Goal: Task Accomplishment & Management: Use online tool/utility

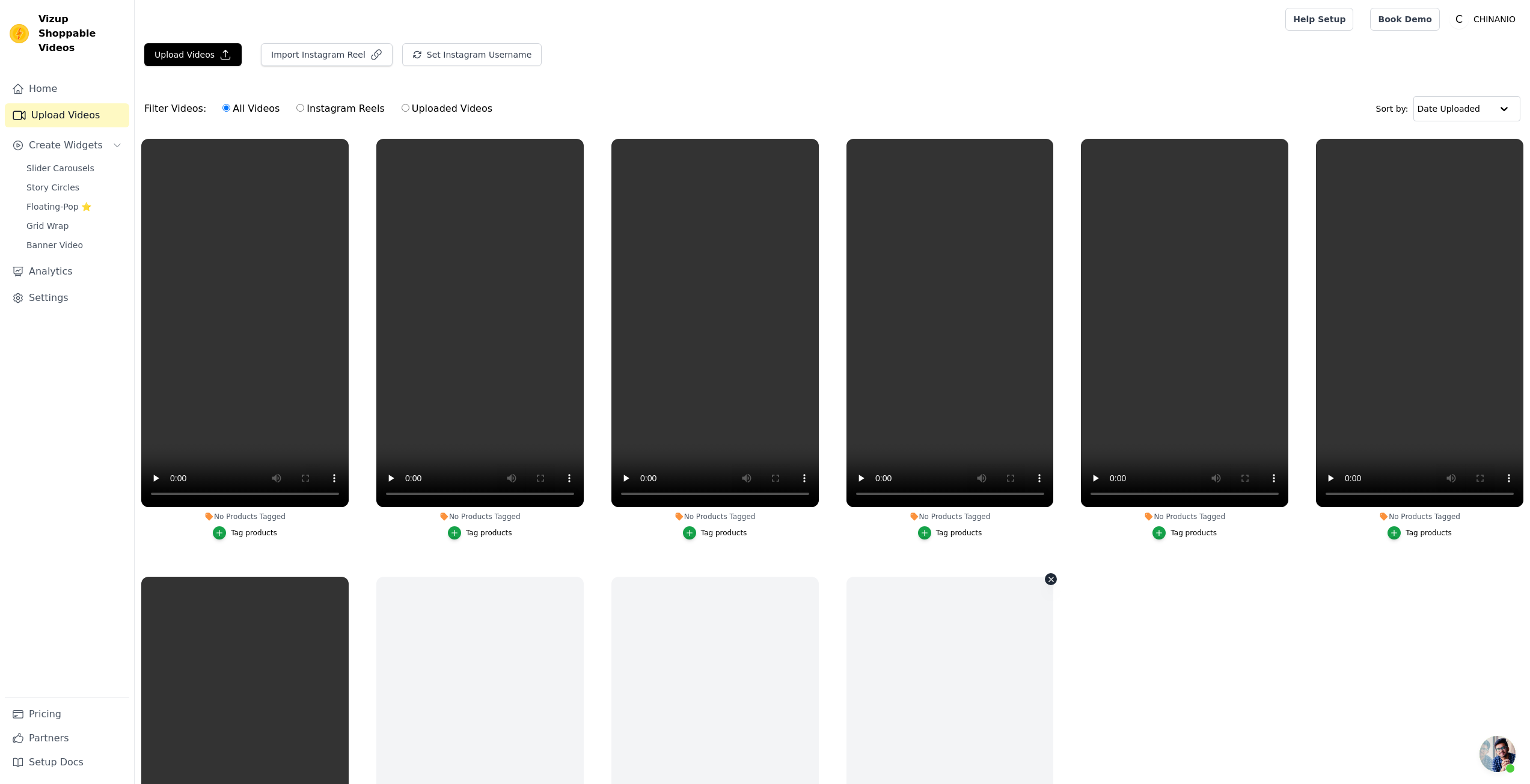
scroll to position [2073, 0]
click at [1506, 762] on span "开放式聊天" at bounding box center [1497, 754] width 36 height 36
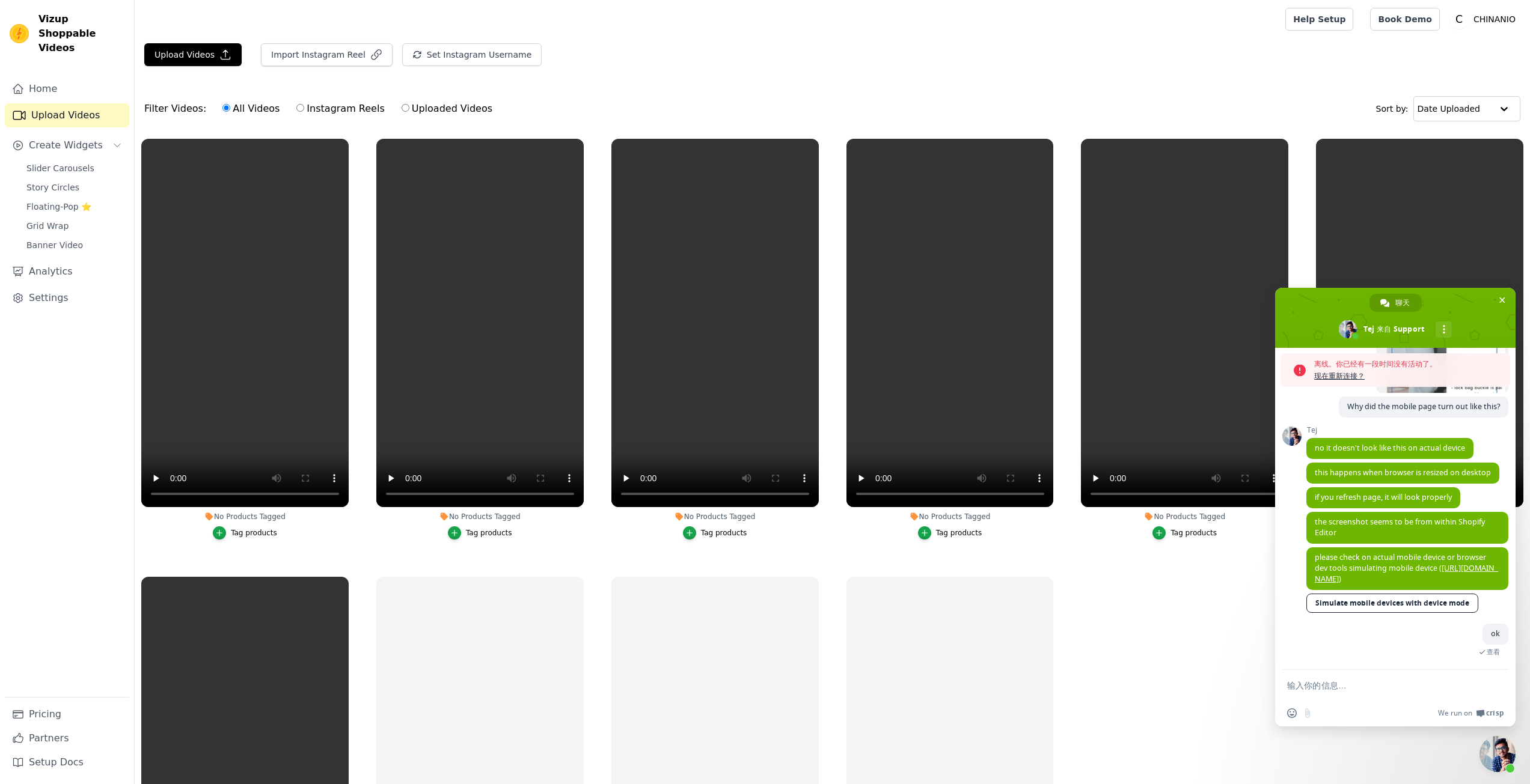
scroll to position [2112, 0]
click at [1302, 618] on div "Support 您有什么需要帮助的吗？ 星期五, 12 九月 2025/9/12 2025/9/12 请问怎么才能做到点击视频会出现视频以及产品详情的弹出窗口…" at bounding box center [1395, 509] width 241 height 322
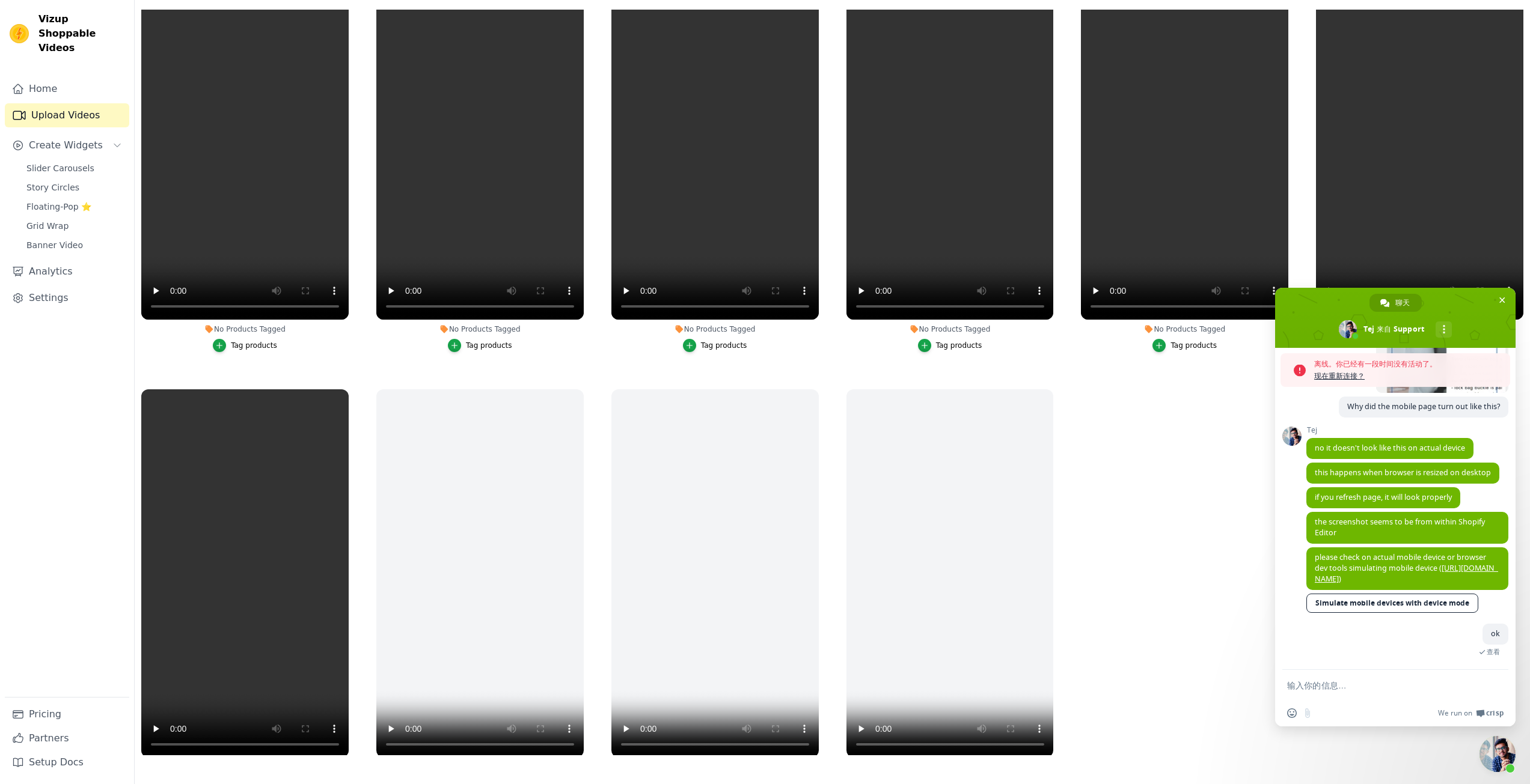
scroll to position [0, 0]
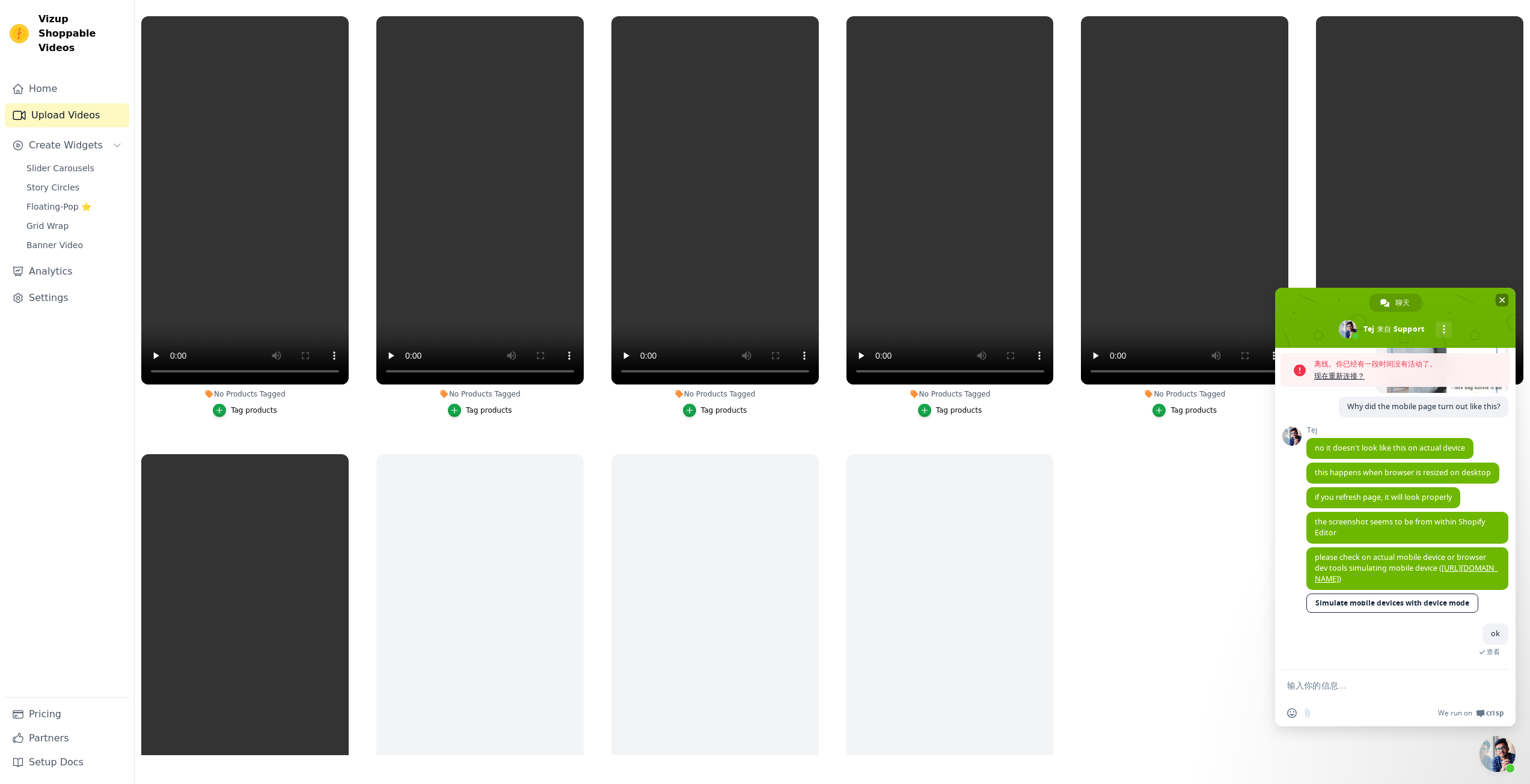
click at [1507, 295] on span "关闭聊天" at bounding box center [1502, 300] width 13 height 13
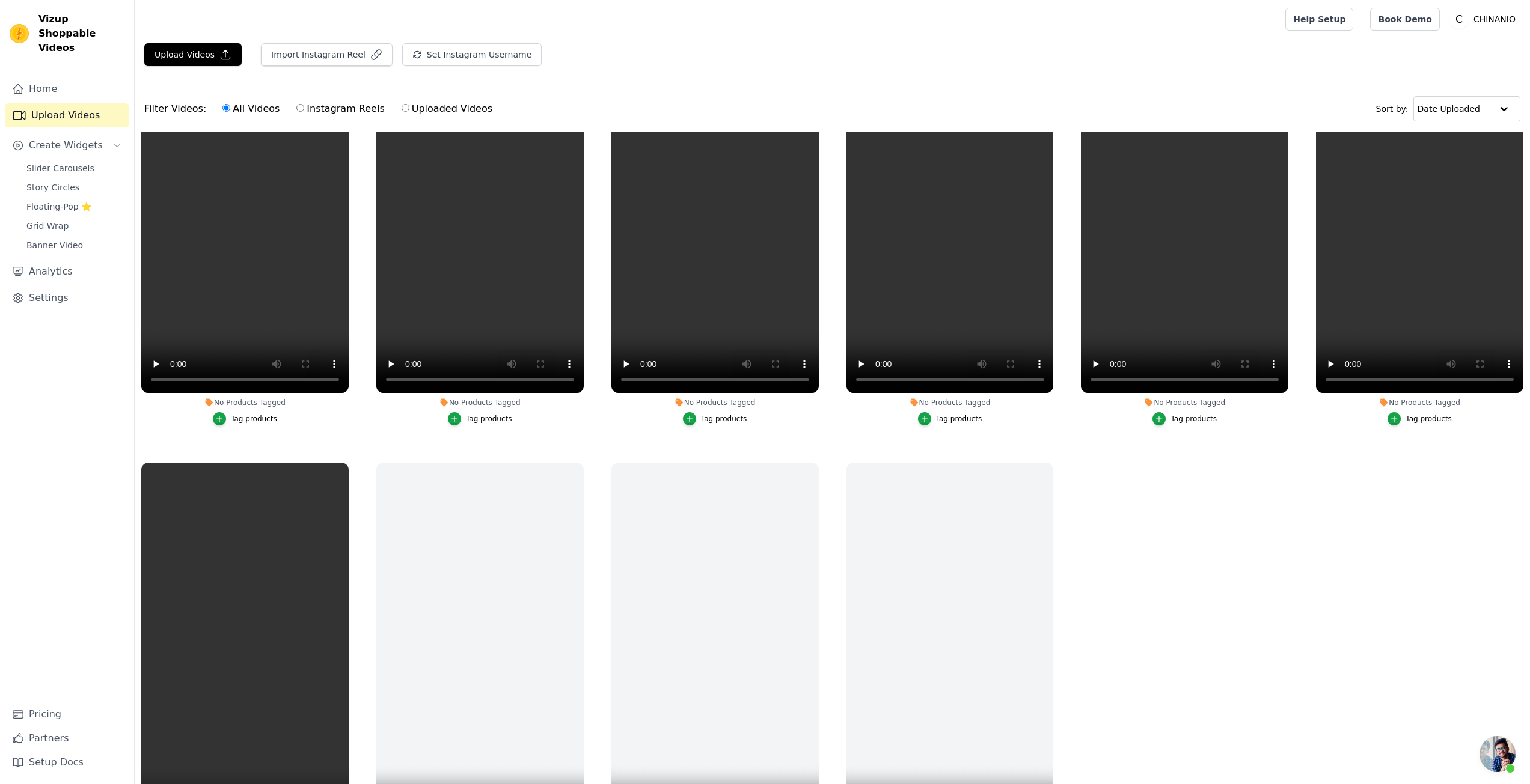
scroll to position [133, 0]
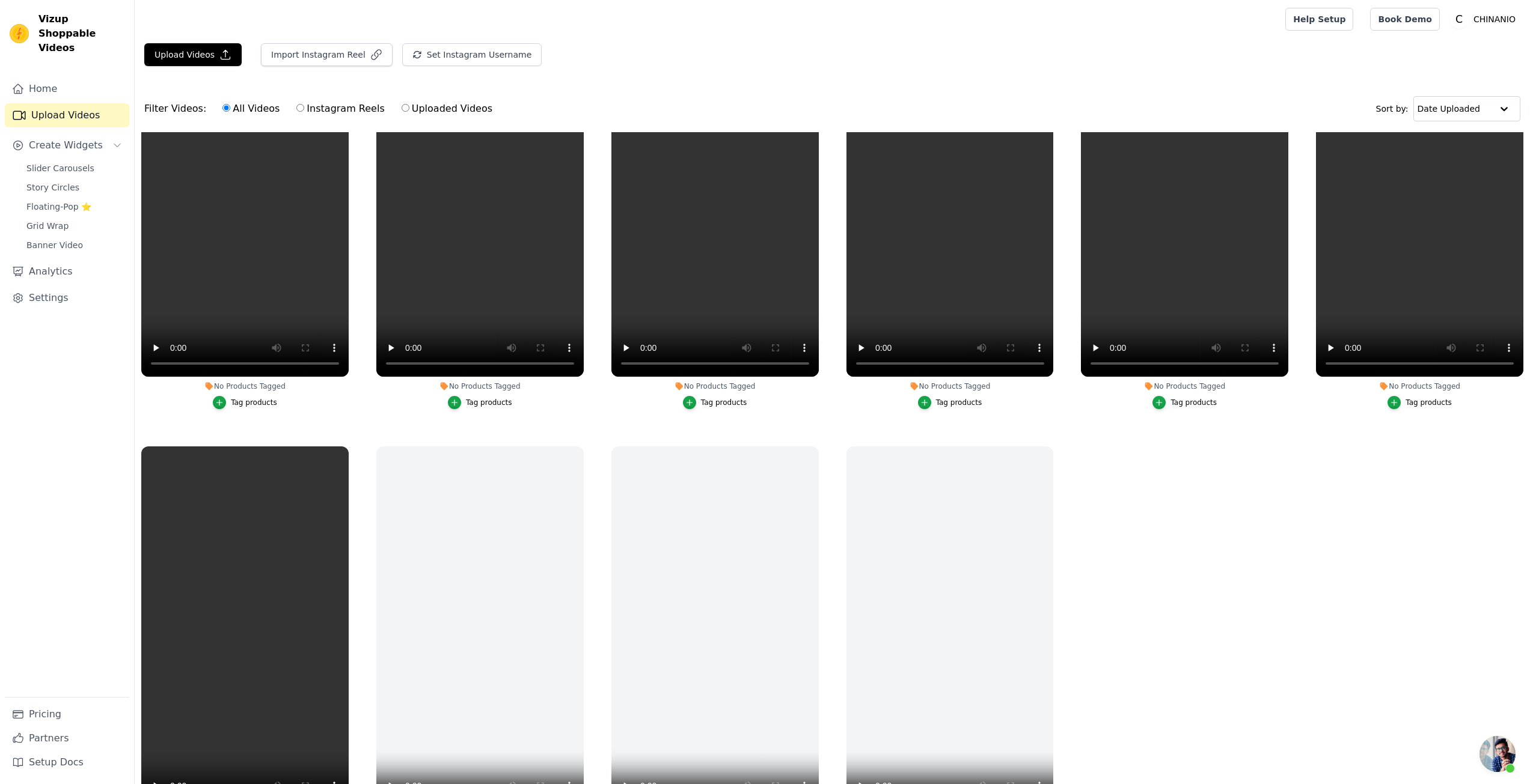
click at [1105, 536] on ul "No Products Tagged Tag products No Products Tagged Tag products No Products Tag…" at bounding box center [832, 505] width 1395 height 746
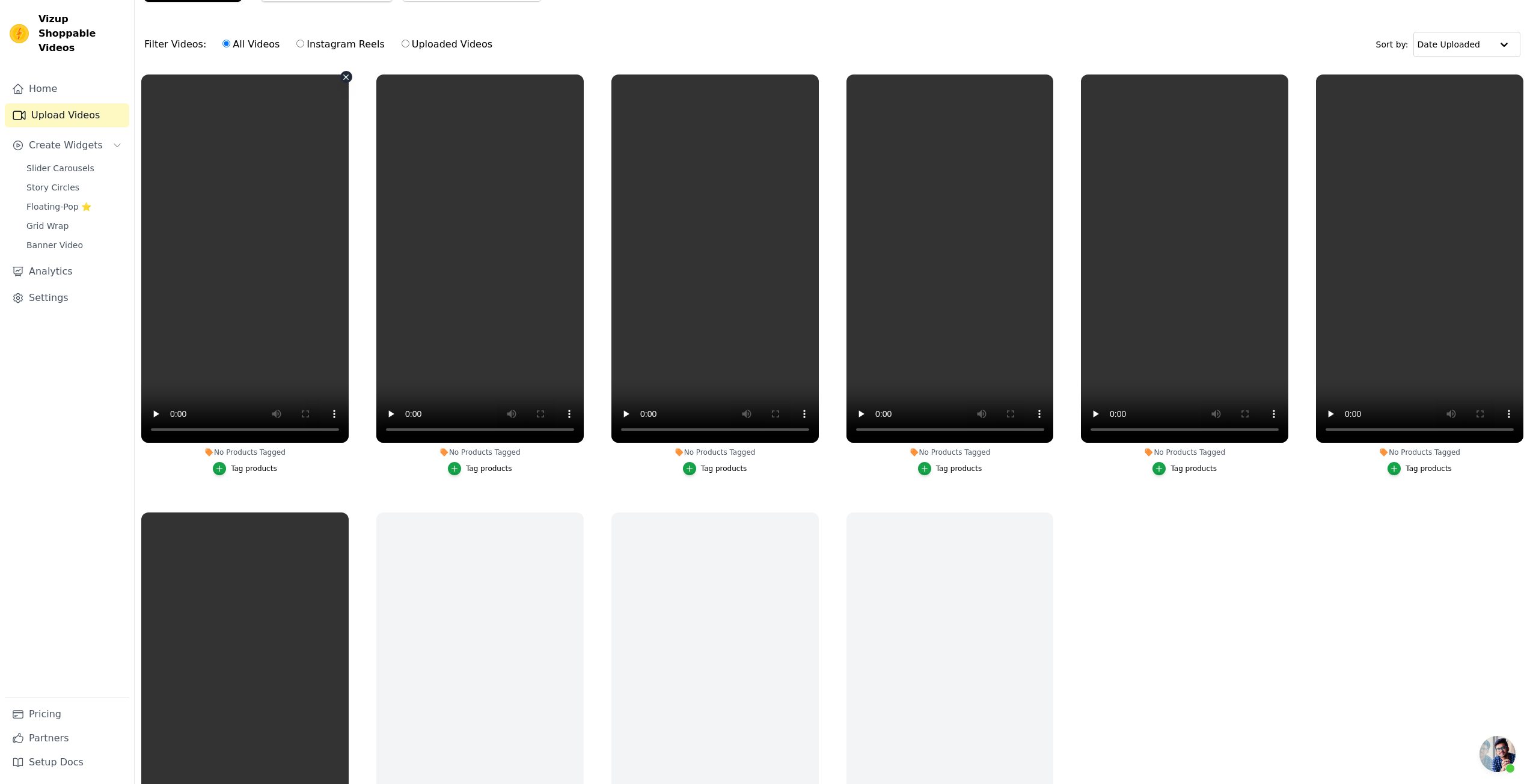
scroll to position [0, 0]
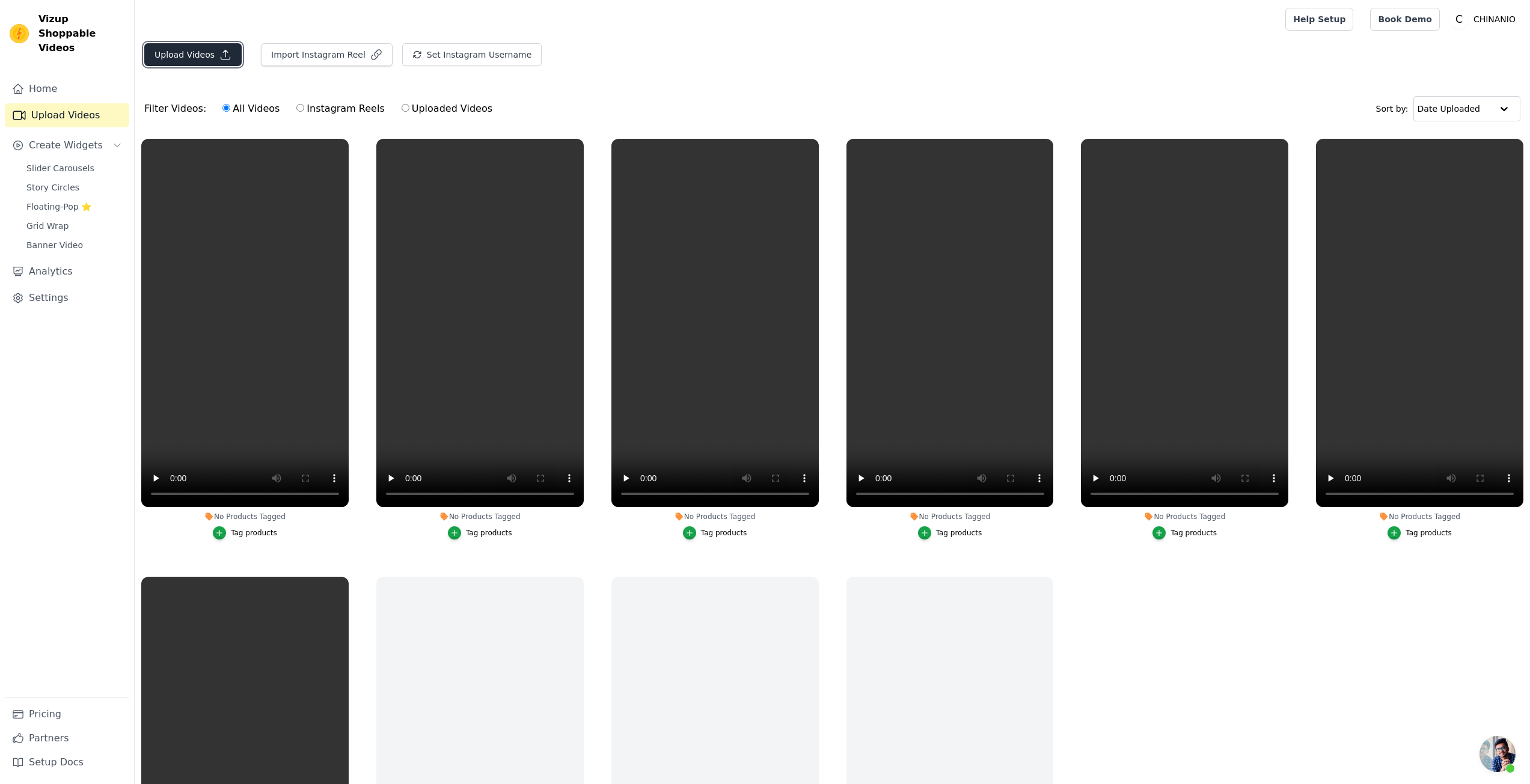
click at [196, 47] on button "Upload Videos" at bounding box center [193, 54] width 97 height 23
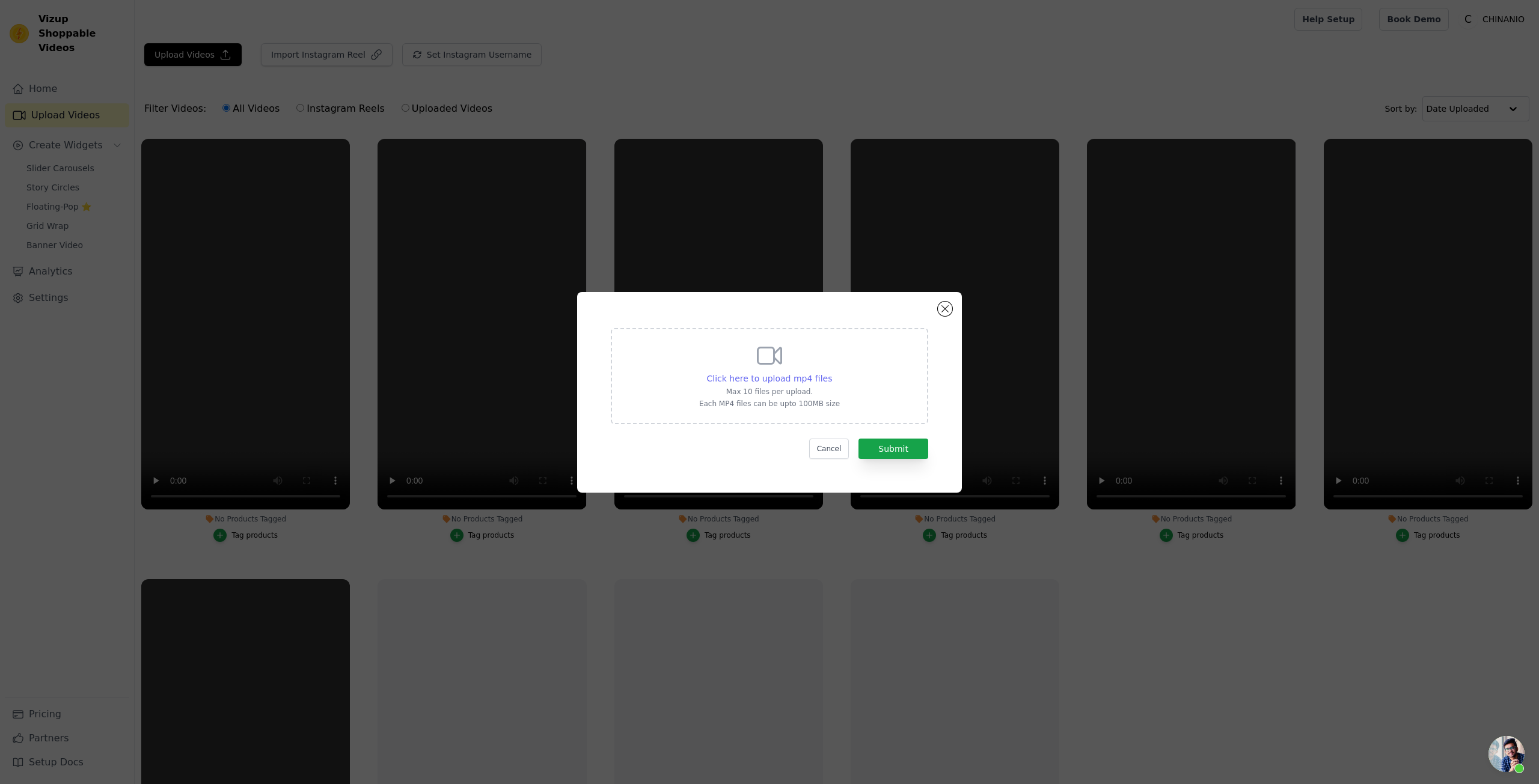
click at [754, 373] on div "Click here to upload mp4 files" at bounding box center [769, 379] width 125 height 12
click at [832, 372] on input "Click here to upload mp4 files Max 10 files per upload. Each MP4 files can be u…" at bounding box center [832, 372] width 1 height 1
click at [1092, 590] on div "Click here to upload mp4 files Max 10 files per upload. Each MP4 files can be u…" at bounding box center [769, 392] width 1539 height 784
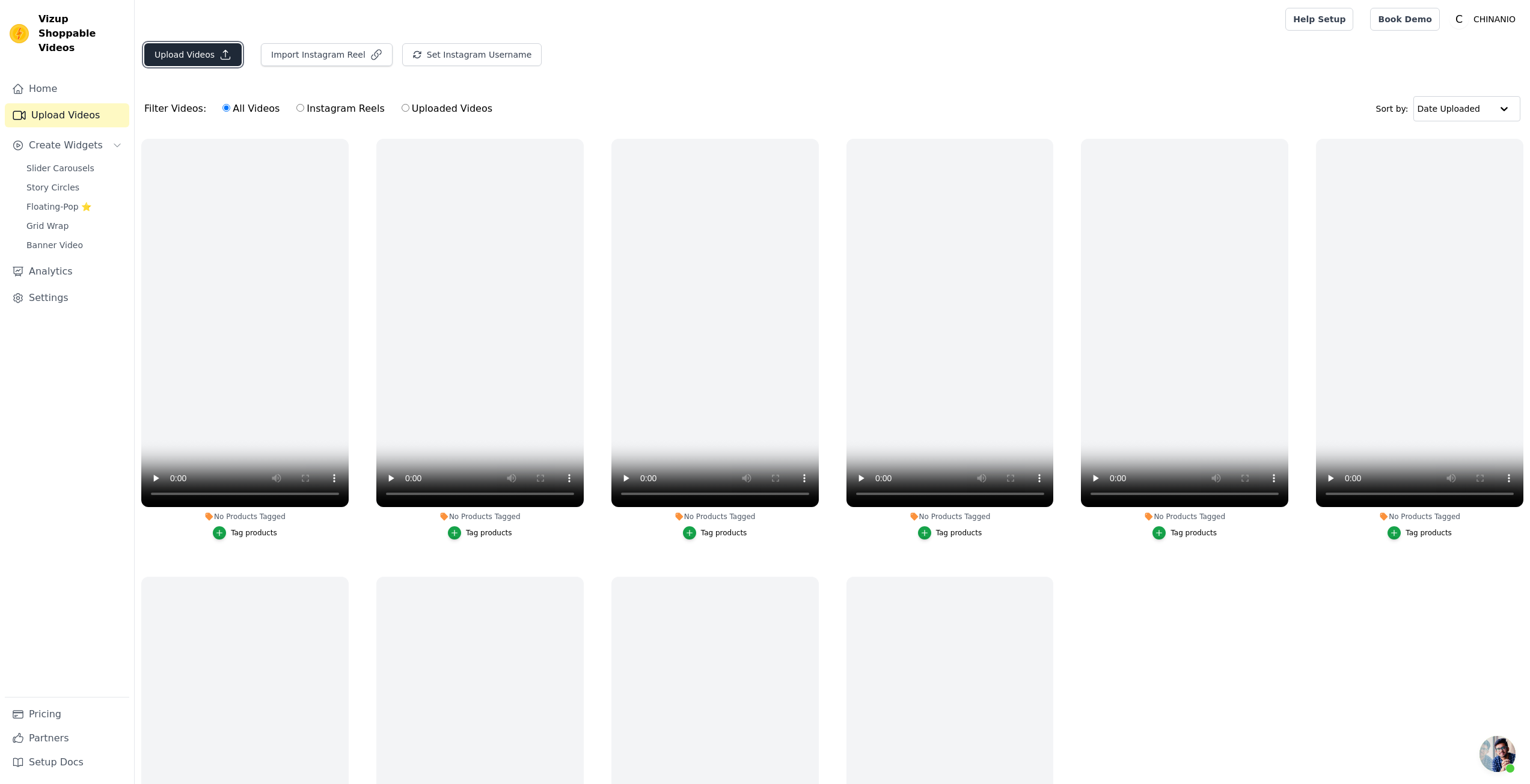
click at [201, 64] on button "Upload Videos" at bounding box center [193, 54] width 97 height 23
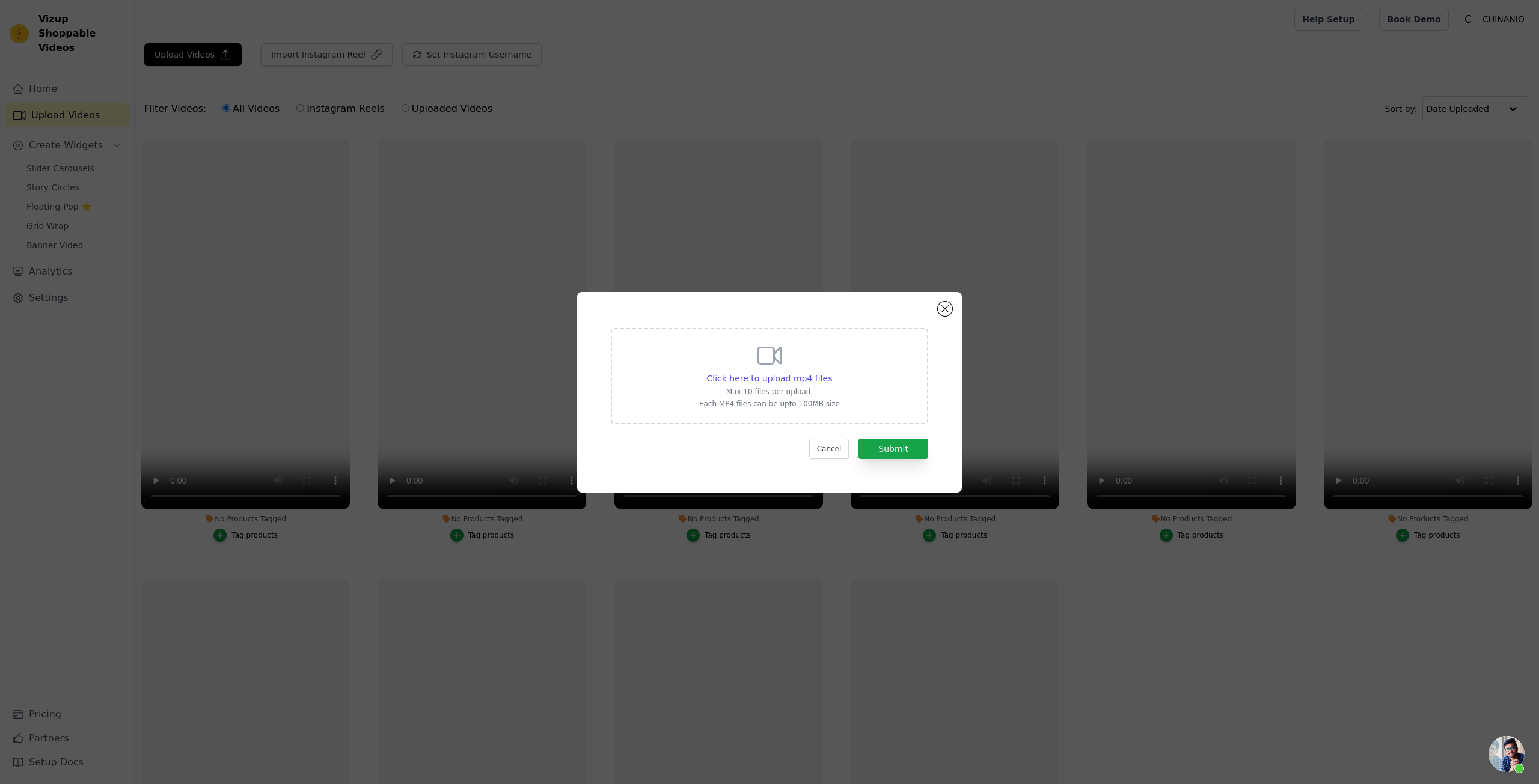
click at [776, 365] on icon at bounding box center [769, 355] width 29 height 29
click at [832, 372] on input "Click here to upload mp4 files Max 10 files per upload. Each MP4 files can be u…" at bounding box center [832, 372] width 1 height 1
type input "C:\fakepath\1JINN STUDIO复古波点撞色特殊纽结立体花苞中裙女百搭显瘦半身裙-淘宝网.mp4"
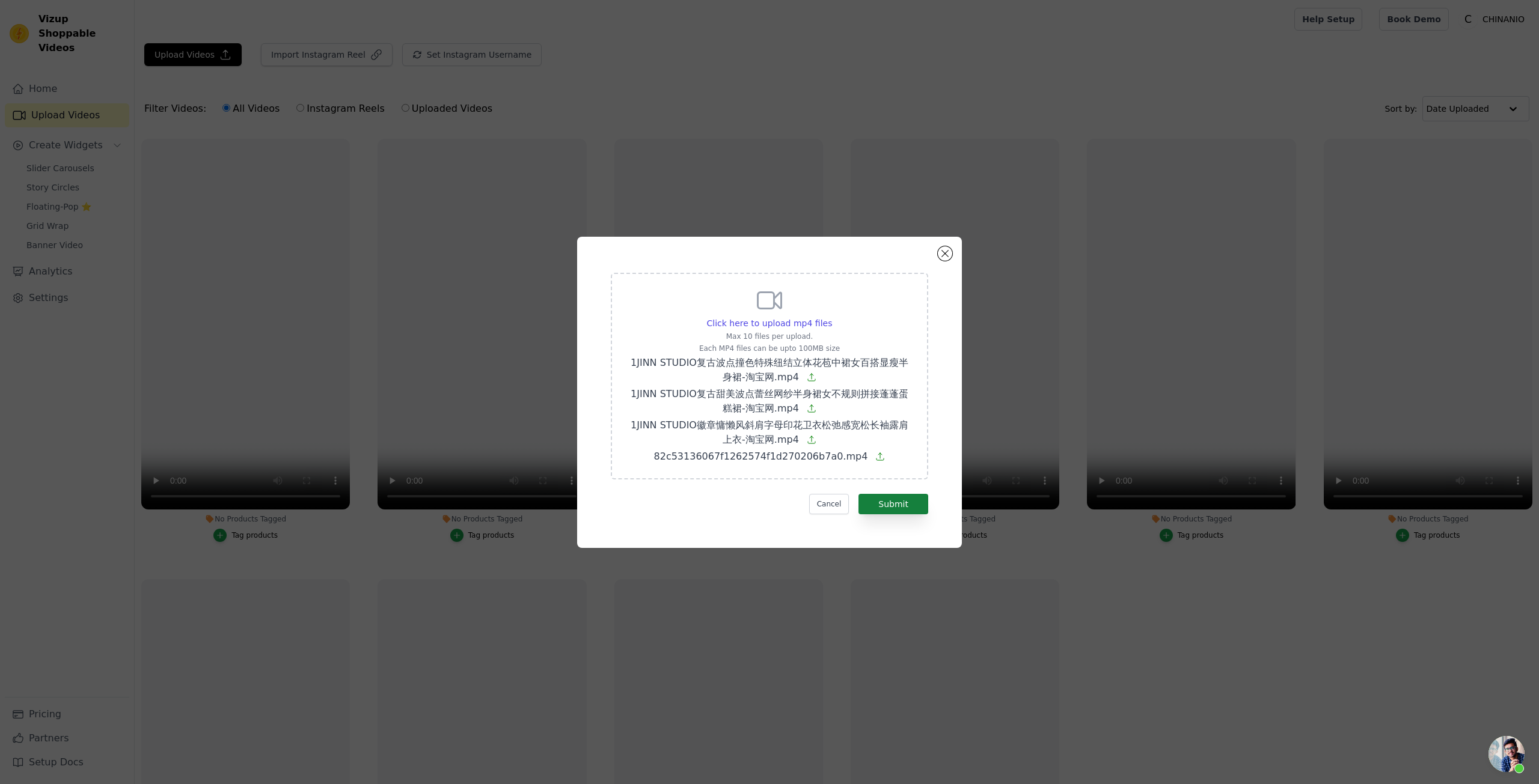
click at [888, 521] on div "Click here to upload mp4 files Max 10 files per upload. Each MP4 files can be u…" at bounding box center [769, 392] width 341 height 268
click at [889, 507] on button "Submit" at bounding box center [893, 504] width 70 height 20
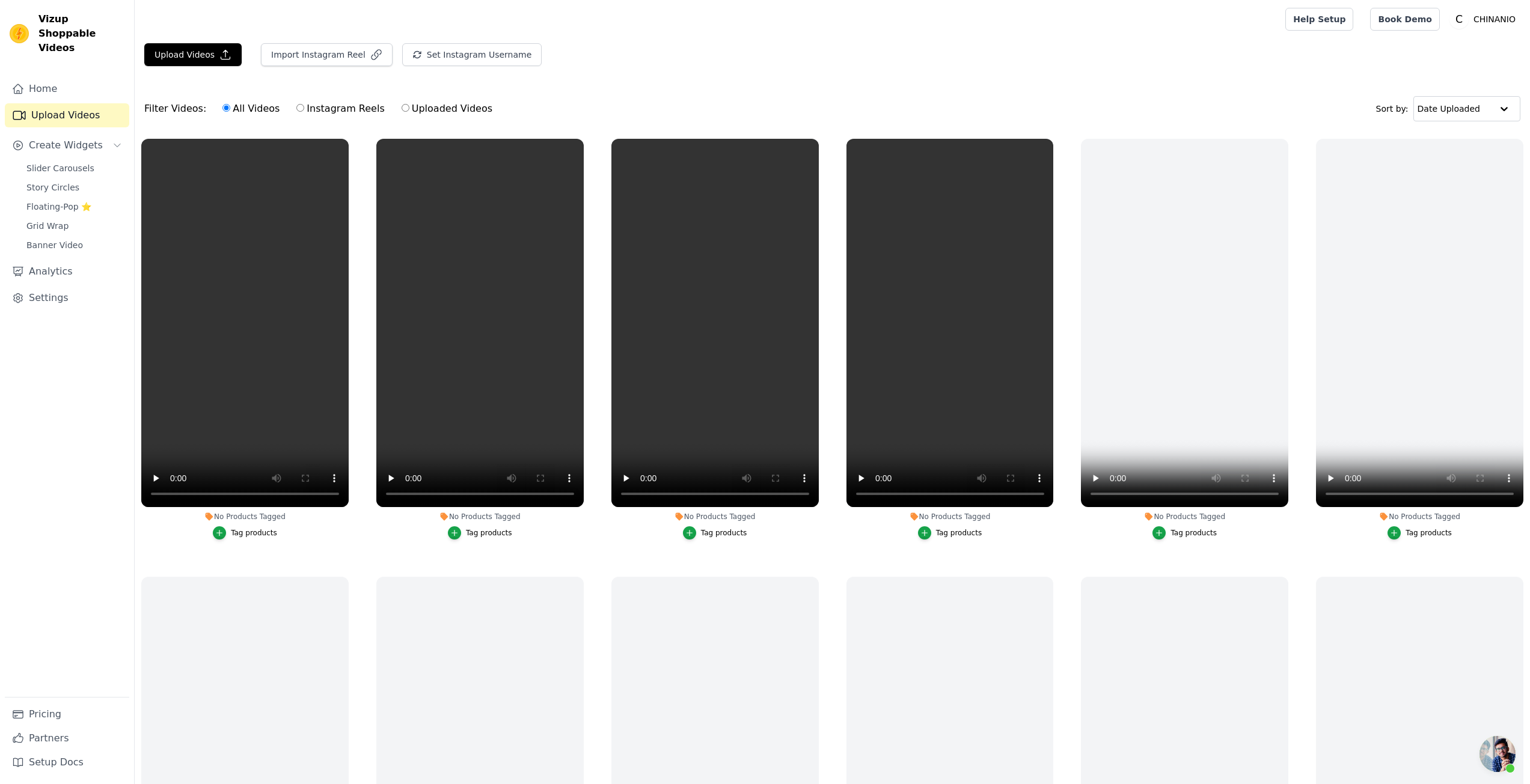
click at [246, 528] on div "Tag products" at bounding box center [253, 533] width 46 height 10
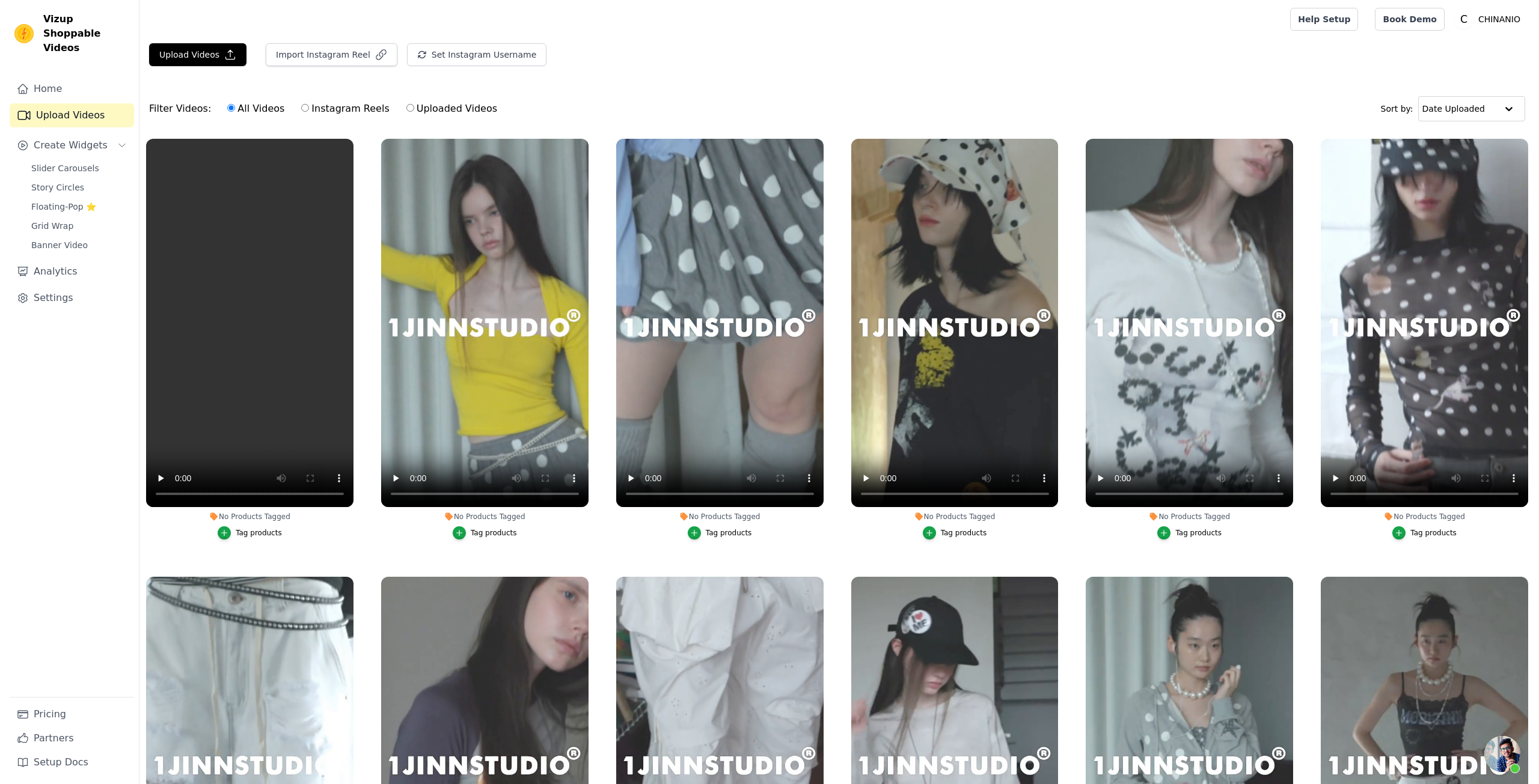
scroll to position [2073, 0]
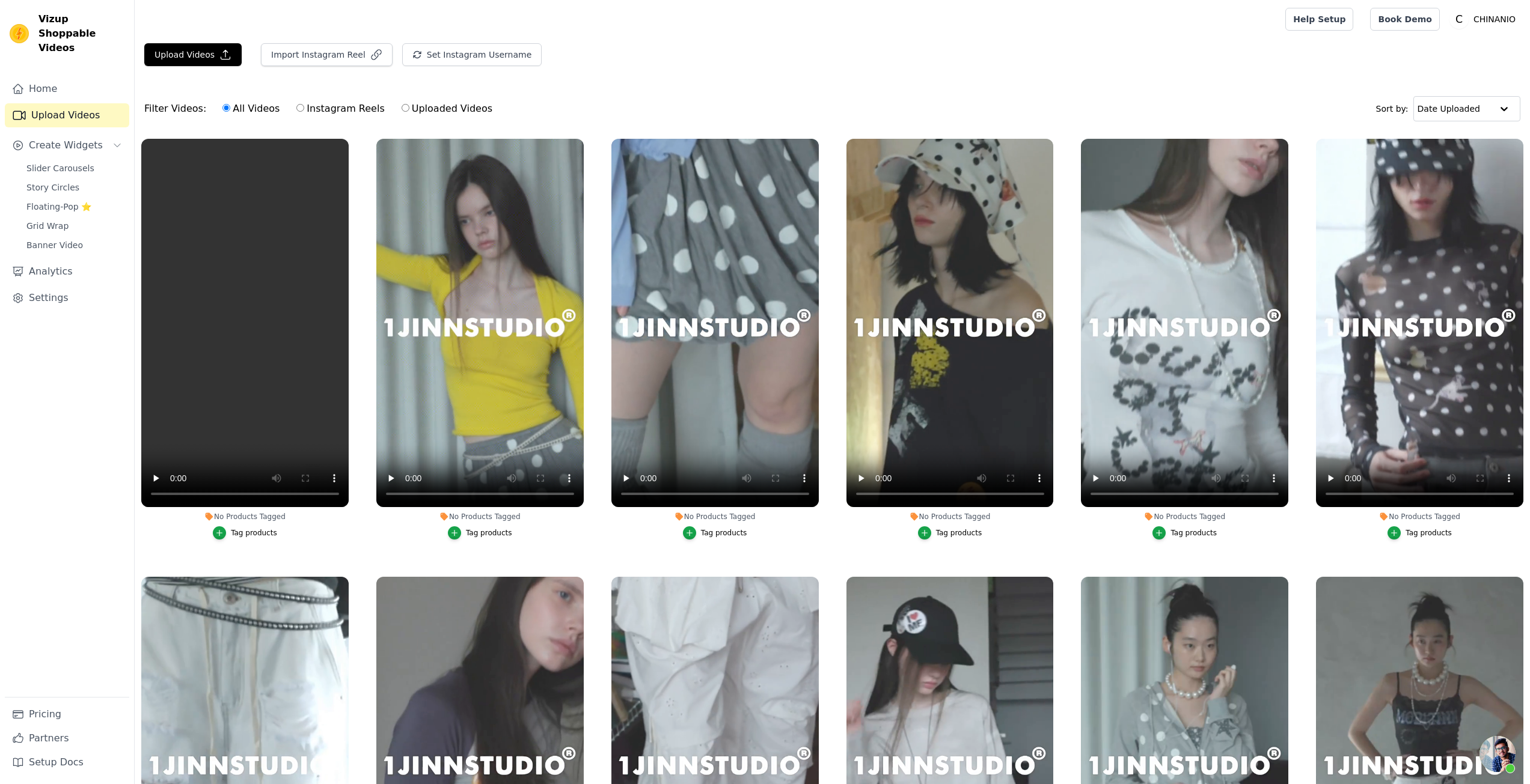
click at [79, 162] on div "Slider Carousels Story Circles Floating-Pop ⭐ Grid Wrap Banner Video" at bounding box center [74, 207] width 110 height 93
click at [84, 162] on span "Slider Carousels" at bounding box center [60, 168] width 68 height 12
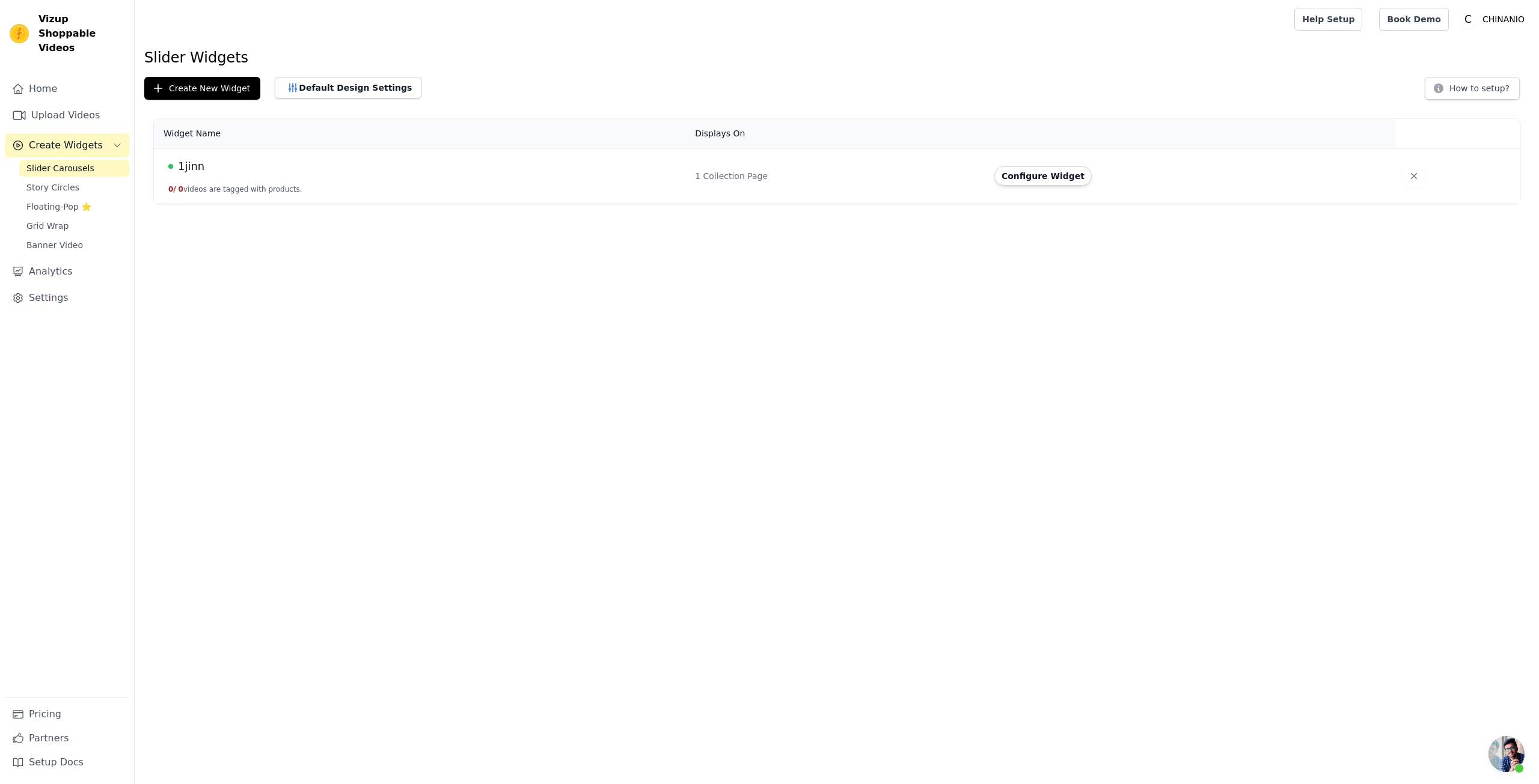
click at [276, 184] on button "0 / 0 videos are tagged with products." at bounding box center [236, 189] width 134 height 10
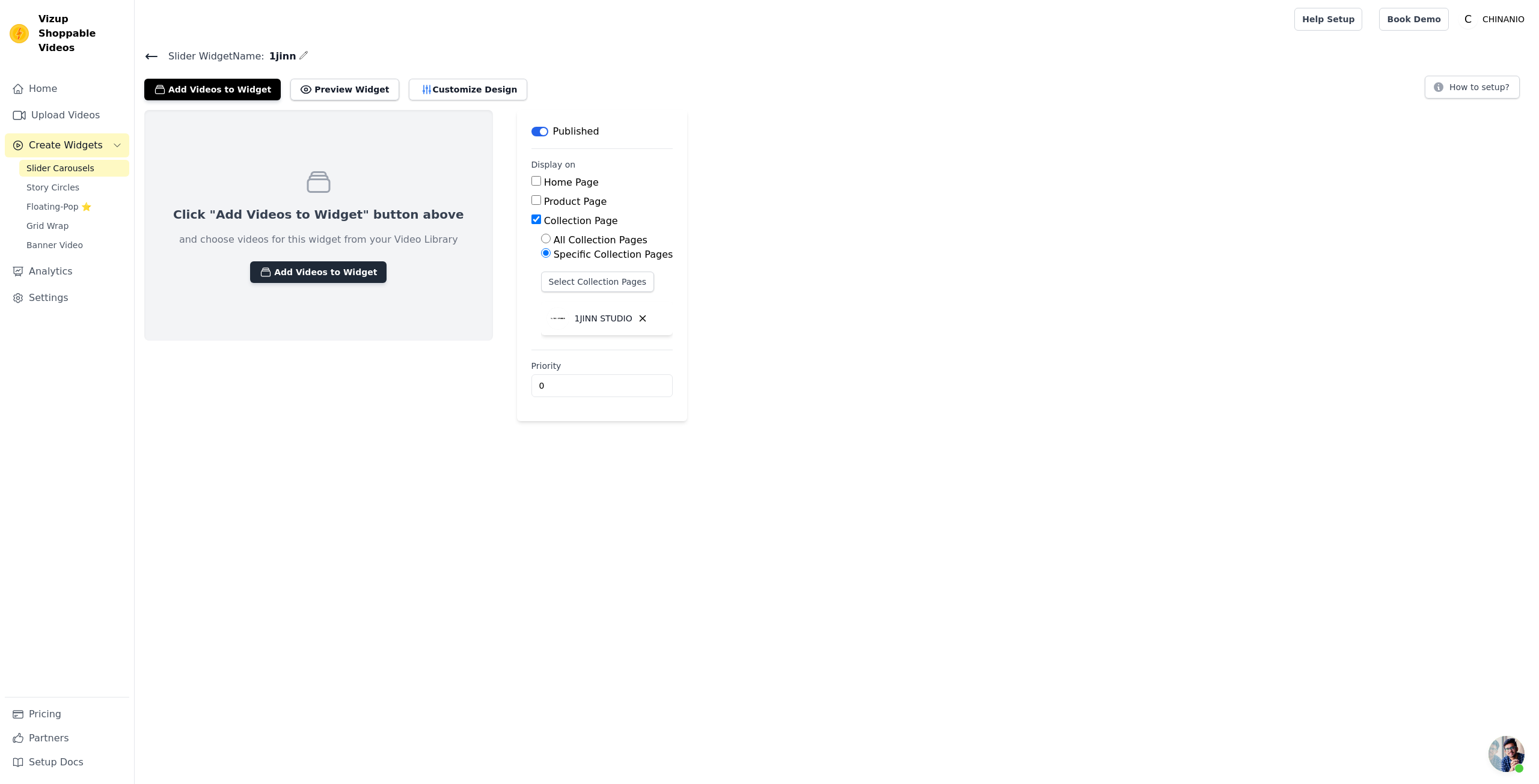
click at [340, 275] on button "Add Videos to Widget" at bounding box center [319, 272] width 137 height 22
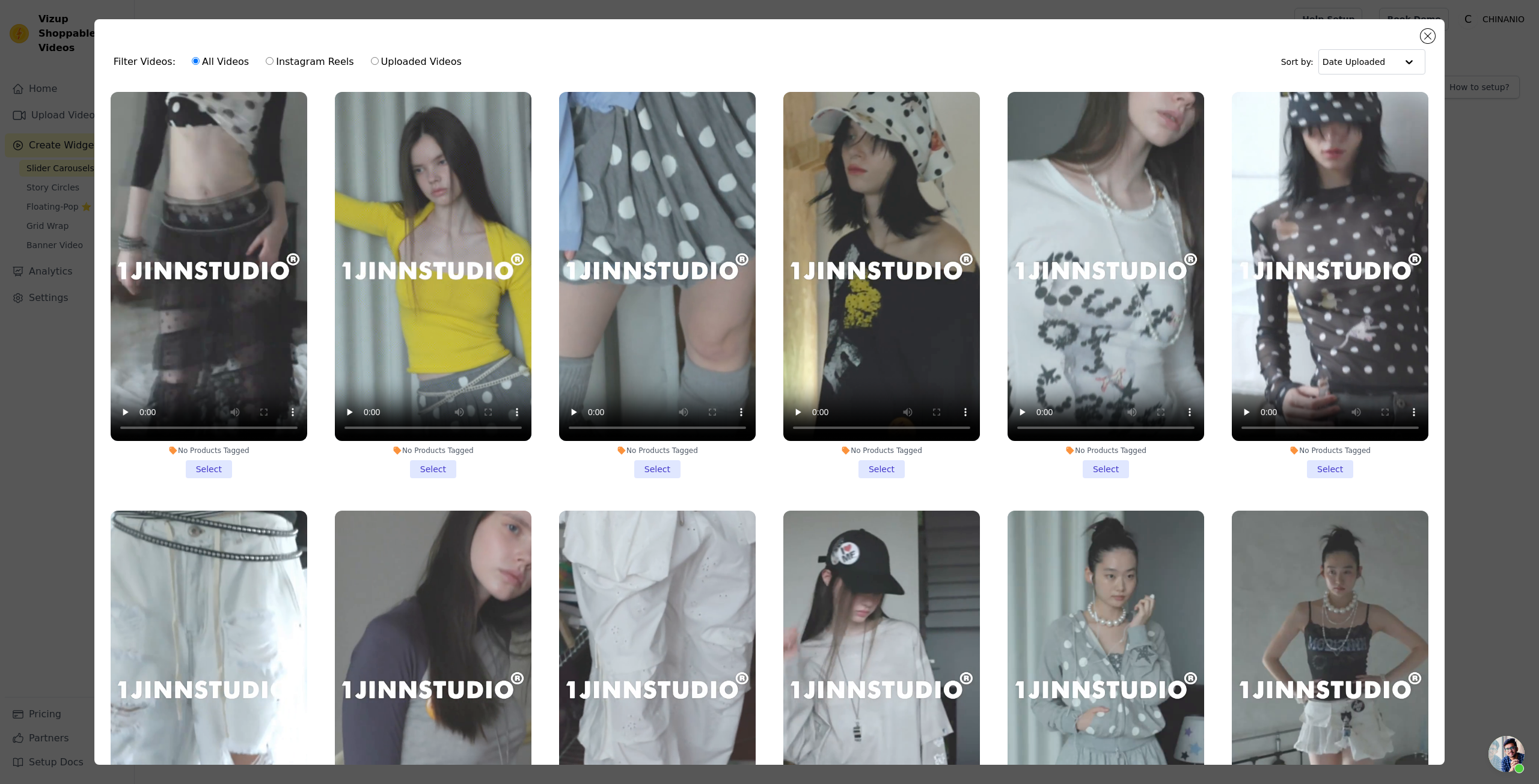
drag, startPoint x: 194, startPoint y: 458, endPoint x: 207, endPoint y: 458, distance: 13.0
click at [195, 458] on li "No Products Tagged Select" at bounding box center [209, 285] width 197 height 386
click at [0, 0] on input "No Products Tagged Select" at bounding box center [0, 0] width 0 height 0
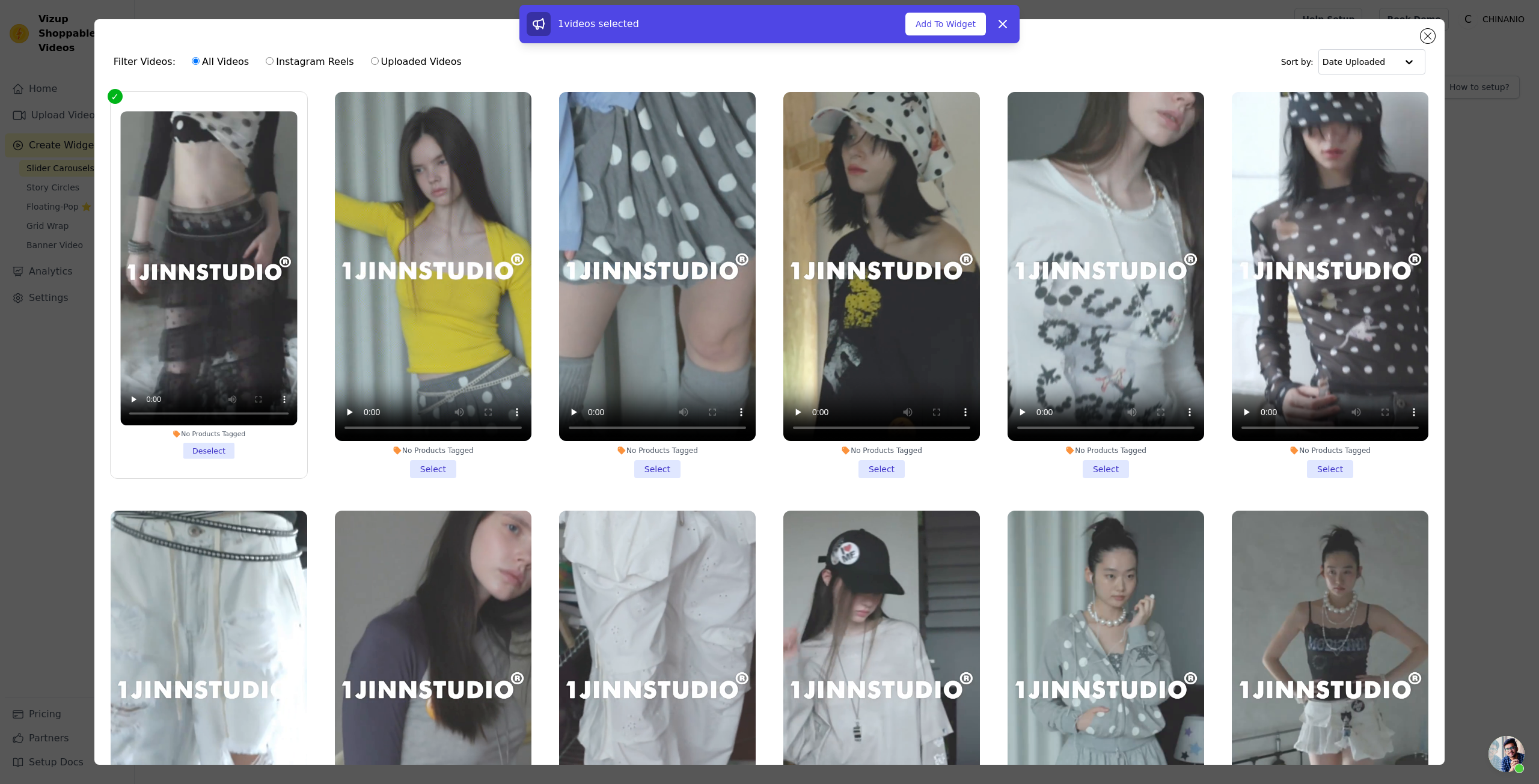
click at [421, 462] on li "No Products Tagged Select" at bounding box center [433, 285] width 197 height 386
click at [0, 0] on input "No Products Tagged Select" at bounding box center [0, 0] width 0 height 0
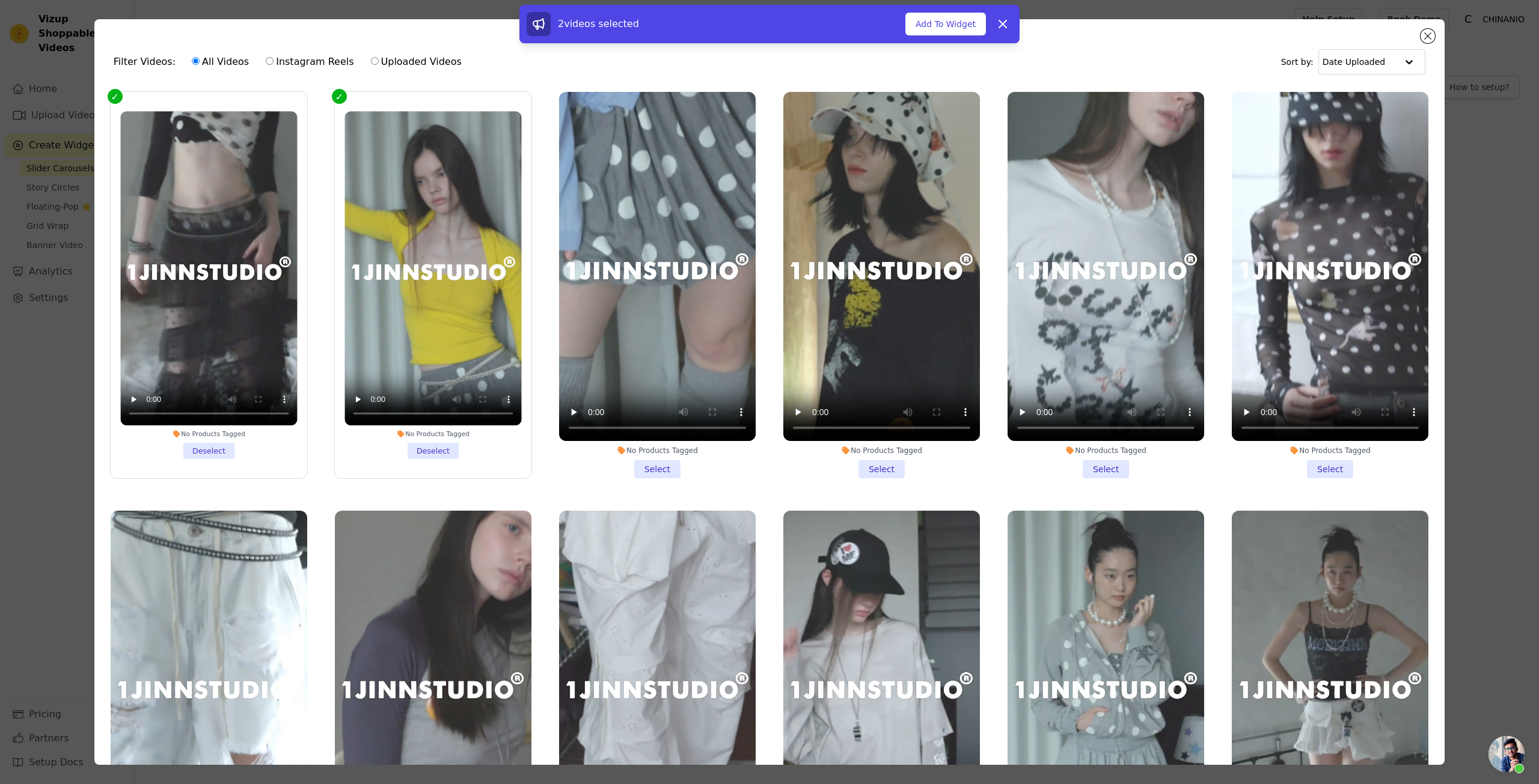
click at [670, 462] on li "No Products Tagged Select" at bounding box center [658, 285] width 197 height 386
click at [0, 0] on input "No Products Tagged Select" at bounding box center [0, 0] width 0 height 0
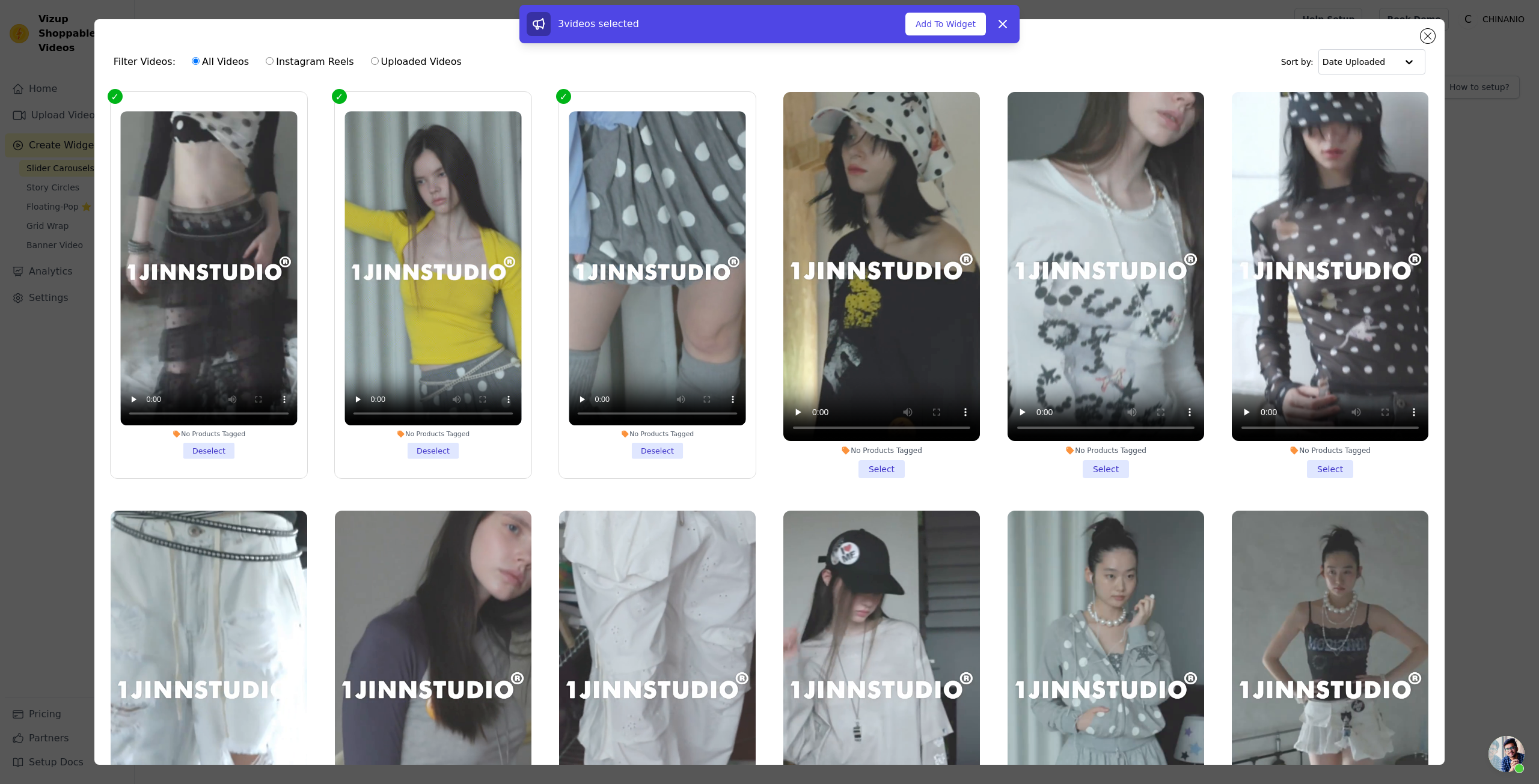
click at [851, 457] on li "No Products Tagged Select" at bounding box center [881, 285] width 197 height 386
click at [0, 0] on input "No Products Tagged Select" at bounding box center [0, 0] width 0 height 0
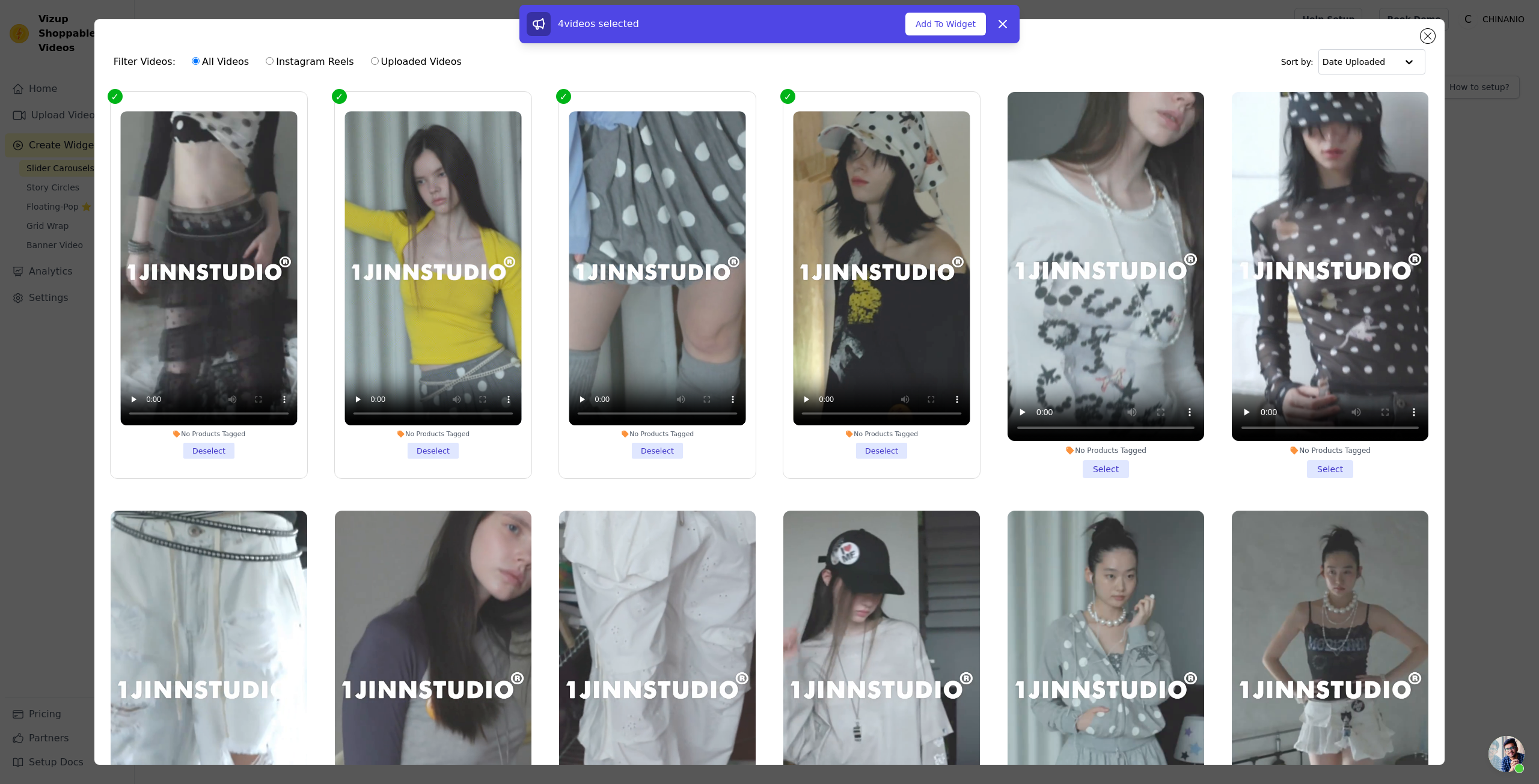
click at [1072, 476] on div "No Products Tagged Select" at bounding box center [1105, 285] width 210 height 400
click at [1103, 465] on li "No Products Tagged Select" at bounding box center [1106, 285] width 197 height 386
click at [0, 0] on input "No Products Tagged Select" at bounding box center [0, 0] width 0 height 0
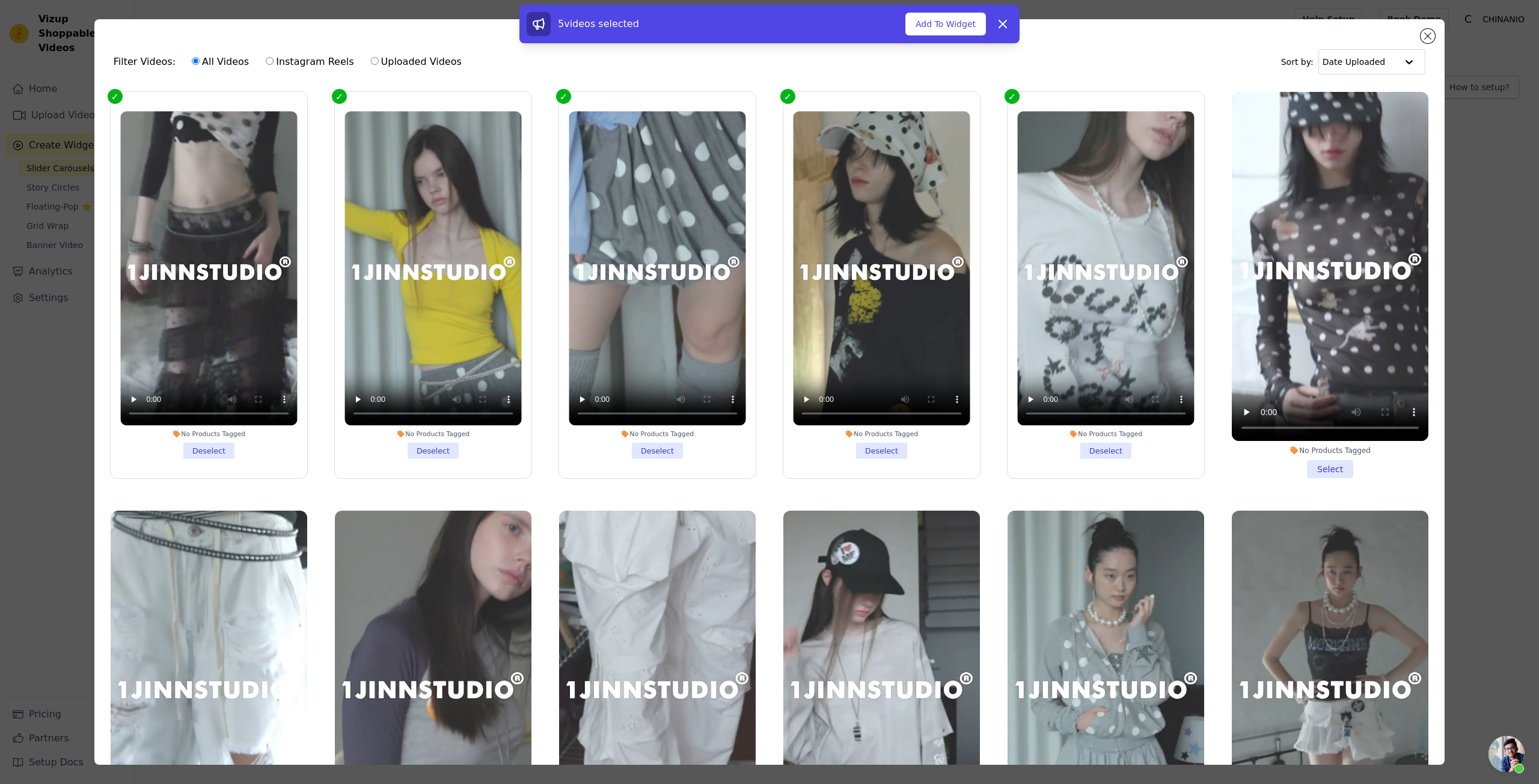
click at [1292, 465] on li "No Products Tagged Select" at bounding box center [1330, 285] width 197 height 386
click at [0, 0] on input "No Products Tagged Select" at bounding box center [0, 0] width 0 height 0
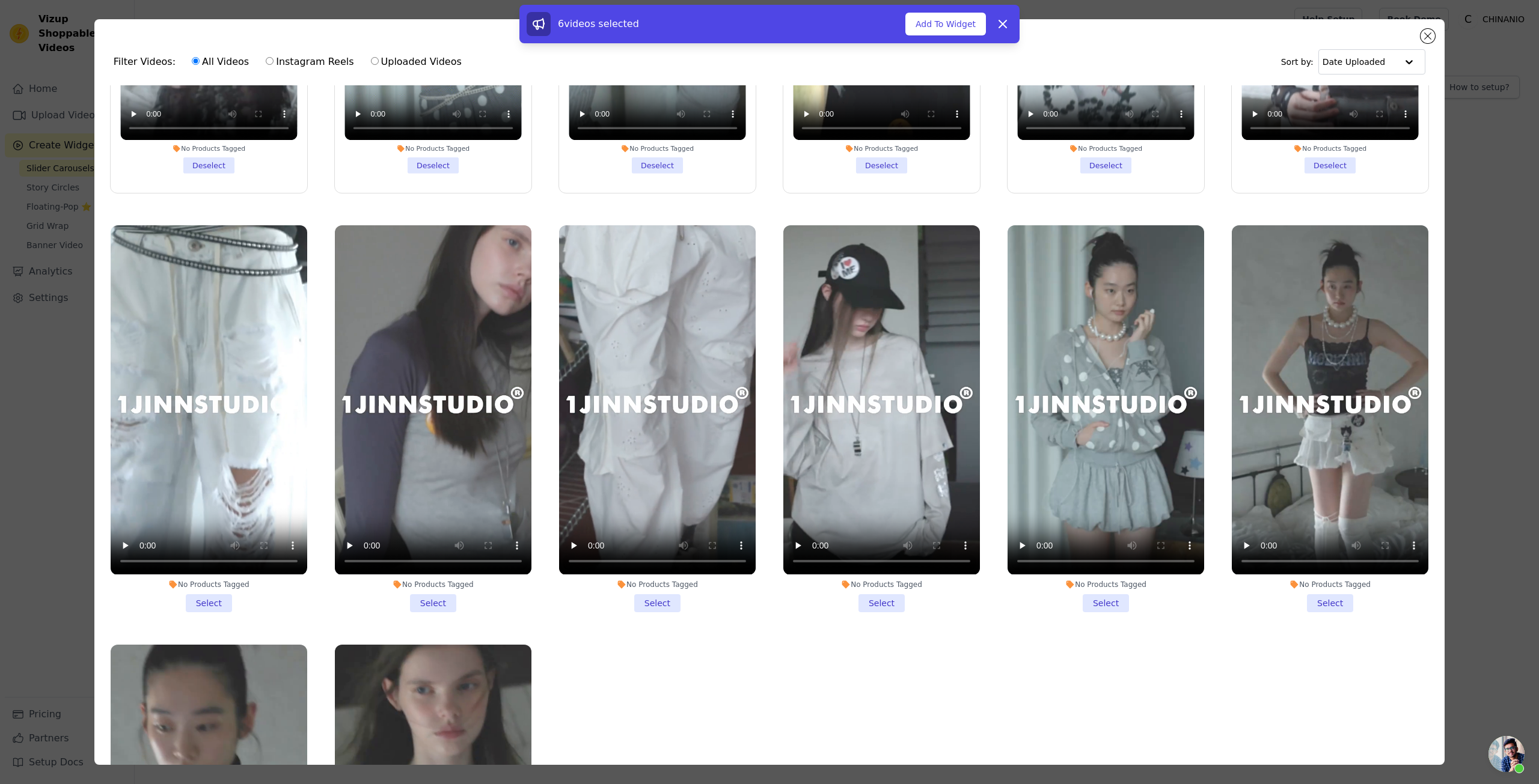
scroll to position [360, 0]
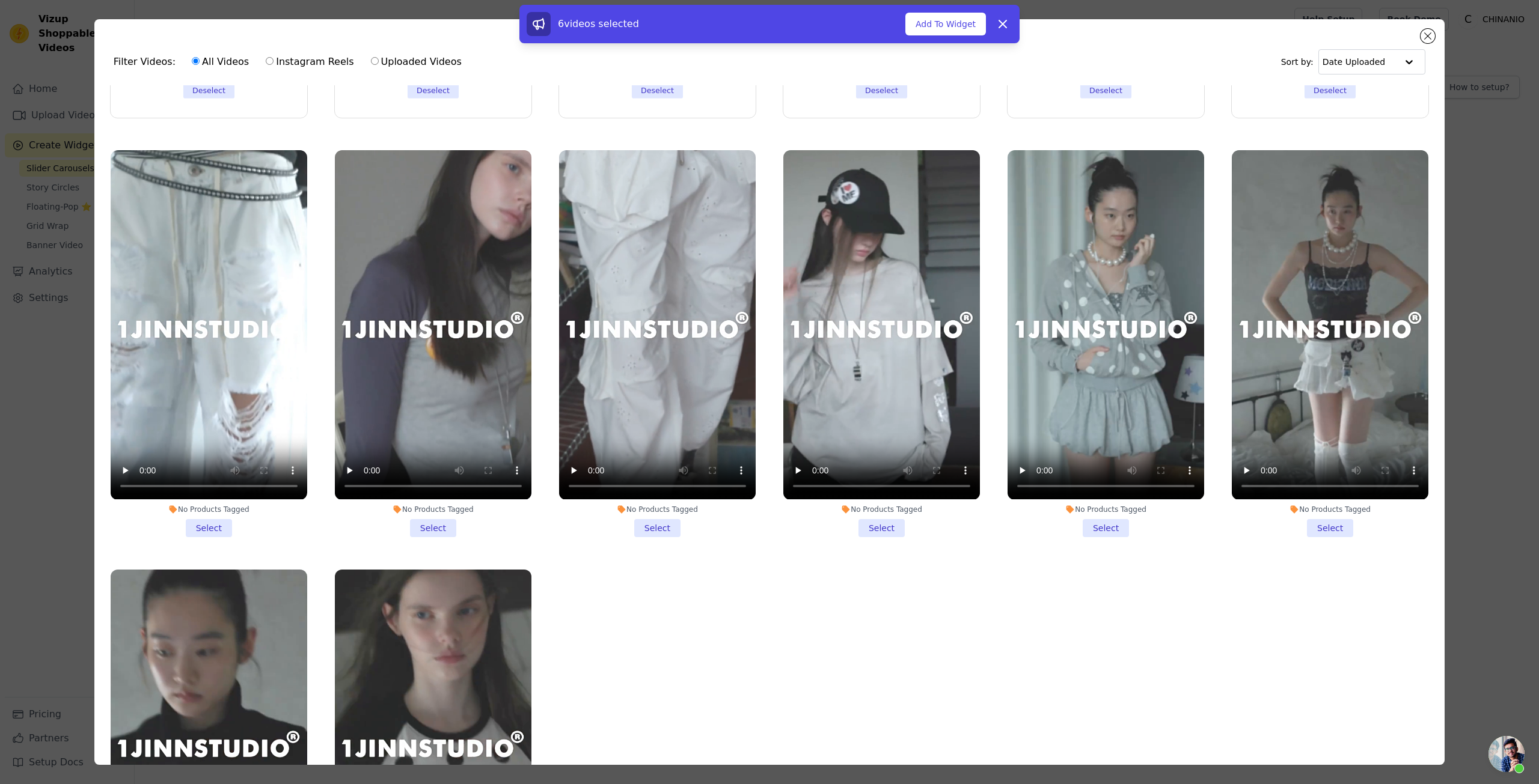
click at [218, 521] on li "No Products Tagged Select" at bounding box center [209, 343] width 197 height 386
click at [0, 0] on input "No Products Tagged Select" at bounding box center [0, 0] width 0 height 0
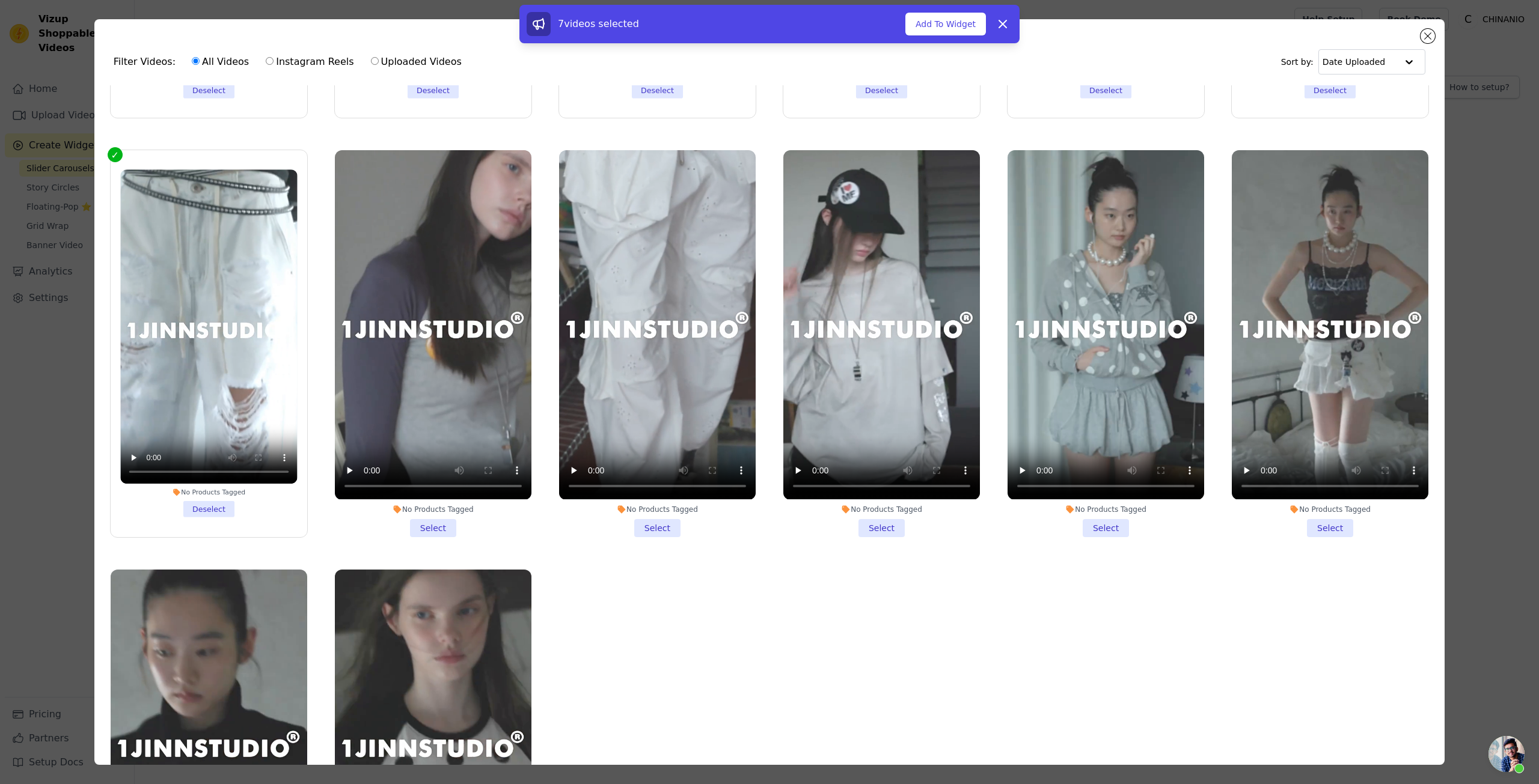
click at [419, 519] on li "No Products Tagged Select" at bounding box center [433, 343] width 197 height 386
click at [0, 0] on input "No Products Tagged Select" at bounding box center [0, 0] width 0 height 0
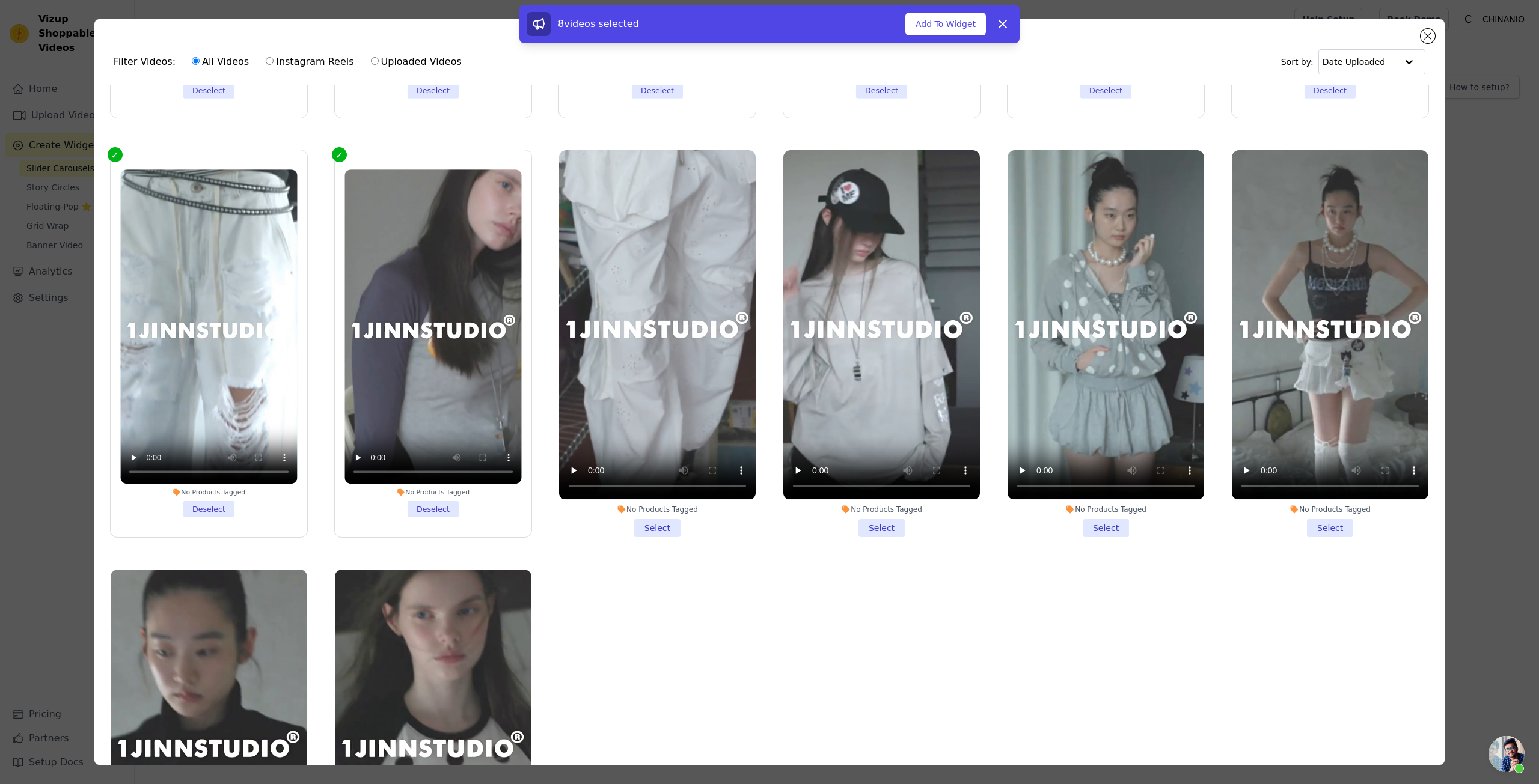
click at [668, 521] on li "No Products Tagged Select" at bounding box center [658, 343] width 197 height 386
click at [0, 0] on input "No Products Tagged Select" at bounding box center [0, 0] width 0 height 0
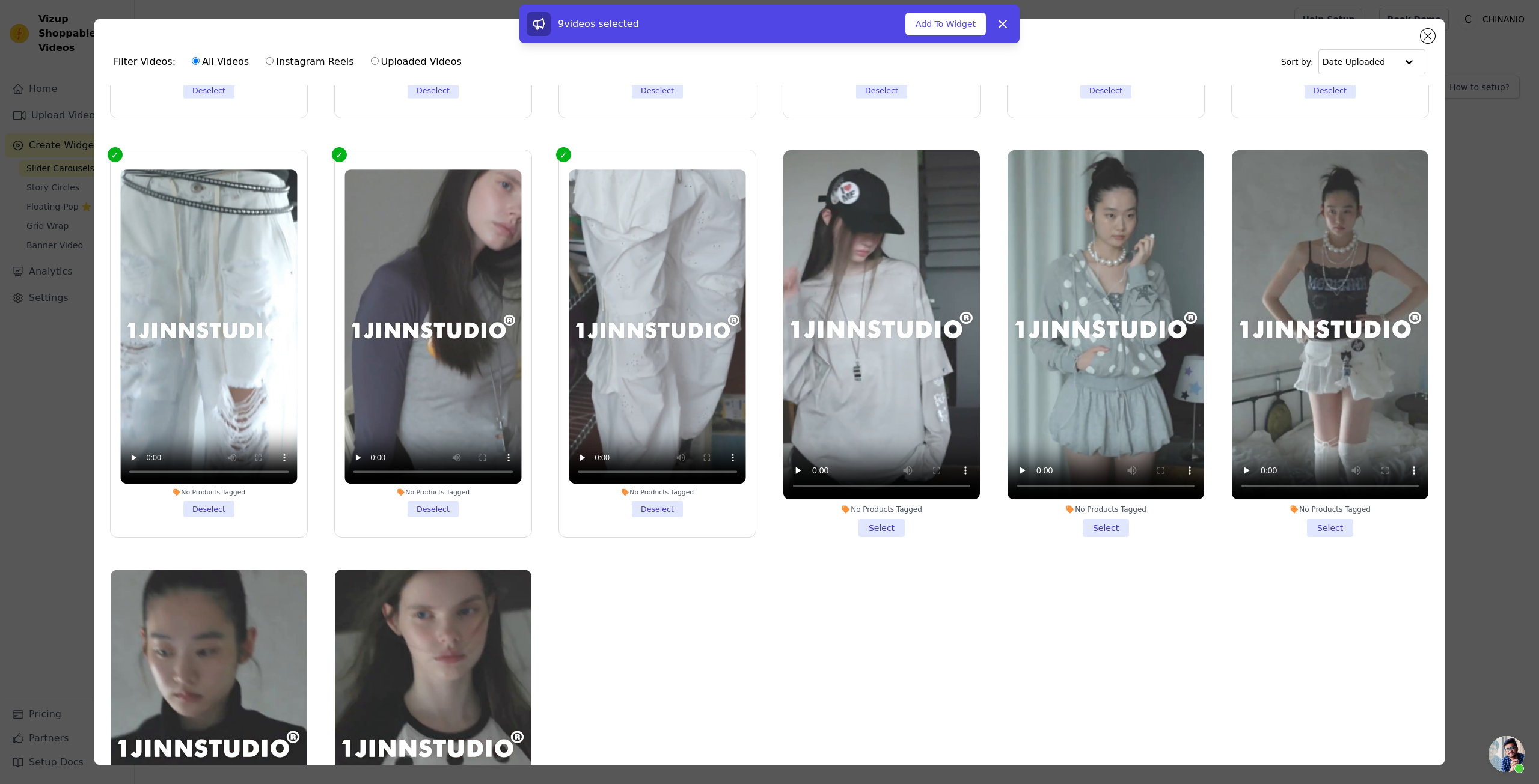
click at [882, 518] on li "No Products Tagged Select" at bounding box center [881, 343] width 197 height 386
click at [0, 0] on input "No Products Tagged Select" at bounding box center [0, 0] width 0 height 0
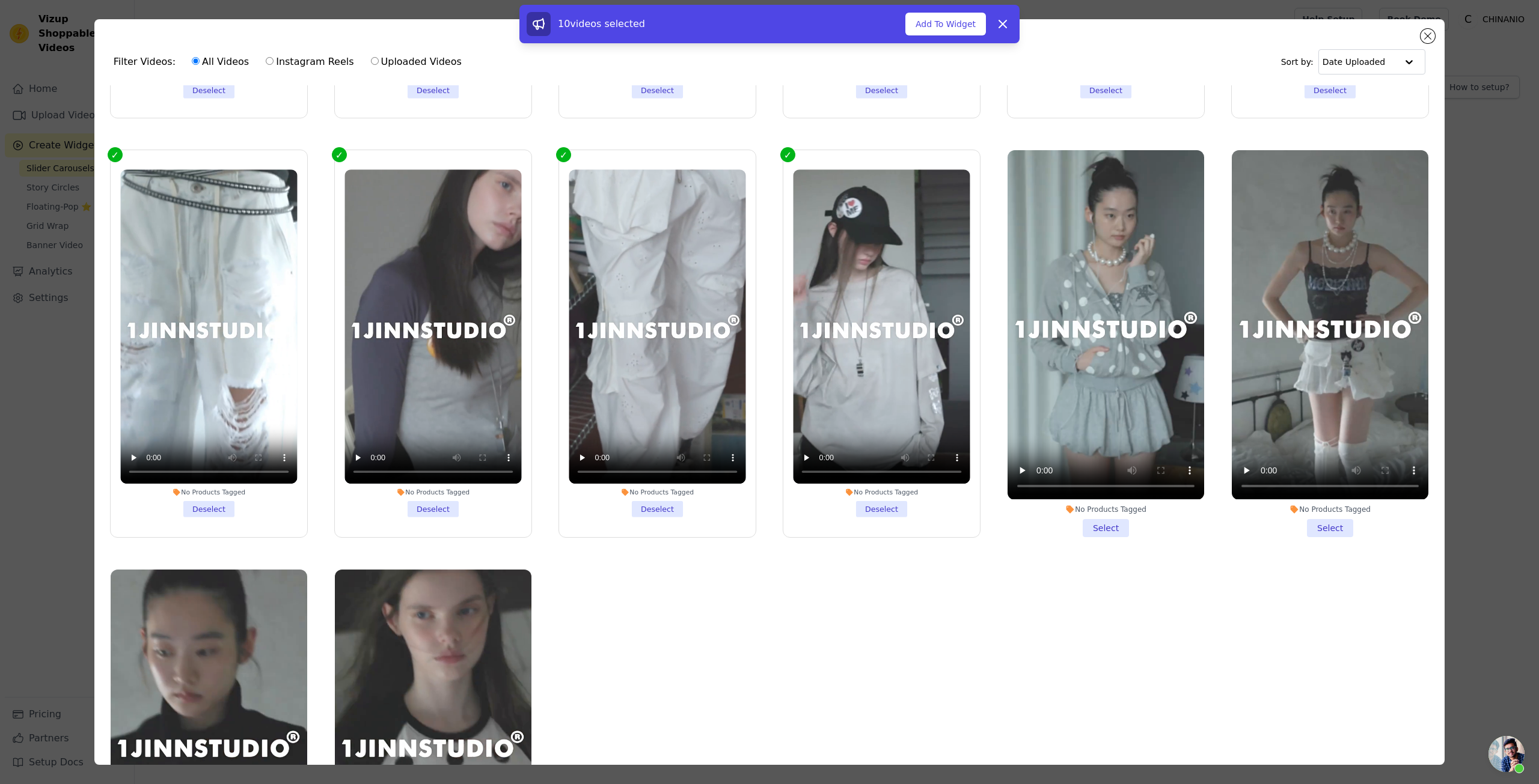
click at [1101, 528] on li "No Products Tagged Select" at bounding box center [1106, 343] width 197 height 386
click at [0, 0] on input "No Products Tagged Select" at bounding box center [0, 0] width 0 height 0
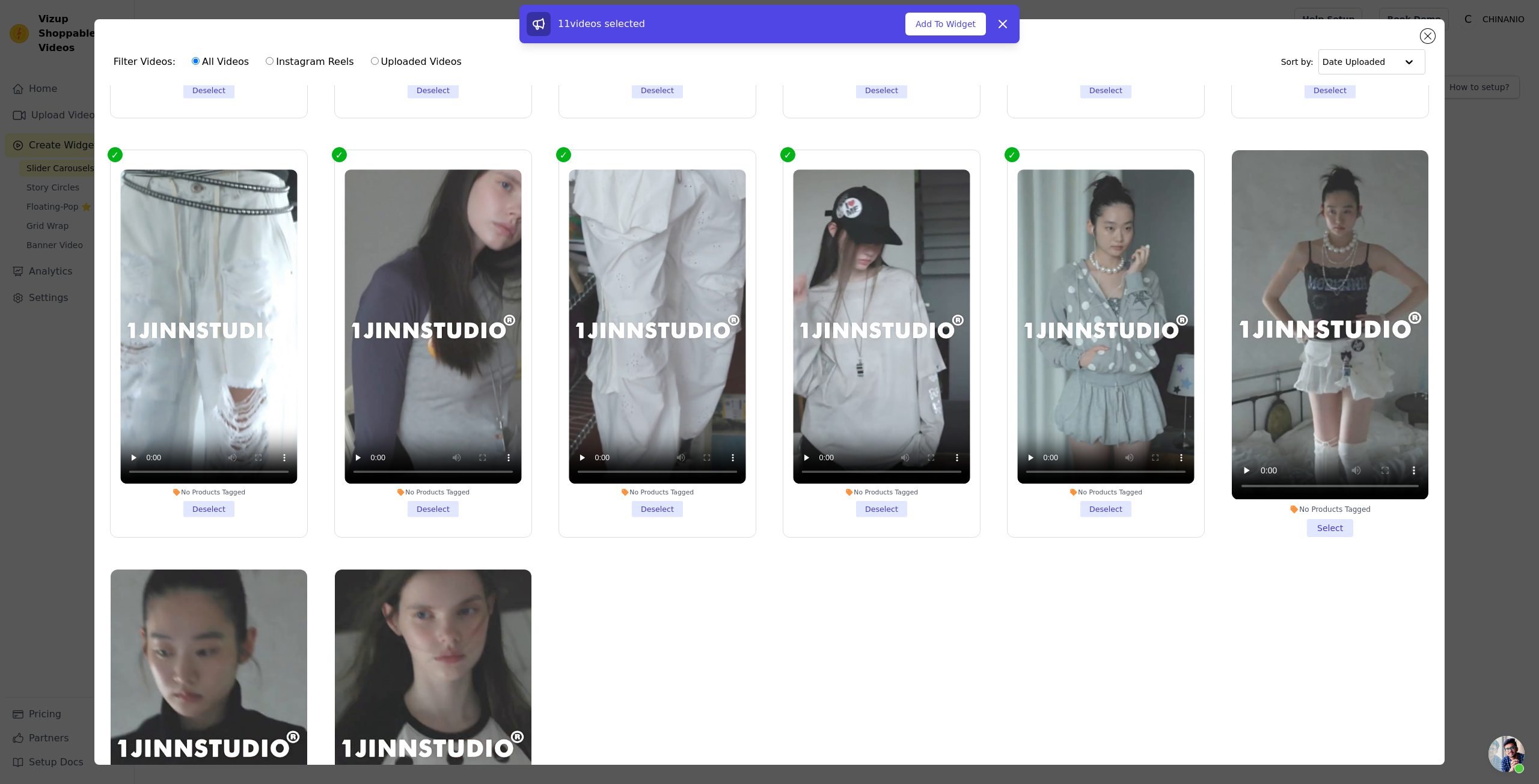
click at [1294, 511] on li "No Products Tagged Select" at bounding box center [1330, 343] width 197 height 386
click at [0, 0] on input "No Products Tagged Select" at bounding box center [0, 0] width 0 height 0
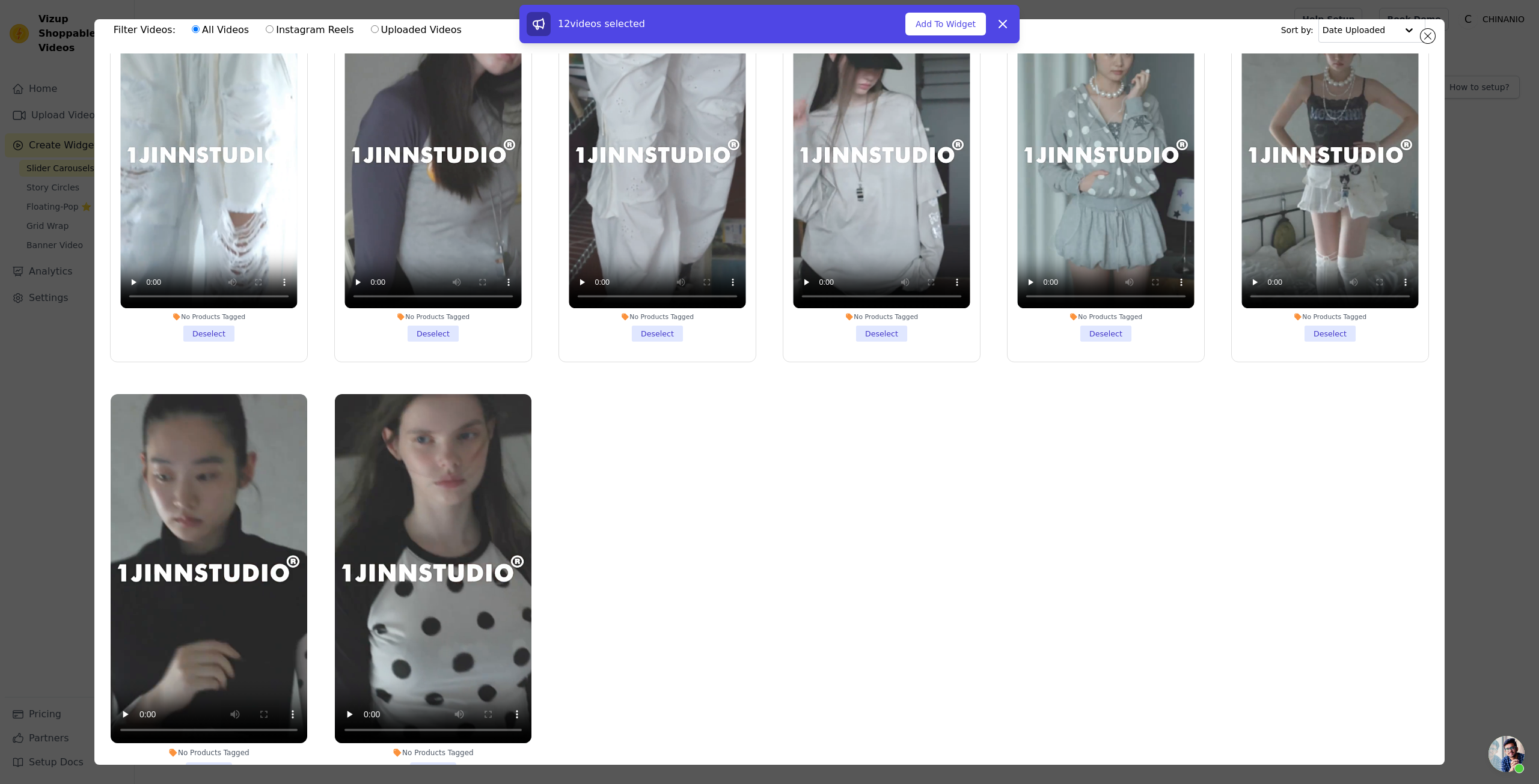
scroll to position [60, 0]
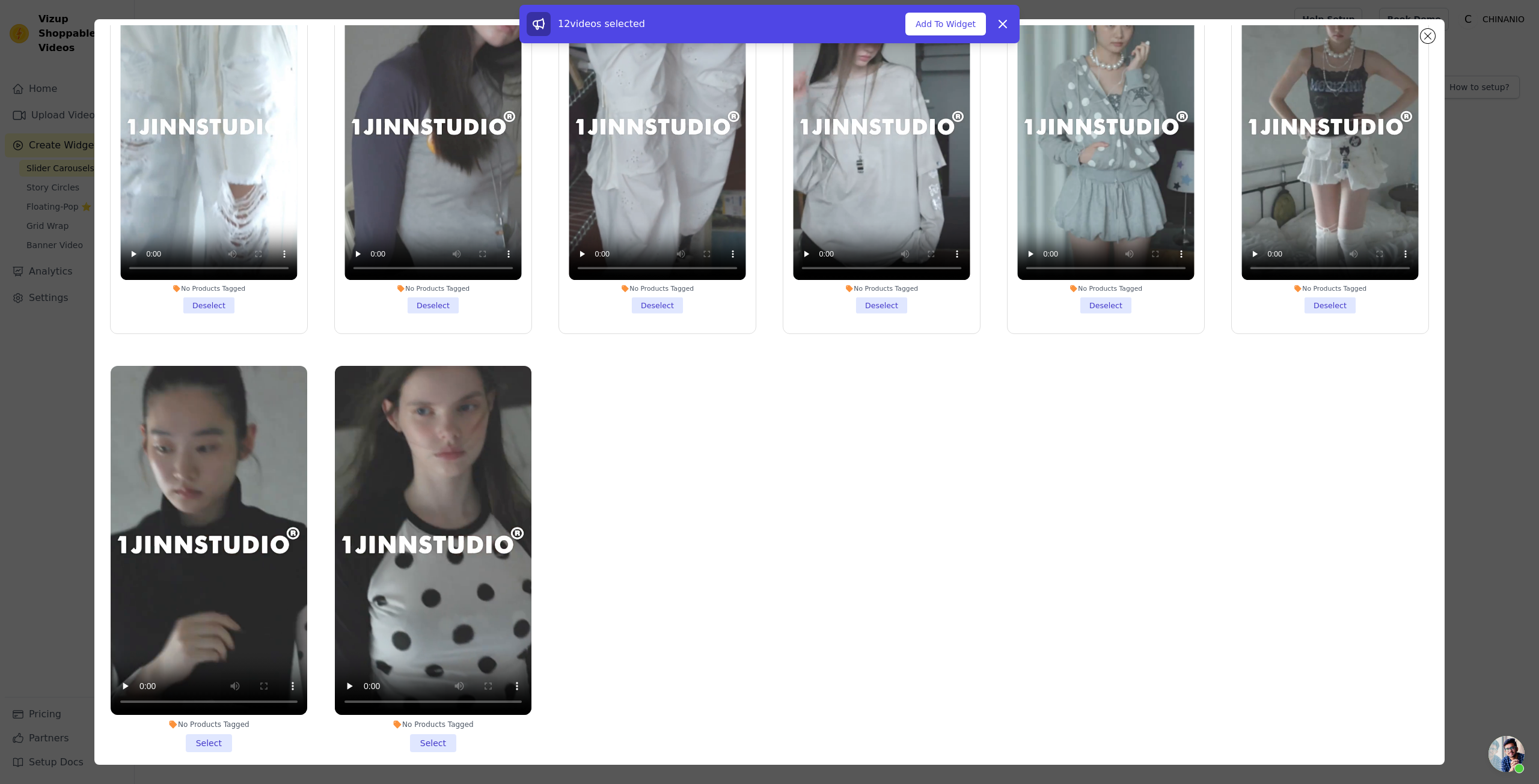
click at [214, 733] on li "No Products Tagged Select" at bounding box center [209, 559] width 197 height 386
click at [0, 0] on input "No Products Tagged Select" at bounding box center [0, 0] width 0 height 0
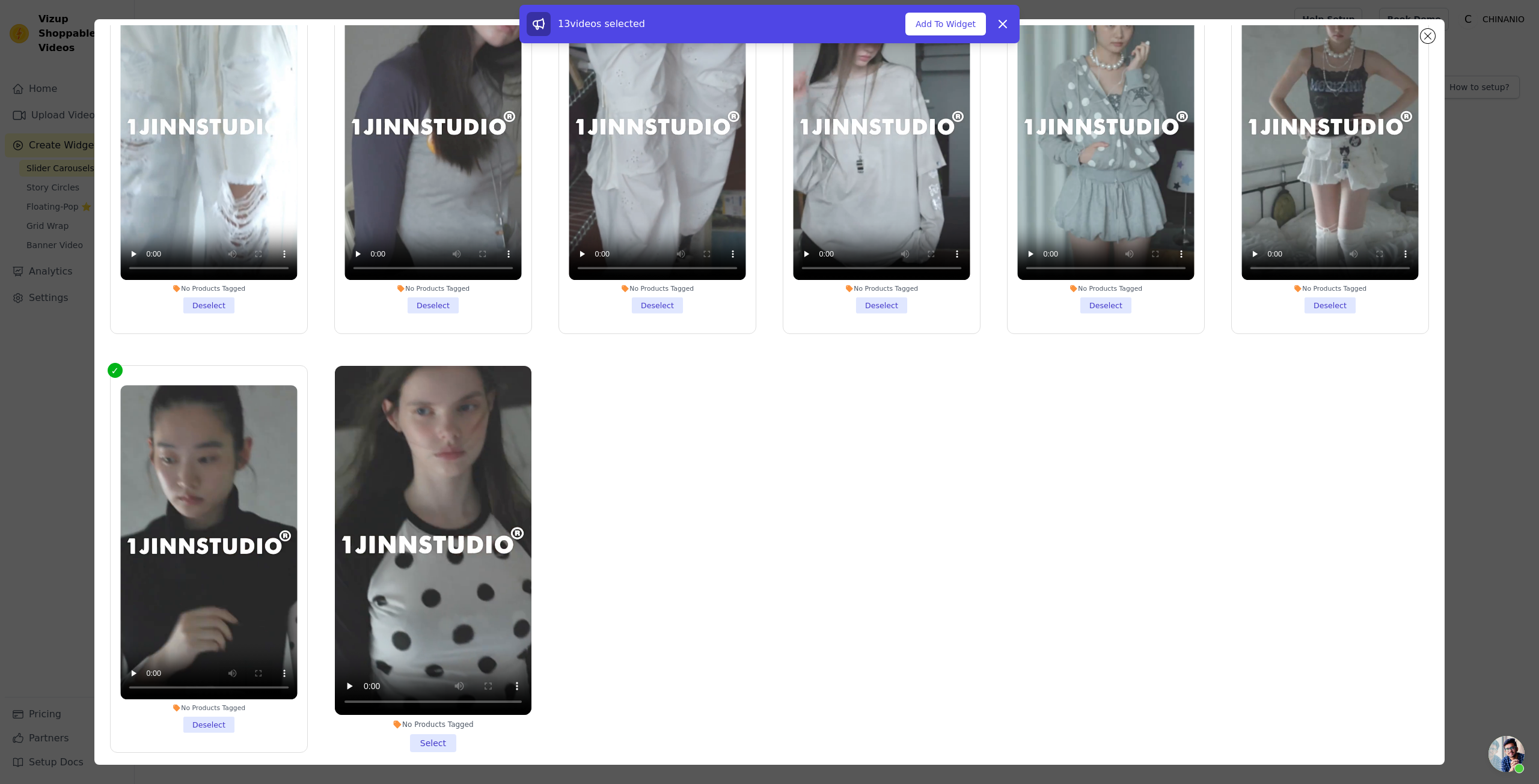
click at [421, 732] on li "No Products Tagged Select" at bounding box center [433, 559] width 197 height 386
click at [0, 0] on input "No Products Tagged Select" at bounding box center [0, 0] width 0 height 0
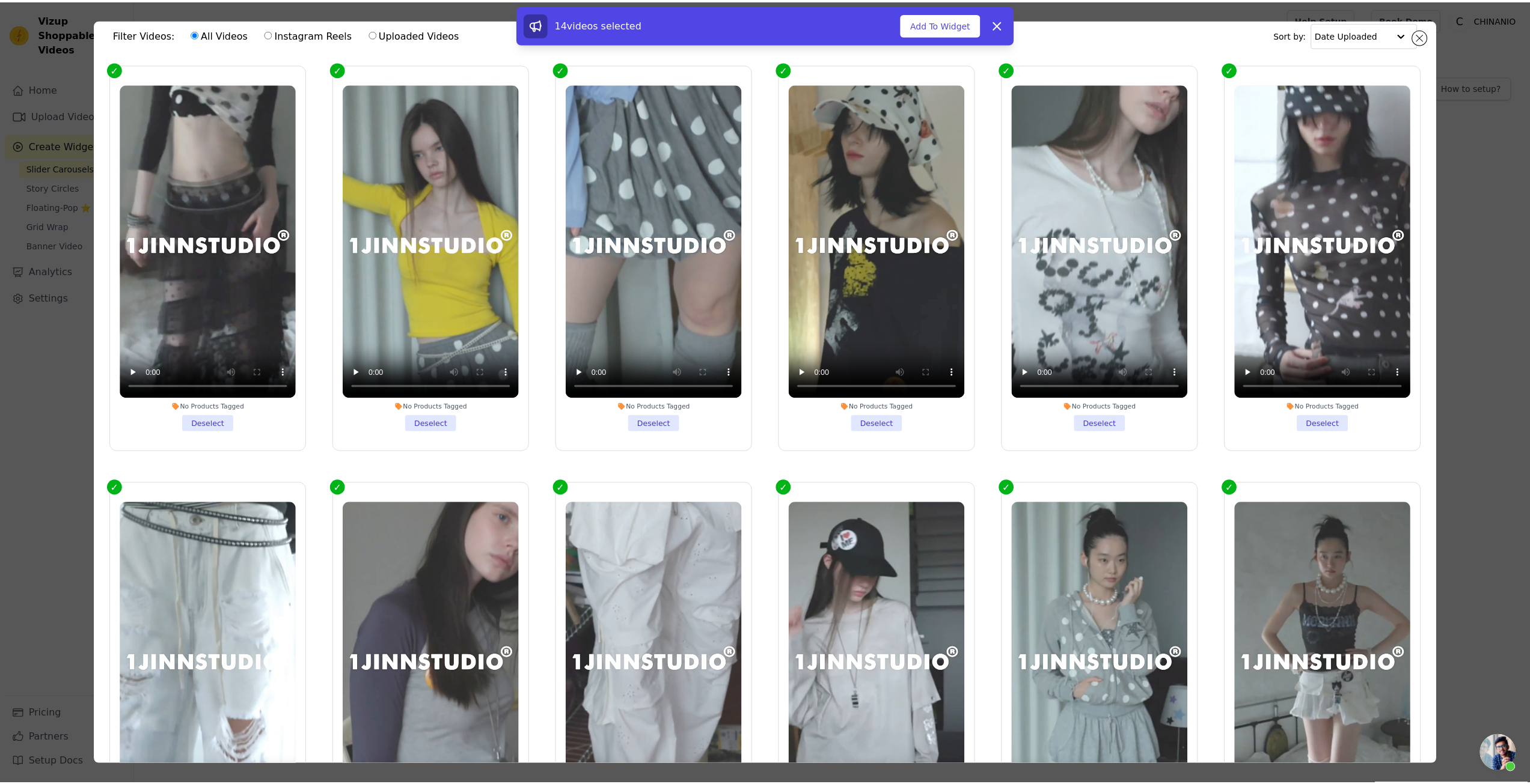
scroll to position [0, 0]
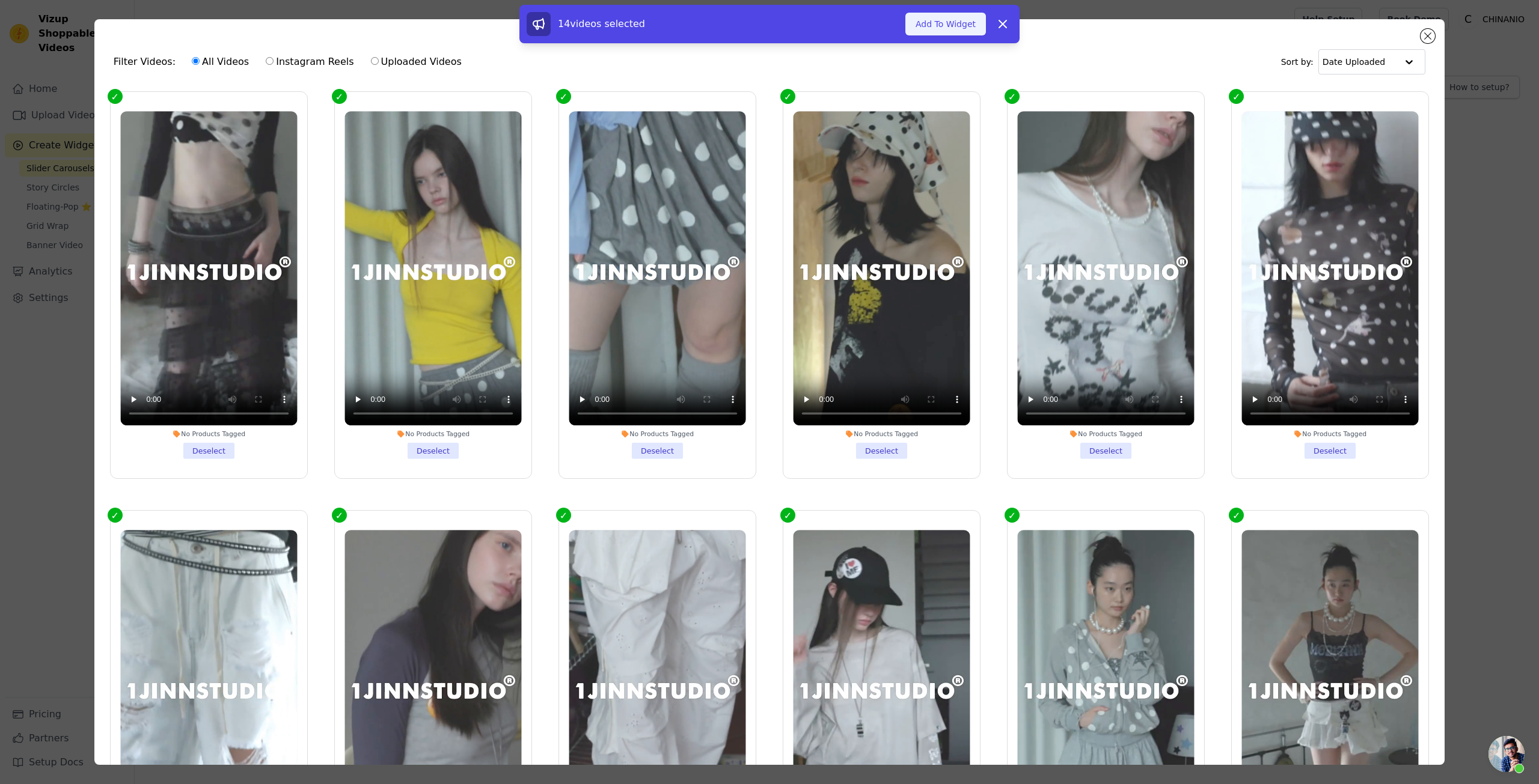
click at [917, 30] on button "Add To Widget" at bounding box center [945, 24] width 81 height 23
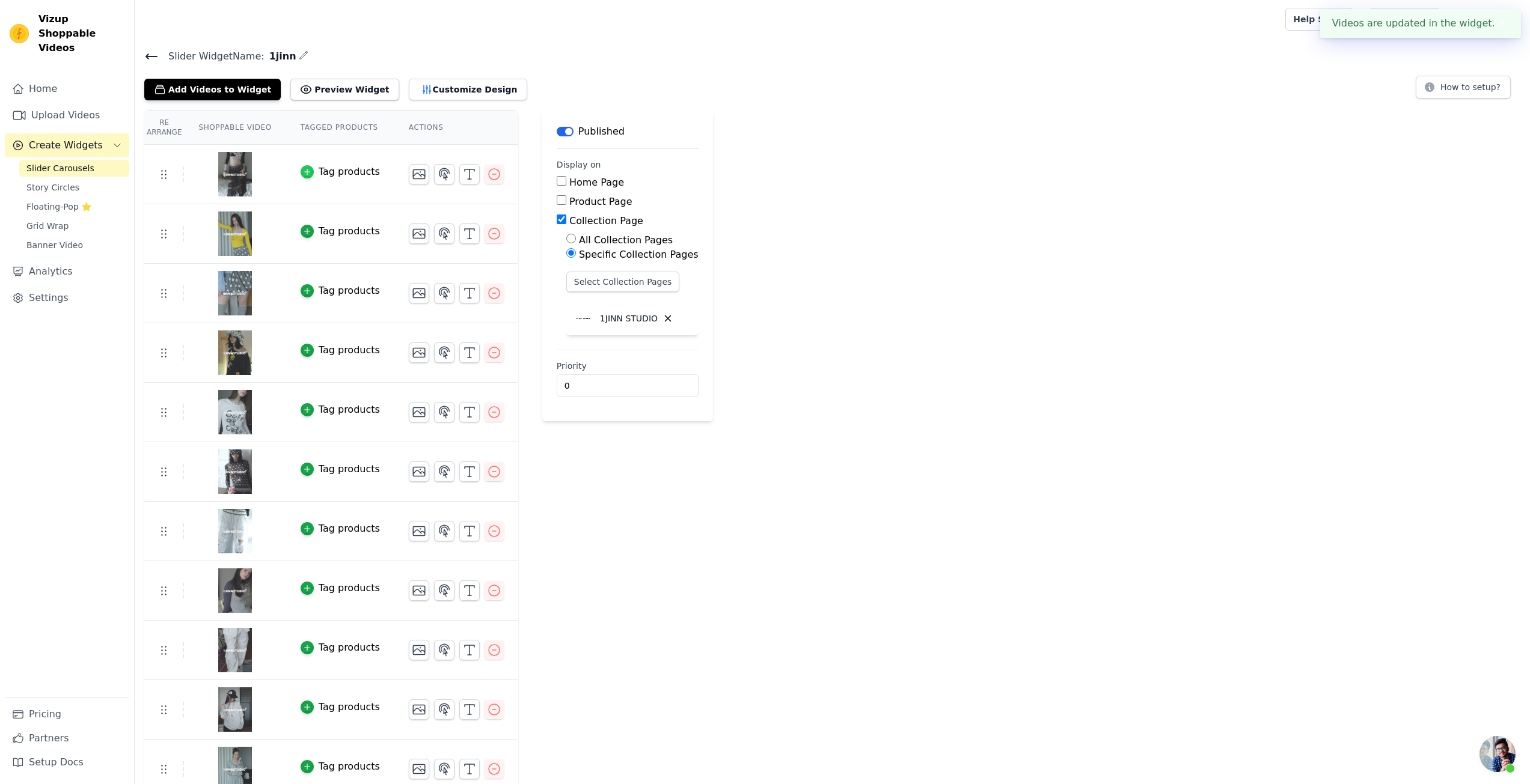
click at [310, 167] on div "button" at bounding box center [308, 172] width 14 height 14
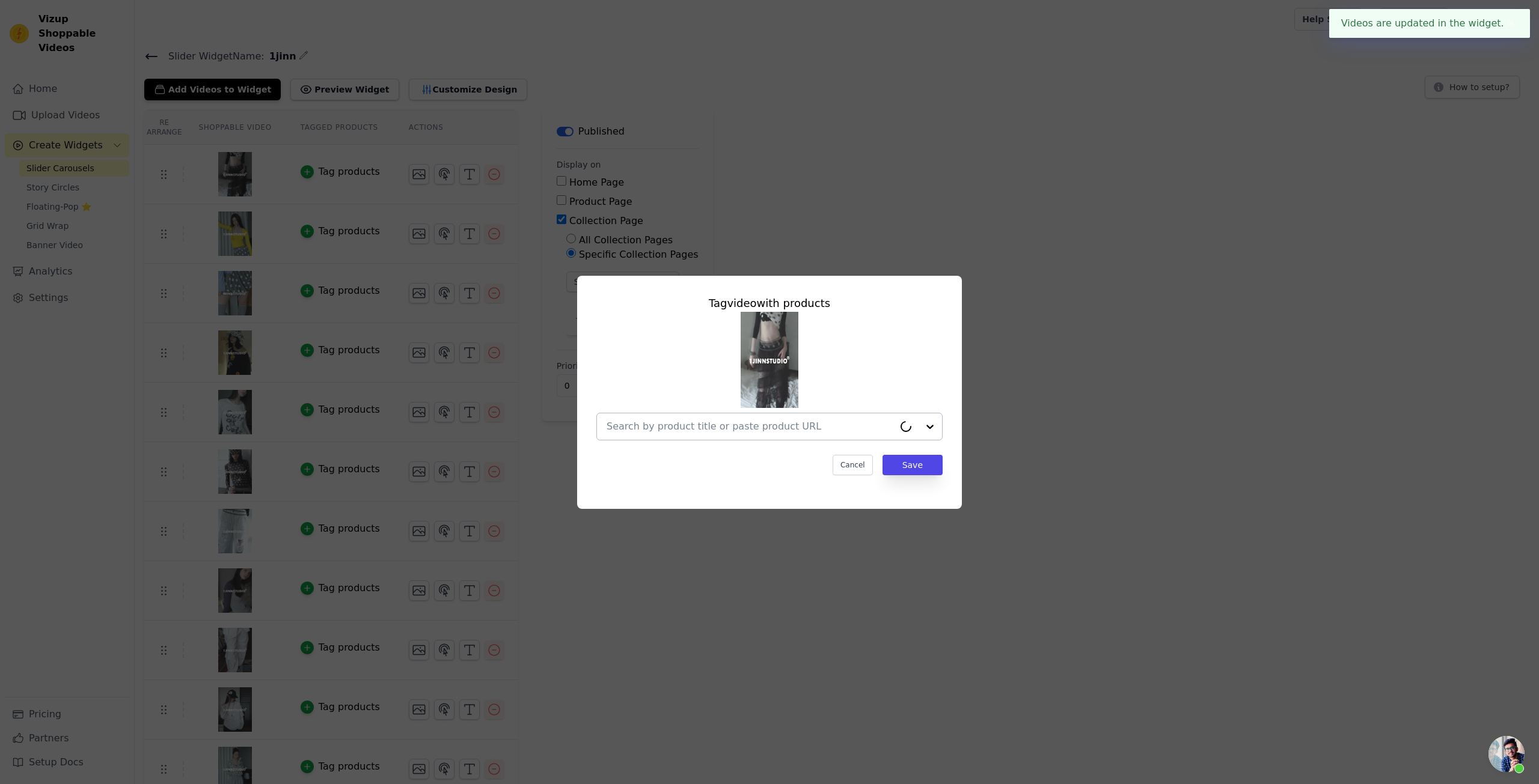
click at [757, 427] on input "text" at bounding box center [750, 426] width 287 height 14
click at [723, 441] on div "Tag video with products Cancel Save" at bounding box center [769, 385] width 365 height 199
click at [728, 430] on input "text" at bounding box center [762, 426] width 311 height 14
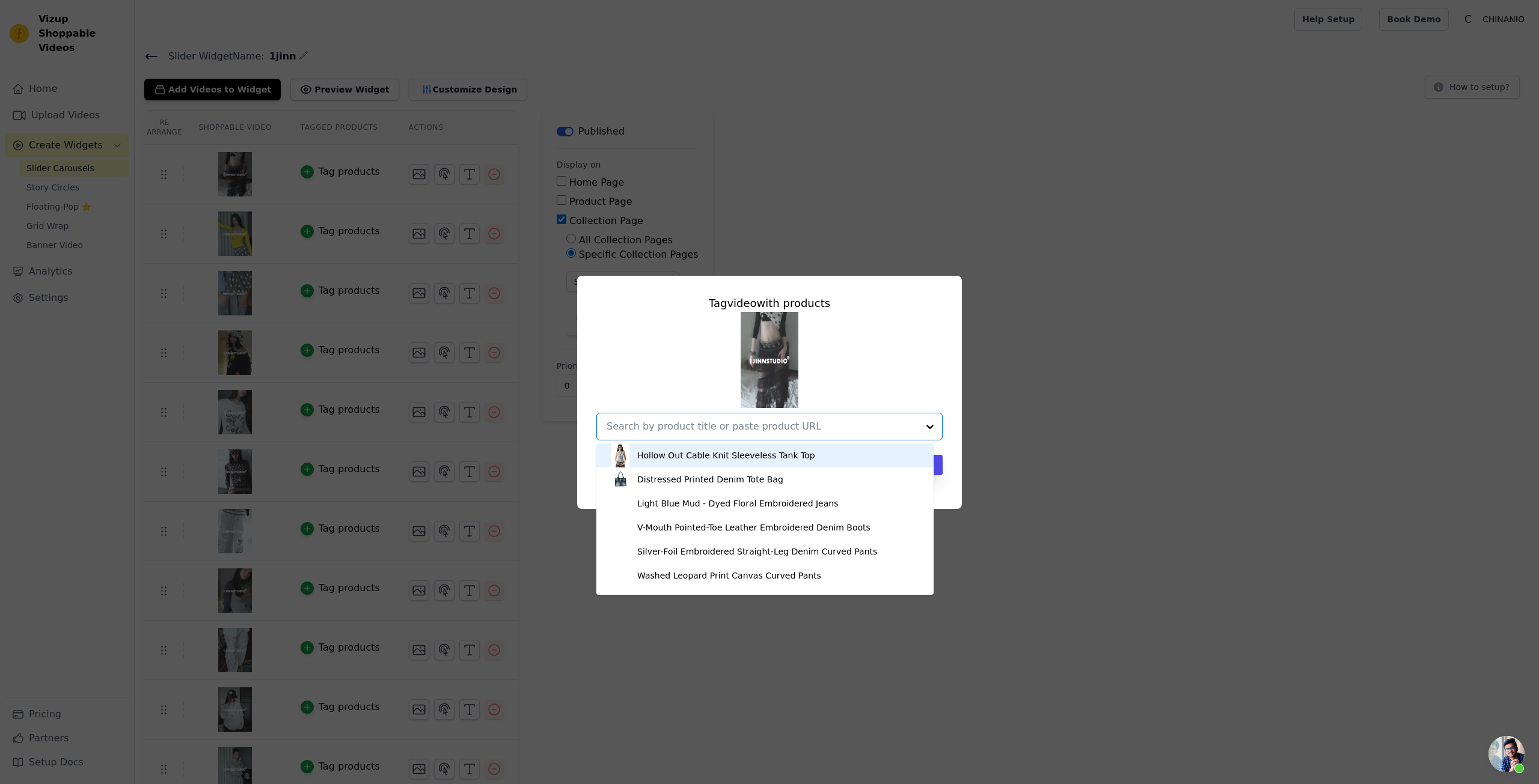
paste input "Polka Dot Raglan T-shirt"
type input "Polka Dot Raglan T-shirt"
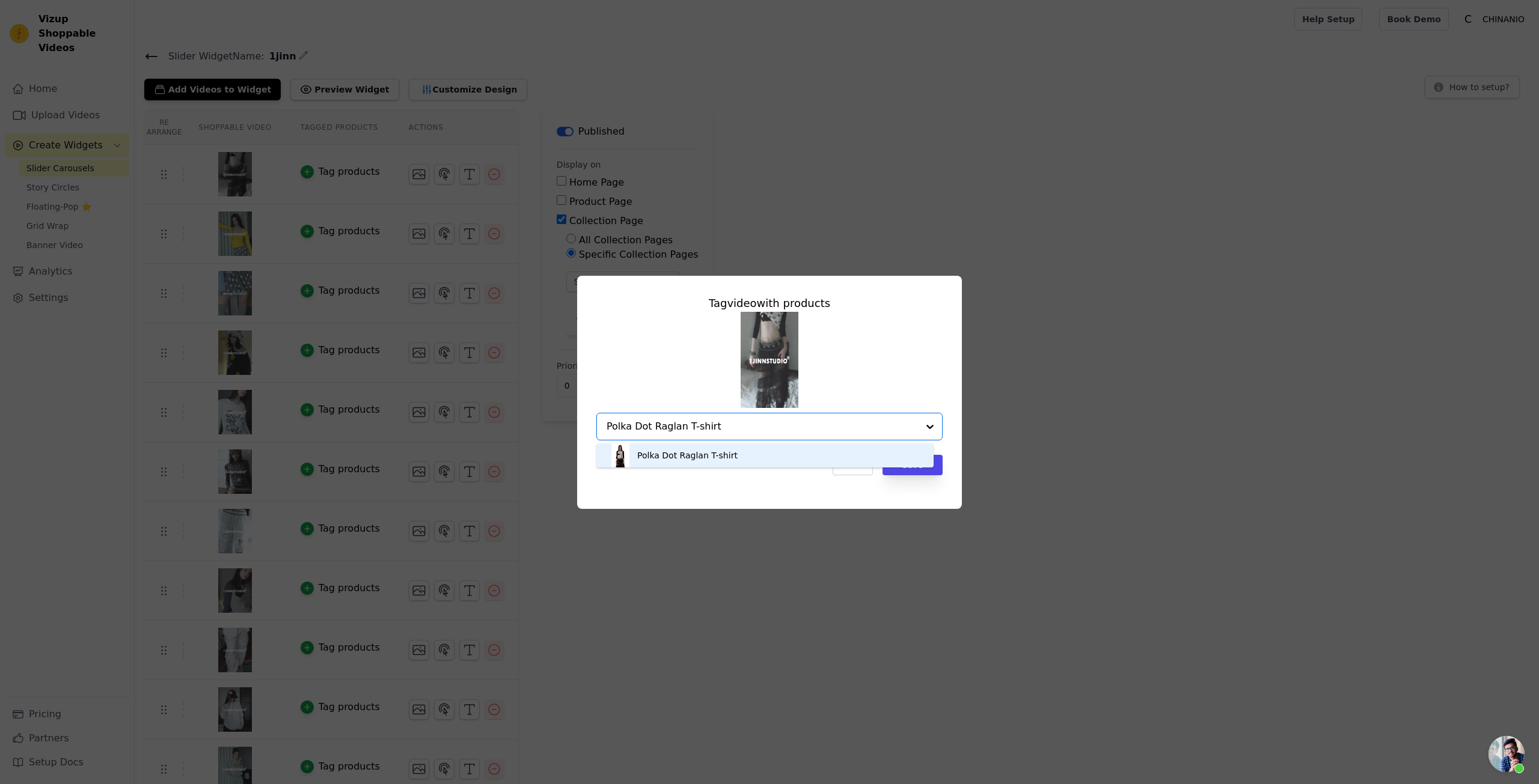
click at [809, 456] on div "Polka Dot Raglan T-shirt" at bounding box center [765, 455] width 313 height 24
click at [886, 393] on div "Option Polka Dot Raglan T-shirt, selected. Select is focused, type to refine li…" at bounding box center [769, 376] width 346 height 129
click at [908, 464] on button "Save" at bounding box center [913, 465] width 60 height 20
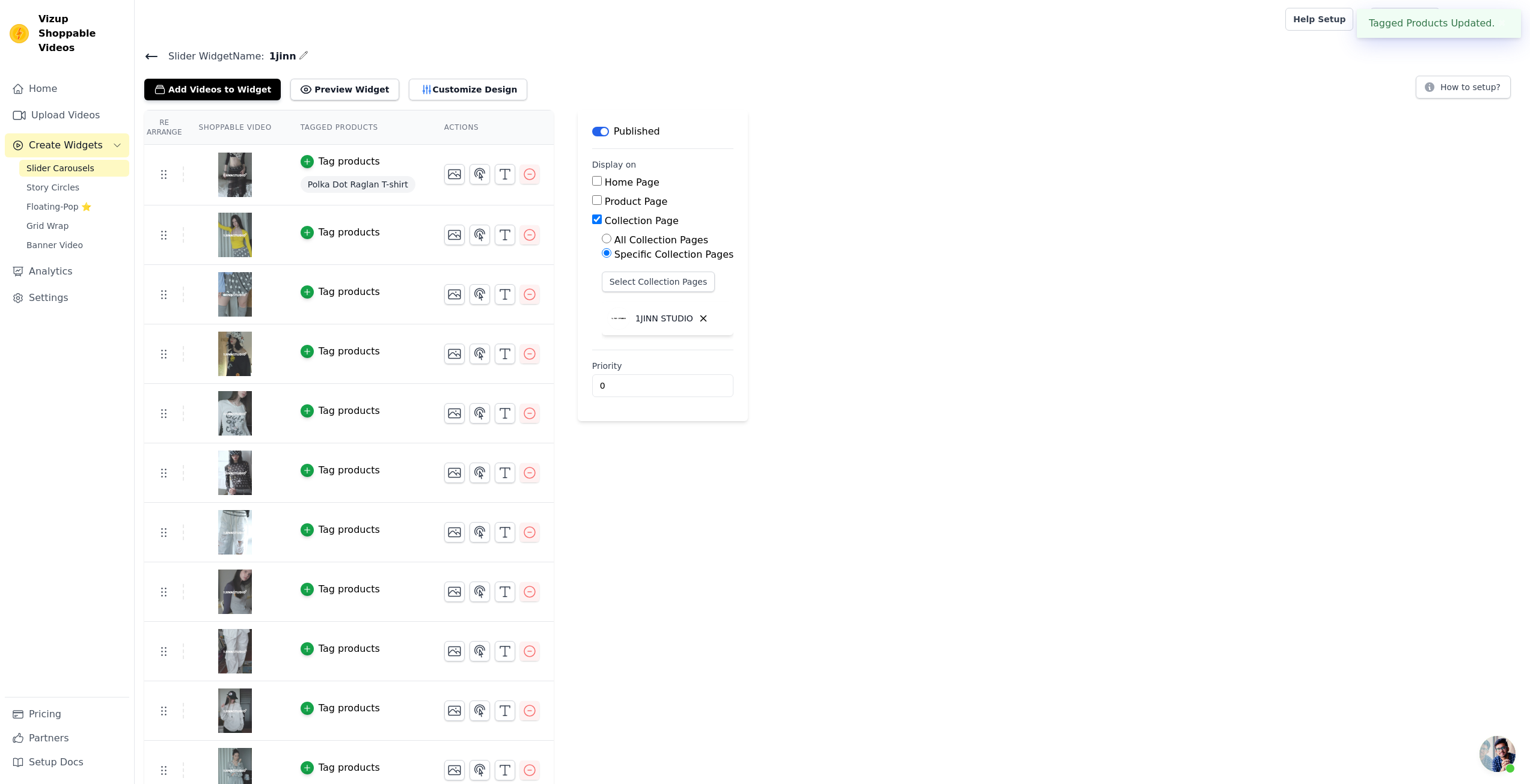
click at [317, 220] on td "Tag products" at bounding box center [358, 235] width 144 height 60
click at [312, 226] on button "Tag products" at bounding box center [340, 232] width 79 height 14
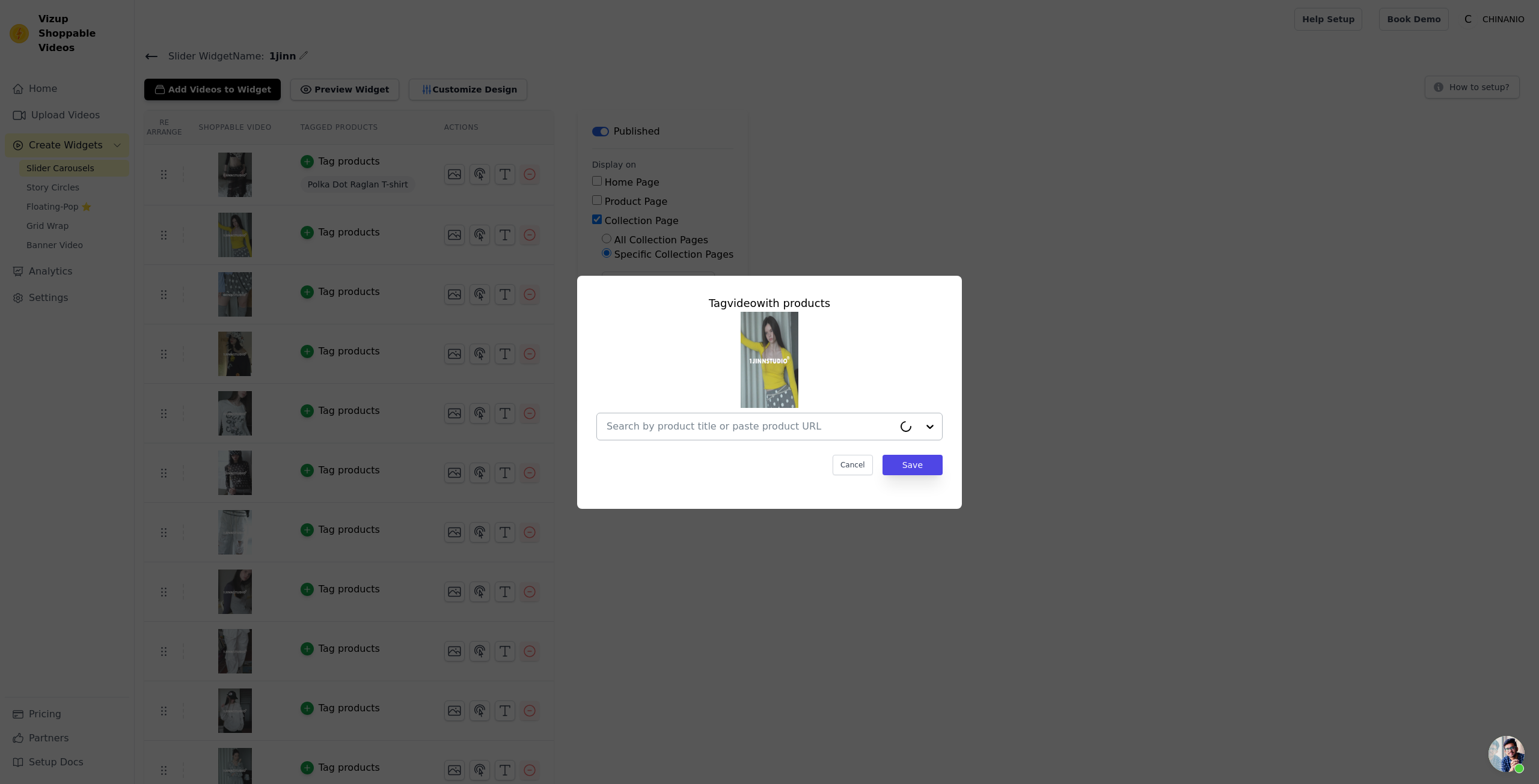
click at [687, 425] on input "text" at bounding box center [750, 426] width 287 height 14
click at [843, 435] on div at bounding box center [762, 426] width 311 height 26
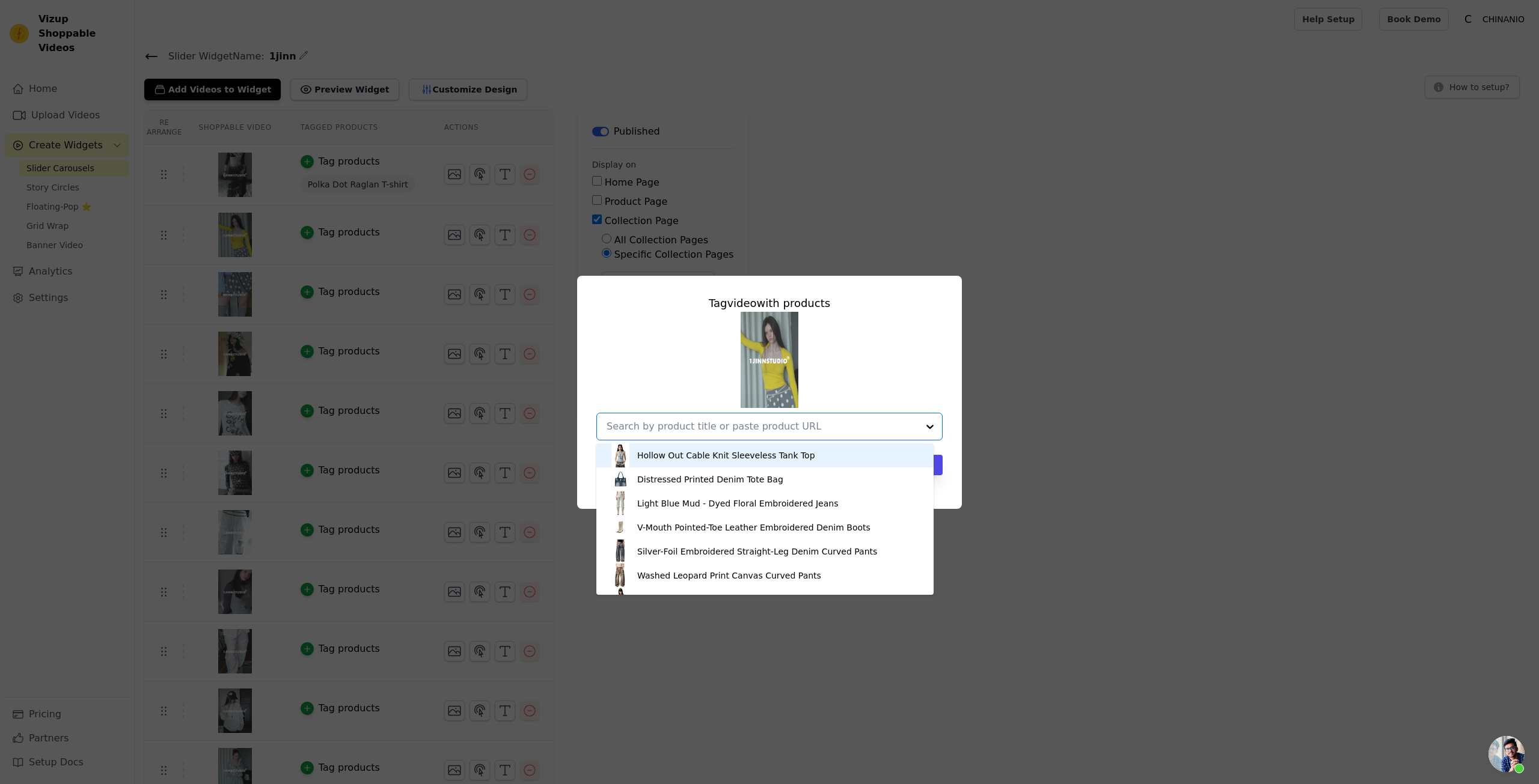
paste input "Solid Knit Two-way Set"
type input "Solid Knit Two-way Set"
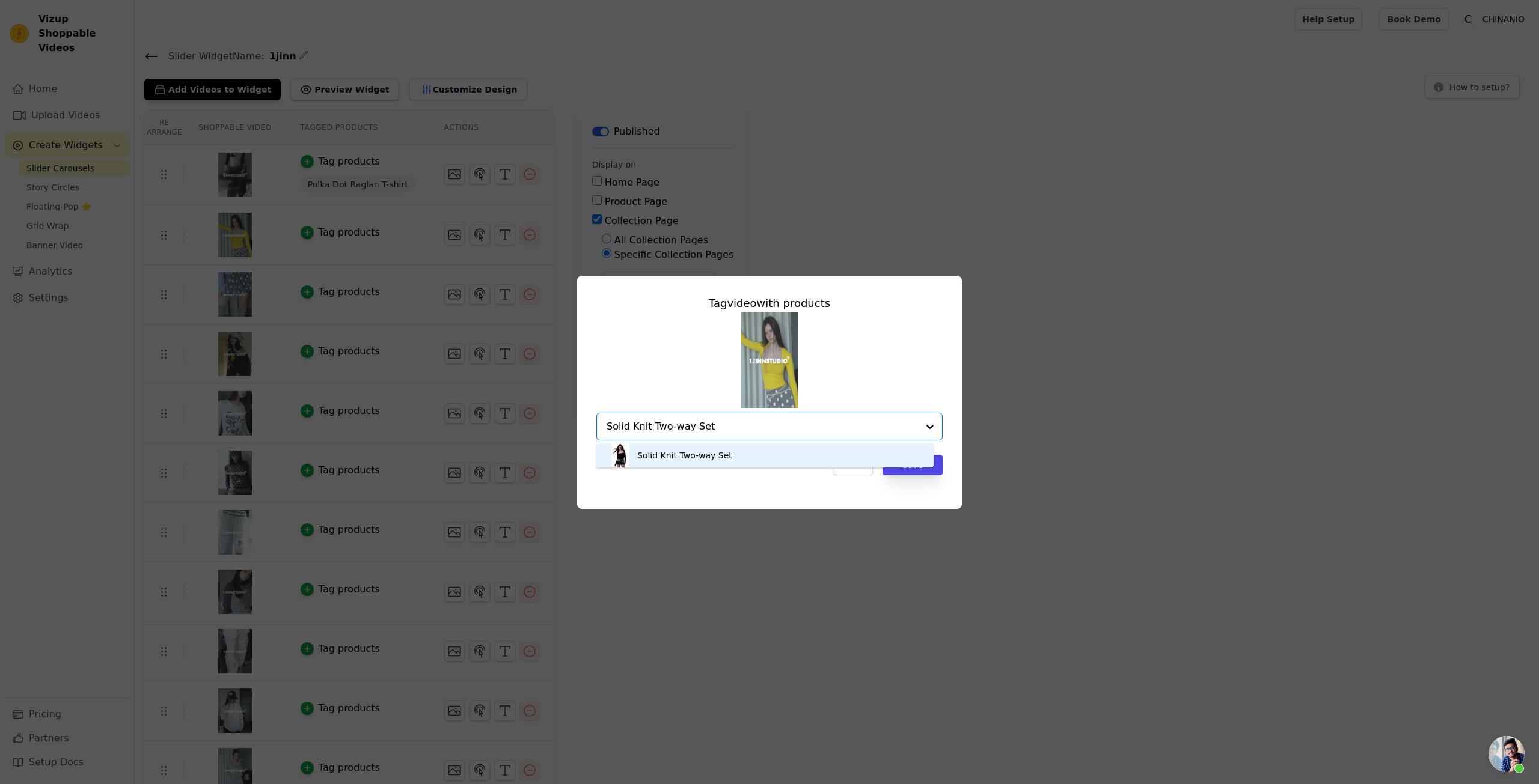
click at [827, 456] on div "Solid Knit Two-way Set" at bounding box center [765, 455] width 313 height 24
click at [792, 479] on div "Tag video with products Option Solid Knit Two-way Set, selected. Select is focu…" at bounding box center [769, 385] width 365 height 199
click at [906, 469] on button "Save" at bounding box center [913, 465] width 60 height 20
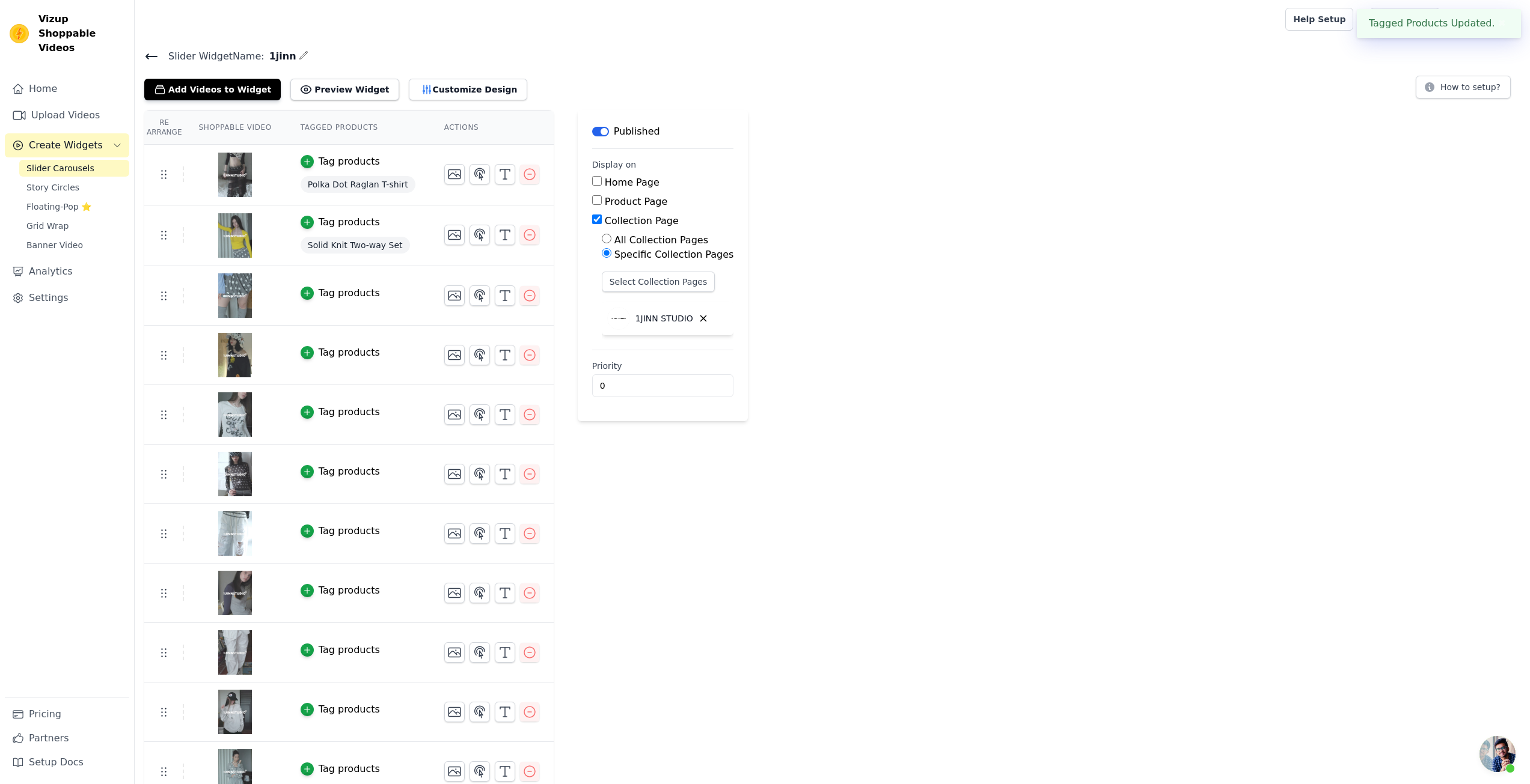
click at [342, 290] on div "Tag products" at bounding box center [349, 293] width 62 height 14
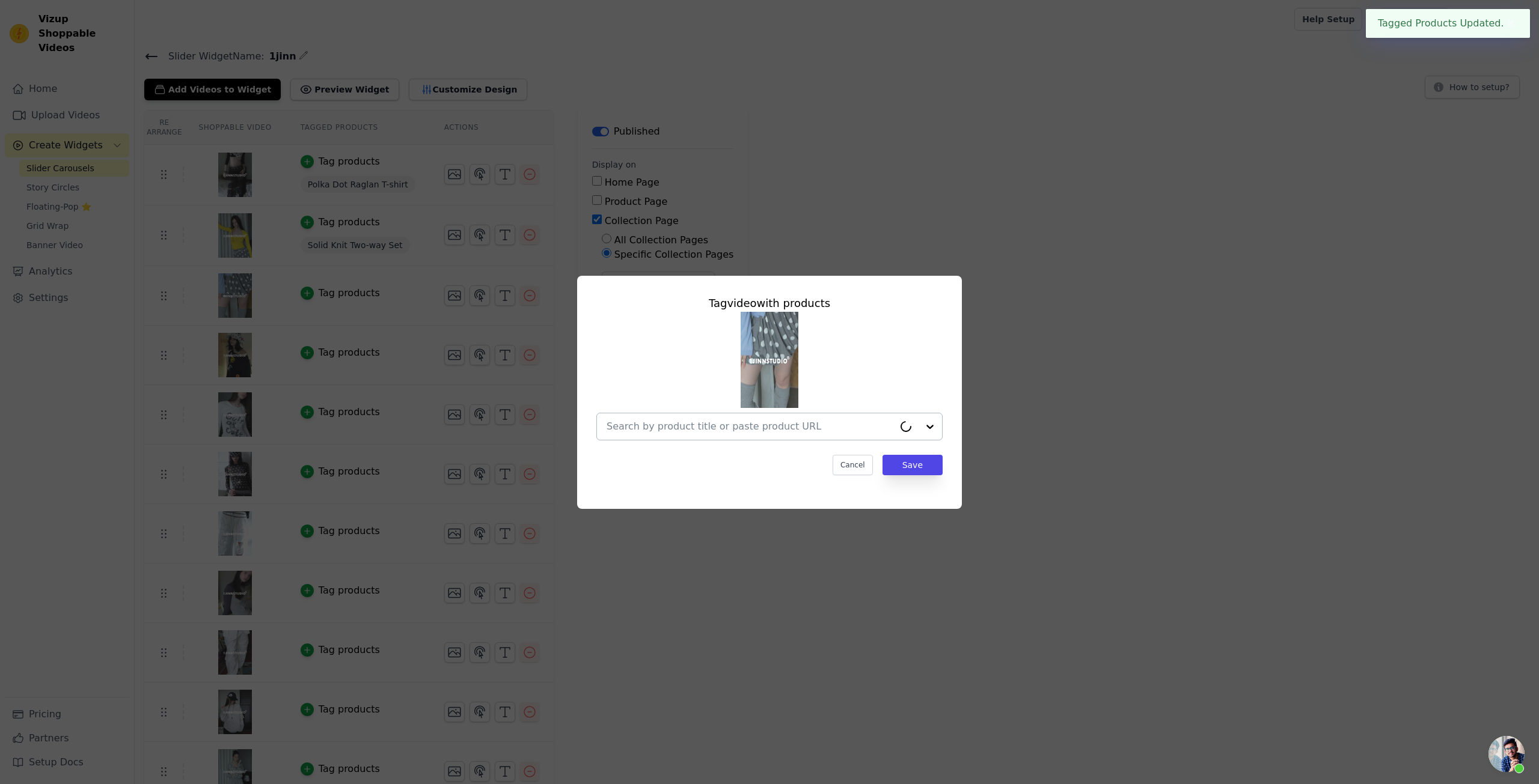
click at [674, 423] on input "text" at bounding box center [750, 426] width 287 height 14
click at [813, 432] on input "text" at bounding box center [762, 426] width 311 height 14
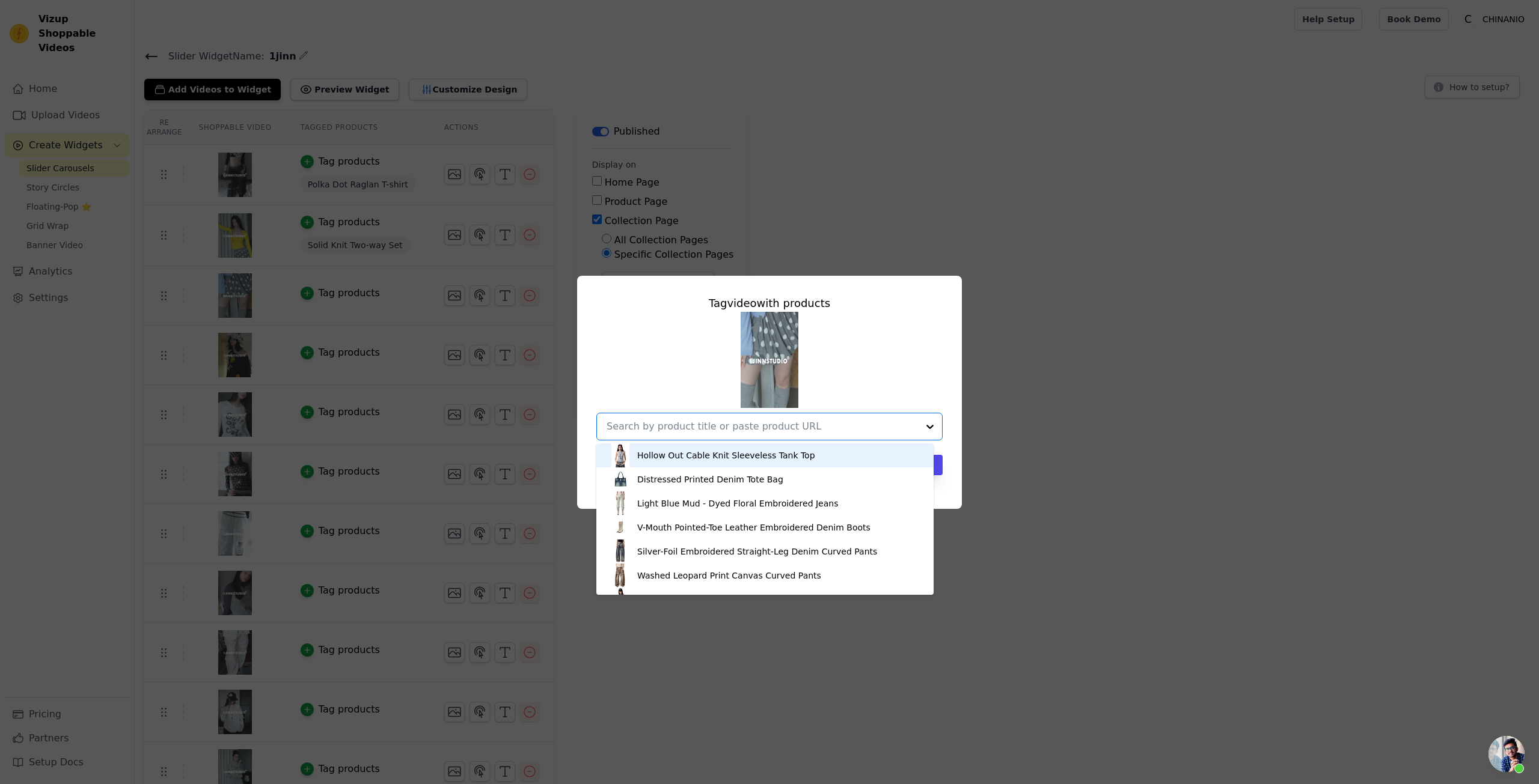
paste input "Polka Dot Contrast-Knot Bubble Midi Skirt"
type input "Polka Dot Contrast-Knot Bubble Midi Skirt"
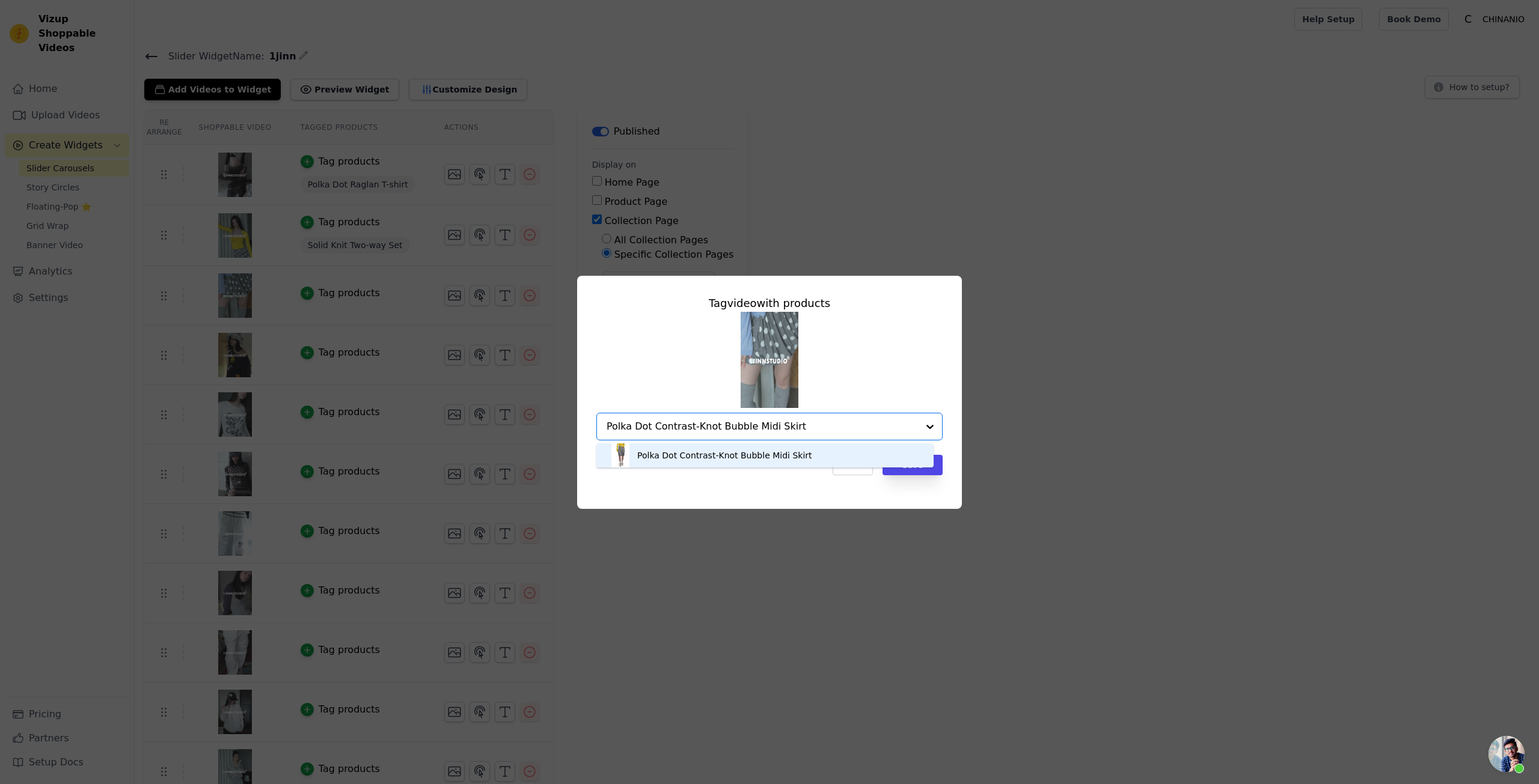
click at [789, 454] on div "Polka Dot Contrast-Knot Bubble Midi Skirt" at bounding box center [725, 456] width 175 height 12
click at [760, 474] on div "Cancel Save" at bounding box center [769, 465] width 346 height 20
click at [921, 468] on button "Save" at bounding box center [913, 465] width 60 height 20
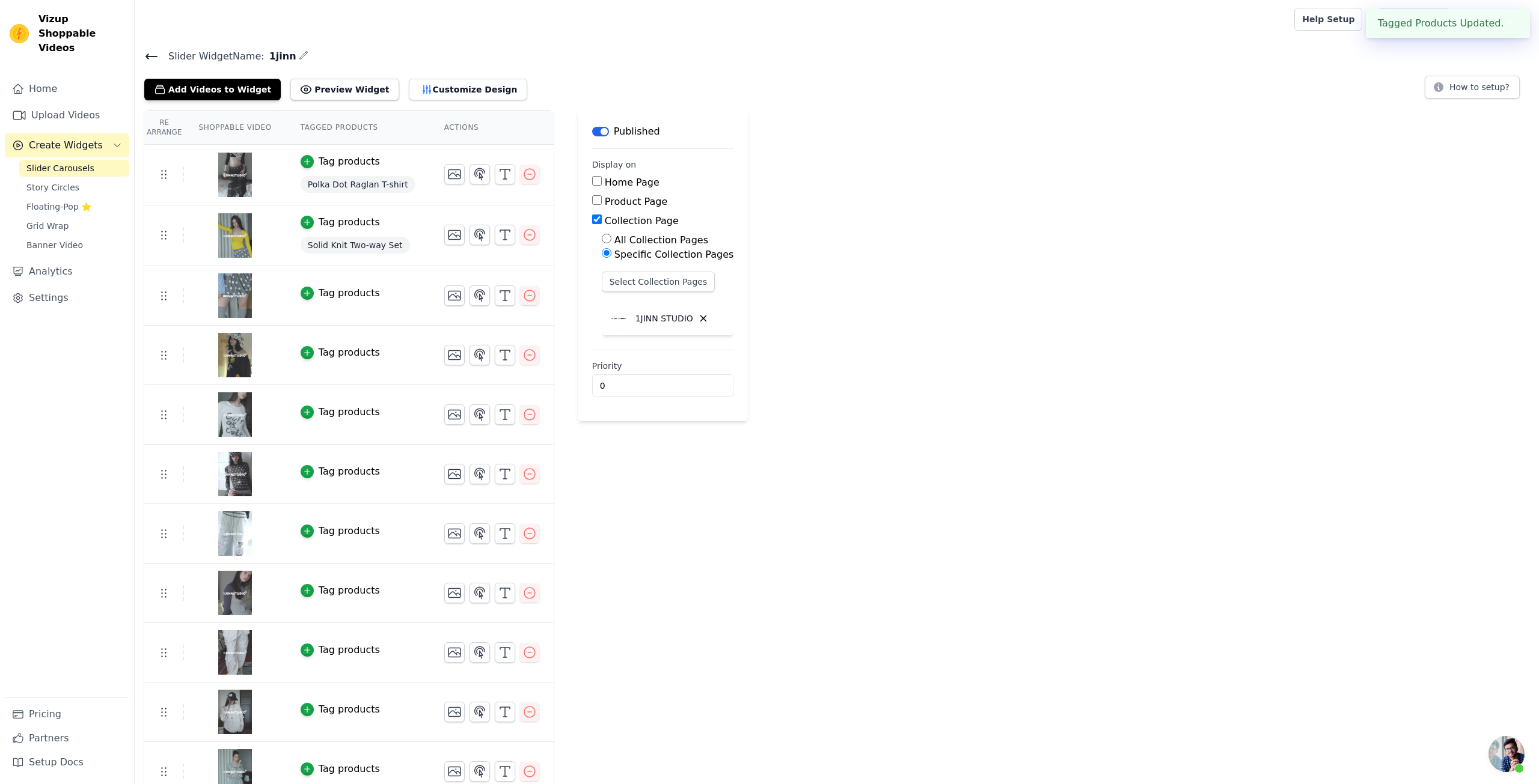
click at [972, 438] on html "Tagged Products Updated. ✖ Vizup Shoppable Videos Home Upload Videos Create Wid…" at bounding box center [769, 490] width 1539 height 980
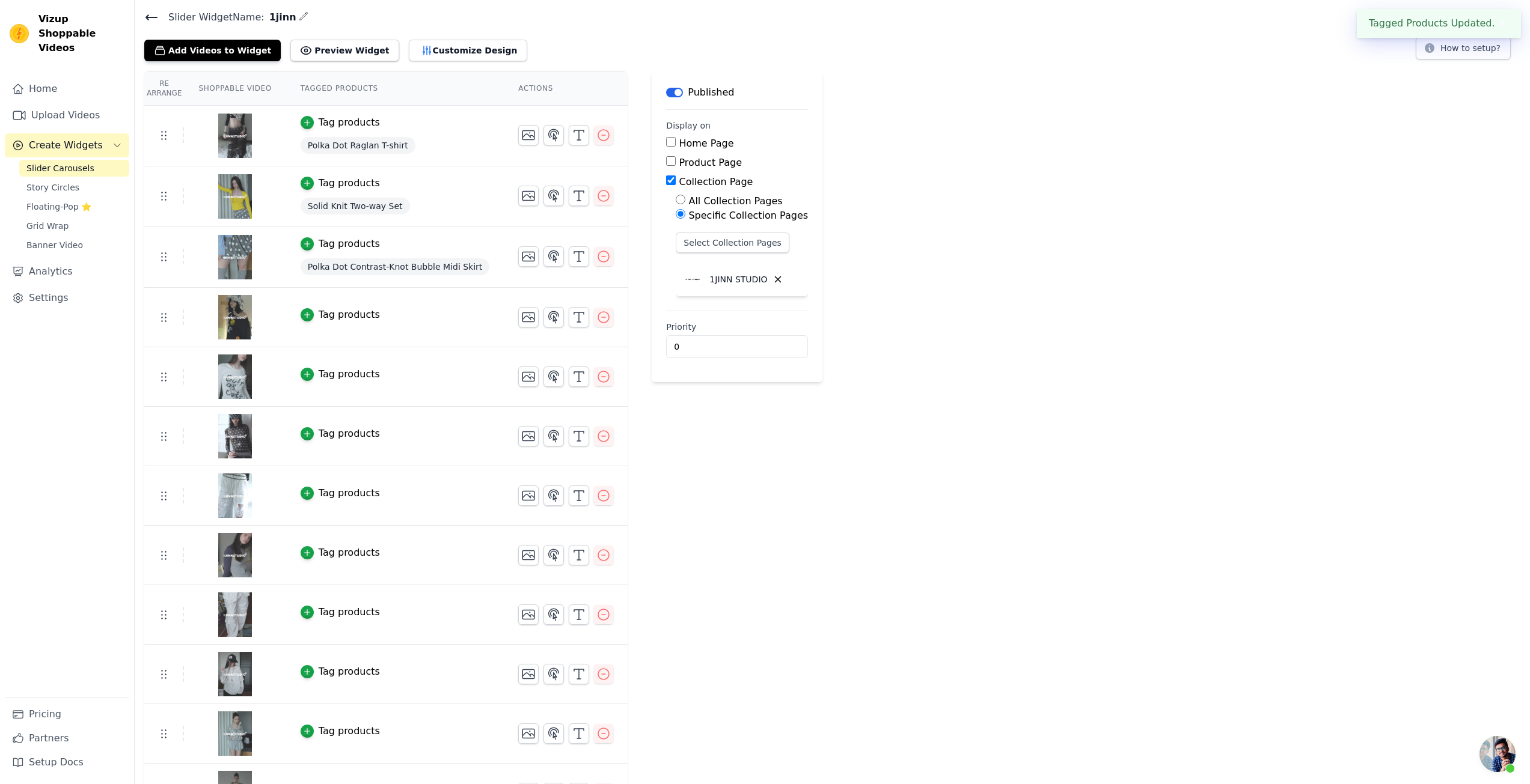
scroll to position [60, 0]
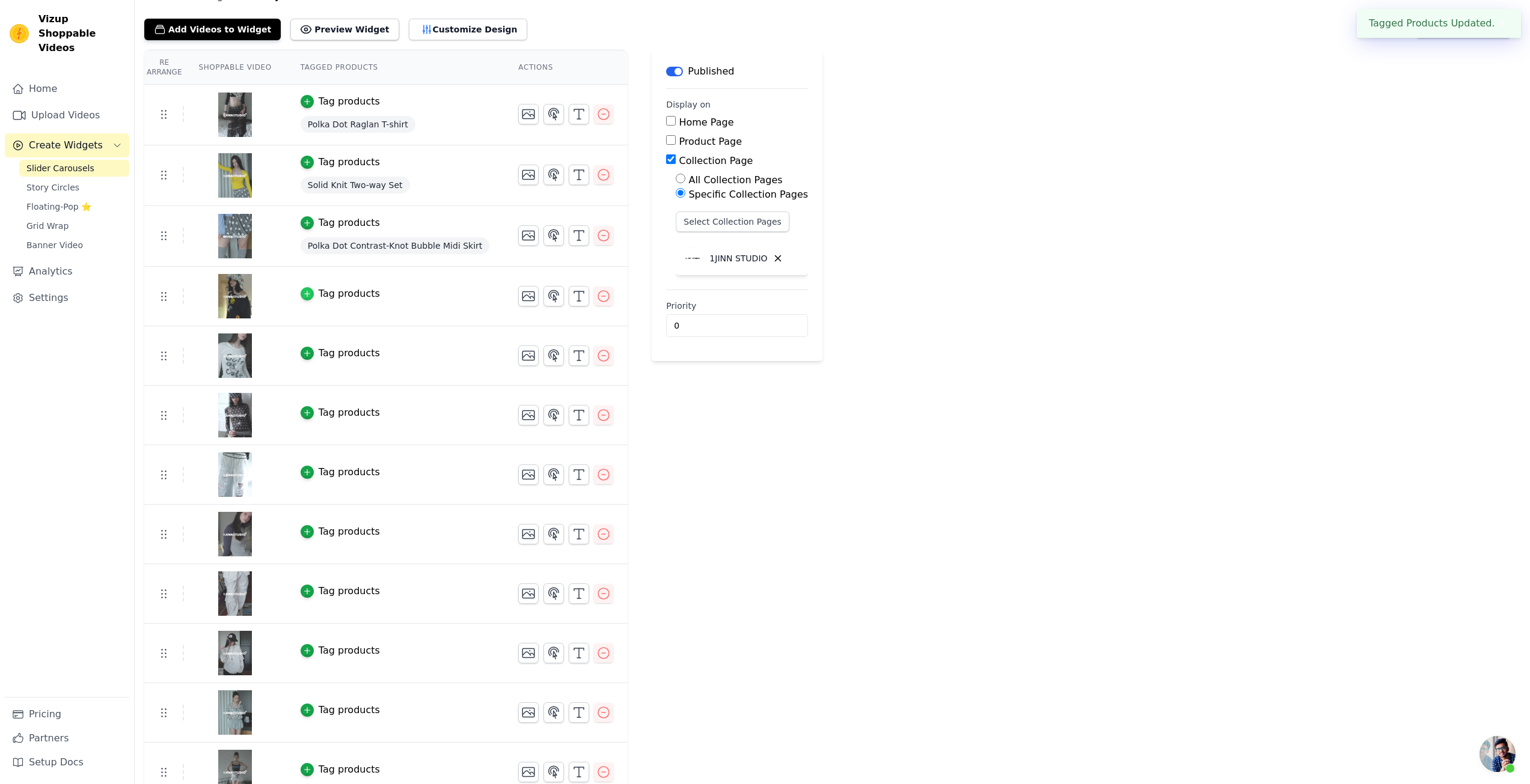
click at [303, 296] on icon "button" at bounding box center [308, 294] width 9 height 9
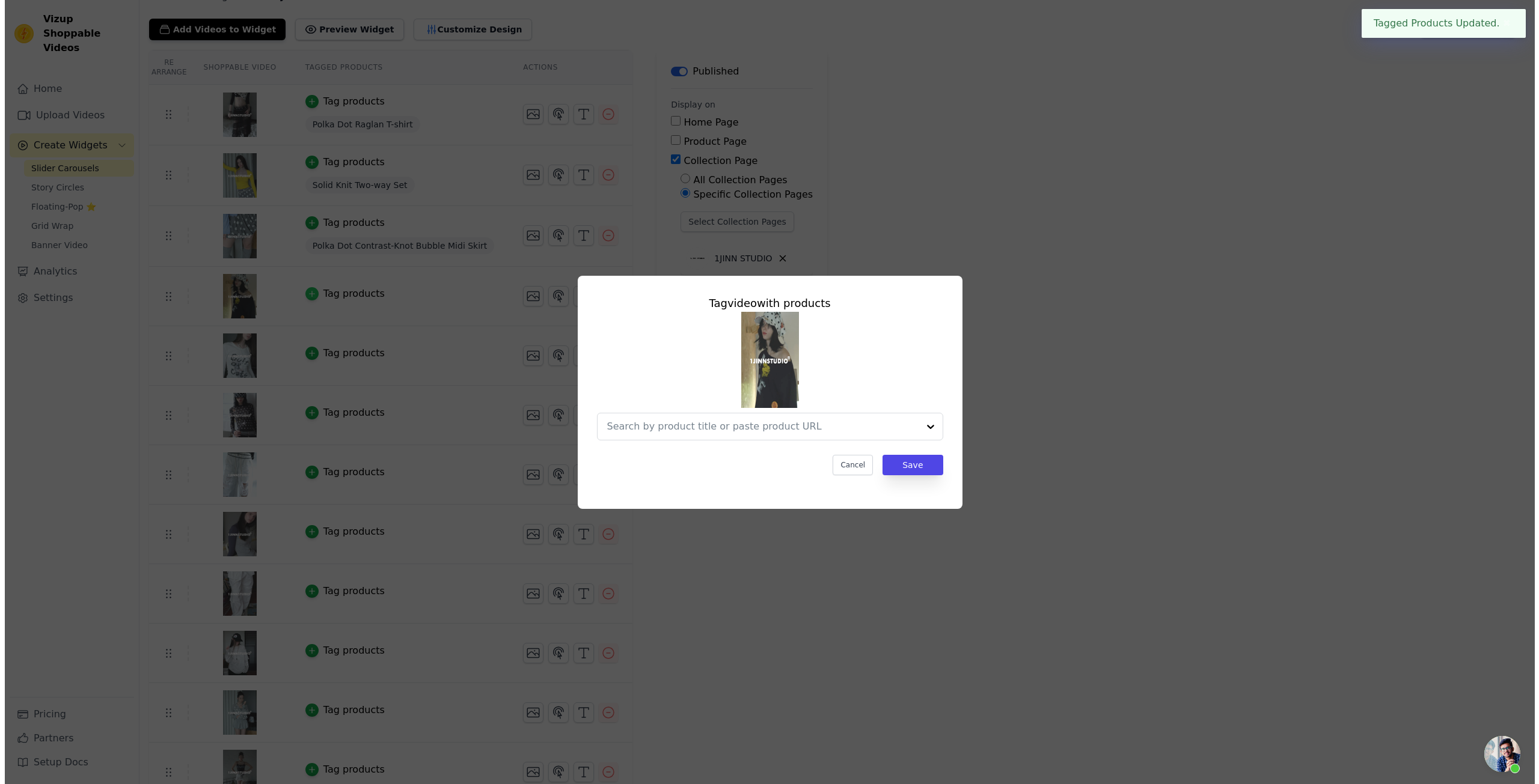
scroll to position [0, 0]
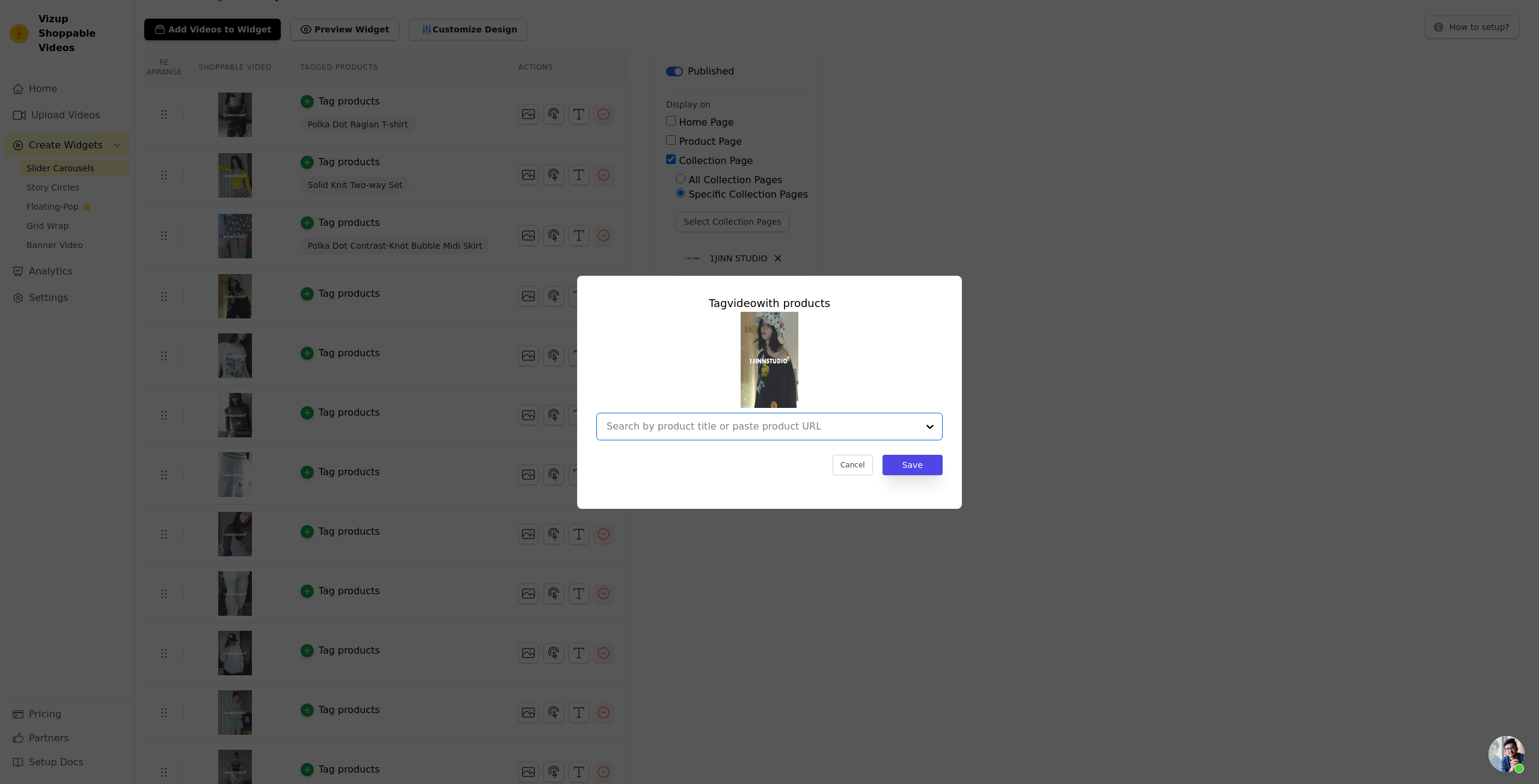
click at [731, 421] on input "text" at bounding box center [762, 426] width 311 height 14
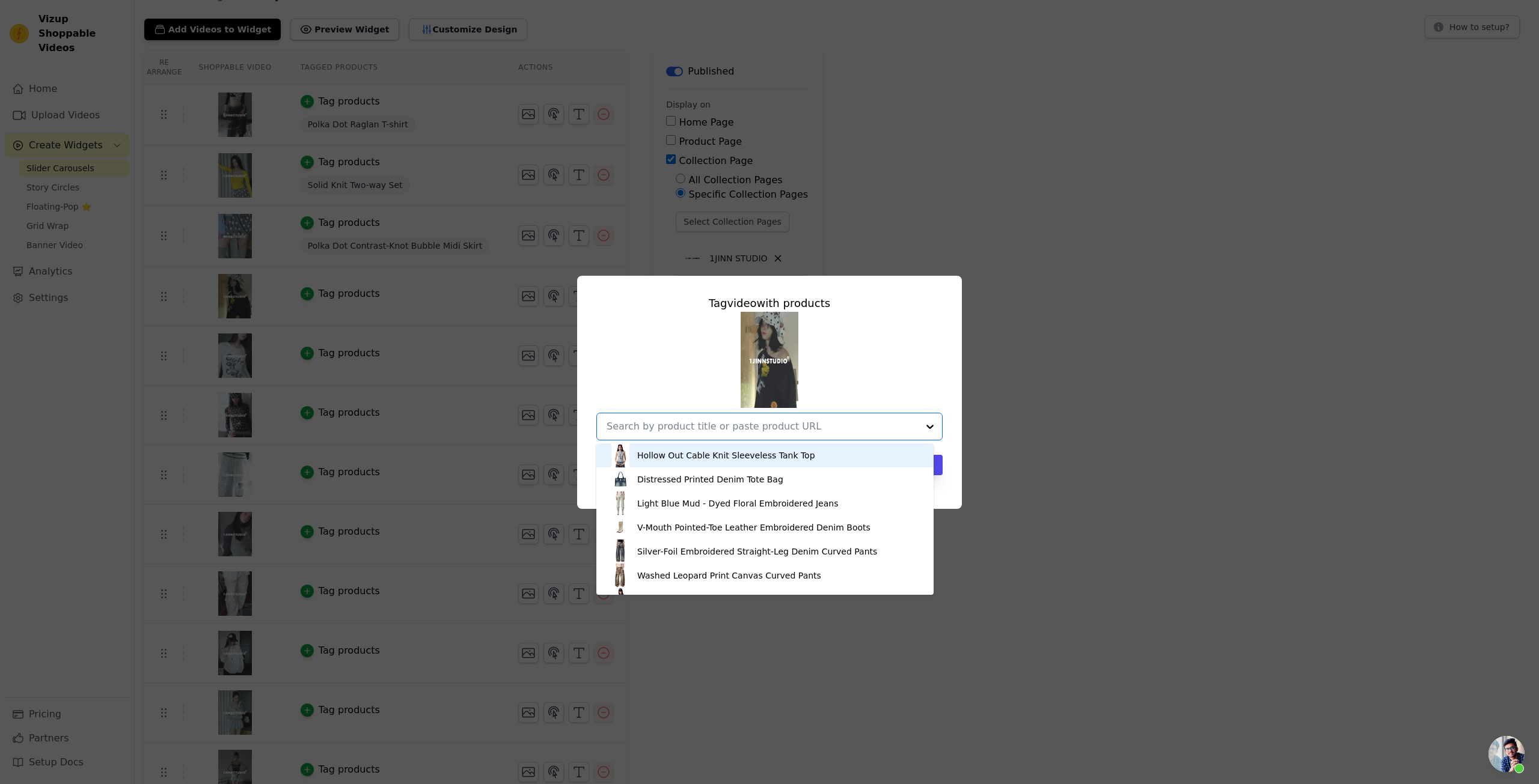
click at [727, 426] on input "text" at bounding box center [762, 426] width 311 height 14
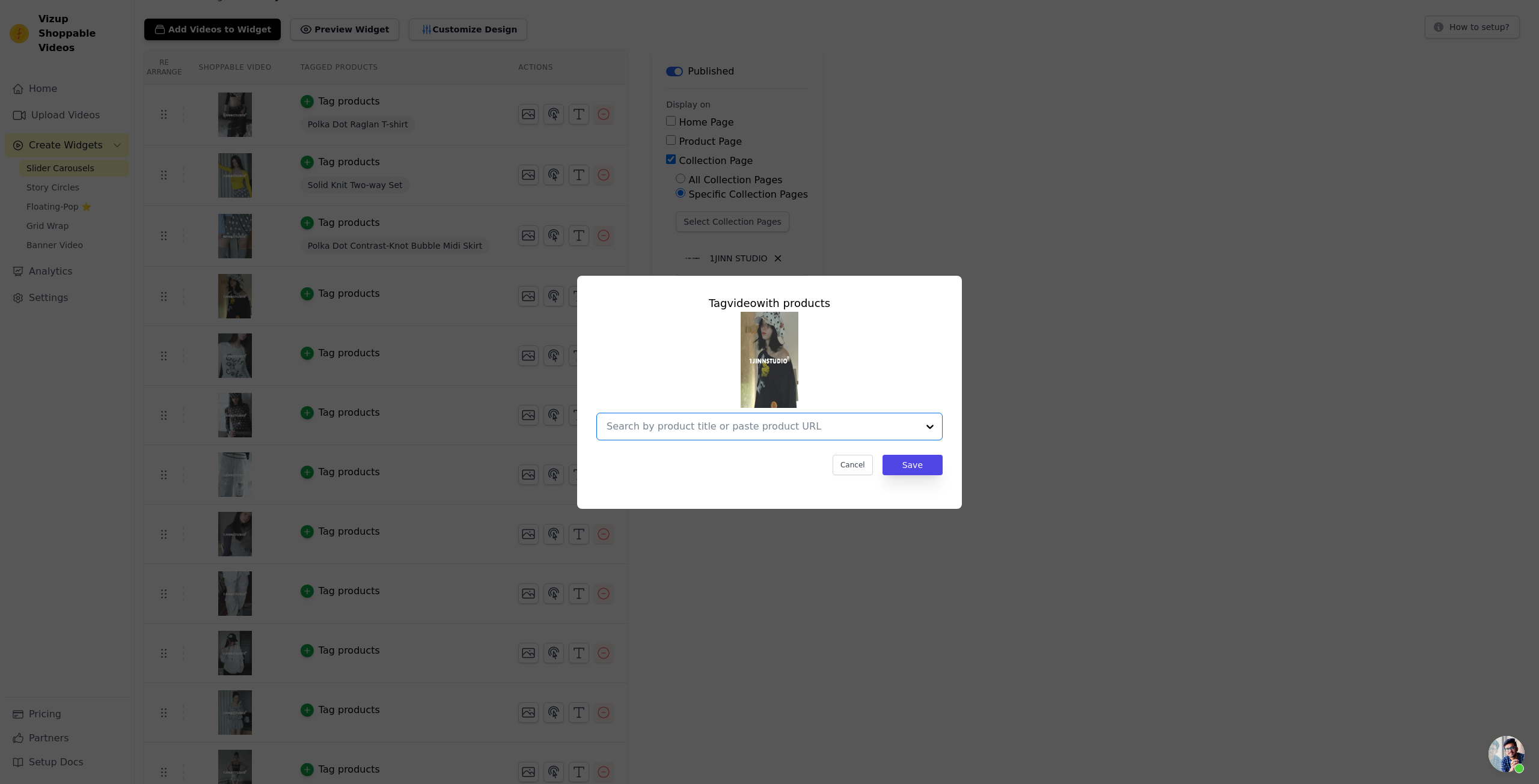
paste input "Gray & Navy Blue Badge Print Sweatshirt"
type input "Gray & Navy Blue Badge Print Sweatshirt"
click at [784, 456] on div "Gray & Navy Blue Badge Print Sweatshirt" at bounding box center [724, 456] width 173 height 12
click at [779, 485] on div "Tag video with products Option Gray & Navy Blue Badge Print Sweatshirt, selecte…" at bounding box center [769, 385] width 365 height 199
click at [912, 467] on button "Save" at bounding box center [913, 465] width 60 height 20
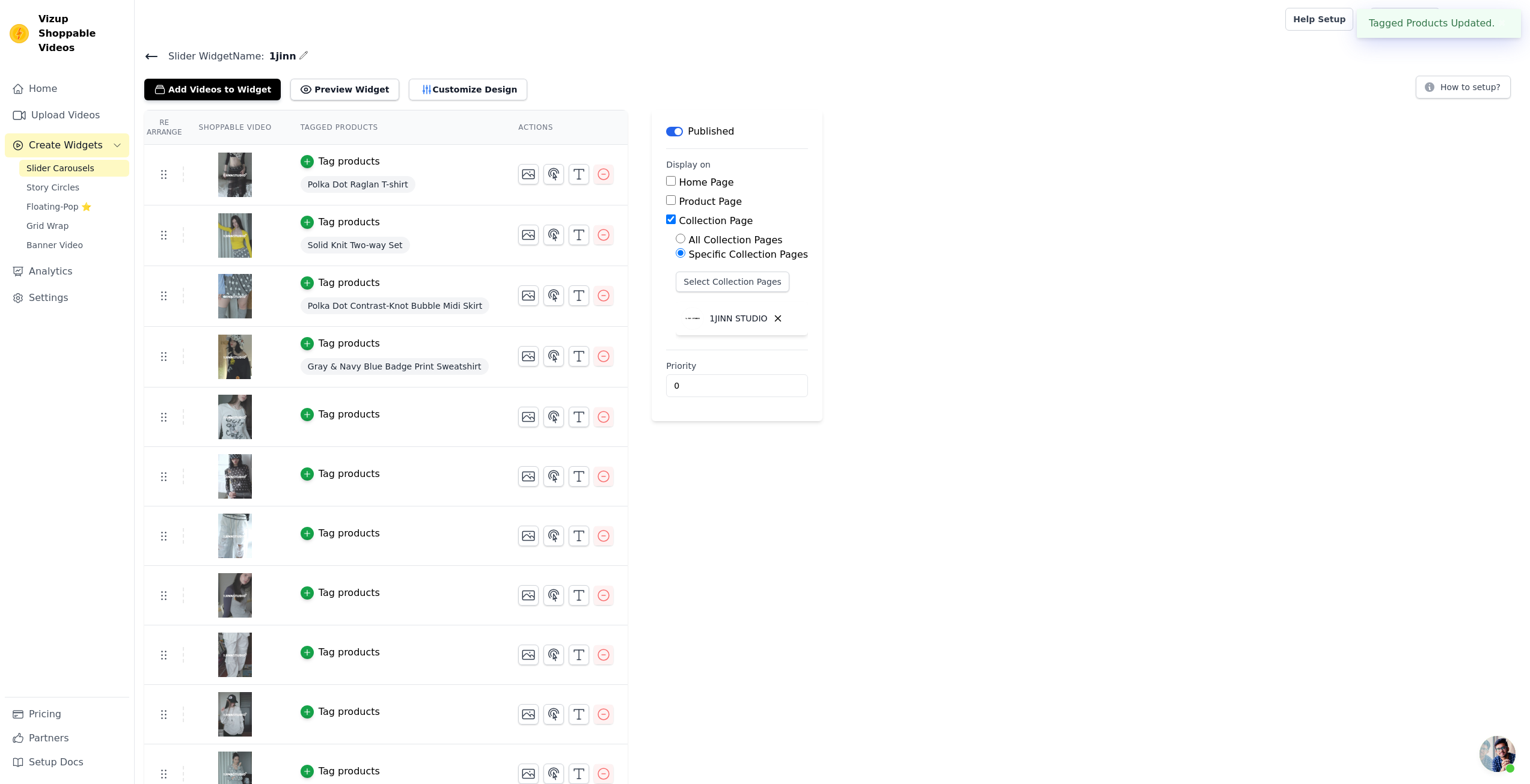
click at [1010, 406] on div "Re Arrange Shoppable Video Tagged Products Actions Tag products Polka Dot Ragla…" at bounding box center [832, 546] width 1395 height 873
click at [306, 414] on icon "button" at bounding box center [308, 415] width 9 height 9
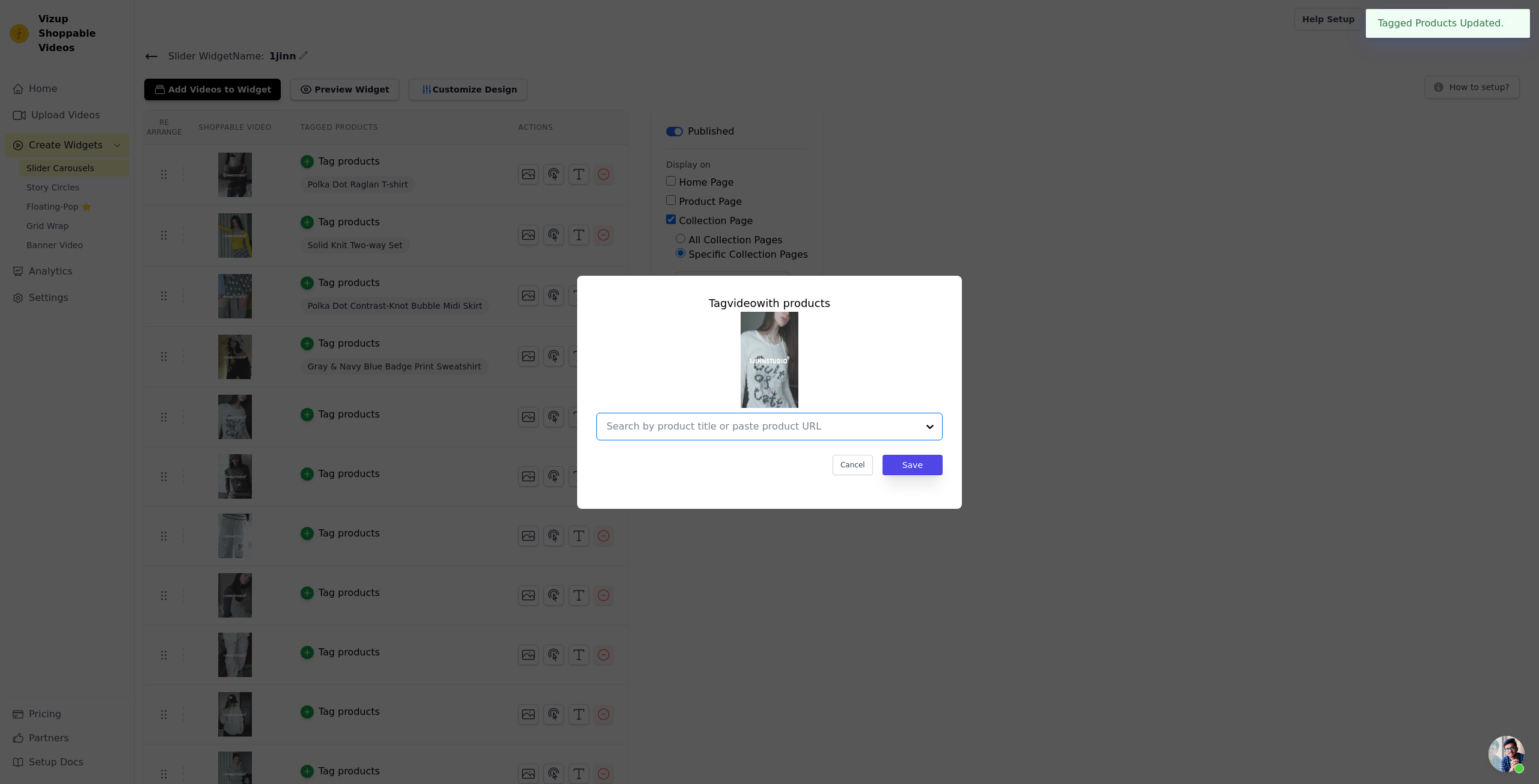
click at [687, 421] on input "text" at bounding box center [762, 426] width 311 height 14
click at [723, 418] on div at bounding box center [762, 426] width 311 height 26
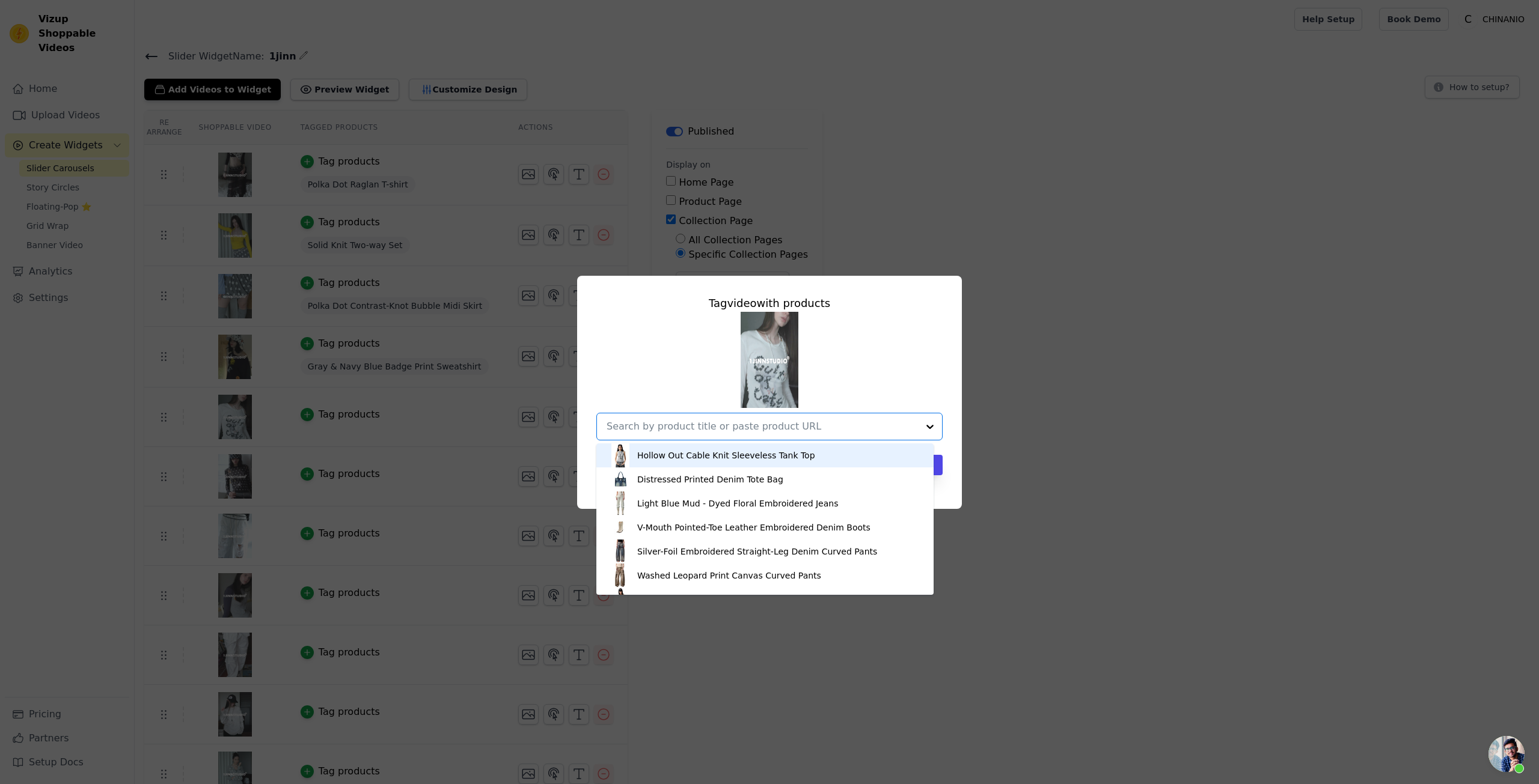
paste input "Cat Print Open-Back Long-Sleeve T-shirt"
type input "Cat Print Open-Back Long-Sleeve T-shirt"
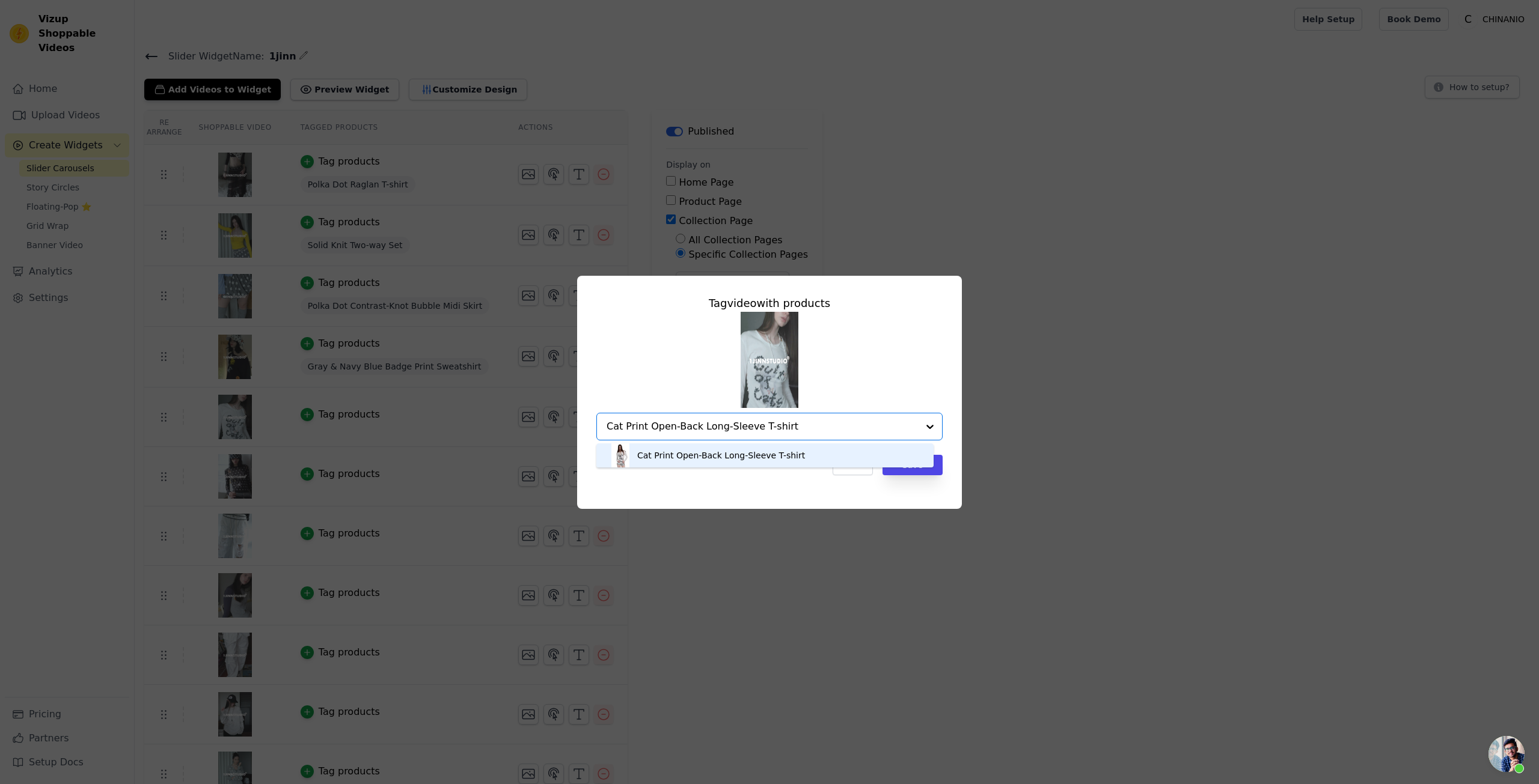
click at [830, 447] on div "Cat Print Open-Back Long-Sleeve T-shirt" at bounding box center [765, 455] width 313 height 24
click at [787, 464] on div "Cancel Save" at bounding box center [769, 465] width 346 height 20
click at [917, 465] on button "Save" at bounding box center [913, 465] width 60 height 20
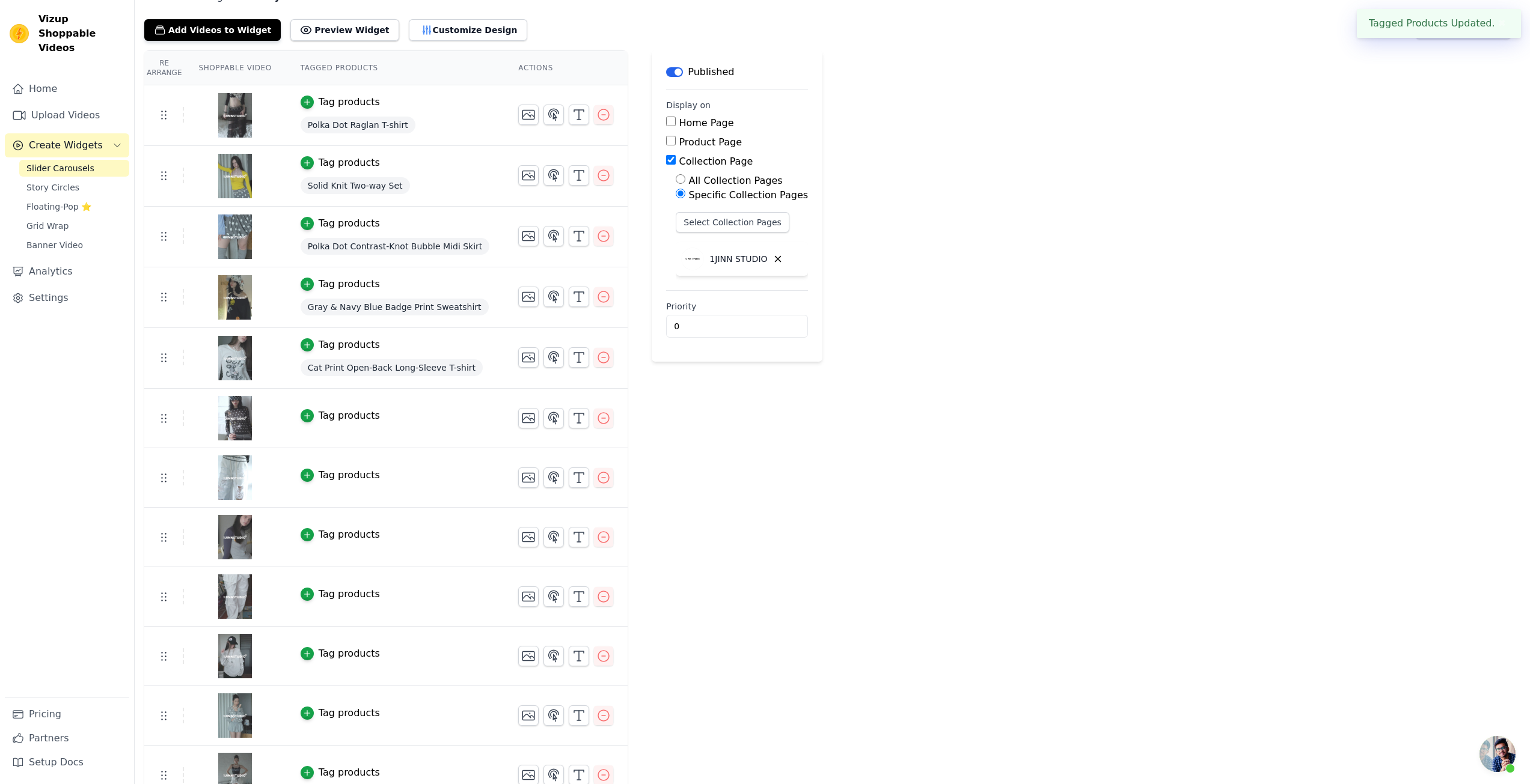
scroll to position [60, 0]
click at [319, 414] on div "Tag products" at bounding box center [349, 415] width 62 height 14
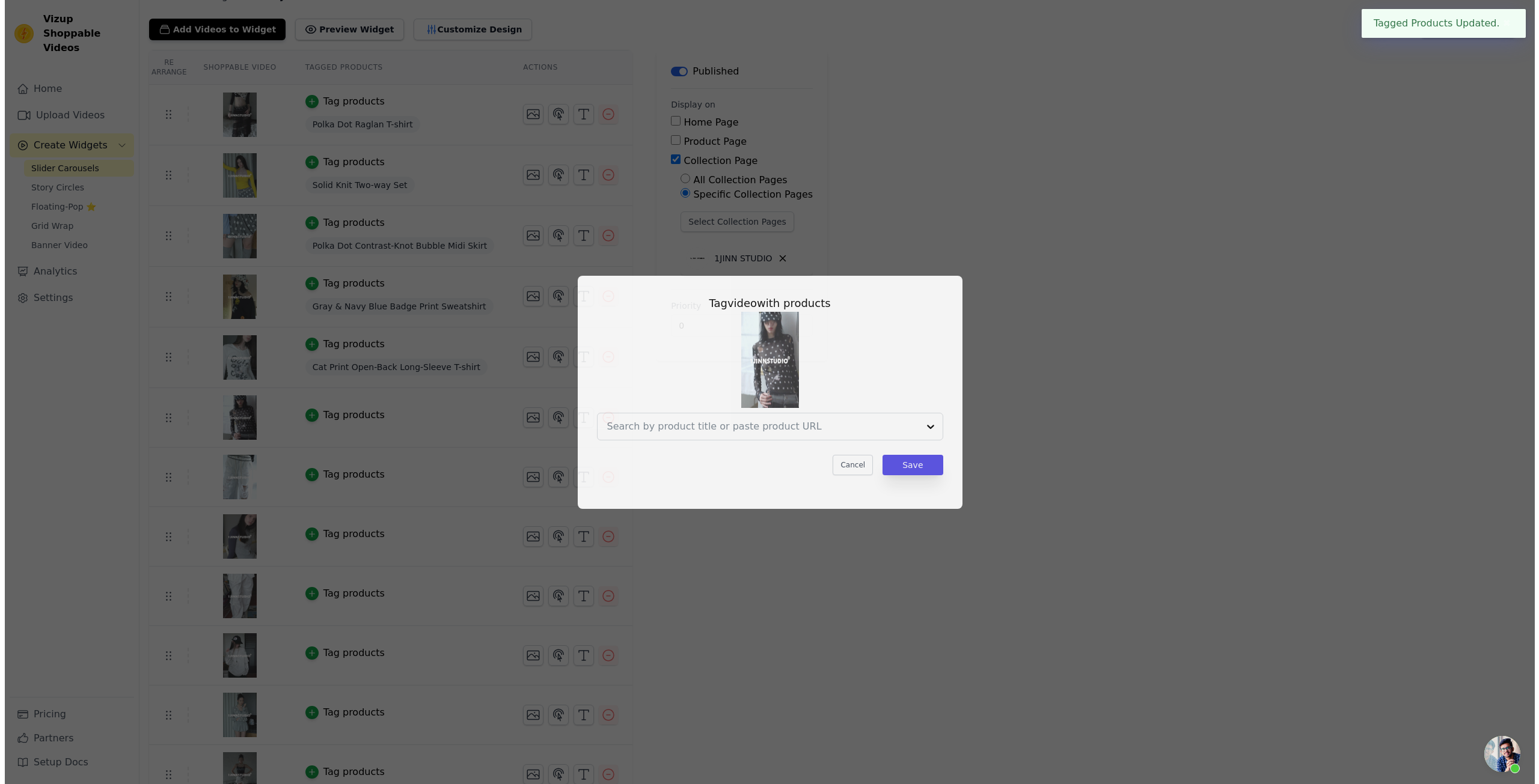
scroll to position [0, 0]
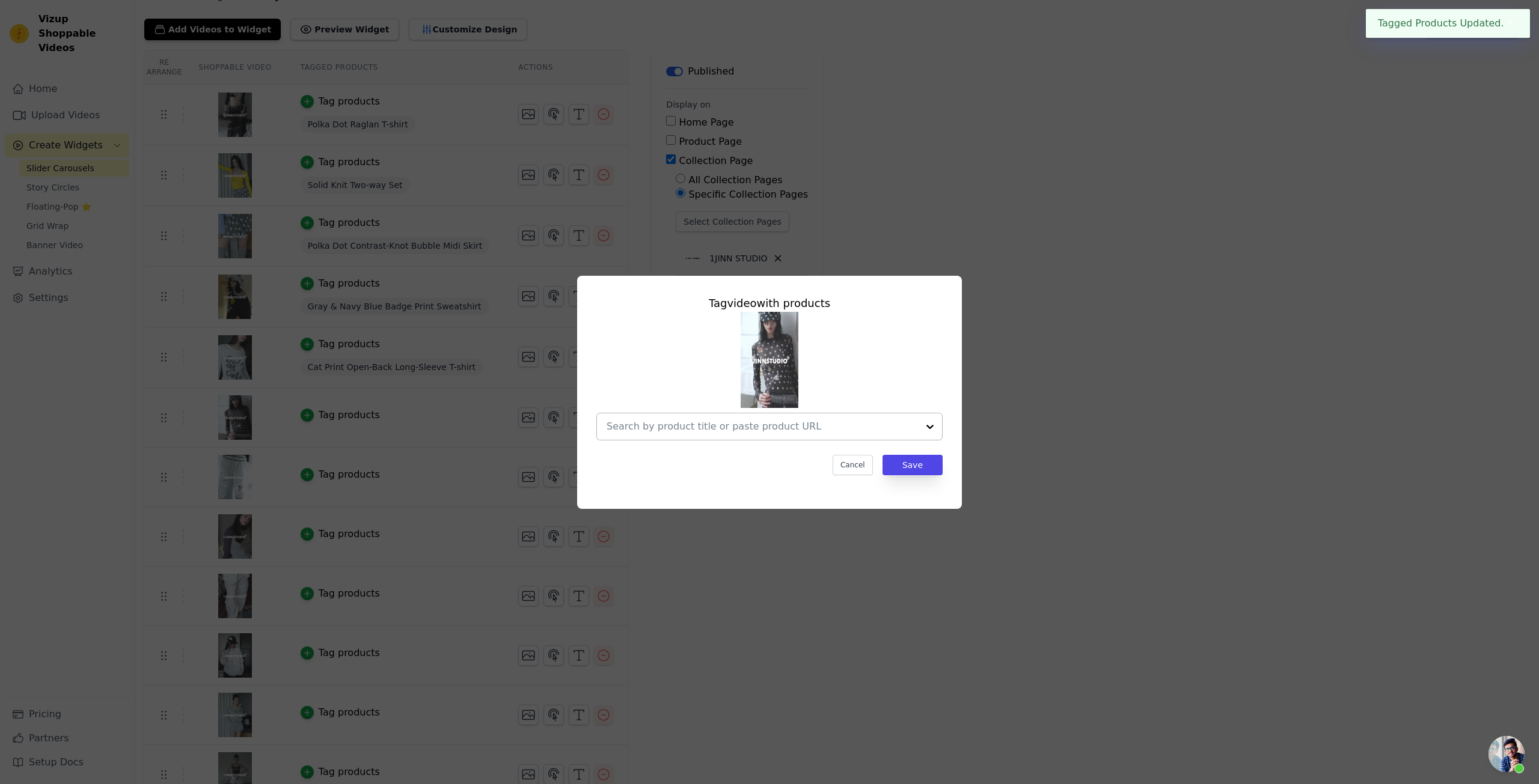
click at [709, 427] on input "text" at bounding box center [762, 426] width 311 height 14
click at [728, 430] on input "text" at bounding box center [762, 426] width 311 height 14
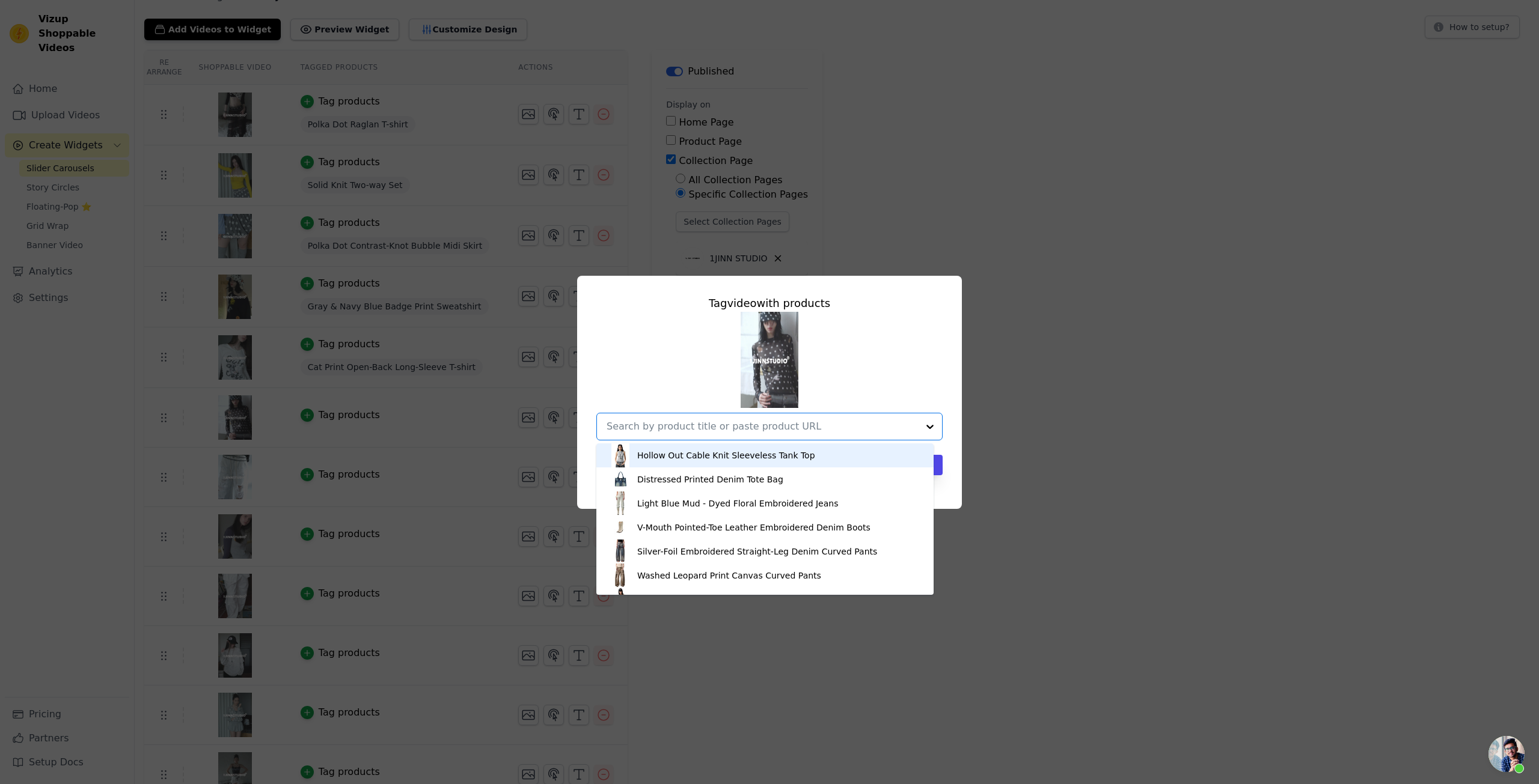
paste input "Polka Dot Print Blouse"
type input "Polka Dot Print Blouse"
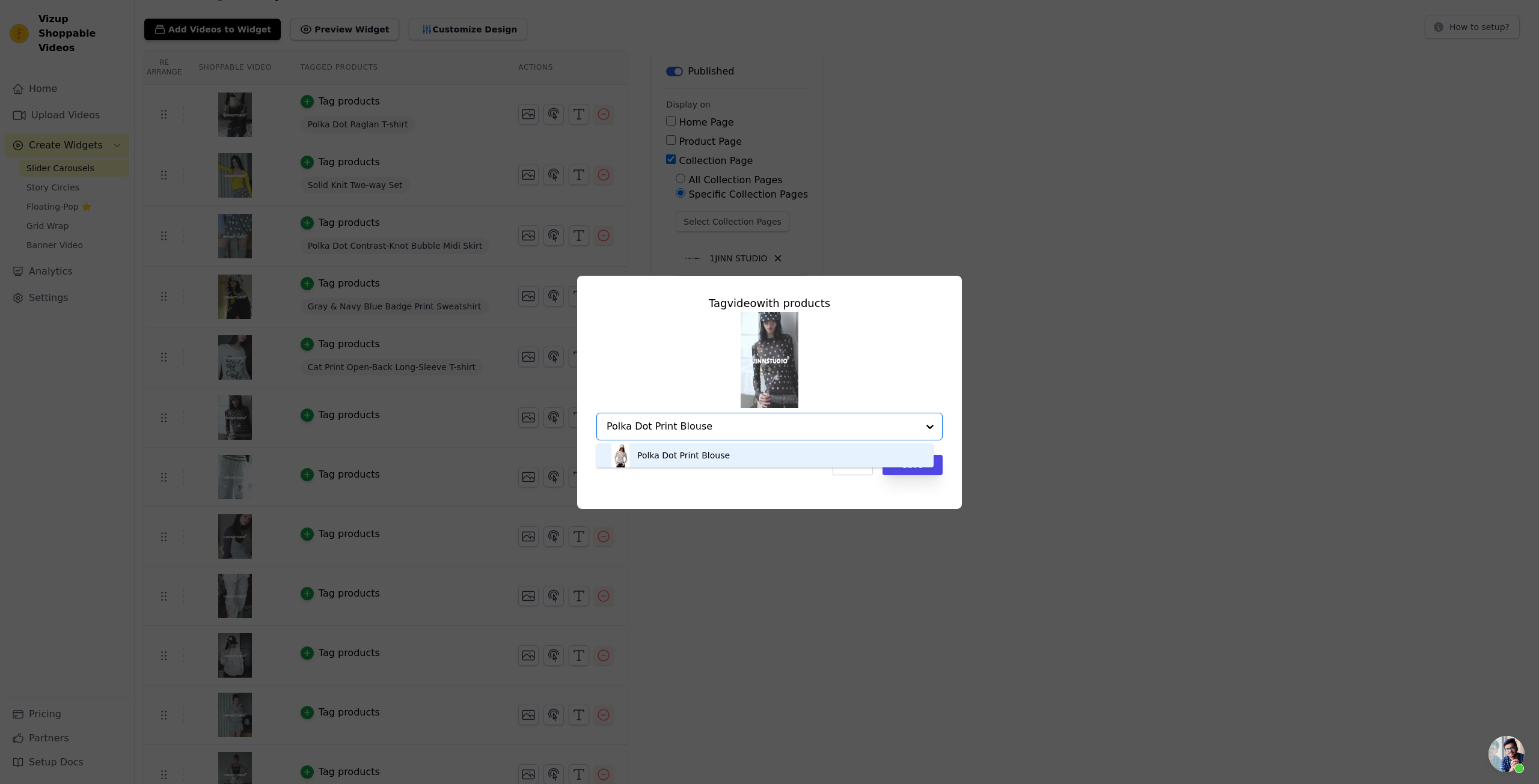
click at [747, 453] on div "Polka Dot Print Blouse" at bounding box center [765, 455] width 313 height 24
click at [779, 464] on div "Cancel Save" at bounding box center [769, 465] width 346 height 20
click at [921, 464] on button "Save" at bounding box center [913, 465] width 60 height 20
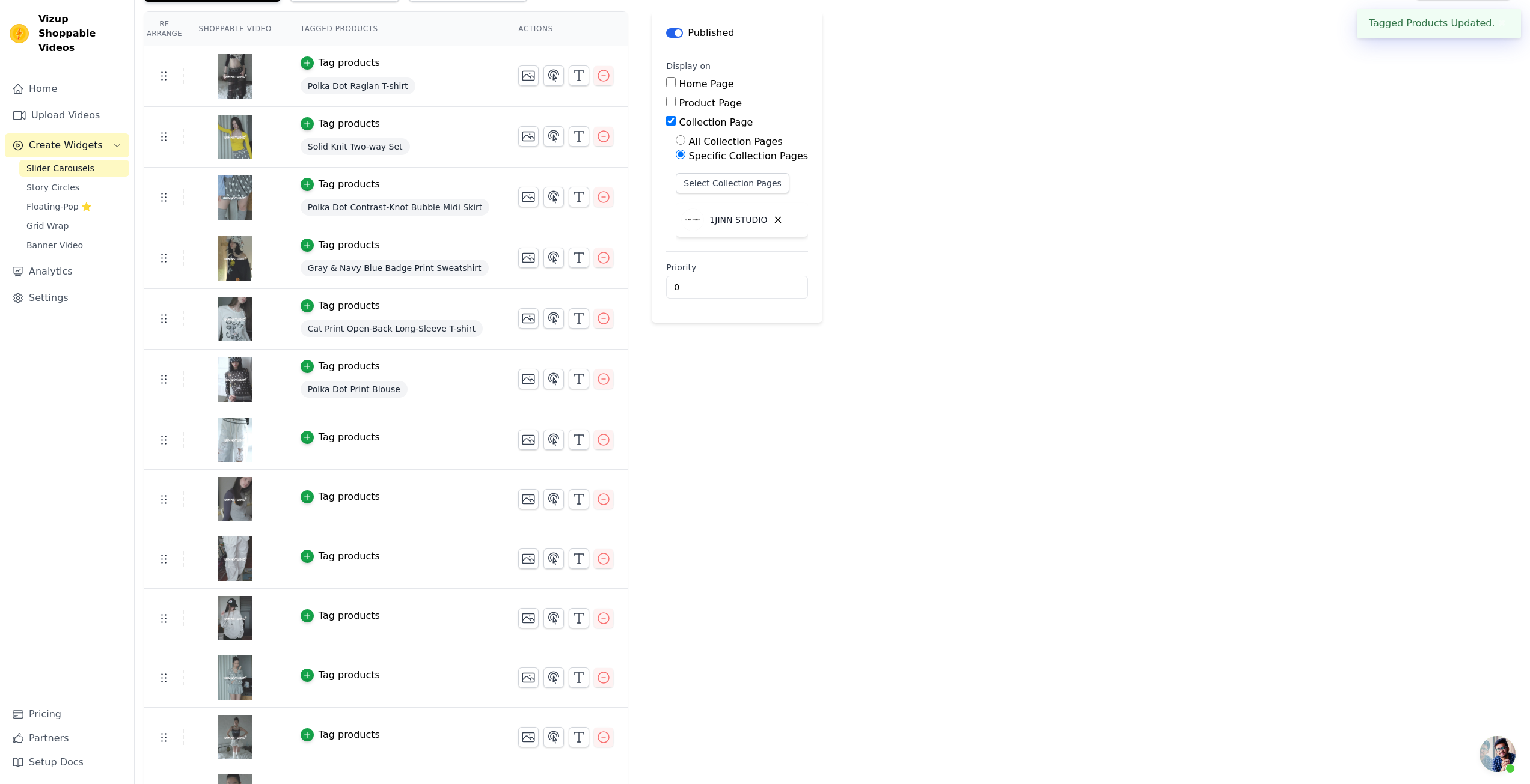
scroll to position [120, 0]
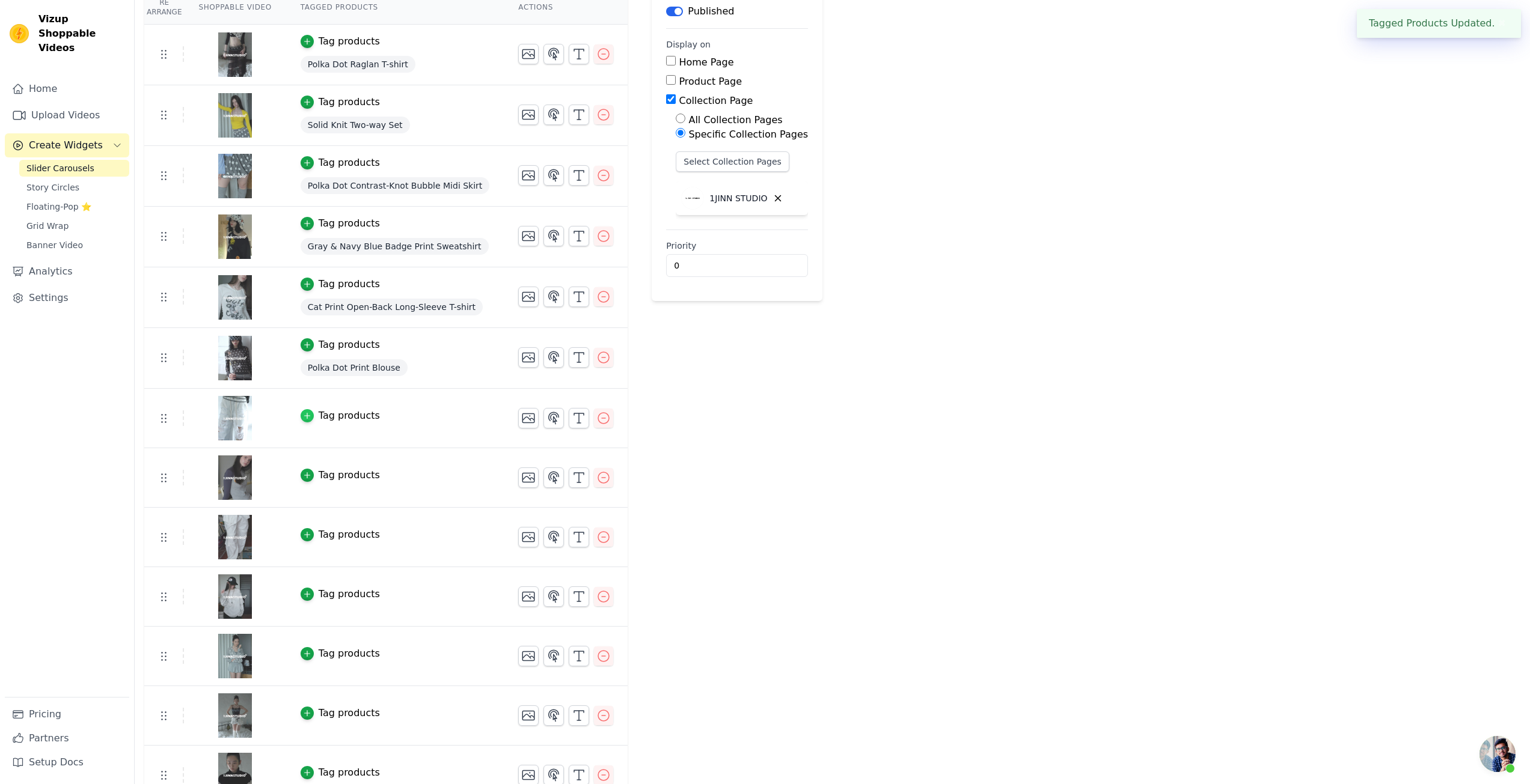
click at [301, 415] on div "button" at bounding box center [308, 416] width 14 height 14
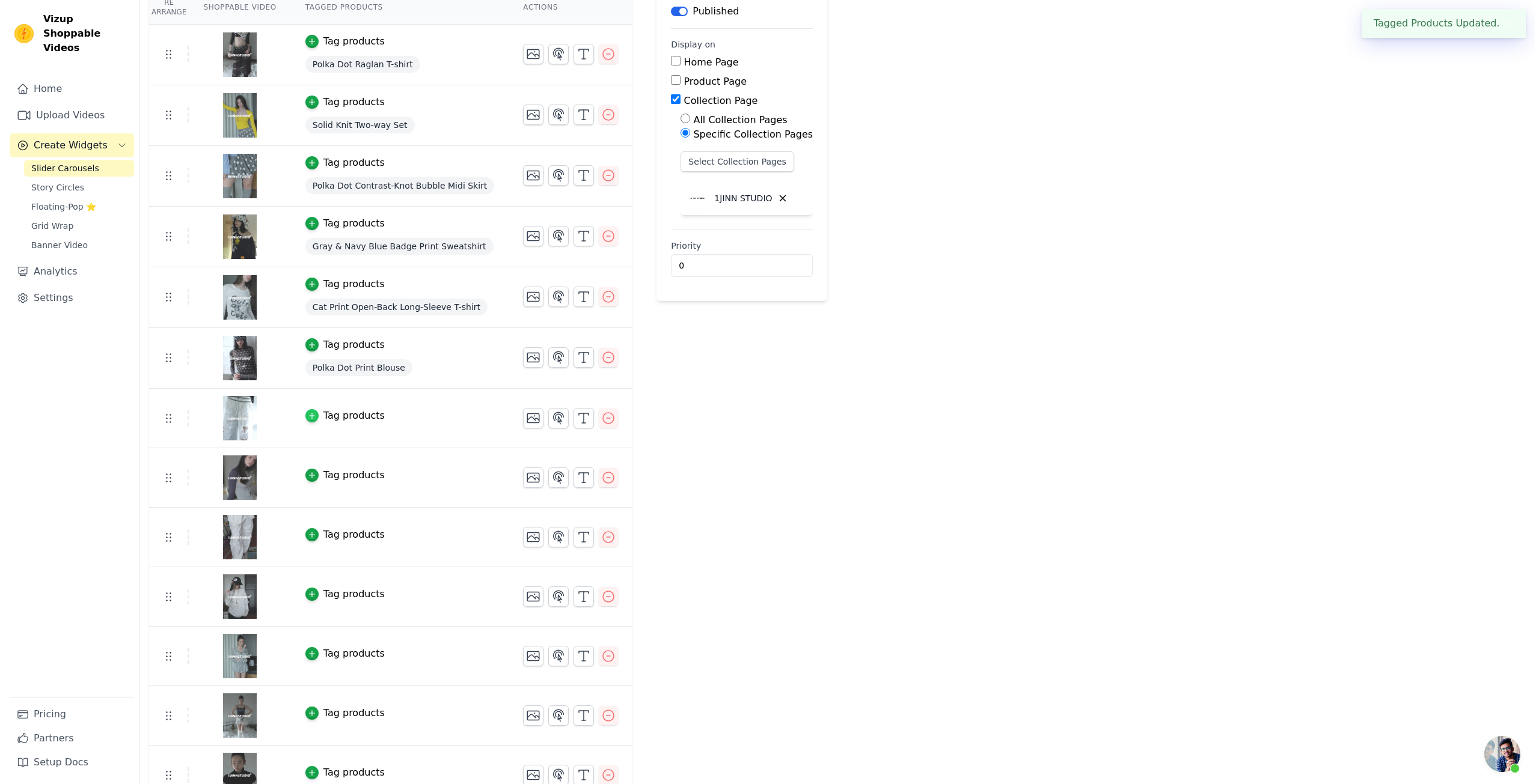
scroll to position [0, 0]
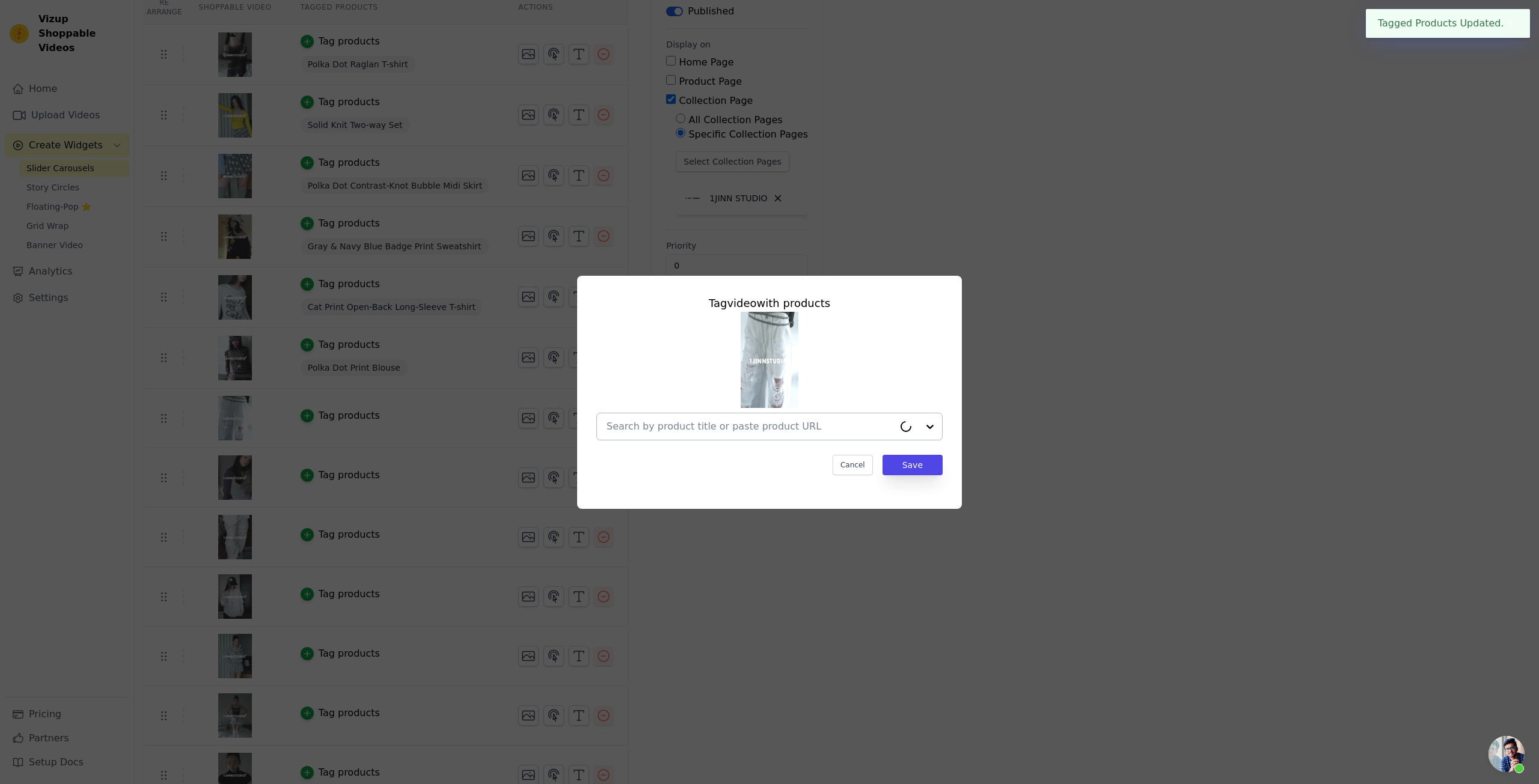
click at [700, 426] on input "text" at bounding box center [750, 426] width 287 height 14
click at [728, 425] on input "text" at bounding box center [762, 426] width 311 height 14
paste input "Distressed White Ripped Wide-leg Pants"
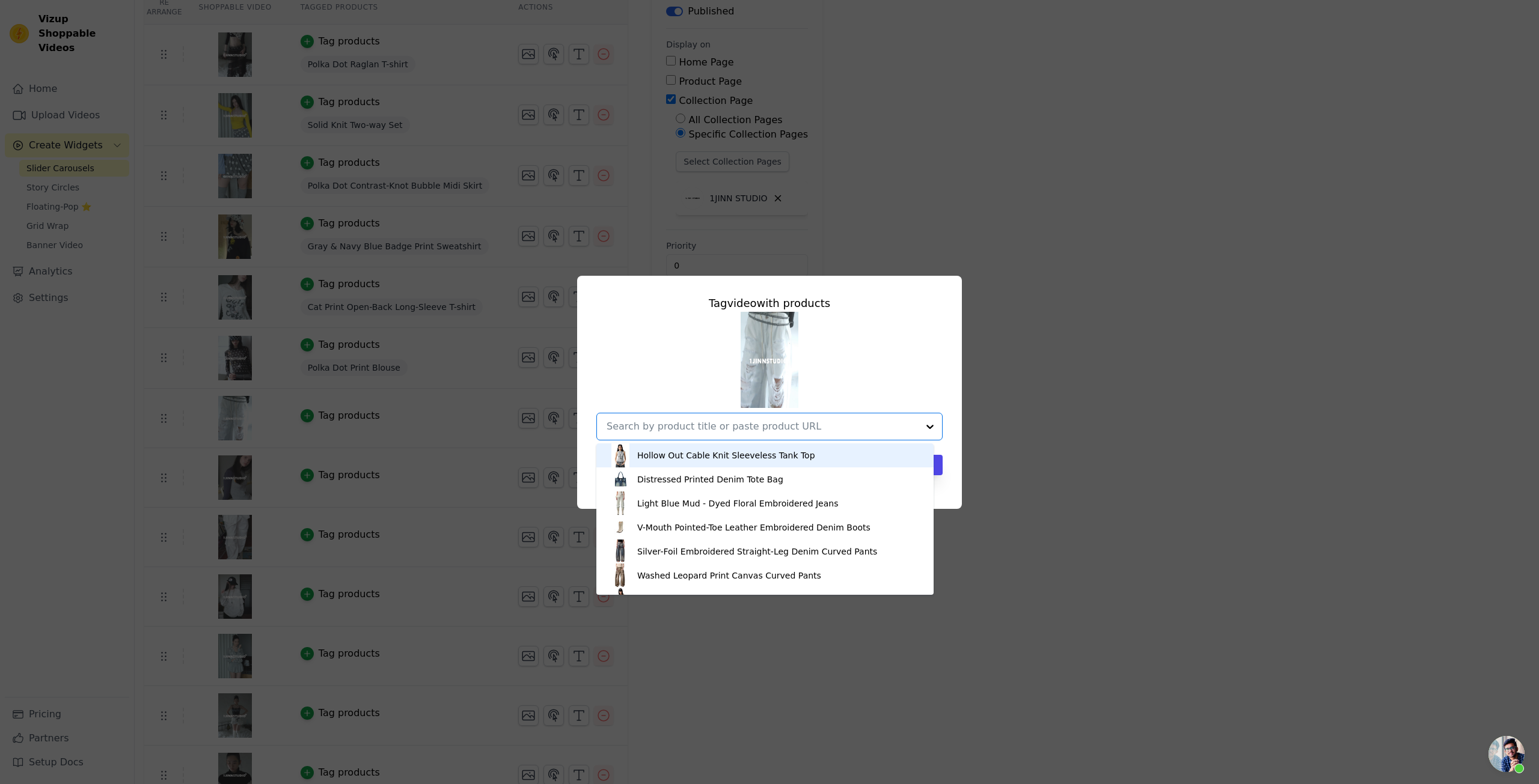
type input "Distressed White Ripped Wide-leg Pants"
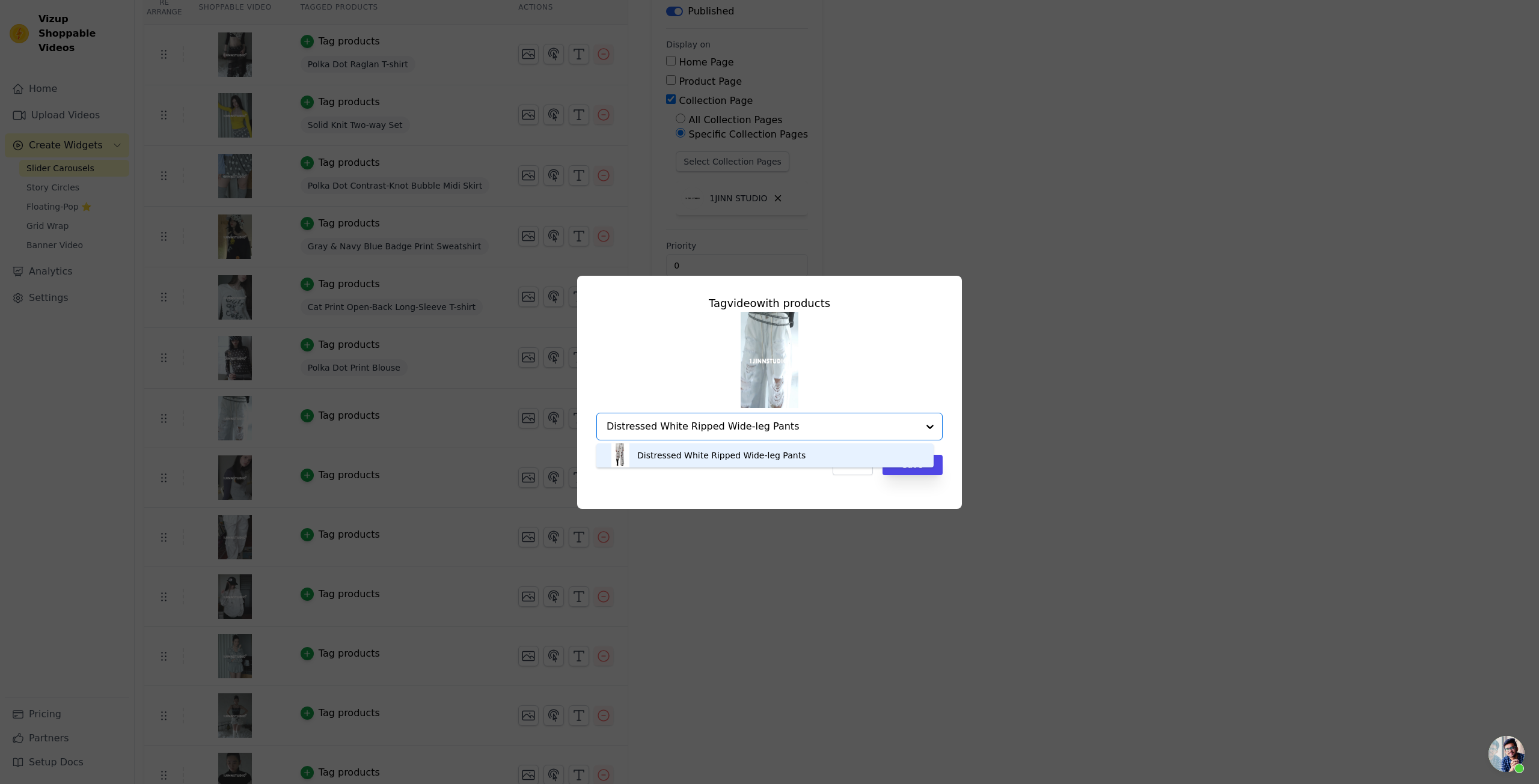
click at [793, 449] on div "Distressed White Ripped Wide-leg Pants" at bounding box center [722, 456] width 169 height 12
click at [777, 477] on div "Tag video with products Option Distressed White Ripped Wide-leg Pants, selected…" at bounding box center [769, 385] width 365 height 199
click at [920, 466] on button "Save" at bounding box center [913, 465] width 60 height 20
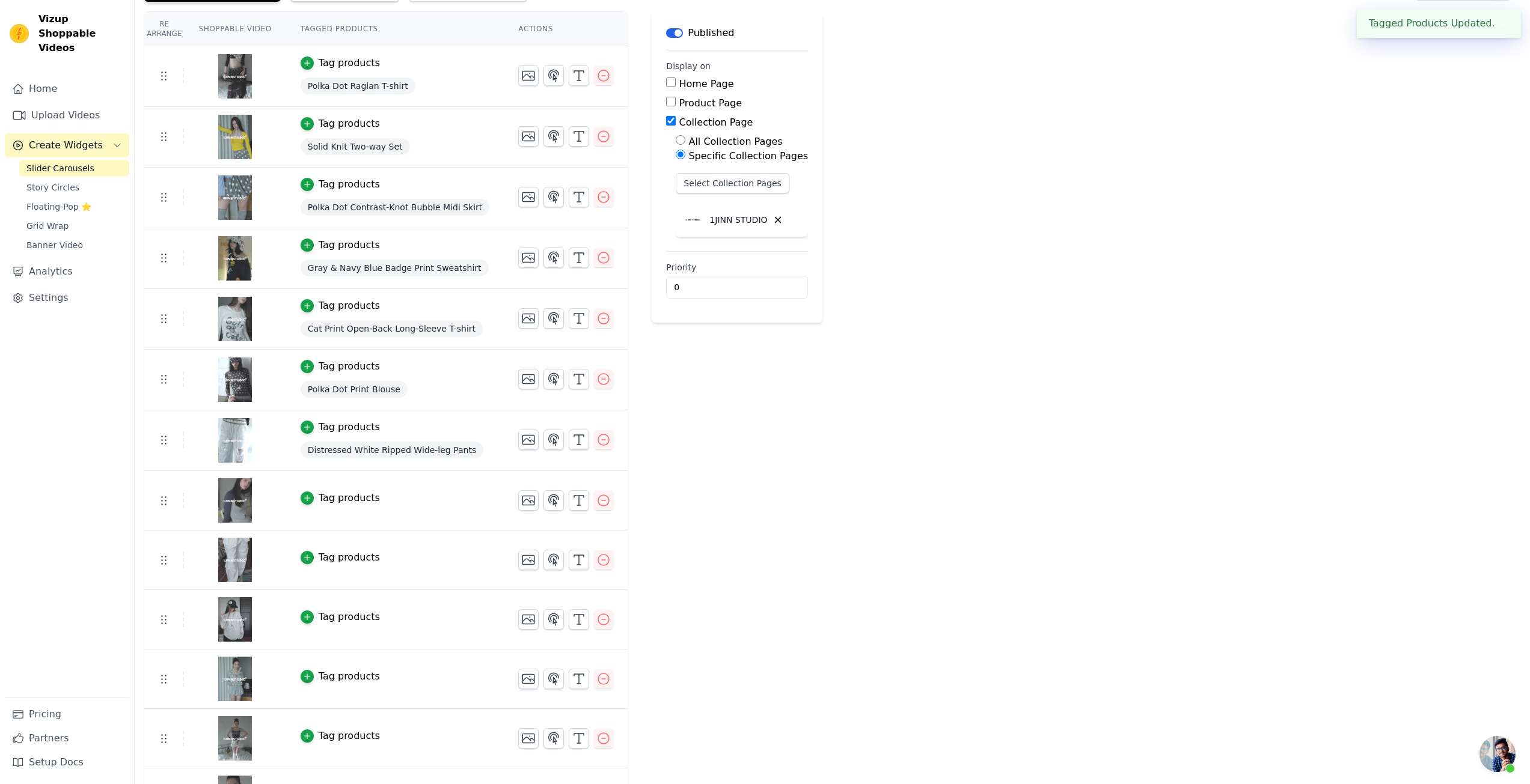
scroll to position [120, 0]
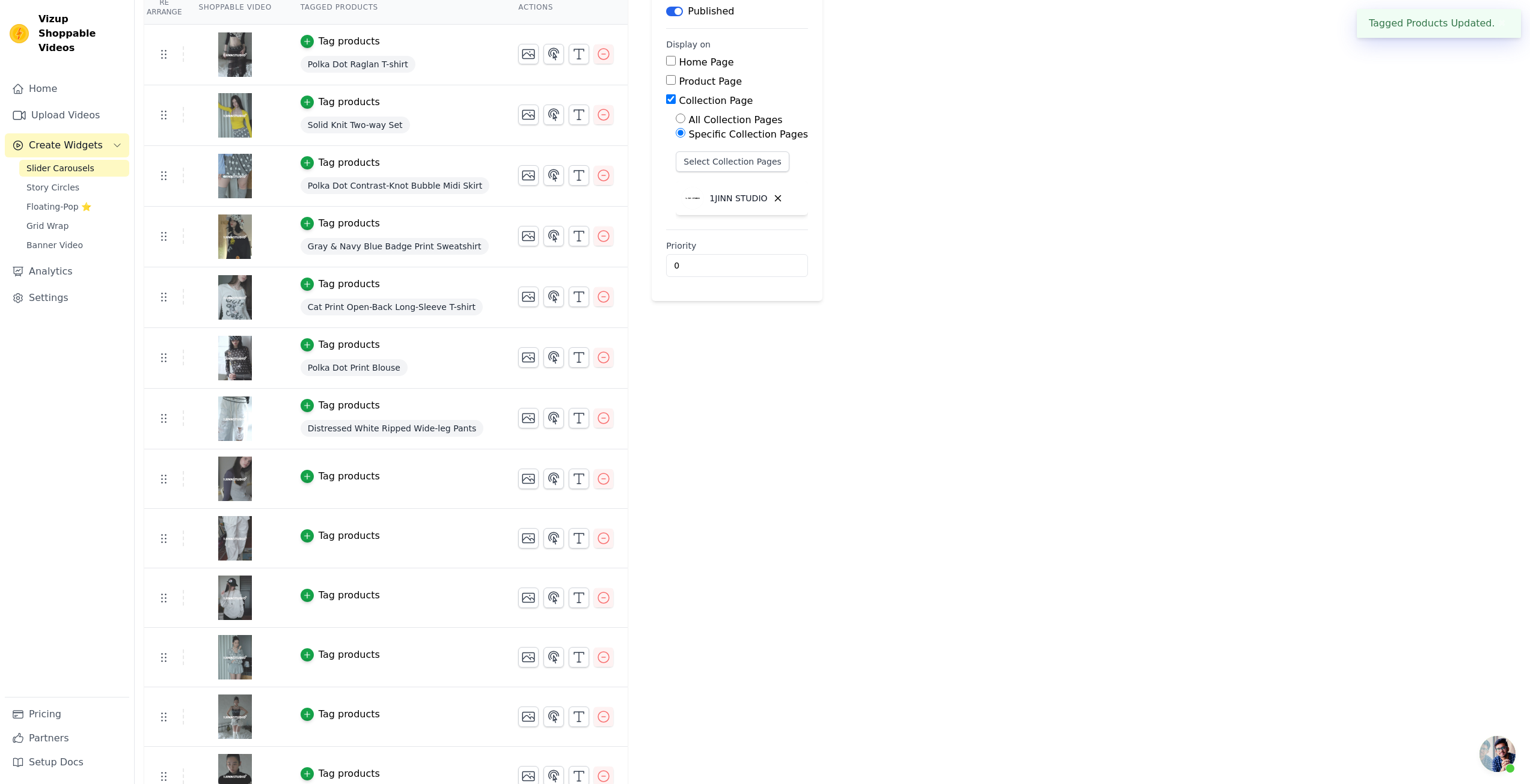
click at [301, 472] on button "Tag products" at bounding box center [340, 476] width 79 height 14
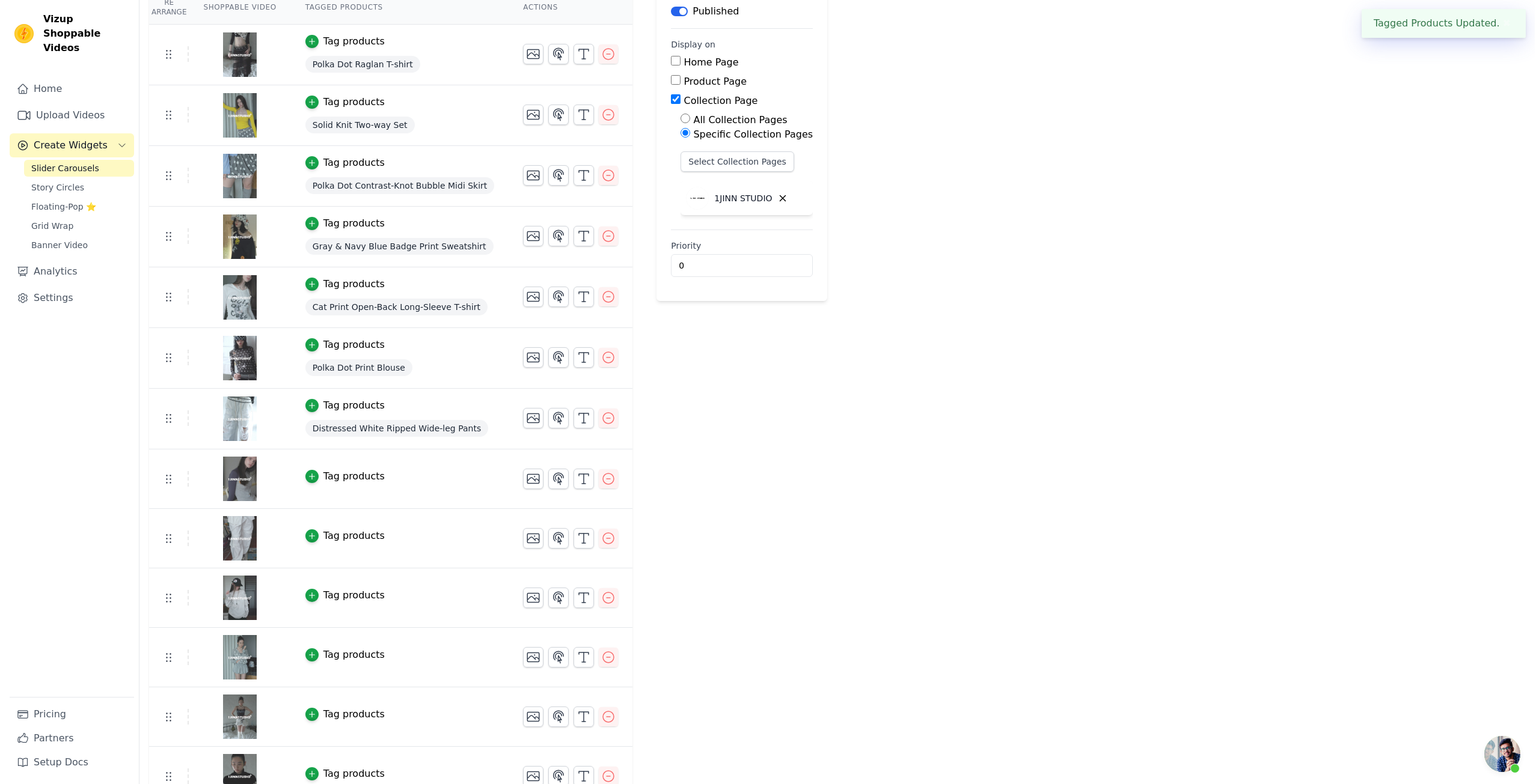
scroll to position [0, 0]
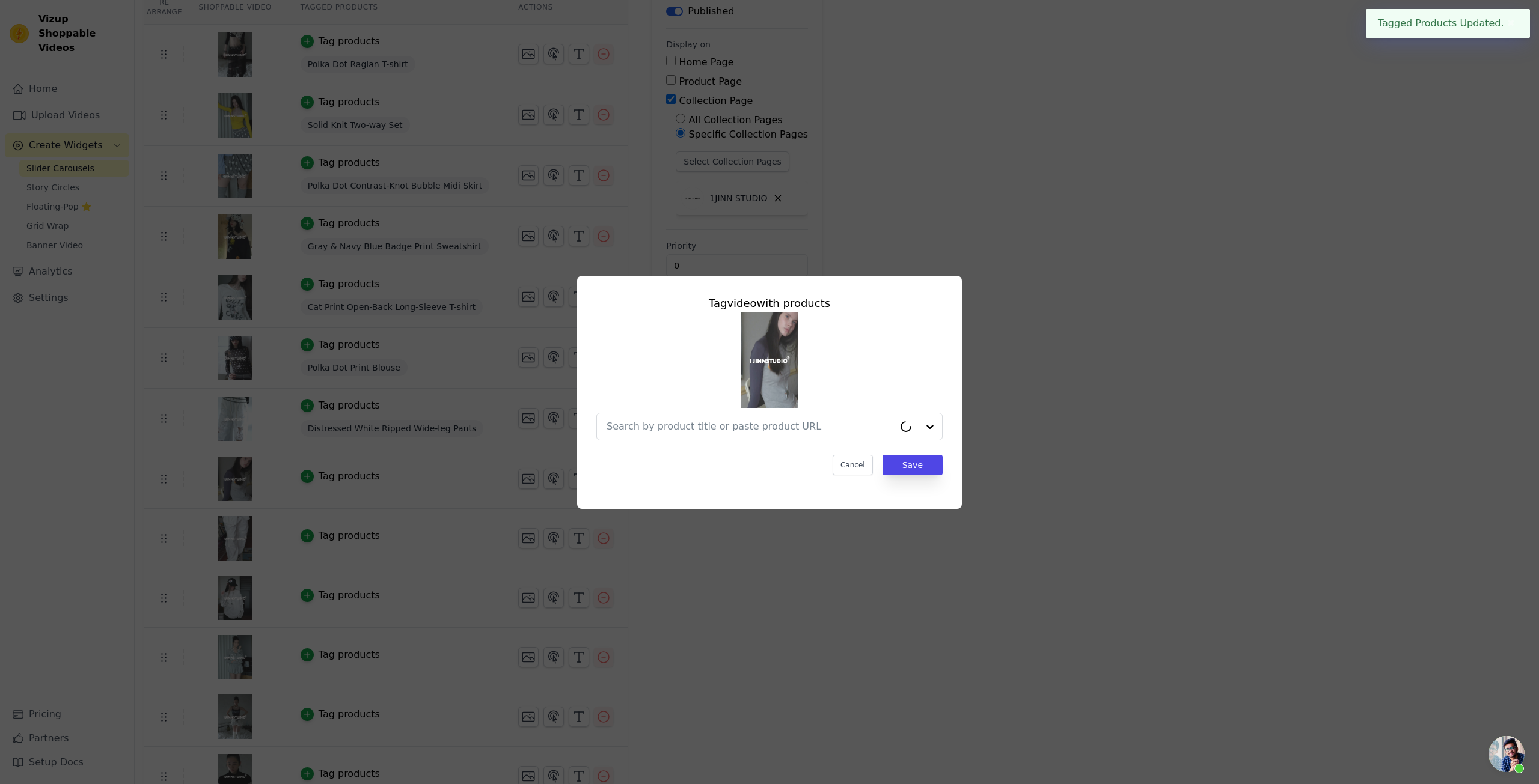
click at [731, 404] on div at bounding box center [769, 376] width 346 height 129
click at [720, 419] on input "text" at bounding box center [750, 426] width 287 height 14
click at [751, 430] on input "text" at bounding box center [762, 426] width 311 height 14
paste input "American Street Style Long Sleeve T-shirt"
type input "American Street Style Long Sleeve T-shirt"
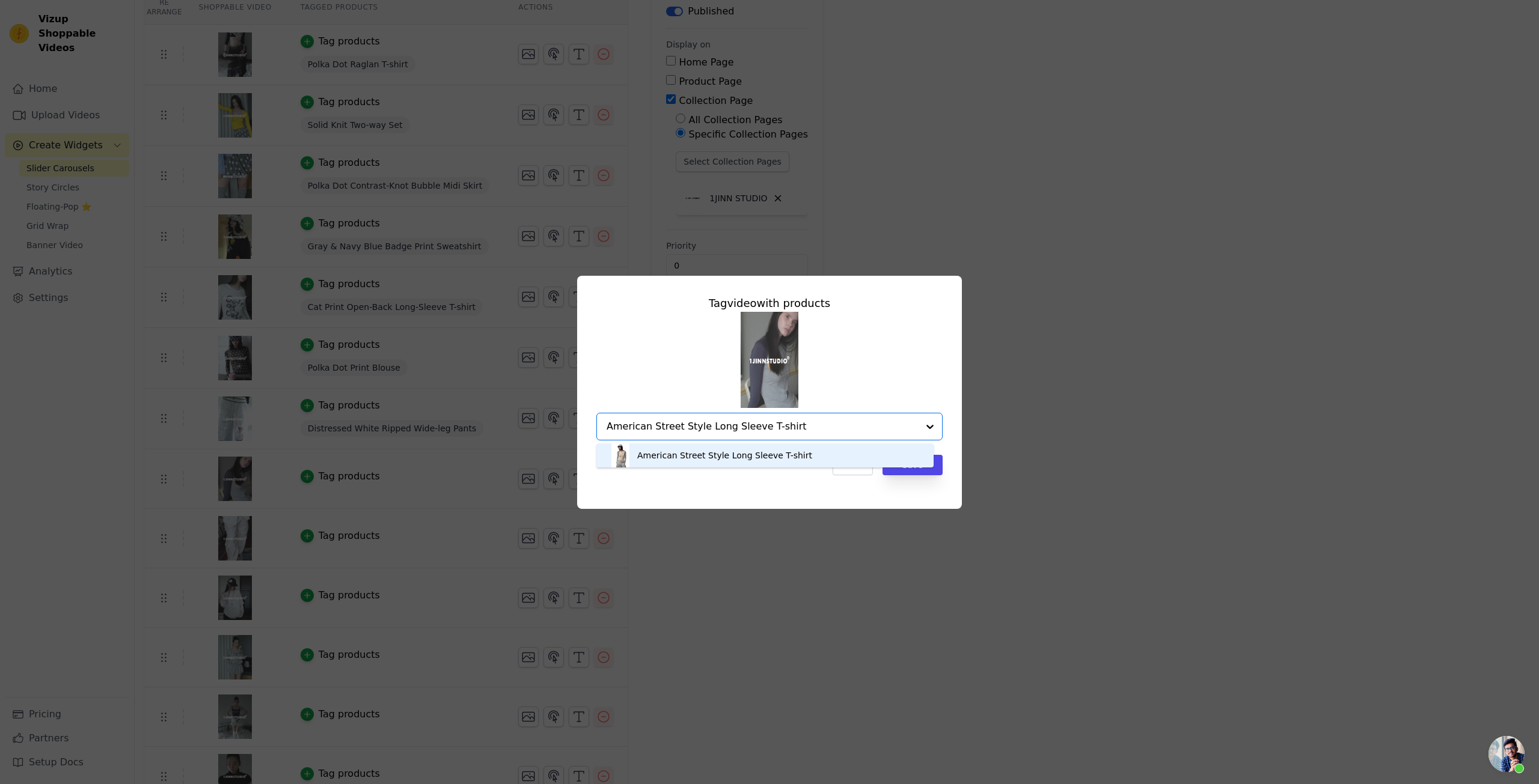
click at [825, 453] on div "American Street Style Long Sleeve T-shirt" at bounding box center [765, 455] width 313 height 24
click at [899, 467] on button "Save" at bounding box center [913, 465] width 60 height 20
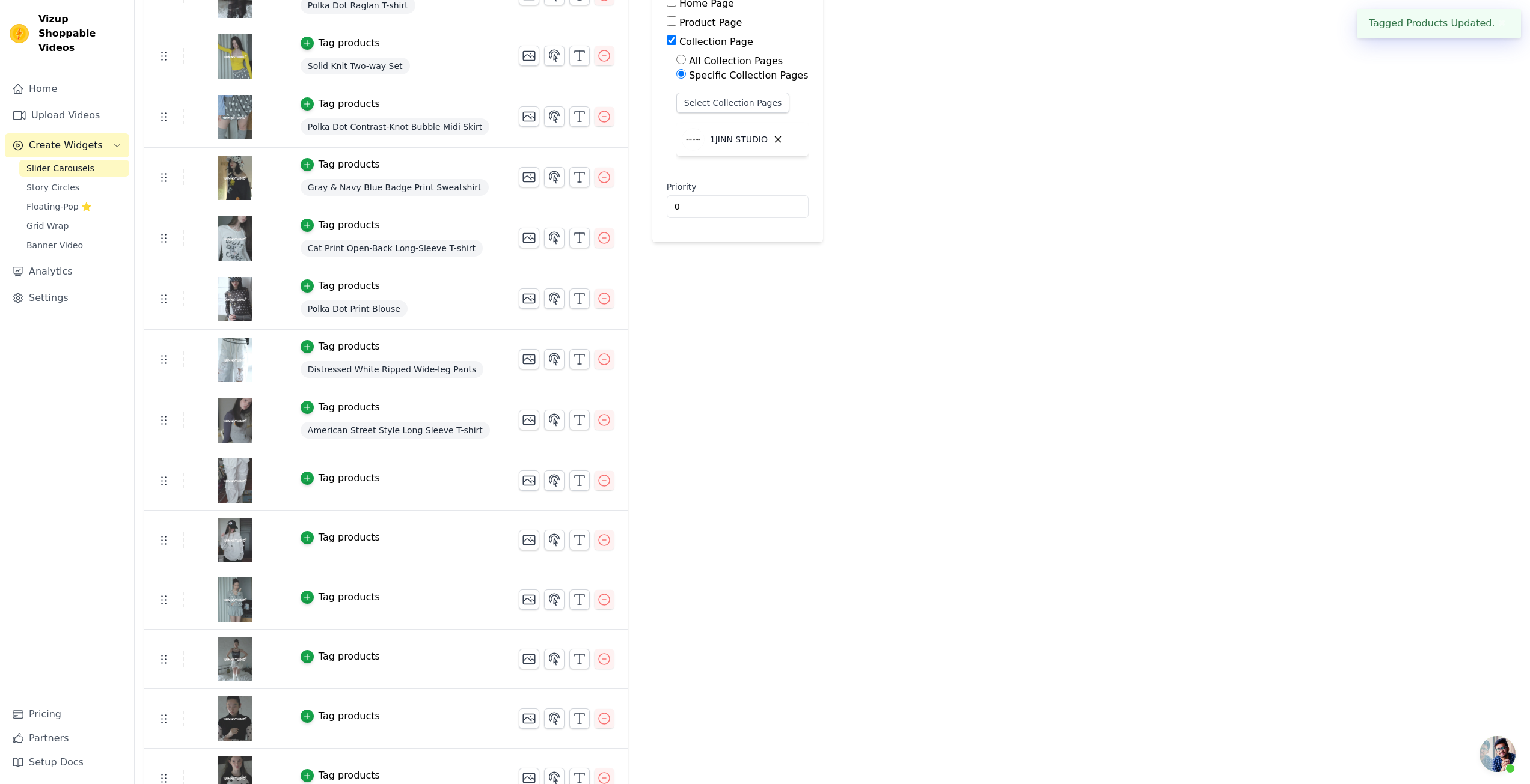
scroll to position [202, 0]
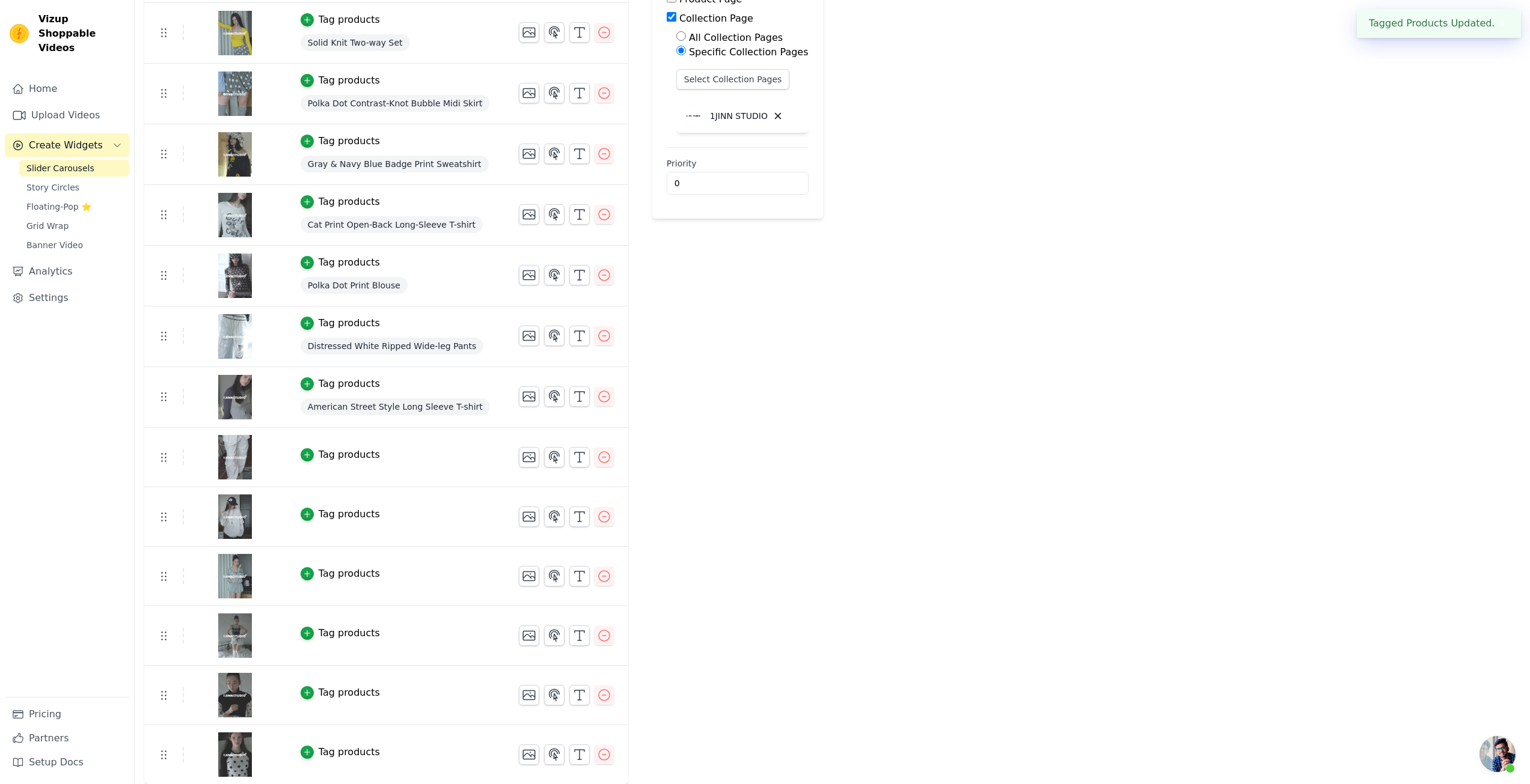
click at [333, 457] on div "Tag products" at bounding box center [349, 454] width 62 height 14
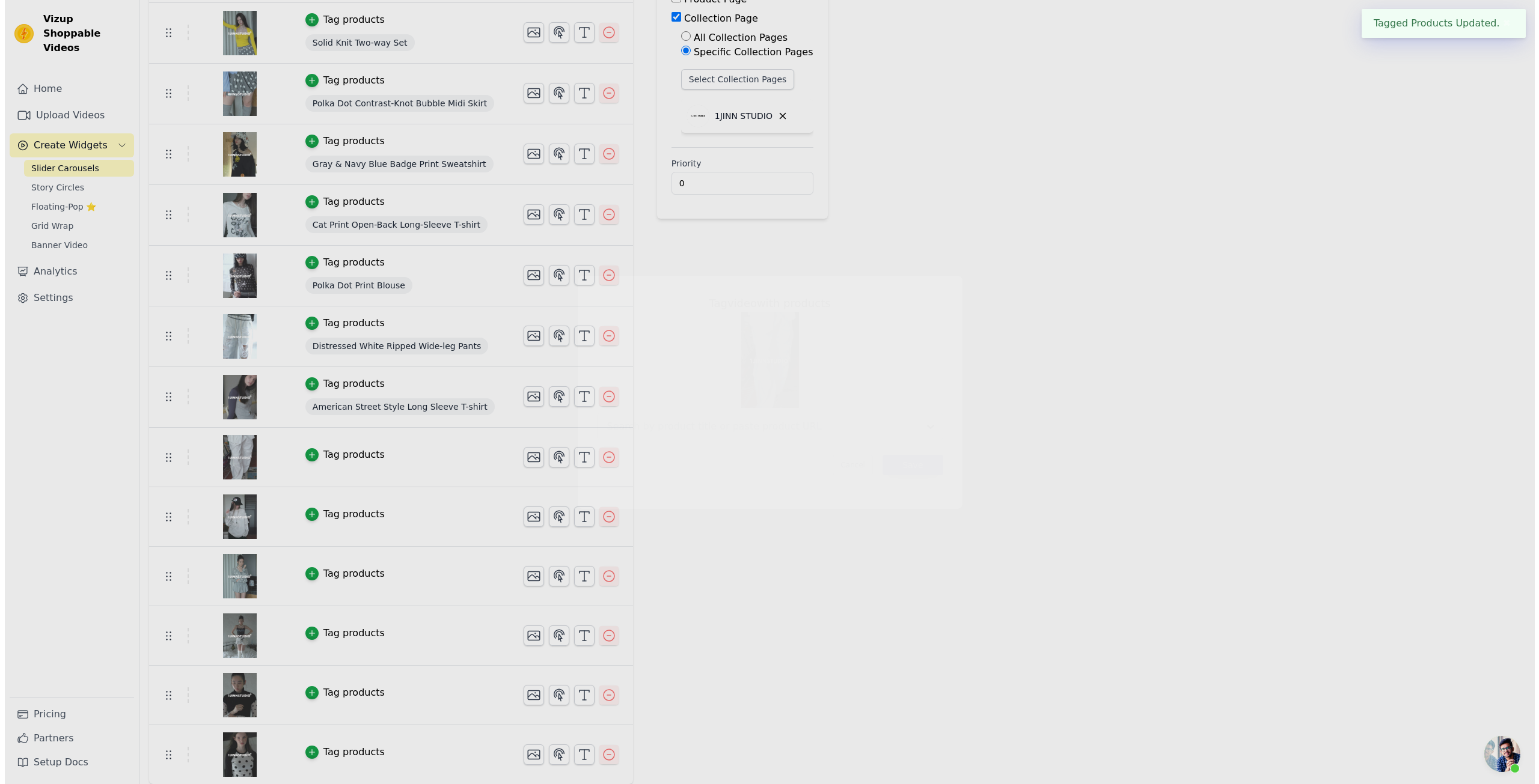
scroll to position [0, 0]
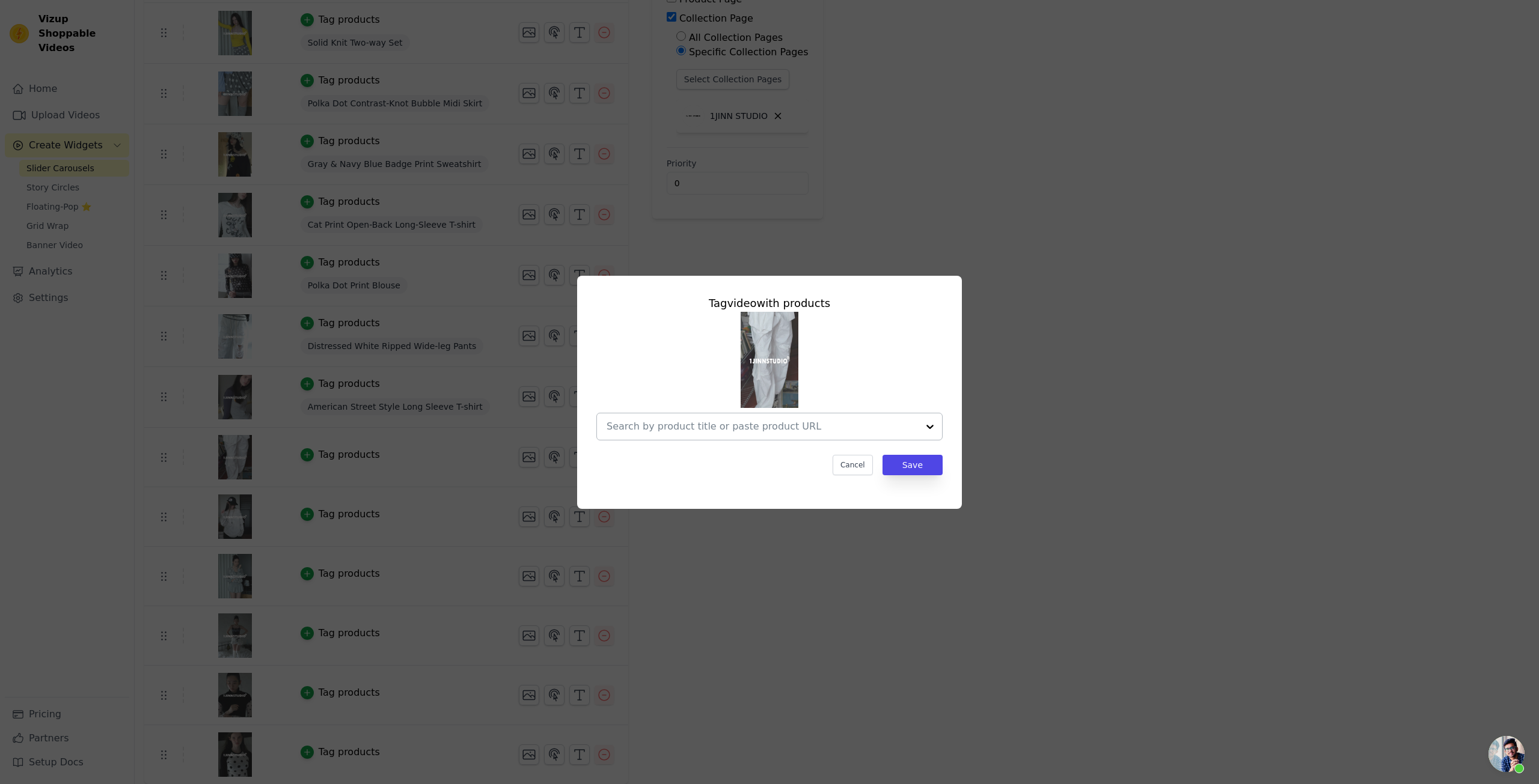
click at [726, 426] on input "text" at bounding box center [762, 426] width 311 height 14
click at [746, 421] on input "text" at bounding box center [762, 426] width 311 height 14
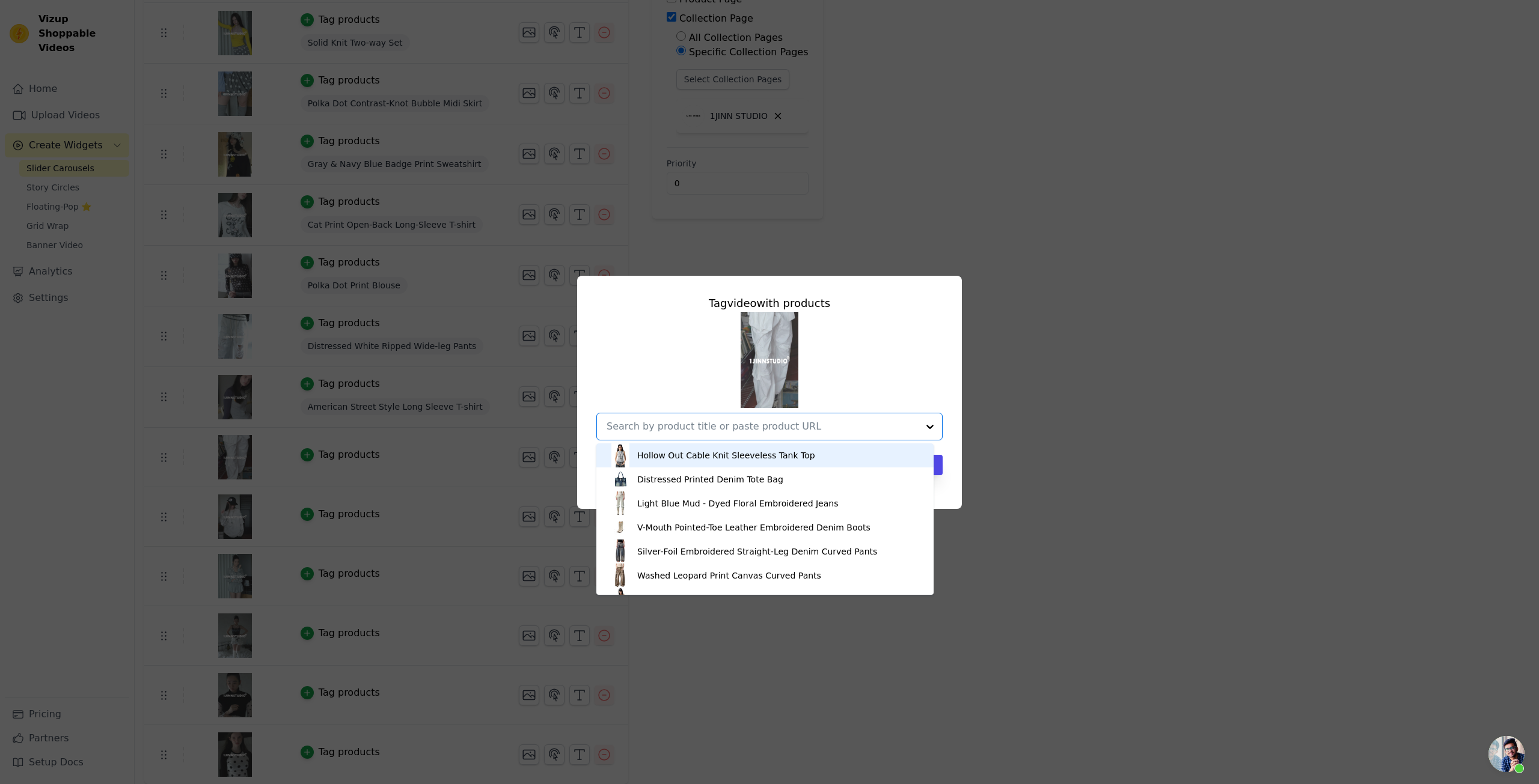
paste input "Jacquard Embroidered Multi-pocket Cargo Pants"
type input "Jacquard Embroidered Multi-pocket Cargo Pants"
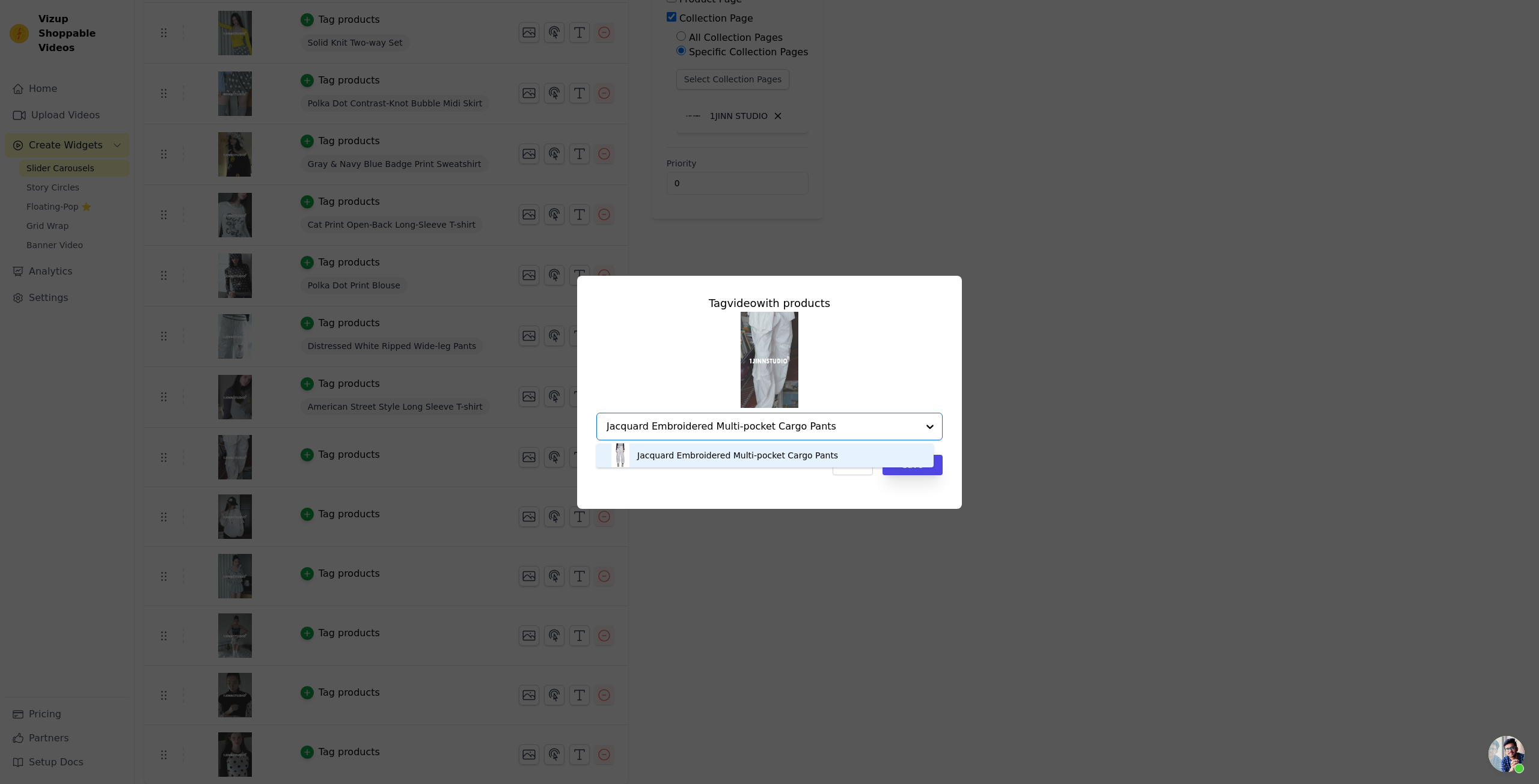
click at [790, 452] on div "Jacquard Embroidered Multi-pocket Cargo Pants" at bounding box center [738, 456] width 201 height 12
click at [758, 475] on div "Cancel Save" at bounding box center [769, 465] width 346 height 20
click at [901, 470] on button "Save" at bounding box center [913, 465] width 60 height 20
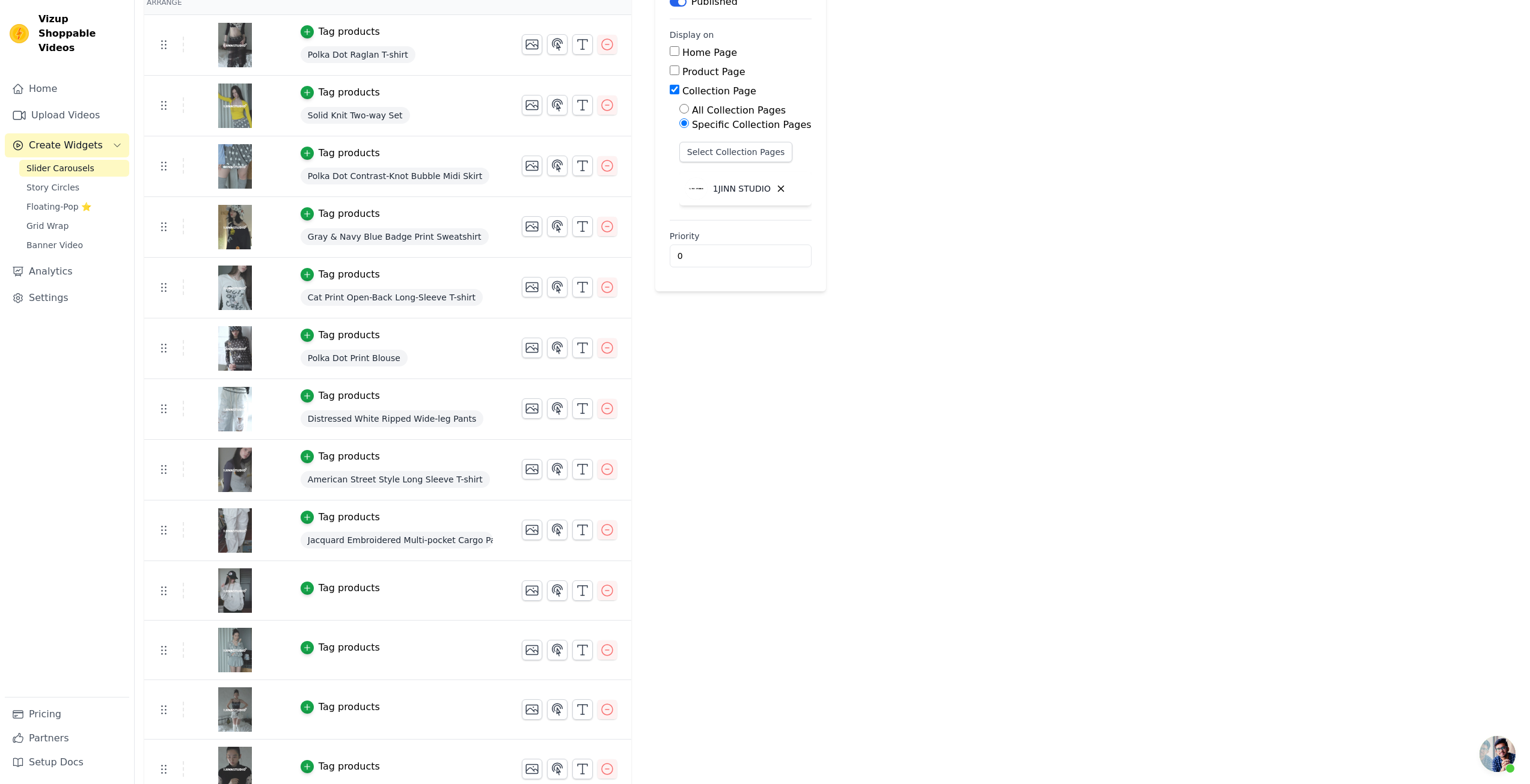
scroll to position [180, 0]
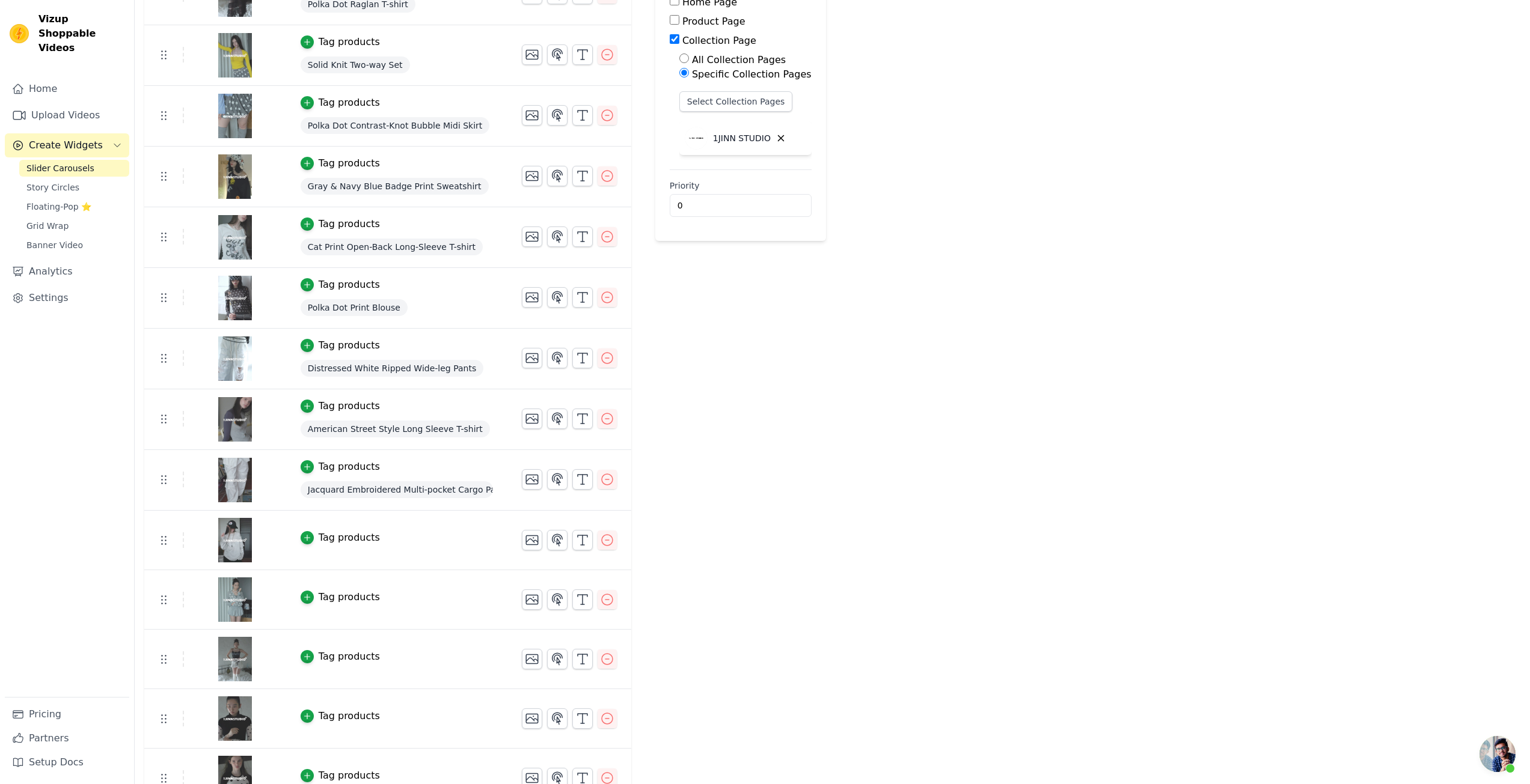
click at [350, 543] on div "Tag products" at bounding box center [349, 537] width 62 height 14
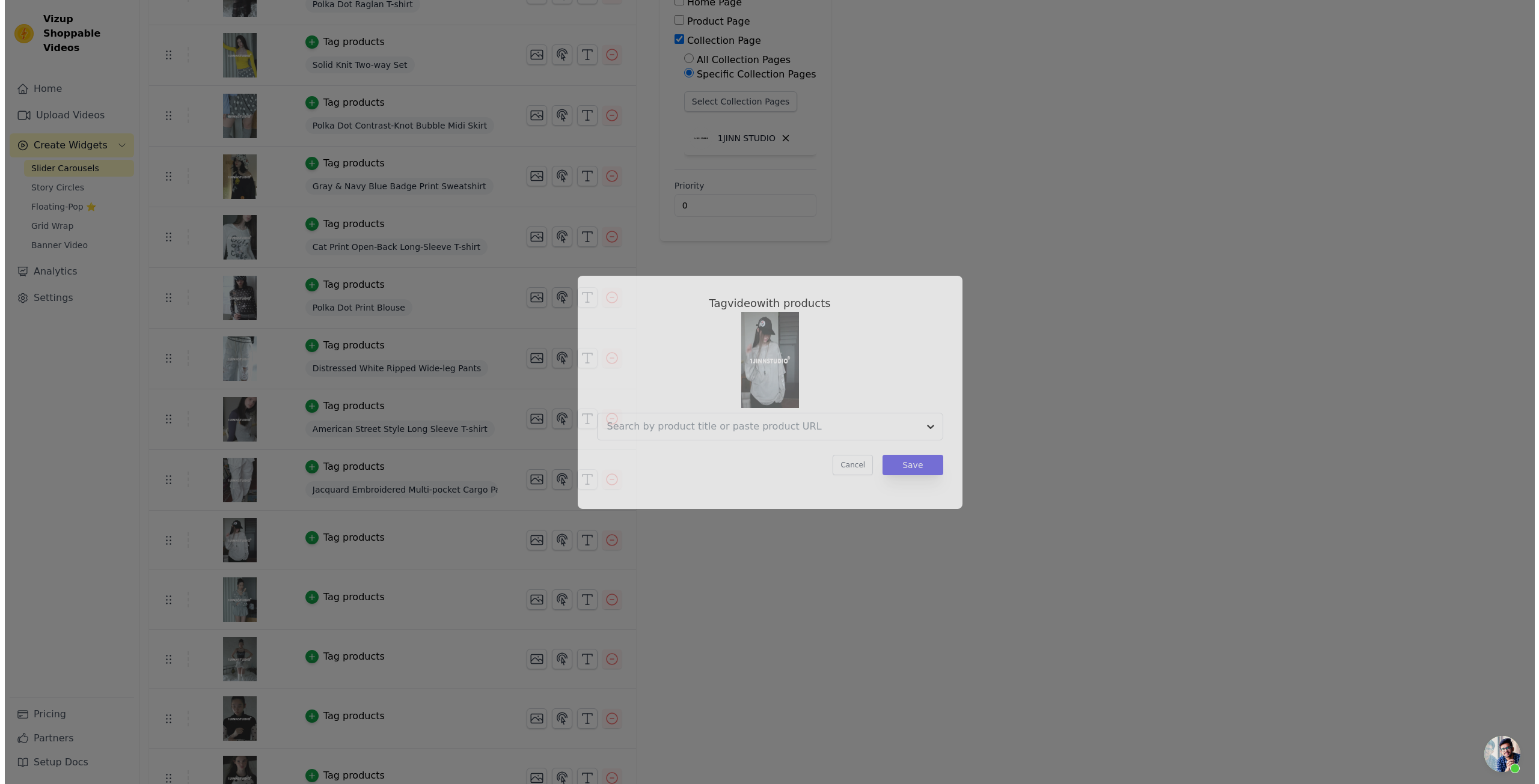
scroll to position [0, 0]
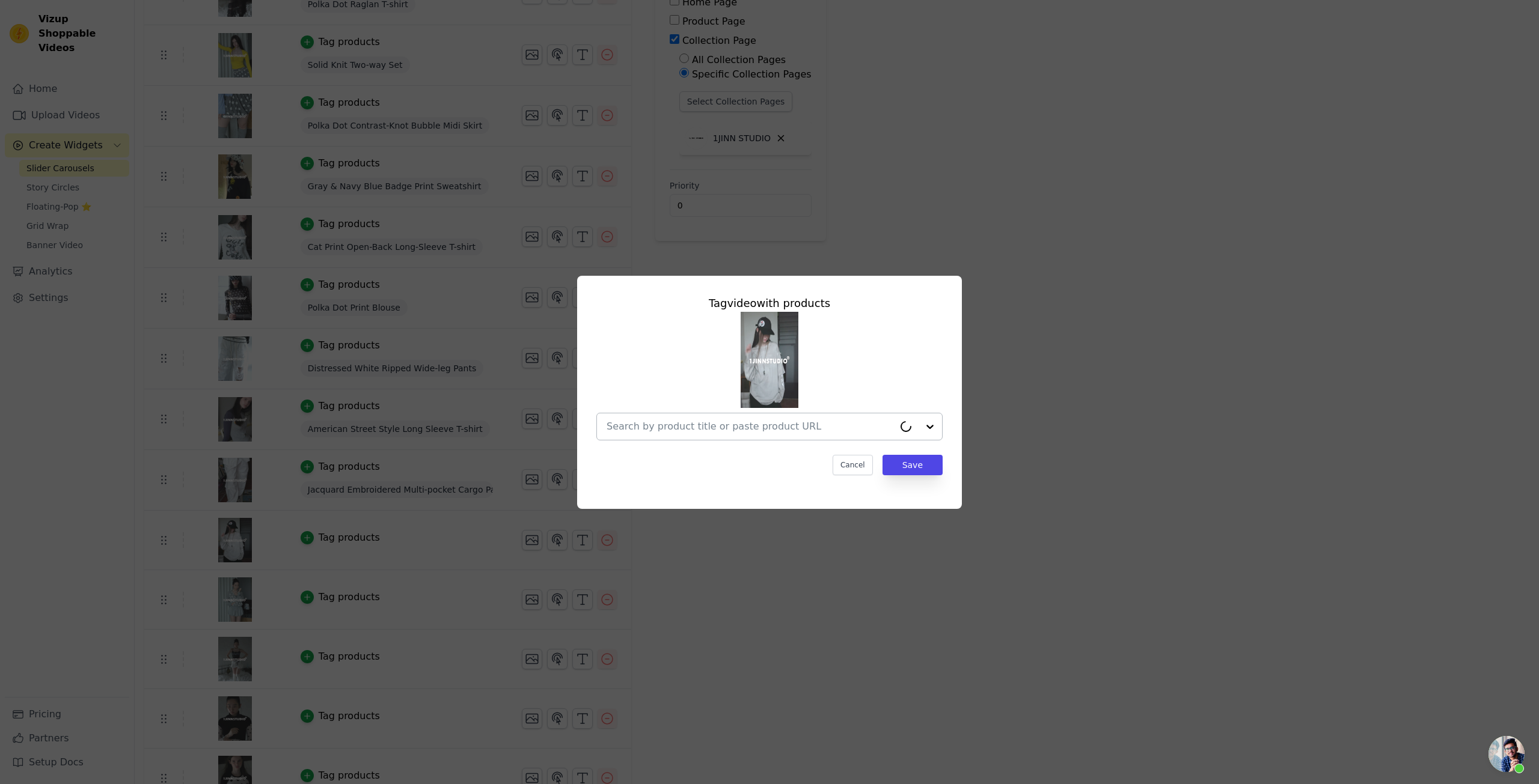
click at [758, 424] on input "text" at bounding box center [750, 426] width 287 height 14
click at [667, 421] on input "text" at bounding box center [762, 426] width 311 height 14
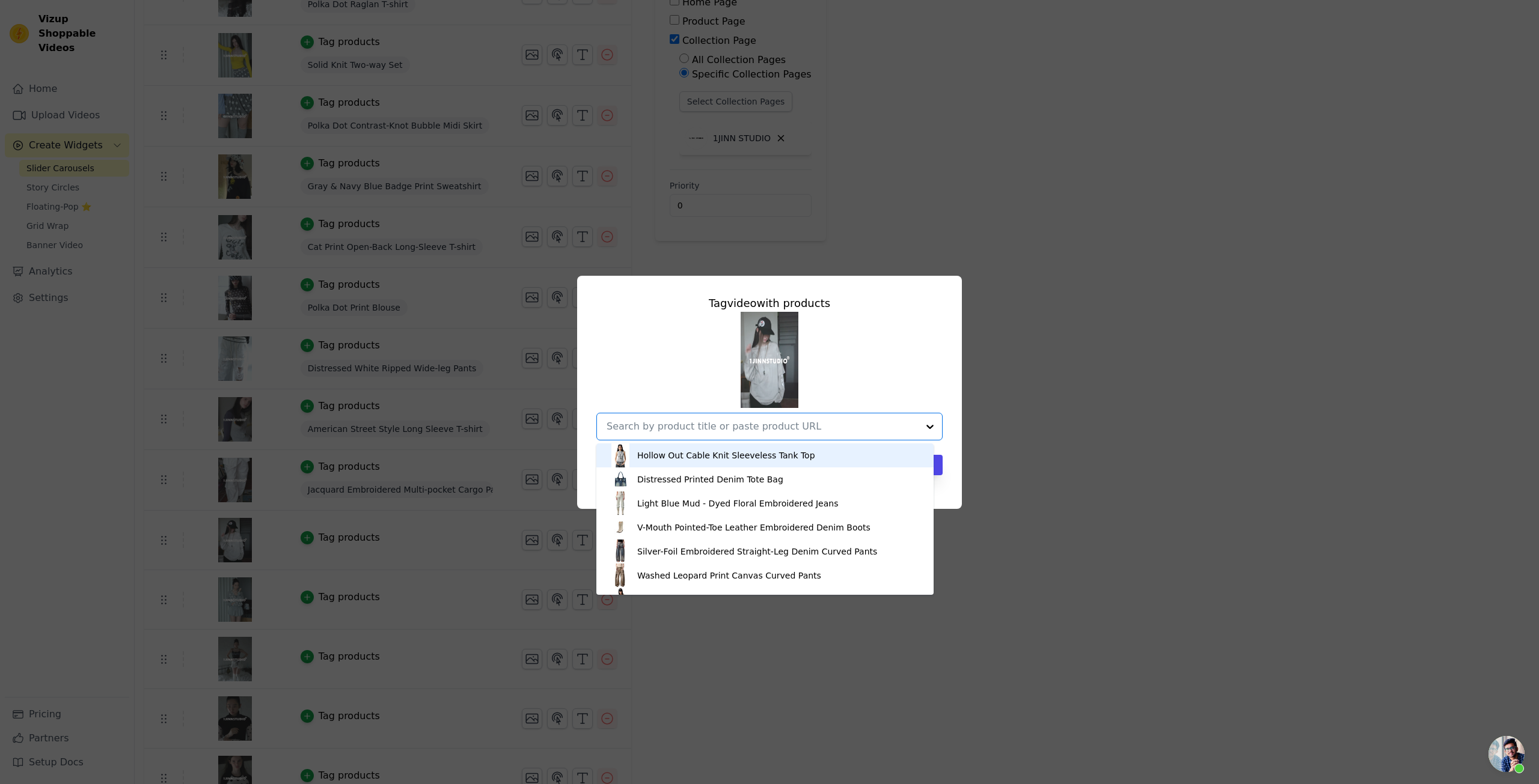
paste input "Vintage Rhinestone Washed T-shirt"
type input "Vintage Rhinestone Washed T-shirt"
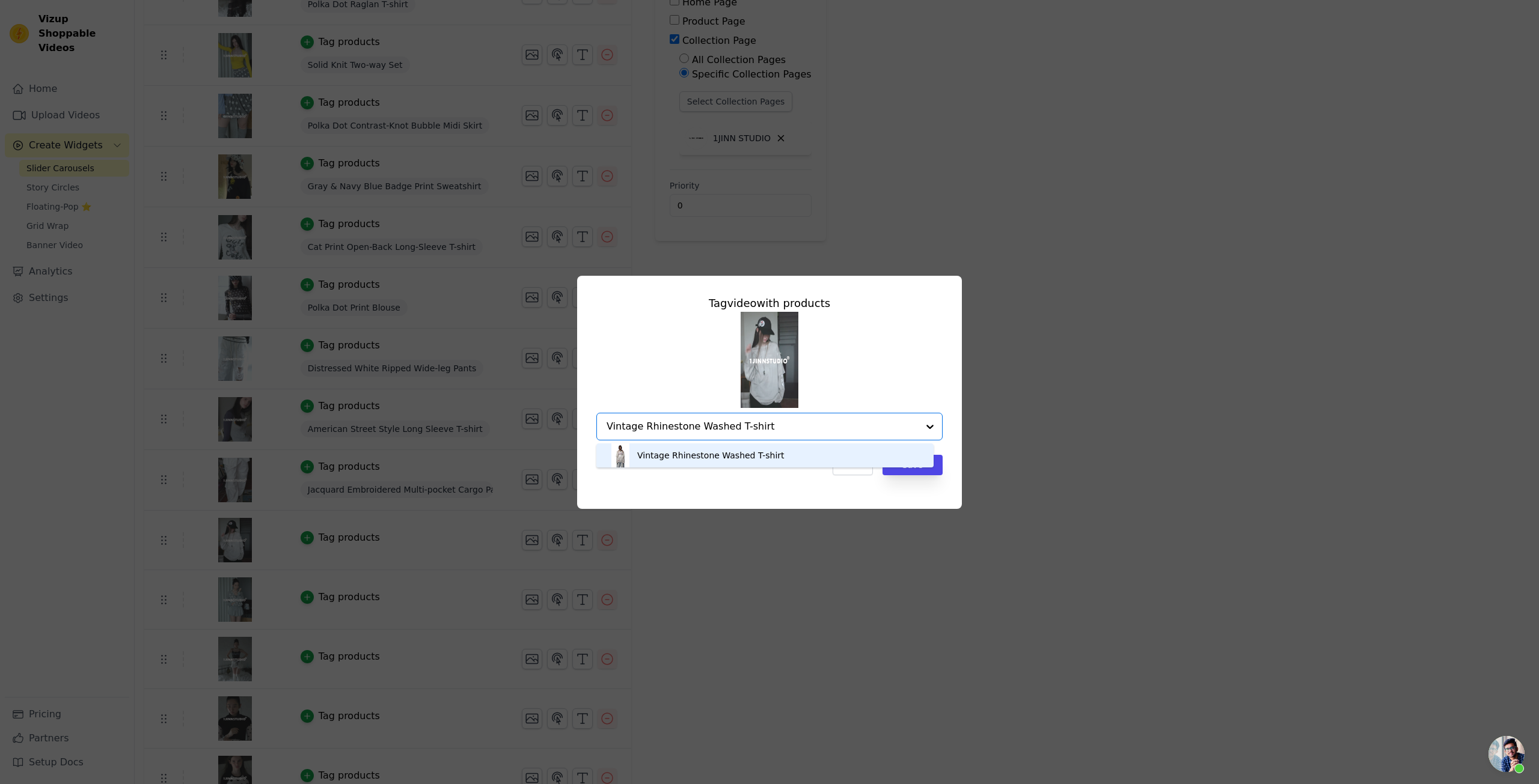
click at [811, 457] on div "Vintage Rhinestone Washed T-shirt" at bounding box center [765, 455] width 313 height 24
click at [896, 469] on button "Save" at bounding box center [913, 465] width 60 height 20
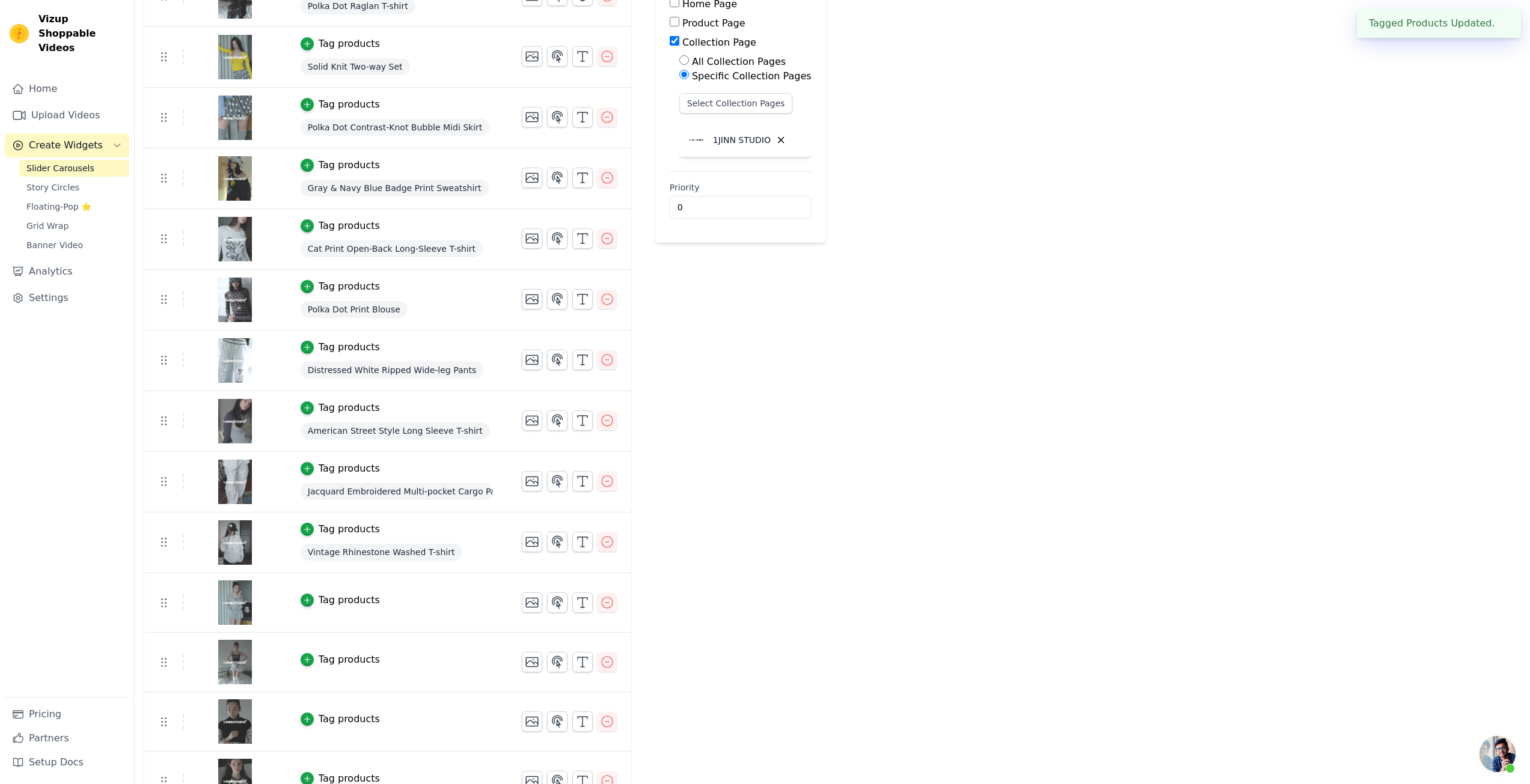
scroll to position [205, 0]
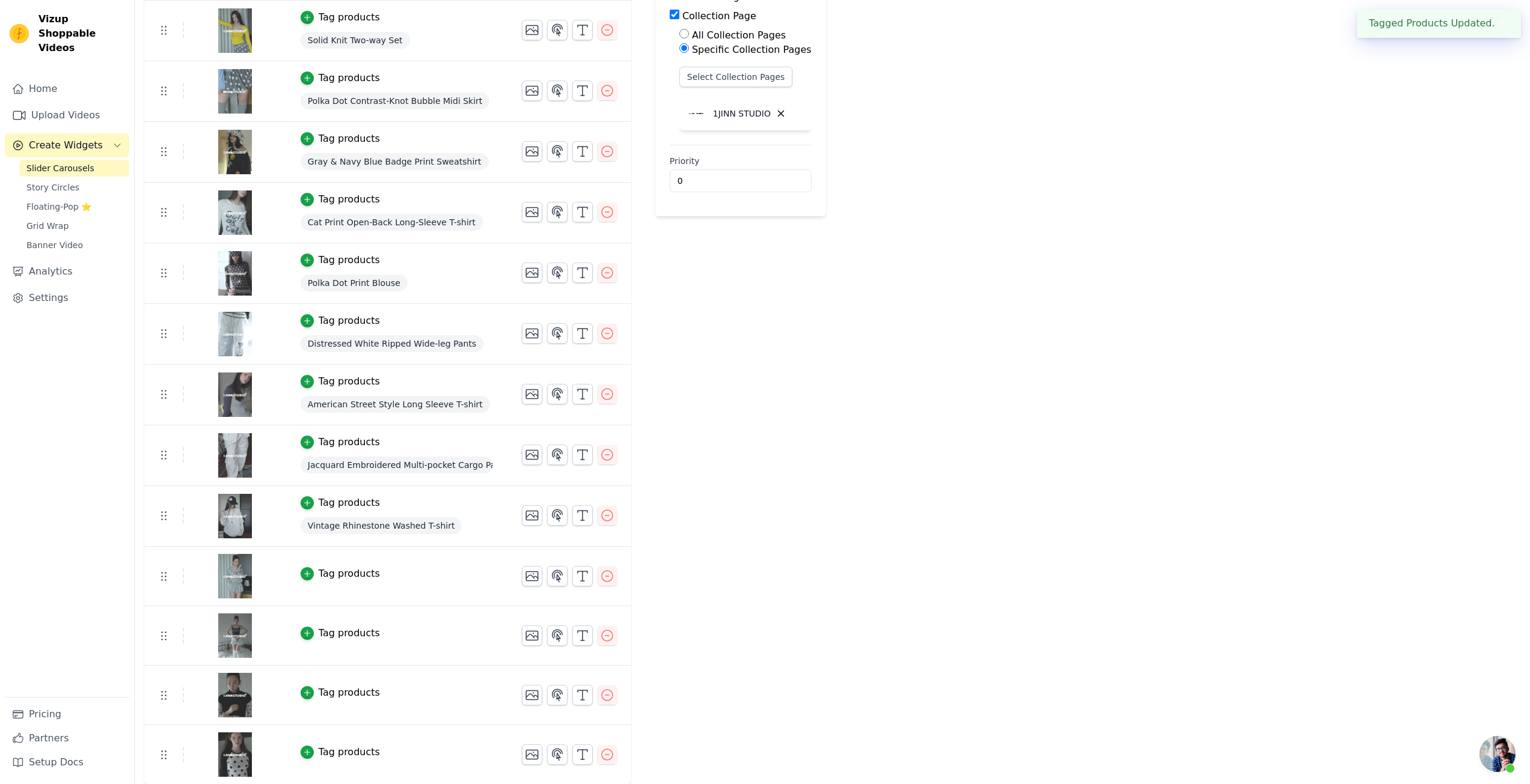
click at [332, 578] on div "Tag products" at bounding box center [349, 574] width 62 height 14
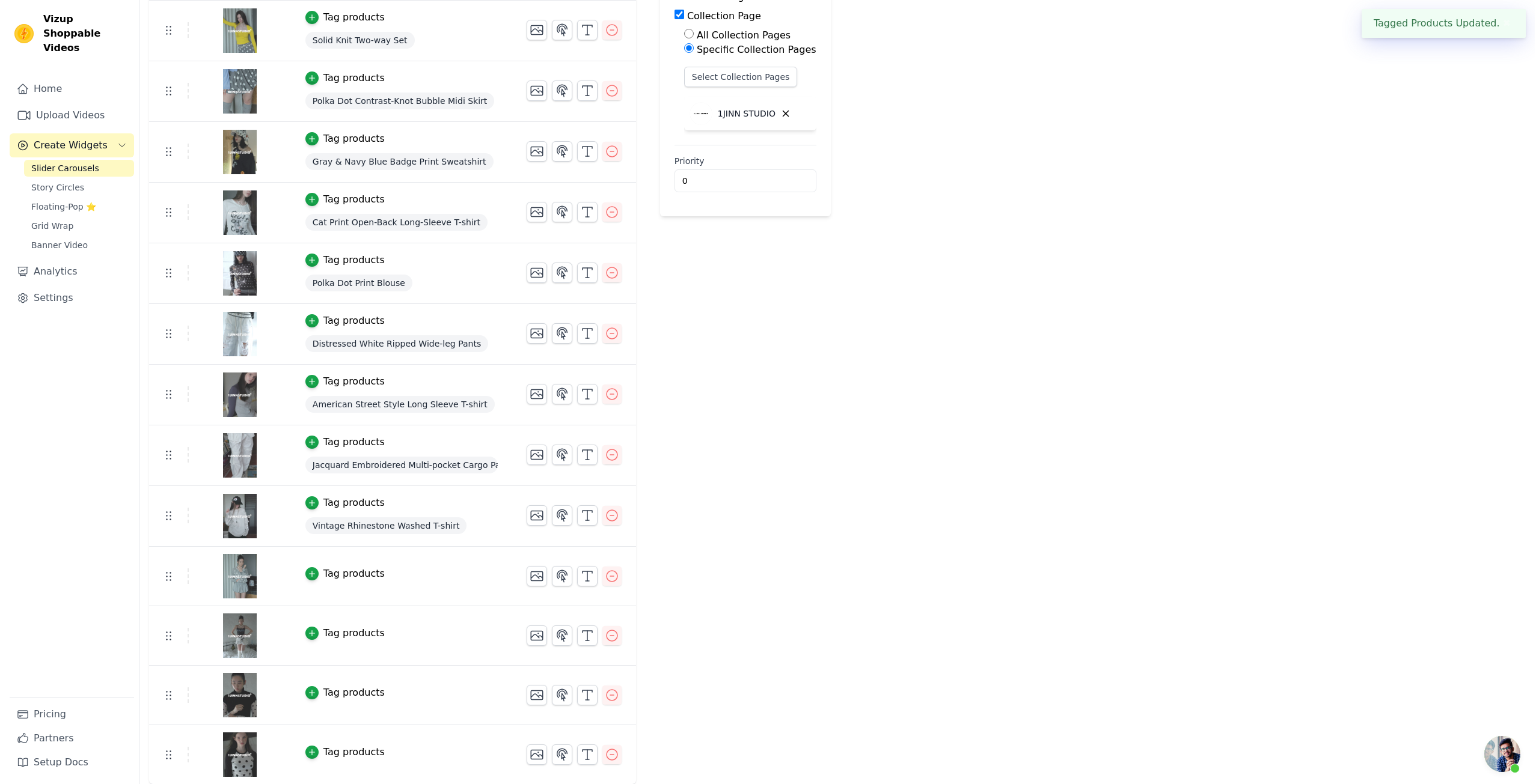
scroll to position [0, 0]
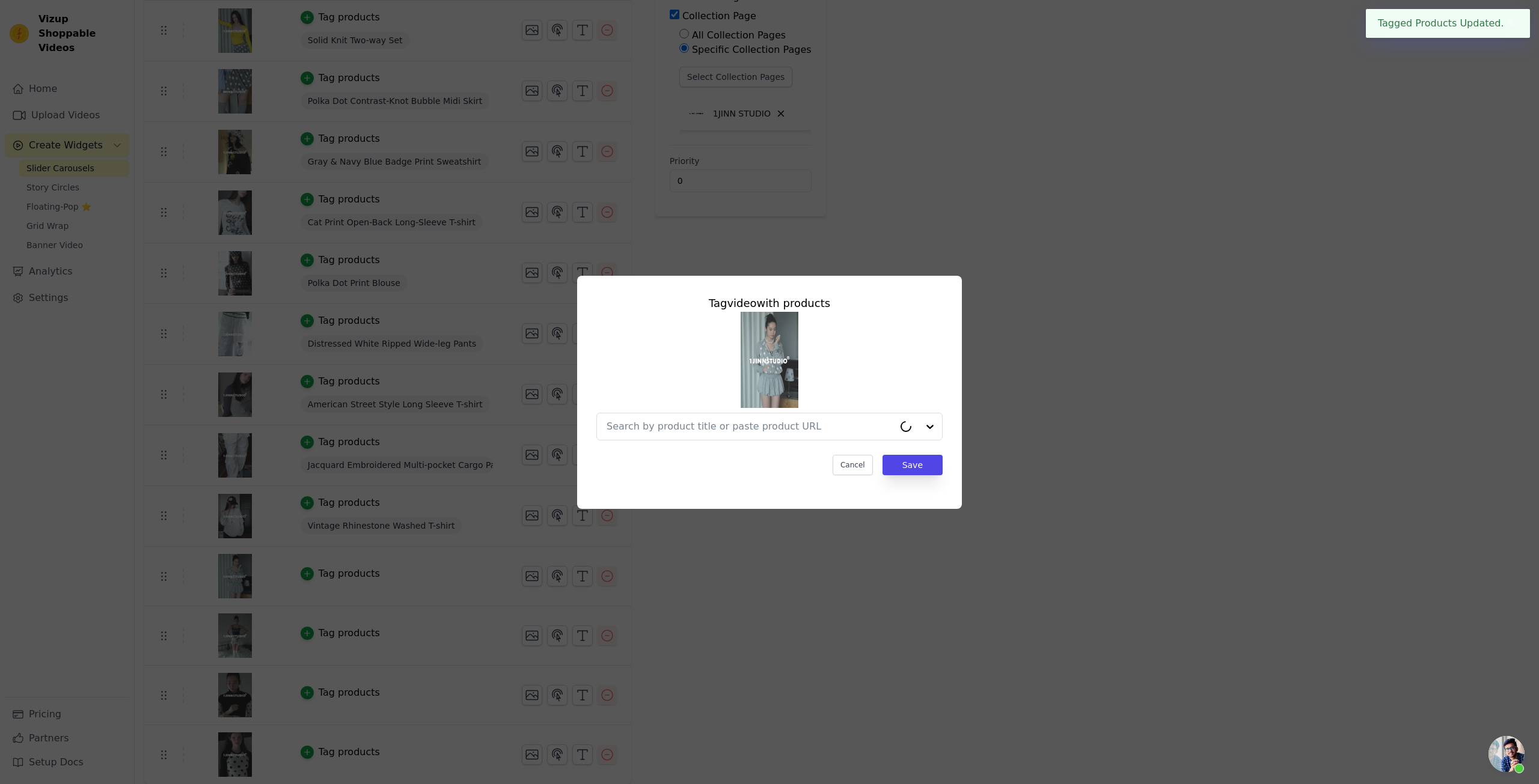
click at [709, 406] on div at bounding box center [769, 376] width 346 height 129
click at [706, 413] on div at bounding box center [769, 426] width 346 height 28
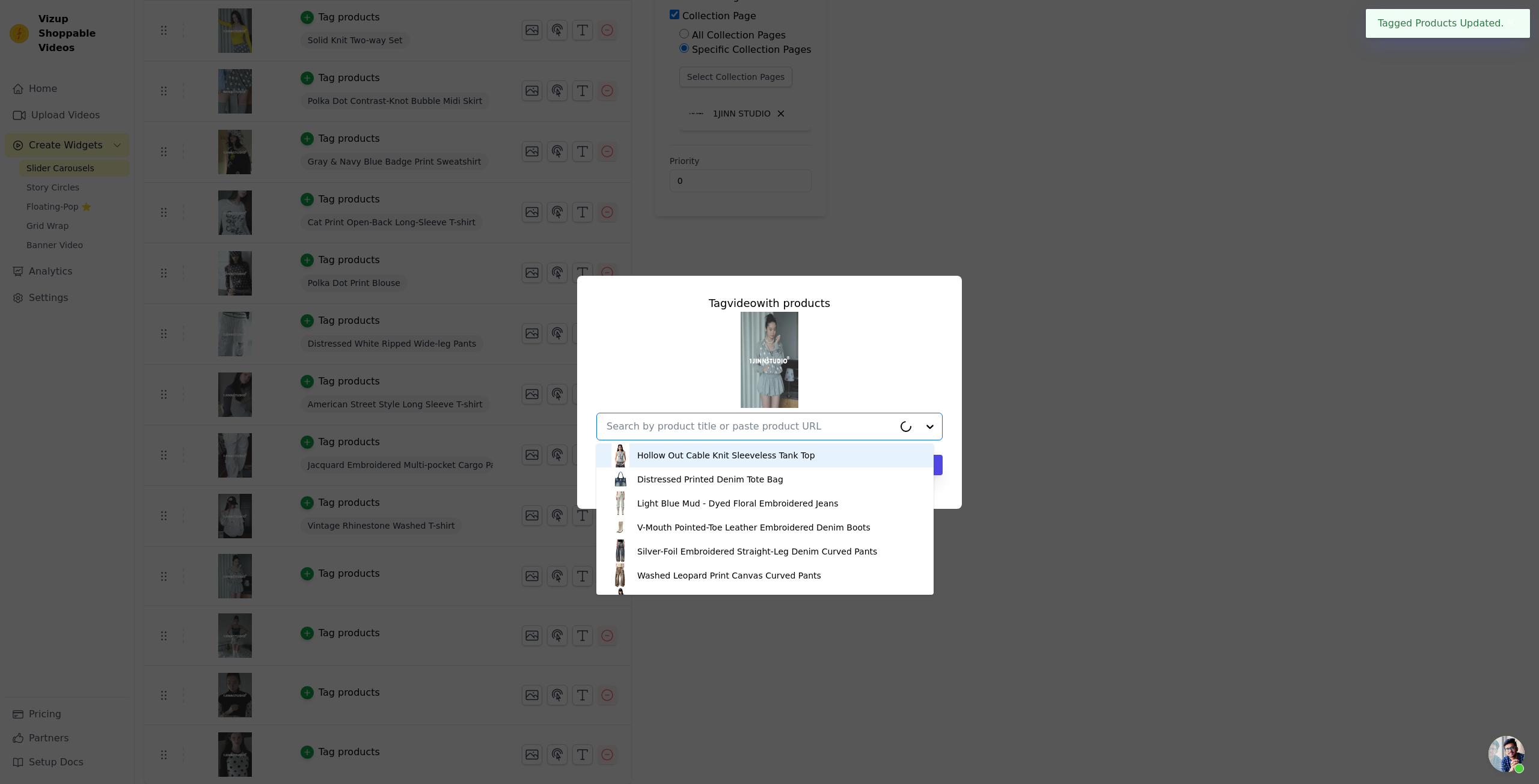
click at [696, 419] on input "text" at bounding box center [750, 426] width 287 height 14
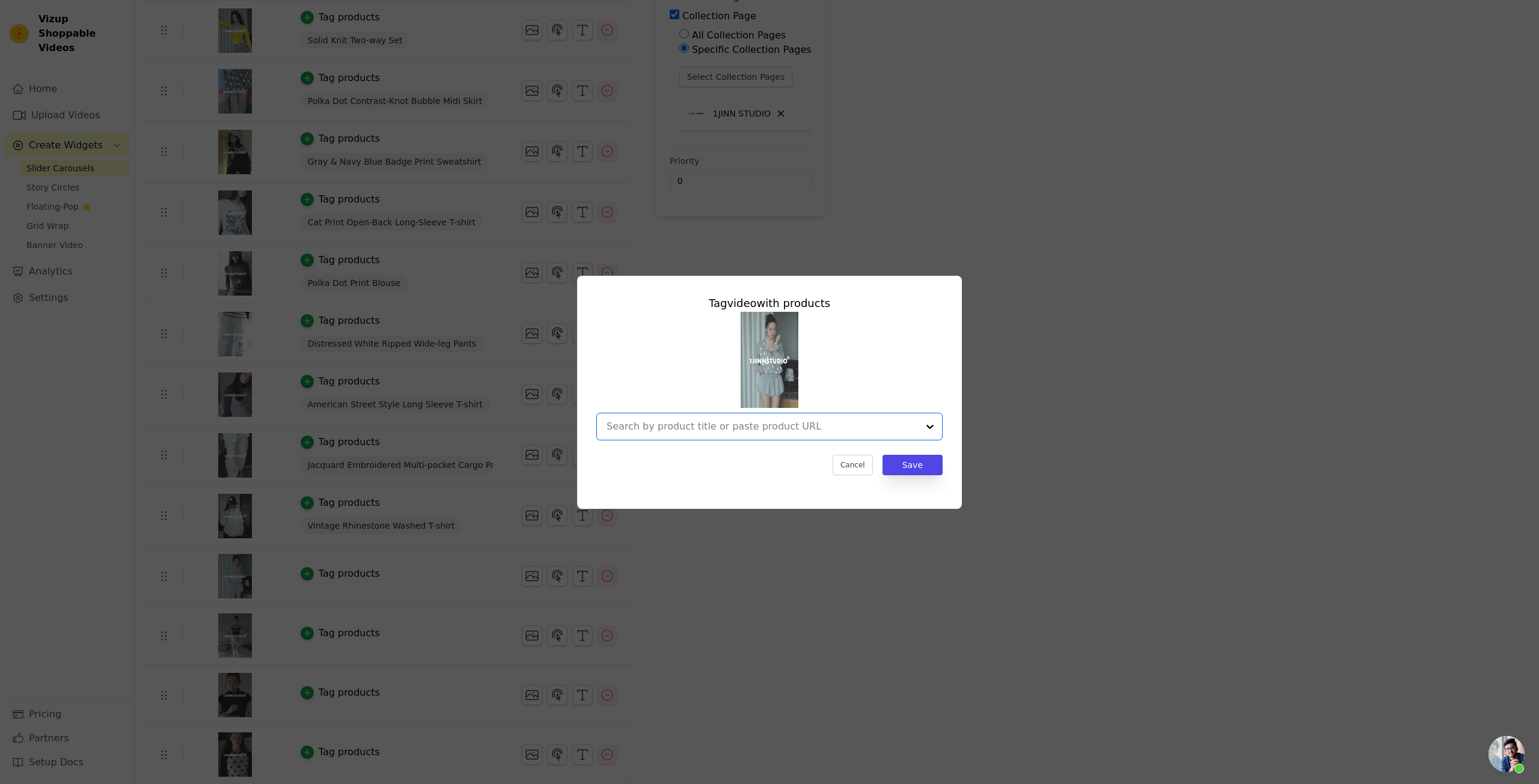
click at [683, 422] on input "text" at bounding box center [762, 426] width 311 height 14
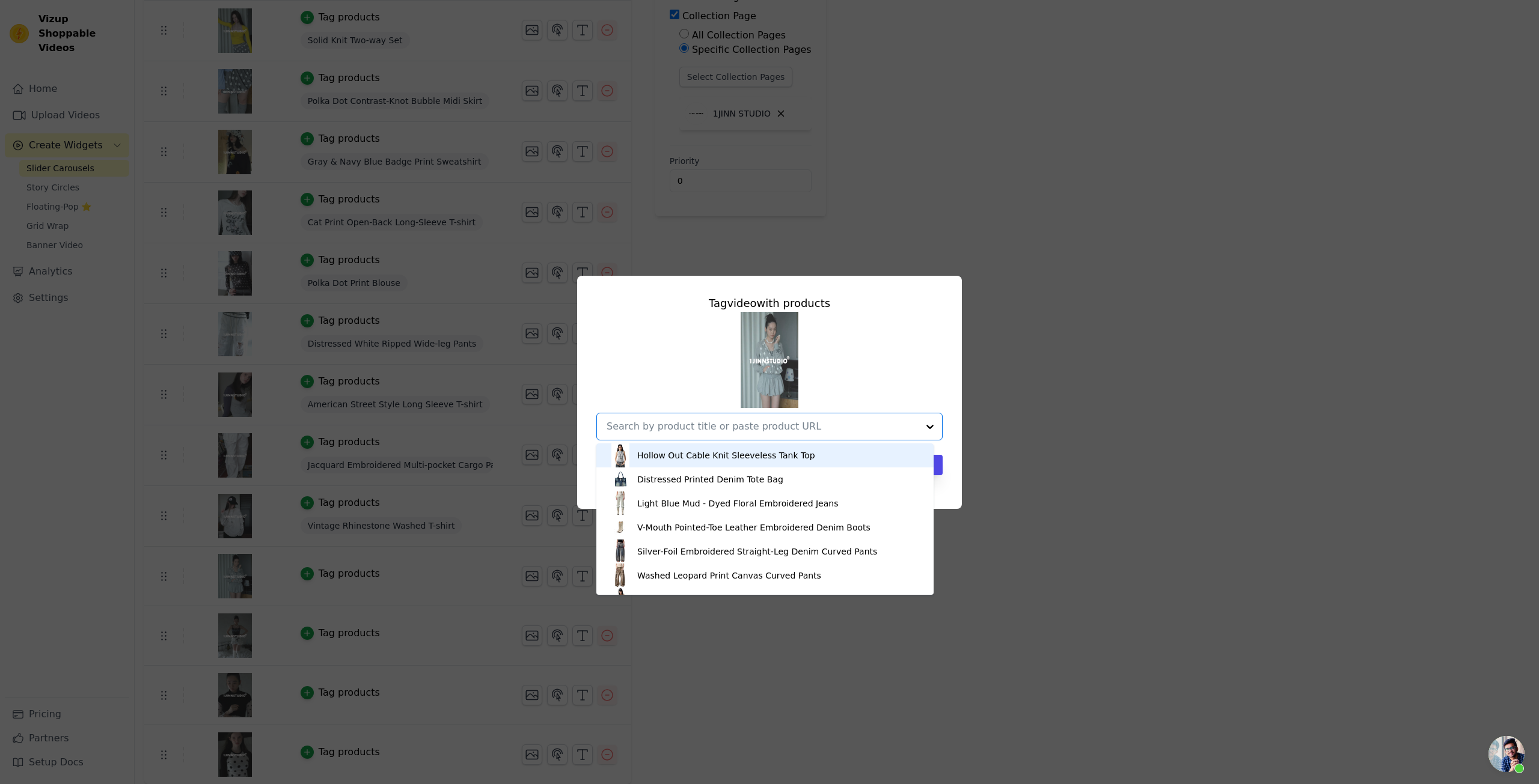
paste input "Polka Dot Patchwork Raglan Sleeve Hoodie Jacket"
type input "Polka Dot Patchwork Raglan Sleeve Hoodie Jacket"
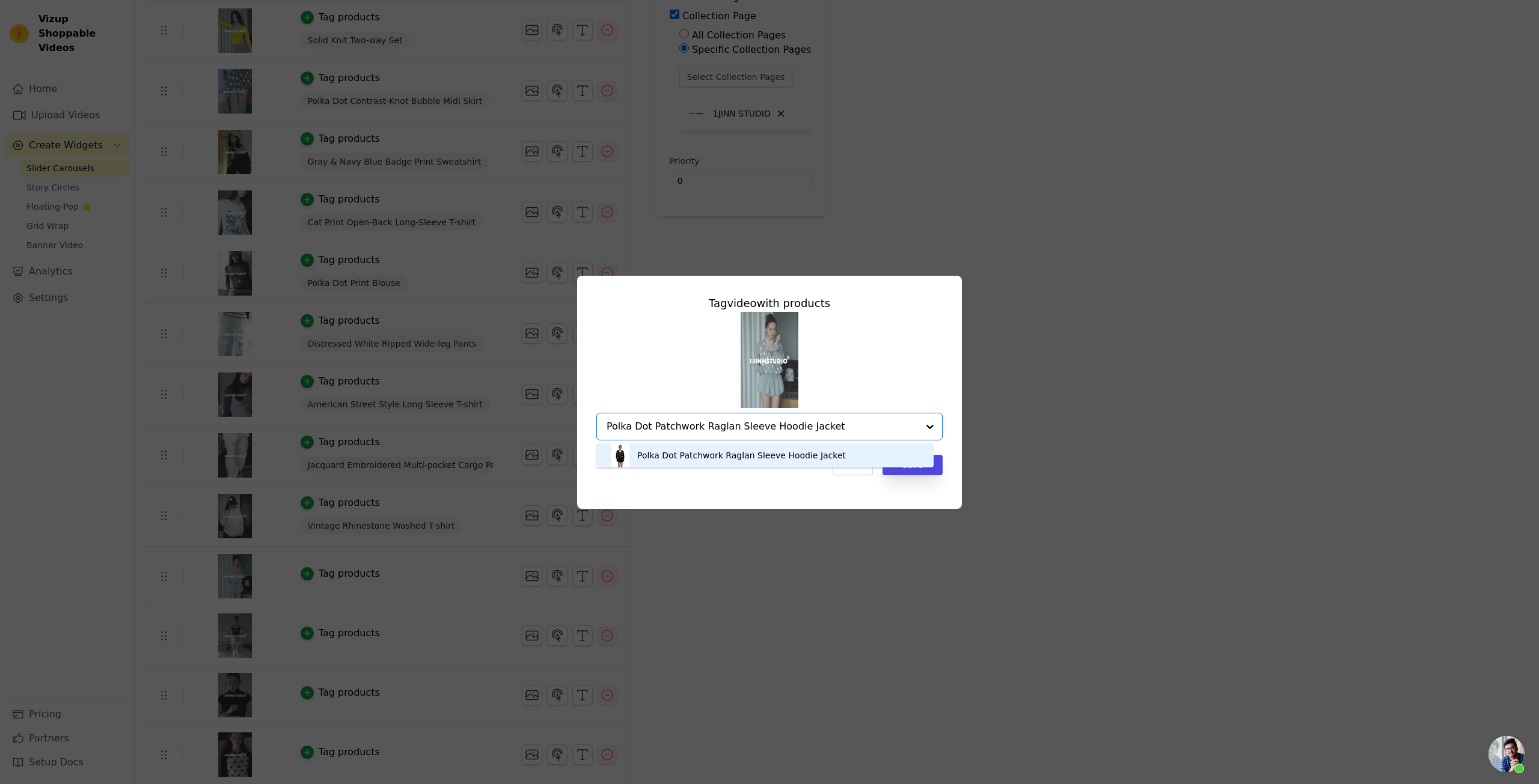
click at [802, 451] on div "Polka Dot Patchwork Raglan Sleeve Hoodie Jacket" at bounding box center [741, 456] width 209 height 12
click at [780, 475] on div "Tag video with products Option Polka Dot Patchwork Raglan Sleeve Hoodie Jacket,…" at bounding box center [769, 385] width 365 height 199
click at [901, 469] on button "Save" at bounding box center [913, 465] width 60 height 20
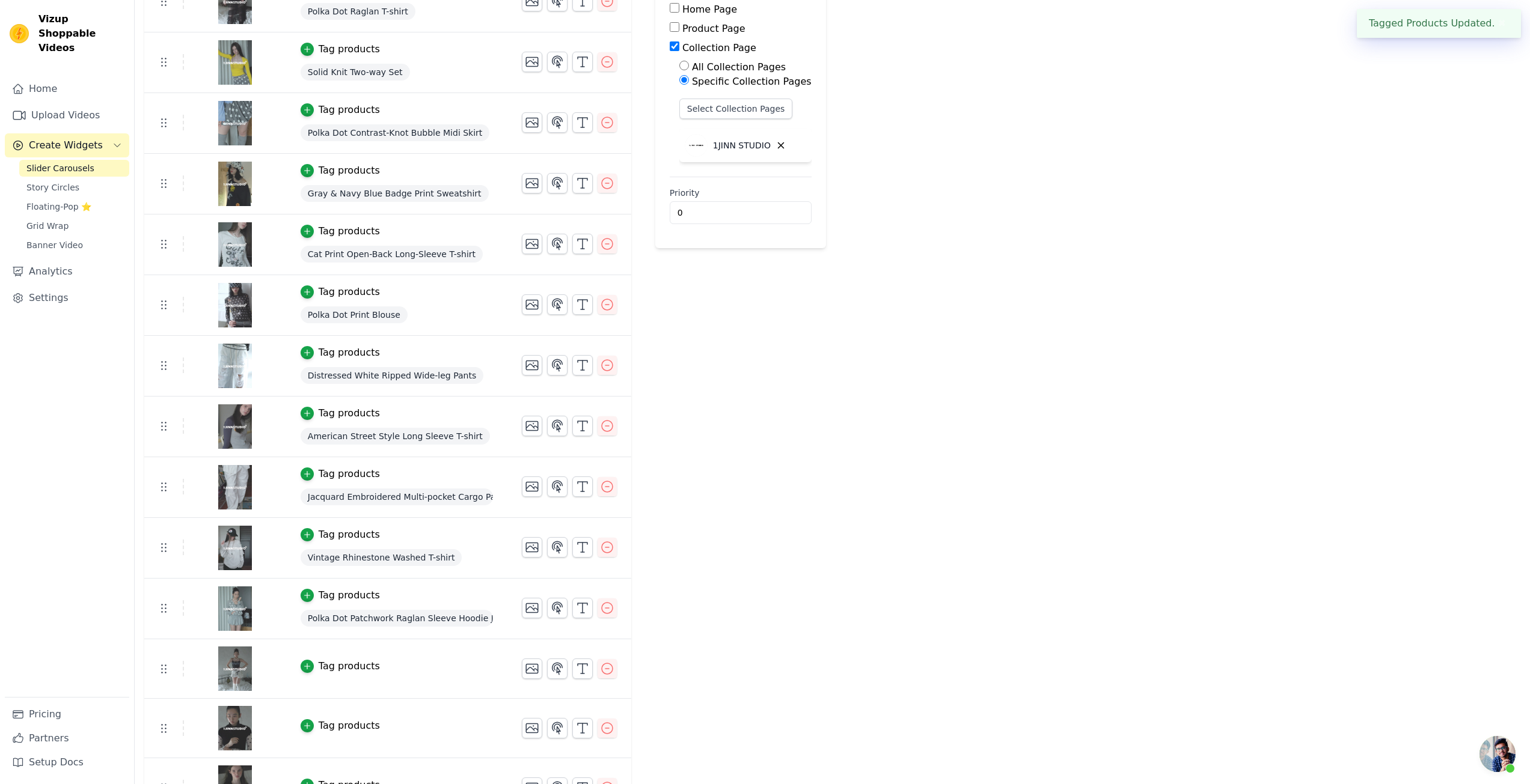
scroll to position [206, 0]
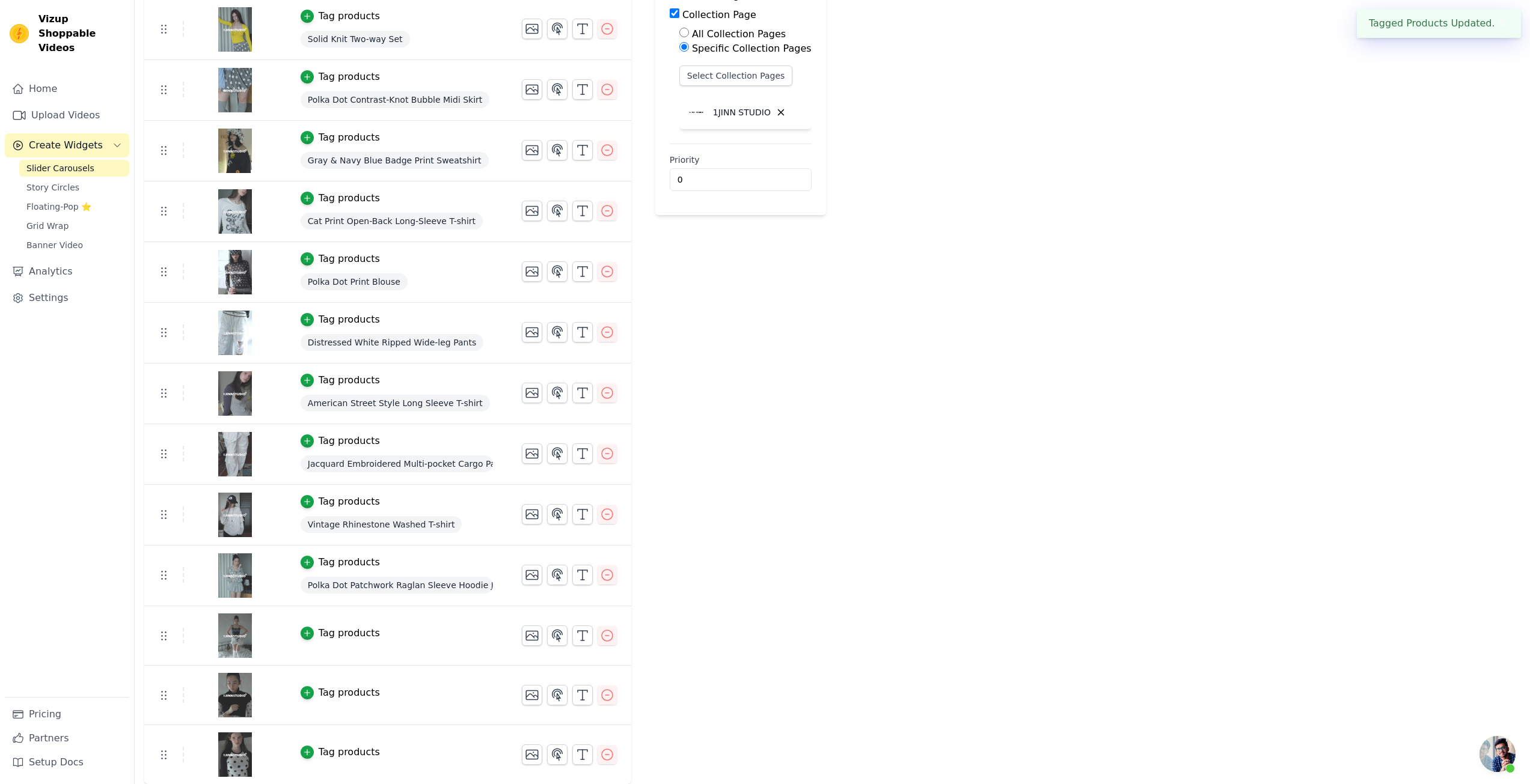
click at [319, 636] on div "Tag products" at bounding box center [349, 633] width 62 height 14
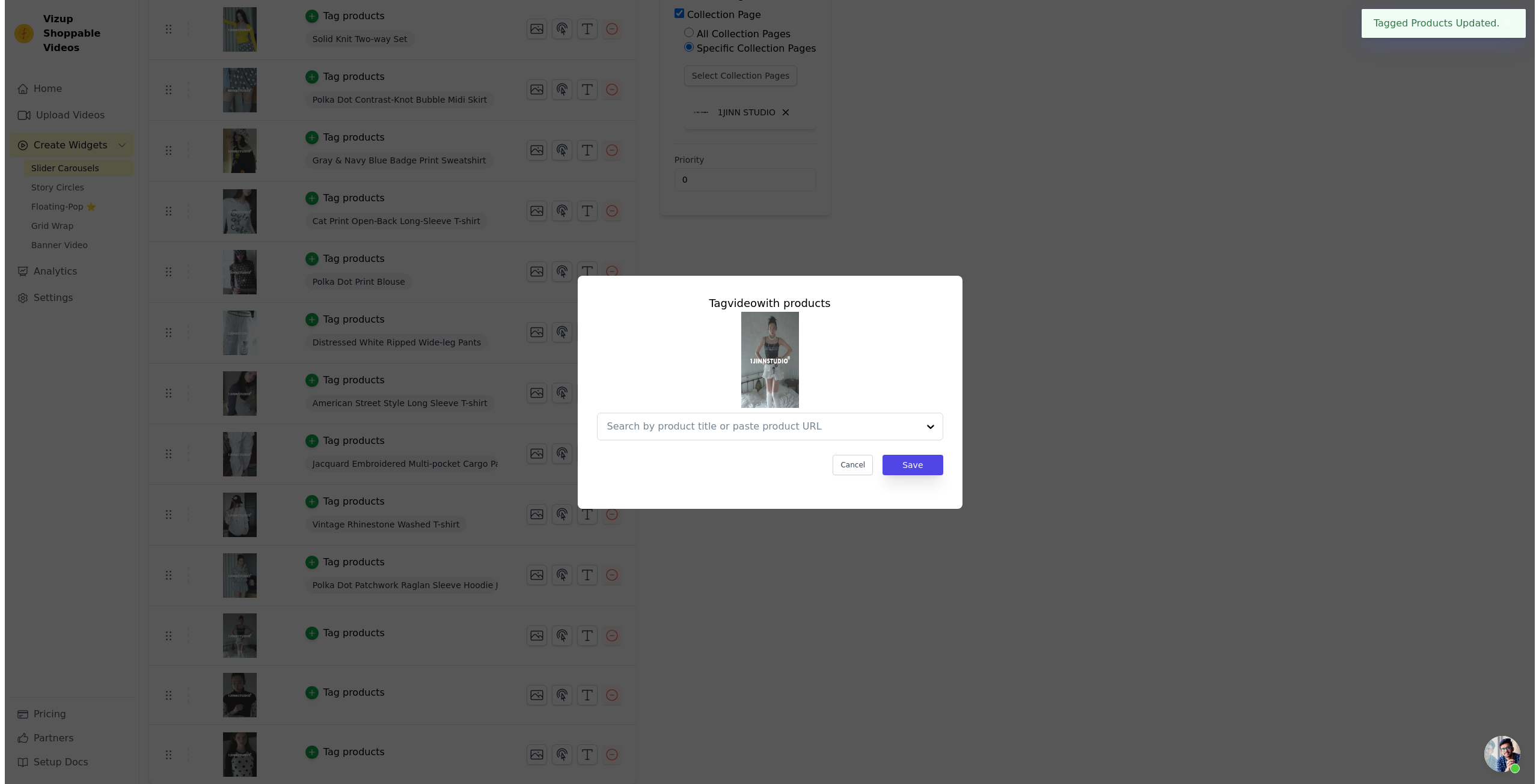
scroll to position [0, 0]
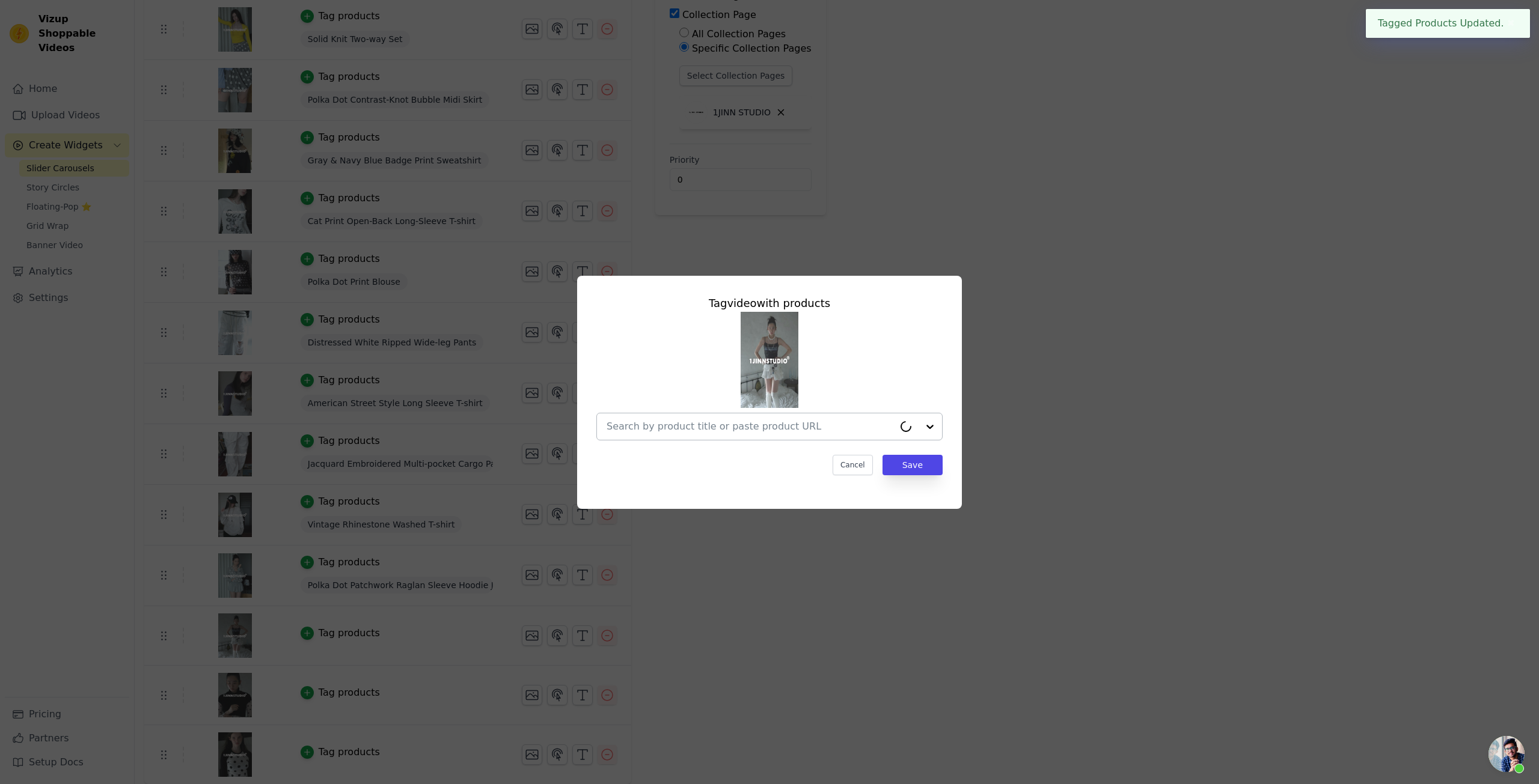
click at [735, 420] on input "text" at bounding box center [750, 426] width 287 height 14
click at [717, 421] on input "text" at bounding box center [762, 426] width 311 height 14
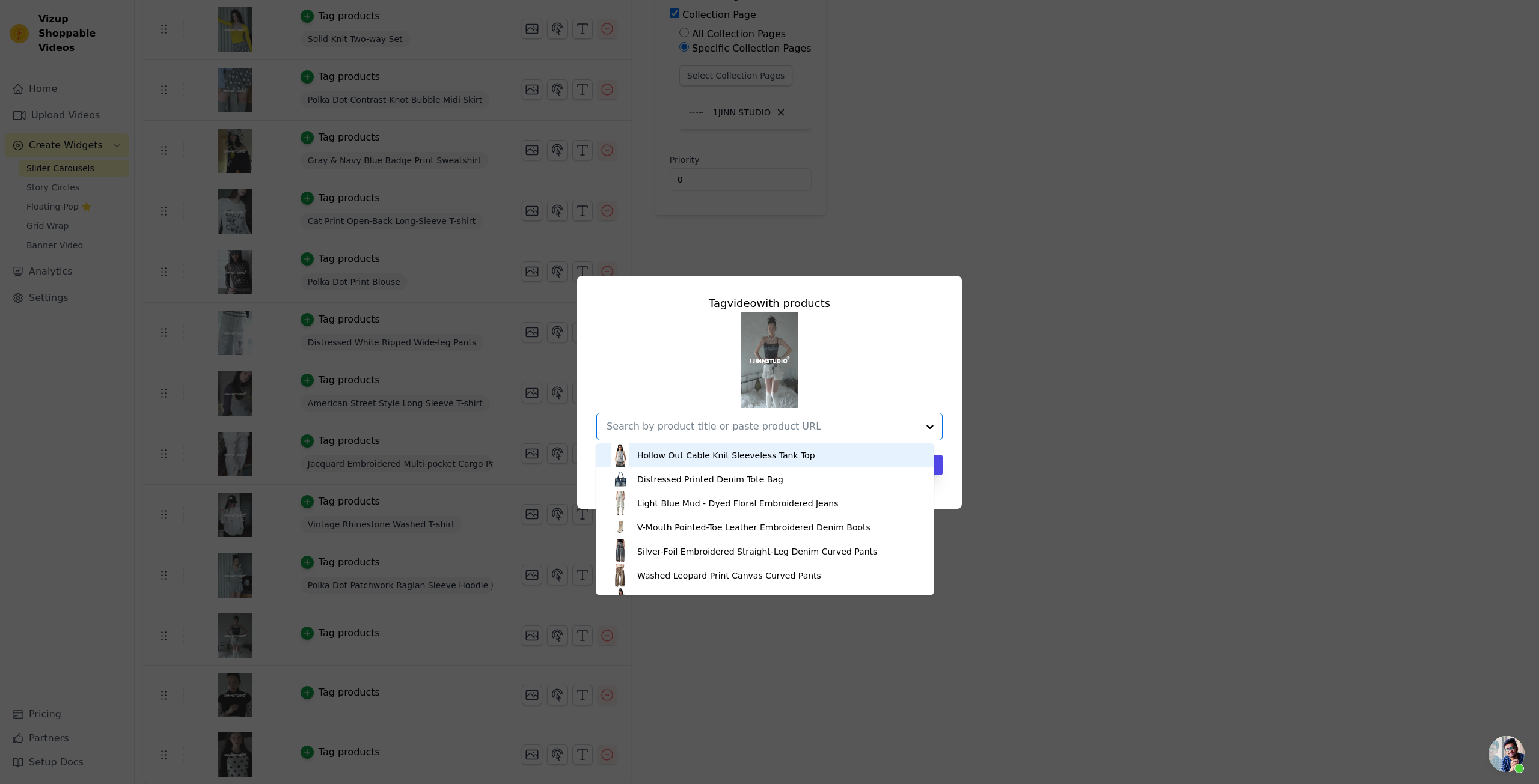
paste input "Lace Print Rhinestone Tank Top"
type input "Lace Print Rhinestone Tank Top"
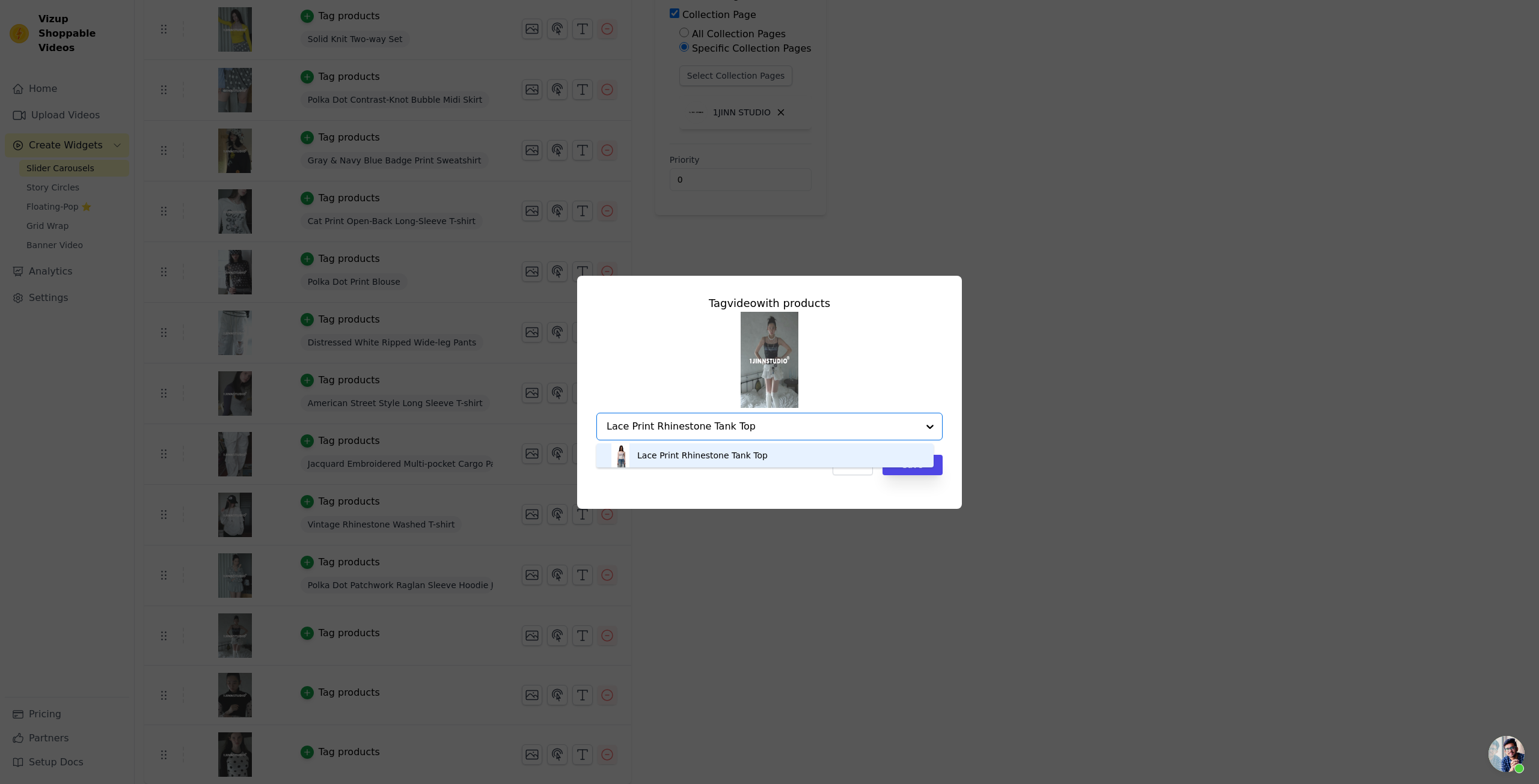
click at [771, 456] on div "Lace Print Rhinestone Tank Top" at bounding box center [765, 455] width 313 height 24
click at [770, 481] on div "Tag video with products Option Lace Print Rhinestone Tank Top, selected. Select…" at bounding box center [769, 385] width 365 height 199
click at [929, 465] on button "Save" at bounding box center [913, 465] width 60 height 20
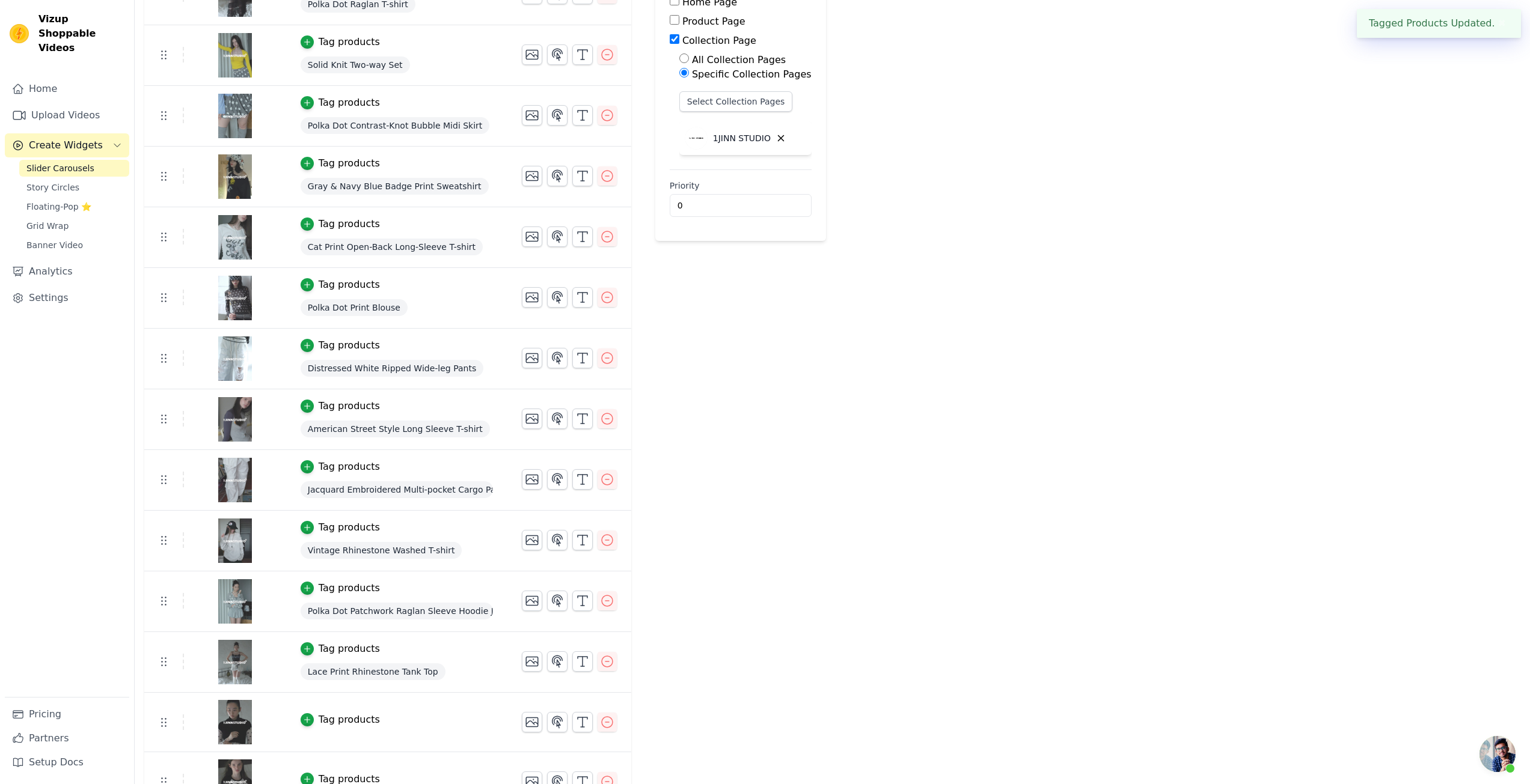
scroll to position [207, 0]
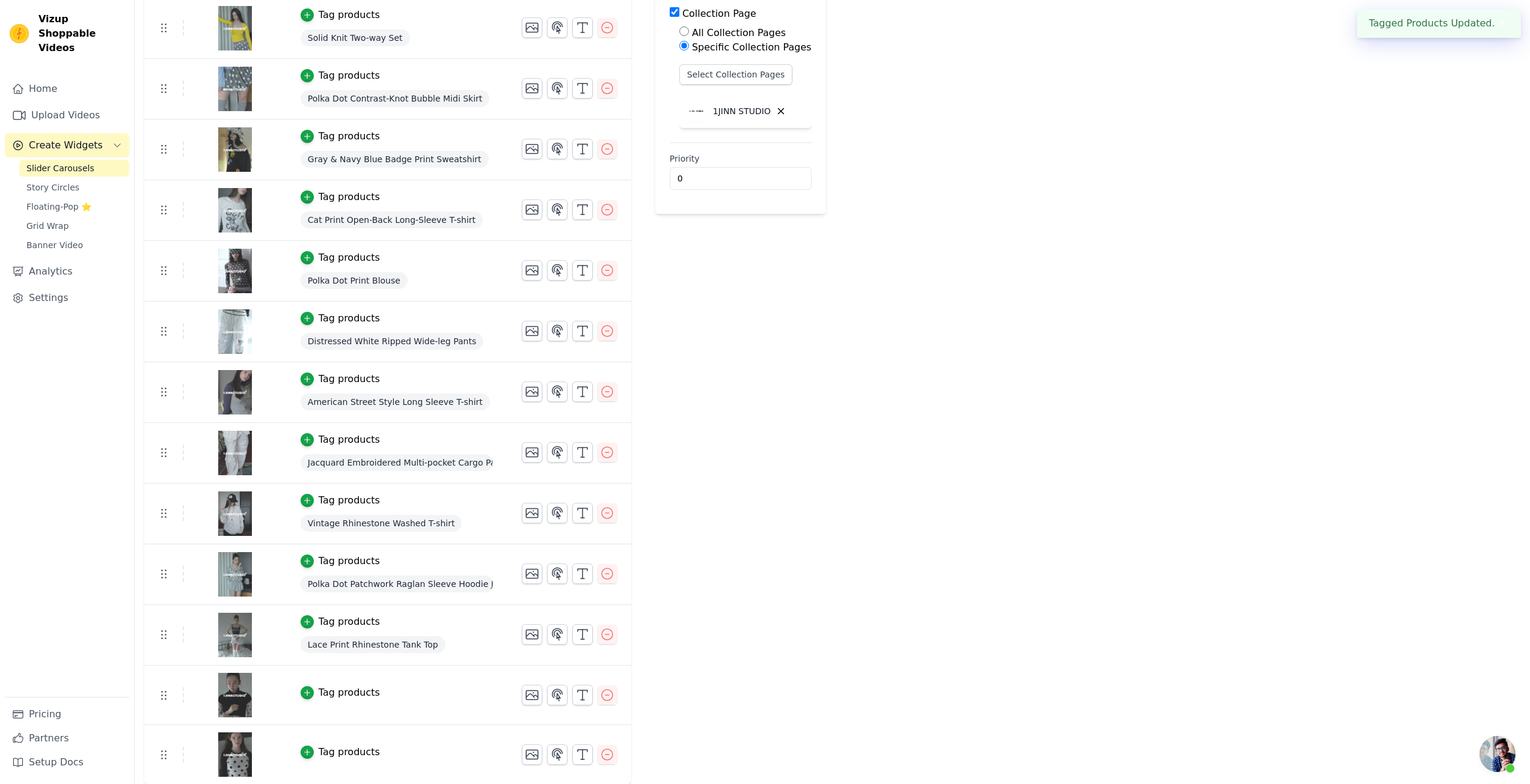
click at [358, 700] on td "Tag products" at bounding box center [397, 695] width 221 height 60
click at [336, 692] on div "Tag products" at bounding box center [349, 692] width 62 height 14
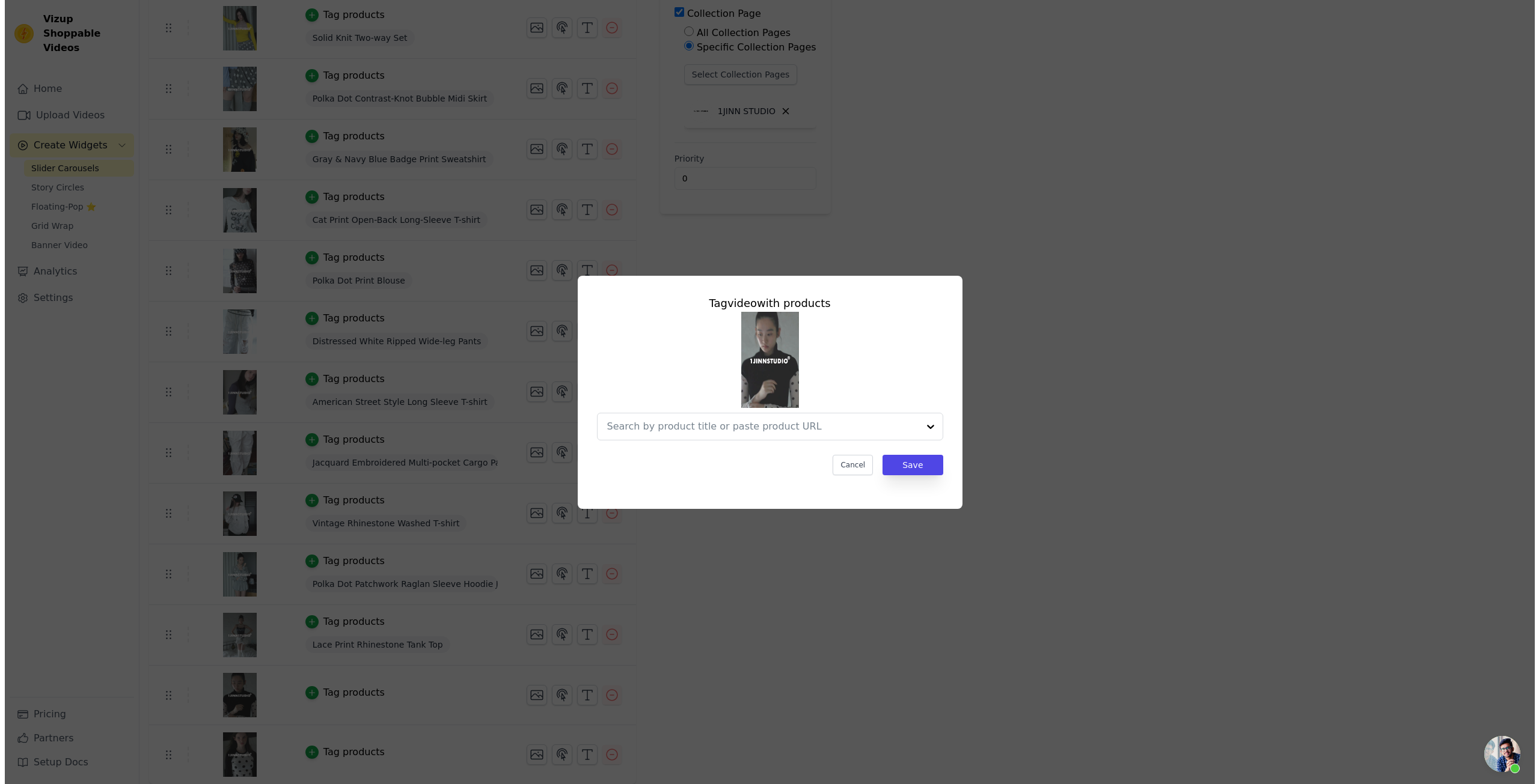
scroll to position [0, 0]
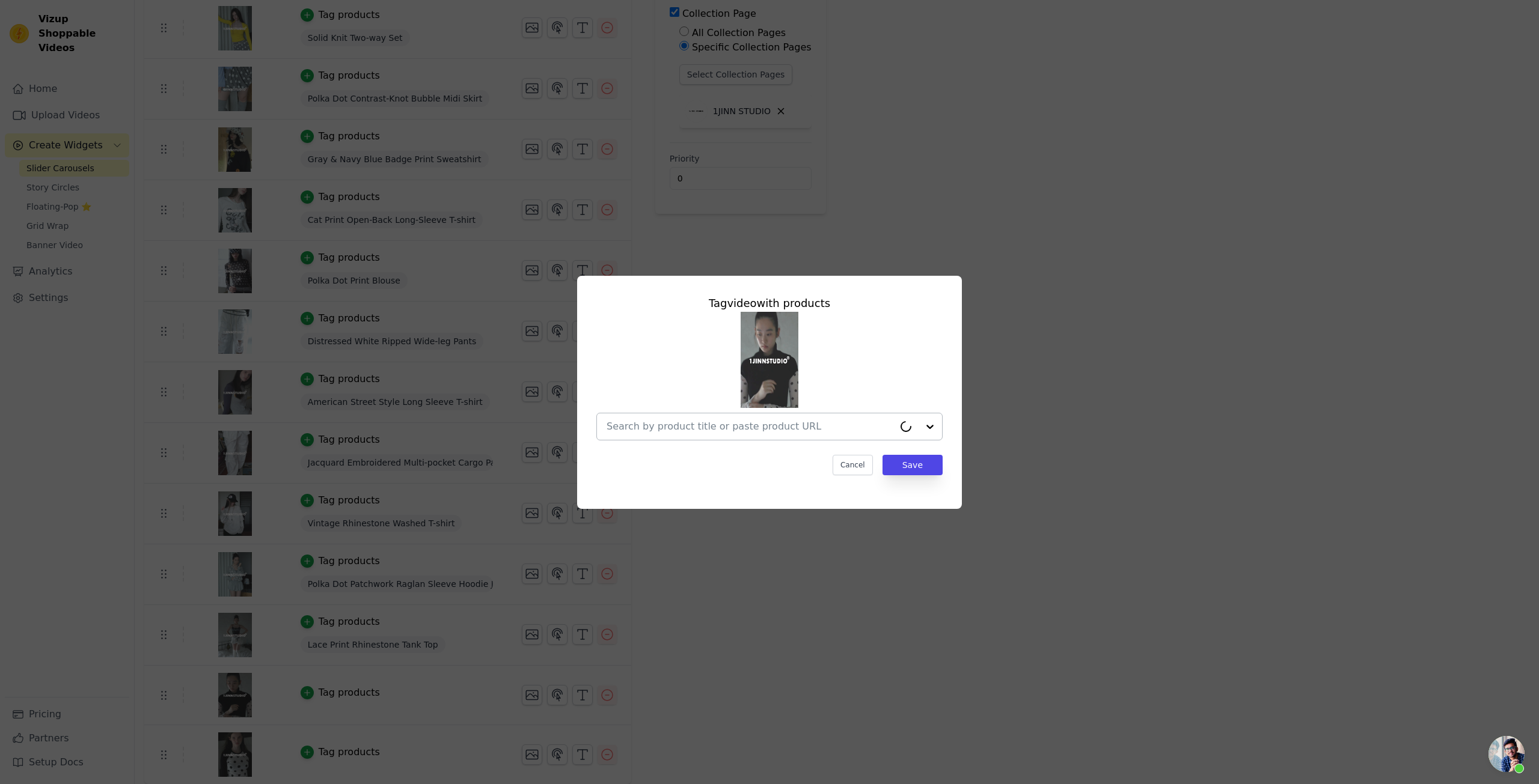
click at [730, 414] on div at bounding box center [750, 426] width 287 height 26
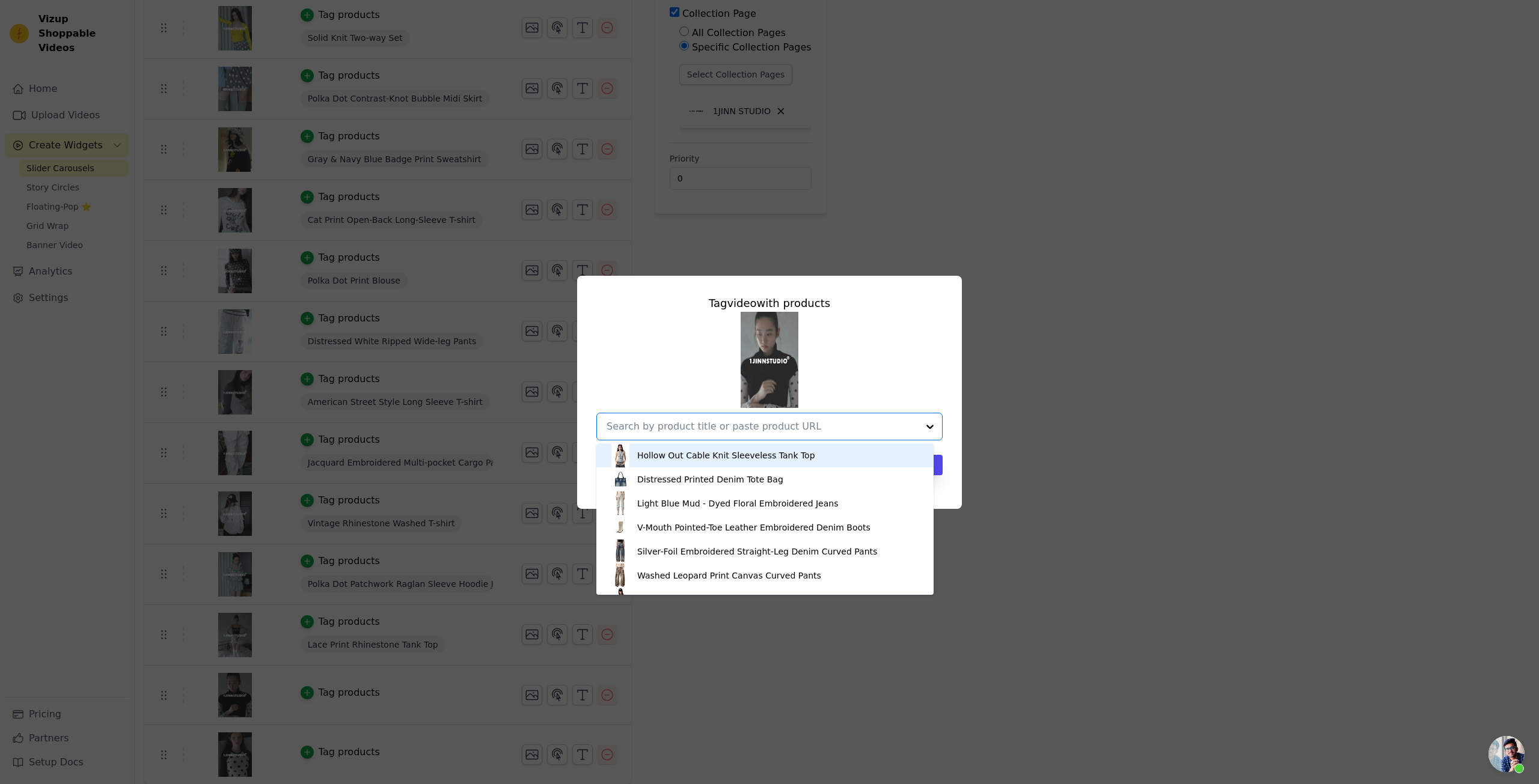
click at [709, 422] on input "text" at bounding box center [762, 426] width 311 height 14
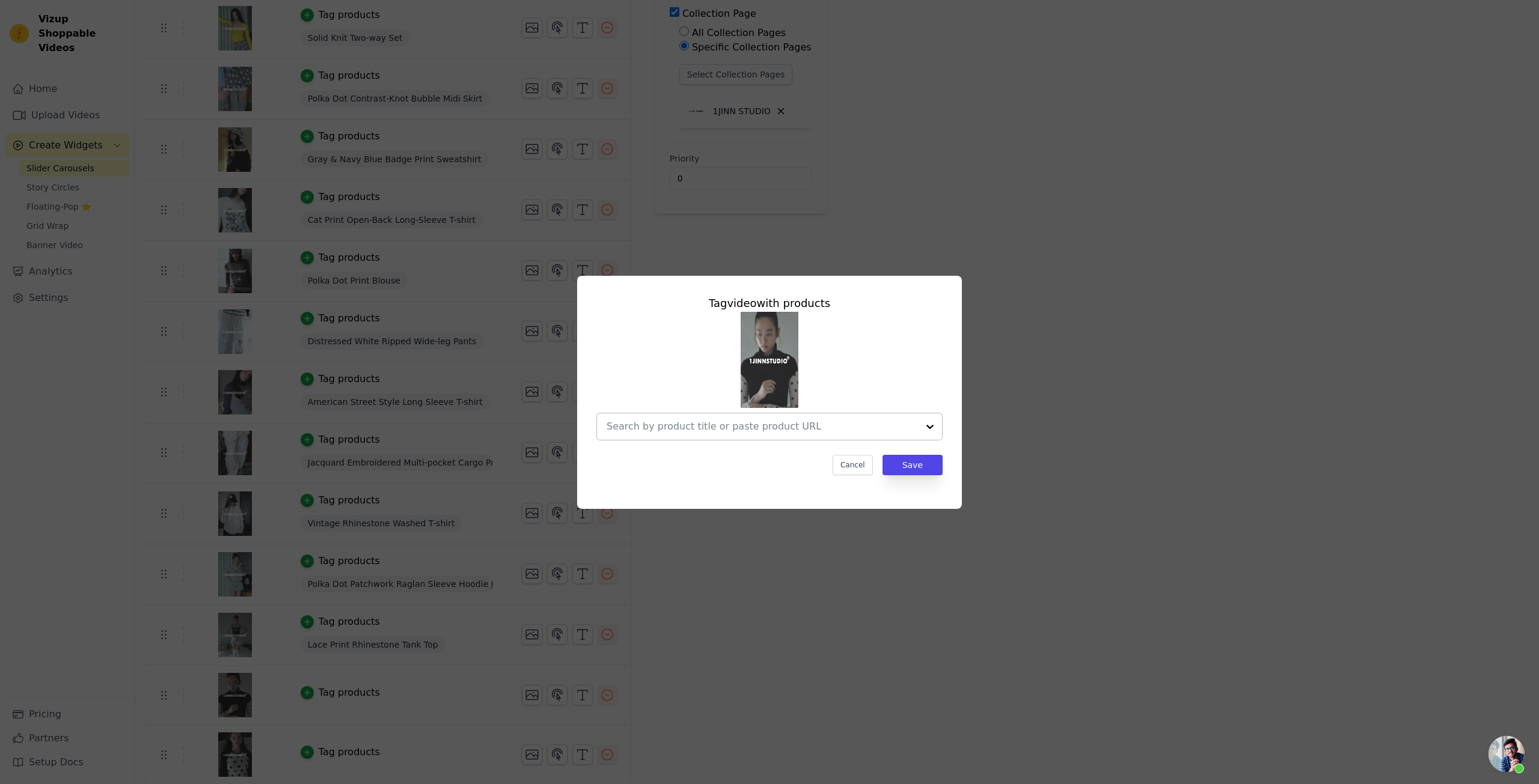
click at [680, 420] on input "text" at bounding box center [762, 426] width 311 height 14
paste input "Asymmetrical Lapel Slouchy Knit T-shirt"
type input "Asymmetrical Lapel Slouchy Knit T-shirt"
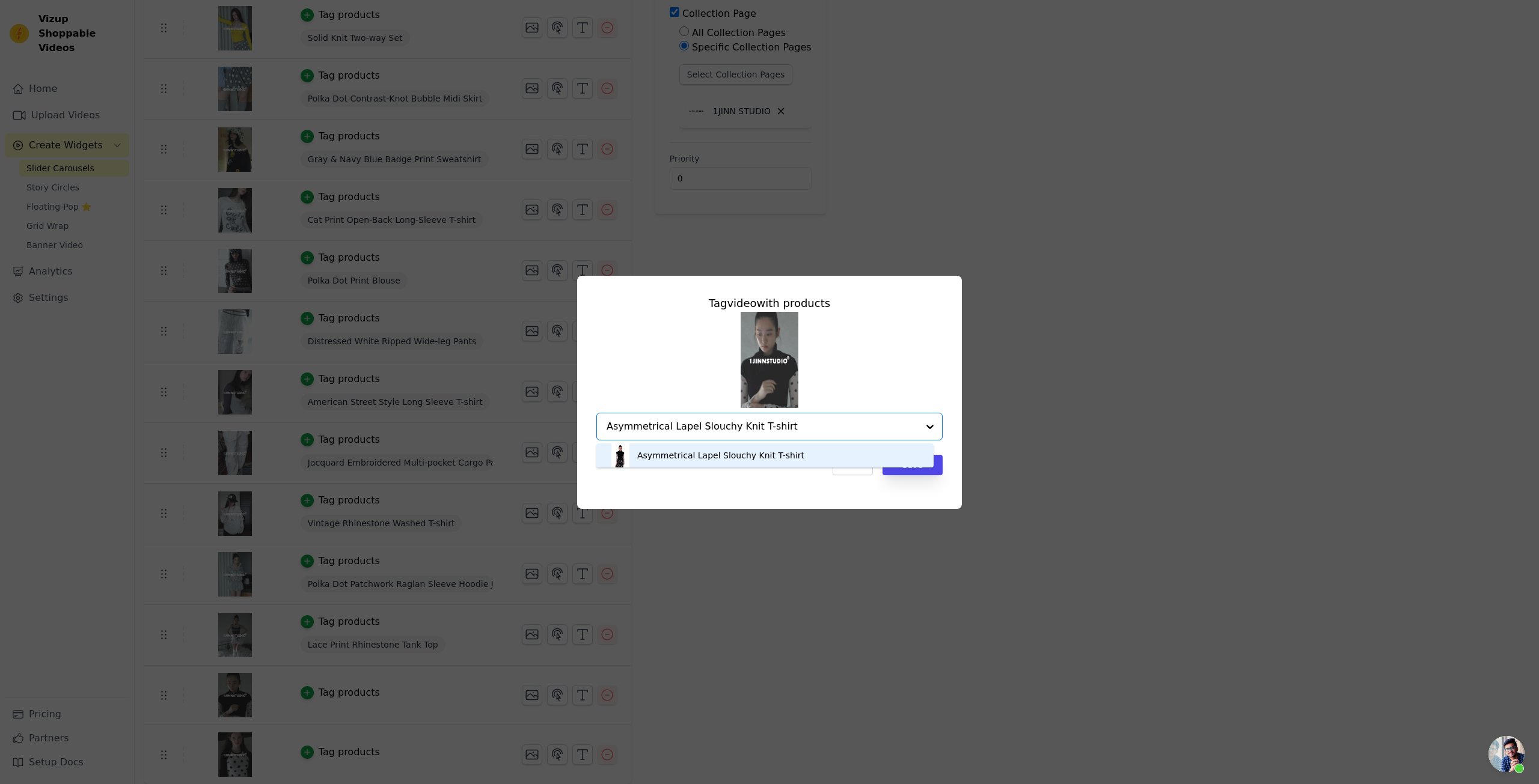
click at [810, 443] on div "Asymmetrical Lapel Slouchy Knit T-shirt" at bounding box center [765, 455] width 313 height 24
click at [769, 463] on div "Cancel Save" at bounding box center [769, 465] width 346 height 20
click at [920, 467] on button "Save" at bounding box center [913, 465] width 60 height 20
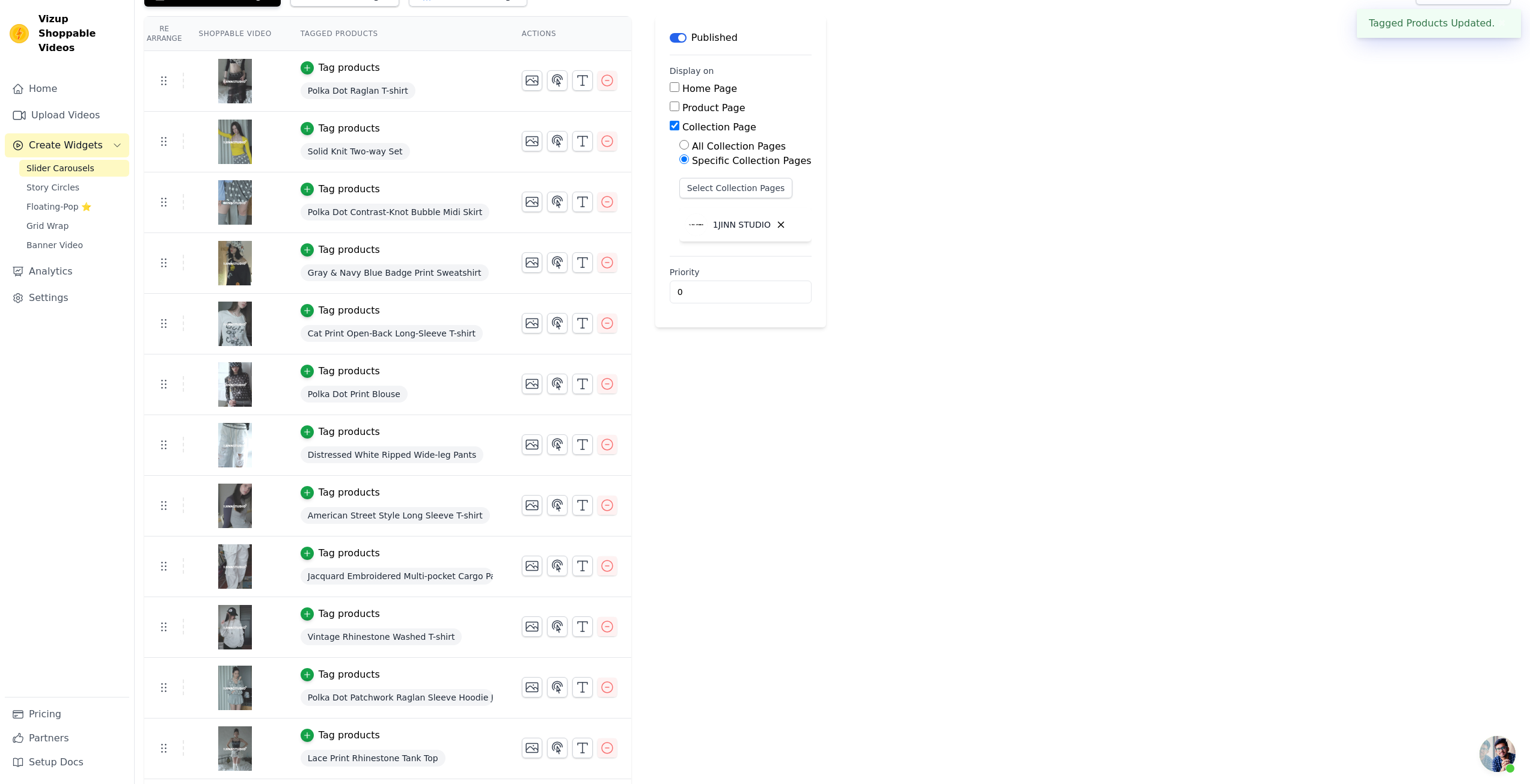
scroll to position [208, 0]
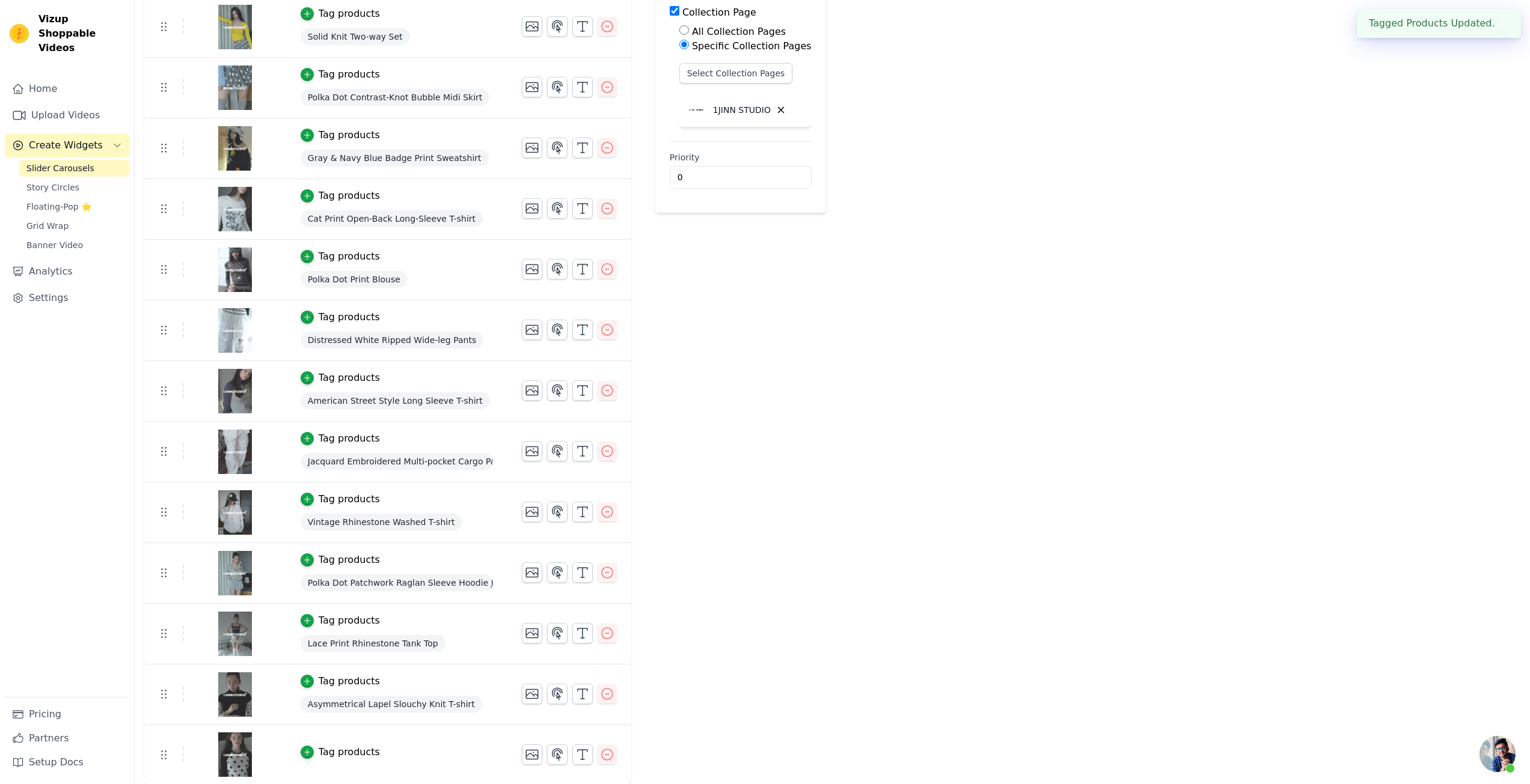
click at [340, 750] on div "Tag products" at bounding box center [349, 752] width 62 height 14
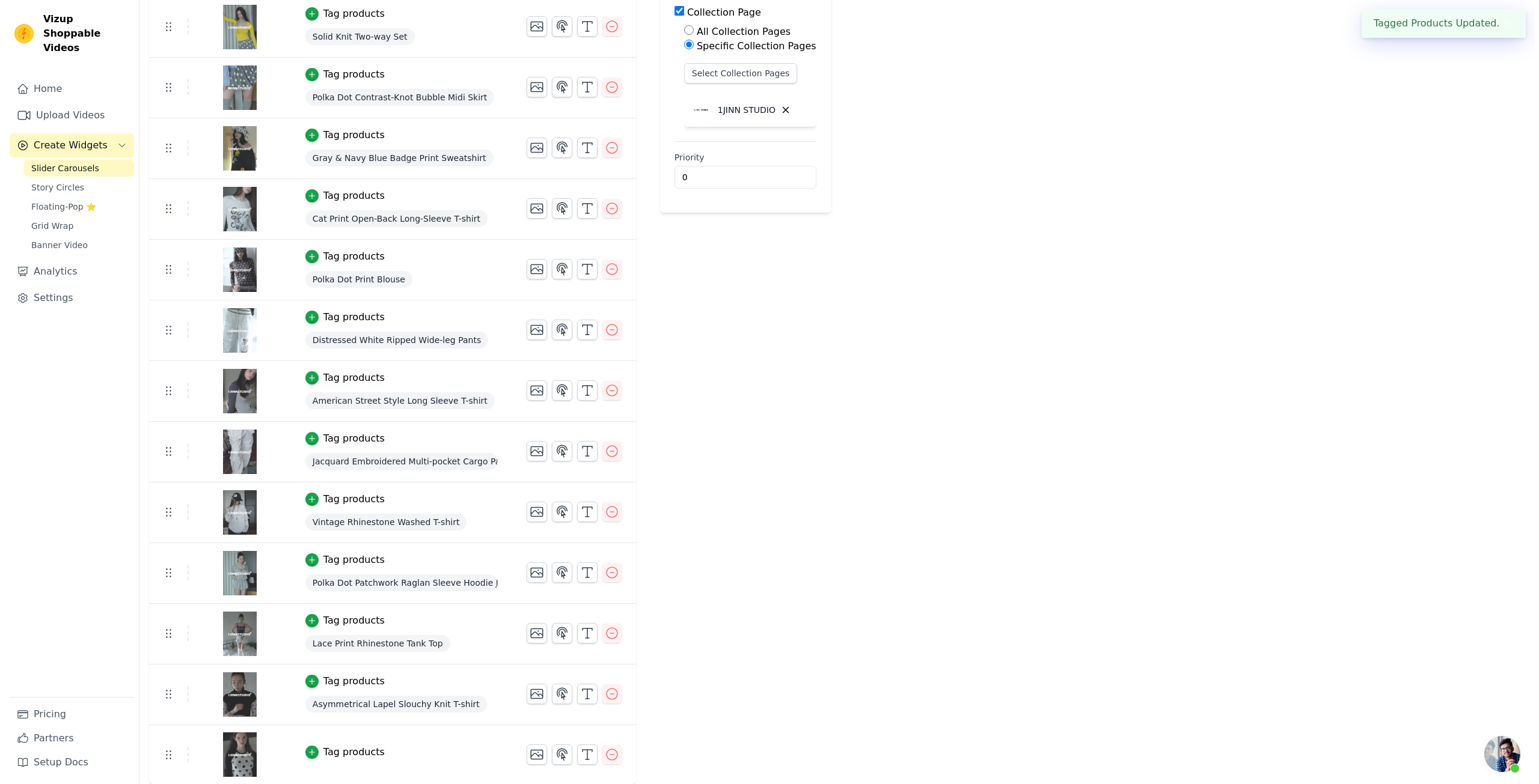
scroll to position [0, 0]
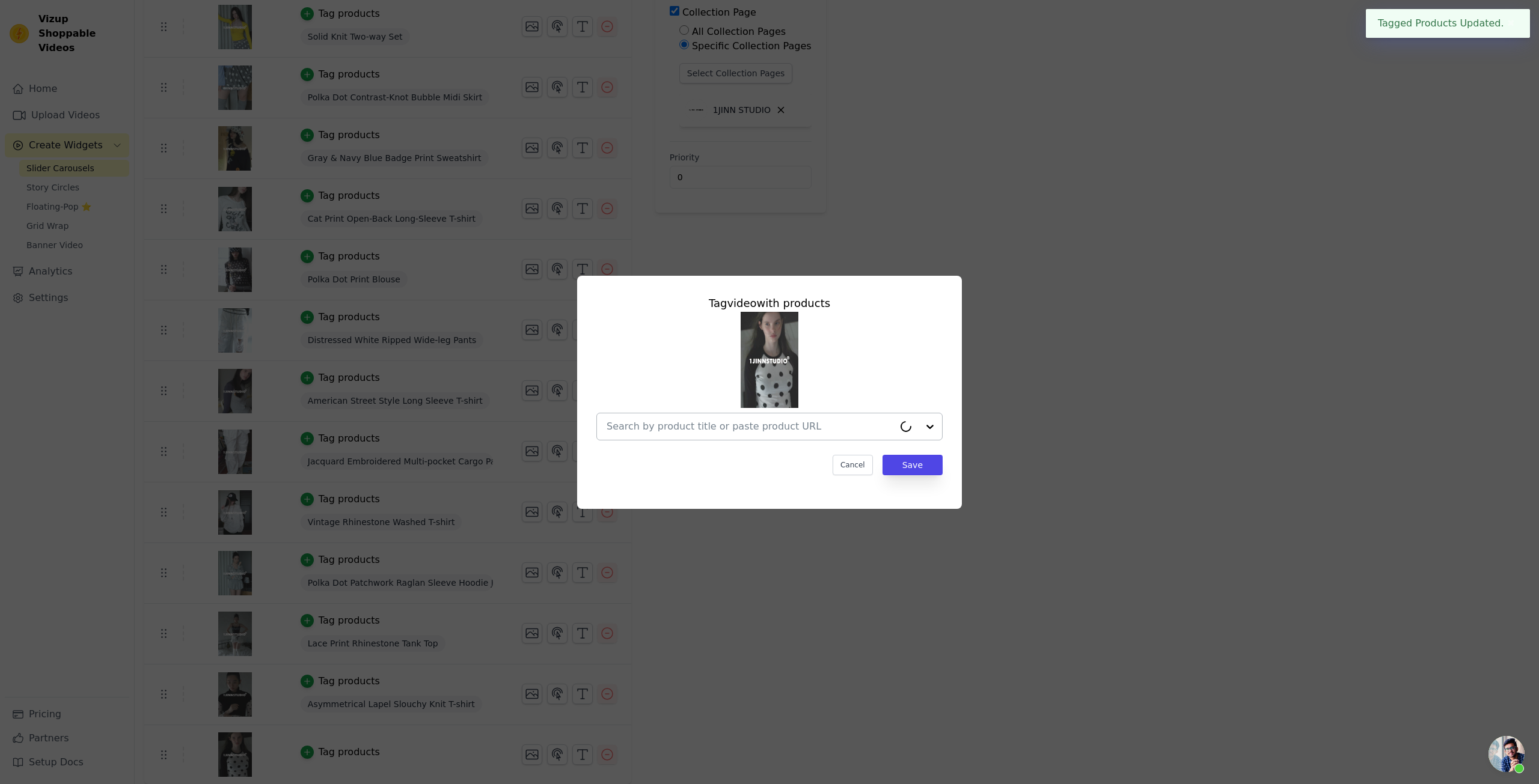
click at [771, 422] on input "text" at bounding box center [750, 426] width 287 height 14
click at [849, 464] on button "Cancel" at bounding box center [853, 465] width 40 height 20
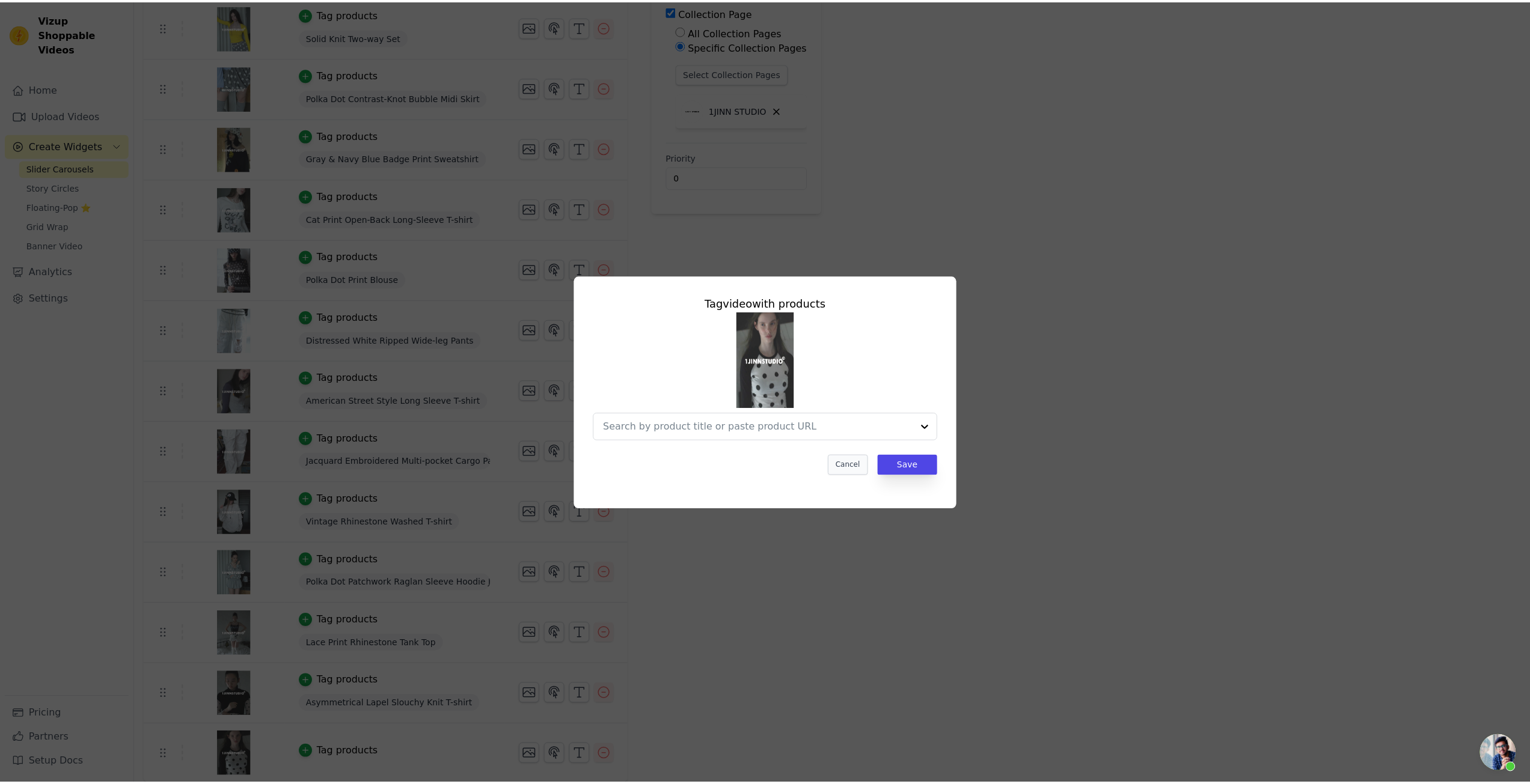
scroll to position [208, 0]
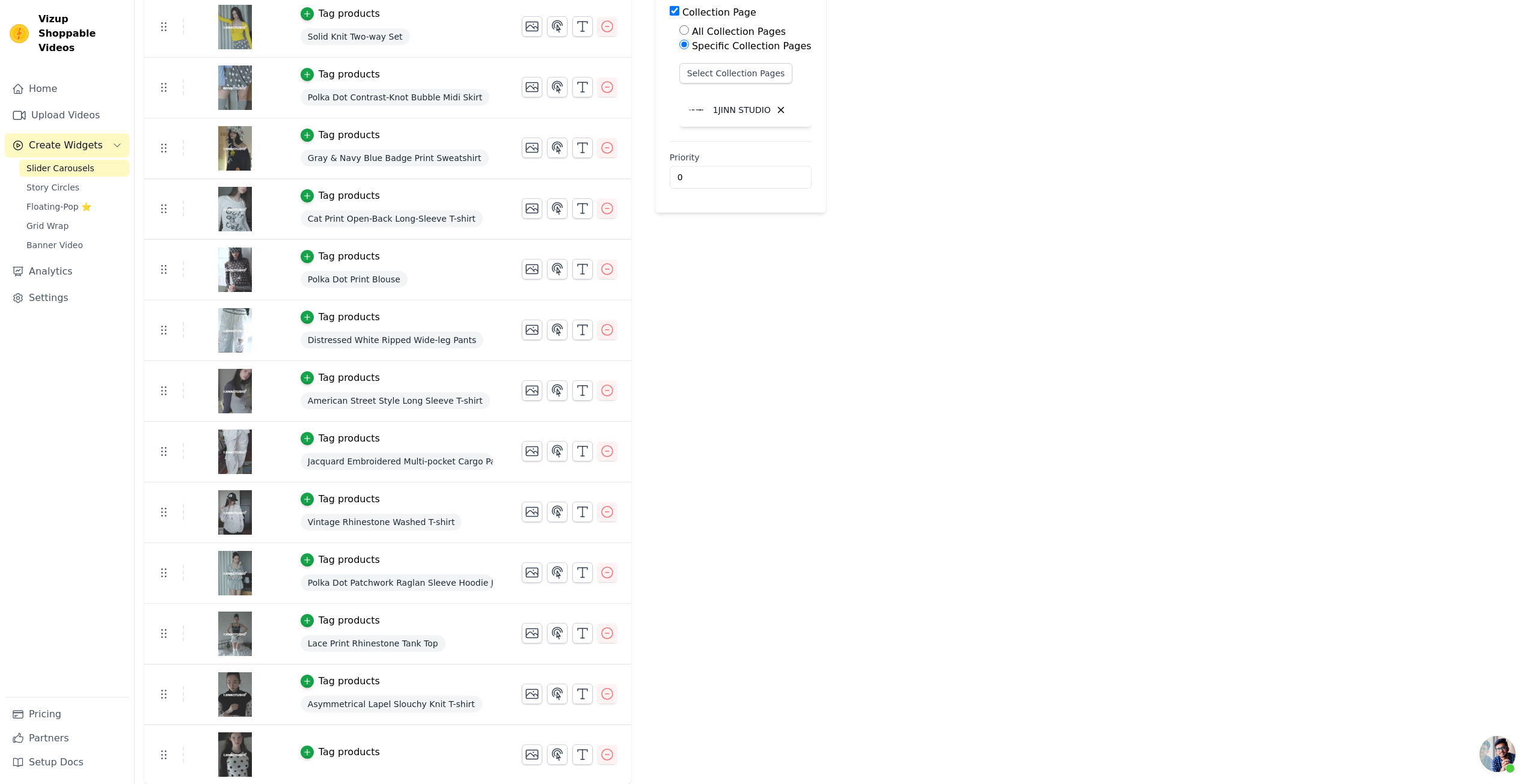
click at [232, 699] on img at bounding box center [235, 695] width 34 height 58
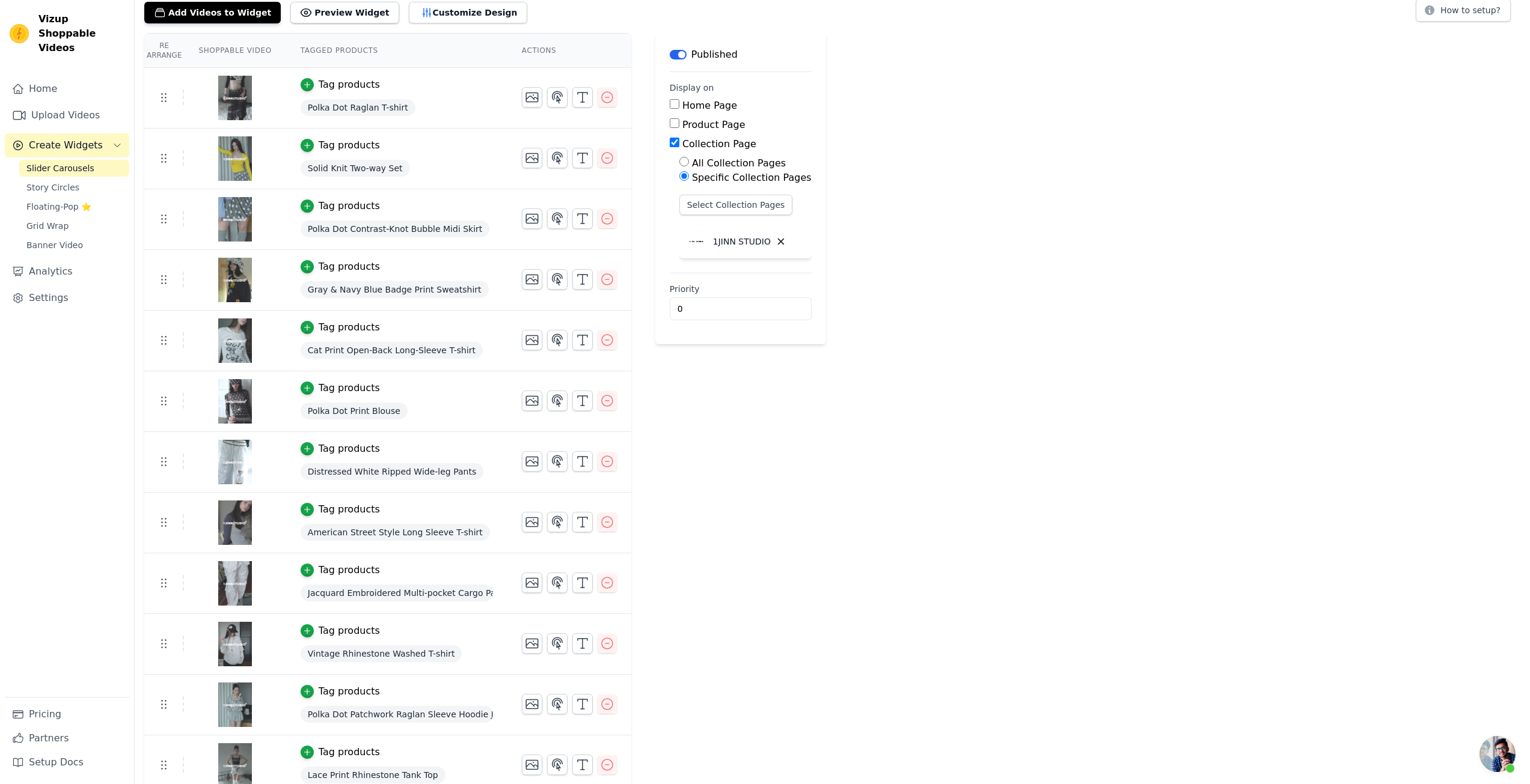
scroll to position [0, 0]
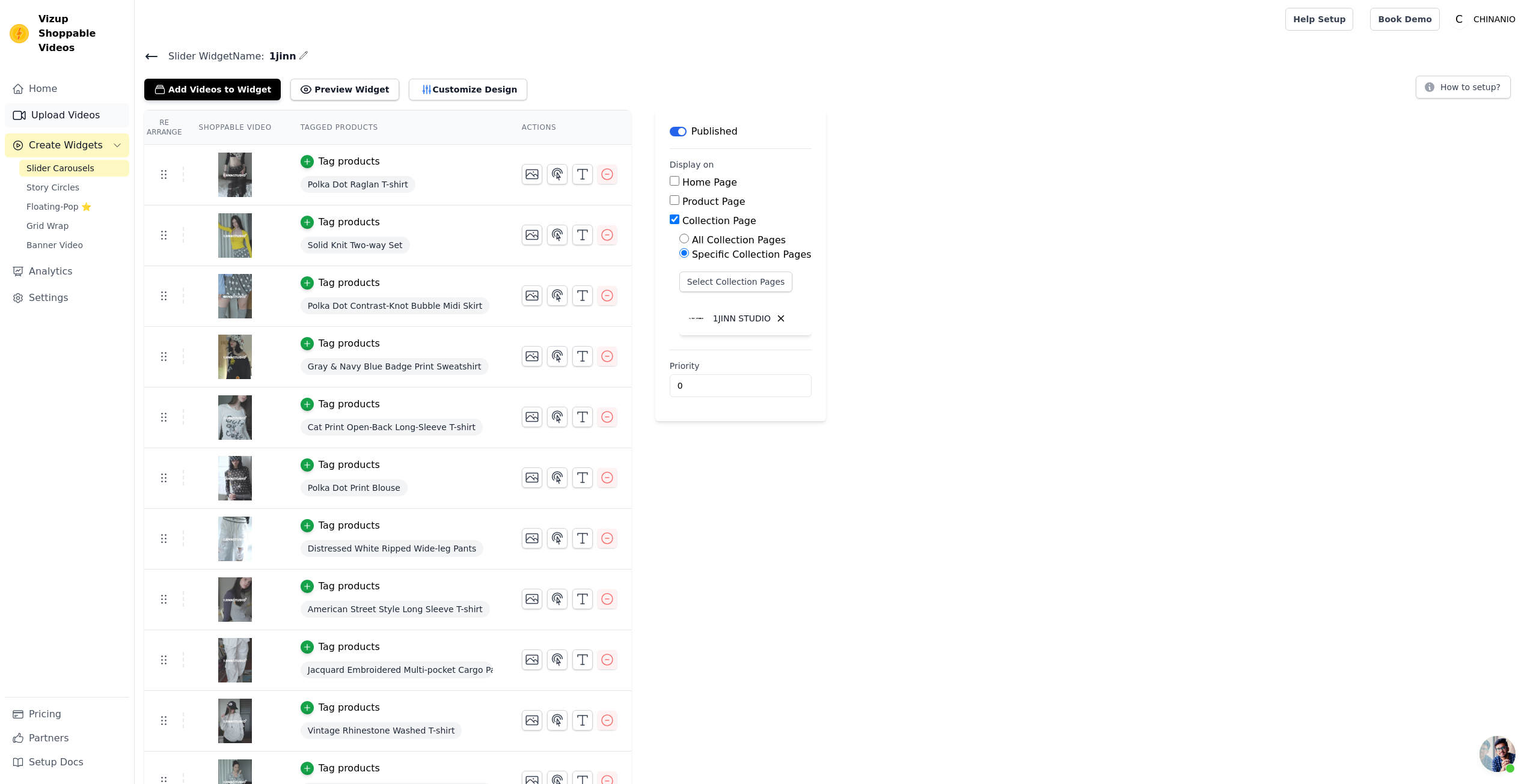
click at [77, 106] on link "Upload Videos" at bounding box center [67, 115] width 124 height 24
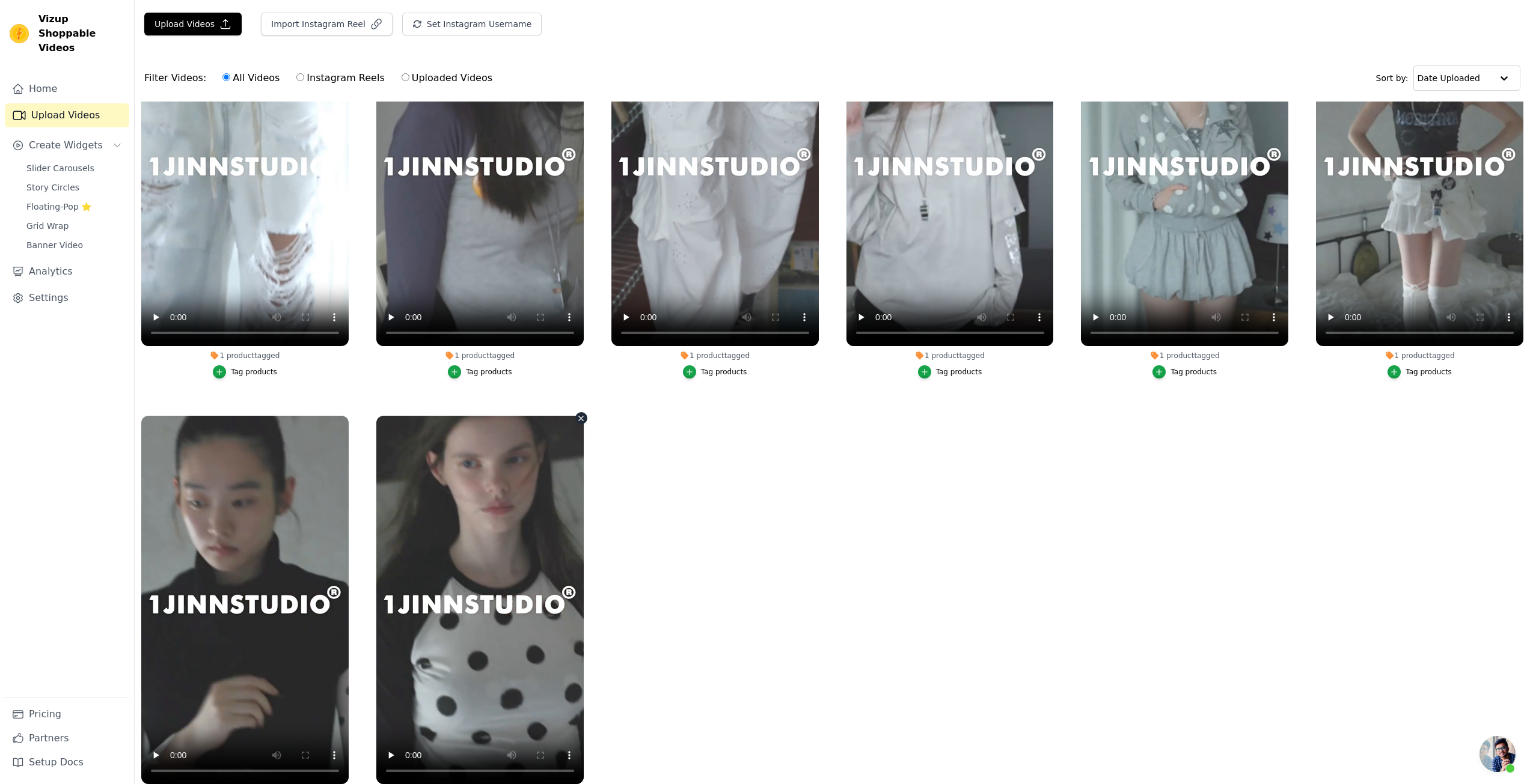
scroll to position [120, 0]
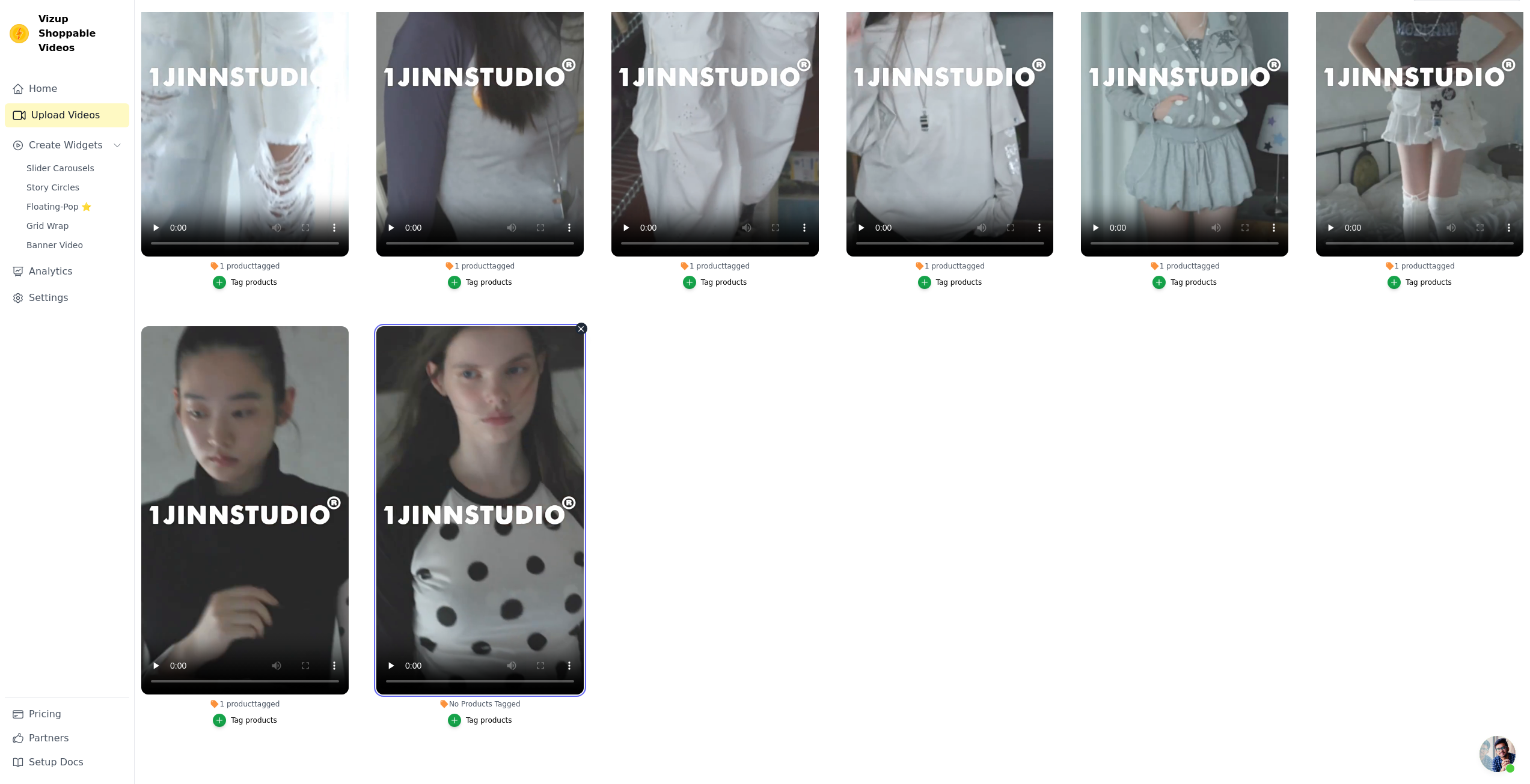
click at [445, 534] on video at bounding box center [480, 510] width 207 height 368
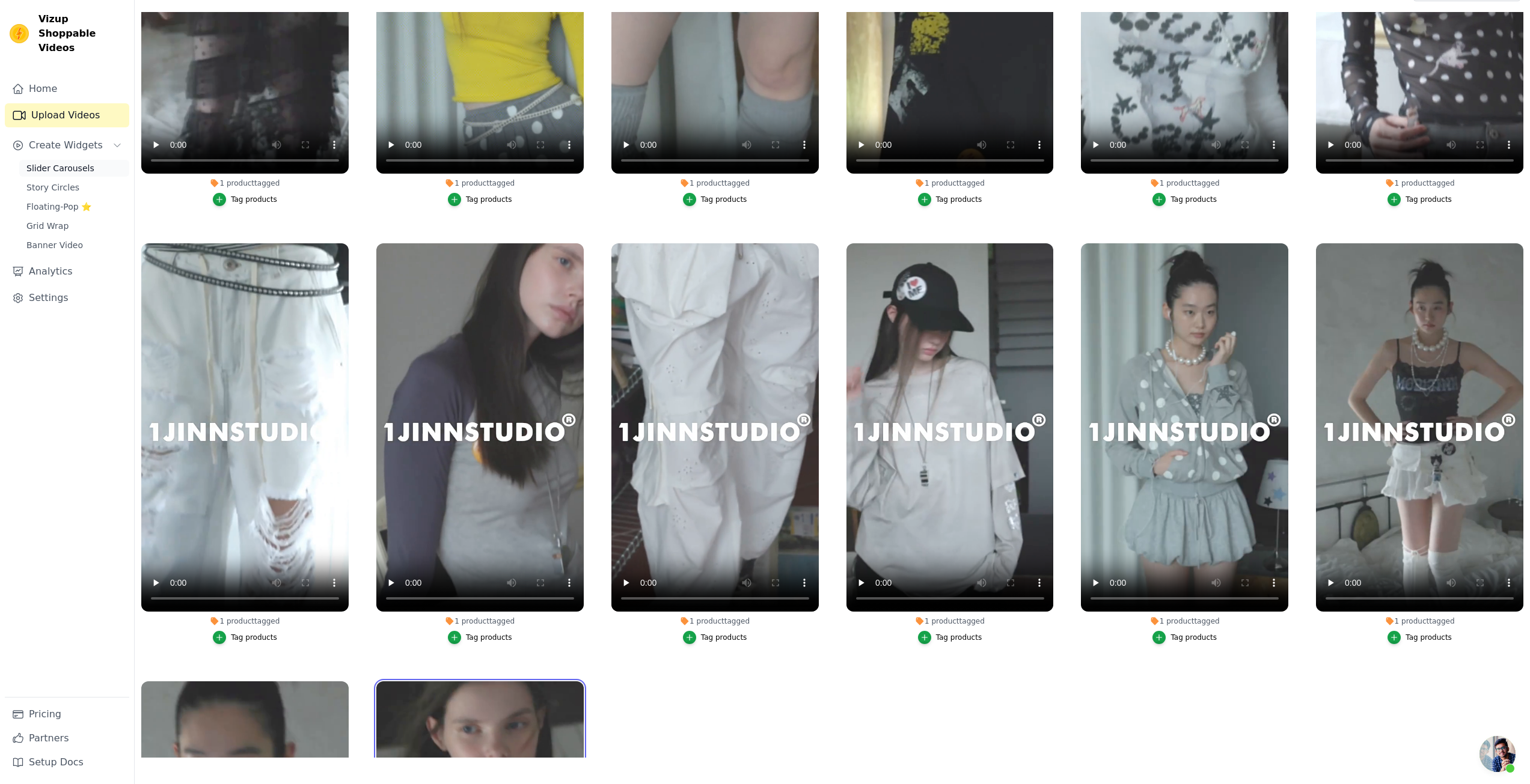
scroll to position [208, 0]
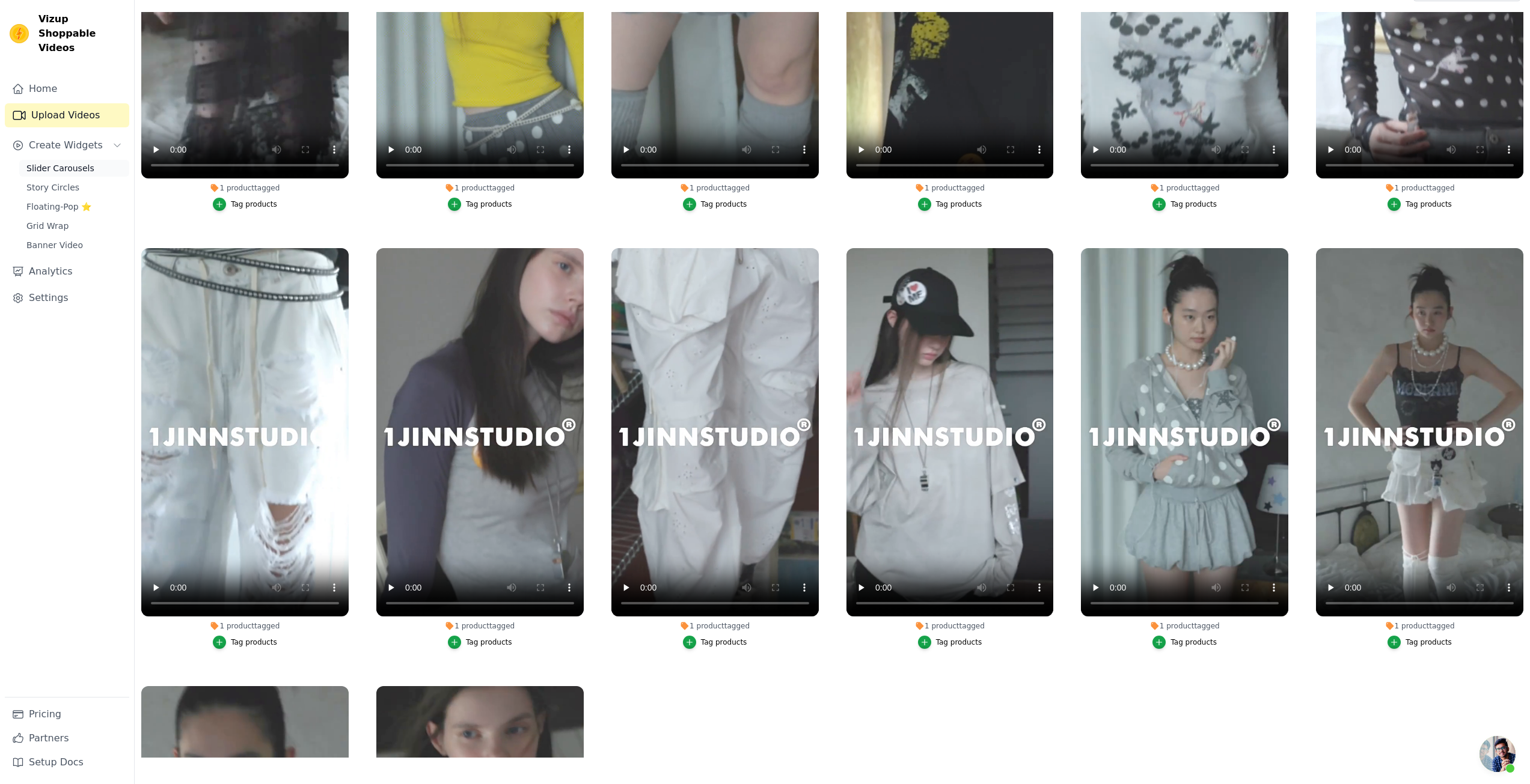
drag, startPoint x: 40, startPoint y: 159, endPoint x: 49, endPoint y: 154, distance: 10.3
click at [40, 162] on span "Slider Carousels" at bounding box center [60, 168] width 68 height 12
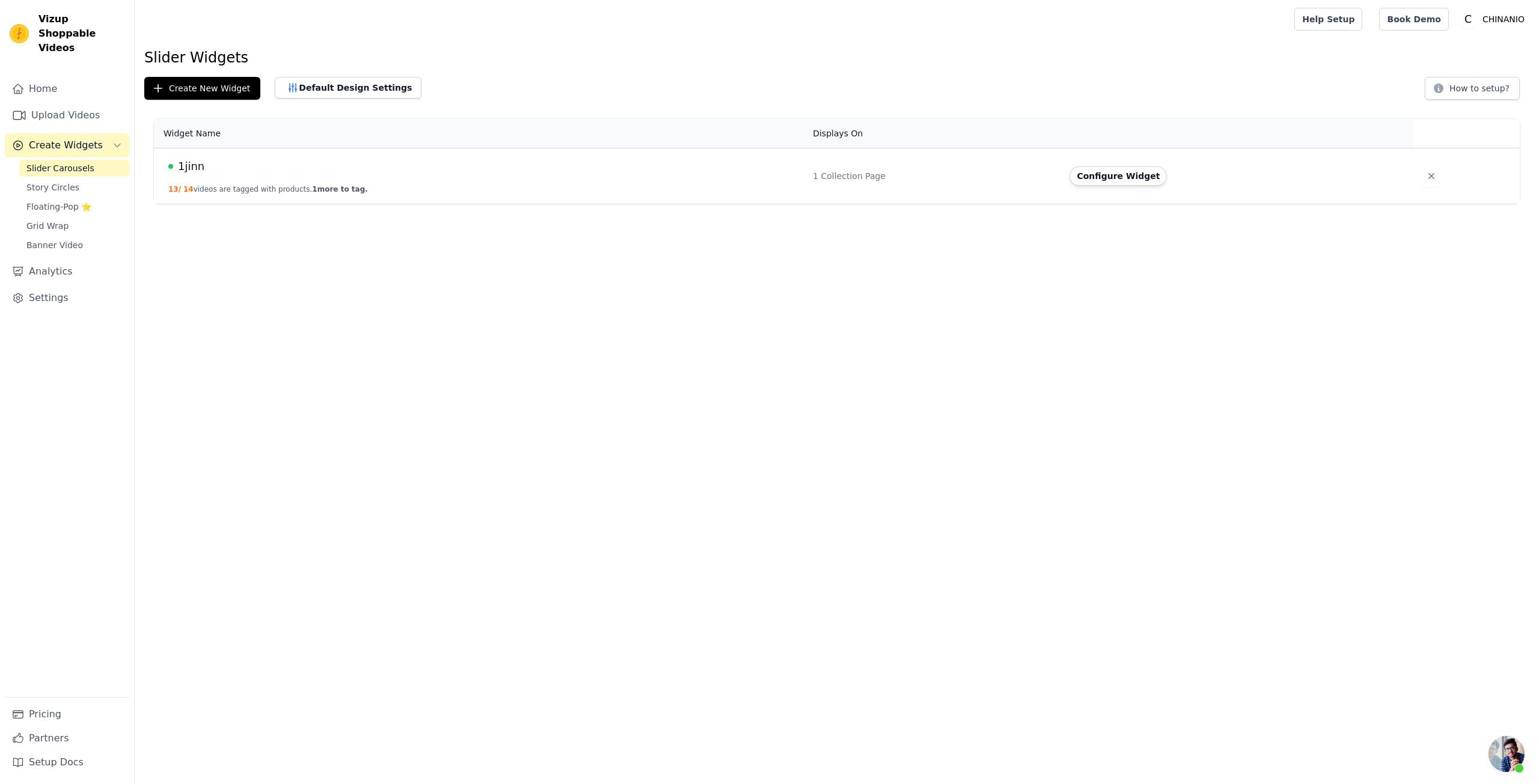
click at [284, 184] on button "13 / 14 videos are tagged with products. 1 more to tag." at bounding box center [268, 189] width 199 height 10
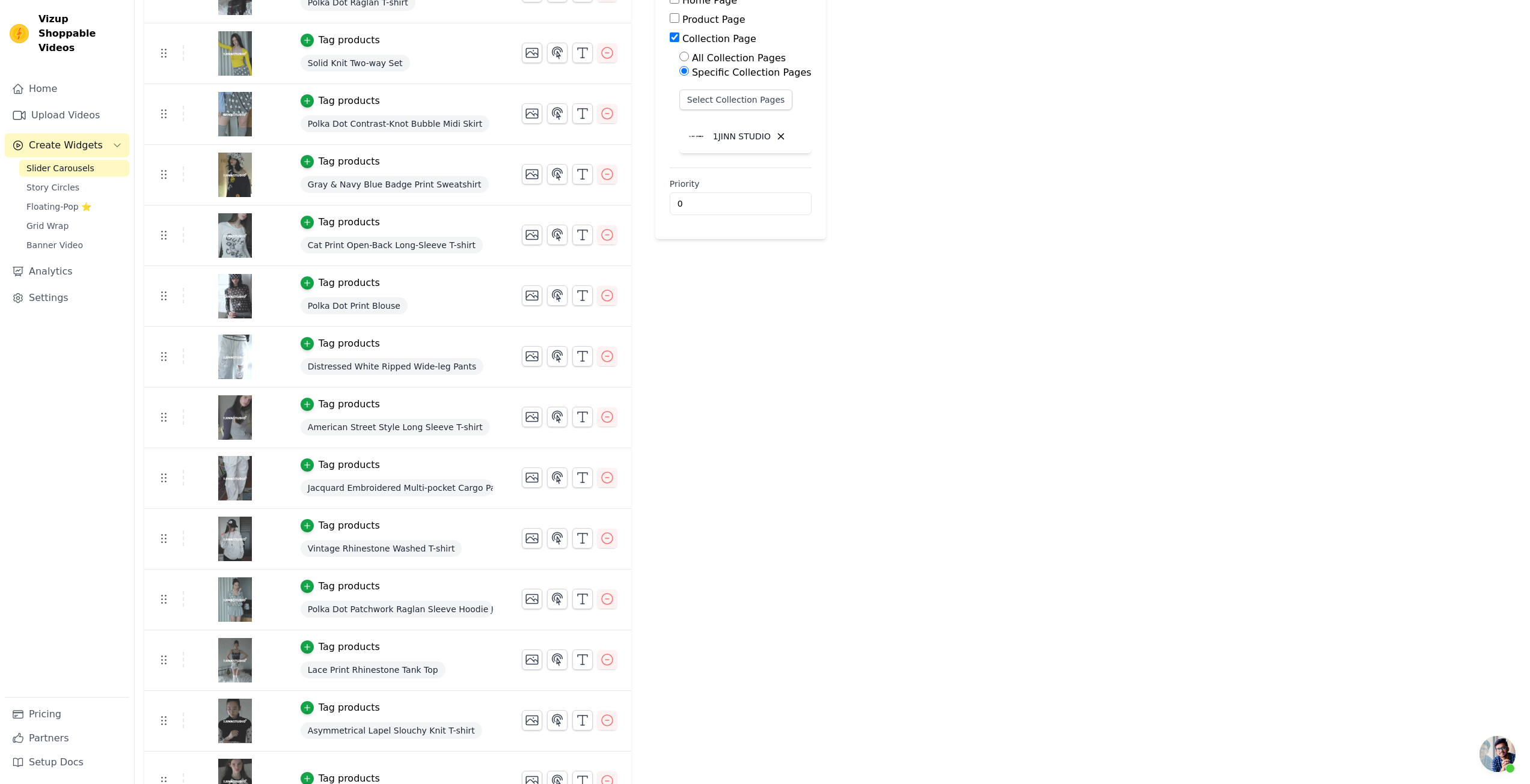
scroll to position [208, 0]
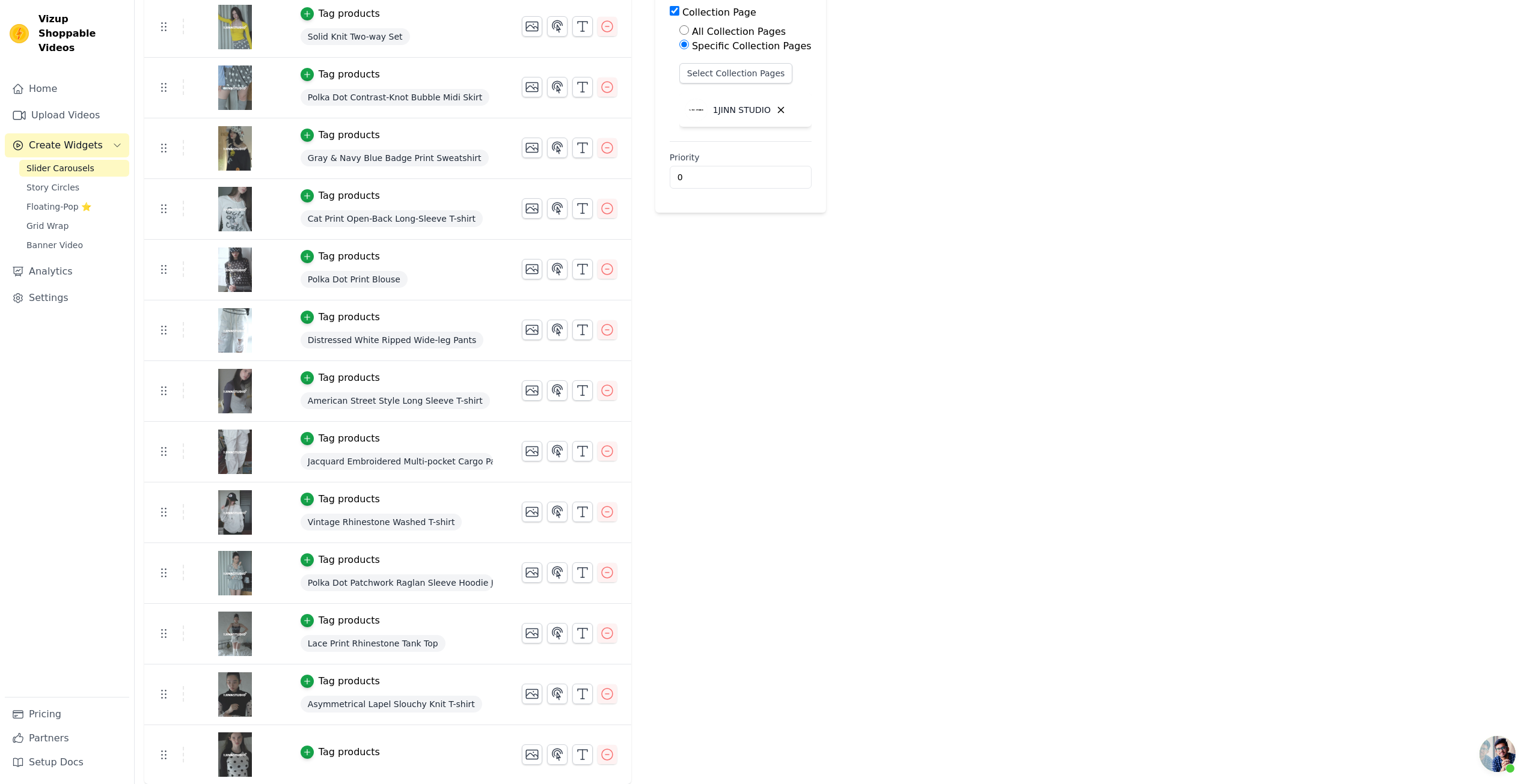
click at [309, 744] on td "Tag products" at bounding box center [397, 755] width 221 height 60
click at [306, 749] on icon "button" at bounding box center [308, 753] width 9 height 9
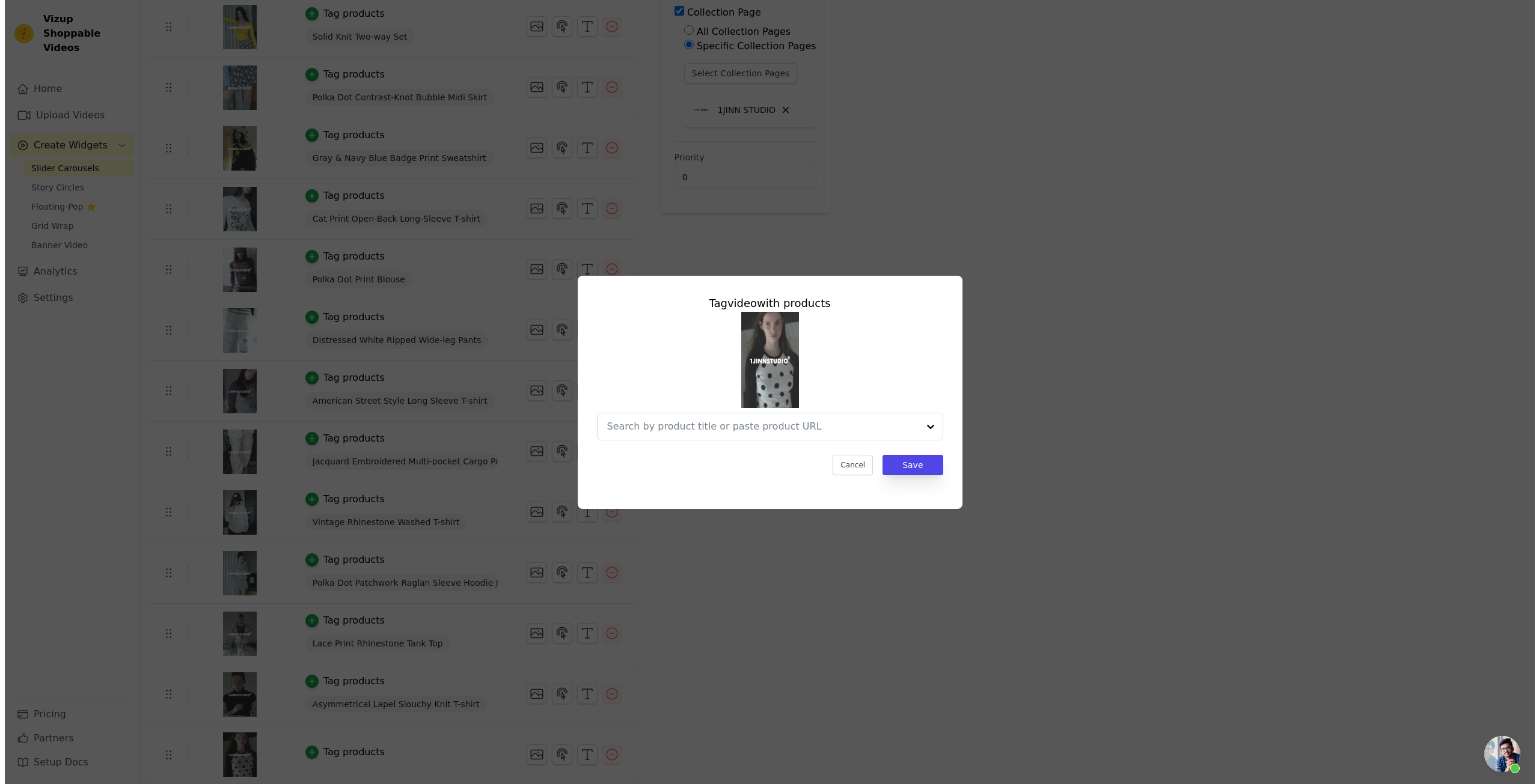
scroll to position [0, 0]
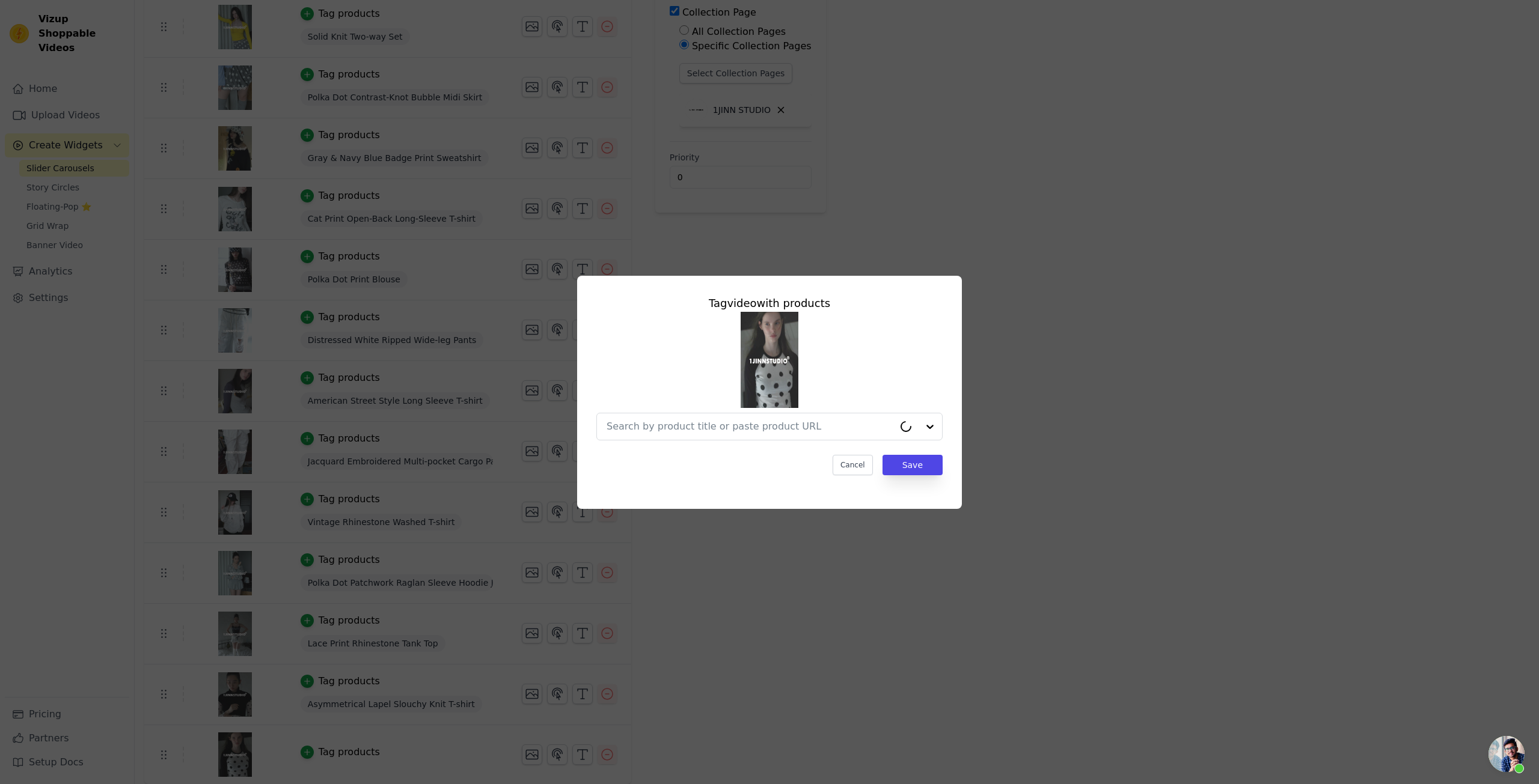
click at [694, 440] on div "Tag video with products Cancel Save" at bounding box center [769, 385] width 365 height 199
click at [696, 437] on div at bounding box center [750, 426] width 287 height 26
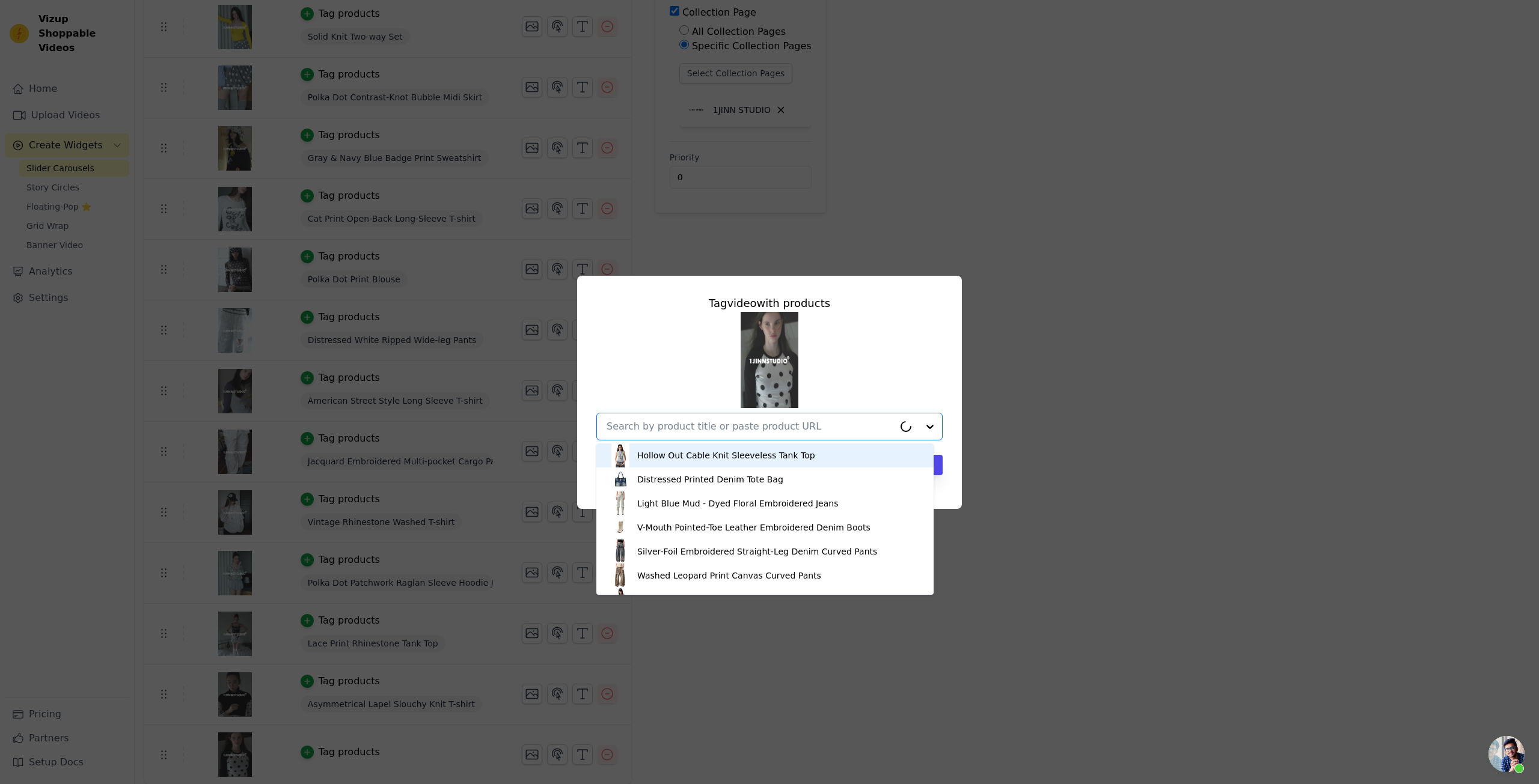
click at [685, 425] on input "text" at bounding box center [750, 426] width 287 height 14
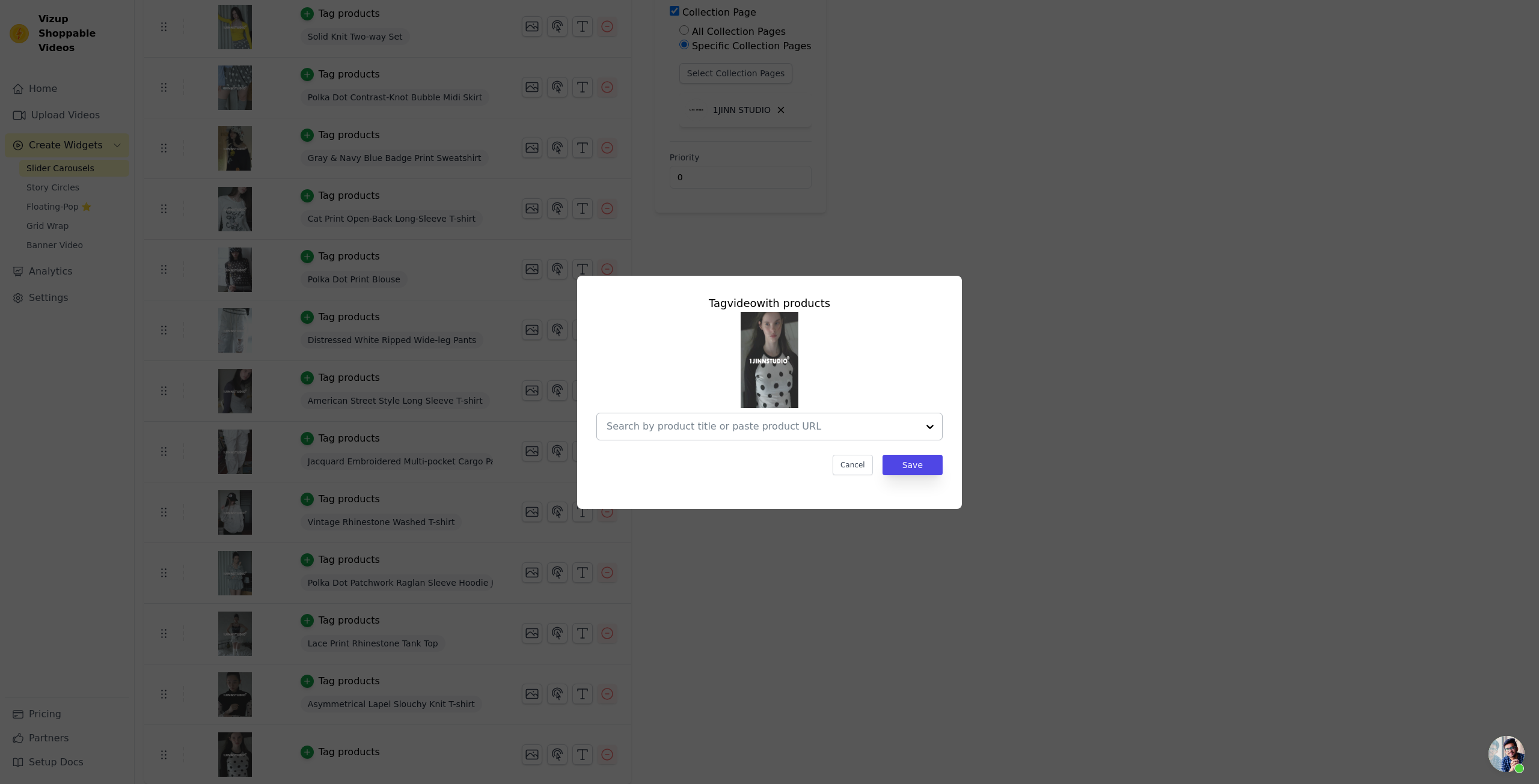
click at [686, 434] on div at bounding box center [762, 426] width 311 height 26
paste input "Polka Dot Raglan T-shirt"
type input "Polka Dot Raglan T-shirt"
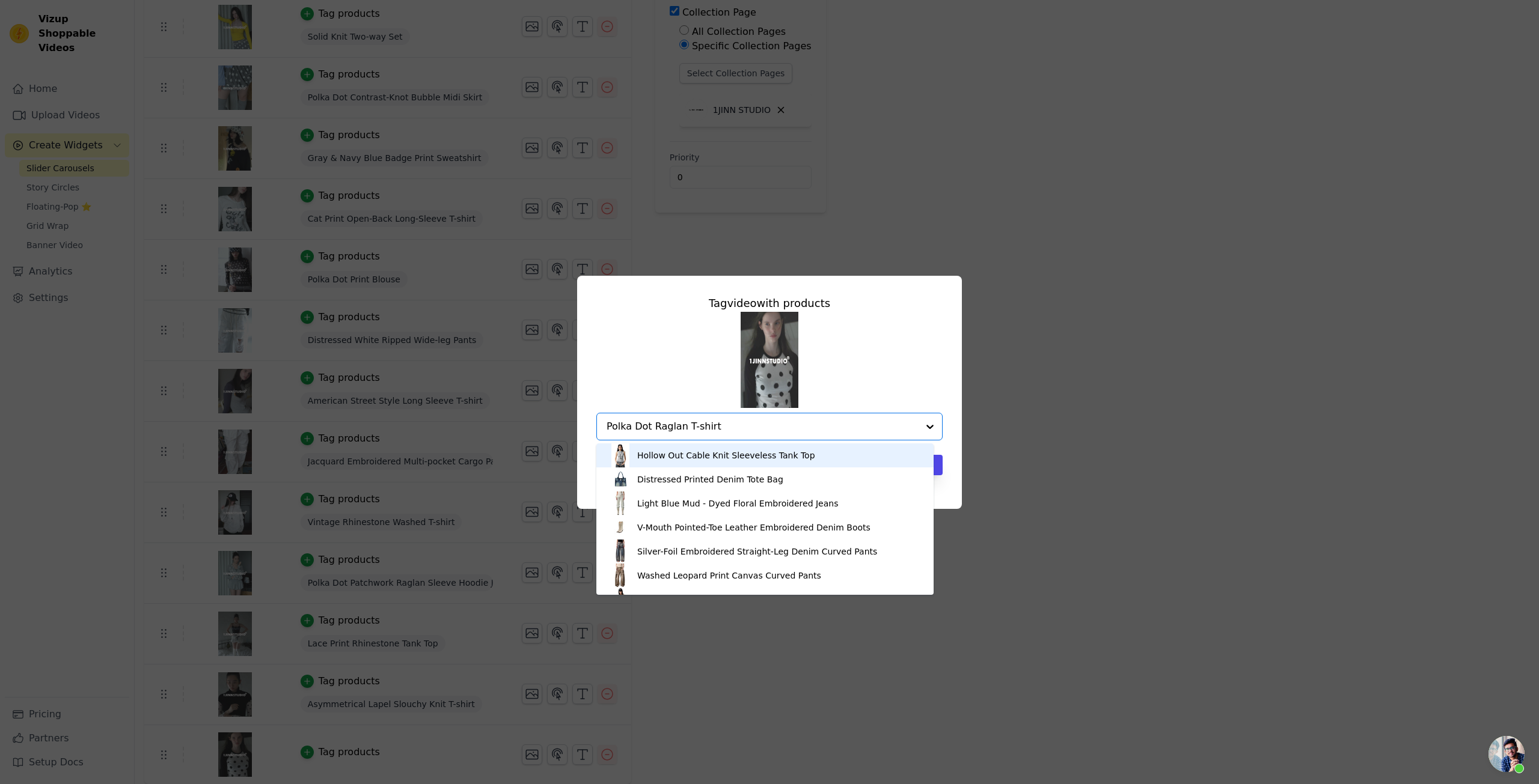
click at [688, 425] on input "Polka Dot Raglan T-shirt" at bounding box center [762, 426] width 311 height 14
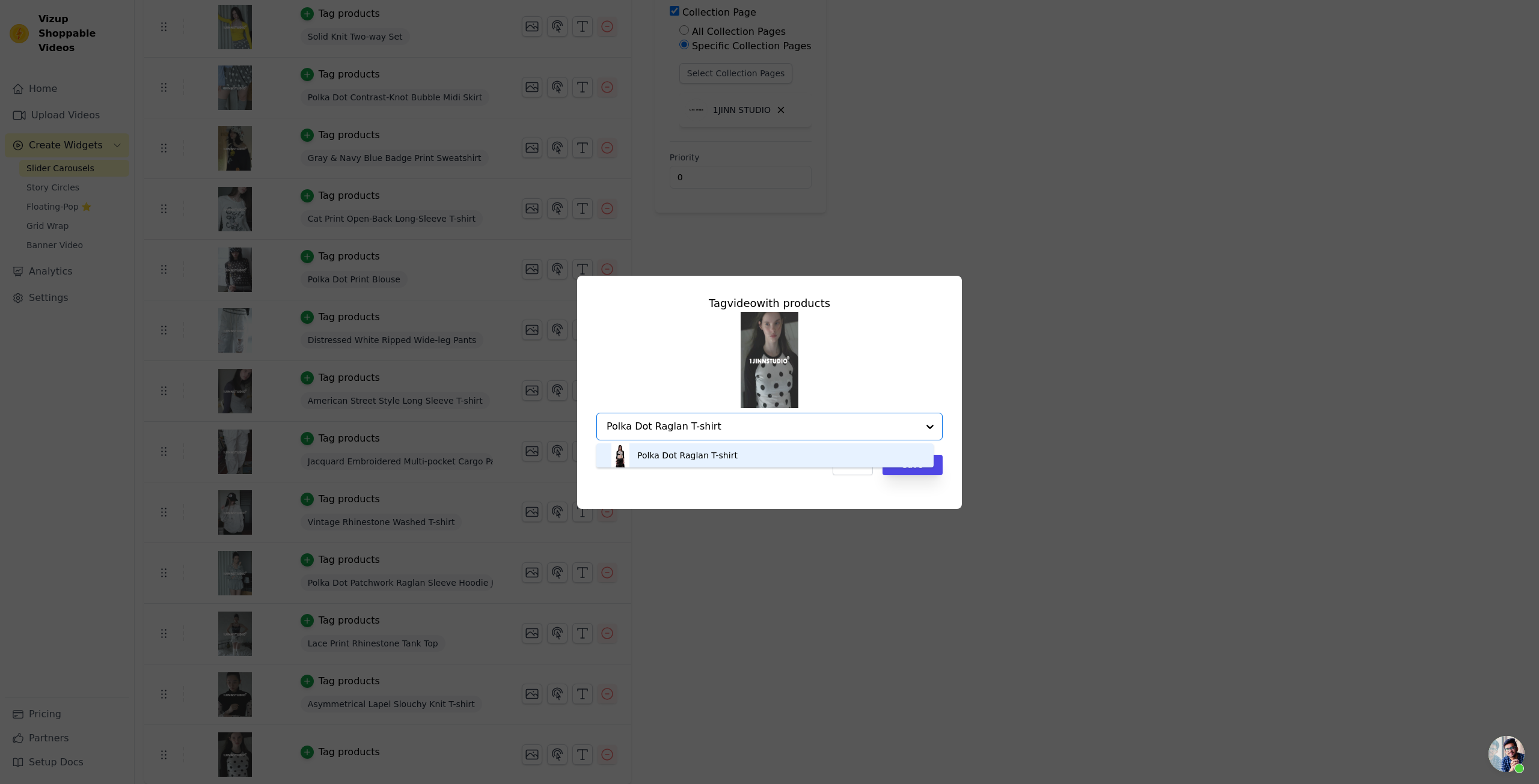
click at [779, 454] on div "Polka Dot Raglan T-shirt" at bounding box center [765, 455] width 313 height 24
drag, startPoint x: 899, startPoint y: 464, endPoint x: 890, endPoint y: 465, distance: 9.1
click at [897, 464] on button "Save" at bounding box center [913, 465] width 60 height 20
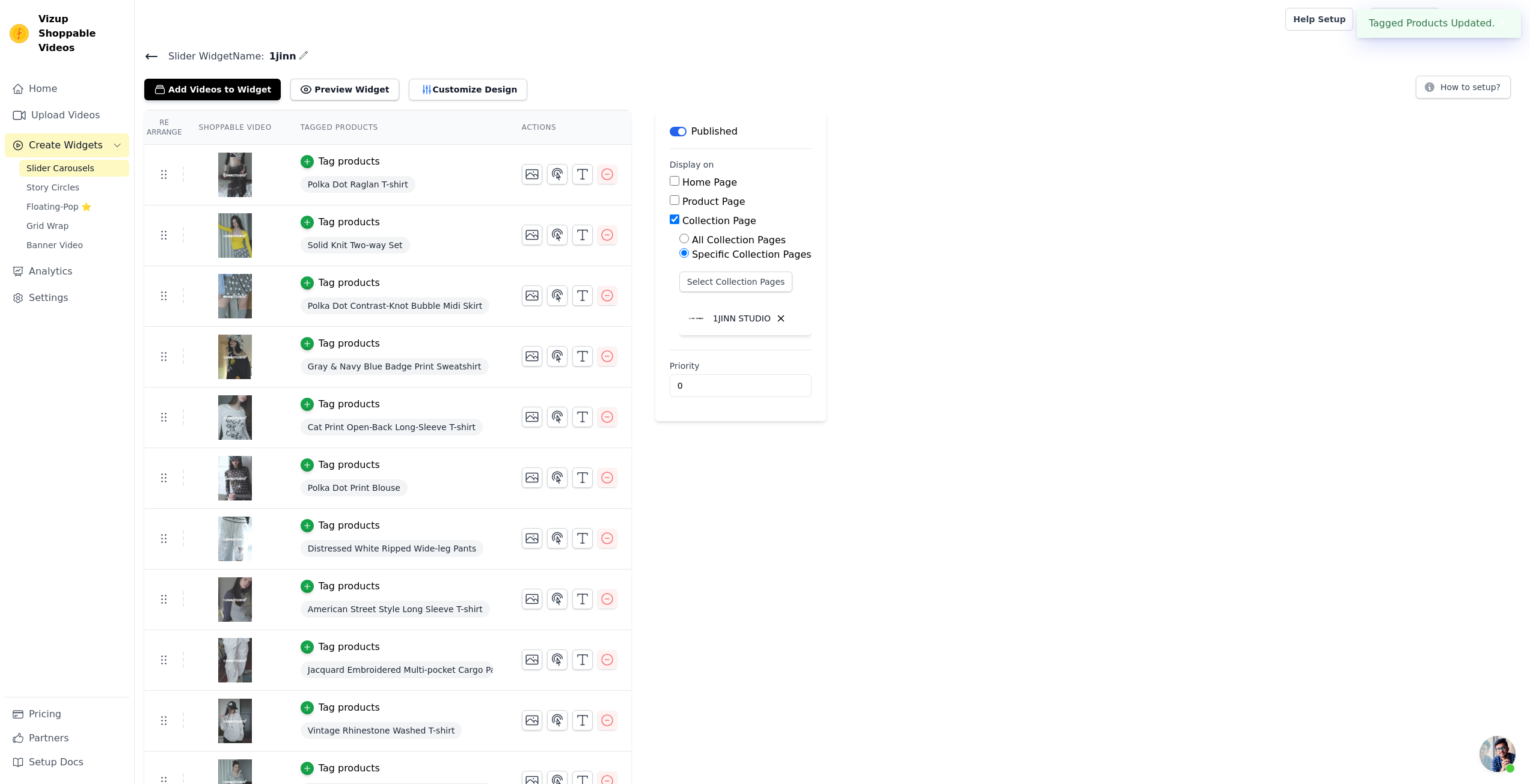
click at [244, 173] on img at bounding box center [235, 175] width 34 height 58
click at [348, 183] on span "Polka Dot Raglan T-shirt" at bounding box center [358, 184] width 115 height 17
click at [319, 158] on div "Tag products" at bounding box center [349, 161] width 62 height 14
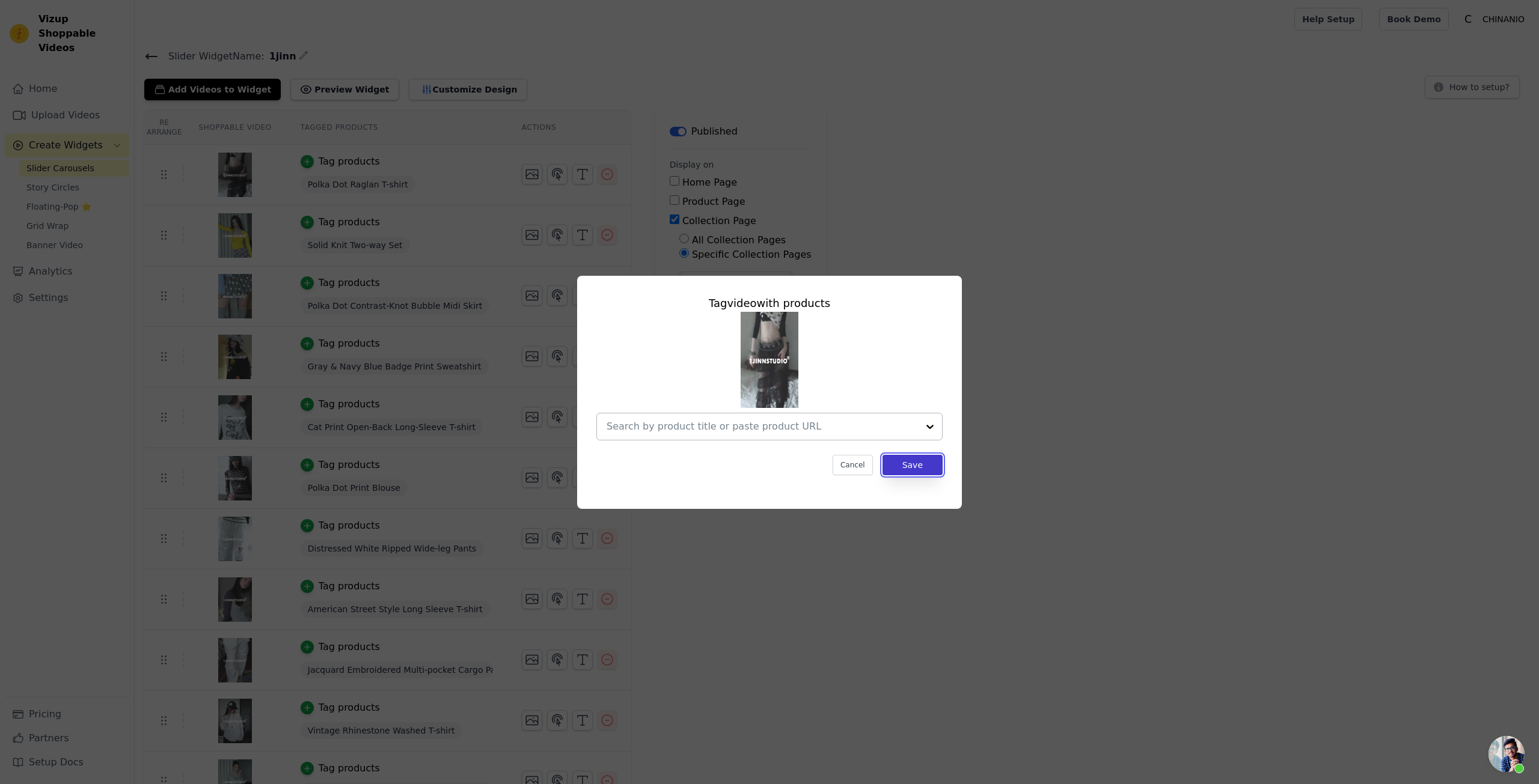
click at [907, 459] on button "Save" at bounding box center [913, 465] width 60 height 20
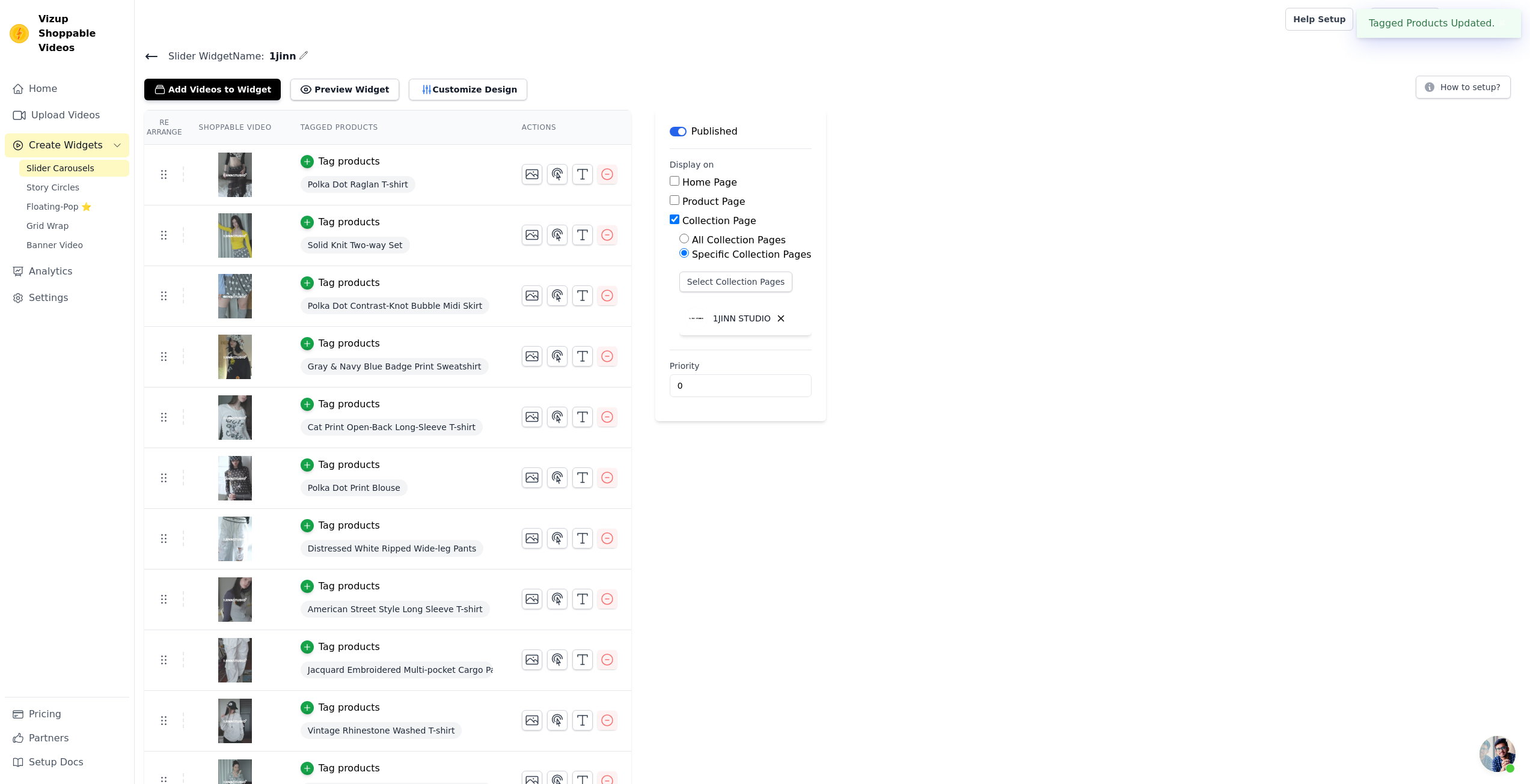
click at [907, 463] on div "Re Arrange Shoppable Video Tagged Products Actions Tag video with products Canc…" at bounding box center [832, 552] width 1395 height 885
click at [65, 103] on link "Upload Videos" at bounding box center [67, 115] width 124 height 24
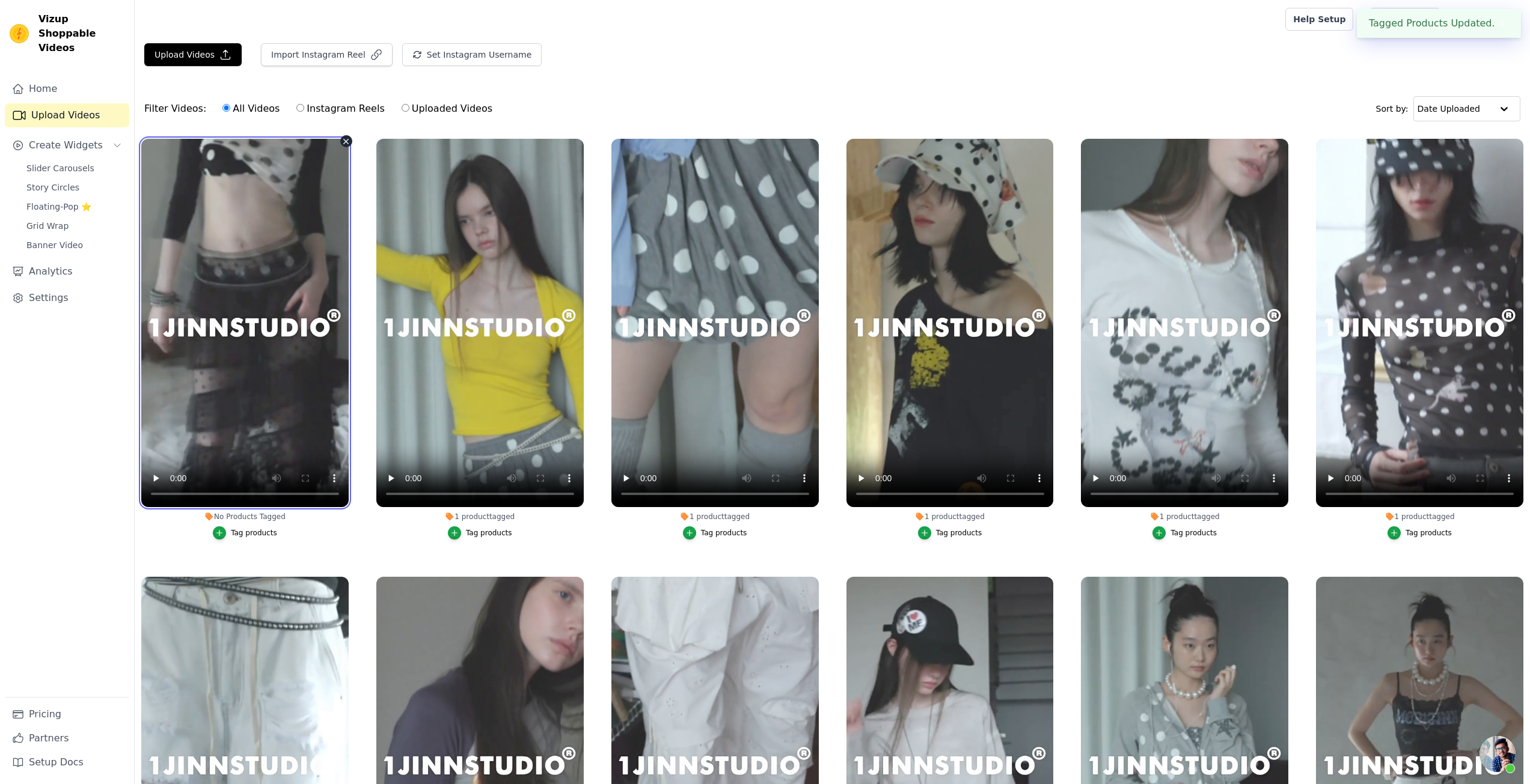
click at [289, 330] on video at bounding box center [245, 323] width 207 height 368
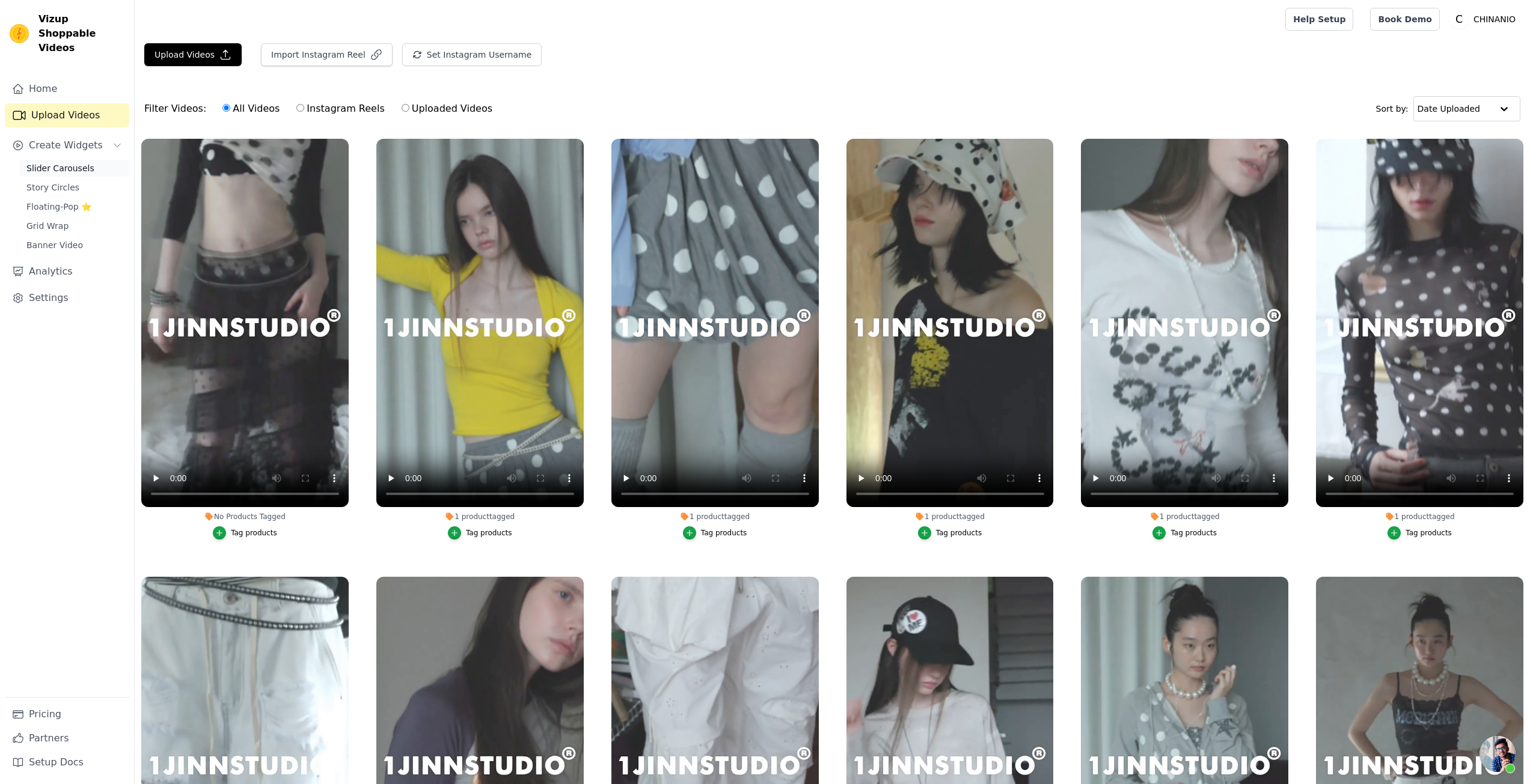
click at [85, 160] on link "Slider Carousels" at bounding box center [74, 168] width 110 height 17
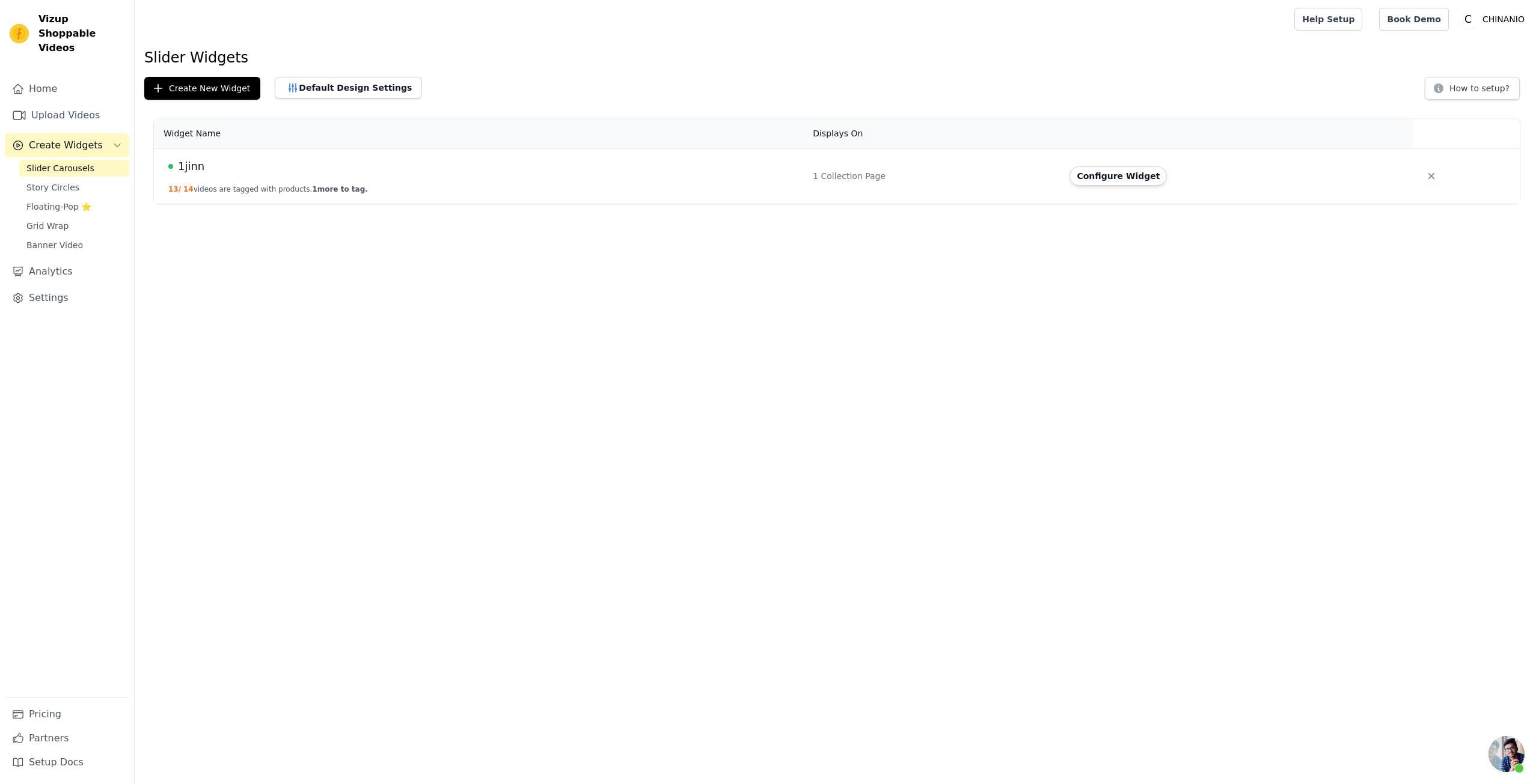
click at [279, 181] on td "1jinn 13 / 14 videos are tagged with products. 1 more to tag." at bounding box center [479, 176] width 651 height 56
click at [335, 187] on span "1 more to tag." at bounding box center [340, 189] width 55 height 9
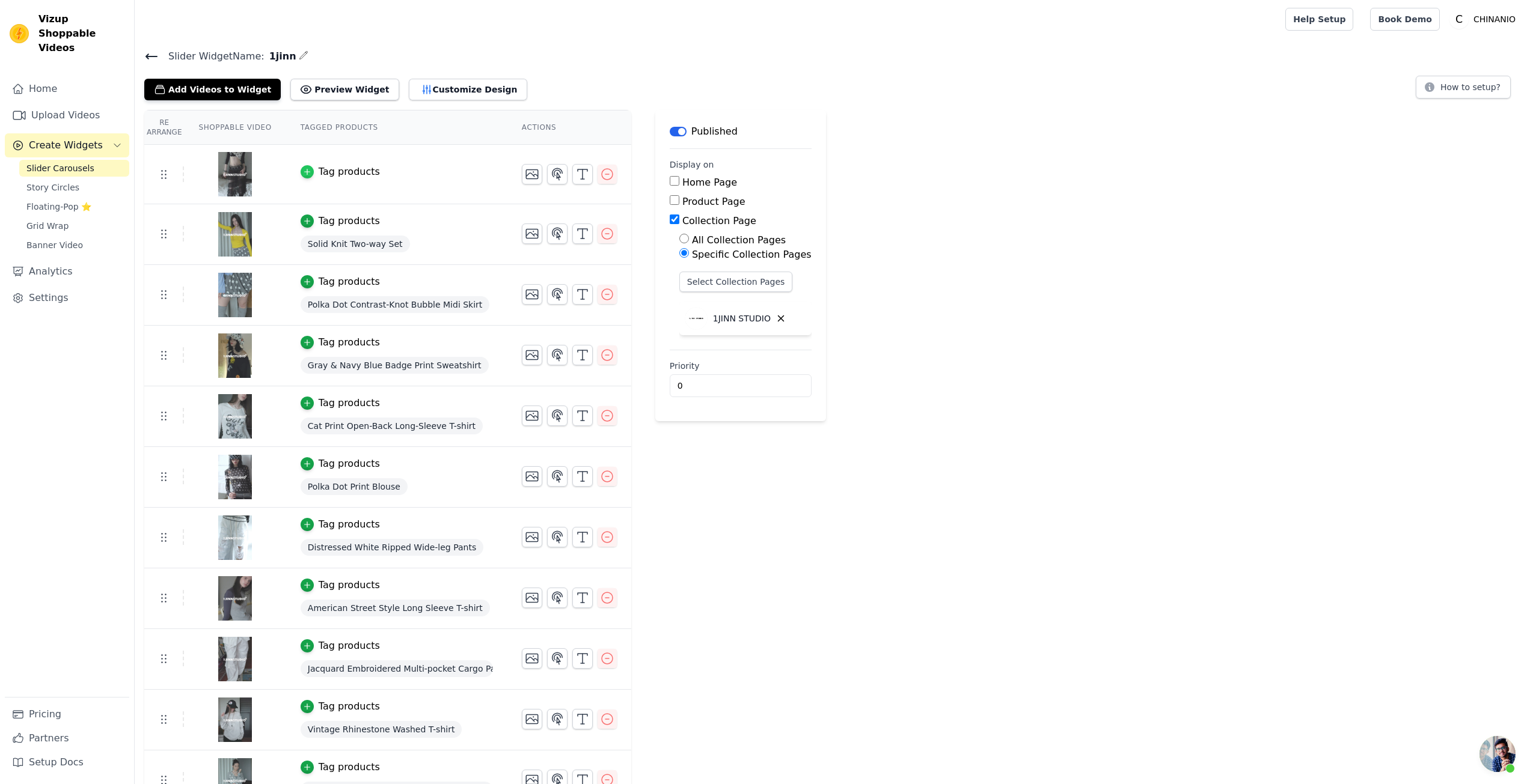
click at [309, 170] on div "button" at bounding box center [308, 172] width 14 height 14
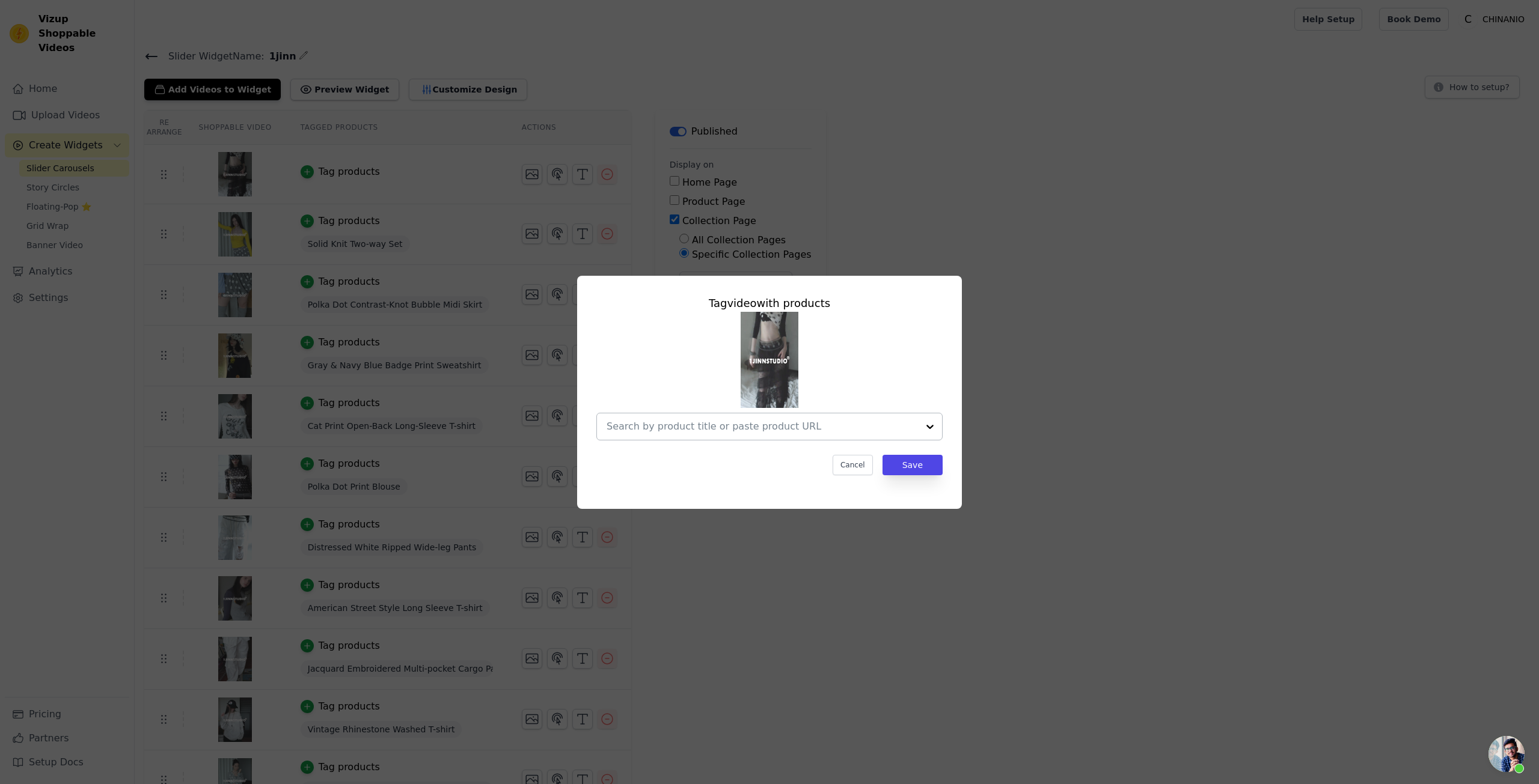
click at [715, 422] on input "text" at bounding box center [762, 426] width 311 height 14
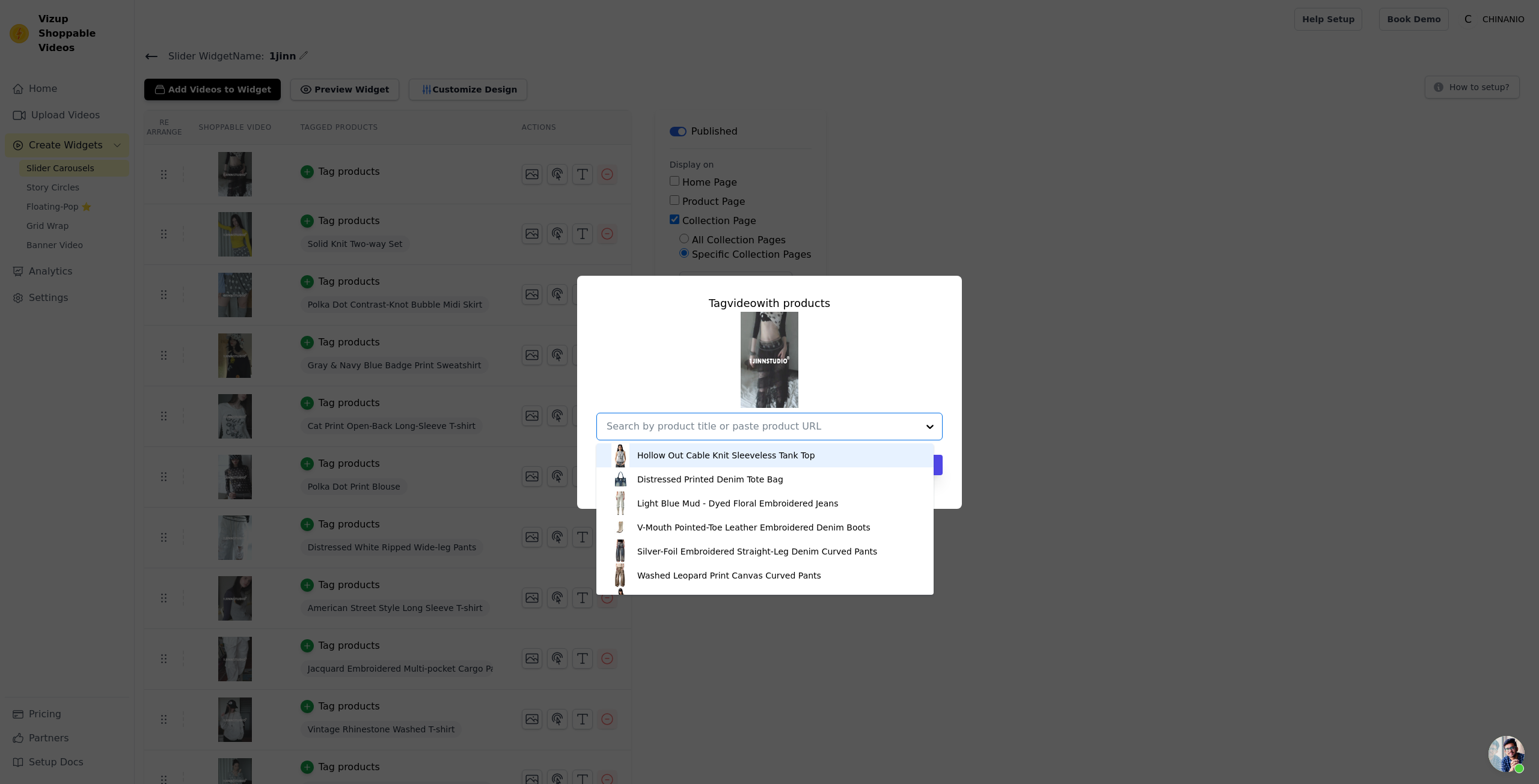
paste input "Polka Dot Lace Mesh Layered Skirt"
type input "Polka Dot Lace Mesh Layered Skirt"
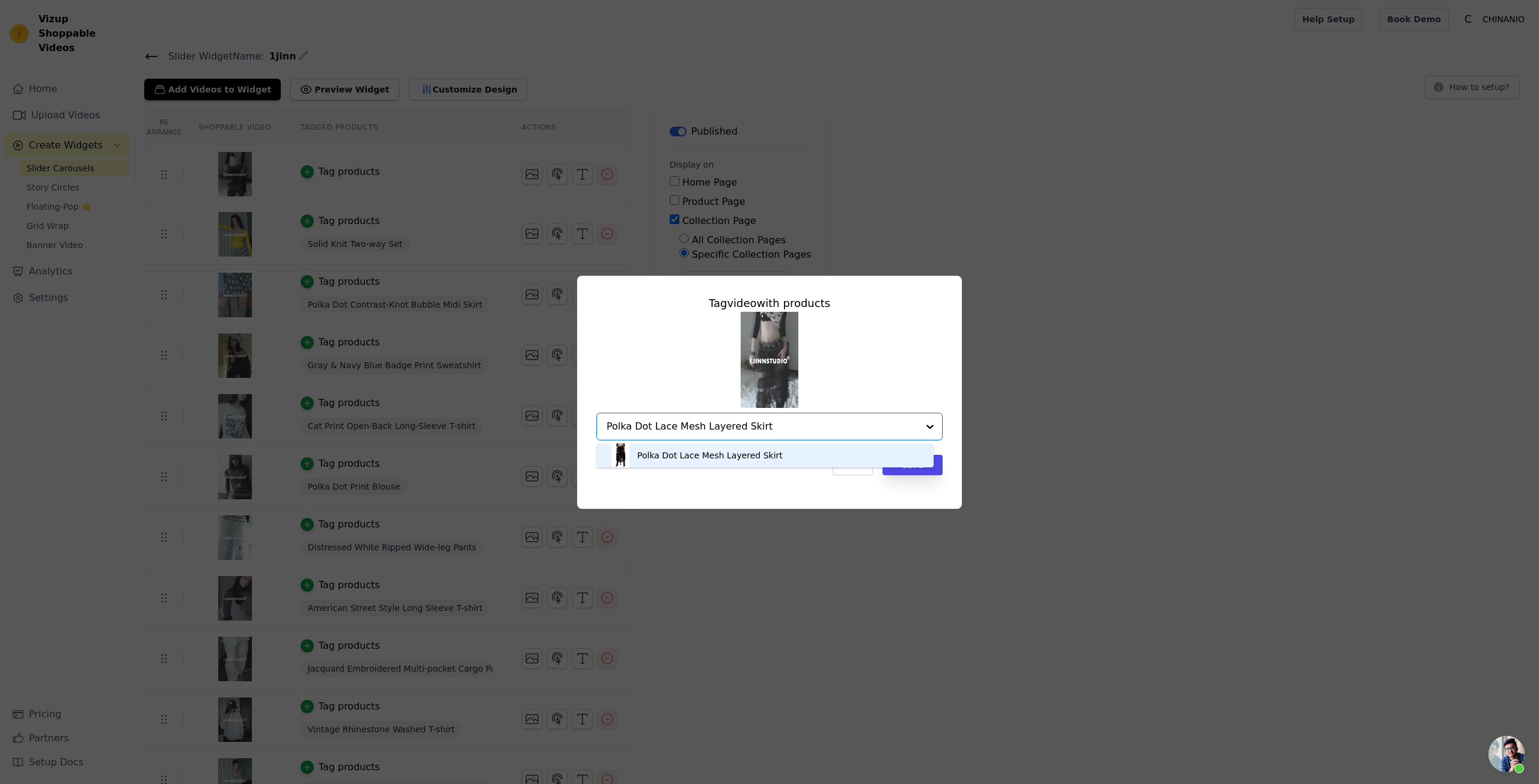
click at [812, 446] on div "Polka Dot Lace Mesh Layered Skirt" at bounding box center [765, 455] width 313 height 24
click at [901, 467] on button "Save" at bounding box center [913, 465] width 60 height 20
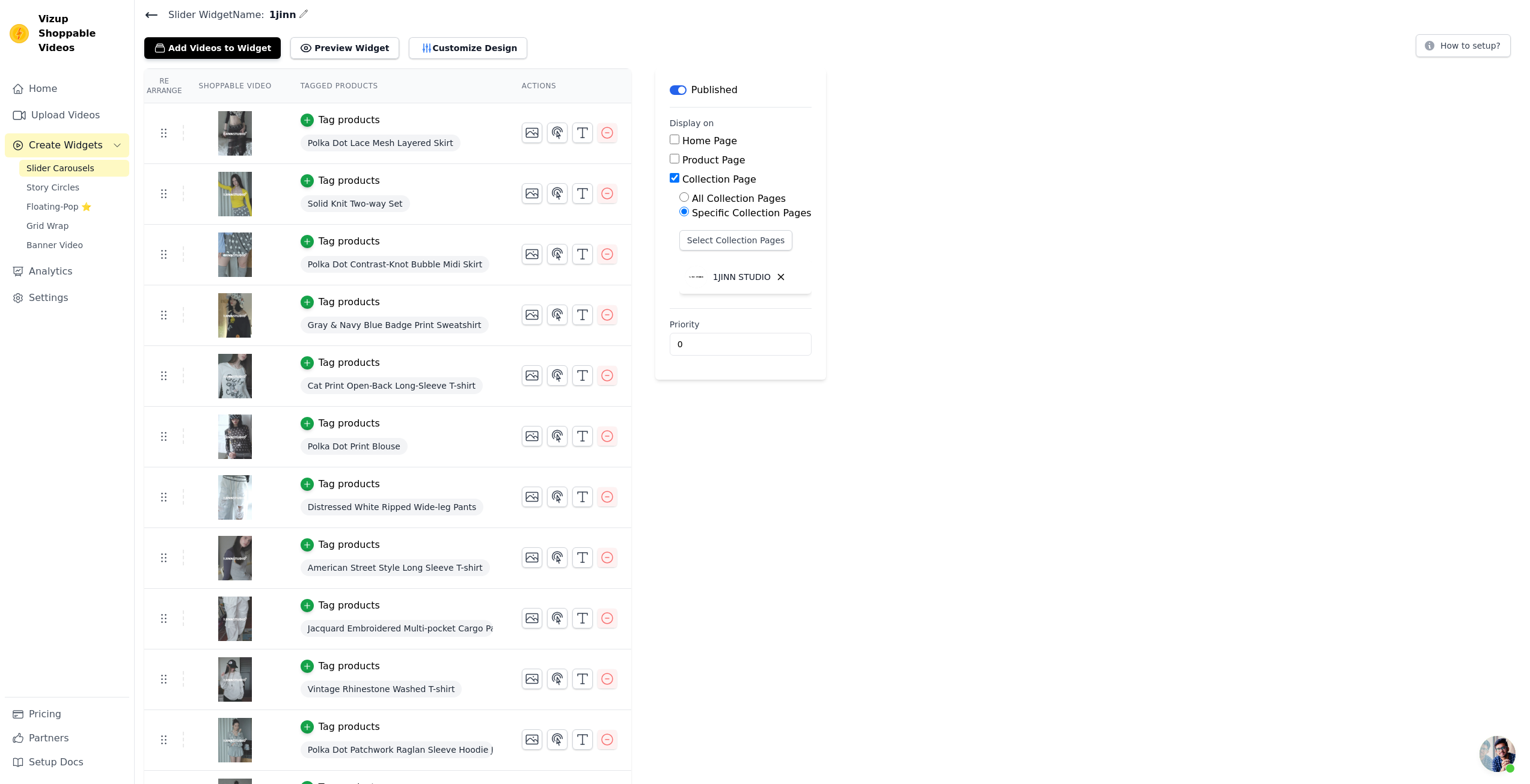
scroll to position [30, 0]
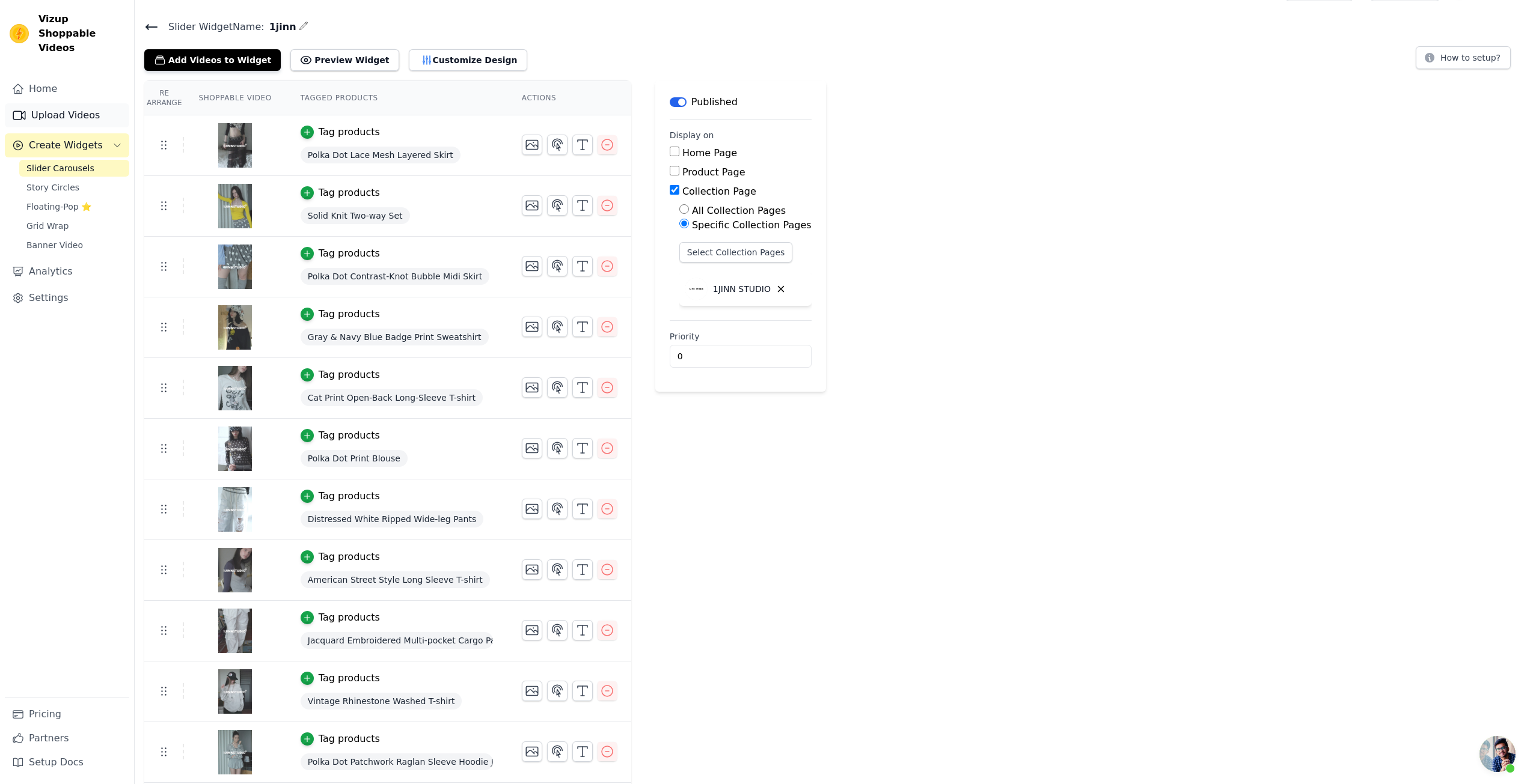
drag, startPoint x: 55, startPoint y: 100, endPoint x: 68, endPoint y: 103, distance: 13.3
click at [55, 103] on link "Upload Videos" at bounding box center [67, 115] width 124 height 24
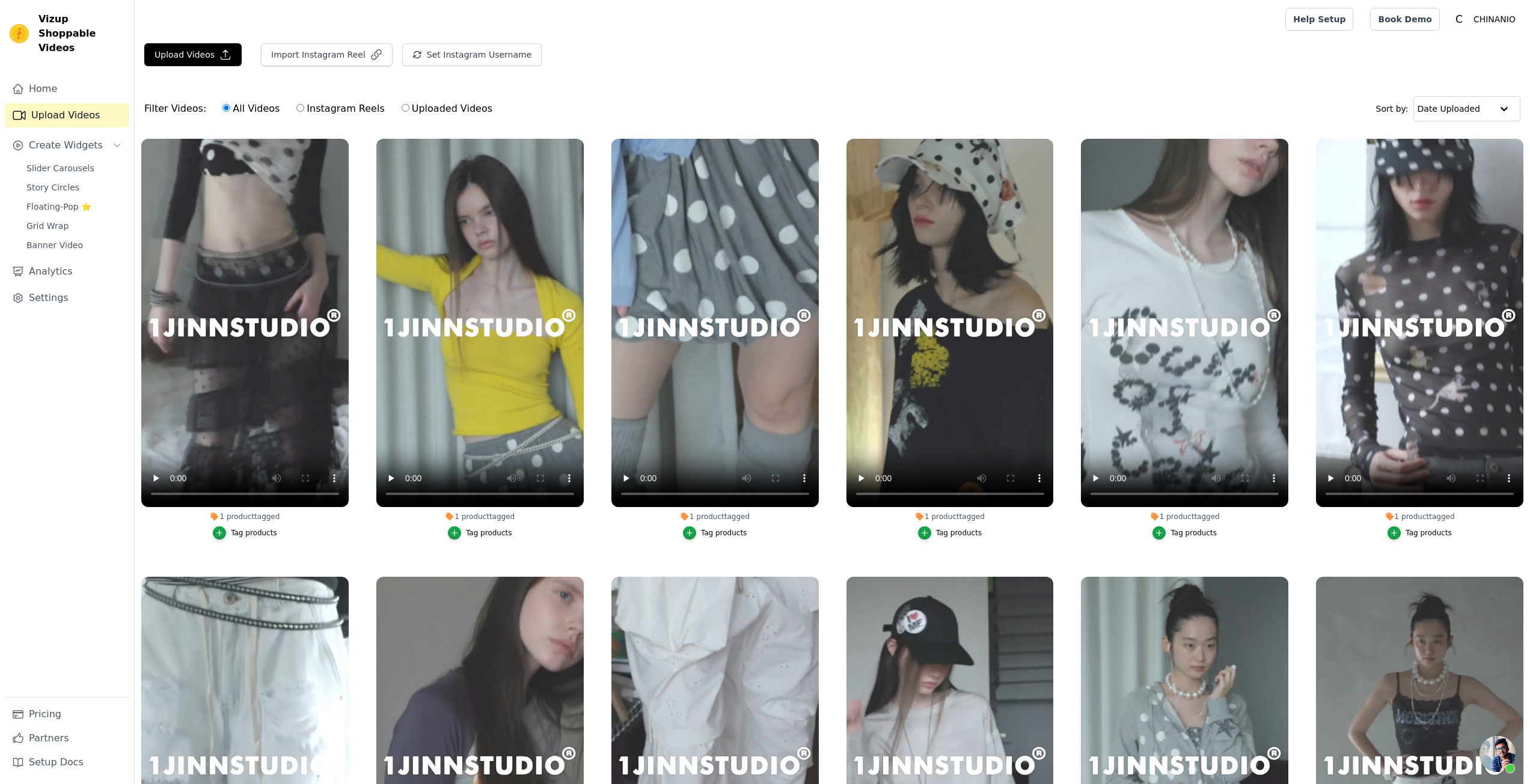
click at [213, 42] on main "Upload Videos Import Instagram Reel Set Instagram Username Import Latest IG Ree…" at bounding box center [832, 473] width 1395 height 868
click at [213, 50] on button "Upload Videos" at bounding box center [193, 54] width 97 height 23
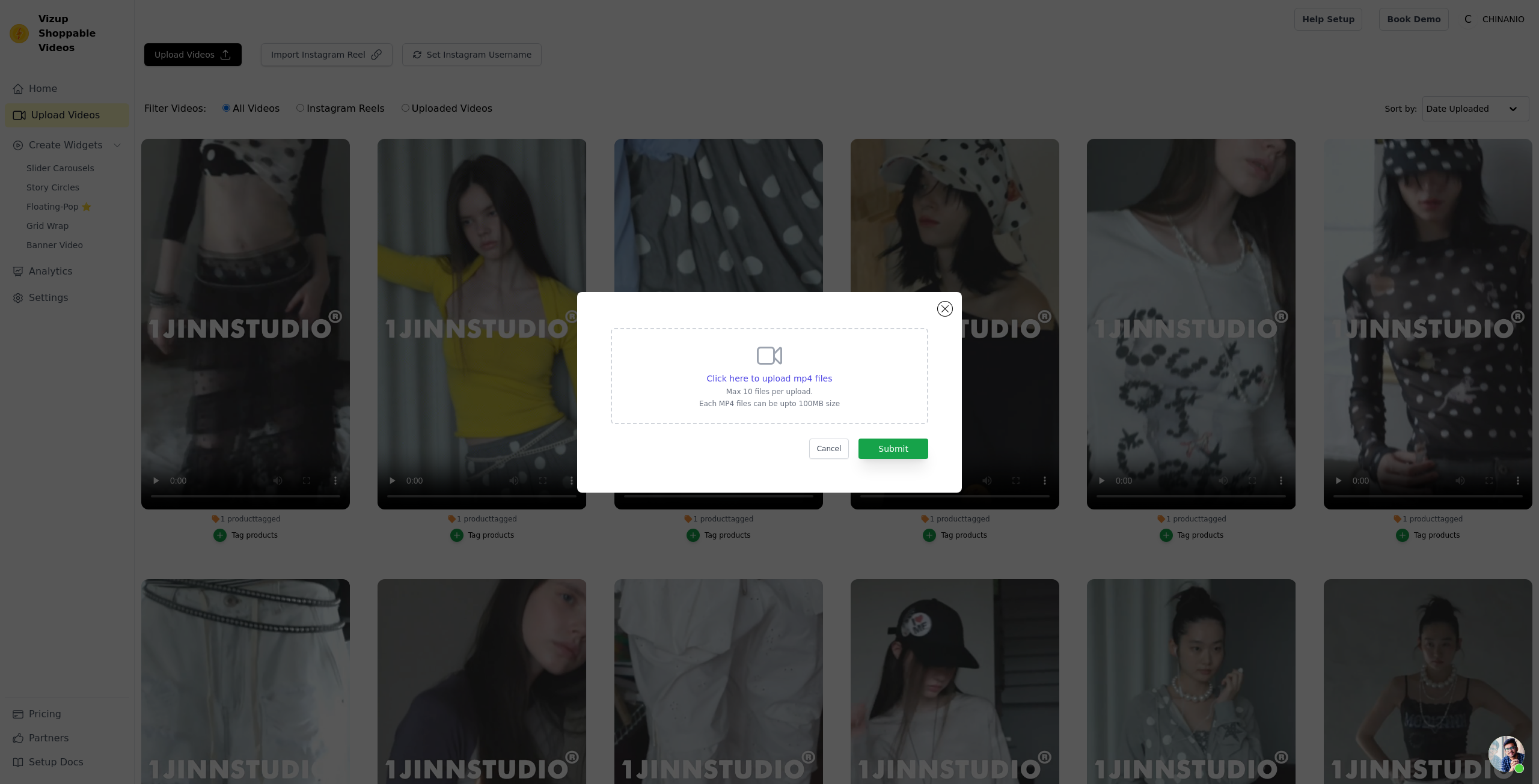
click at [784, 360] on div "Click here to upload mp4 files Max 10 files per upload. Each MP4 files can be u…" at bounding box center [769, 374] width 141 height 67
click at [832, 372] on input "Click here to upload mp4 files Max 10 files per upload. Each MP4 files can be u…" at bounding box center [832, 372] width 1 height 1
type input "C:\fakepath\1JINN STUDIO 趣味撞色波点针织长袖开衫女睡裤居家服长裤套装-淘宝网.mp4"
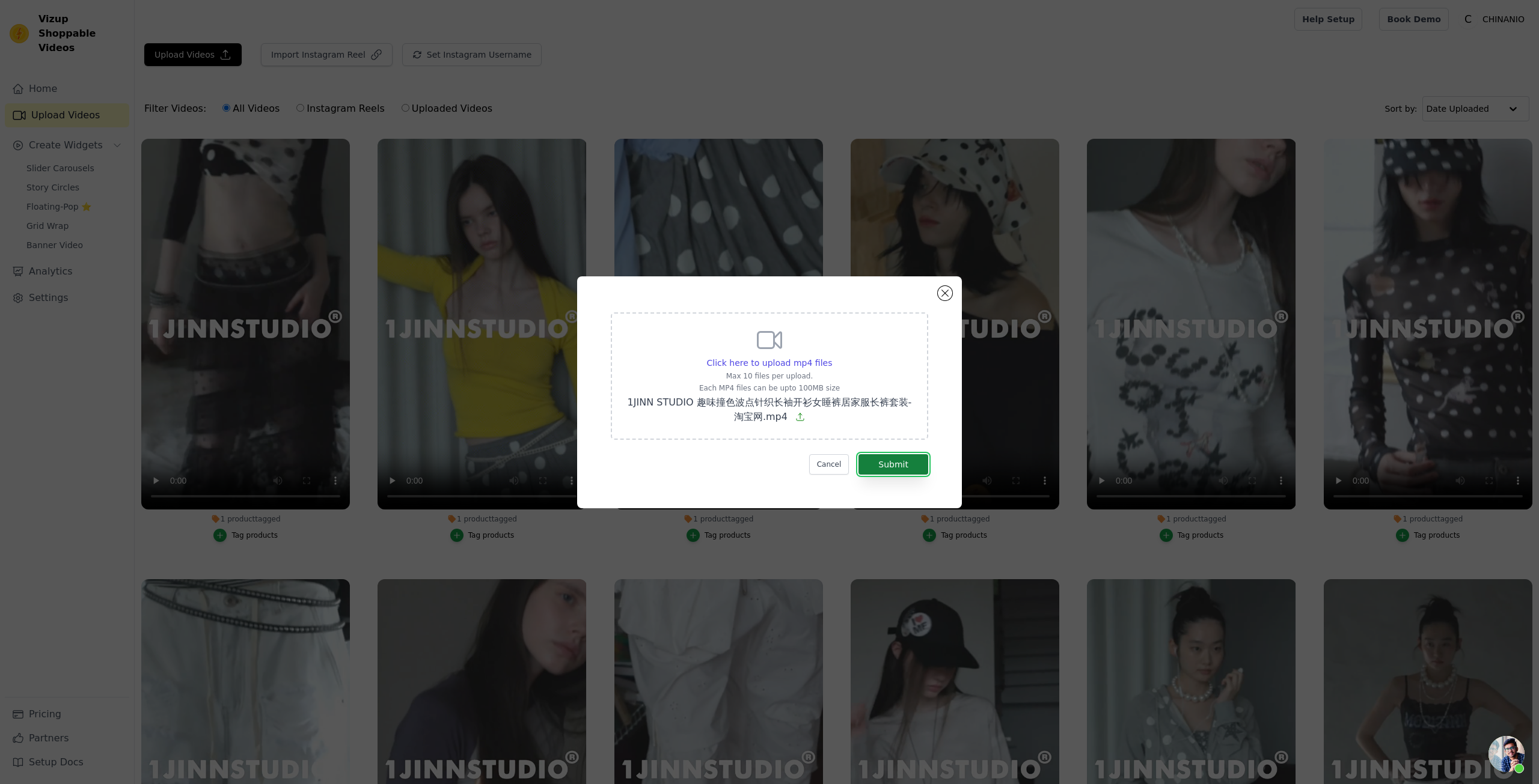
click at [897, 470] on button "Submit" at bounding box center [893, 464] width 70 height 20
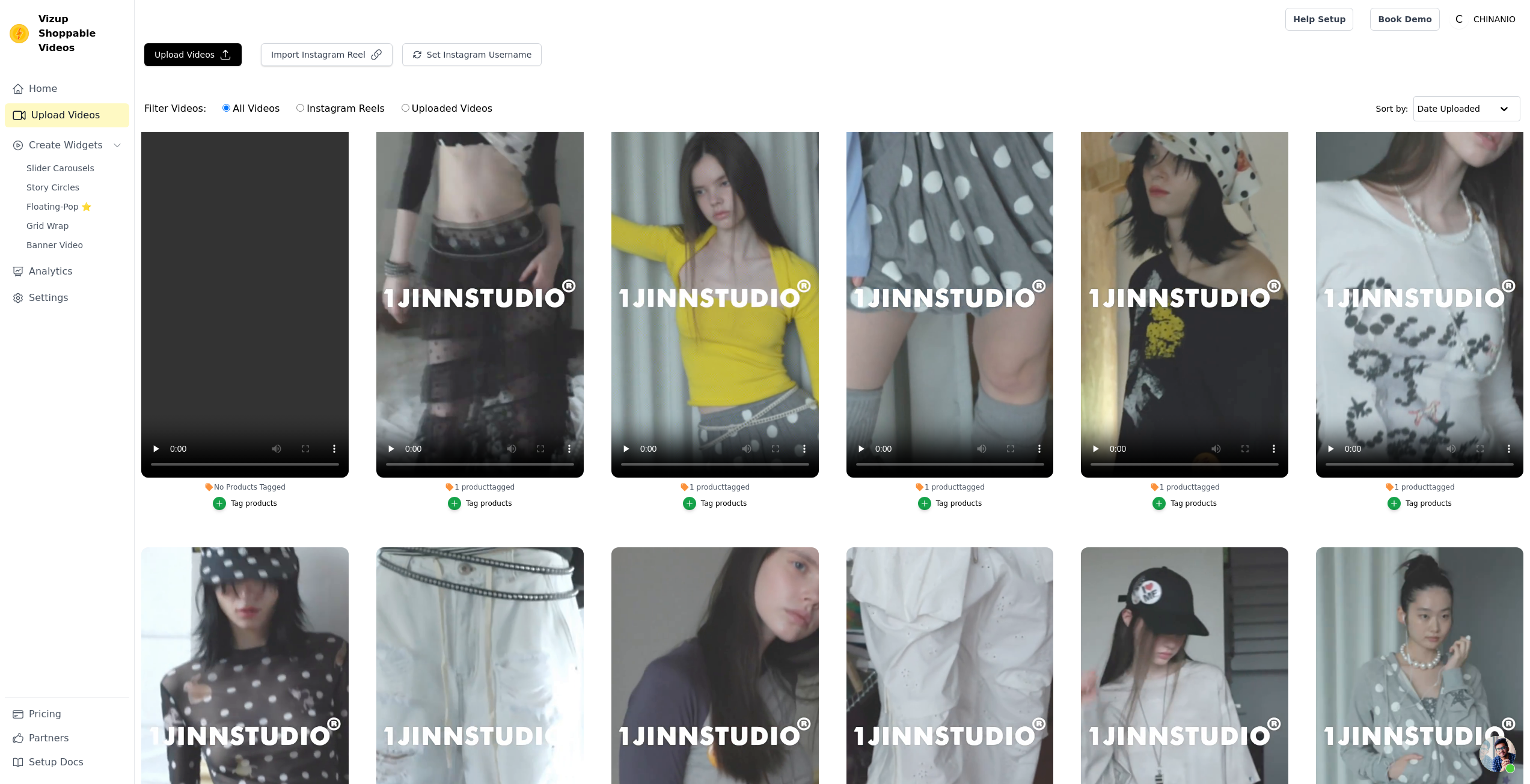
scroll to position [28, 0]
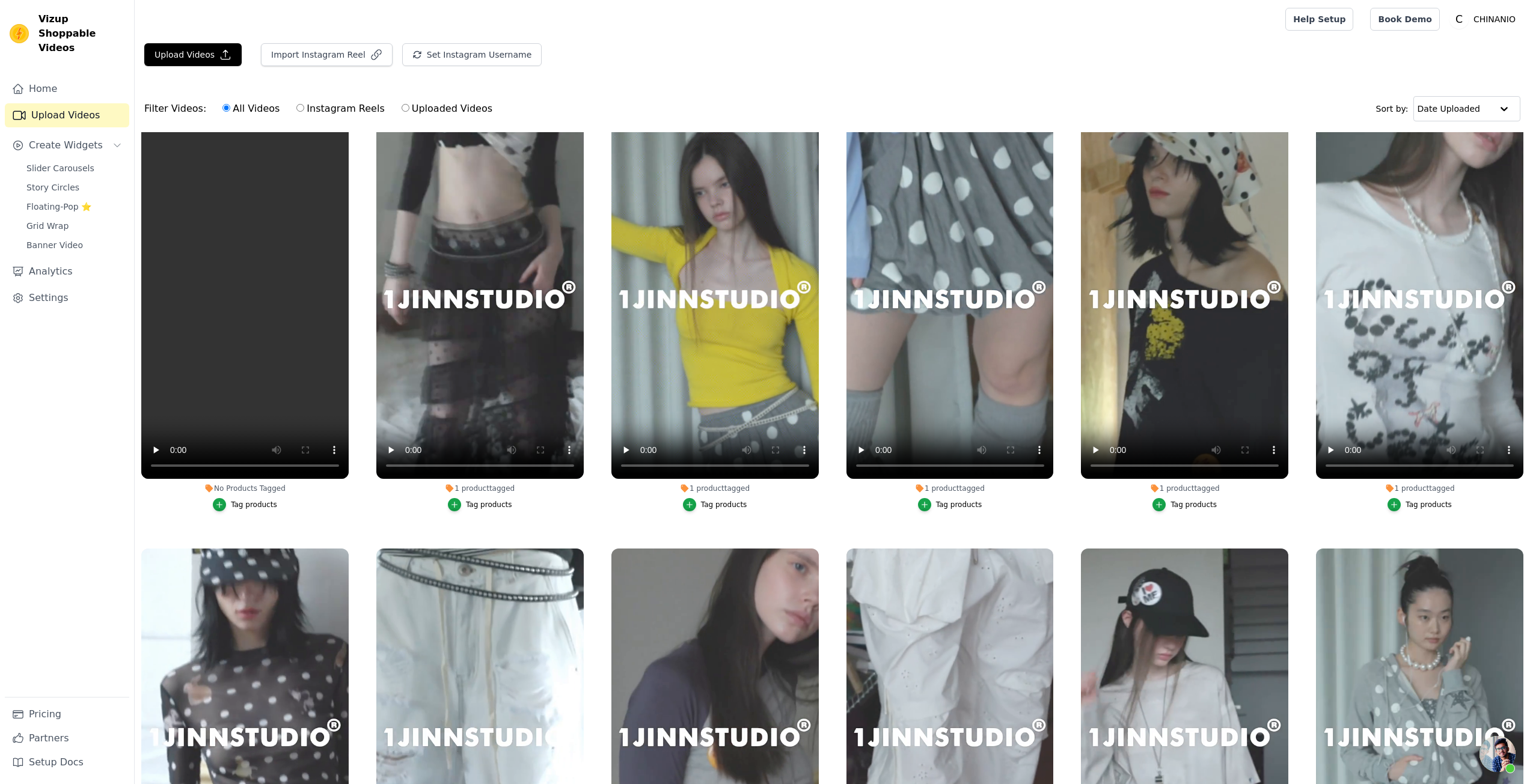
click at [71, 144] on div "Home Upload Videos Create Widgets Slider Carousels Story Circles Floating-Pop ⭐…" at bounding box center [67, 387] width 124 height 620
click at [76, 162] on span "Slider Carousels" at bounding box center [60, 168] width 68 height 12
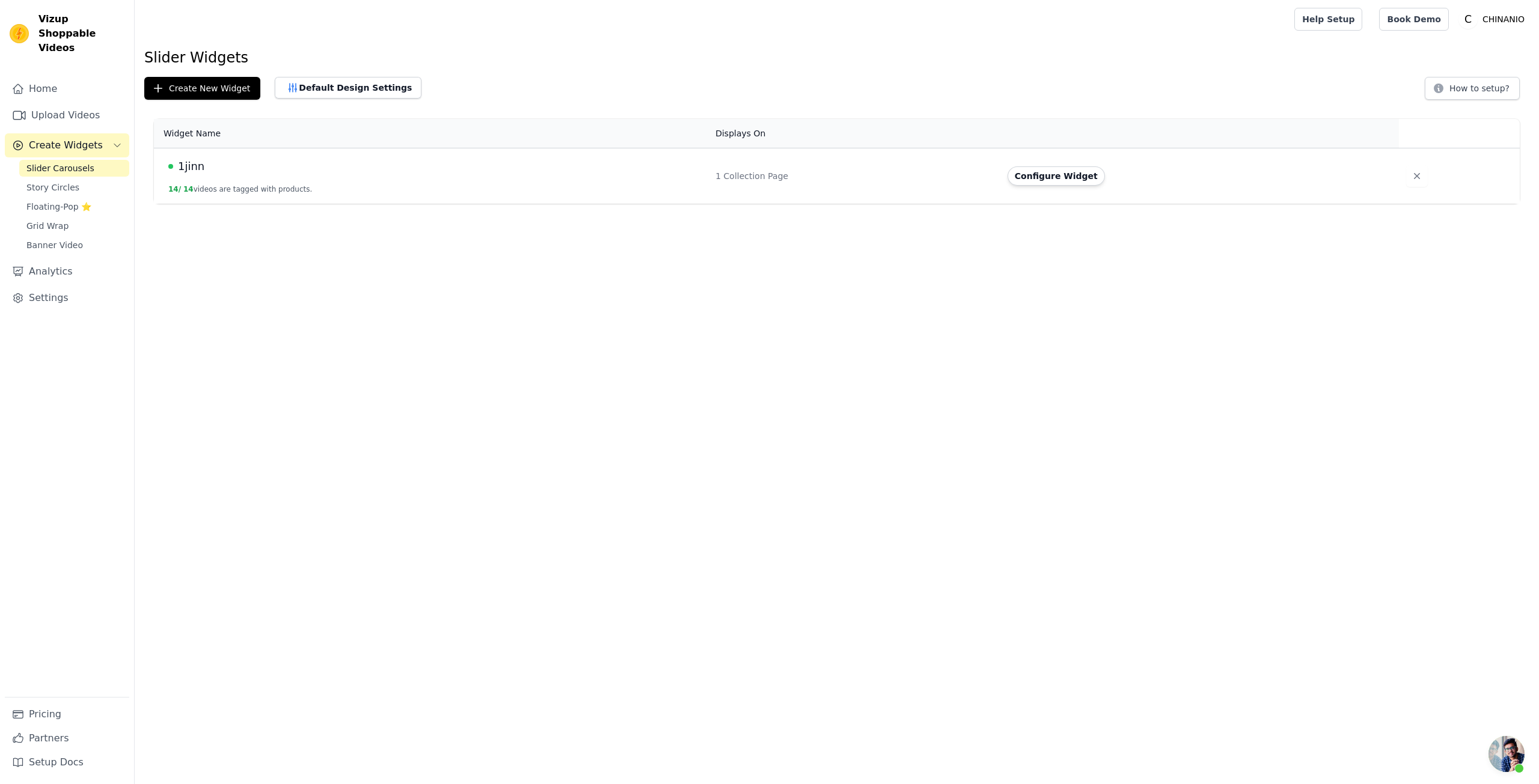
click at [525, 170] on div "1jinn" at bounding box center [435, 166] width 533 height 17
click at [367, 194] on td "1jinn 14 / 14 videos are tagged with products." at bounding box center [431, 176] width 554 height 56
click at [190, 176] on td "1jinn 14 / 14 videos are tagged with products." at bounding box center [431, 176] width 554 height 56
click at [204, 164] on div "1jinn" at bounding box center [435, 166] width 533 height 17
click at [195, 165] on span "1jinn" at bounding box center [191, 166] width 26 height 17
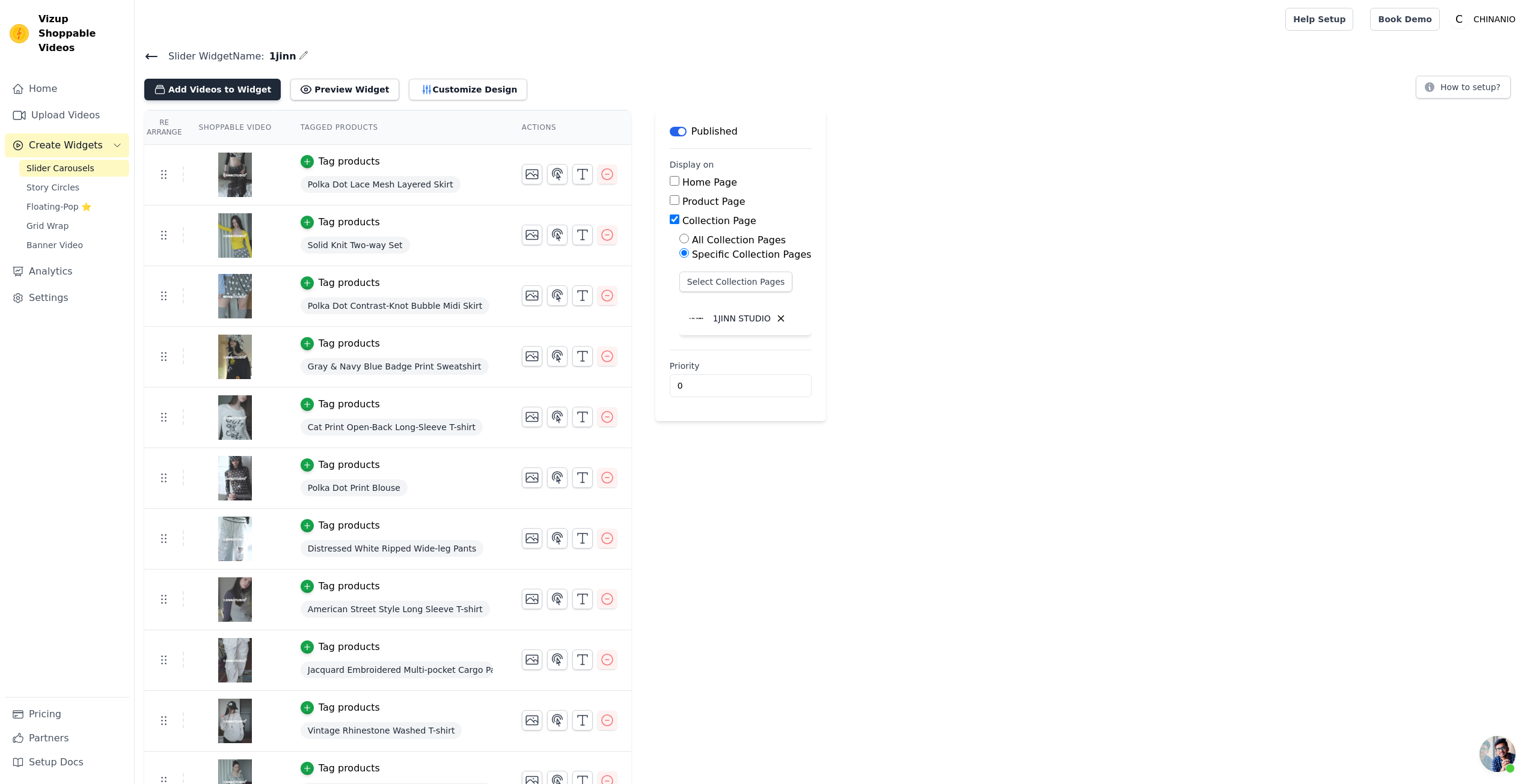
click at [218, 94] on button "Add Videos to Widget" at bounding box center [213, 89] width 137 height 22
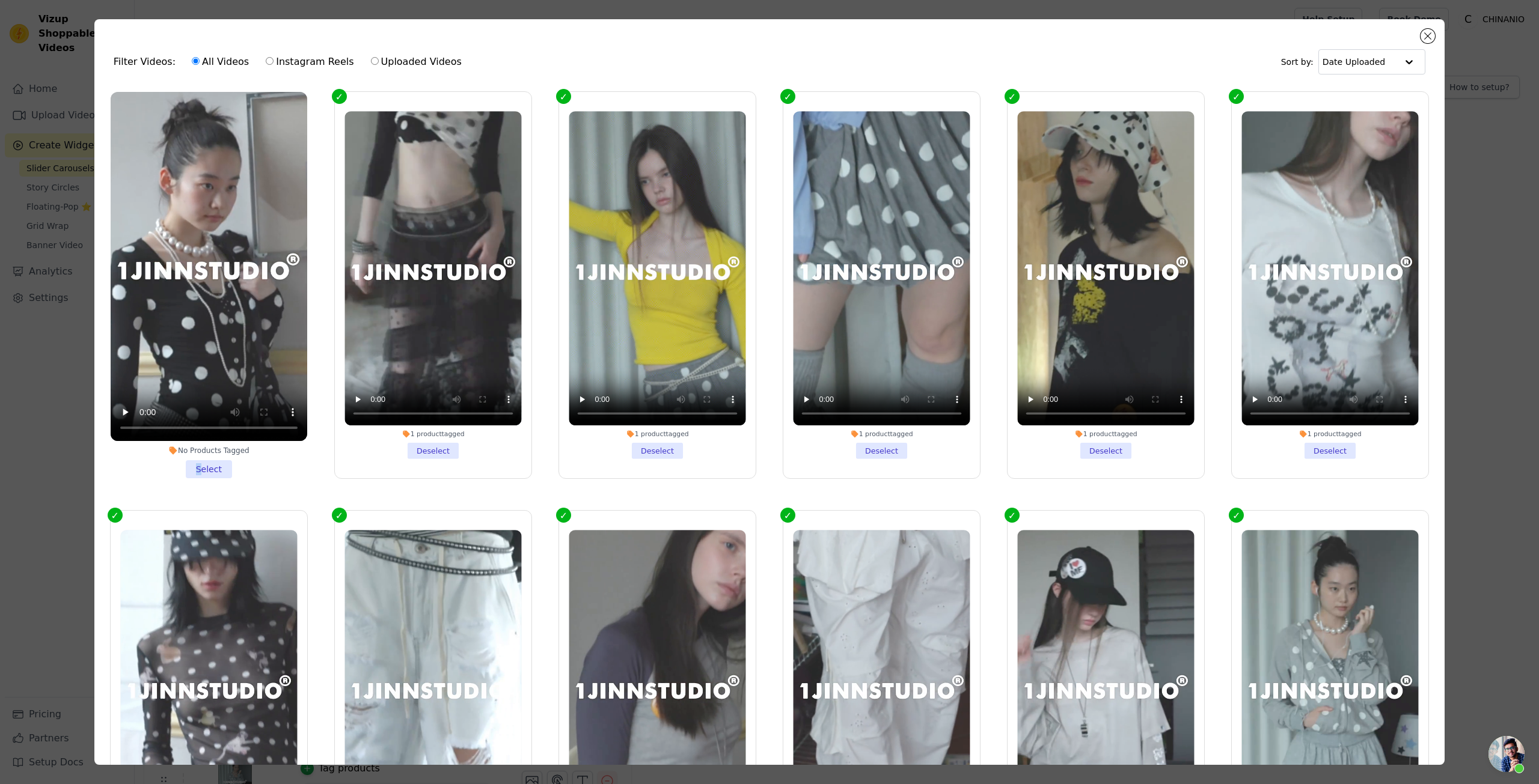
click at [191, 477] on div "No Products Tagged Select" at bounding box center [209, 285] width 210 height 400
click at [196, 465] on li "No Products Tagged Select" at bounding box center [209, 285] width 197 height 386
click at [0, 0] on input "No Products Tagged Select" at bounding box center [0, 0] width 0 height 0
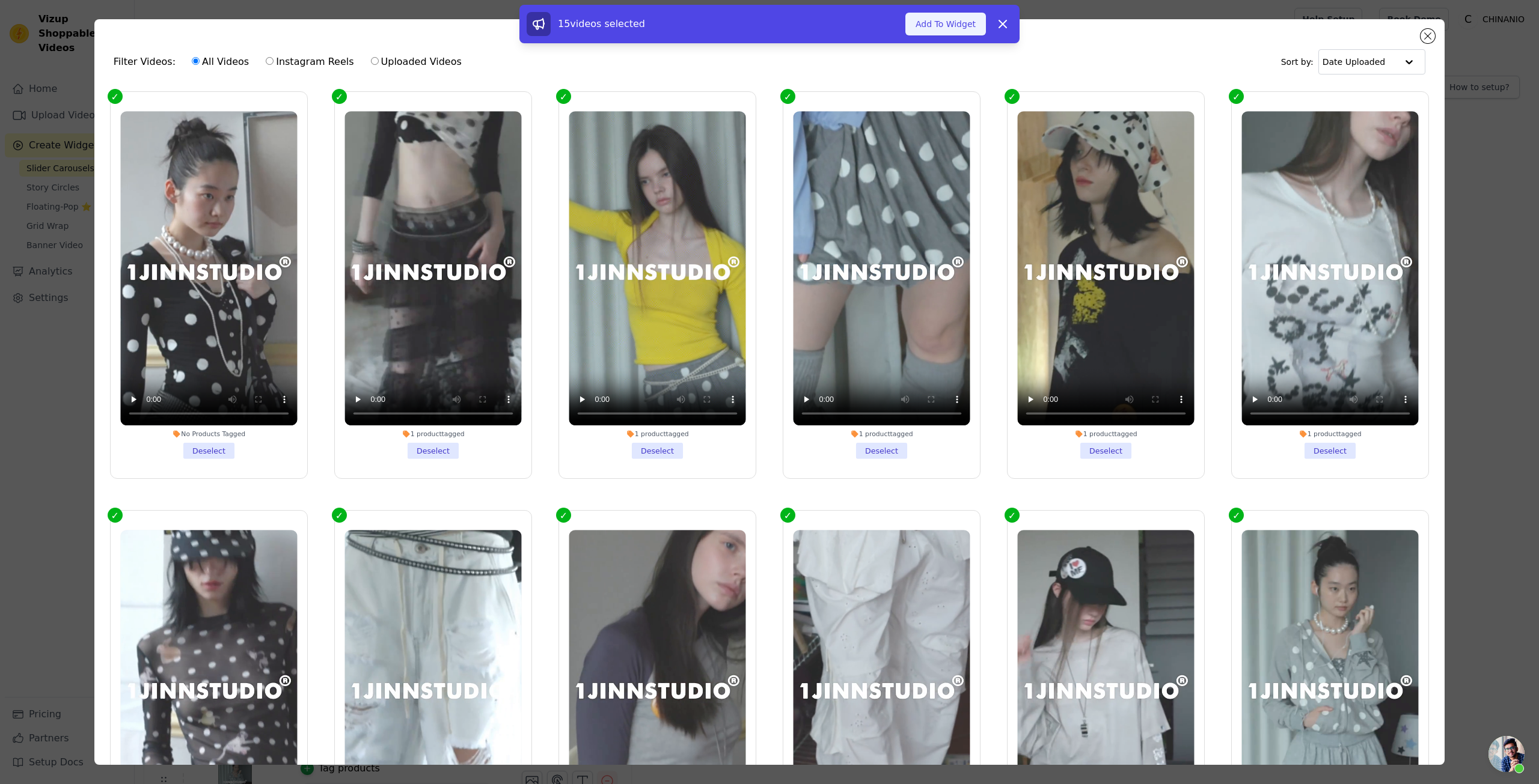
click at [942, 24] on button "Add To Widget" at bounding box center [945, 24] width 81 height 23
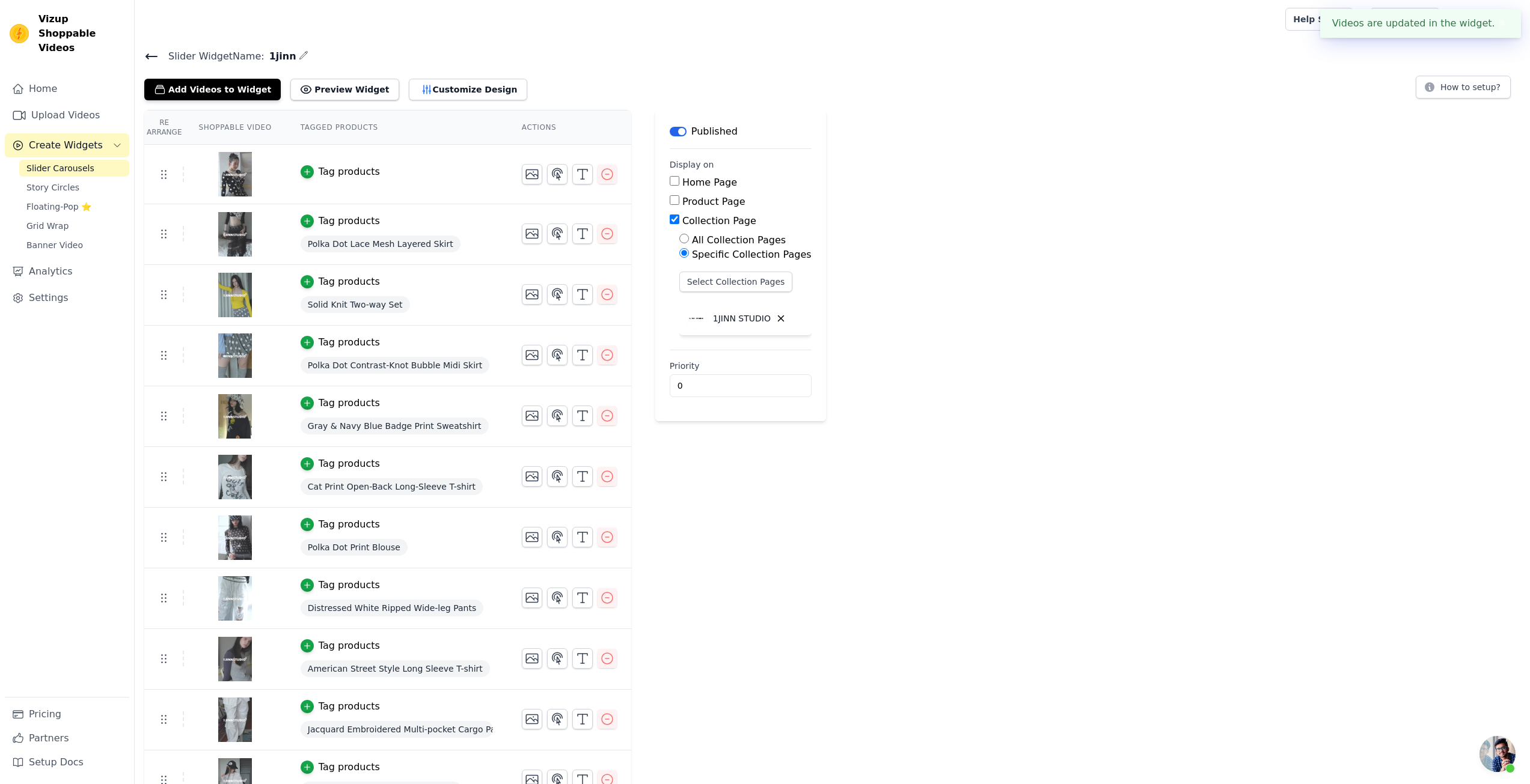
click at [297, 172] on td "Tag products" at bounding box center [397, 175] width 221 height 60
click at [305, 175] on icon "button" at bounding box center [308, 172] width 9 height 9
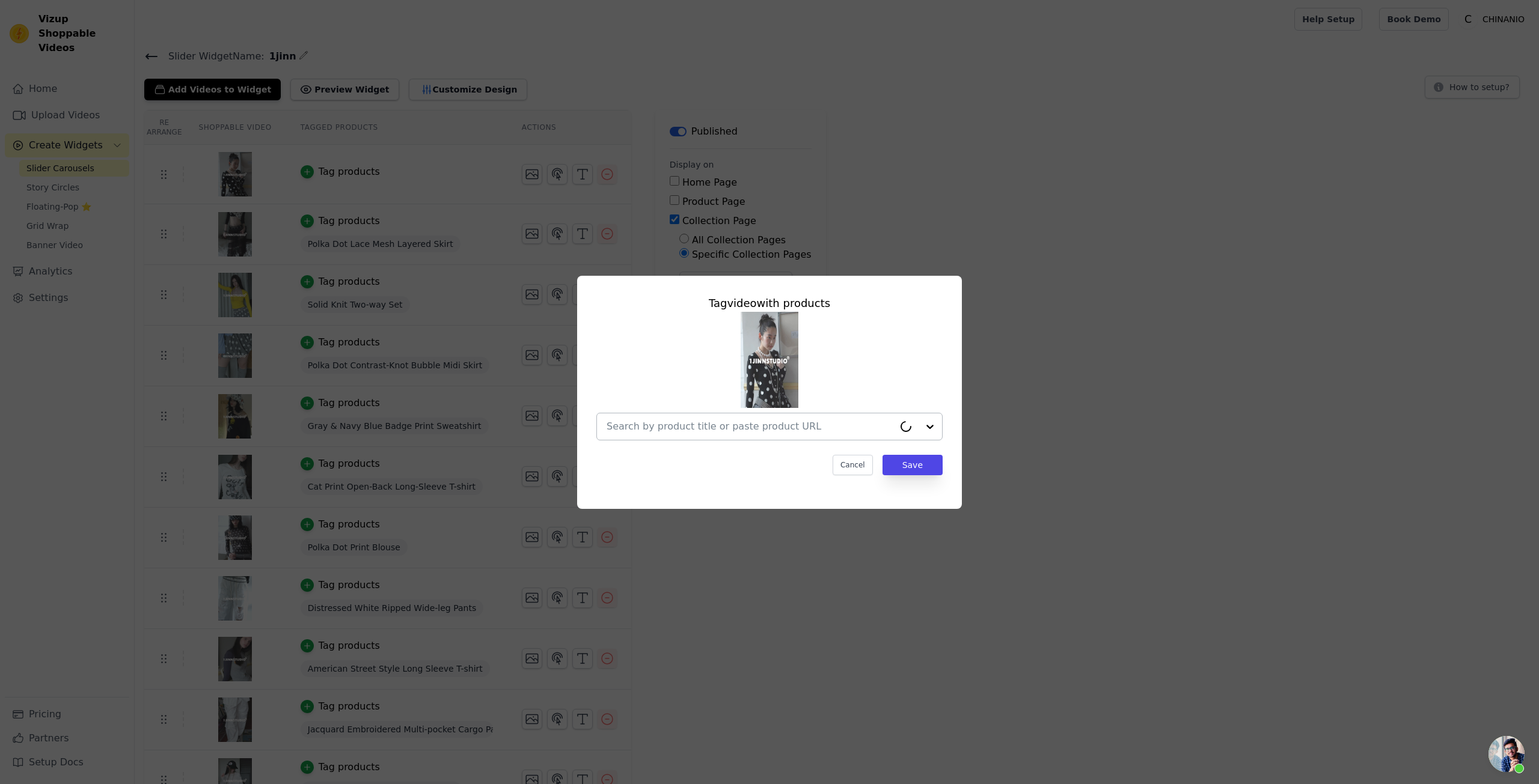
click at [700, 425] on input "text" at bounding box center [750, 426] width 287 height 14
click at [670, 437] on div at bounding box center [762, 426] width 311 height 26
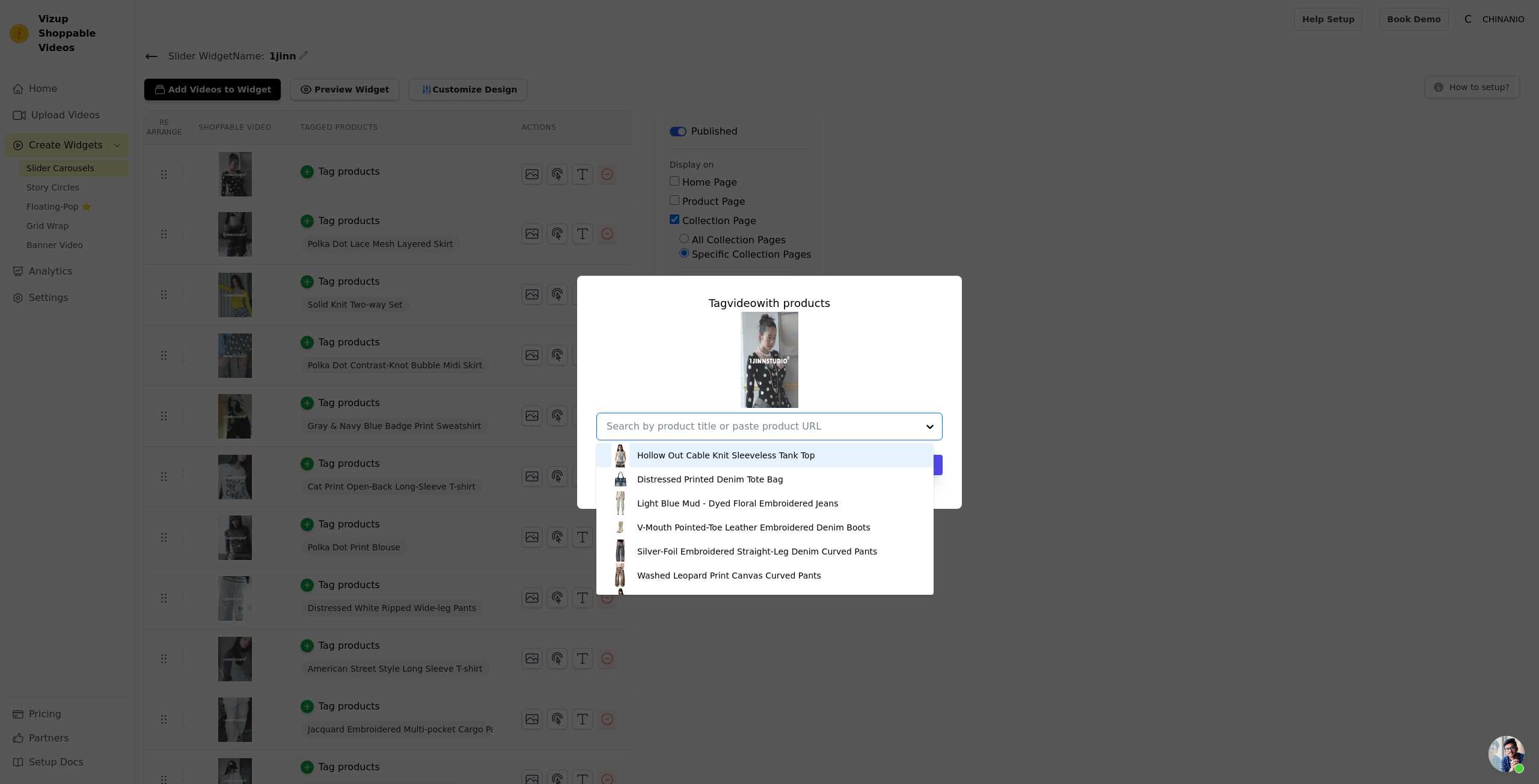
paste input "Polka Dot Contrast Knit Cardigan & Lounge Pants Set"
type input "Polka Dot Contrast Knit Cardigan & Lounge Pants Set"
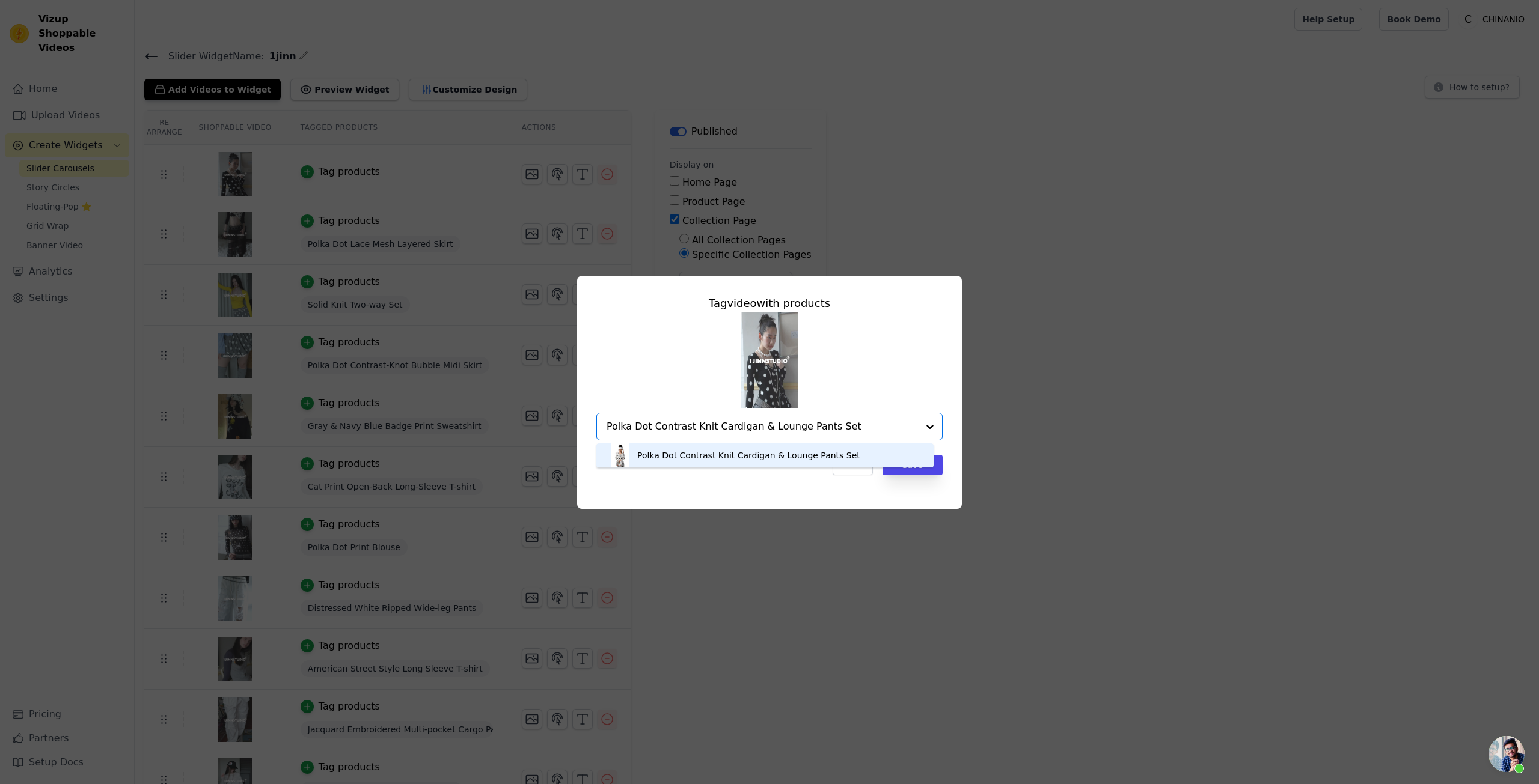
click at [796, 459] on div "Polka Dot Contrast Knit Cardigan & Lounge Pants Set" at bounding box center [749, 456] width 223 height 12
click at [768, 475] on div "Cancel Save" at bounding box center [769, 465] width 346 height 20
click at [911, 469] on button "Save" at bounding box center [913, 465] width 60 height 20
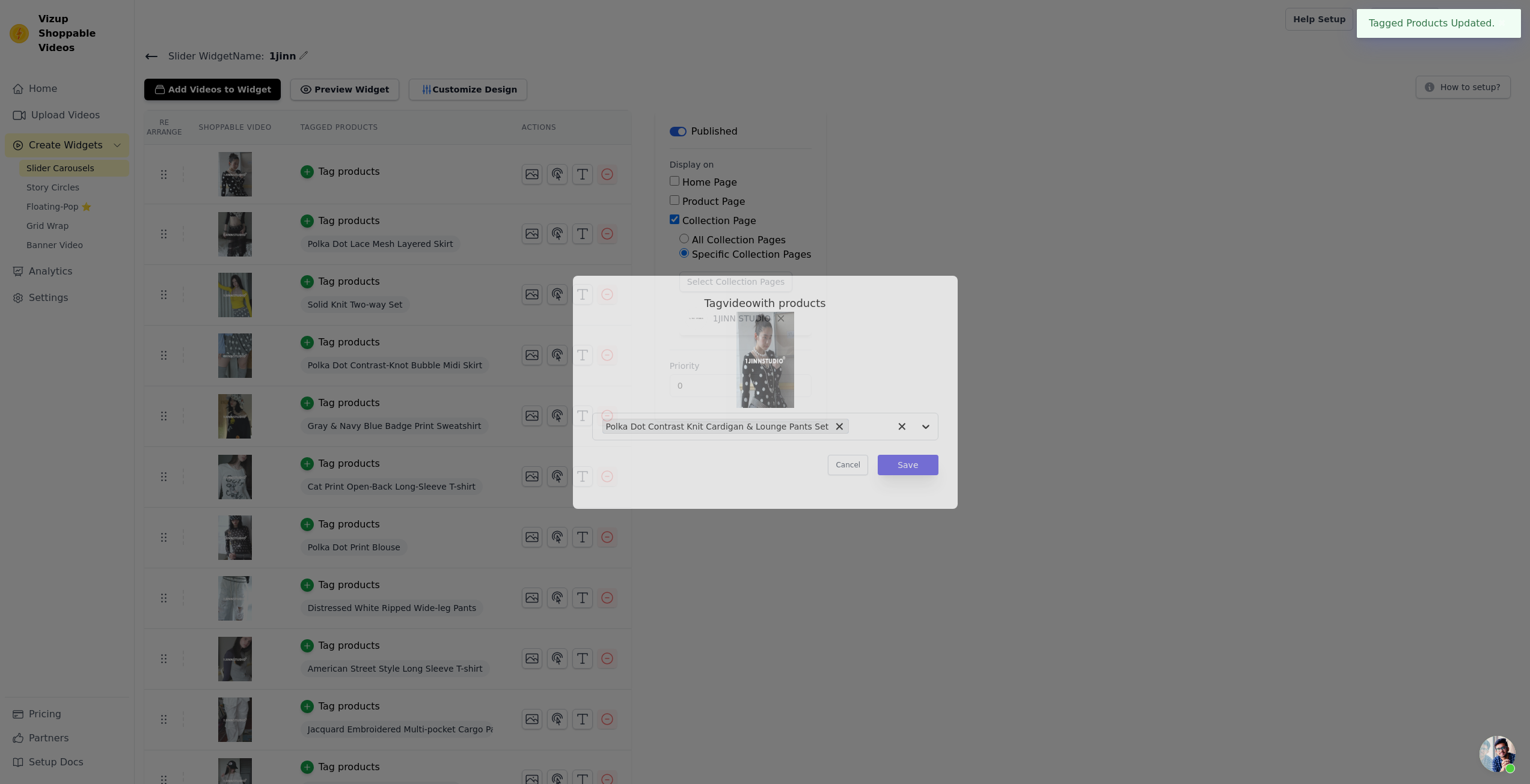
click at [1194, 499] on div "Re Arrange Shoppable Video Tagged Products Actions Tag video with products Polk…" at bounding box center [832, 582] width 1395 height 944
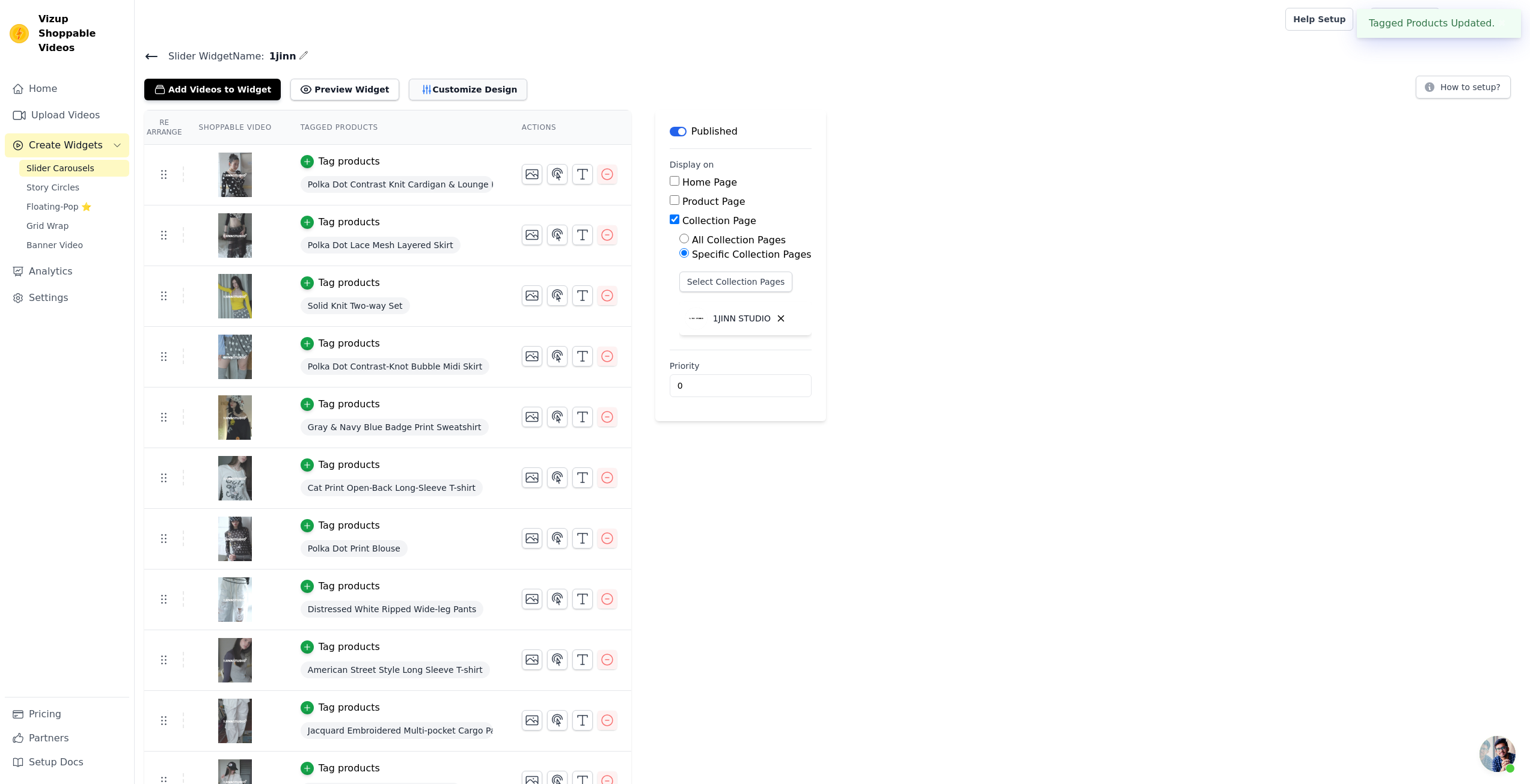
click at [423, 87] on icon "button" at bounding box center [426, 90] width 8 height 9
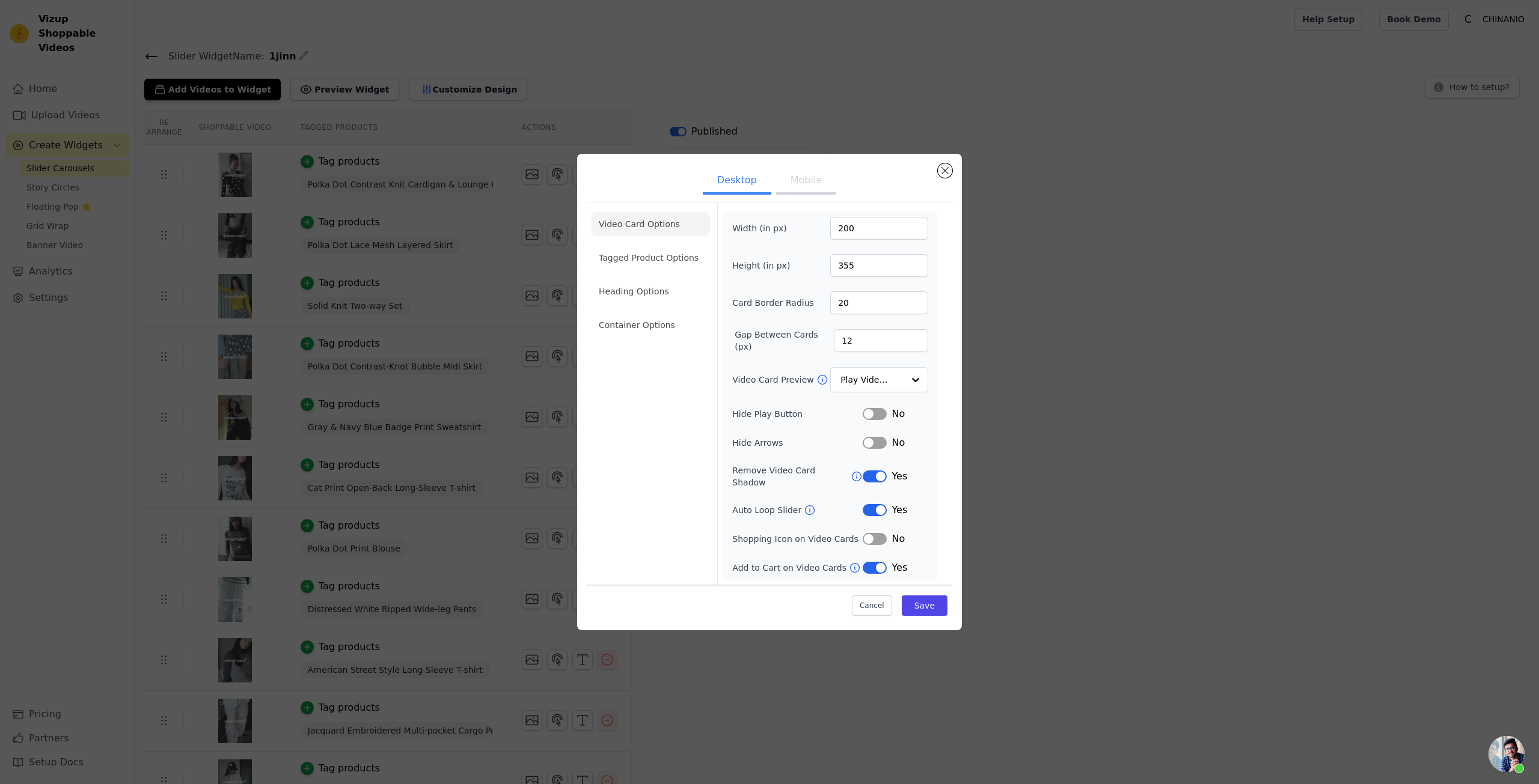
click at [792, 181] on button "Mobile" at bounding box center [806, 181] width 60 height 26
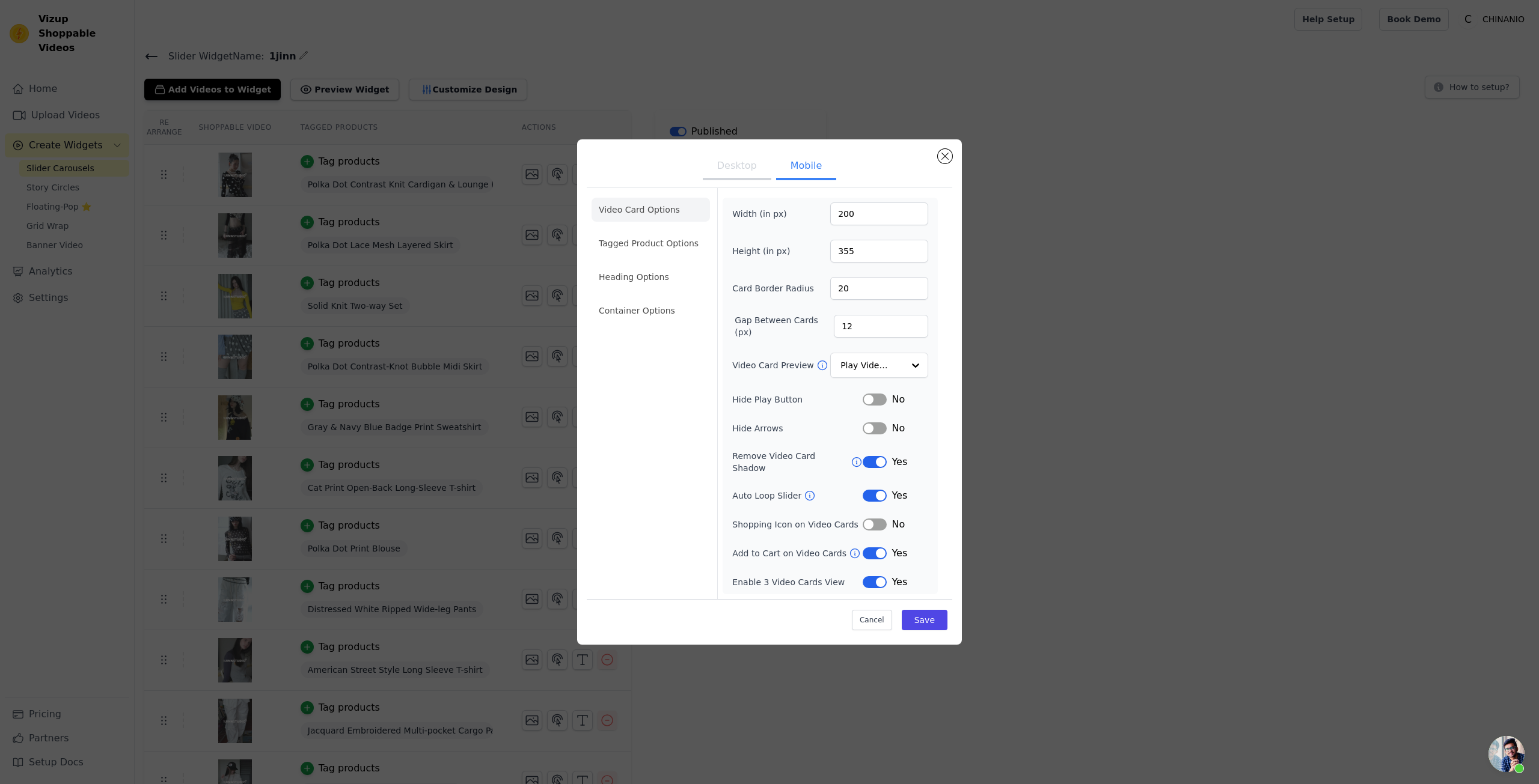
click at [741, 176] on button "Desktop" at bounding box center [737, 167] width 68 height 26
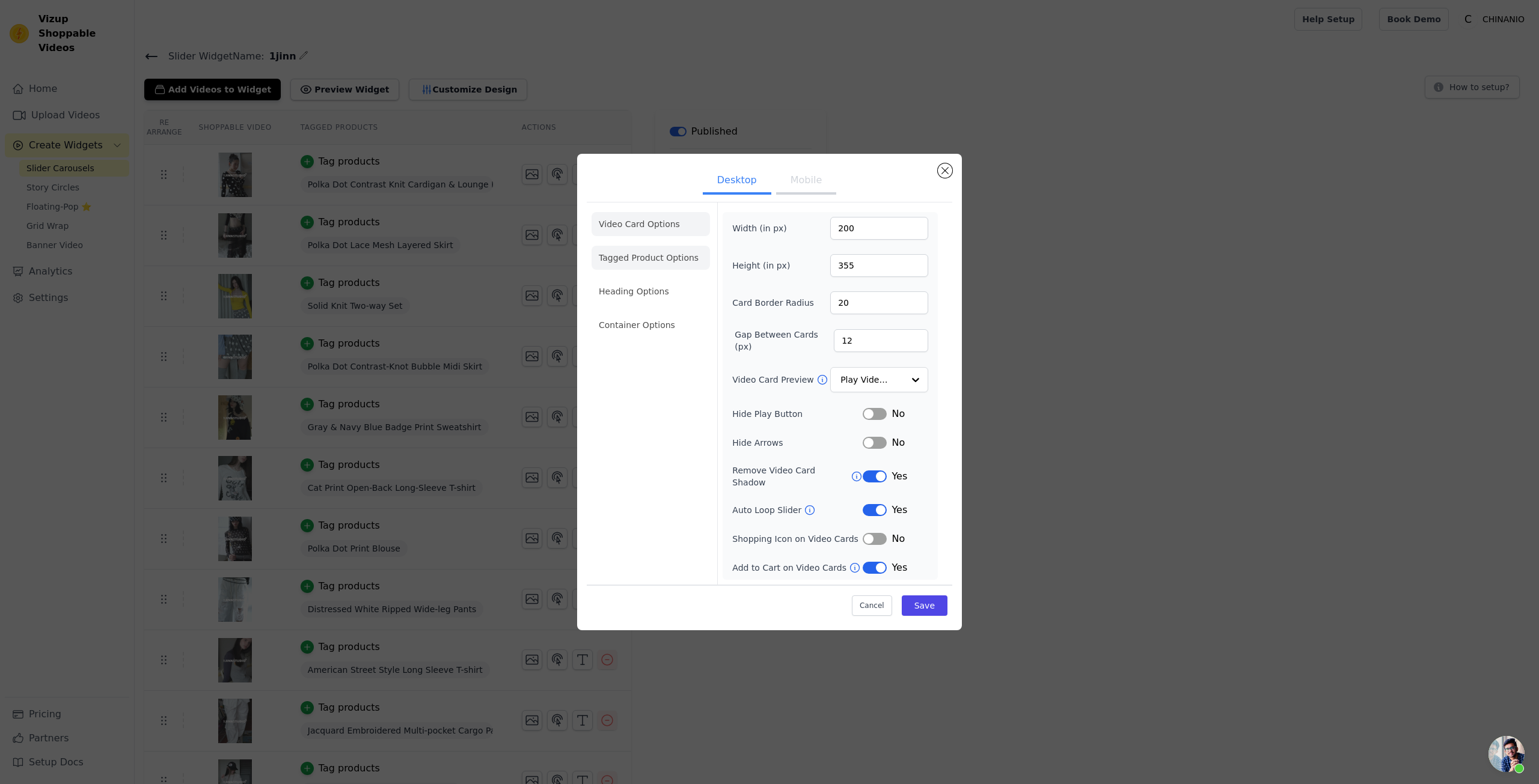
click at [673, 264] on li "Tagged Product Options" at bounding box center [651, 258] width 119 height 24
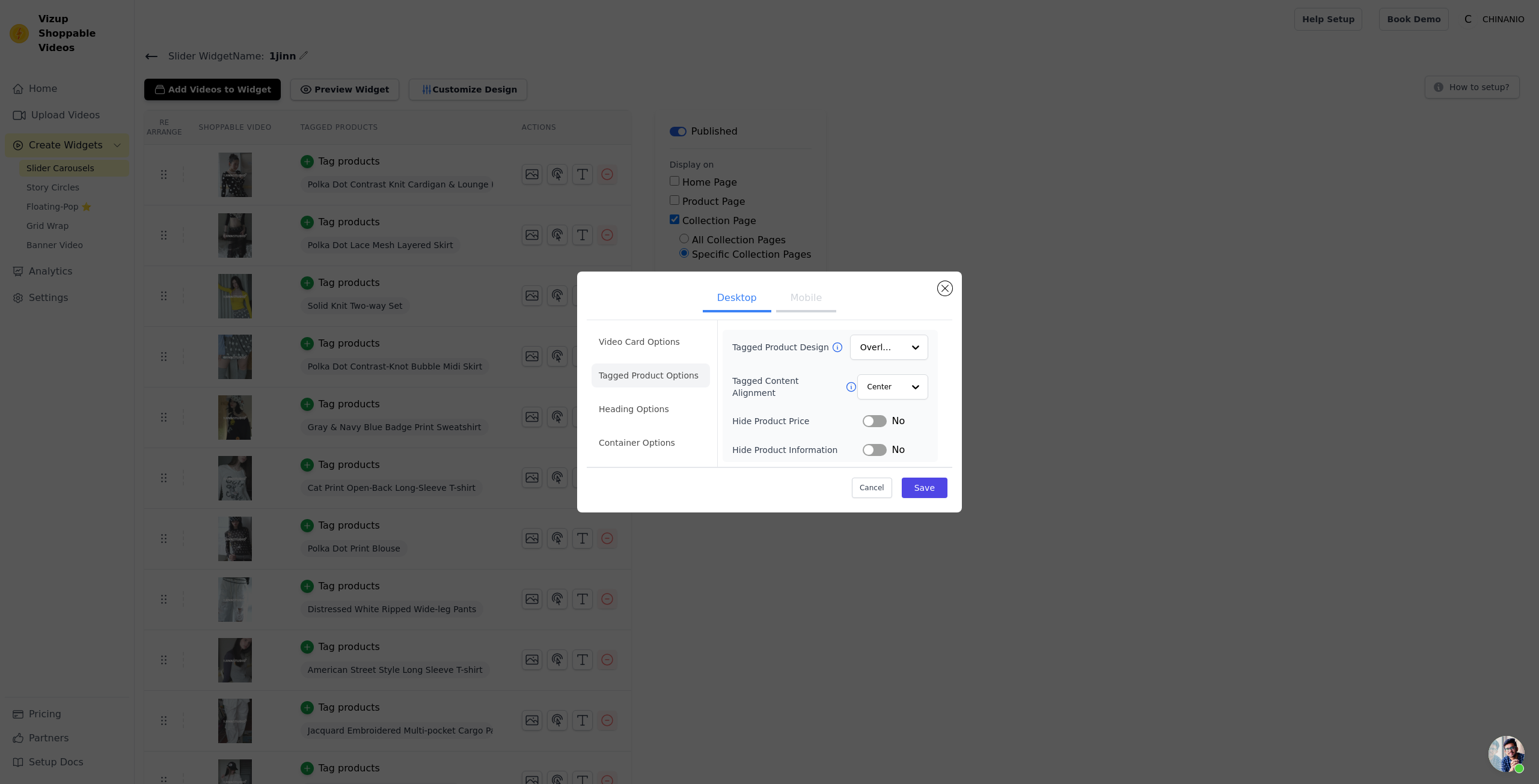
click at [809, 307] on button "Mobile" at bounding box center [806, 299] width 60 height 26
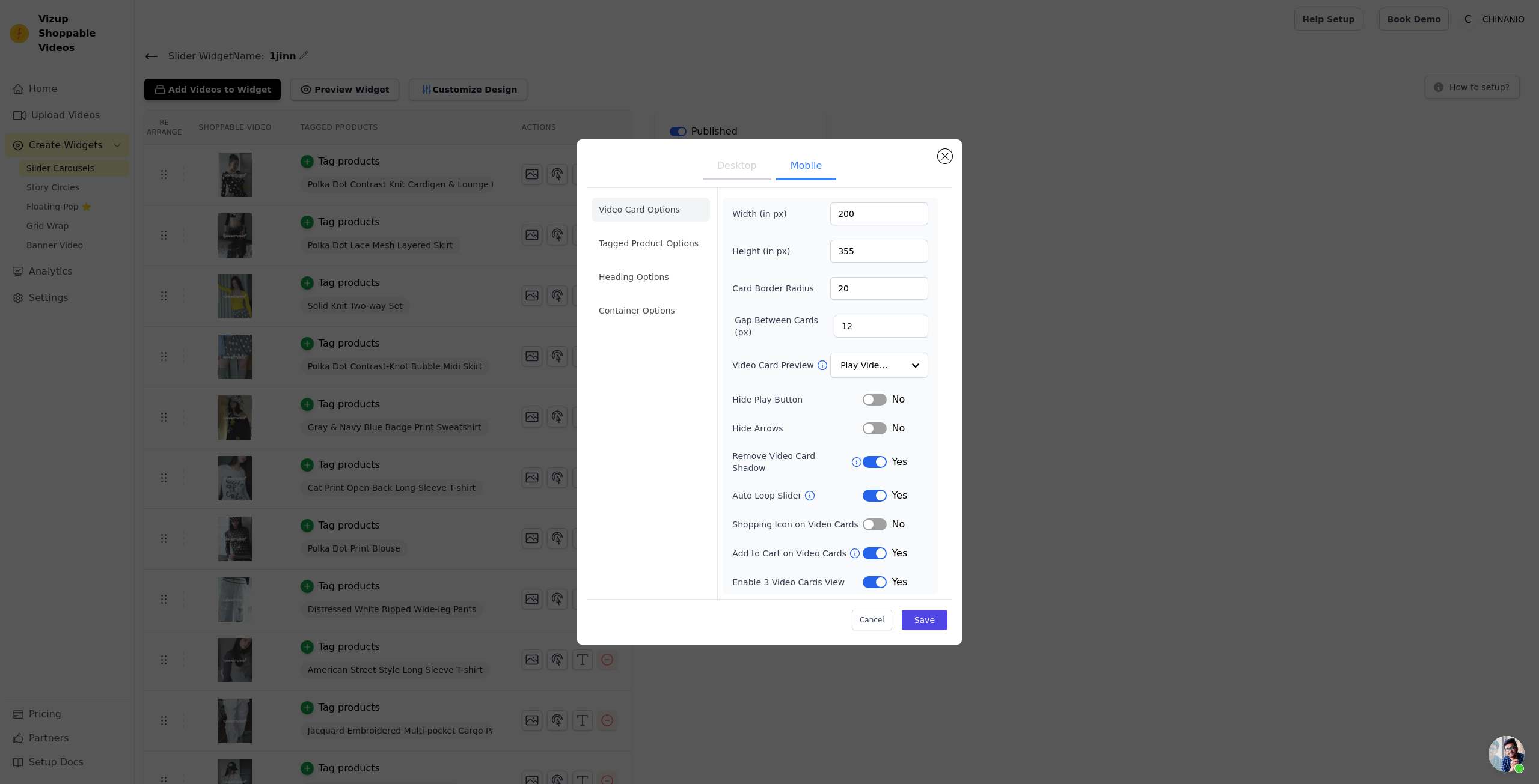
click at [662, 250] on li "Tagged Product Options" at bounding box center [651, 243] width 119 height 24
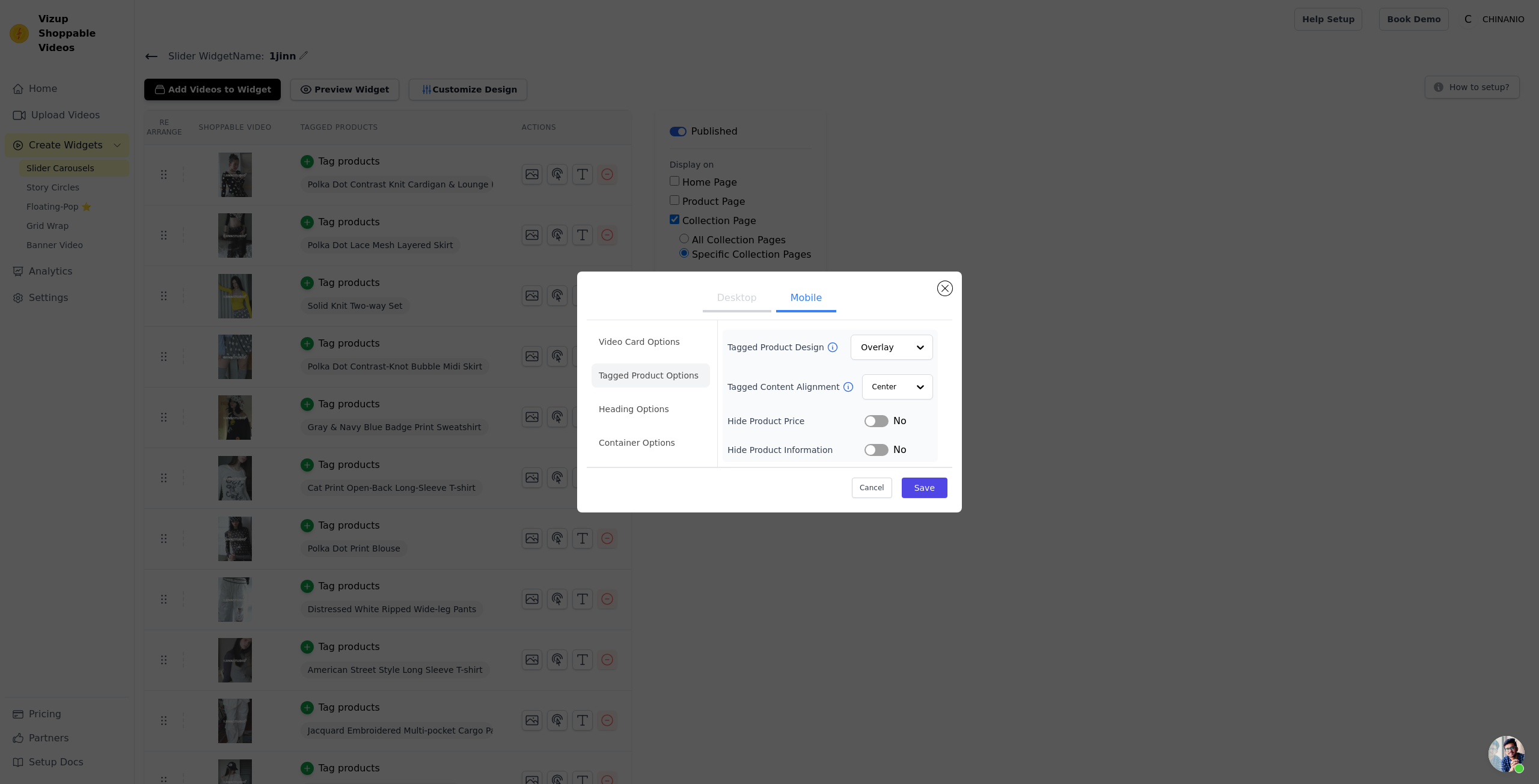
click at [742, 312] on button "Desktop" at bounding box center [737, 299] width 68 height 26
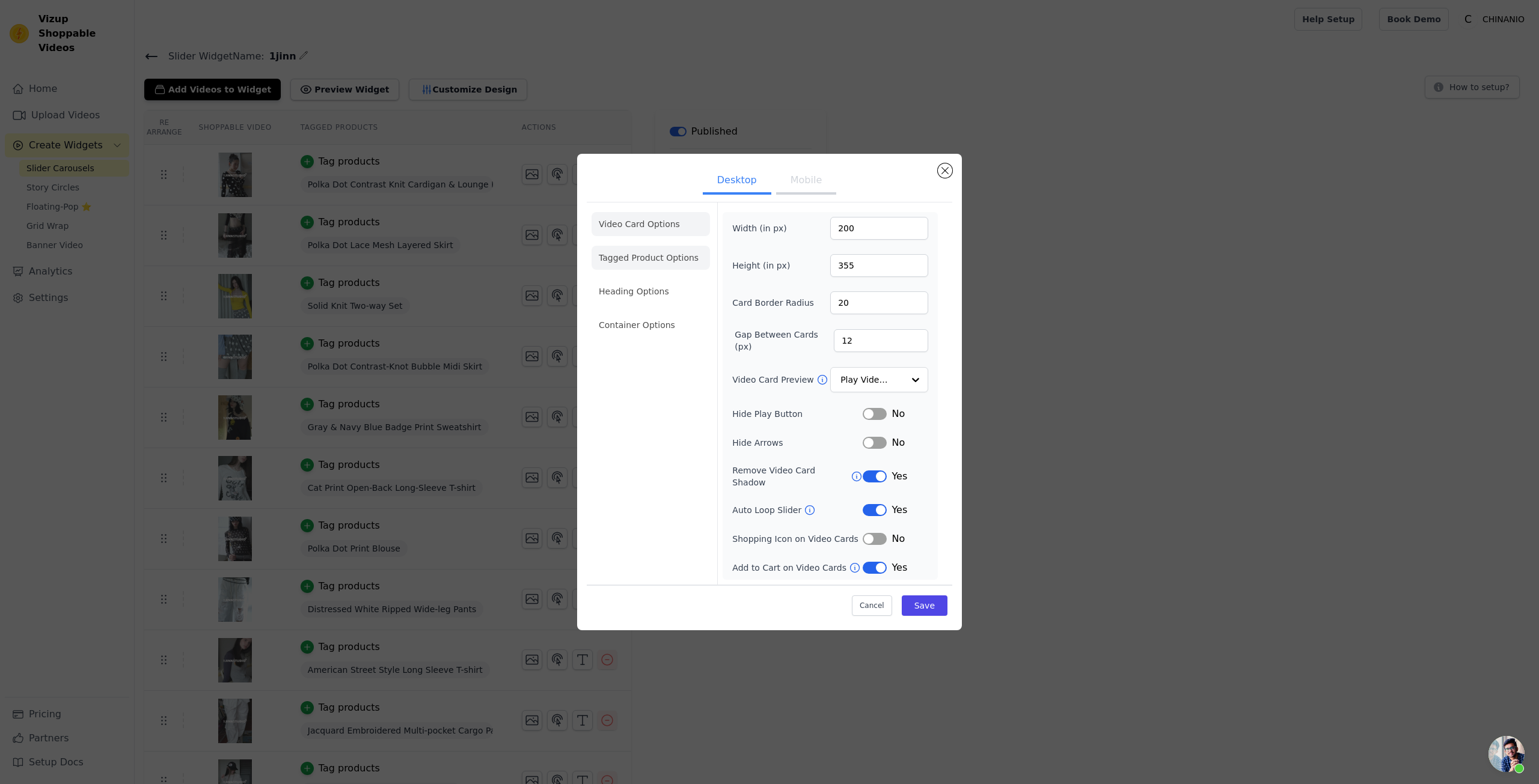
click at [664, 266] on li "Tagged Product Options" at bounding box center [651, 258] width 119 height 24
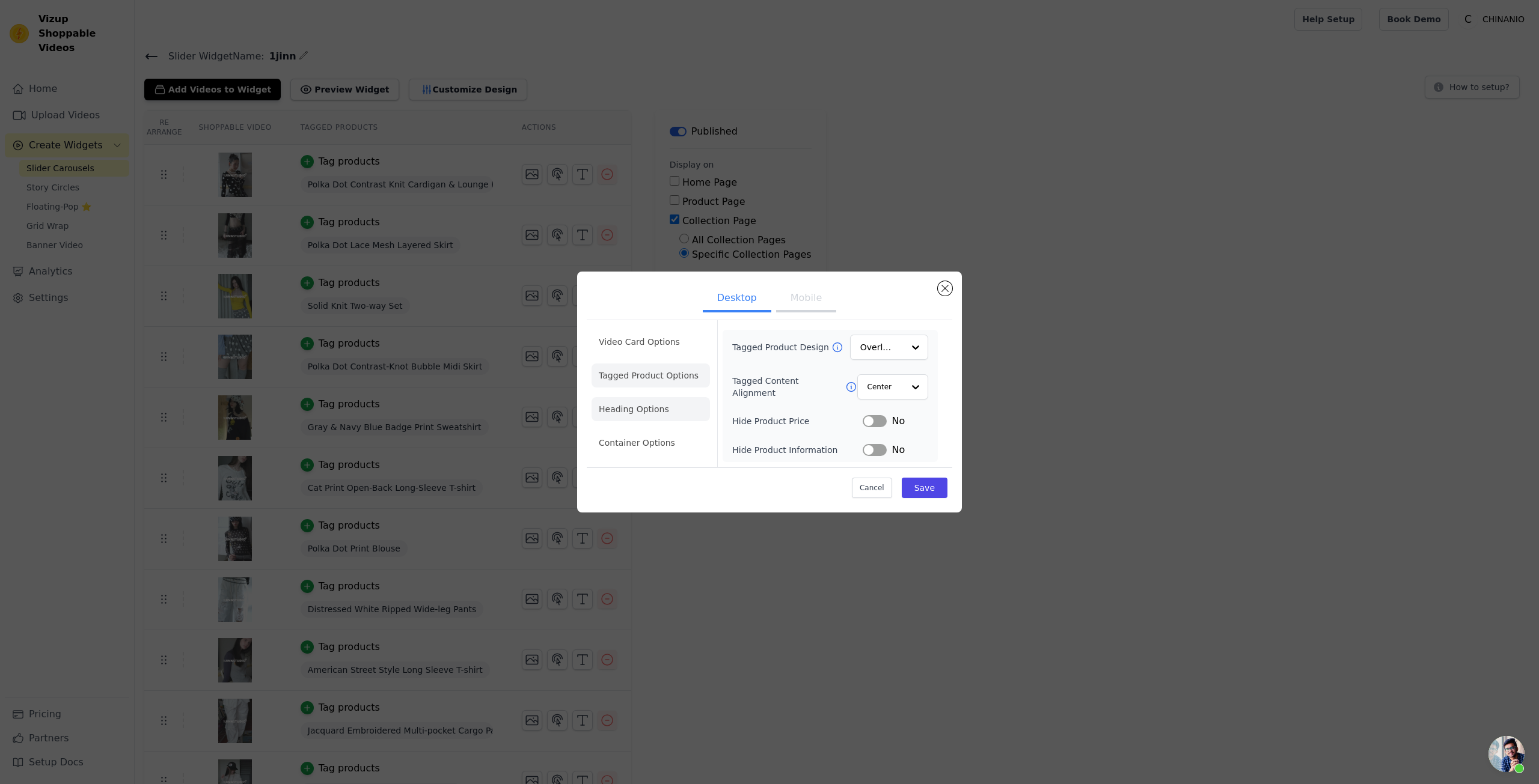
click at [664, 403] on li "Heading Options" at bounding box center [651, 409] width 119 height 24
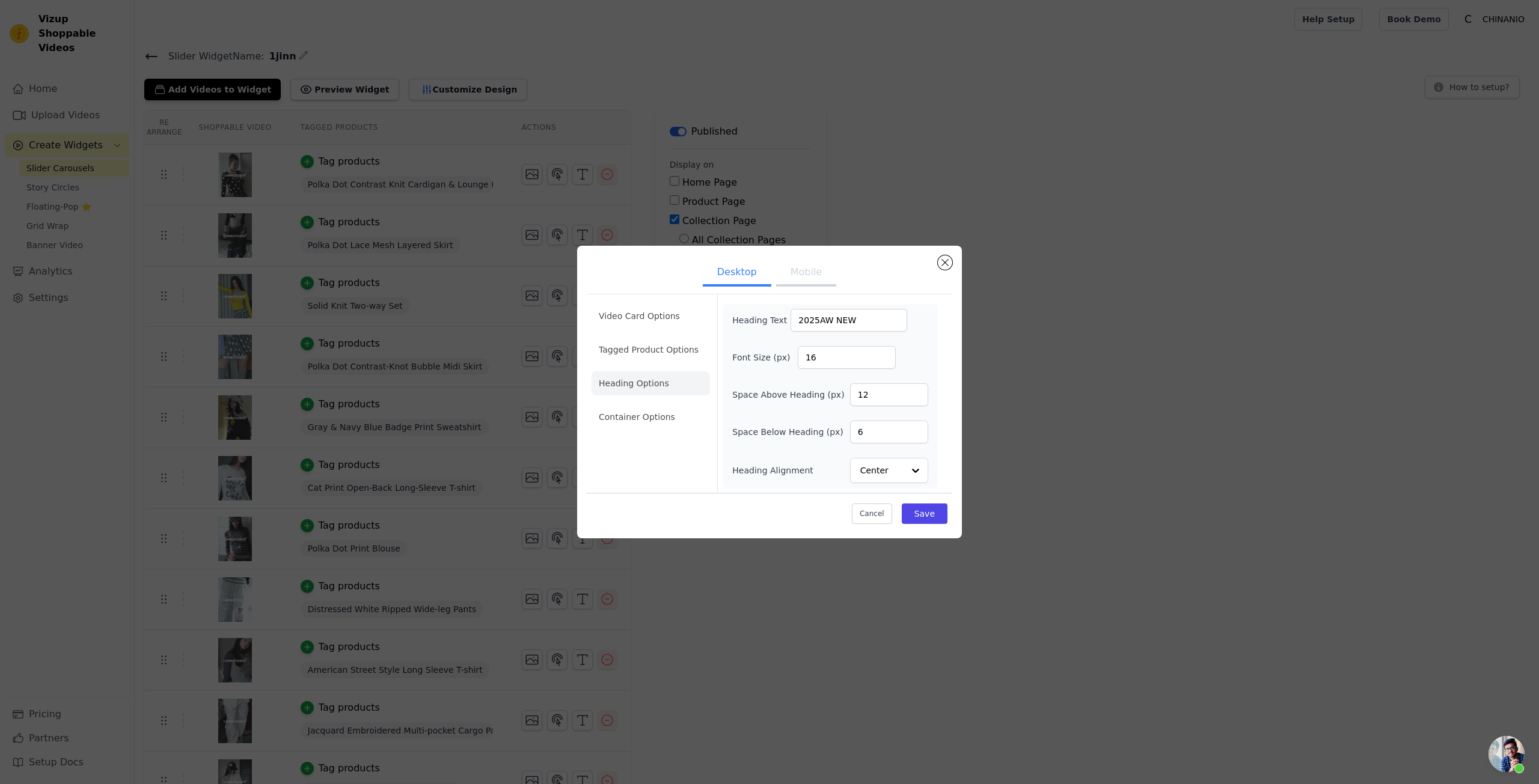
click at [777, 279] on button "Mobile" at bounding box center [806, 273] width 60 height 26
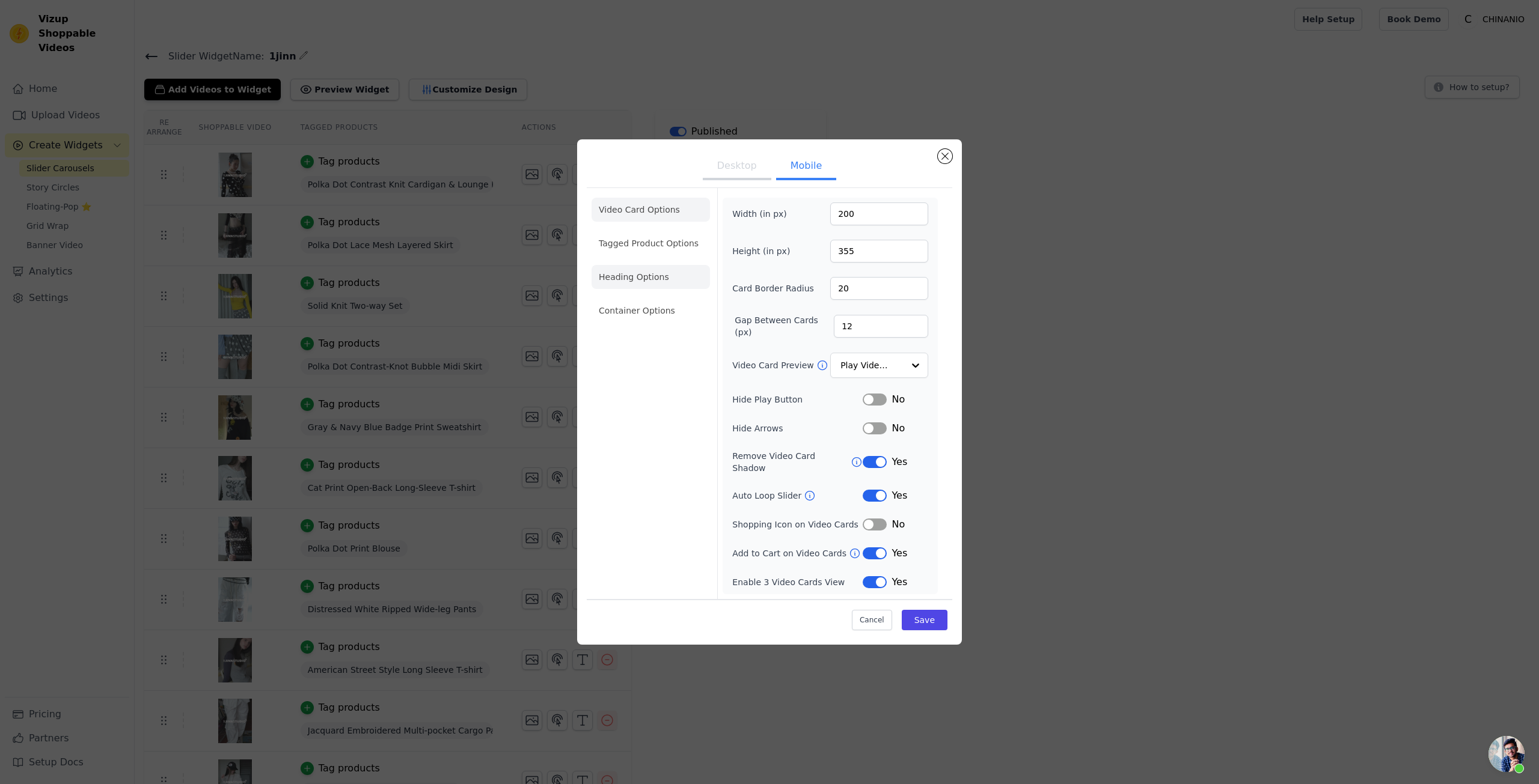
click at [691, 286] on li "Heading Options" at bounding box center [651, 277] width 119 height 24
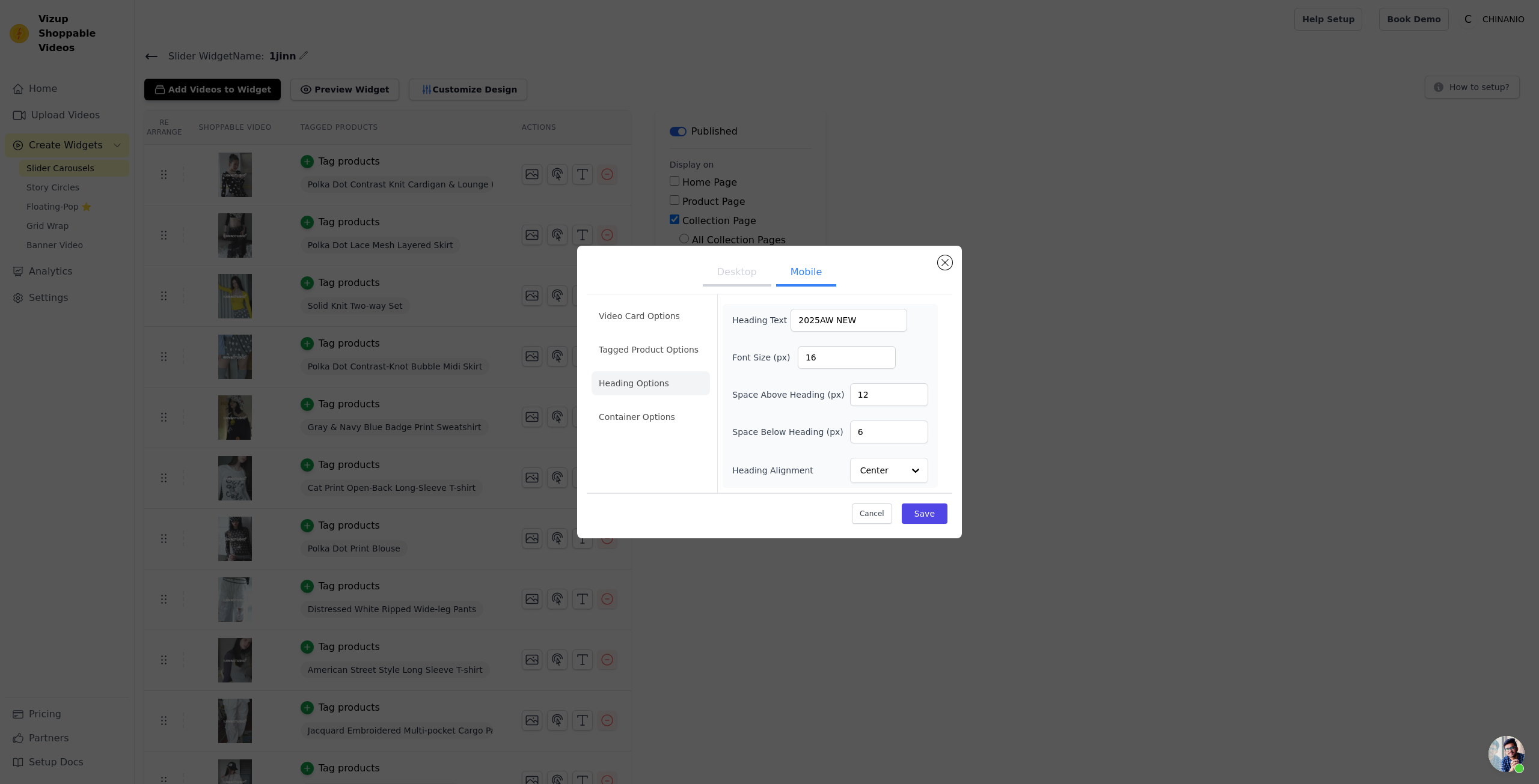
click at [642, 397] on ul "Video Card Options Tagged Product Options Heading Options Container Options" at bounding box center [651, 366] width 119 height 135
click at [643, 411] on li "Container Options" at bounding box center [651, 417] width 119 height 24
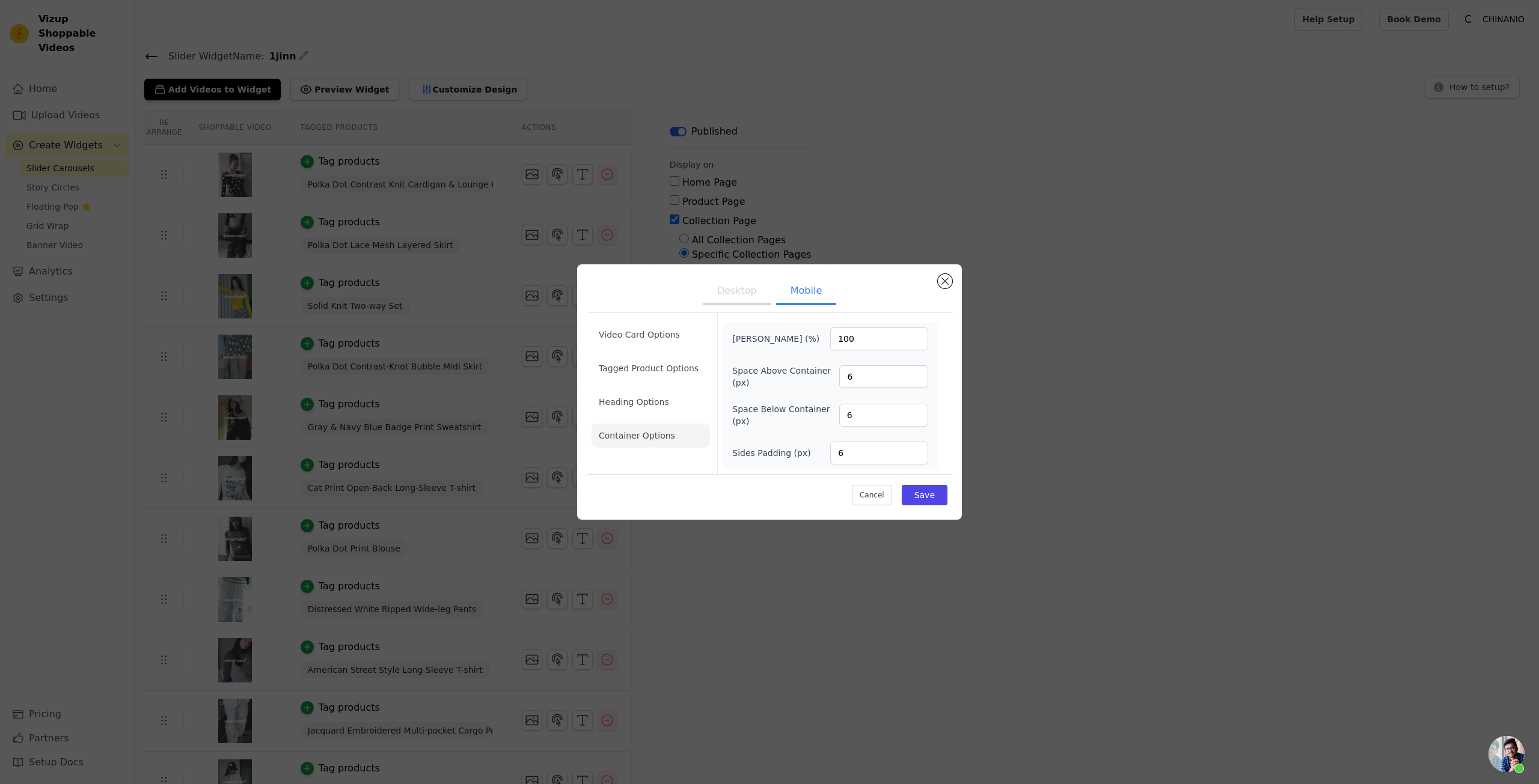
click at [639, 417] on ul "Video Card Options Tagged Product Options Heading Options Container Options" at bounding box center [651, 385] width 119 height 135
click at [714, 302] on button "Desktop" at bounding box center [737, 291] width 68 height 26
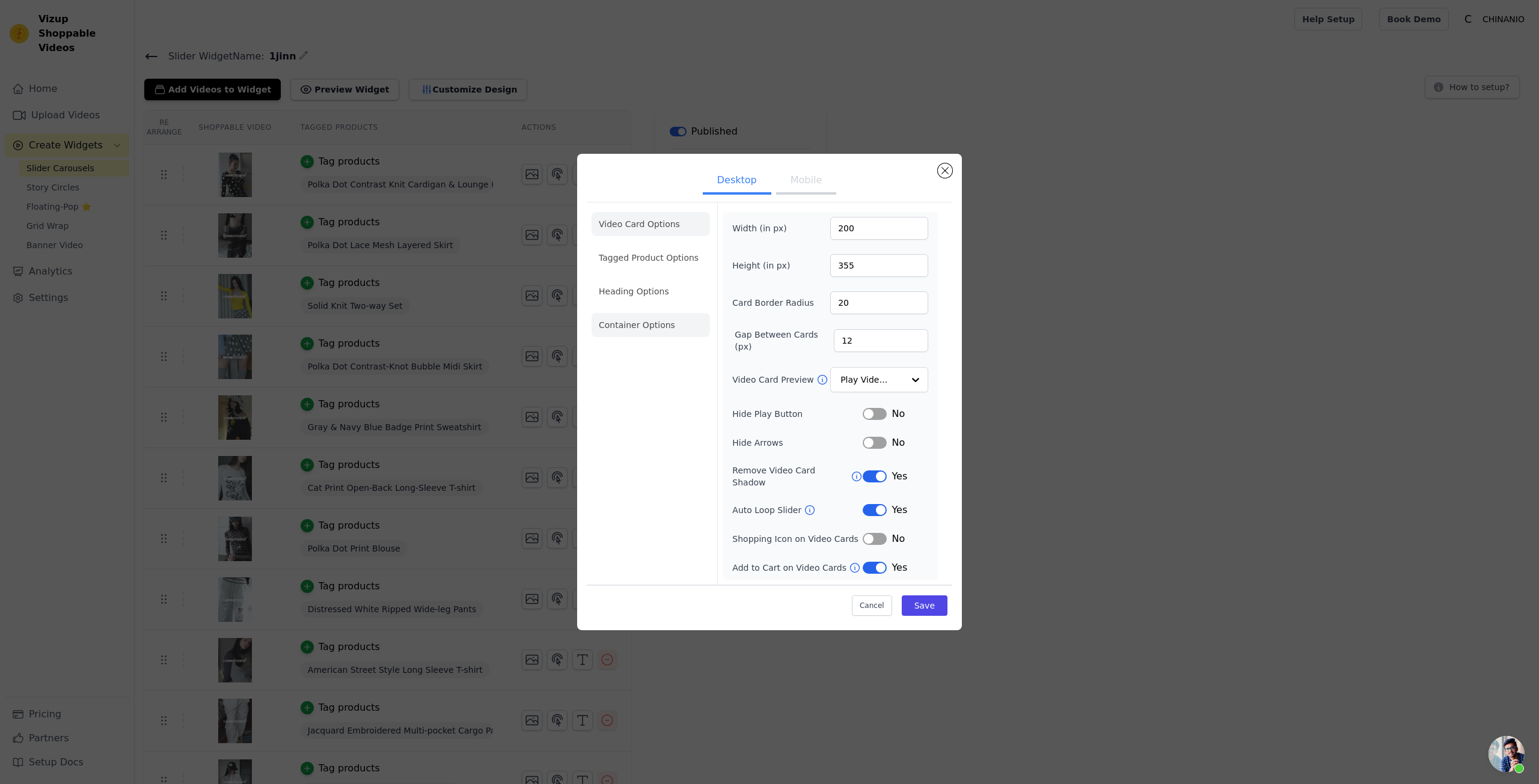
click at [630, 328] on li "Container Options" at bounding box center [651, 325] width 119 height 24
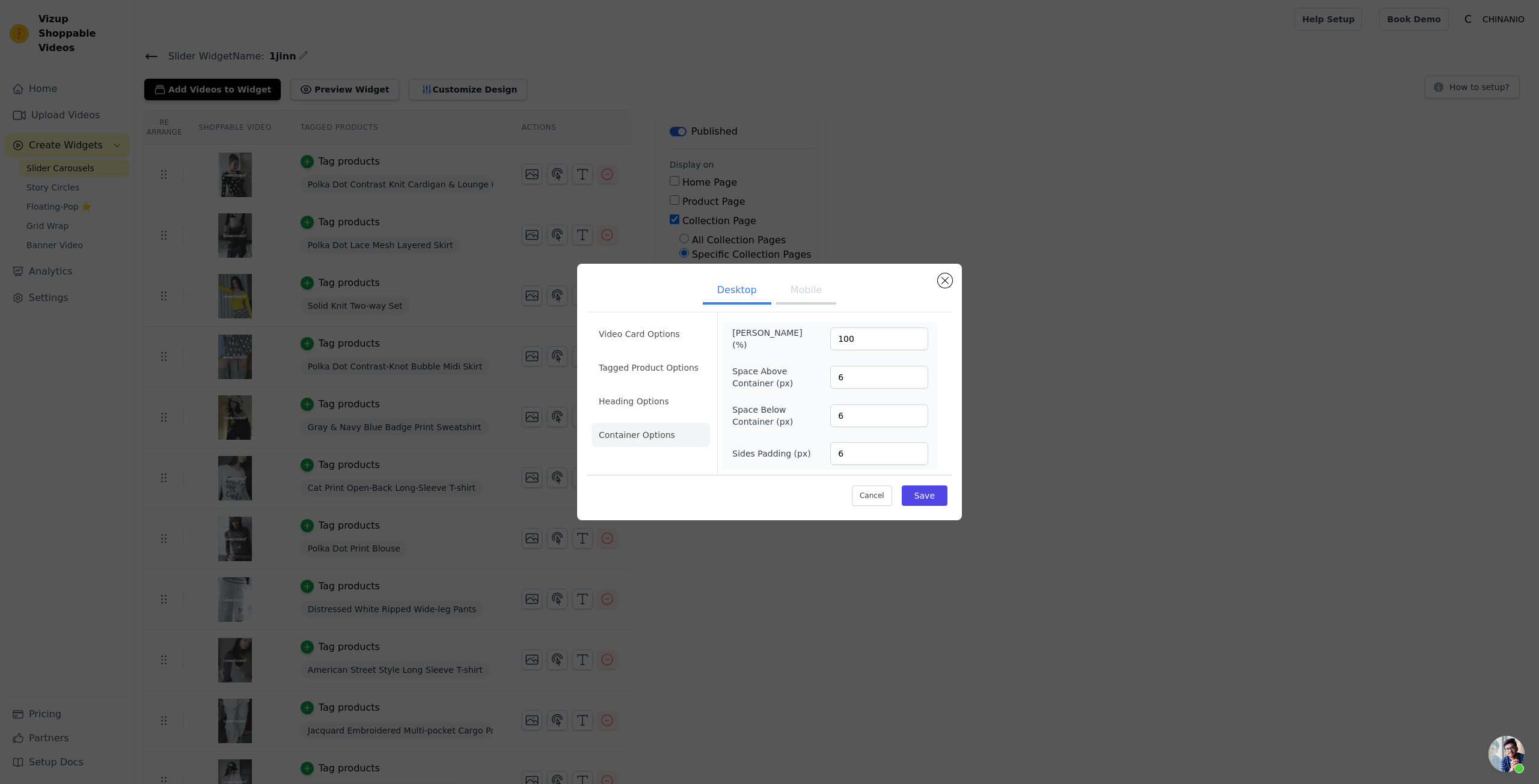
click at [793, 298] on button "Mobile" at bounding box center [806, 291] width 60 height 26
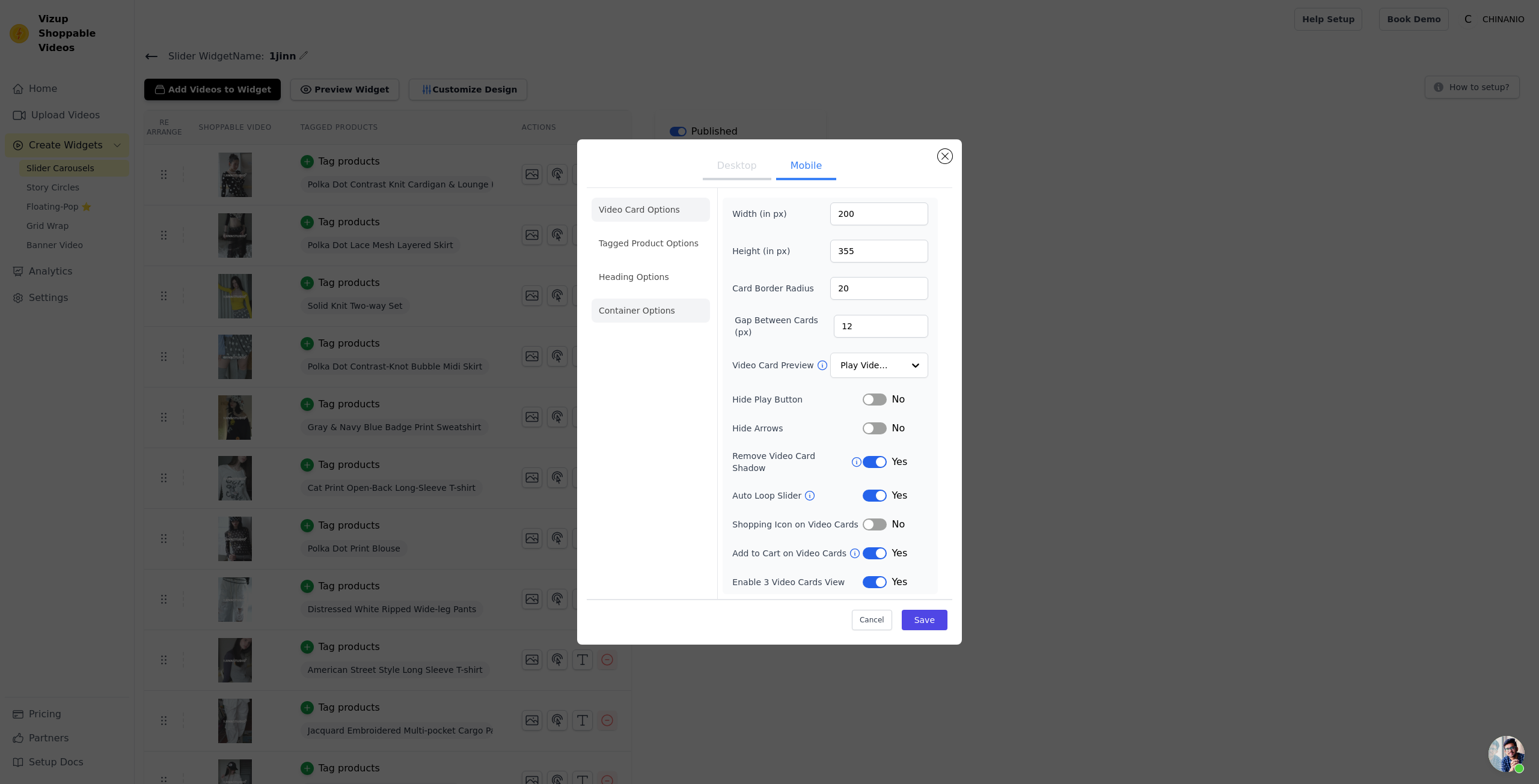
click at [632, 318] on li "Container Options" at bounding box center [651, 311] width 119 height 24
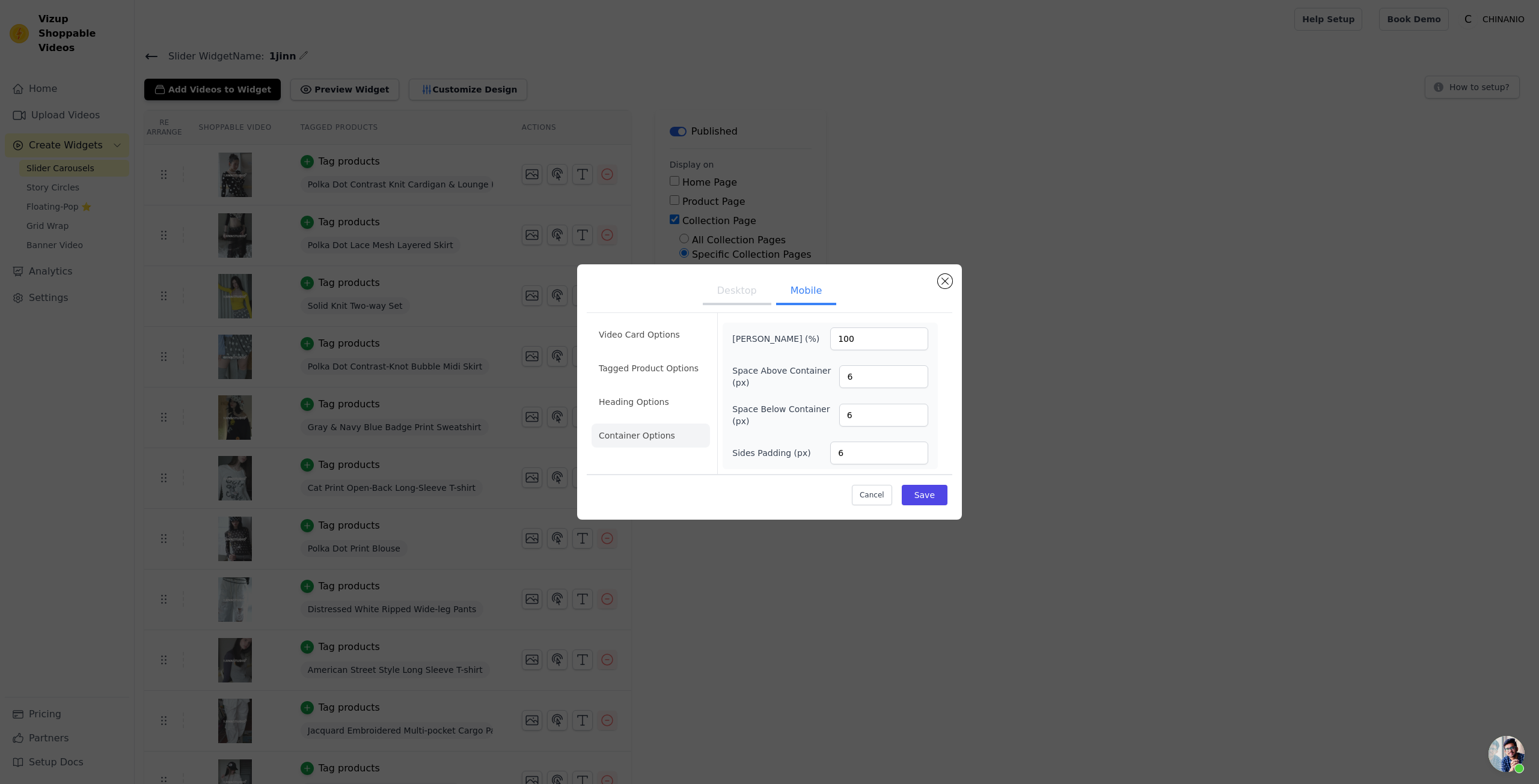
click at [733, 303] on button "Desktop" at bounding box center [737, 291] width 68 height 26
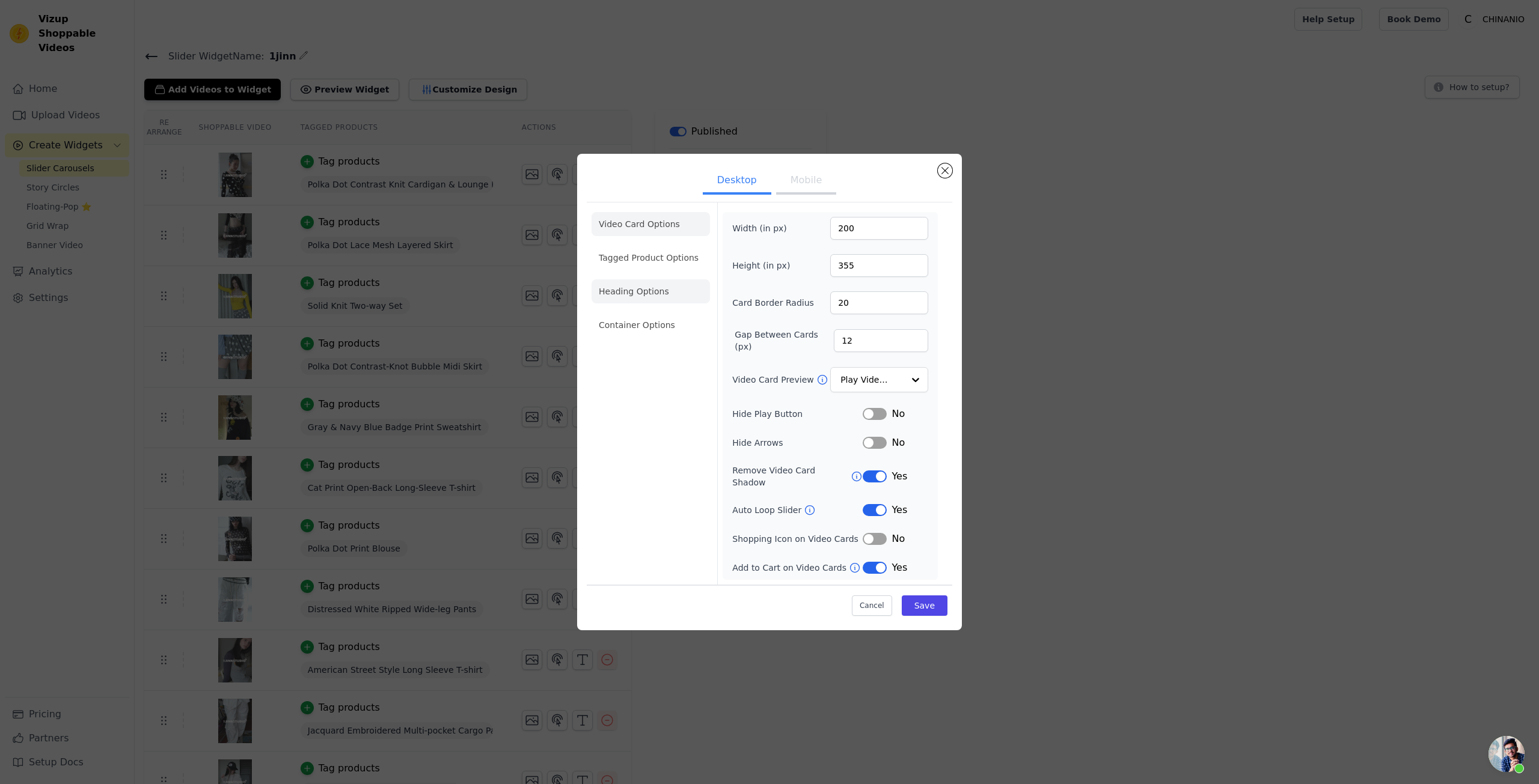
click at [637, 304] on li "Heading Options" at bounding box center [651, 291] width 119 height 24
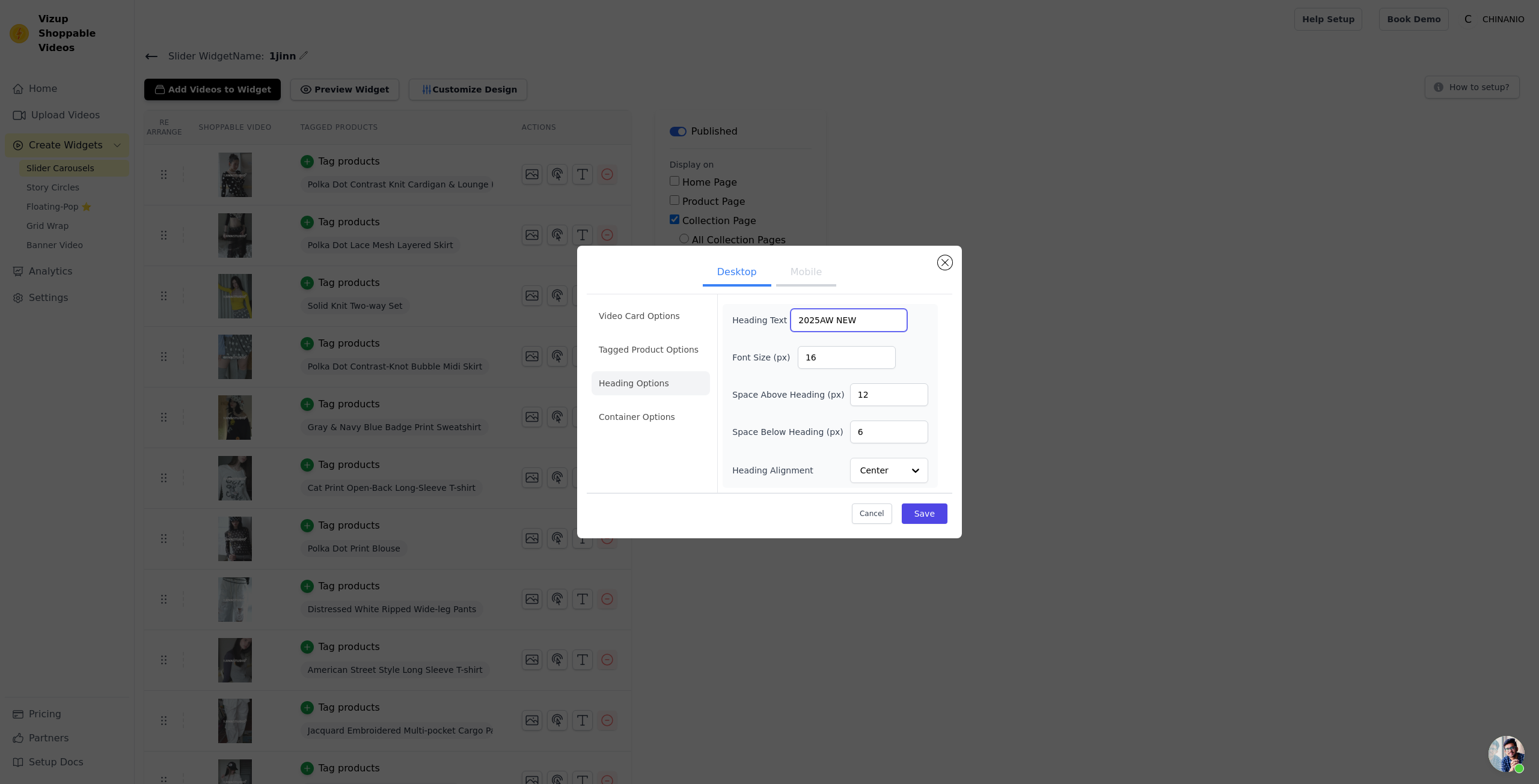
click at [821, 319] on input "2025AW NEW" at bounding box center [849, 320] width 117 height 23
paste input "Daily Fluff 25AW Vol.03-3 Look Book"
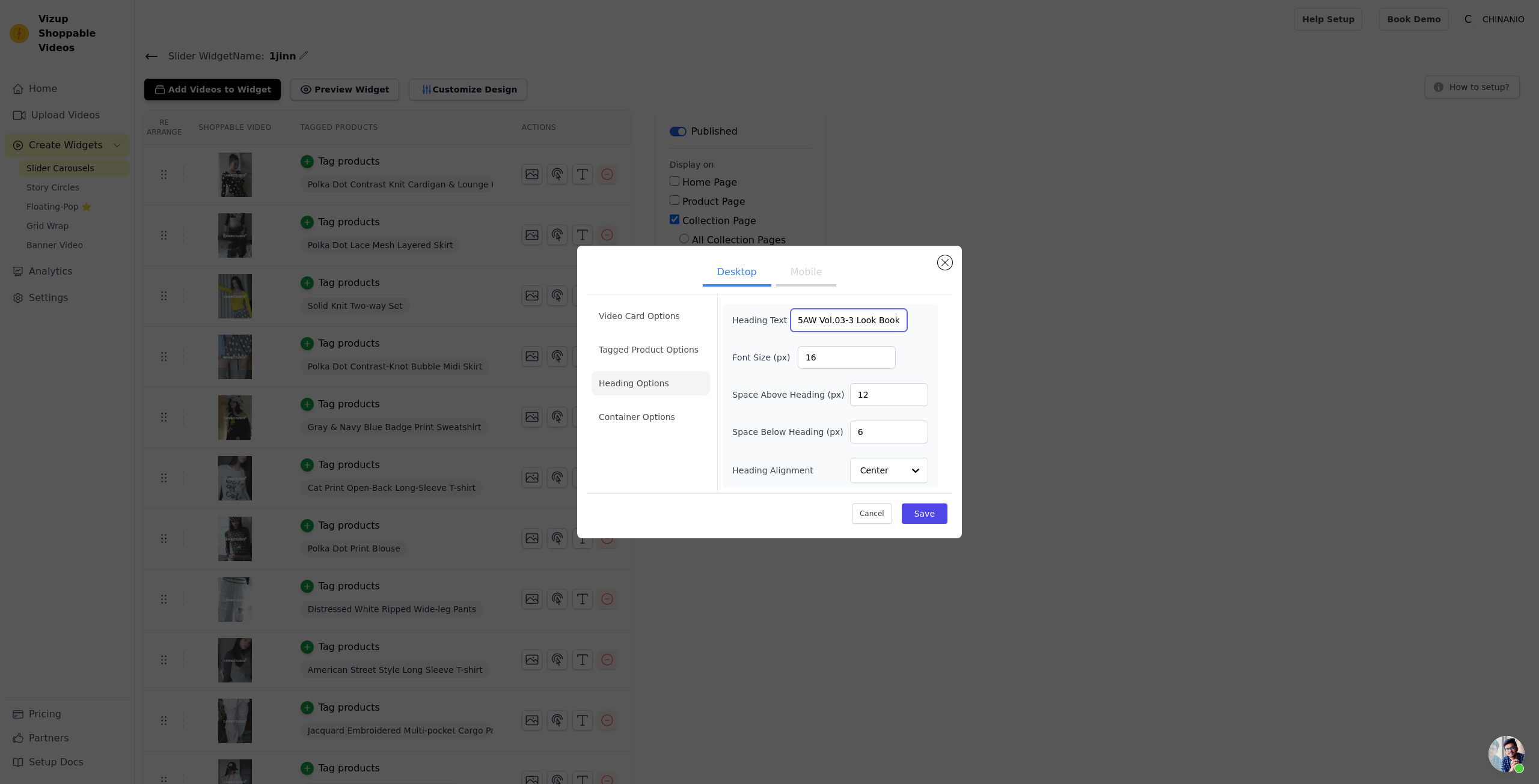
type input "Daily Fluff 25AW Vol.03-3 Look Book"
click at [801, 263] on button "Mobile" at bounding box center [806, 273] width 60 height 26
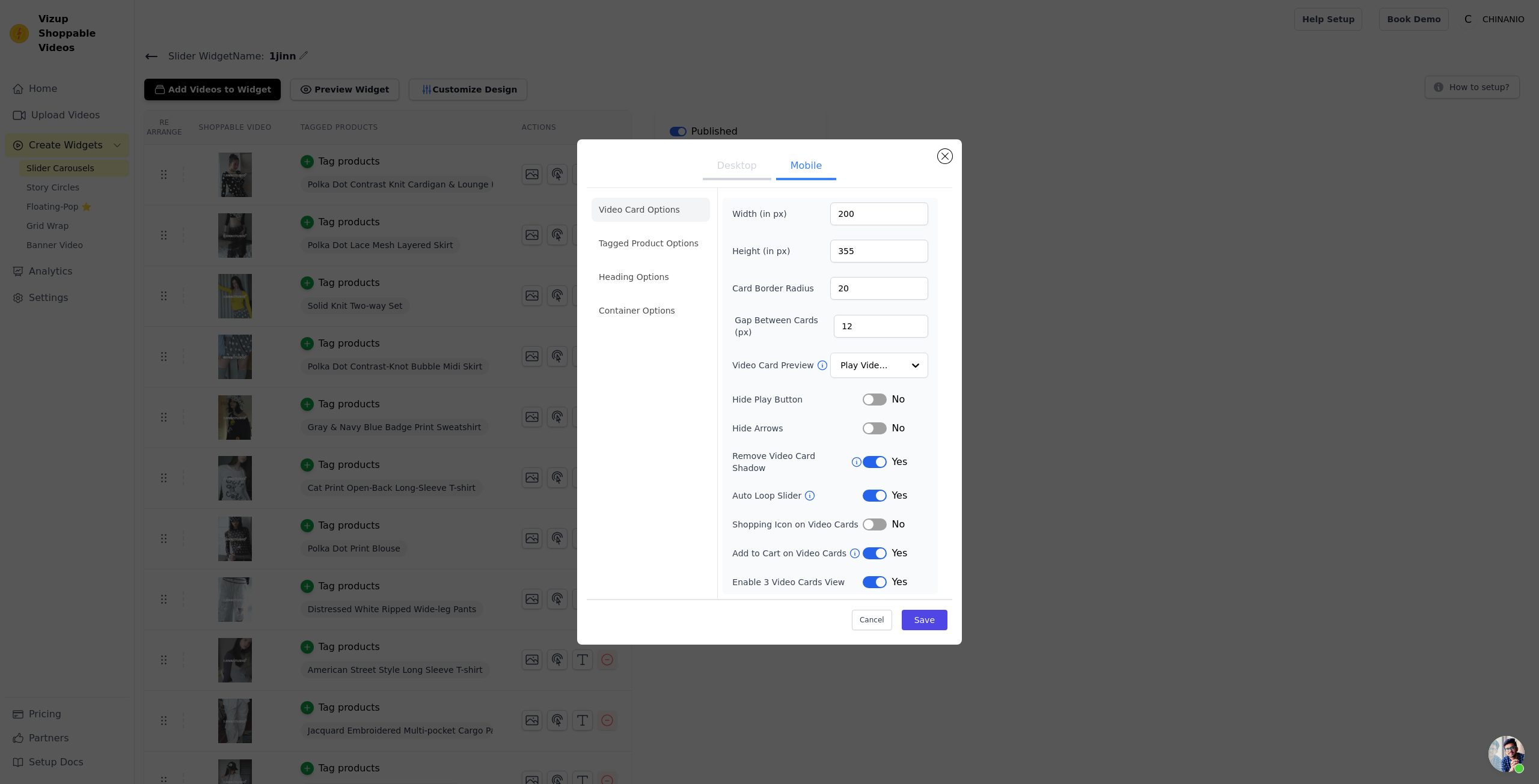
click at [730, 173] on button "Desktop" at bounding box center [737, 167] width 68 height 26
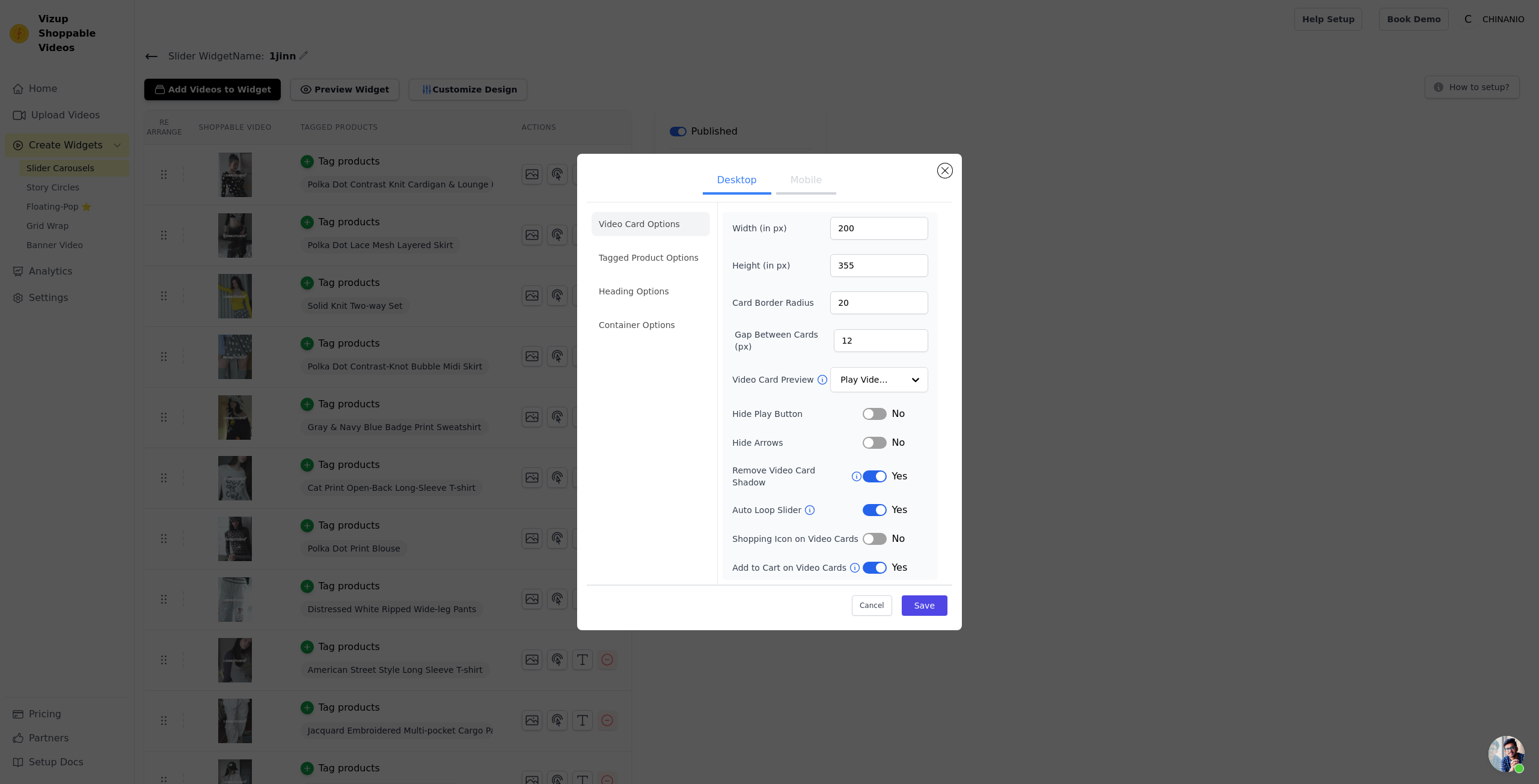
click at [813, 189] on button "Mobile" at bounding box center [806, 181] width 60 height 26
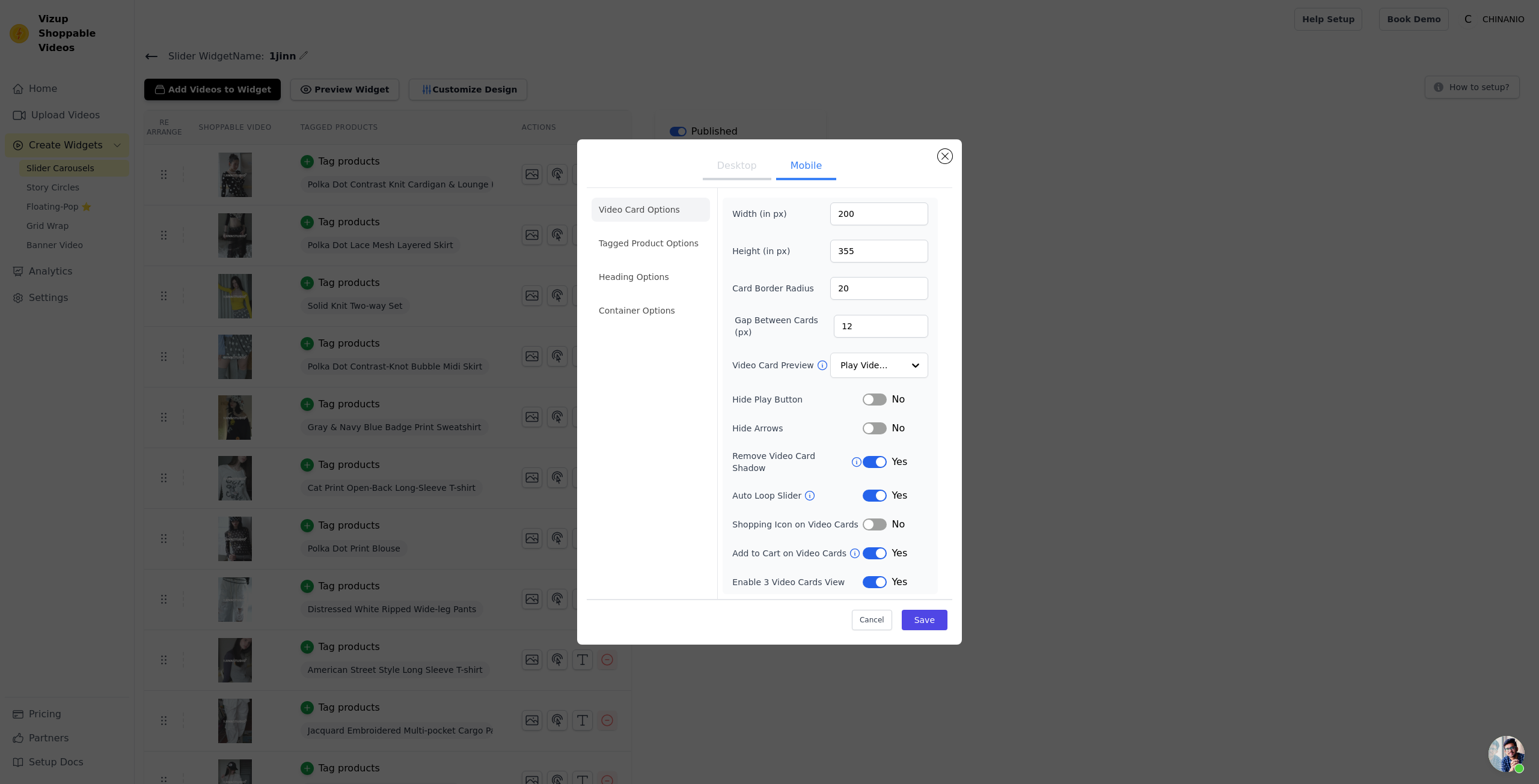
click at [648, 294] on ul "Video Card Options Tagged Product Options Heading Options Container Options" at bounding box center [651, 260] width 119 height 135
click at [656, 285] on li "Heading Options" at bounding box center [651, 277] width 119 height 24
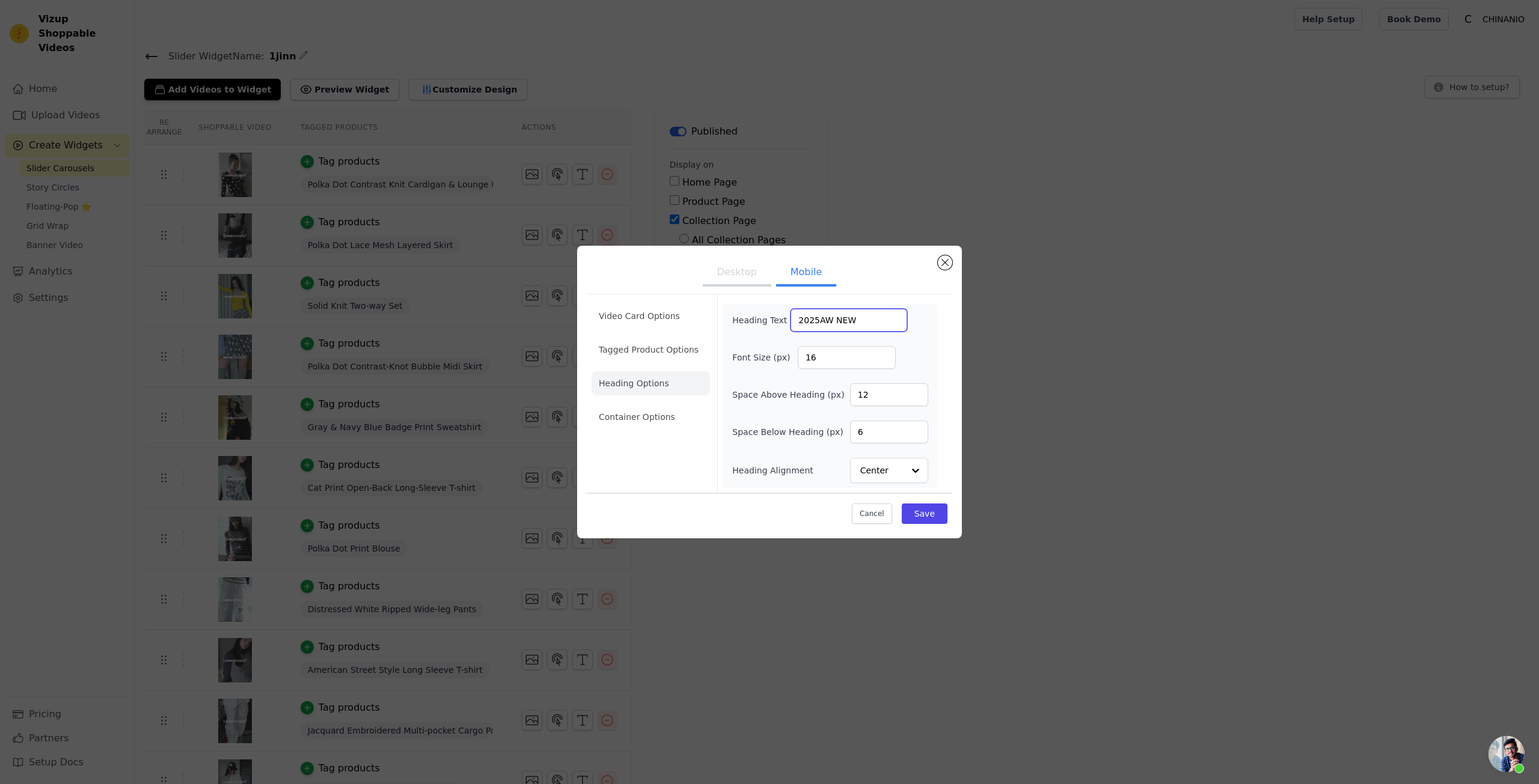
click at [800, 315] on input "2025AW NEW" at bounding box center [849, 320] width 117 height 23
paste input "Daily Fluff 25AW Vol.03-3 Look Book"
type input "Daily Fluff 25AW Vol.03-3 Look Book"
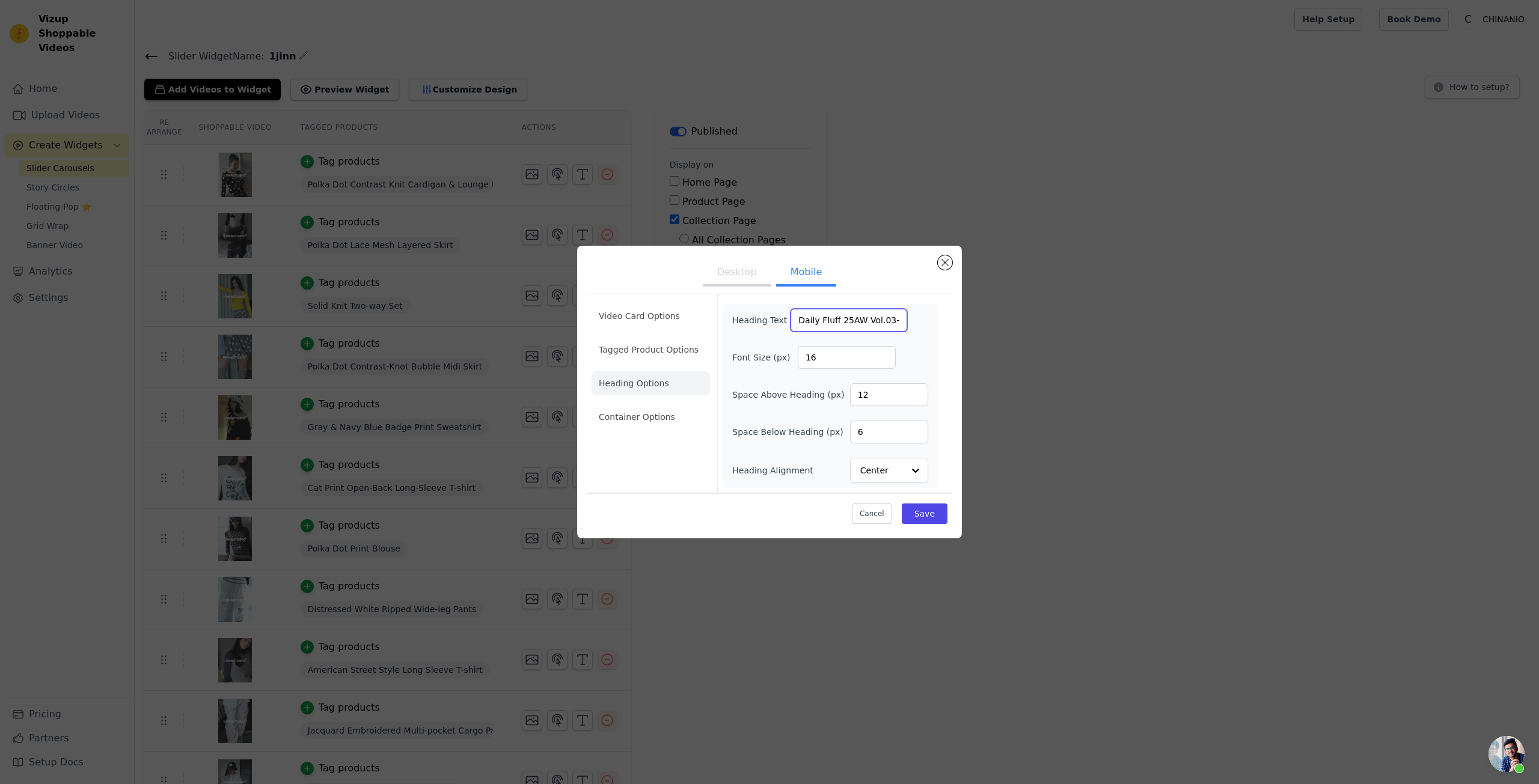
scroll to position [0, 55]
click at [718, 274] on button "Desktop" at bounding box center [737, 273] width 68 height 26
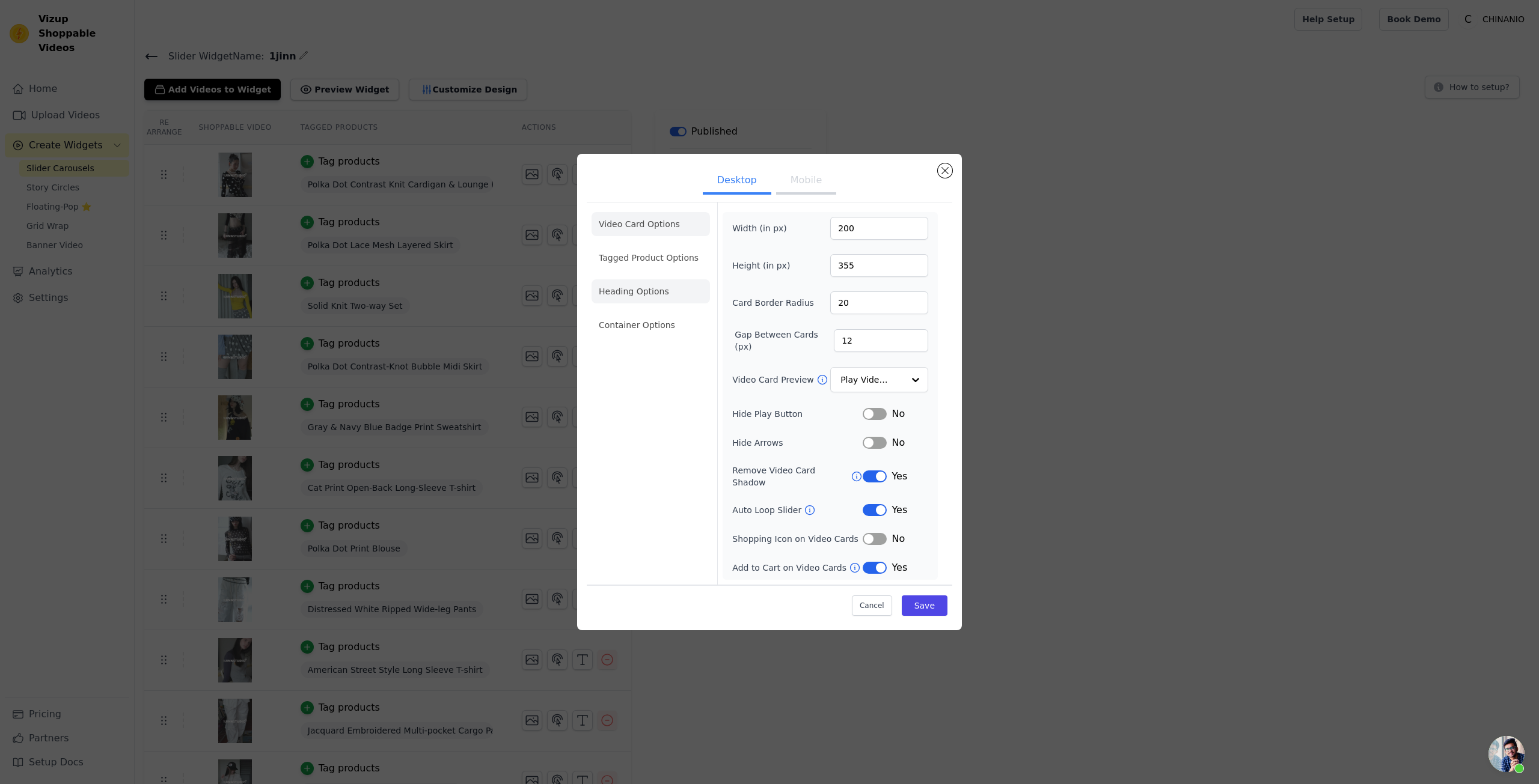
click at [613, 304] on li "Heading Options" at bounding box center [651, 291] width 119 height 24
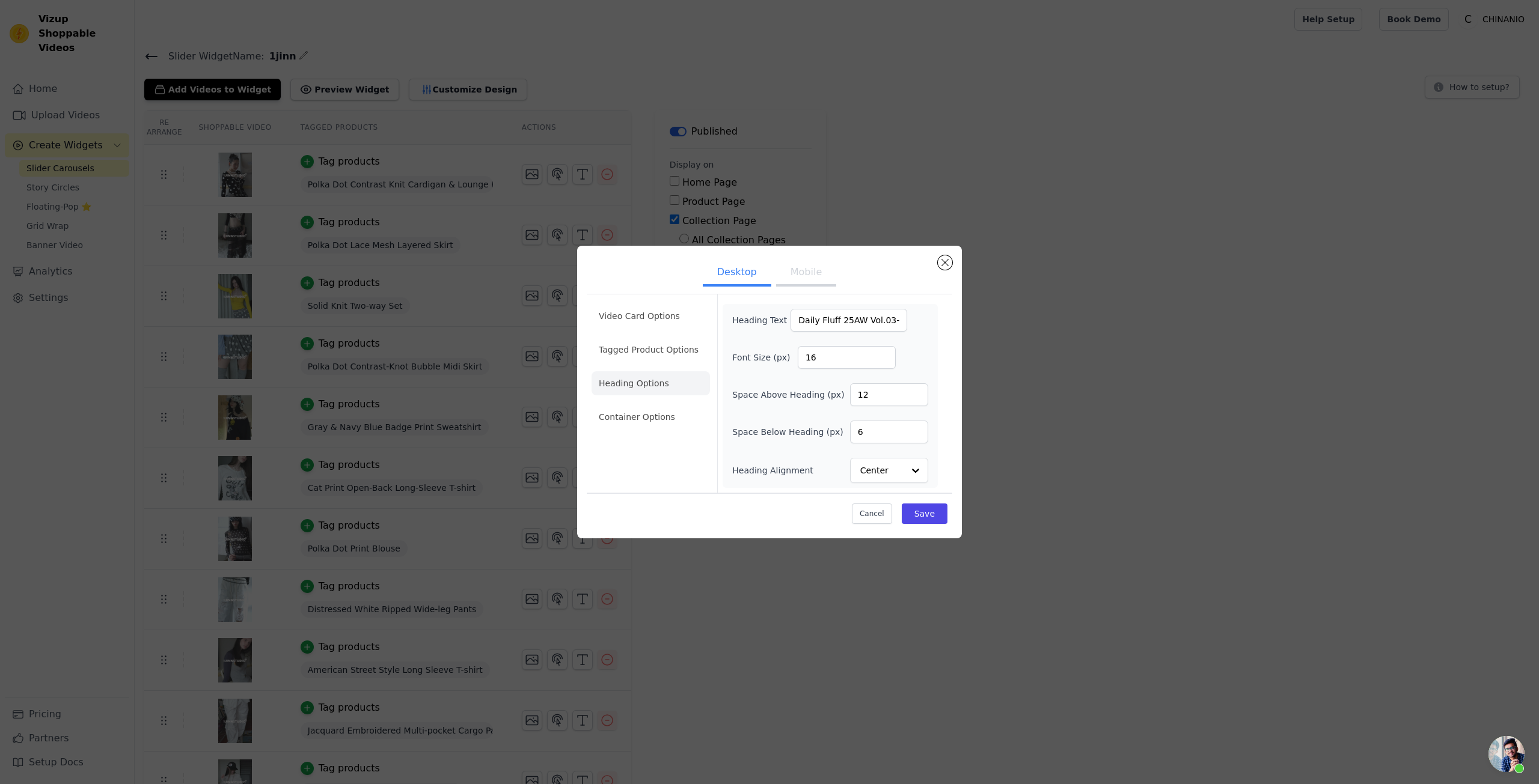
click at [803, 282] on button "Mobile" at bounding box center [806, 273] width 60 height 26
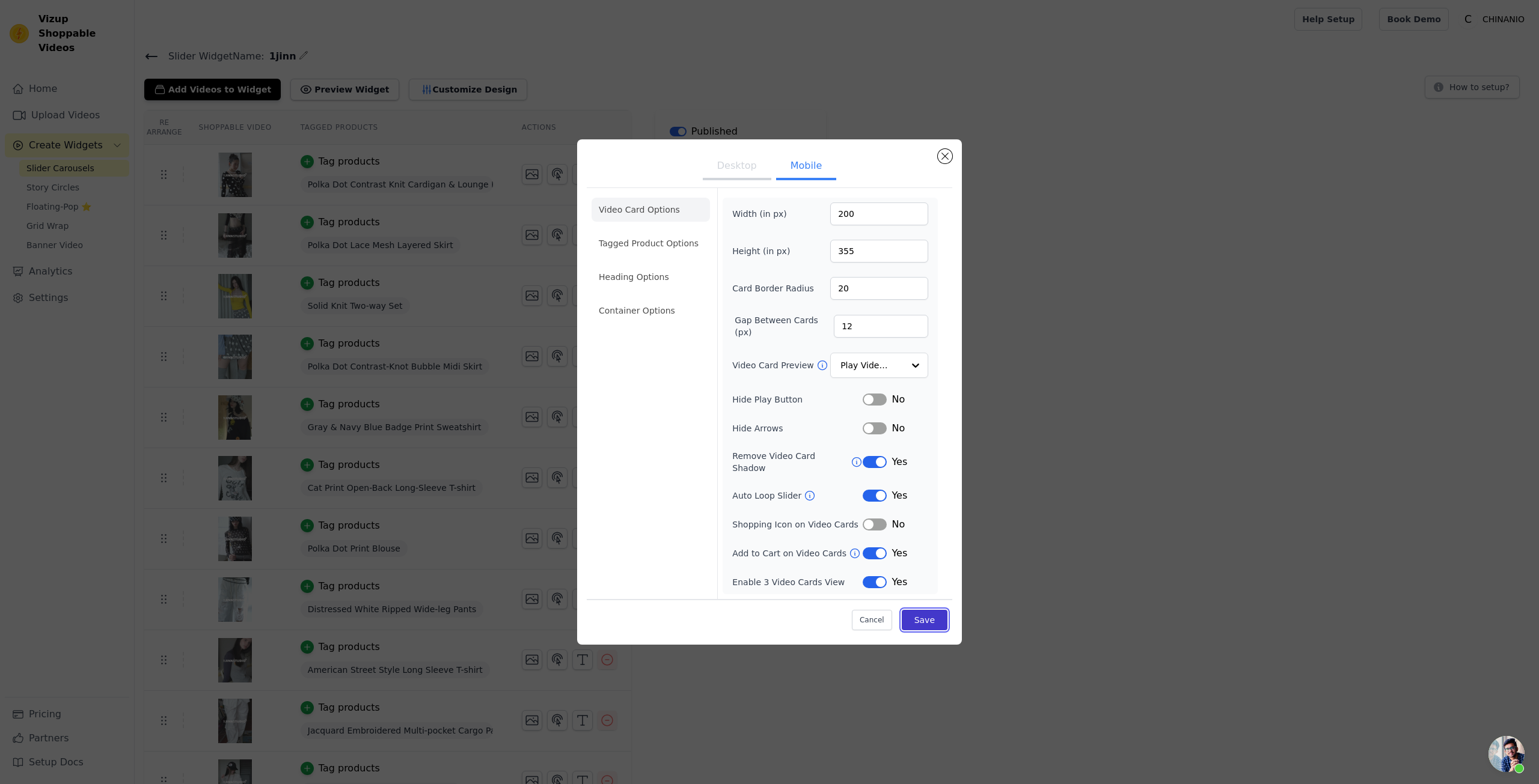
click at [923, 612] on button "Save" at bounding box center [925, 620] width 46 height 20
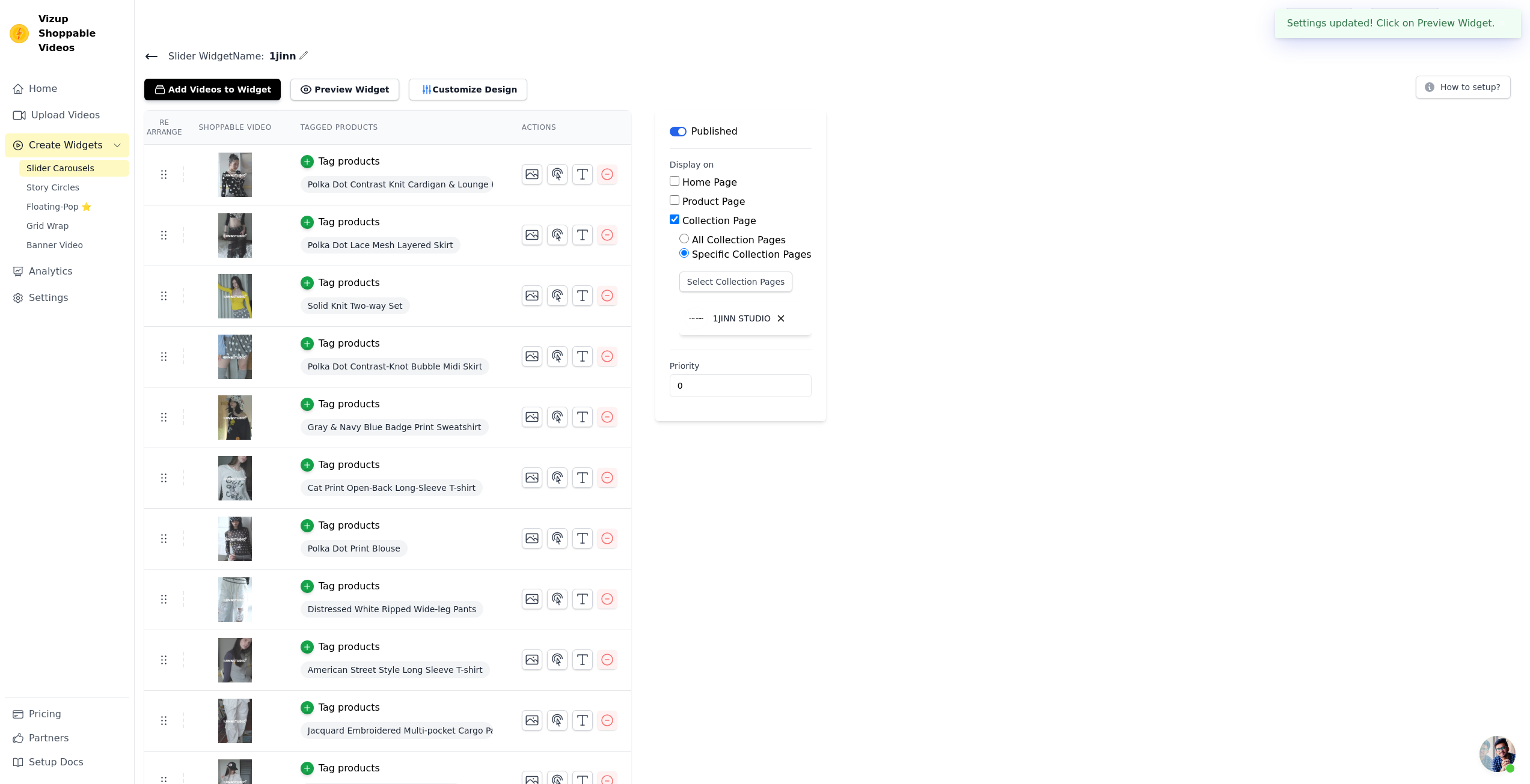
click at [1049, 465] on div "Re Arrange Shoppable Video Tagged Products Actions Tag products Polka Dot Contr…" at bounding box center [832, 582] width 1395 height 945
click at [326, 82] on button "Preview Widget" at bounding box center [345, 89] width 108 height 22
click at [431, 101] on div "Slider Widget Name: 1jinn Add Videos to Widget Preview Widget Customize Design …" at bounding box center [832, 552] width 1395 height 1007
click at [434, 99] on button "Customize Design" at bounding box center [468, 89] width 119 height 22
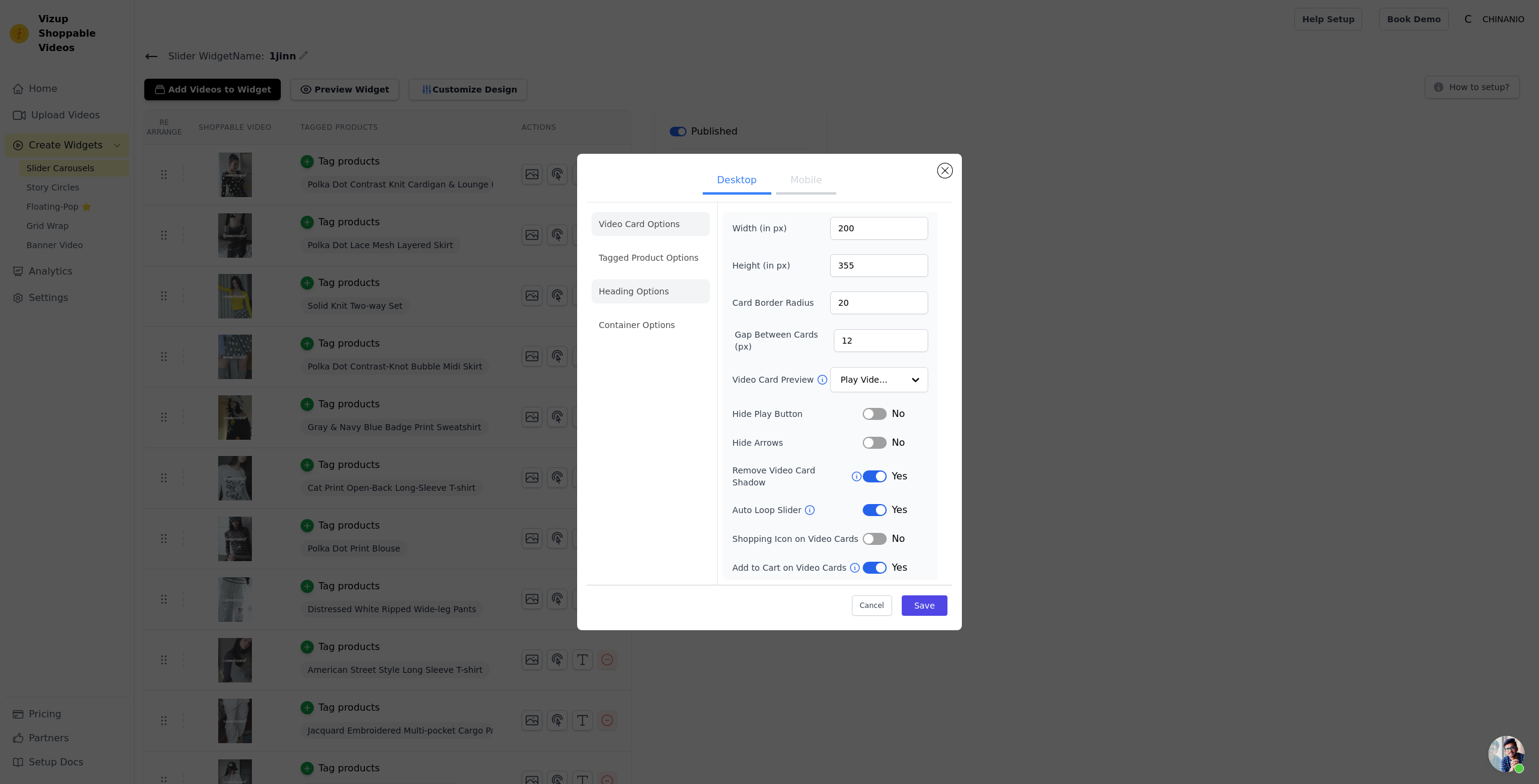
click at [671, 289] on li "Heading Options" at bounding box center [651, 291] width 119 height 24
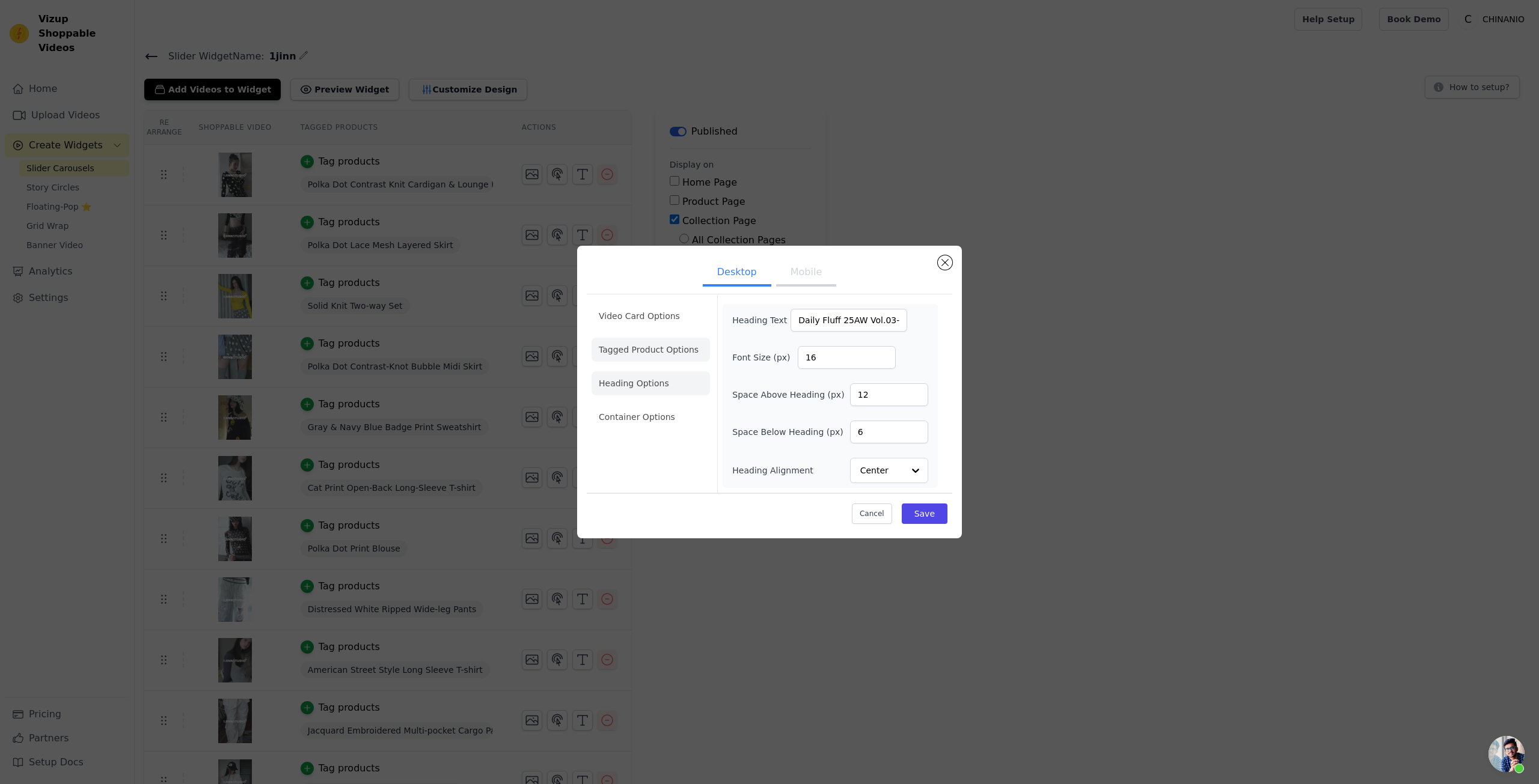
click at [619, 347] on li "Tagged Product Options" at bounding box center [651, 349] width 119 height 24
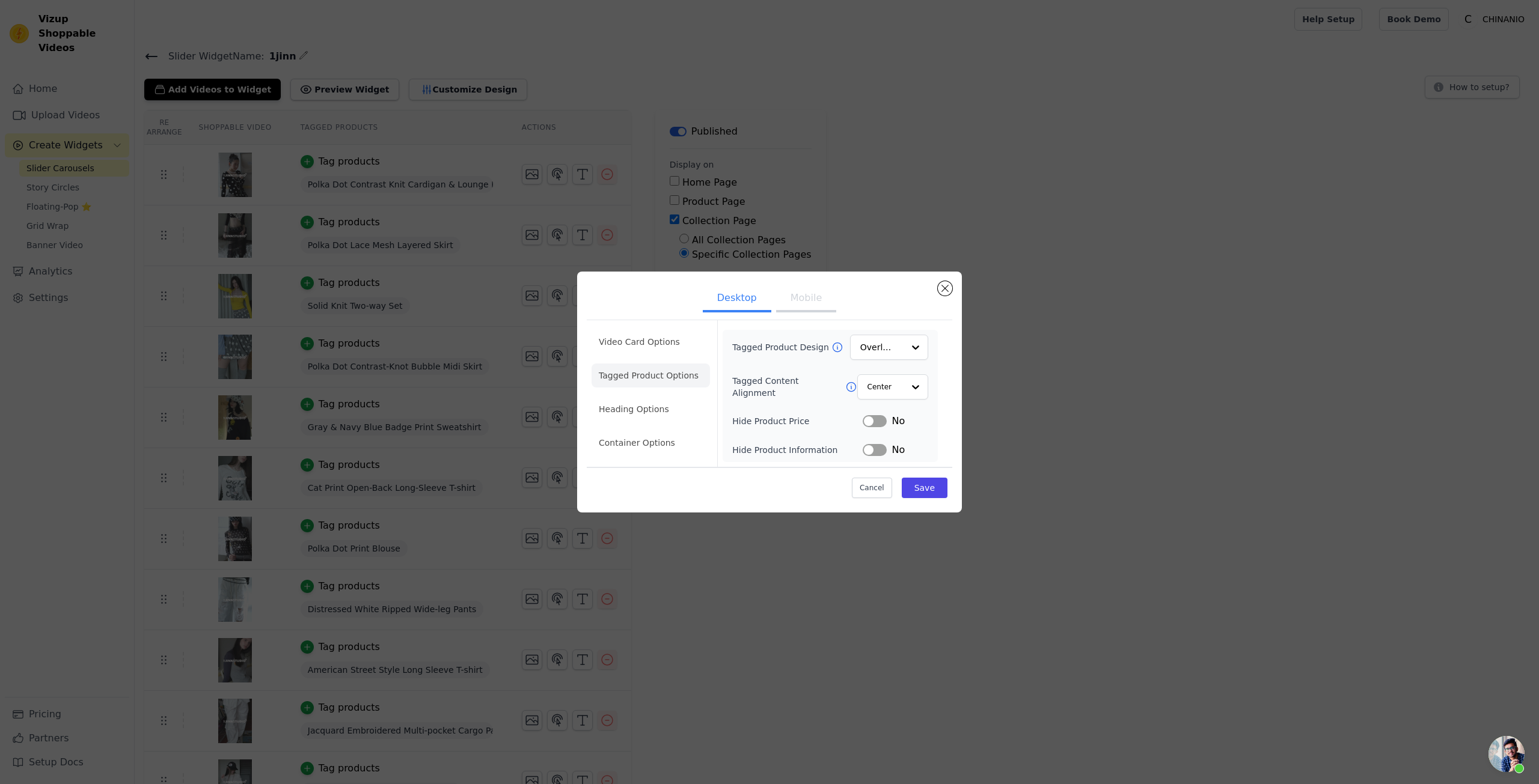
click at [632, 326] on ul "Video Card Options Tagged Product Options Heading Options Container Options" at bounding box center [651, 392] width 119 height 135
click at [643, 342] on li "Video Card Options" at bounding box center [651, 342] width 119 height 24
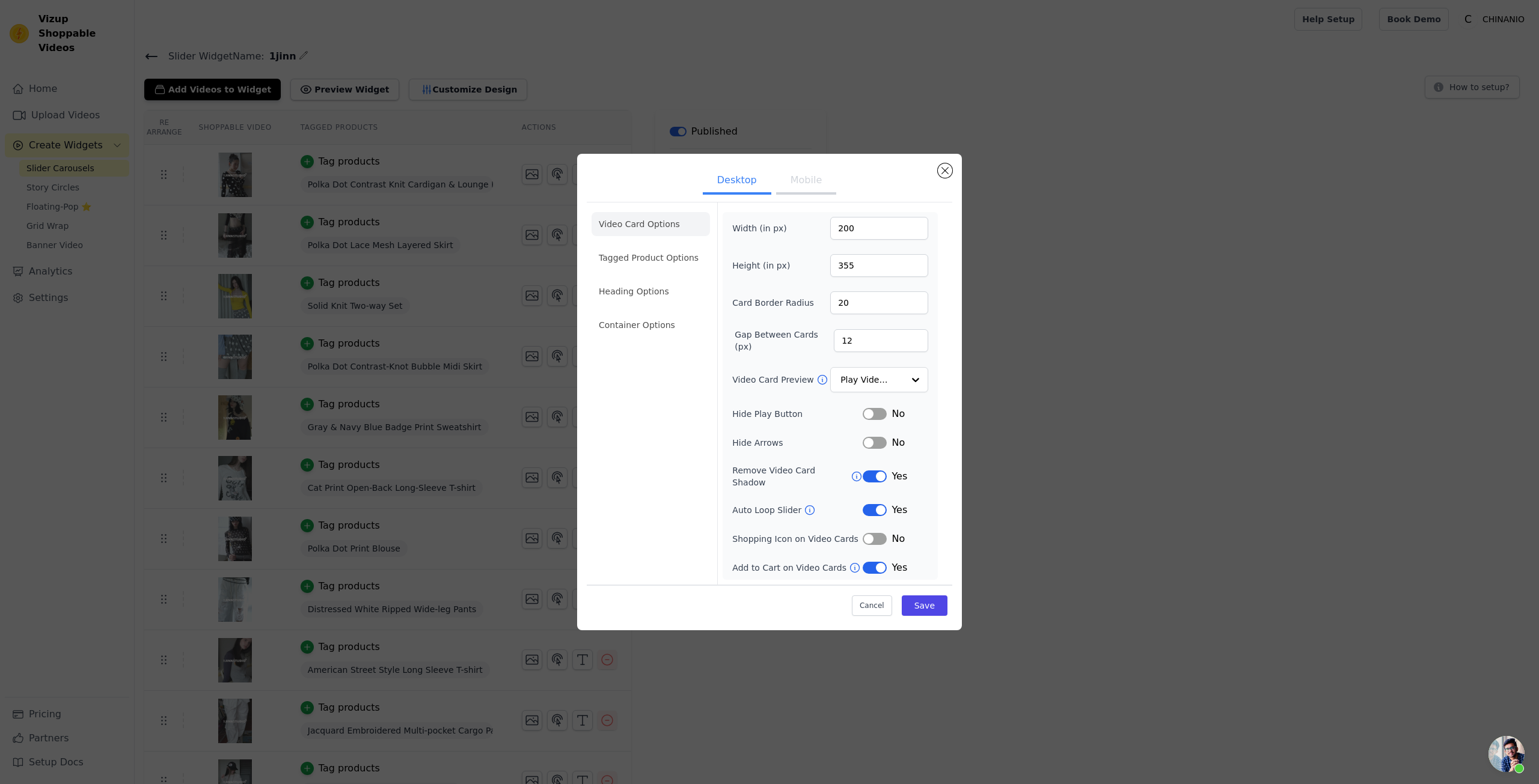
click at [881, 509] on button "Label" at bounding box center [874, 510] width 24 height 12
click at [934, 599] on button "Save" at bounding box center [925, 606] width 46 height 20
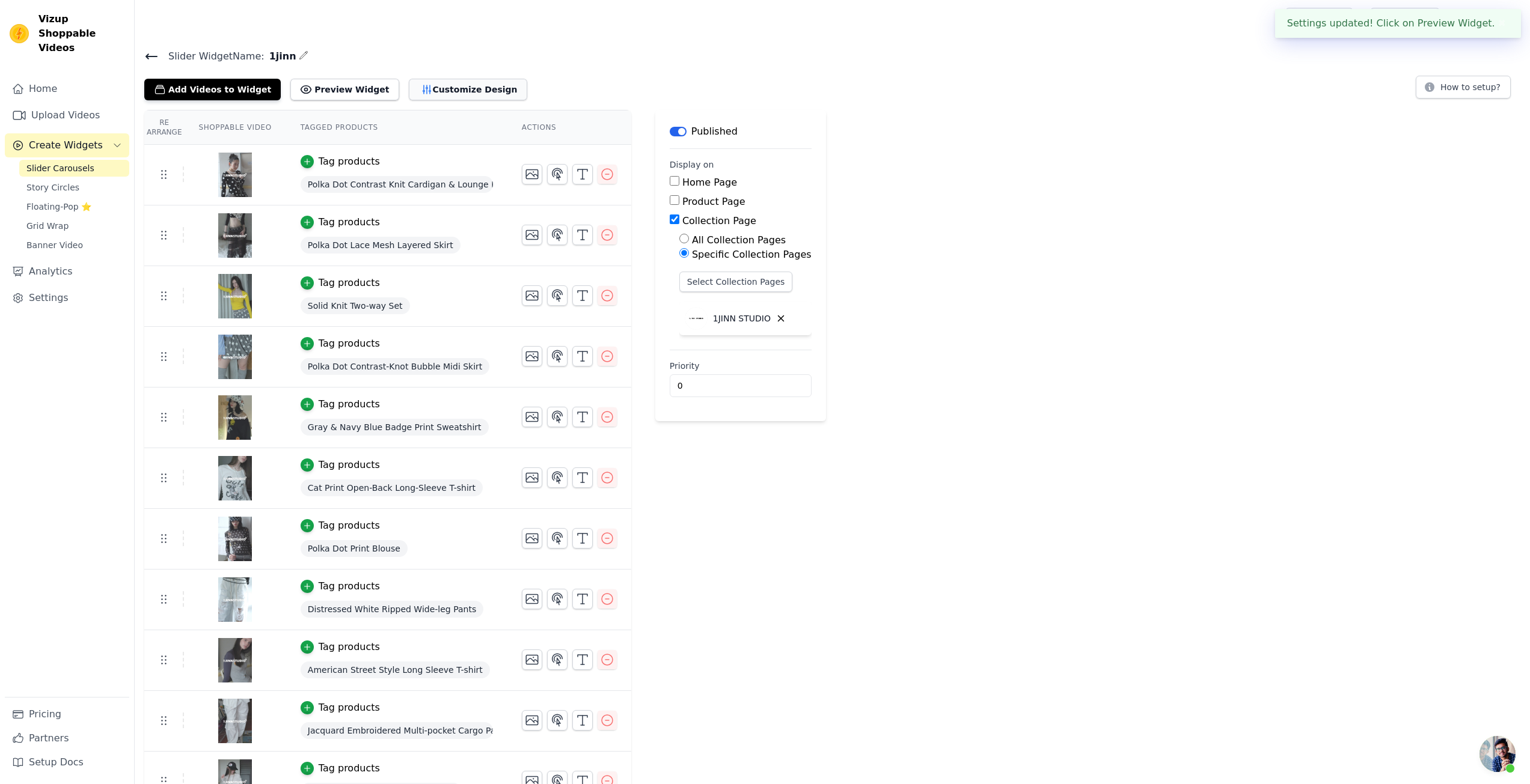
click at [434, 87] on button "Customize Design" at bounding box center [468, 89] width 119 height 22
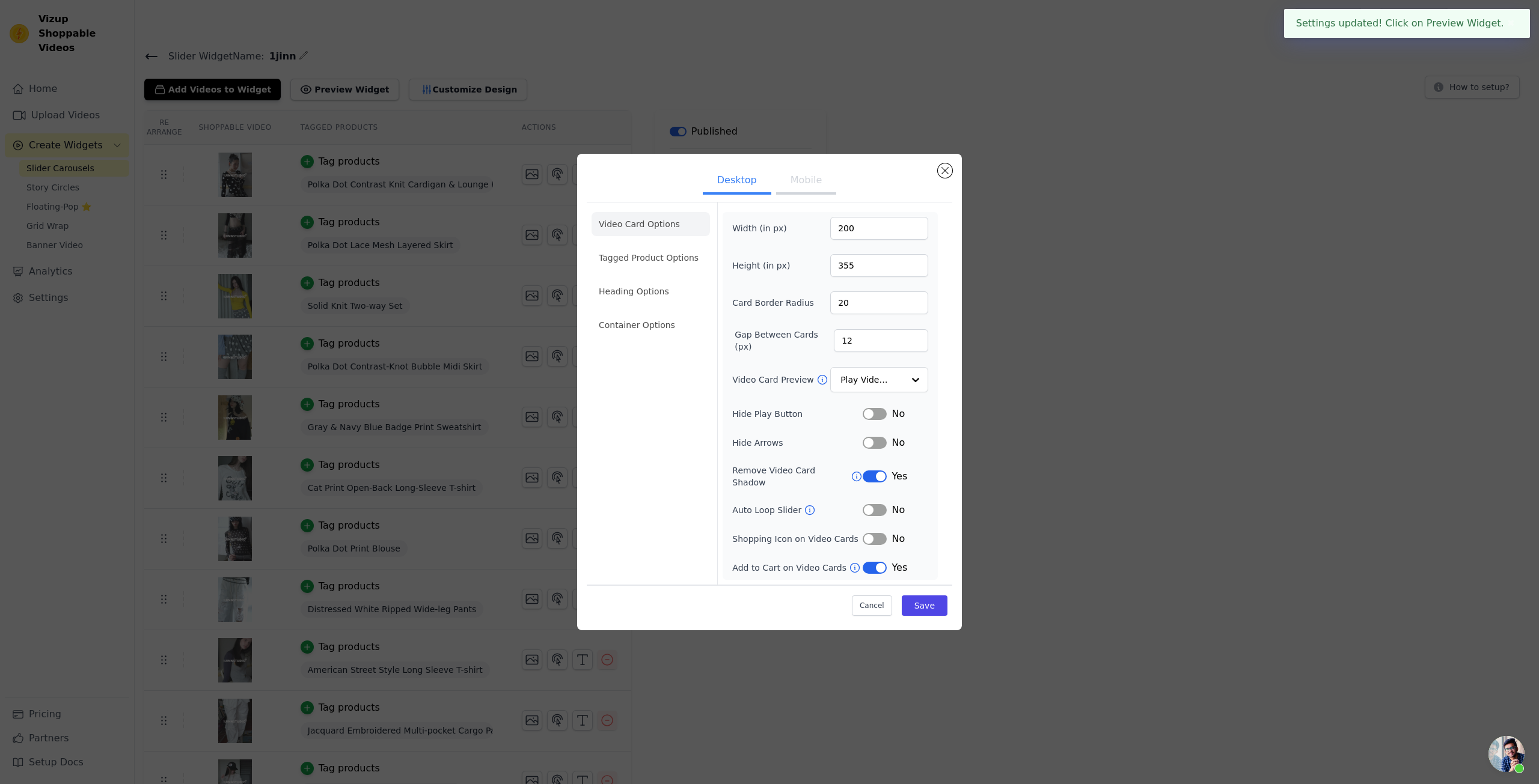
click at [812, 192] on button "Mobile" at bounding box center [806, 181] width 60 height 26
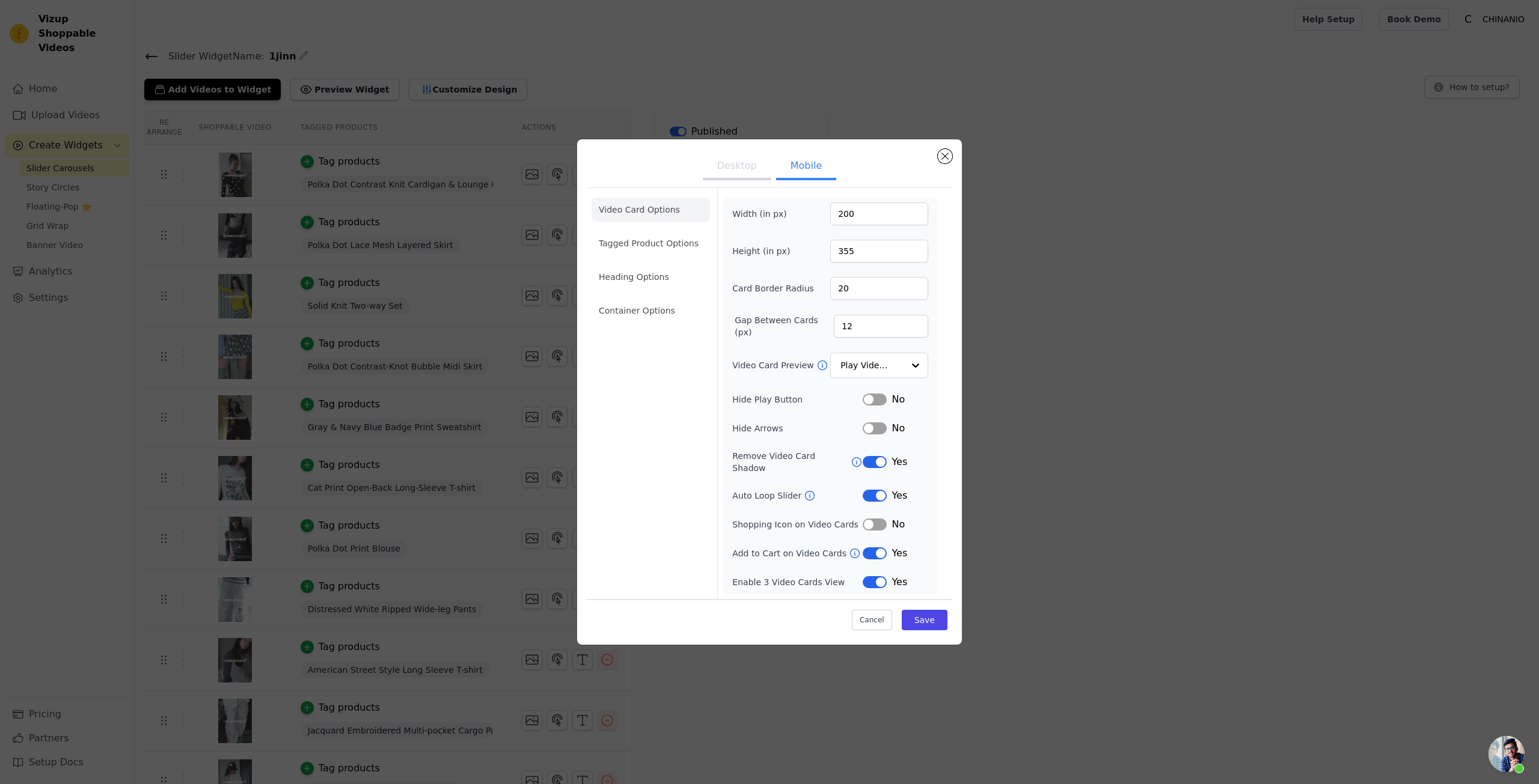
click at [870, 490] on button "Label" at bounding box center [874, 496] width 24 height 12
click at [934, 610] on button "Save" at bounding box center [925, 620] width 46 height 20
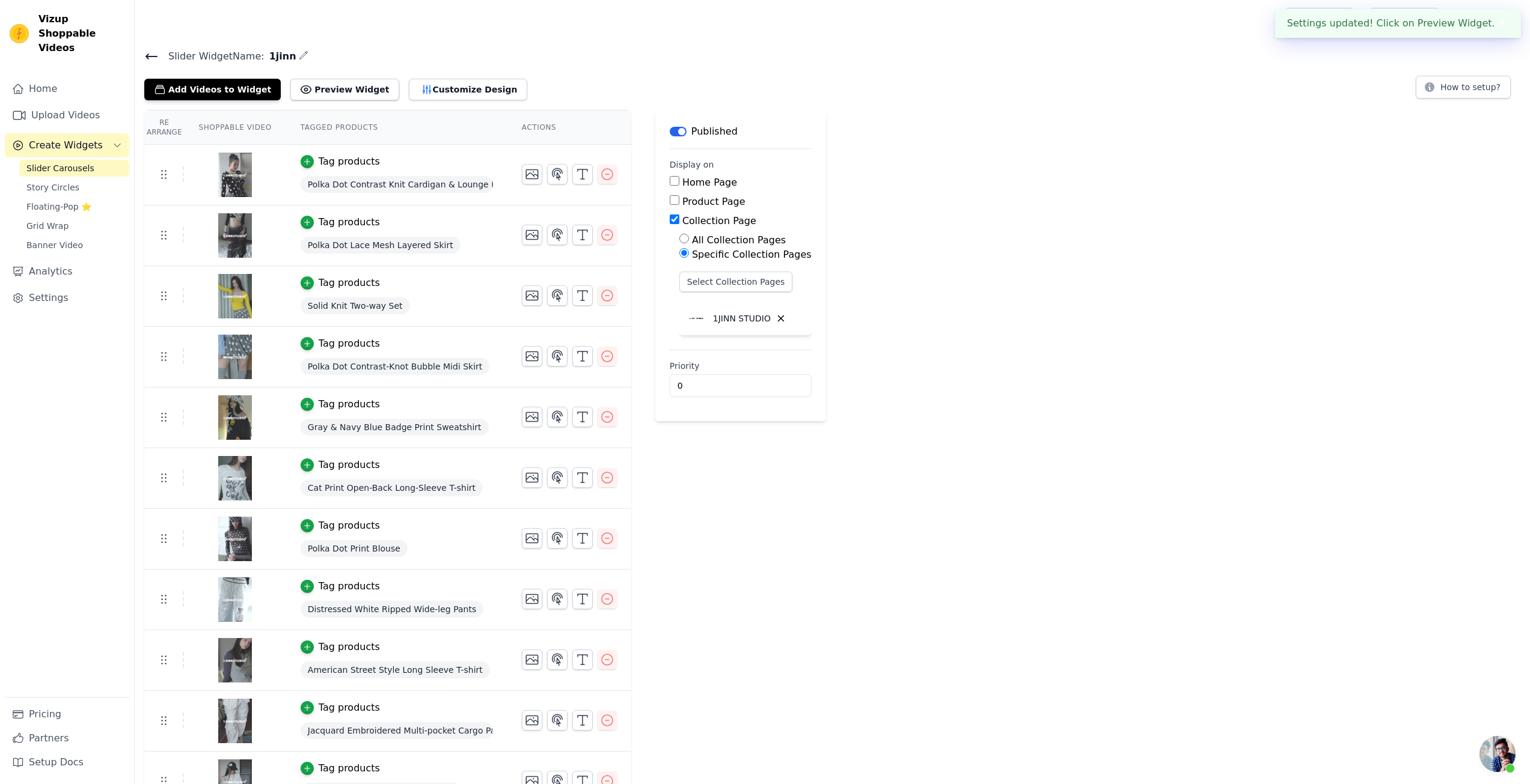
click at [1061, 515] on div "Re Arrange Shoppable Video Tagged Products Actions Tag products Polka Dot Contr…" at bounding box center [832, 582] width 1395 height 945
click at [333, 89] on button "Preview Widget" at bounding box center [345, 89] width 108 height 22
click at [436, 84] on button "Customize Design" at bounding box center [468, 89] width 119 height 22
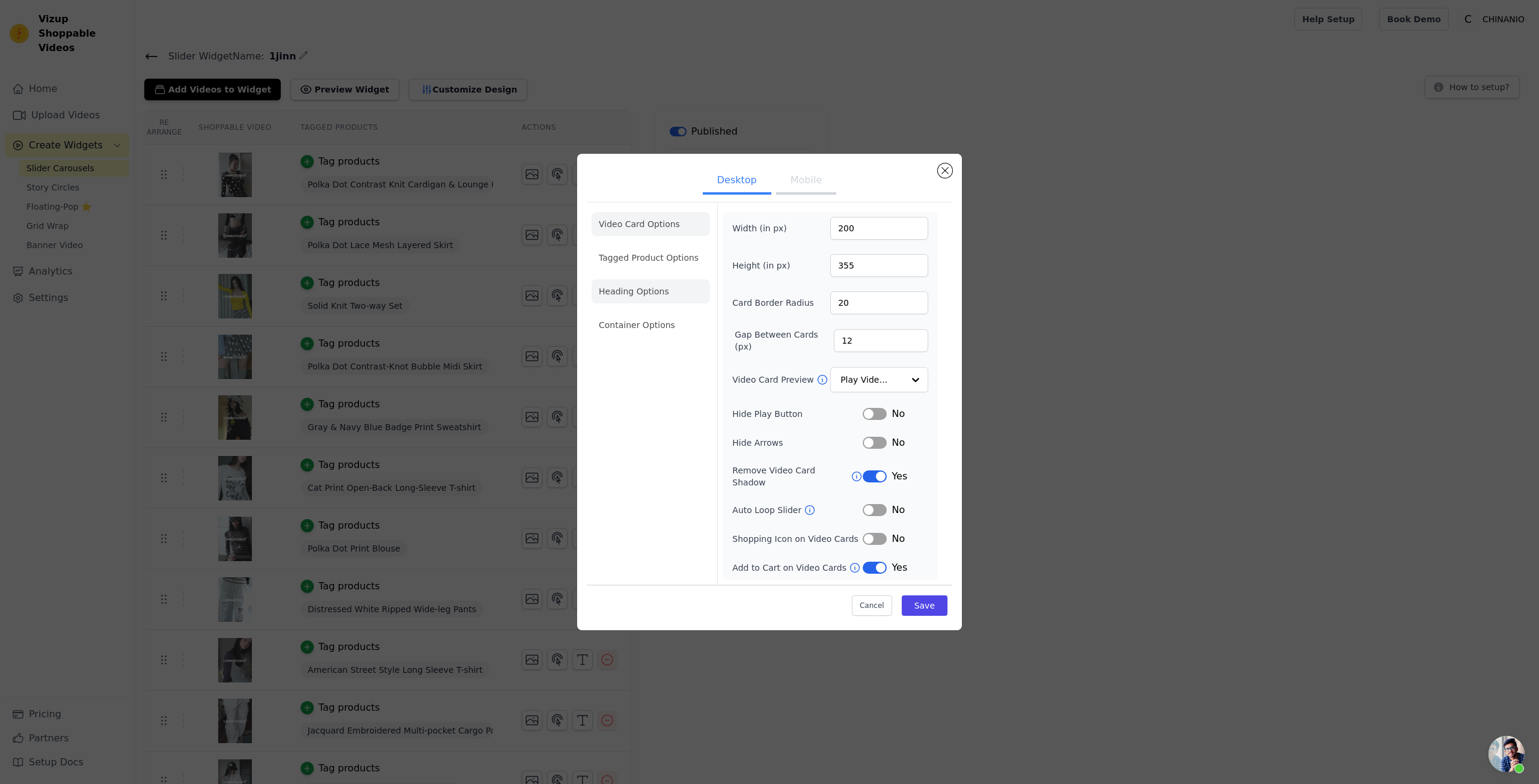
click at [666, 304] on li "Heading Options" at bounding box center [651, 291] width 119 height 24
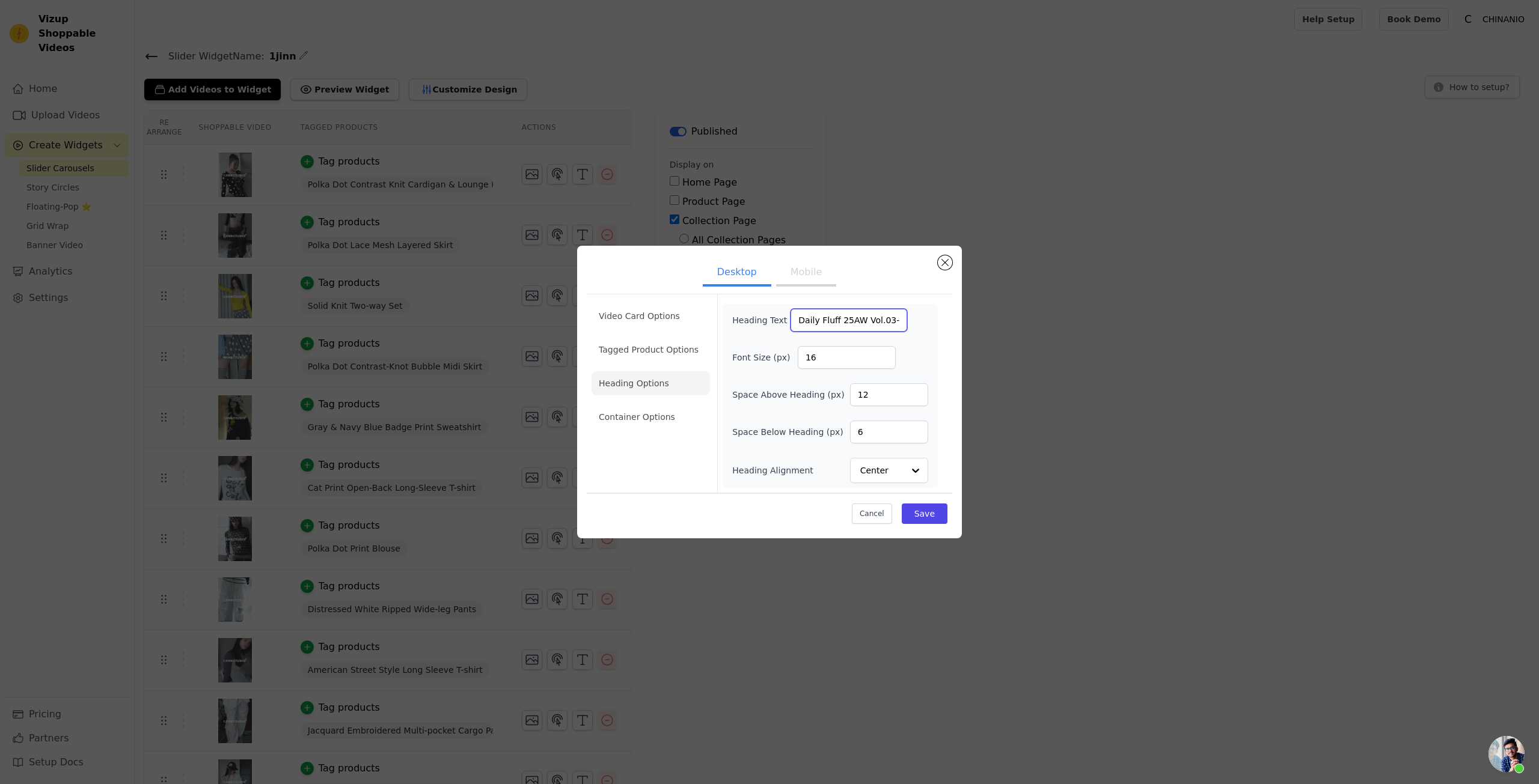
click at [835, 327] on input "Daily Fluff 25AW Vol.03-3 Look Book" at bounding box center [849, 320] width 117 height 23
click at [816, 357] on input "16" at bounding box center [846, 357] width 98 height 23
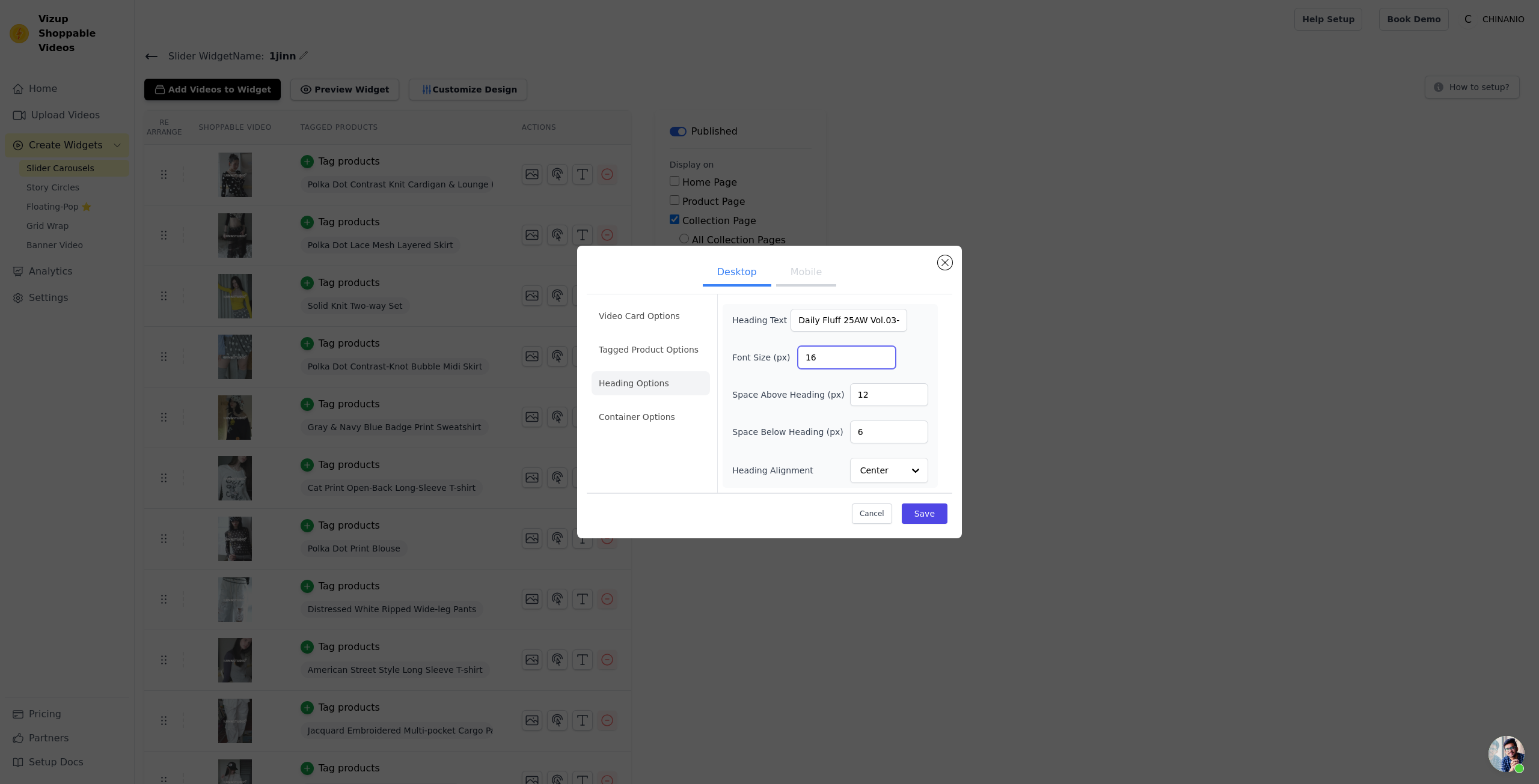
click at [816, 357] on input "16" at bounding box center [846, 357] width 98 height 23
click at [664, 421] on li "Container Options" at bounding box center [651, 417] width 119 height 24
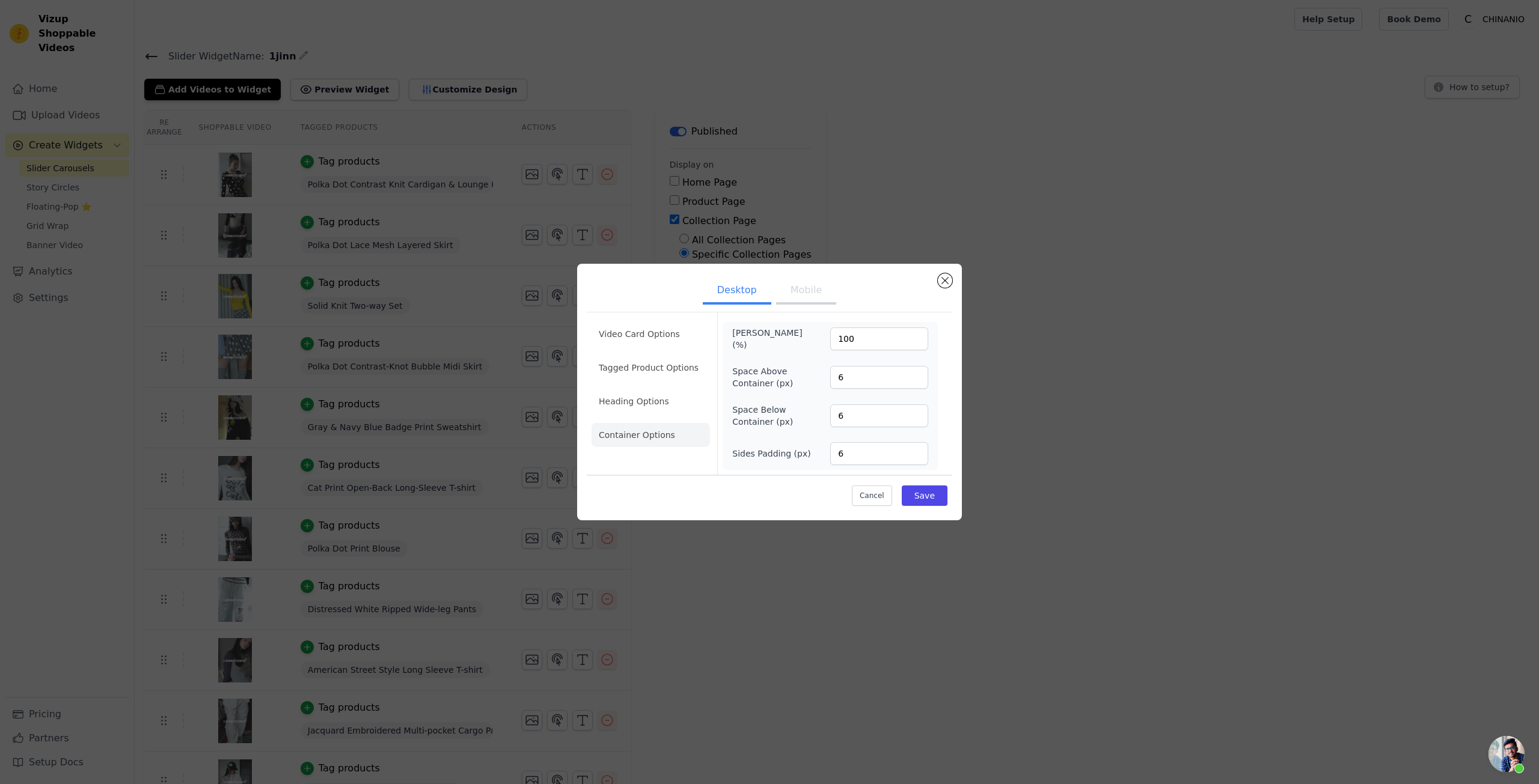
click at [650, 406] on li "Heading Options" at bounding box center [651, 401] width 119 height 24
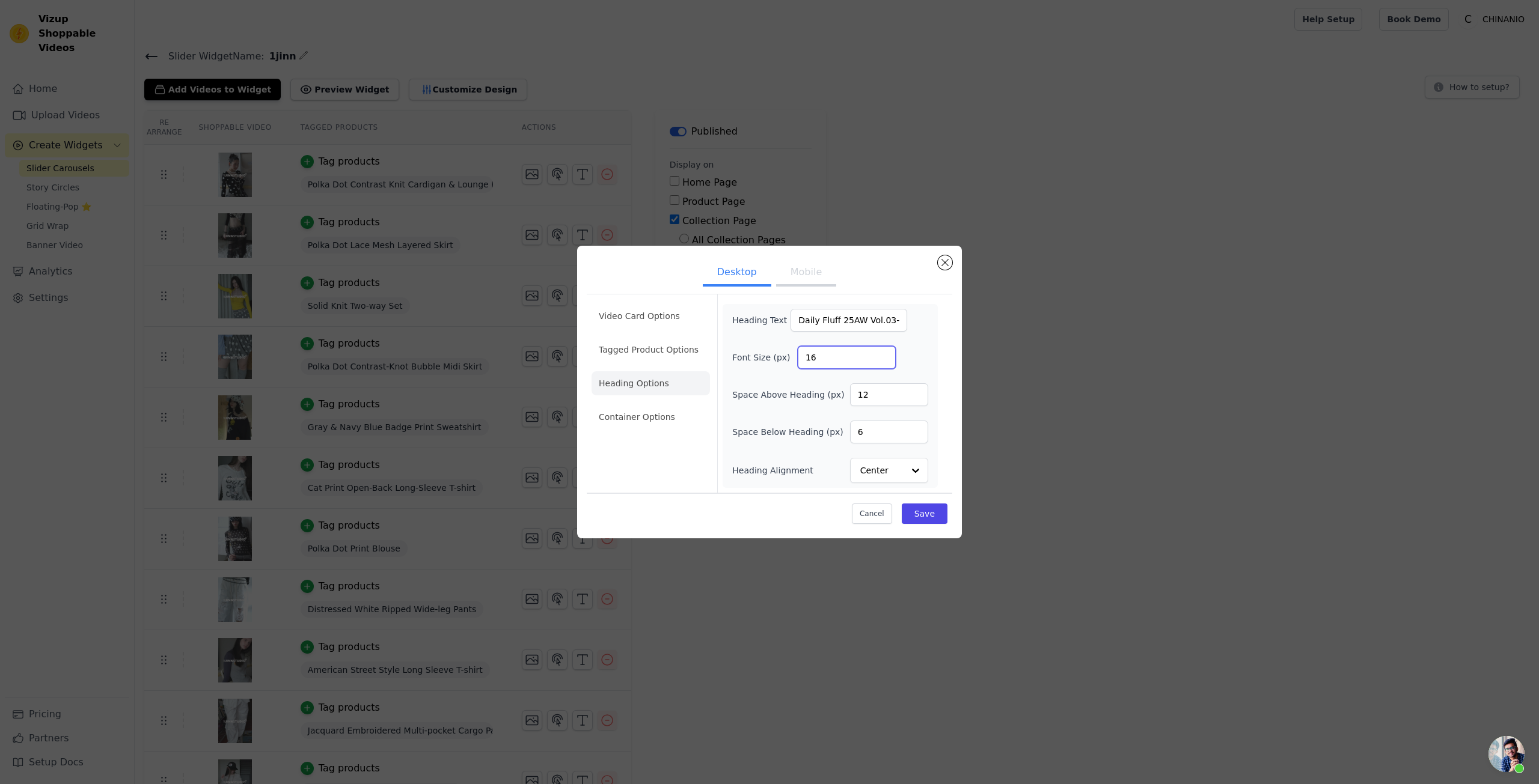
click at [816, 358] on input "16" at bounding box center [846, 357] width 98 height 23
click at [886, 352] on input "17" at bounding box center [846, 357] width 98 height 23
click at [883, 350] on input "17" at bounding box center [846, 357] width 98 height 23
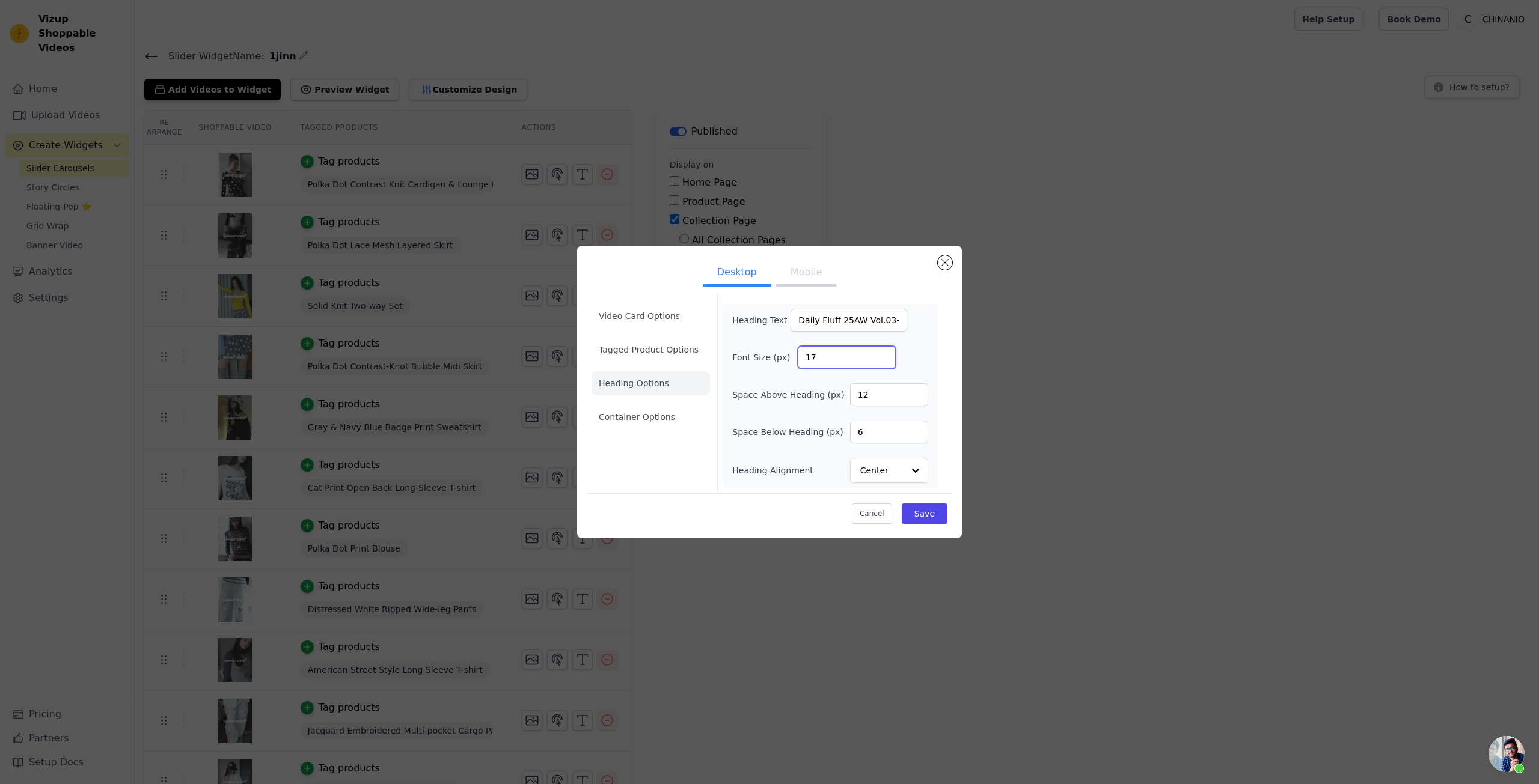
click at [883, 350] on input "17" at bounding box center [846, 357] width 98 height 23
type input "25"
click at [923, 510] on button "Save" at bounding box center [925, 513] width 46 height 20
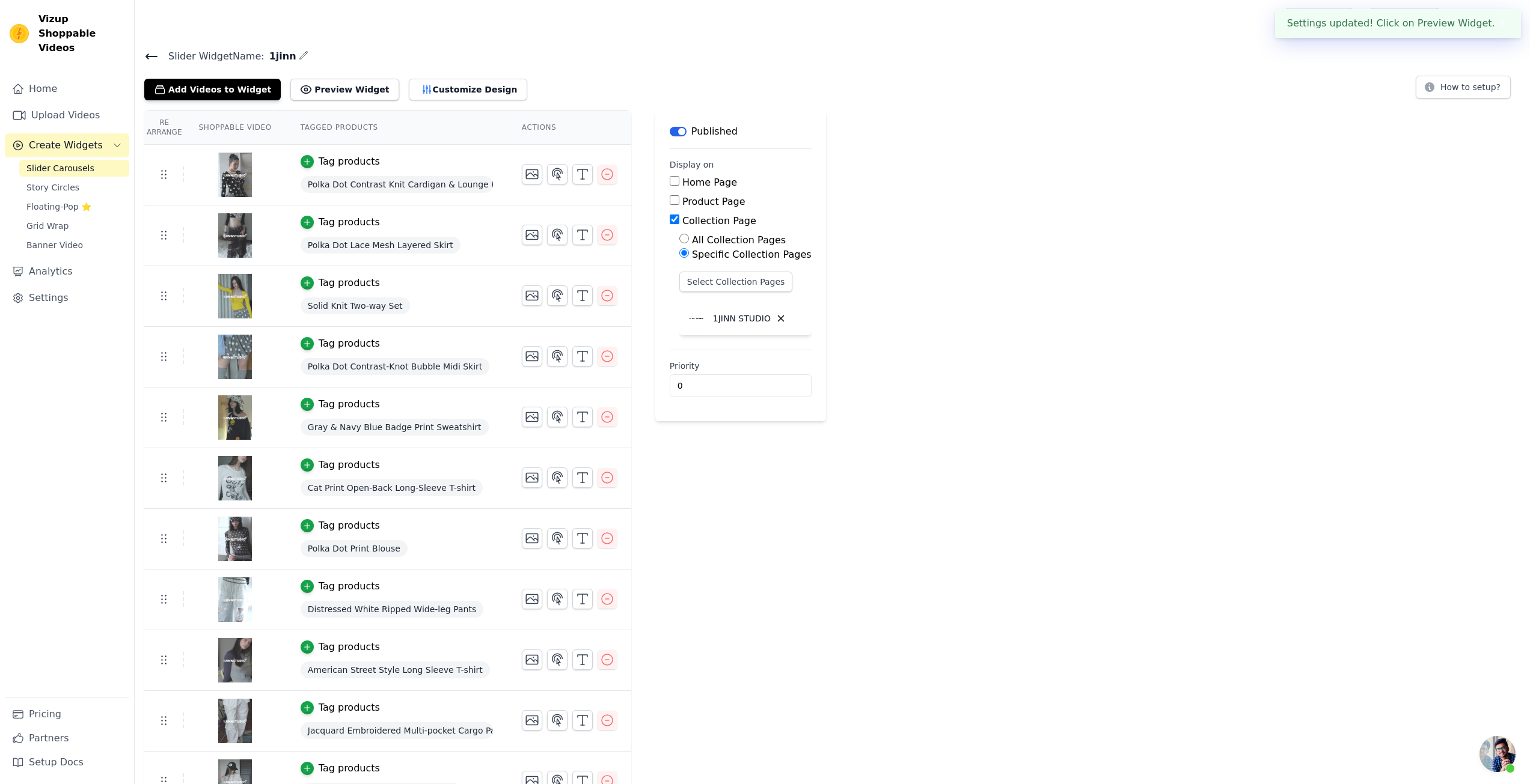
click at [1051, 420] on div "Re Arrange Shoppable Video Tagged Products Actions Tag products Polka Dot Contr…" at bounding box center [832, 582] width 1395 height 945
click at [440, 101] on div "Slider Widget Name: 1jinn Add Videos to Widget Preview Widget Customize Design …" at bounding box center [832, 552] width 1395 height 1007
click at [447, 93] on button "Customize Design" at bounding box center [468, 89] width 119 height 22
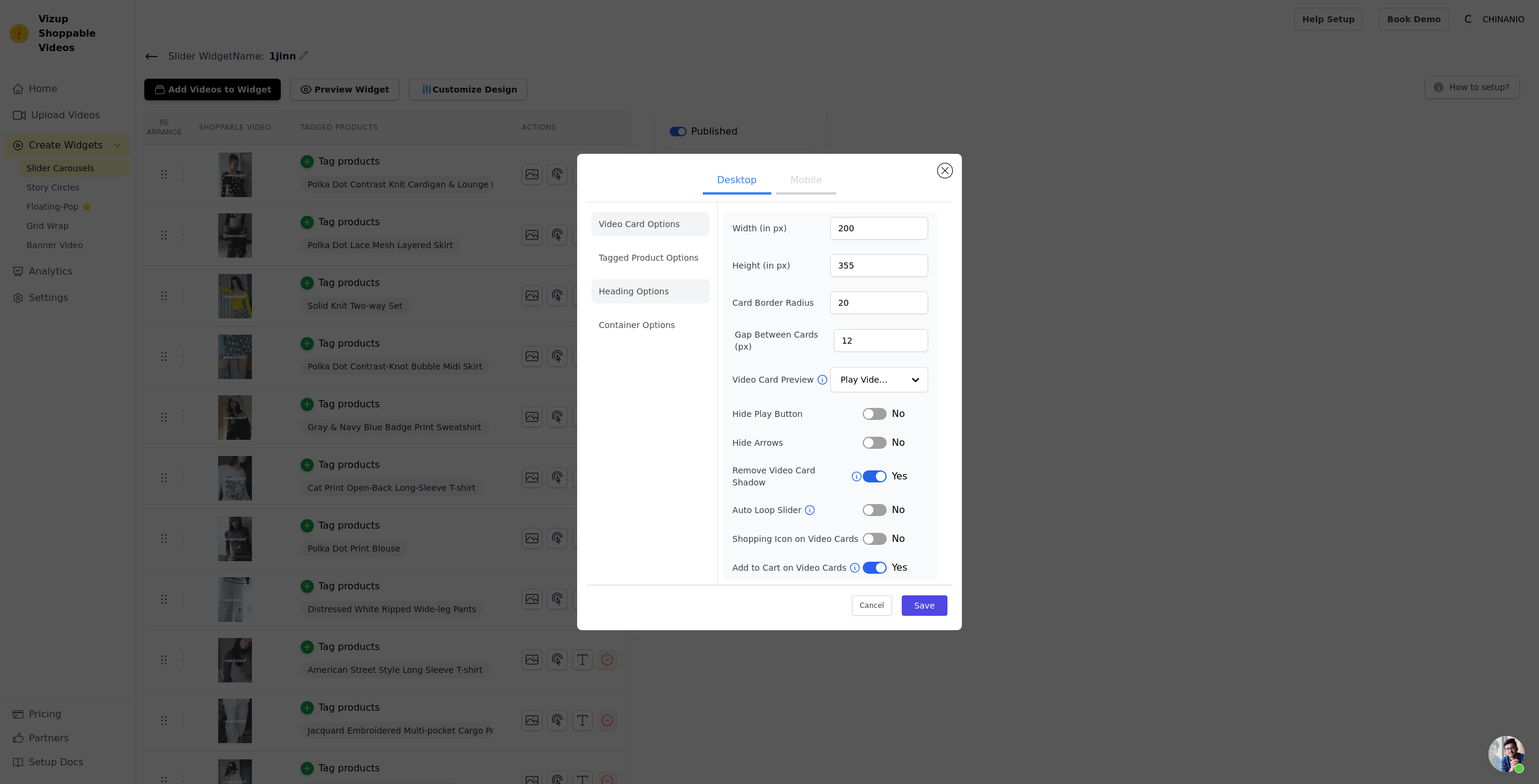
click at [666, 295] on li "Heading Options" at bounding box center [651, 291] width 119 height 24
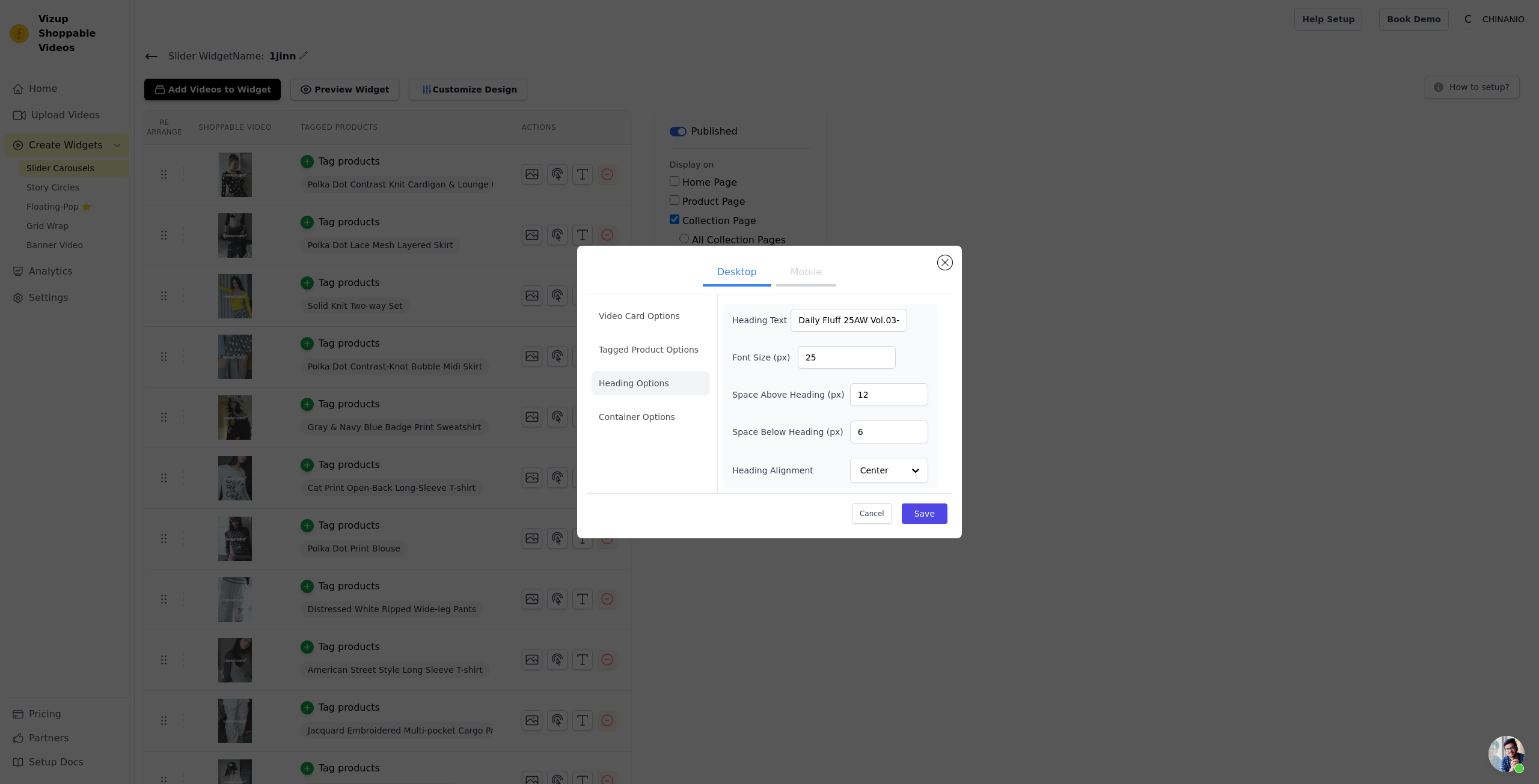
click at [785, 280] on button "Mobile" at bounding box center [806, 273] width 60 height 26
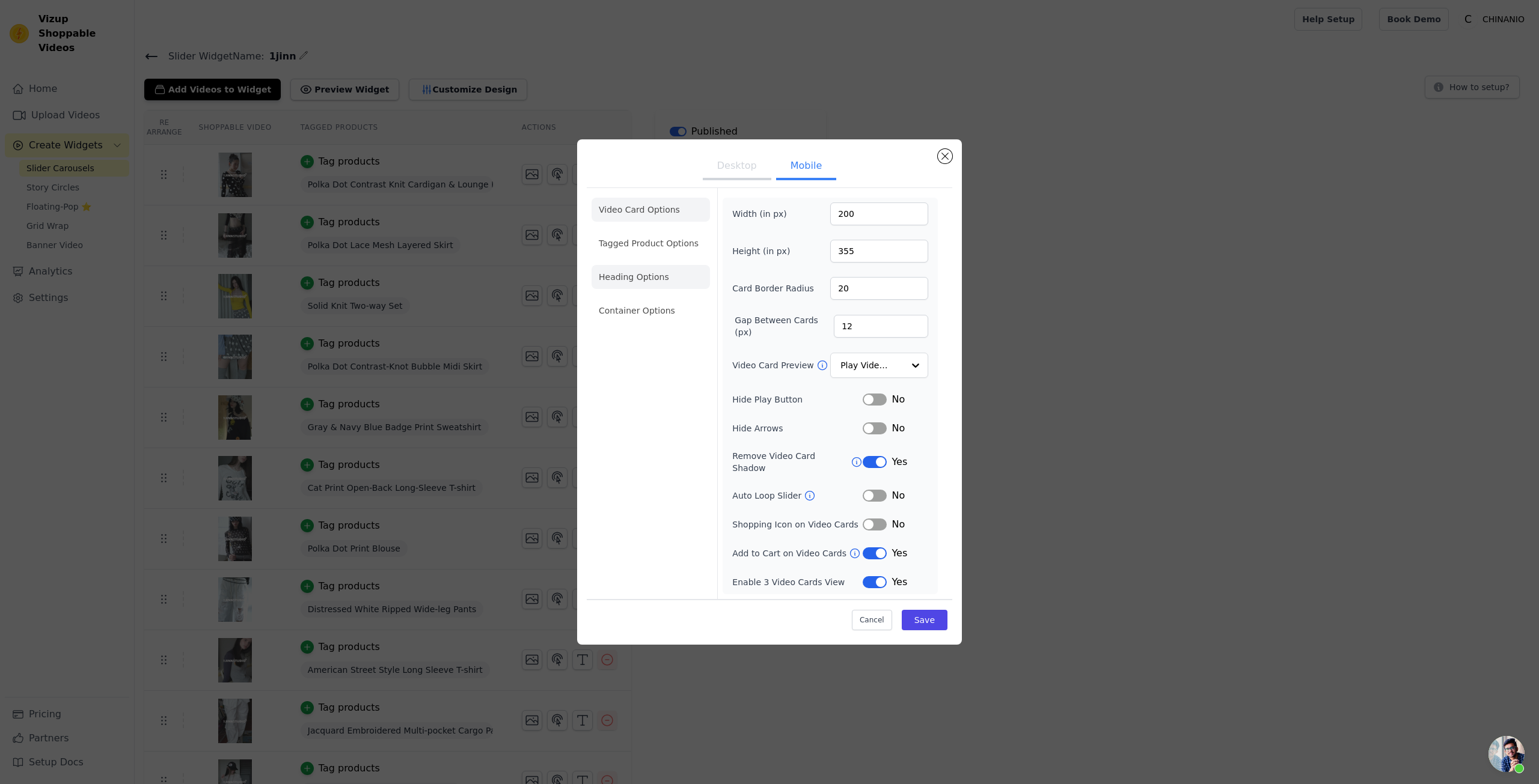
click at [661, 278] on li "Heading Options" at bounding box center [651, 277] width 119 height 24
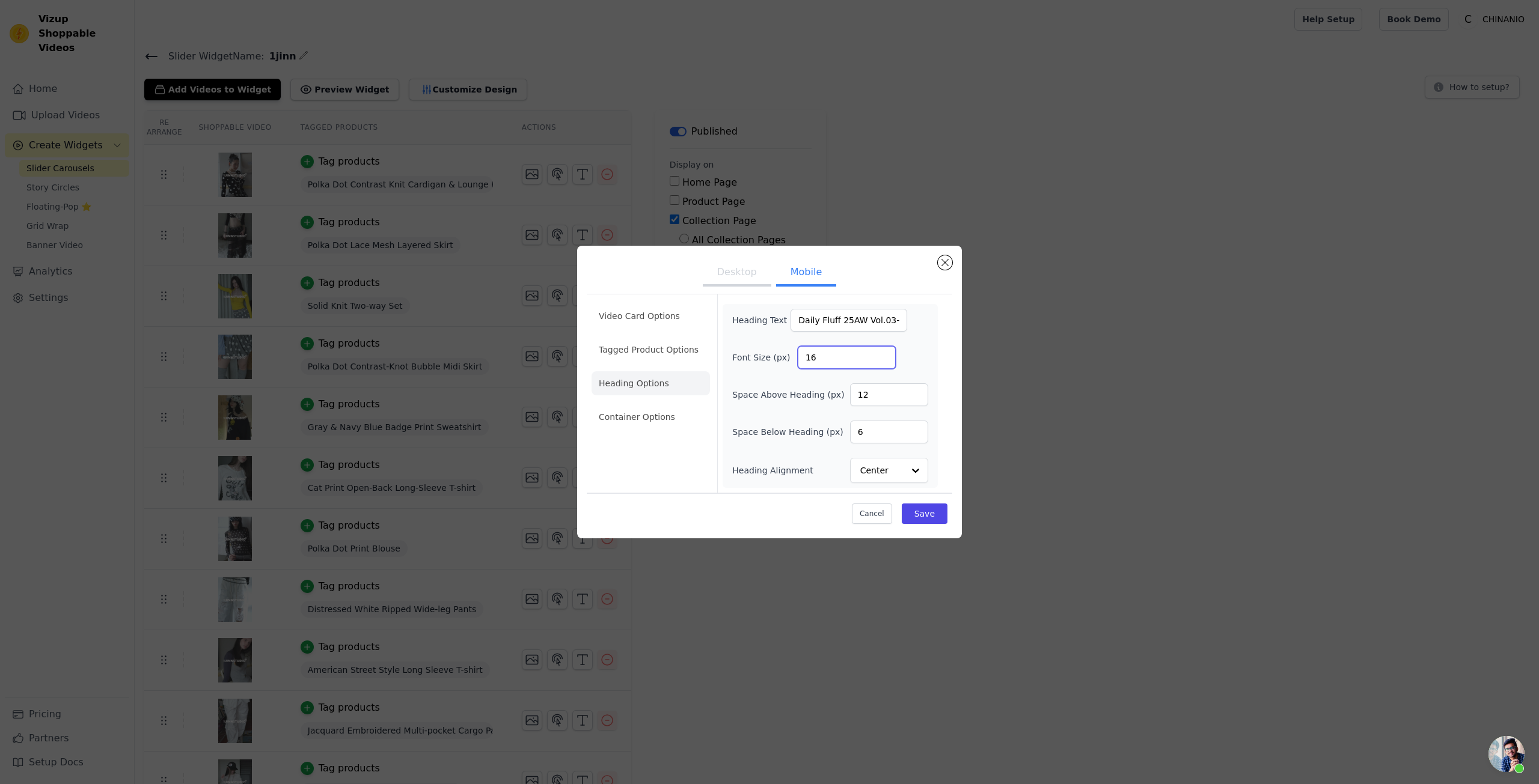
click at [809, 352] on input "16" at bounding box center [846, 357] width 98 height 23
type input "10"
click at [929, 509] on button "Save" at bounding box center [925, 513] width 46 height 20
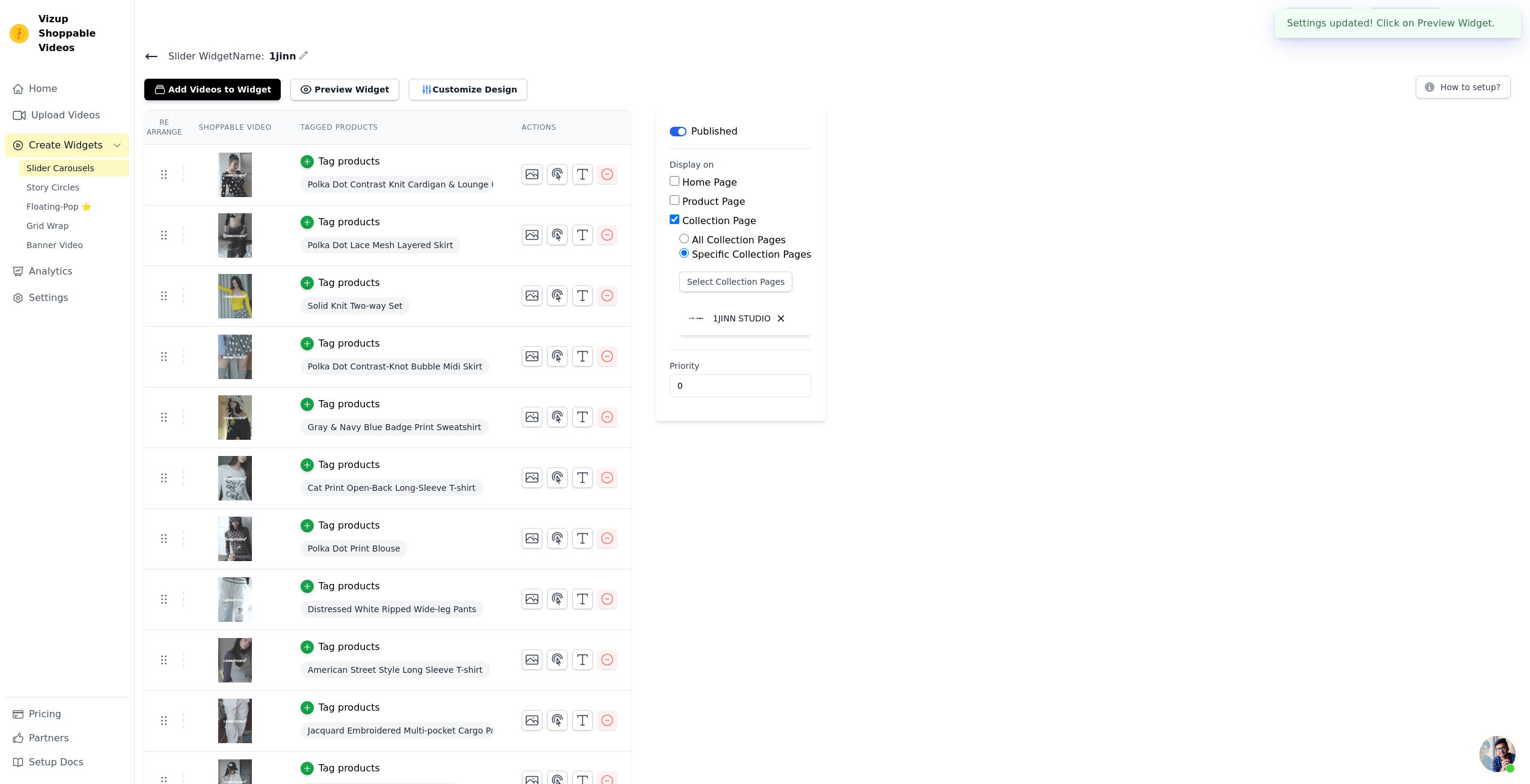
click at [1050, 438] on div "Re Arrange Shoppable Video Tagged Products Actions Tag products Polka Dot Contr…" at bounding box center [832, 582] width 1395 height 945
click at [427, 99] on button "Customize Design" at bounding box center [468, 89] width 119 height 22
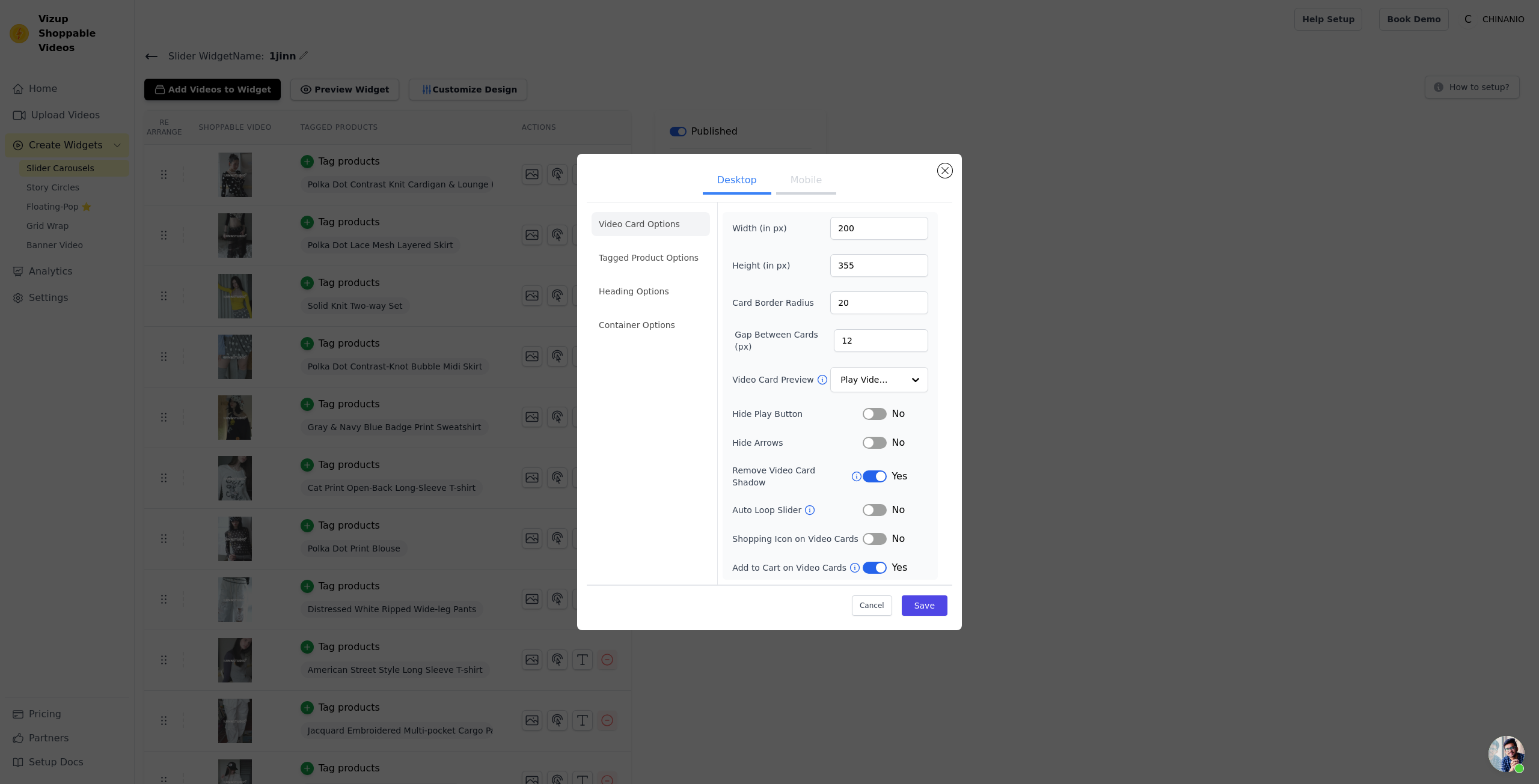
click at [818, 199] on ul "Desktop Mobile" at bounding box center [769, 181] width 365 height 36
click at [805, 186] on button "Mobile" at bounding box center [806, 181] width 60 height 26
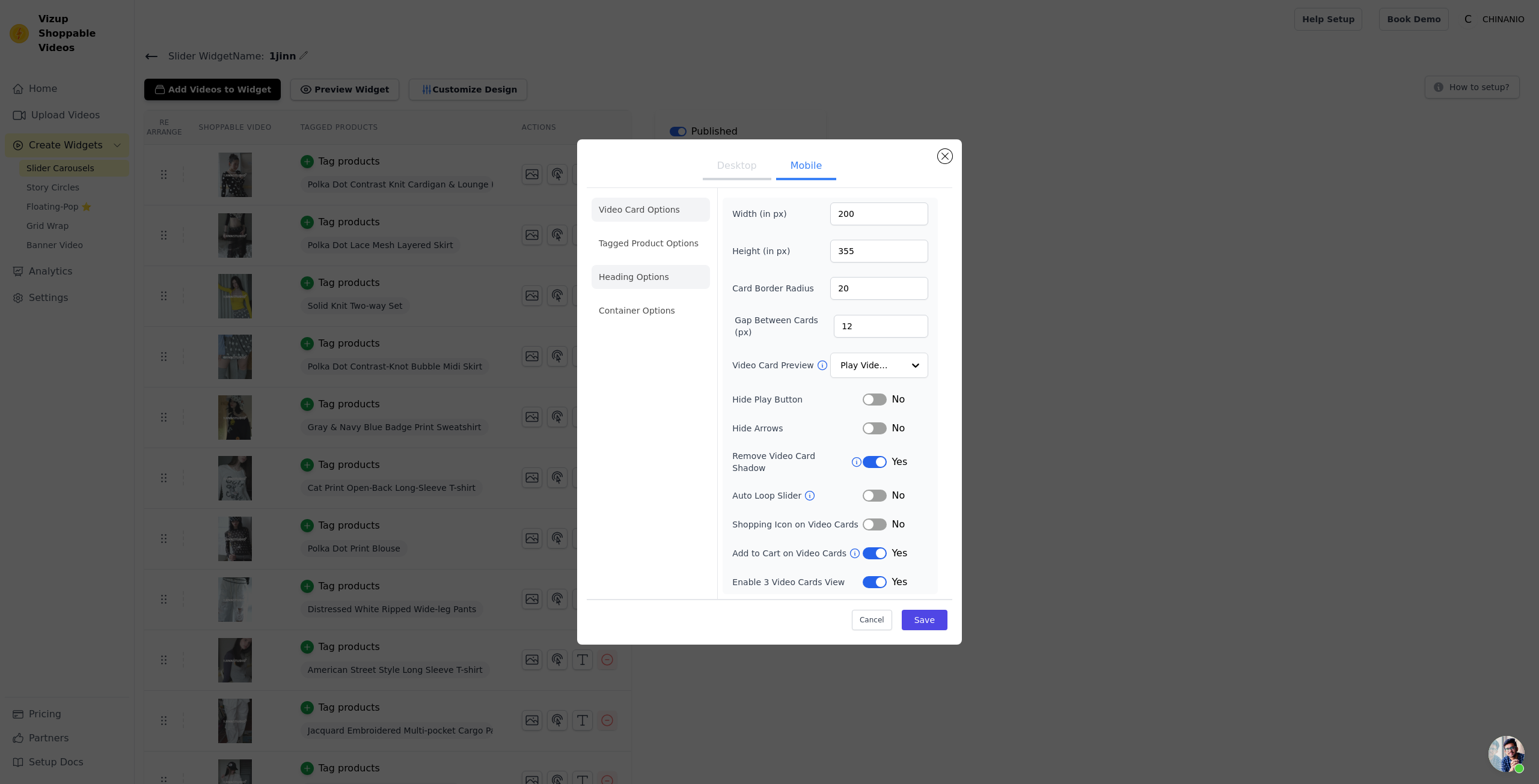
click at [658, 289] on li "Heading Options" at bounding box center [651, 277] width 119 height 24
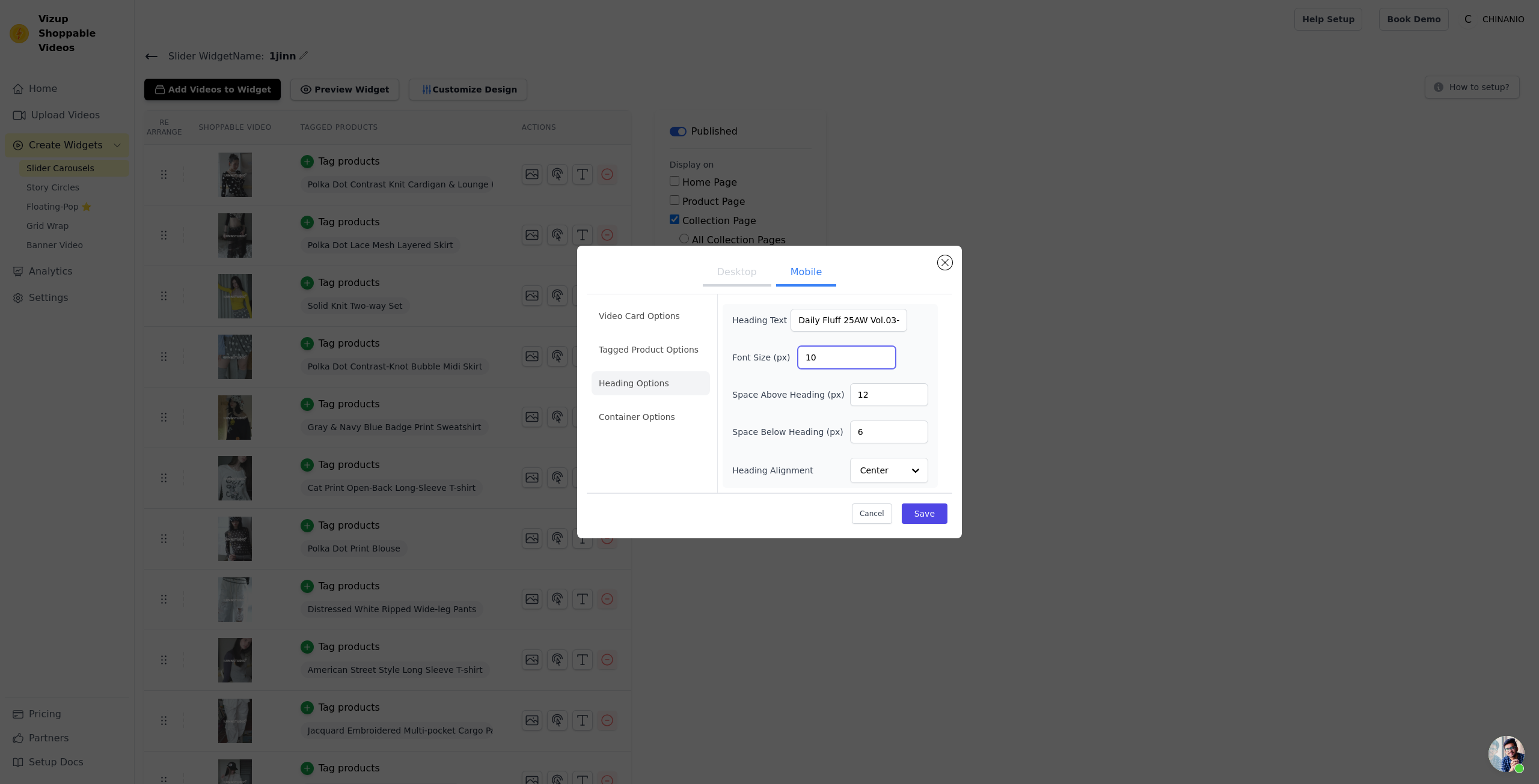
click at [817, 354] on input "10" at bounding box center [846, 357] width 98 height 23
type input "15"
click at [918, 514] on button "Save" at bounding box center [925, 513] width 46 height 20
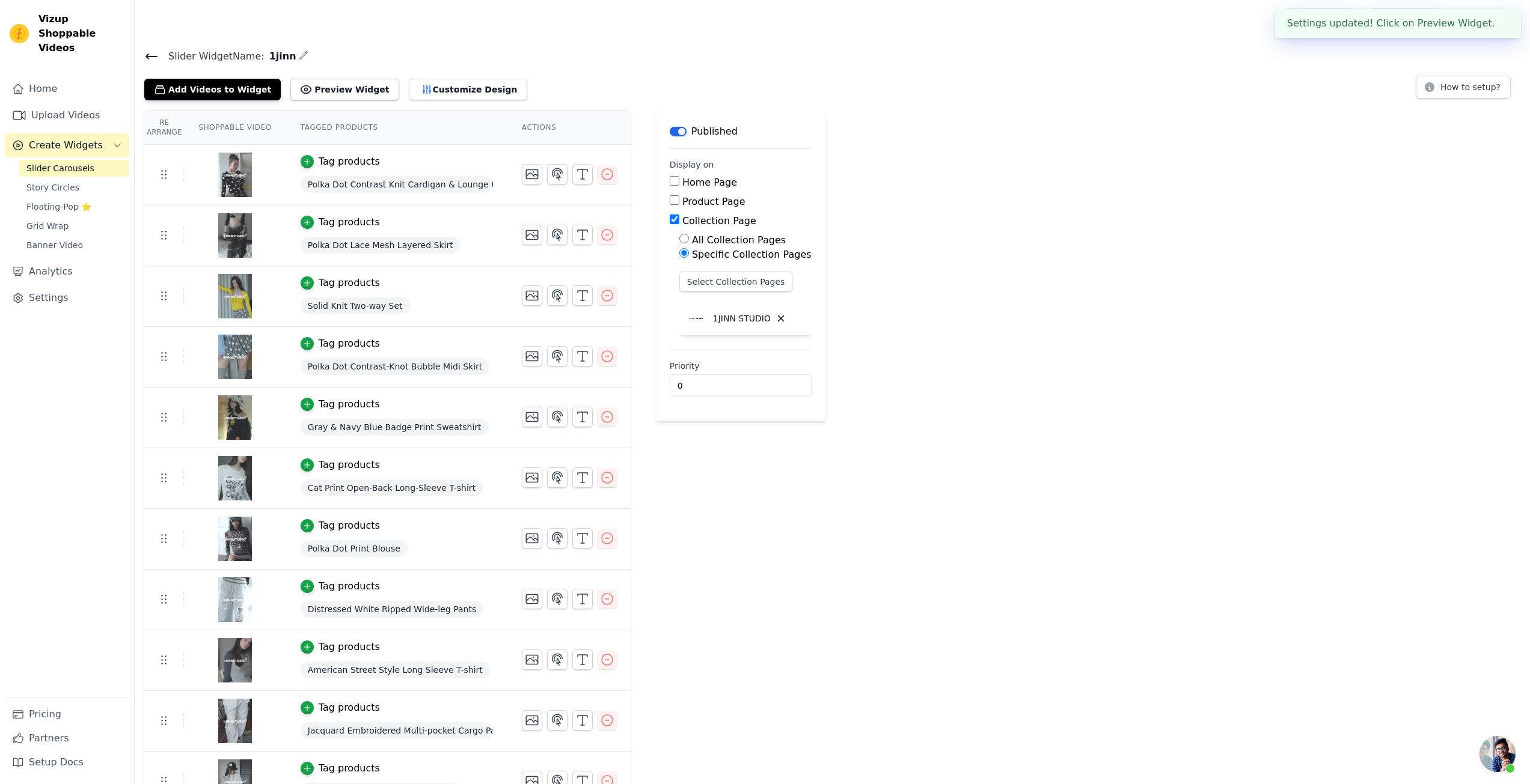
click at [1046, 440] on div "Re Arrange Shoppable Video Tagged Products Actions Tag products Polka Dot Contr…" at bounding box center [832, 582] width 1395 height 945
click at [49, 200] on span "Floating-Pop ⭐" at bounding box center [59, 207] width 65 height 12
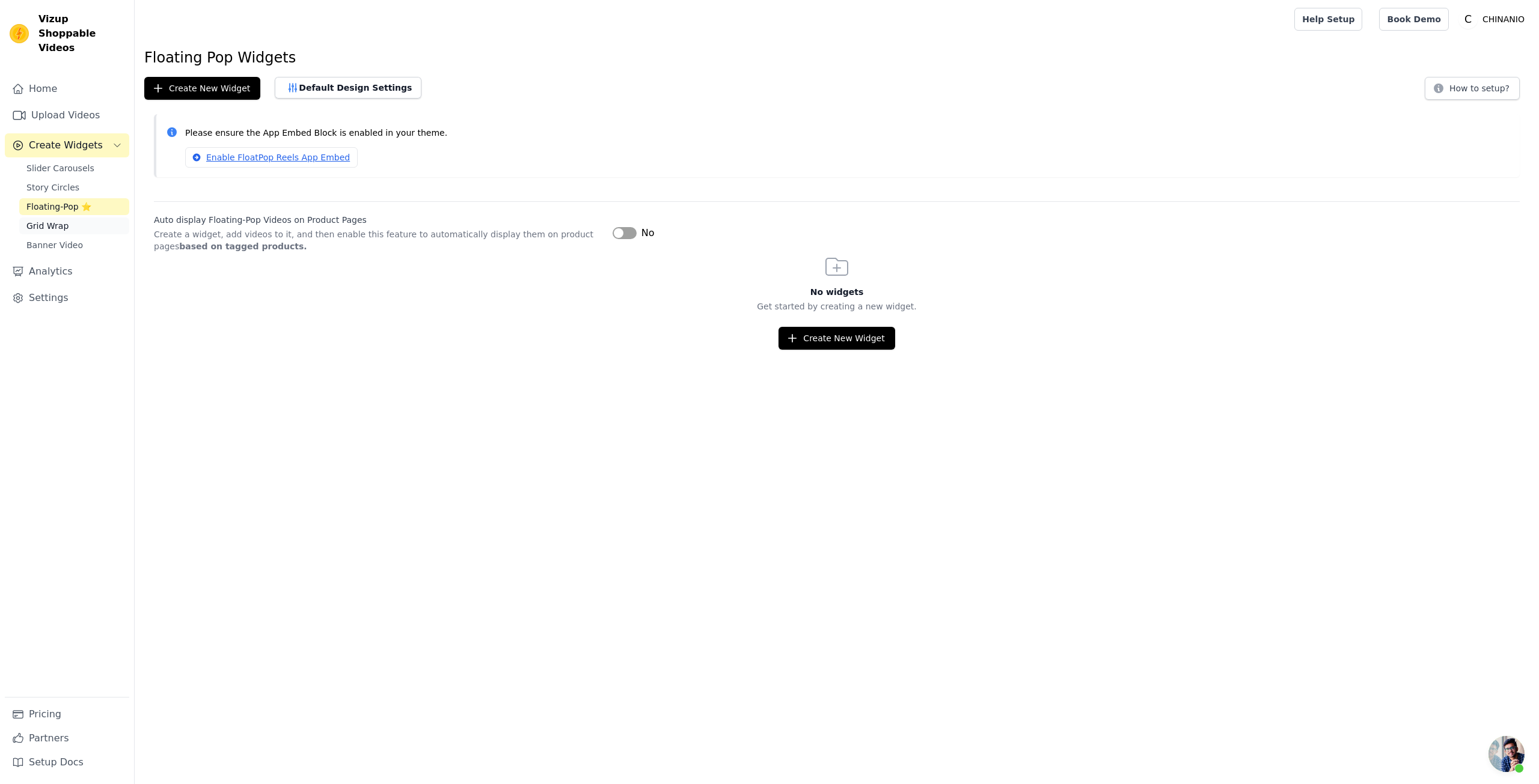
click at [66, 220] on link "Grid Wrap" at bounding box center [74, 226] width 110 height 17
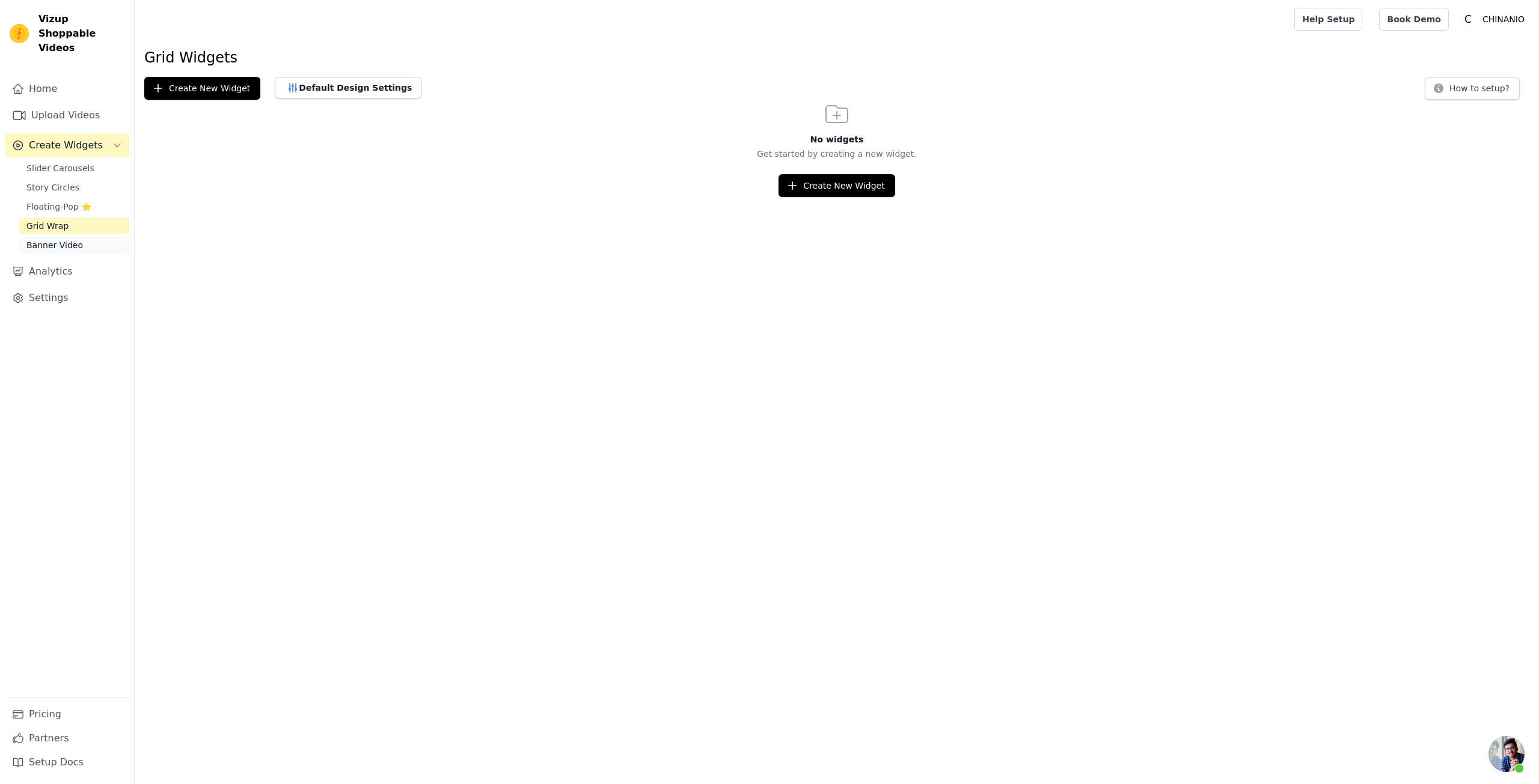
click at [65, 239] on span "Banner Video" at bounding box center [55, 245] width 57 height 12
click at [86, 162] on span "Slider Carousels" at bounding box center [60, 168] width 68 height 12
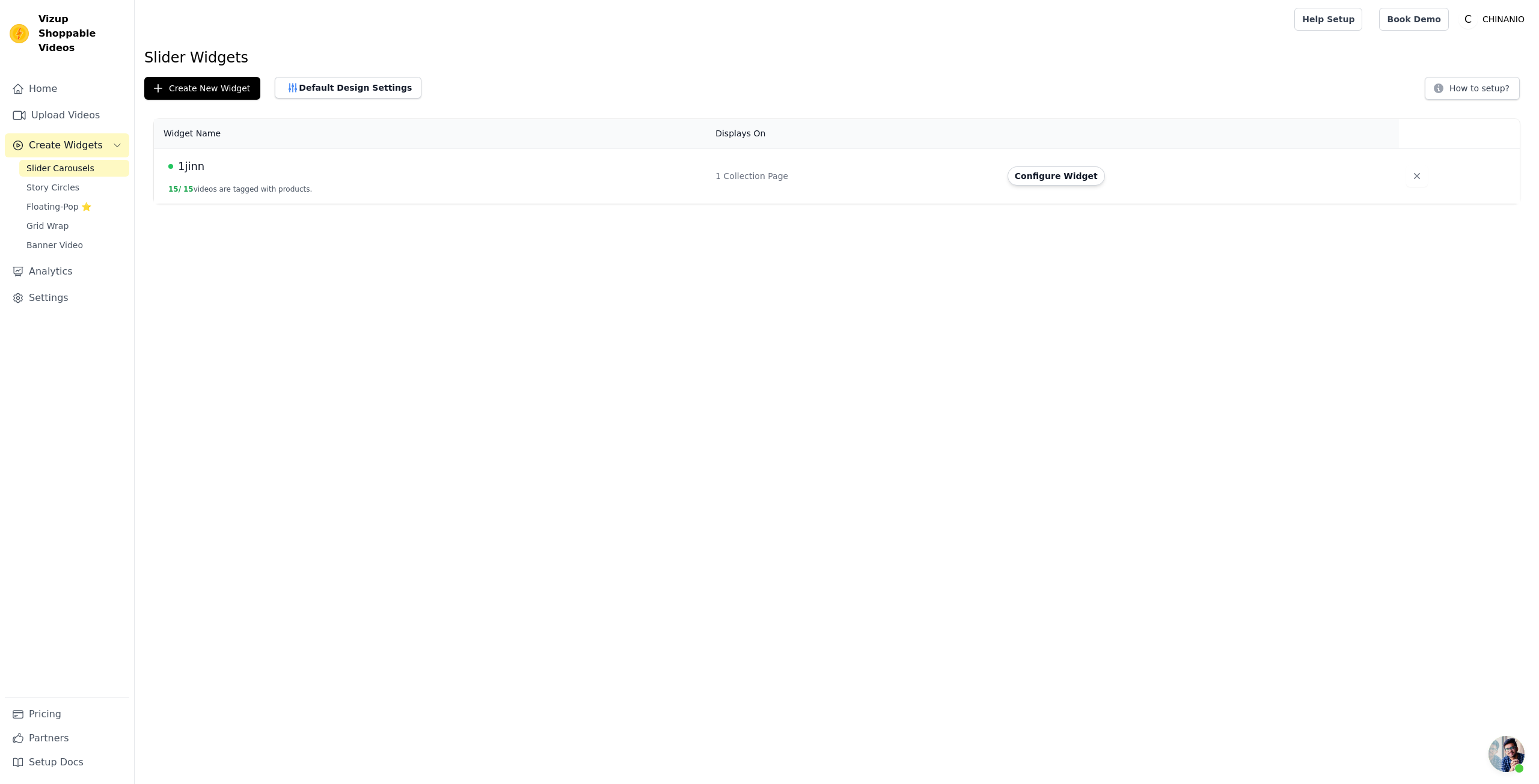
click at [1498, 743] on span "开放式聊天" at bounding box center [1506, 754] width 36 height 36
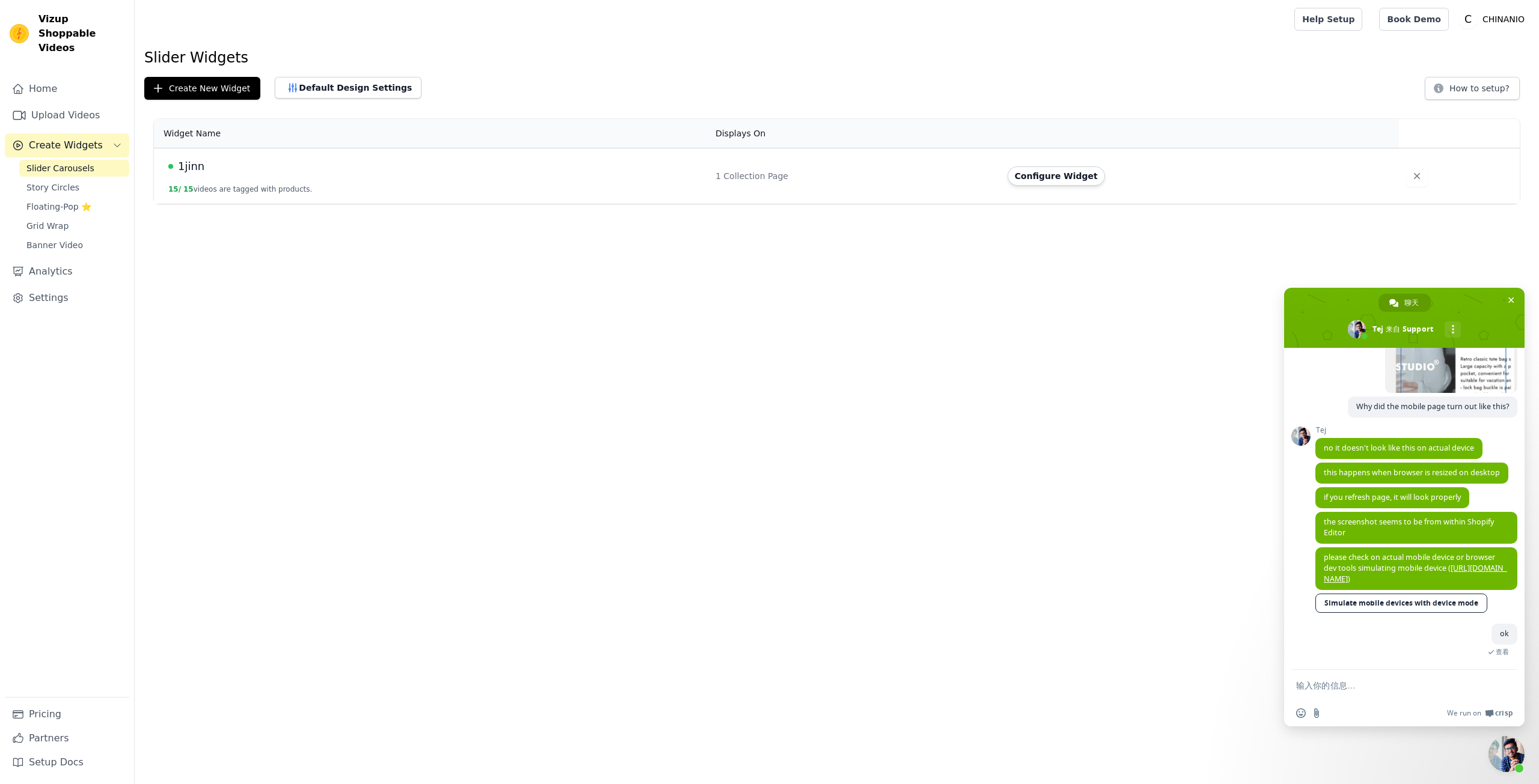
click at [1387, 679] on form at bounding box center [1391, 686] width 190 height 33
click at [1379, 703] on div "插入表情符号 发送文件 We run on Crisp" at bounding box center [1404, 713] width 241 height 26
click at [1362, 684] on textarea "输入你的信息…" at bounding box center [1391, 686] width 190 height 12
click at [1348, 708] on div "We run on Crisp" at bounding box center [1420, 713] width 185 height 10
click at [1330, 680] on textarea "输入你的信息…" at bounding box center [1391, 686] width 190 height 12
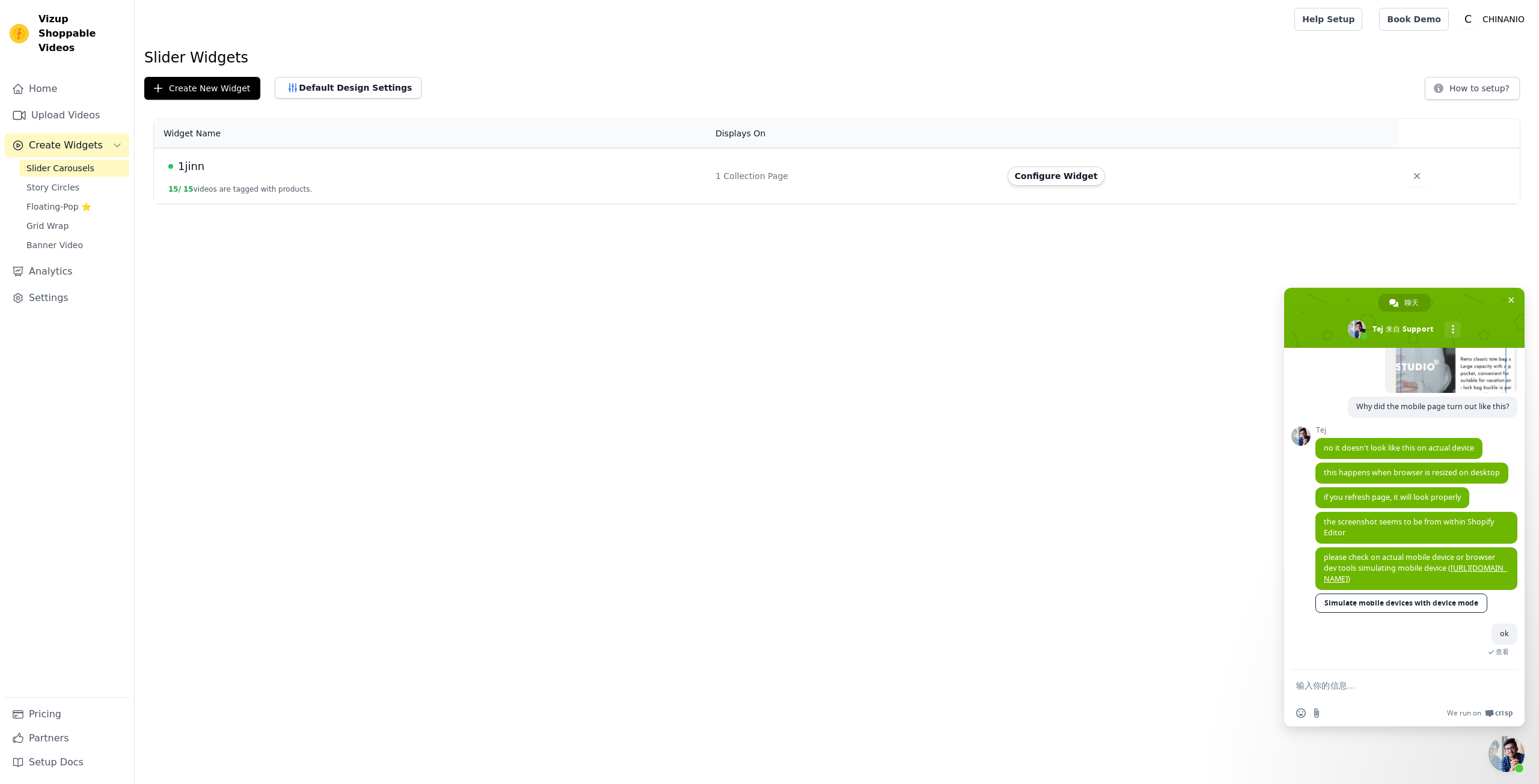
click at [1348, 679] on form at bounding box center [1391, 686] width 190 height 33
click at [1349, 686] on textarea "输入你的信息…" at bounding box center [1391, 686] width 190 height 12
paste textarea "I'd like to know if it's possible to embed videos into my product detail pages."
type textarea "I'd like to know if it's possible to embed videos into my product detail pages."
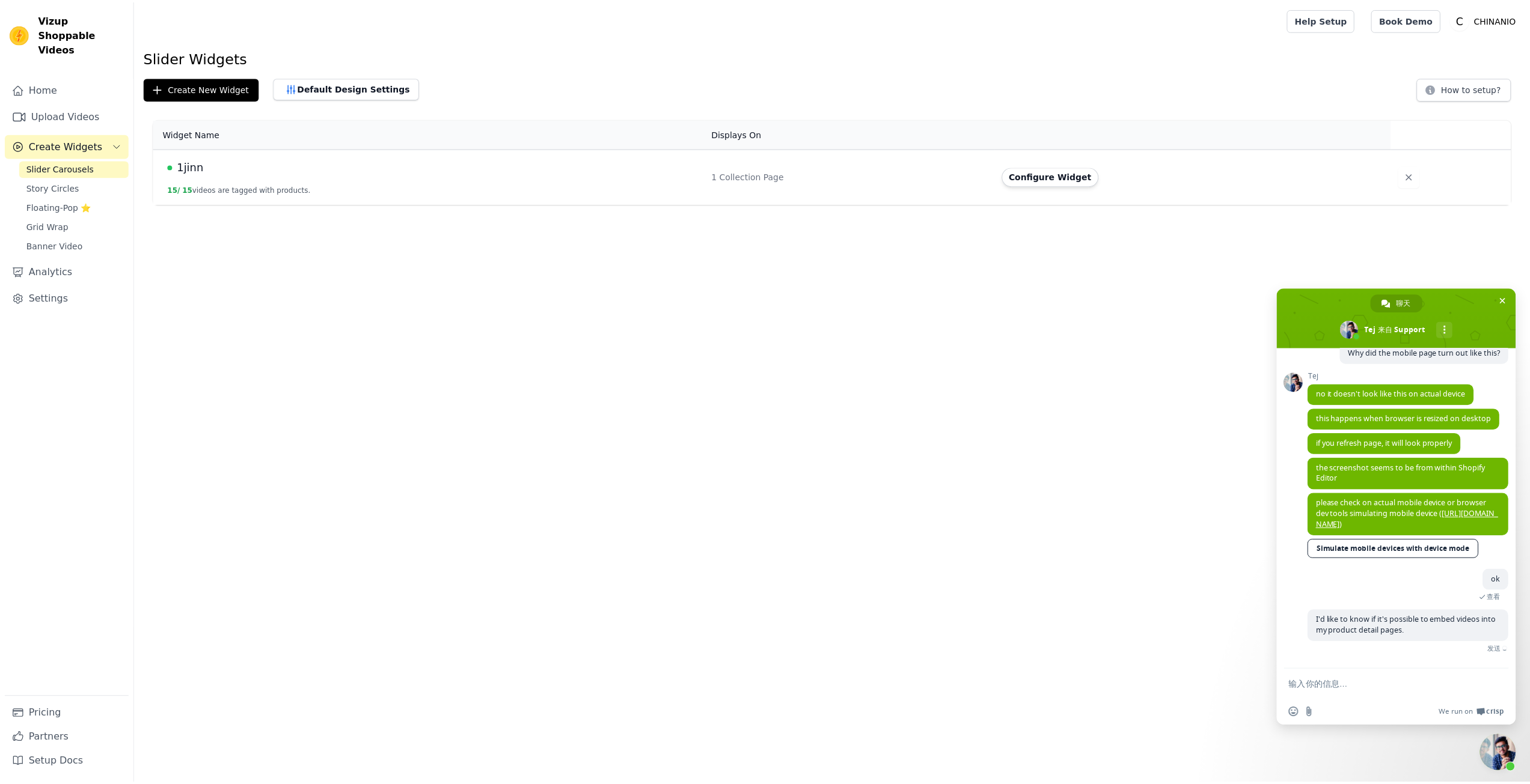
scroll to position [2097, 0]
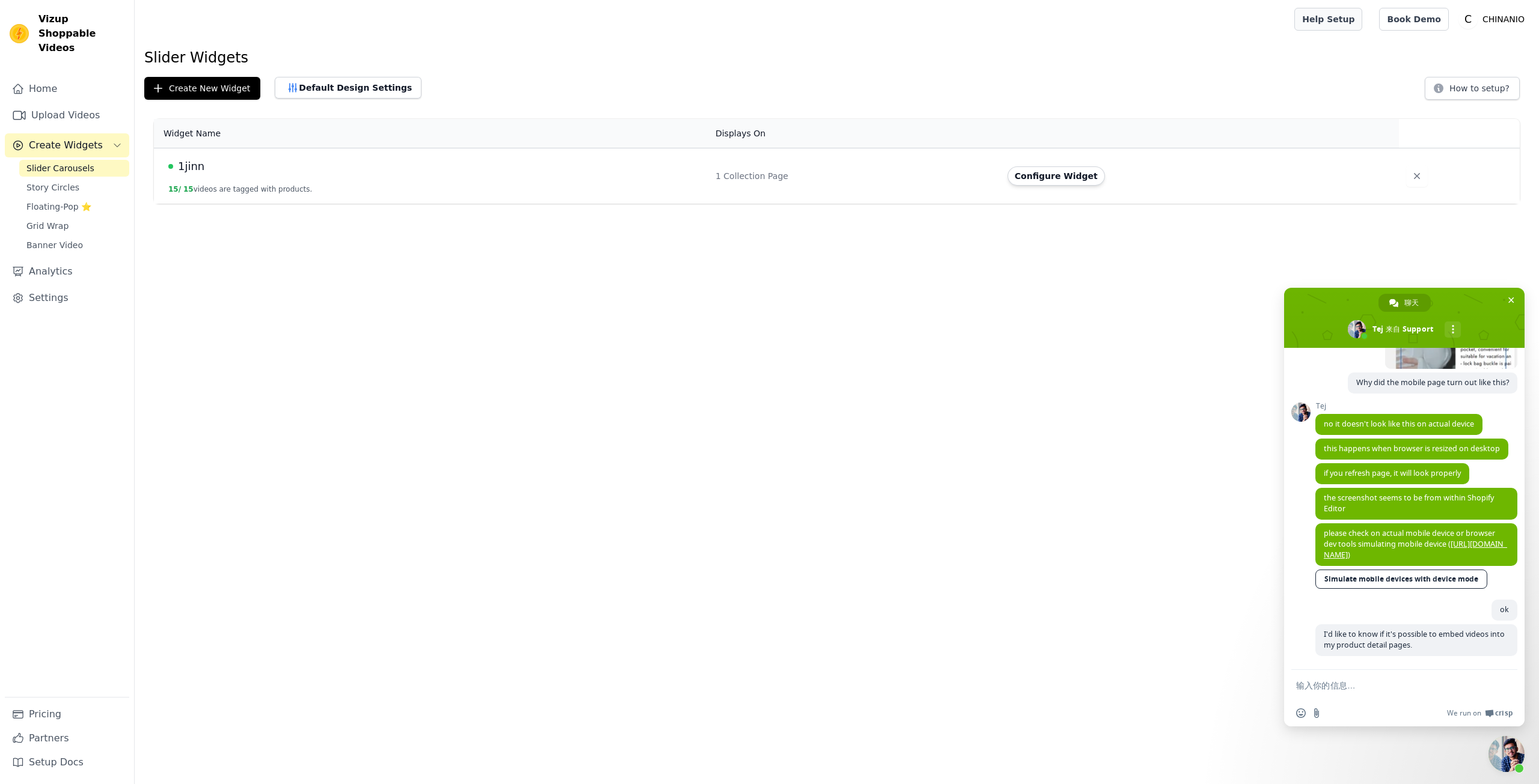
click at [1330, 23] on link "Help Setup" at bounding box center [1328, 19] width 68 height 23
click at [292, 172] on div "1jinn" at bounding box center [435, 166] width 533 height 17
click at [265, 192] on button "15 / 15 videos are tagged with products." at bounding box center [241, 189] width 144 height 10
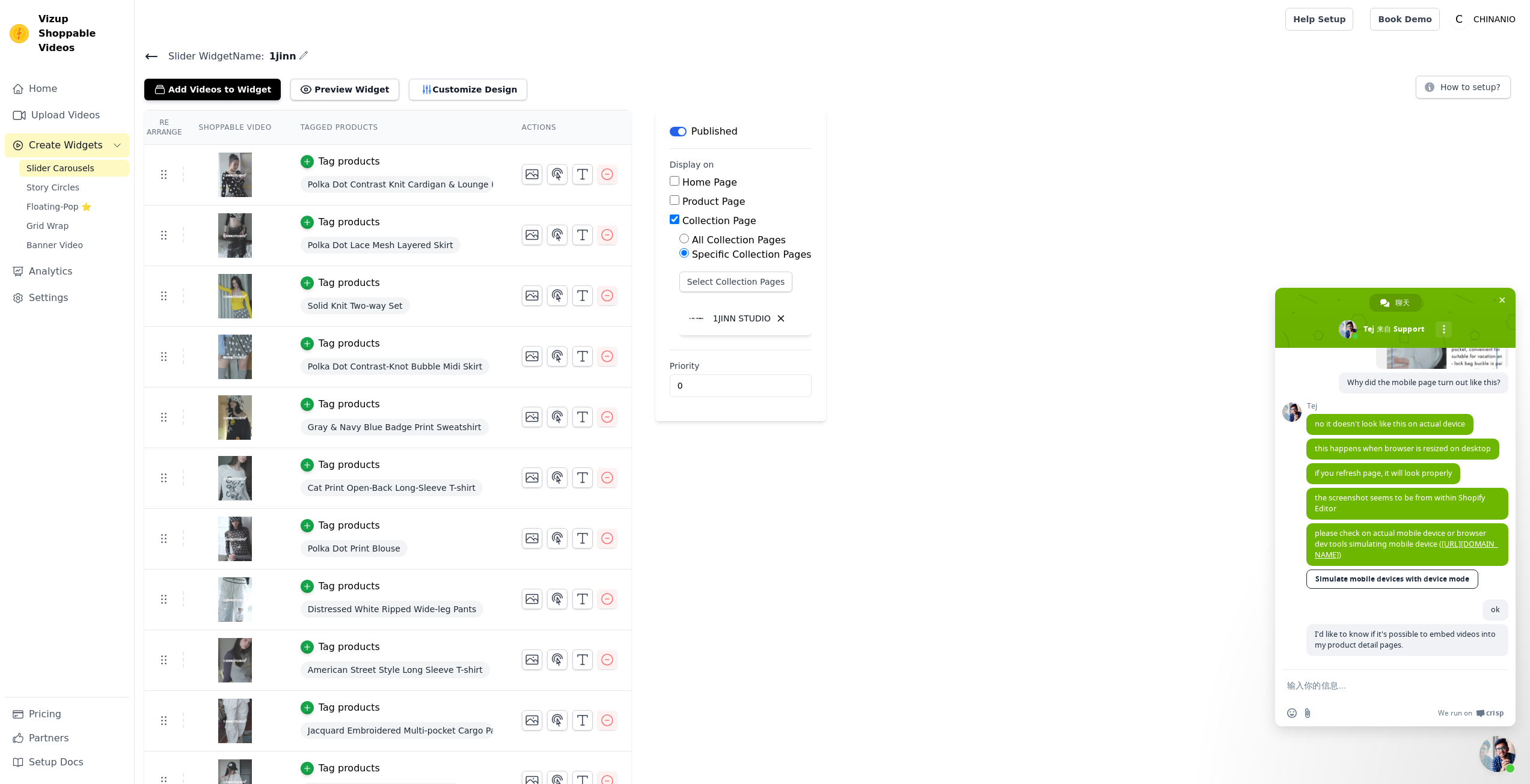
click at [471, 184] on span "Polka Dot Contrast Knit Cardigan & Lounge Pants Set" at bounding box center [397, 184] width 193 height 17
click at [339, 155] on div "Tag products" at bounding box center [349, 161] width 62 height 14
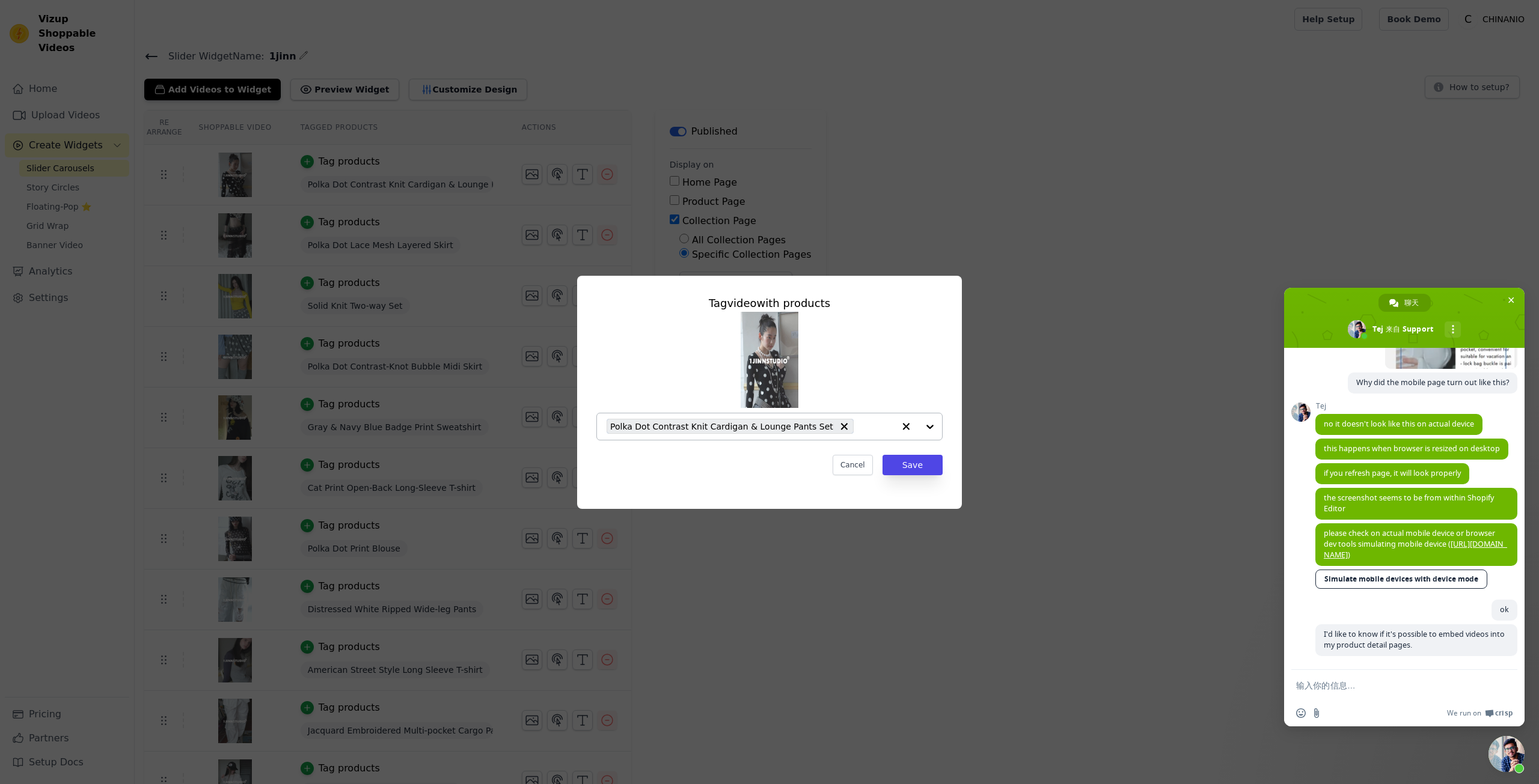
click at [931, 429] on div at bounding box center [918, 426] width 48 height 26
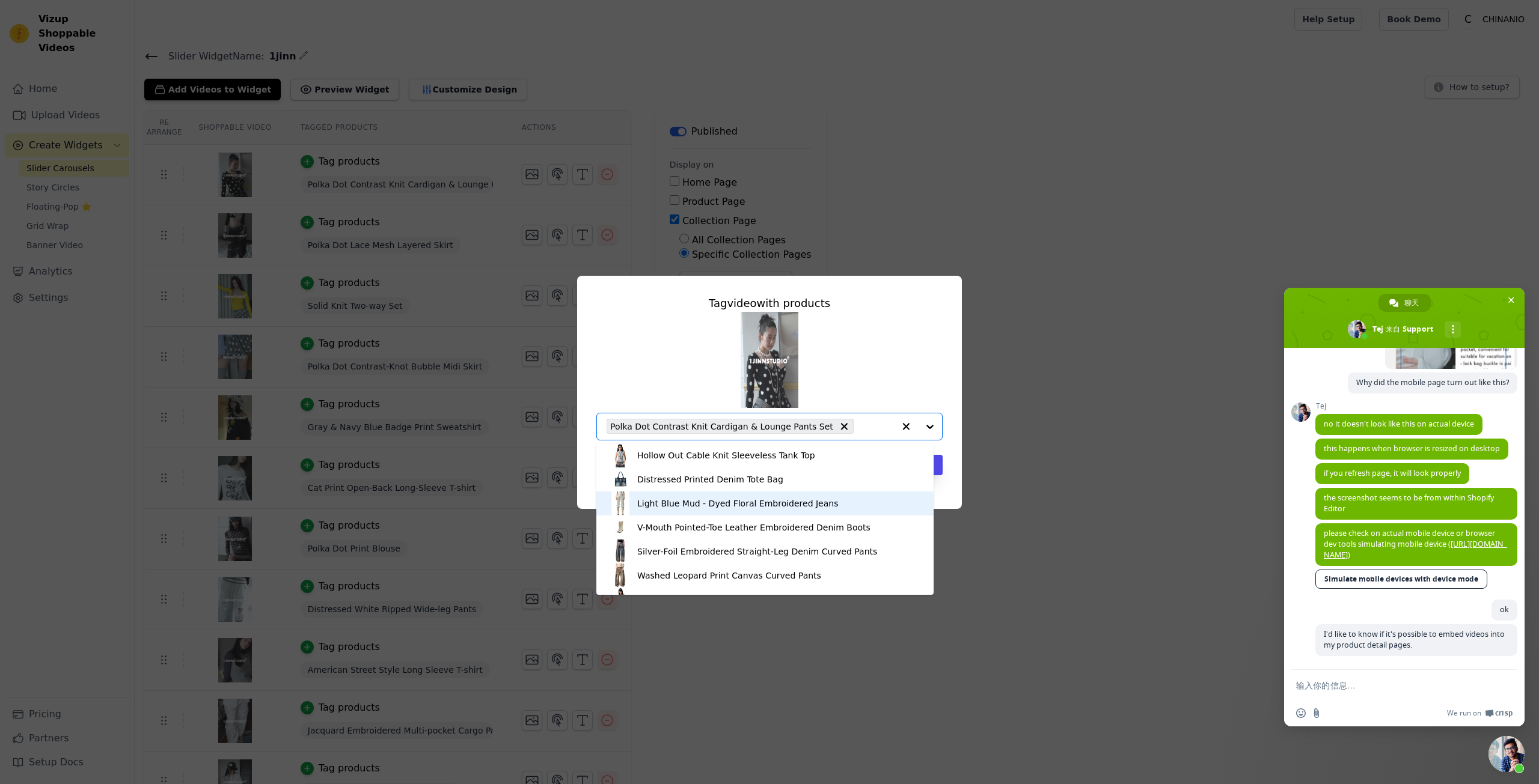
click at [823, 498] on div "Light Blue Mud - Dyed Floral Embroidered Jeans" at bounding box center [738, 504] width 201 height 12
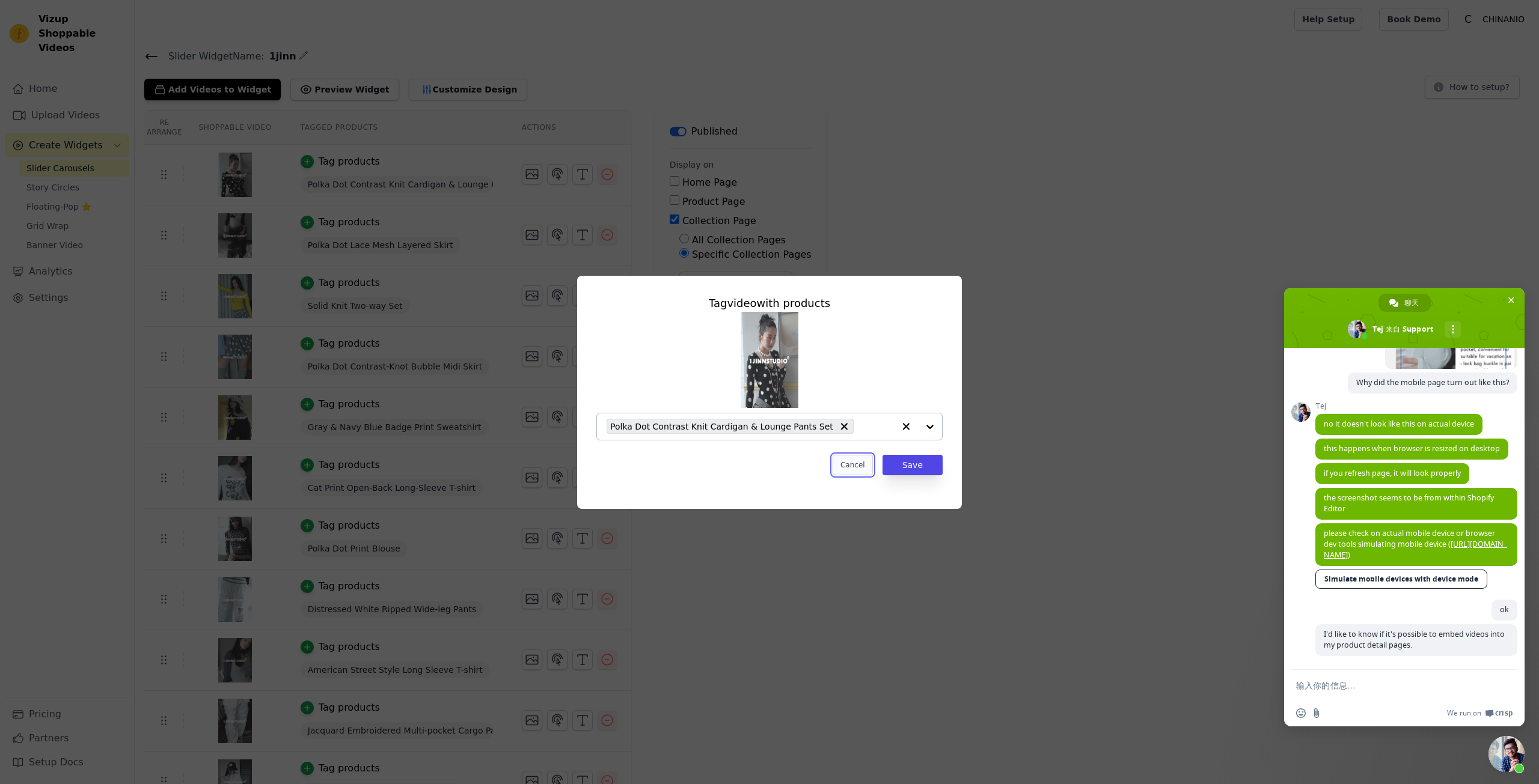
click at [846, 462] on button "Cancel" at bounding box center [853, 465] width 40 height 20
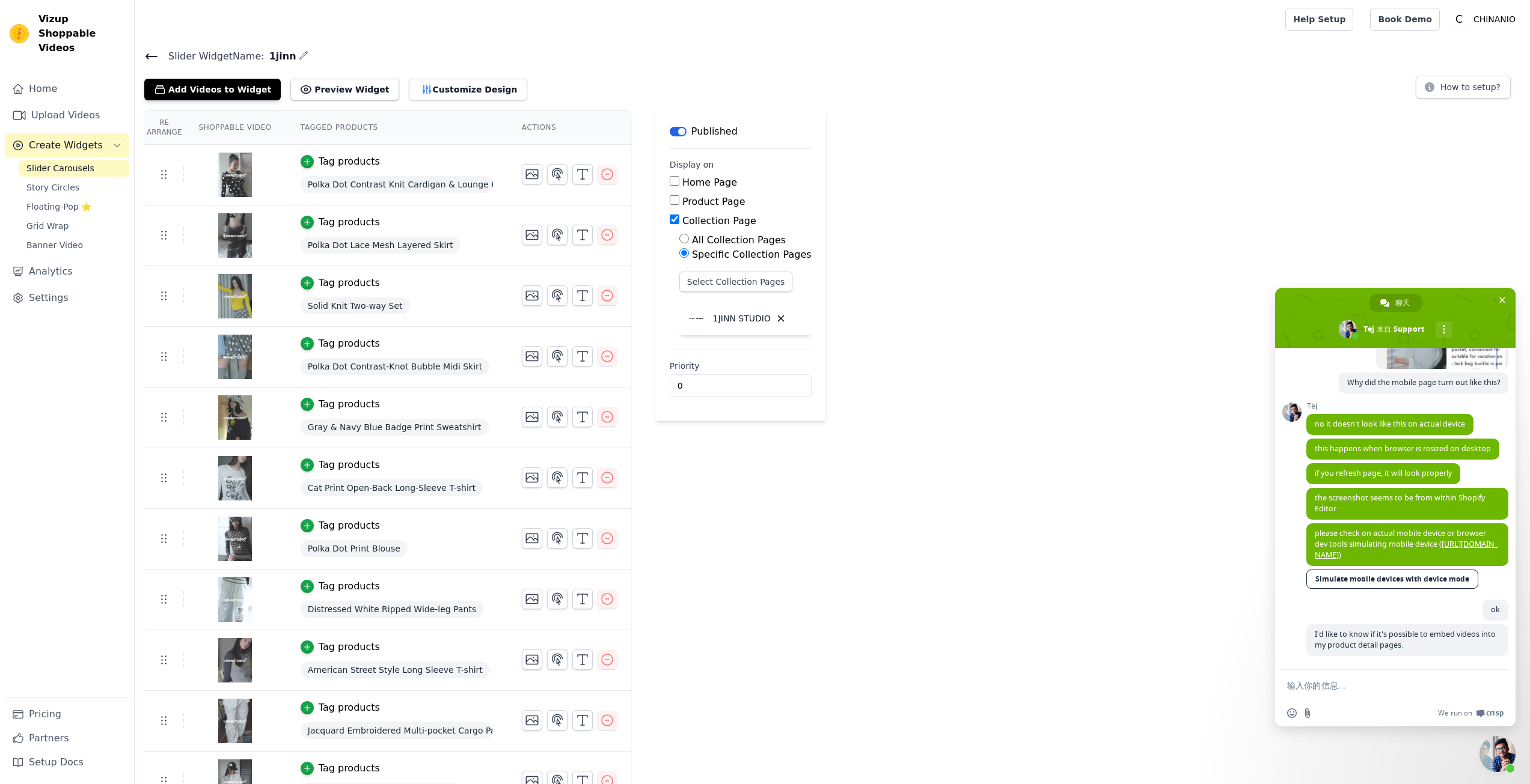
click at [712, 202] on label "Product Page" at bounding box center [714, 202] width 63 height 12
click at [679, 202] on input "Product Page" at bounding box center [675, 200] width 10 height 10
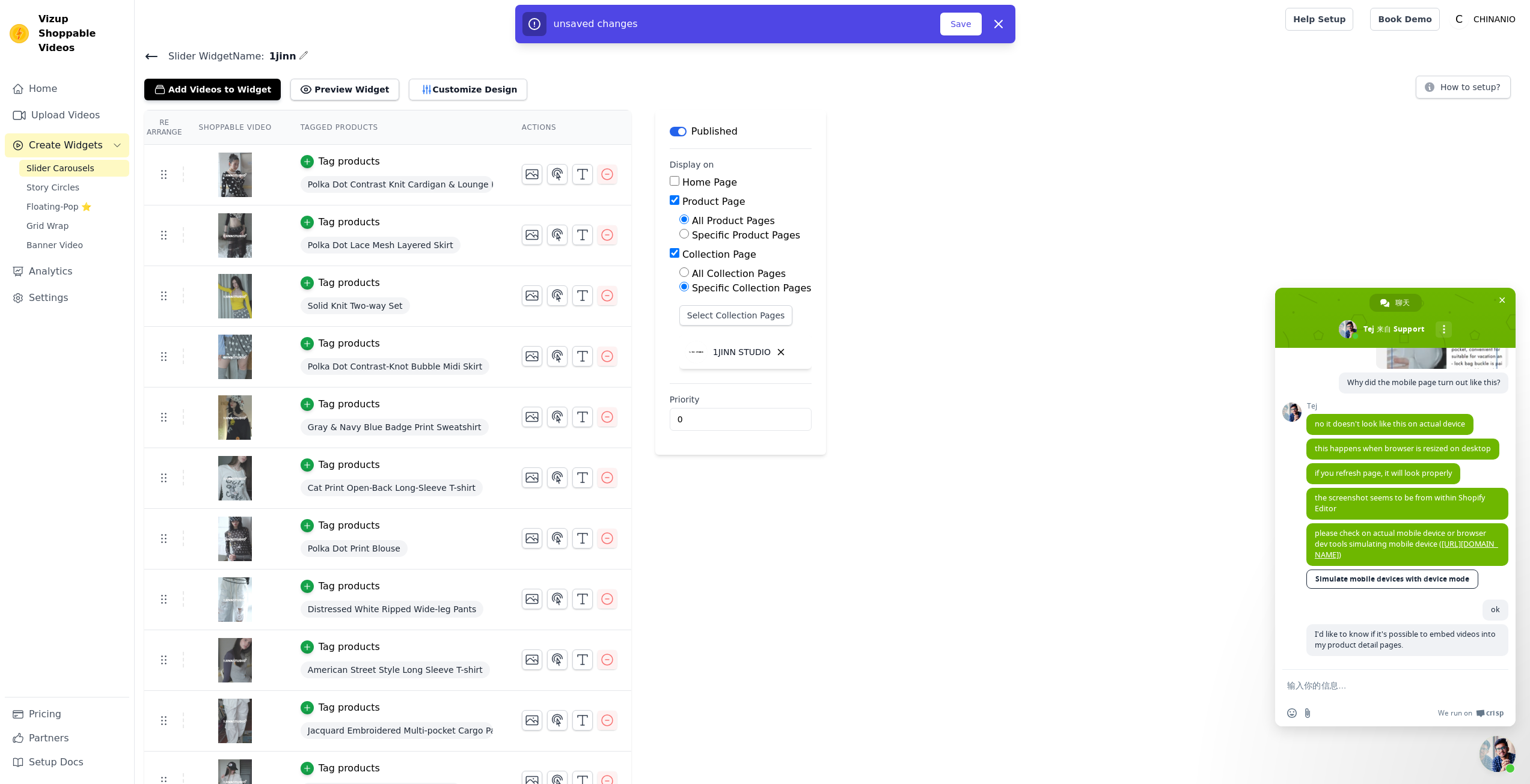
click at [938, 21] on div "unsaved changes" at bounding box center [731, 24] width 418 height 24
click at [944, 22] on button "Save" at bounding box center [961, 24] width 41 height 23
click at [966, 28] on button "Save" at bounding box center [961, 24] width 41 height 23
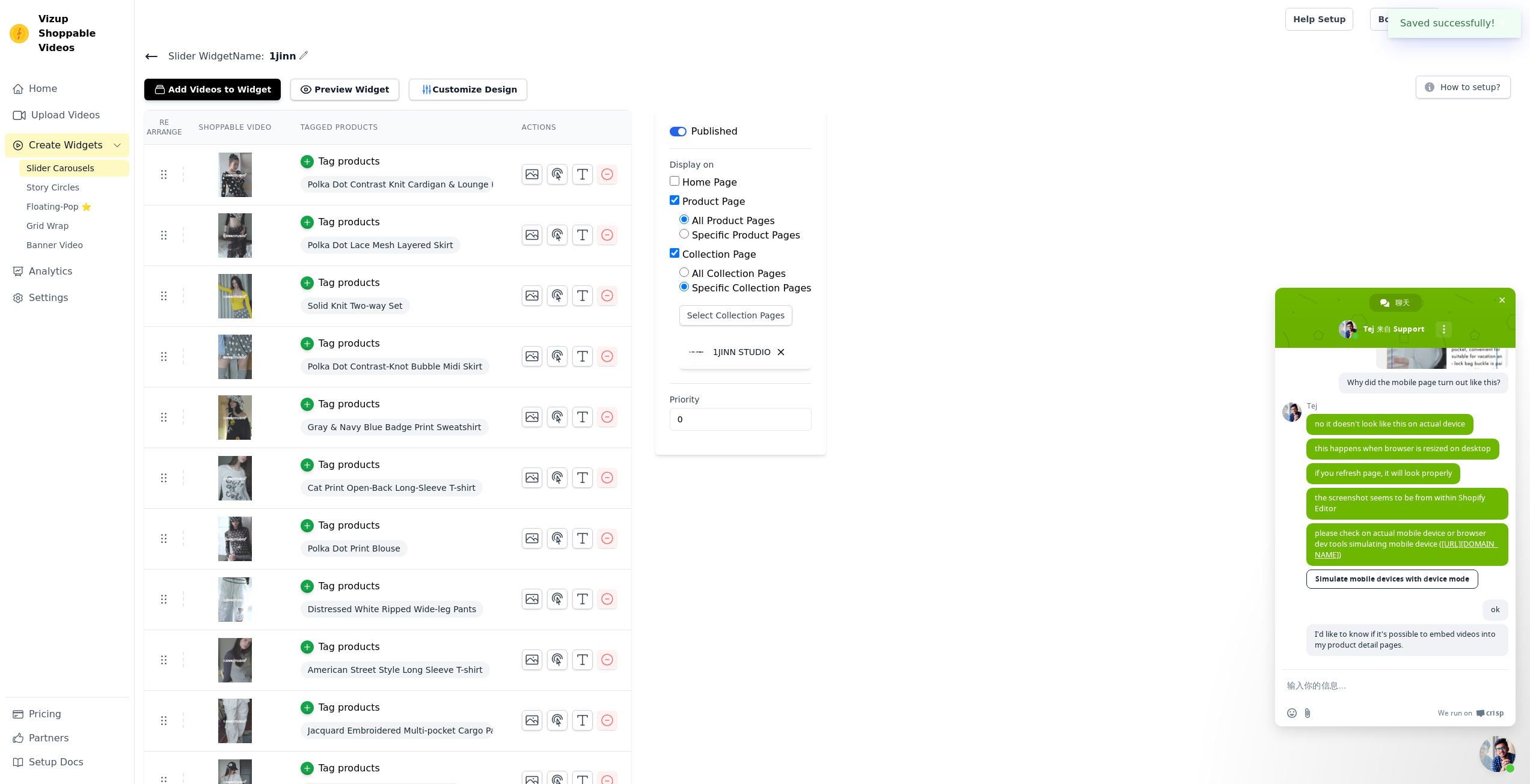
click at [912, 157] on div "Re Arrange Shoppable Video Tagged Products Actions Tag products Polka Dot Contr…" at bounding box center [832, 582] width 1395 height 945
click at [310, 85] on button "Preview Widget" at bounding box center [345, 89] width 108 height 22
click at [699, 199] on label "Product Page" at bounding box center [714, 202] width 63 height 12
click at [679, 199] on input "Product Page" at bounding box center [675, 200] width 10 height 10
checkbox input "false"
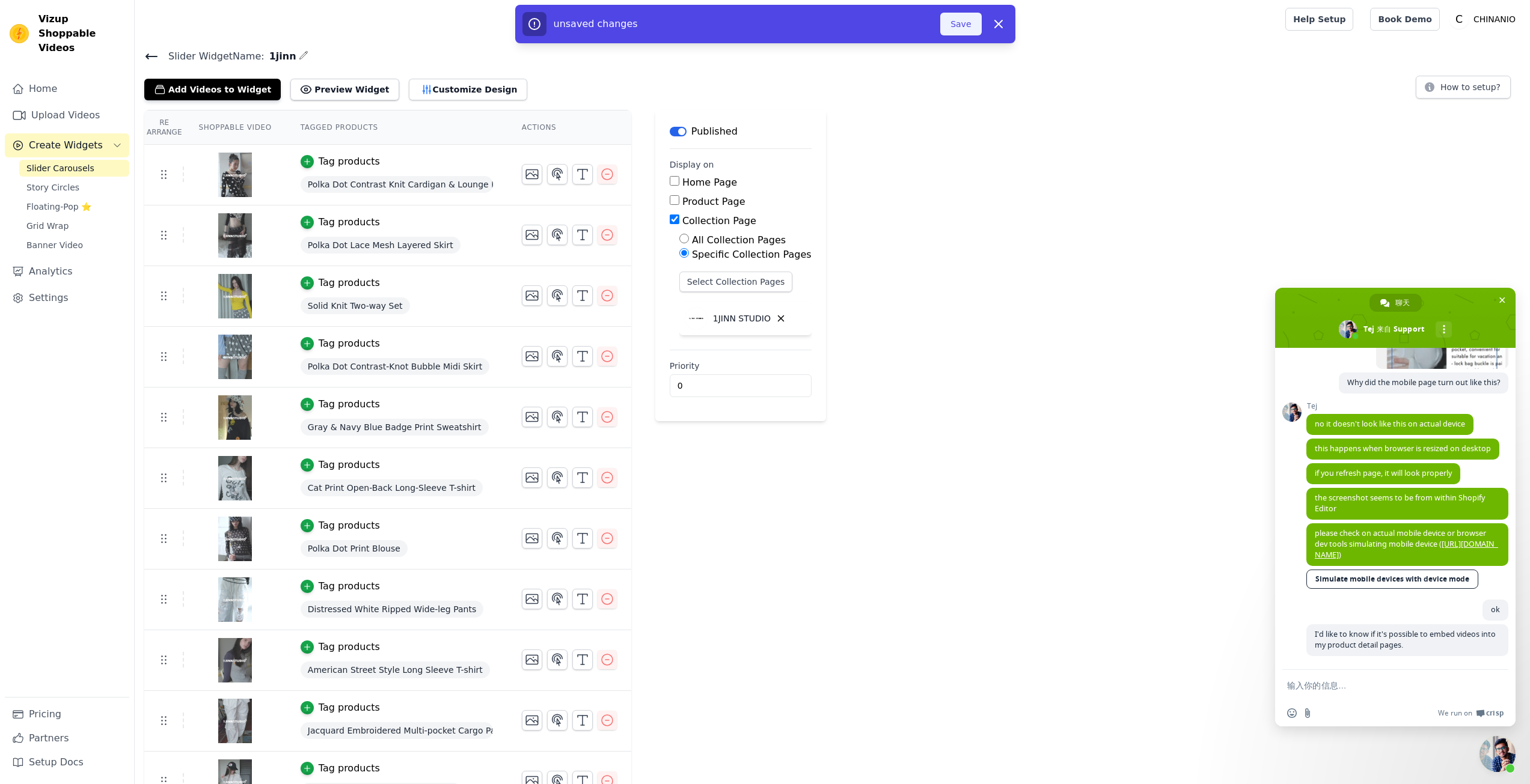
click at [944, 23] on button "Save" at bounding box center [961, 24] width 41 height 23
click at [957, 20] on button "Save" at bounding box center [961, 24] width 41 height 23
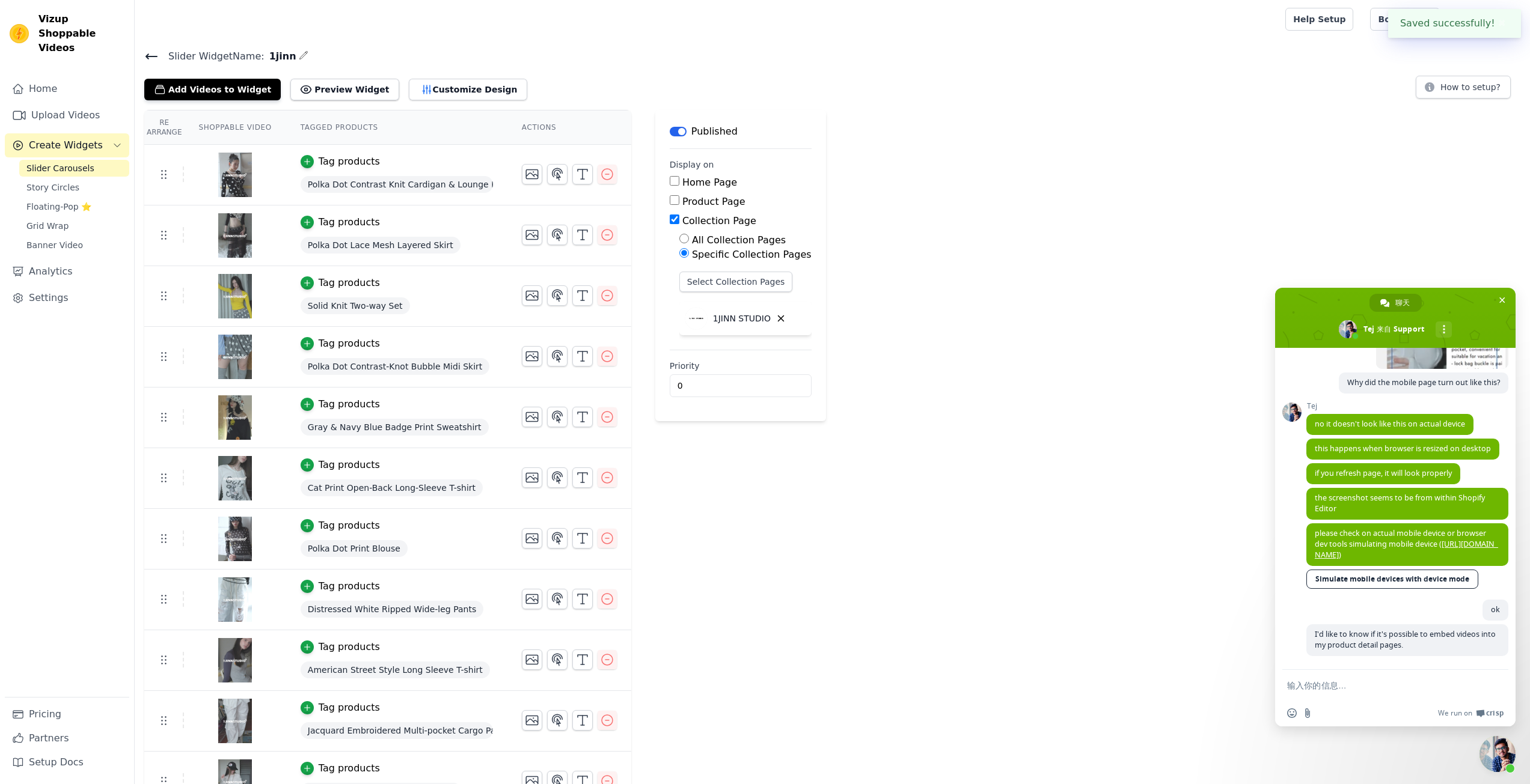
click at [950, 204] on div "Re Arrange Shoppable Video Tagged Products Actions Tag products Polka Dot Contr…" at bounding box center [832, 582] width 1395 height 945
click at [93, 160] on link "Slider Carousels" at bounding box center [74, 168] width 110 height 17
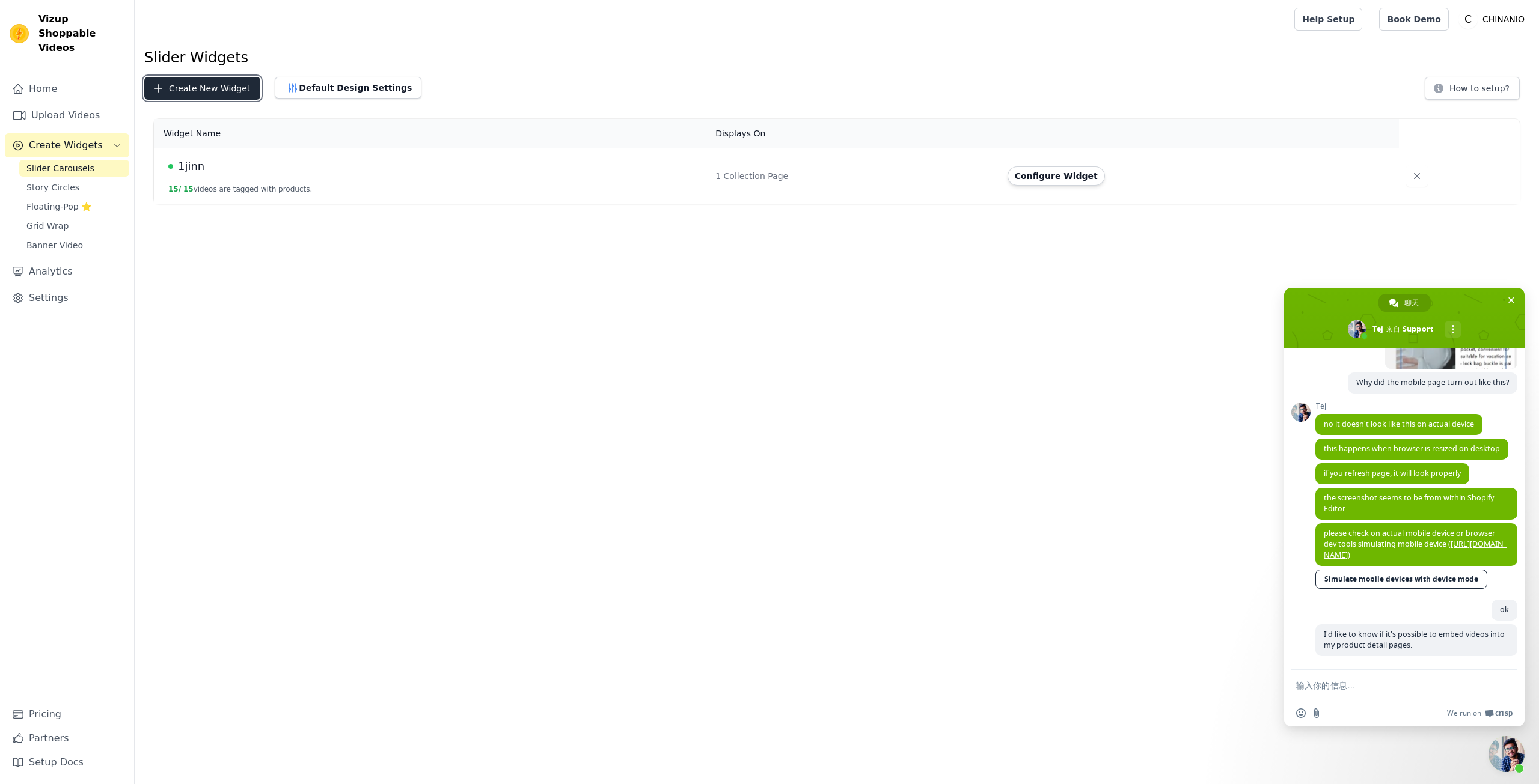
click at [228, 89] on button "Create New Widget" at bounding box center [202, 88] width 116 height 23
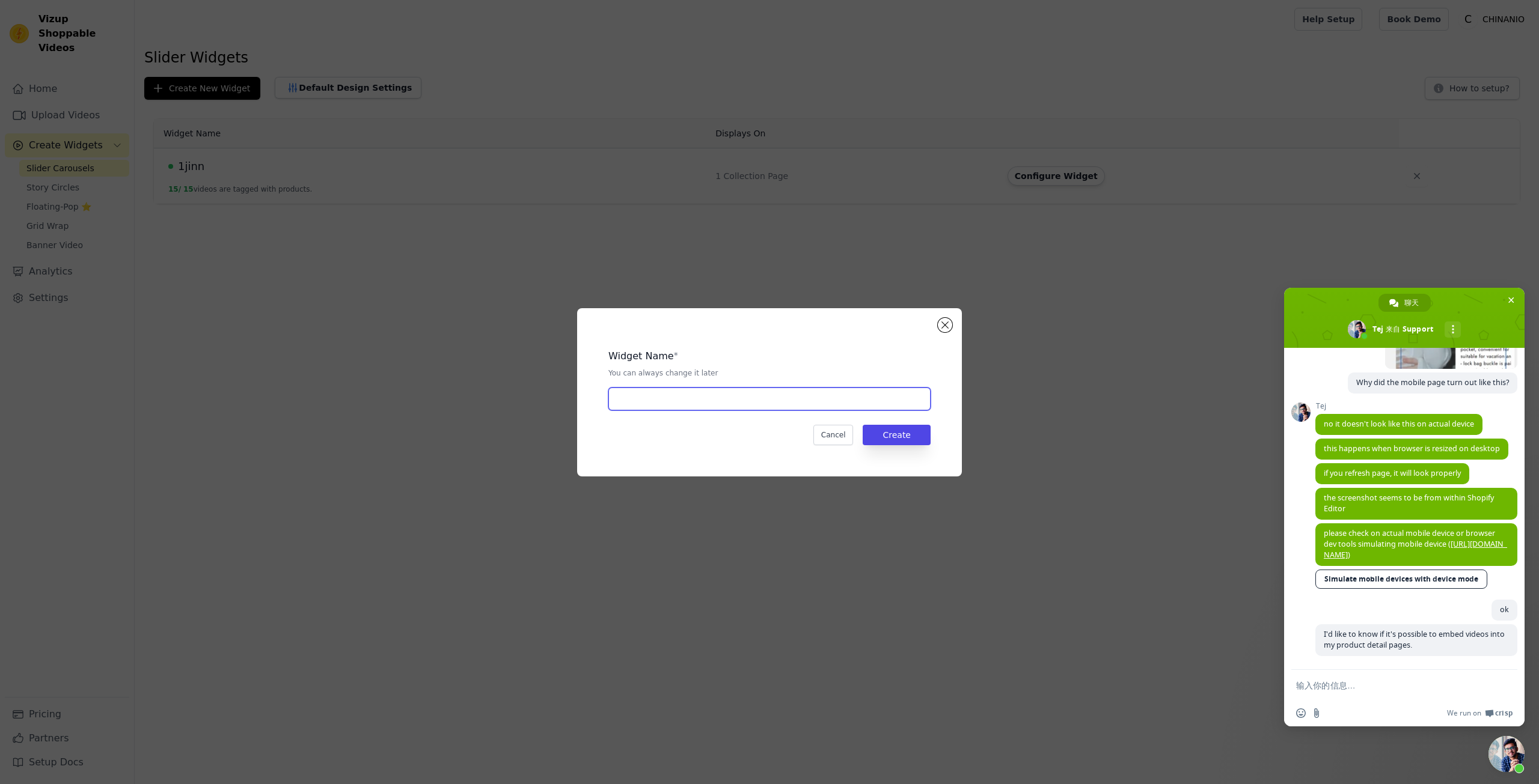
click at [646, 392] on input "text" at bounding box center [769, 398] width 322 height 23
type input "1jinn"
click at [896, 437] on button "Create" at bounding box center [896, 435] width 68 height 20
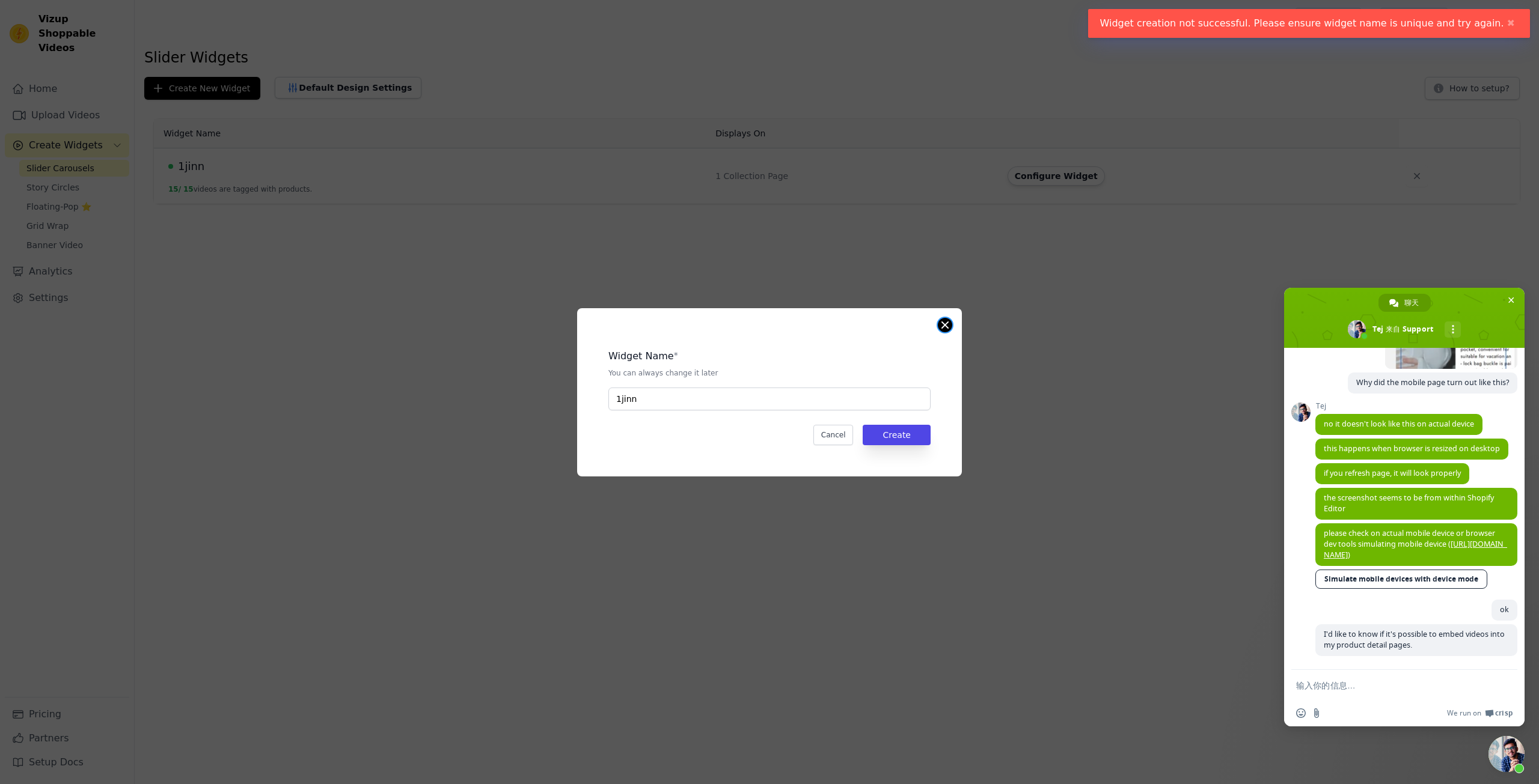
click at [948, 330] on button "Close modal" at bounding box center [945, 325] width 14 height 14
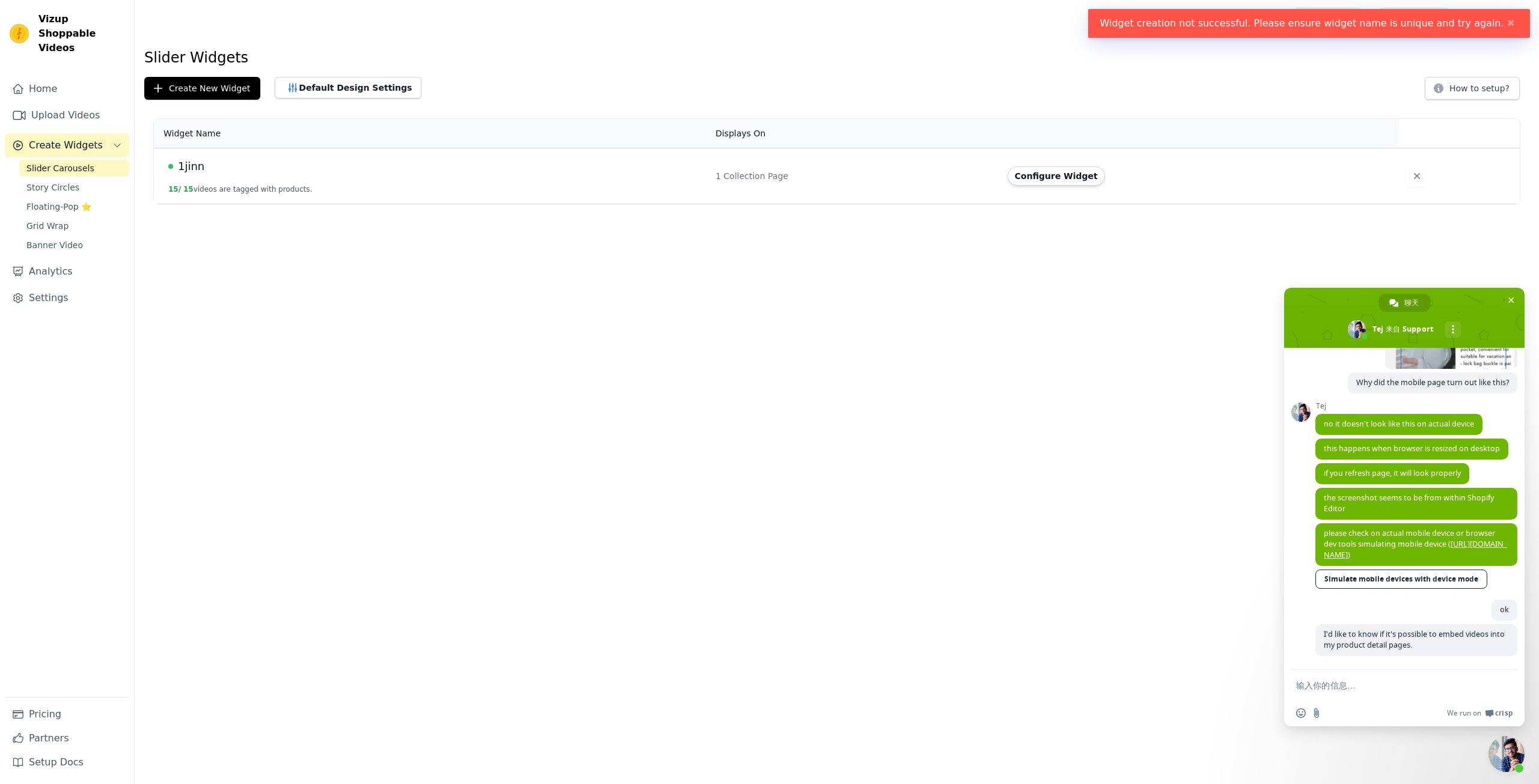
click at [778, 204] on html "Widget creation not successful. Please ensure widget name is unique and try aga…" at bounding box center [769, 101] width 1539 height 204
click at [620, 189] on td "1jinn 15 / 15 videos are tagged with products." at bounding box center [431, 176] width 554 height 56
click at [189, 181] on td "1jinn 15 / 15 videos are tagged with products." at bounding box center [431, 176] width 554 height 56
click at [189, 168] on span "1jinn" at bounding box center [191, 166] width 26 height 17
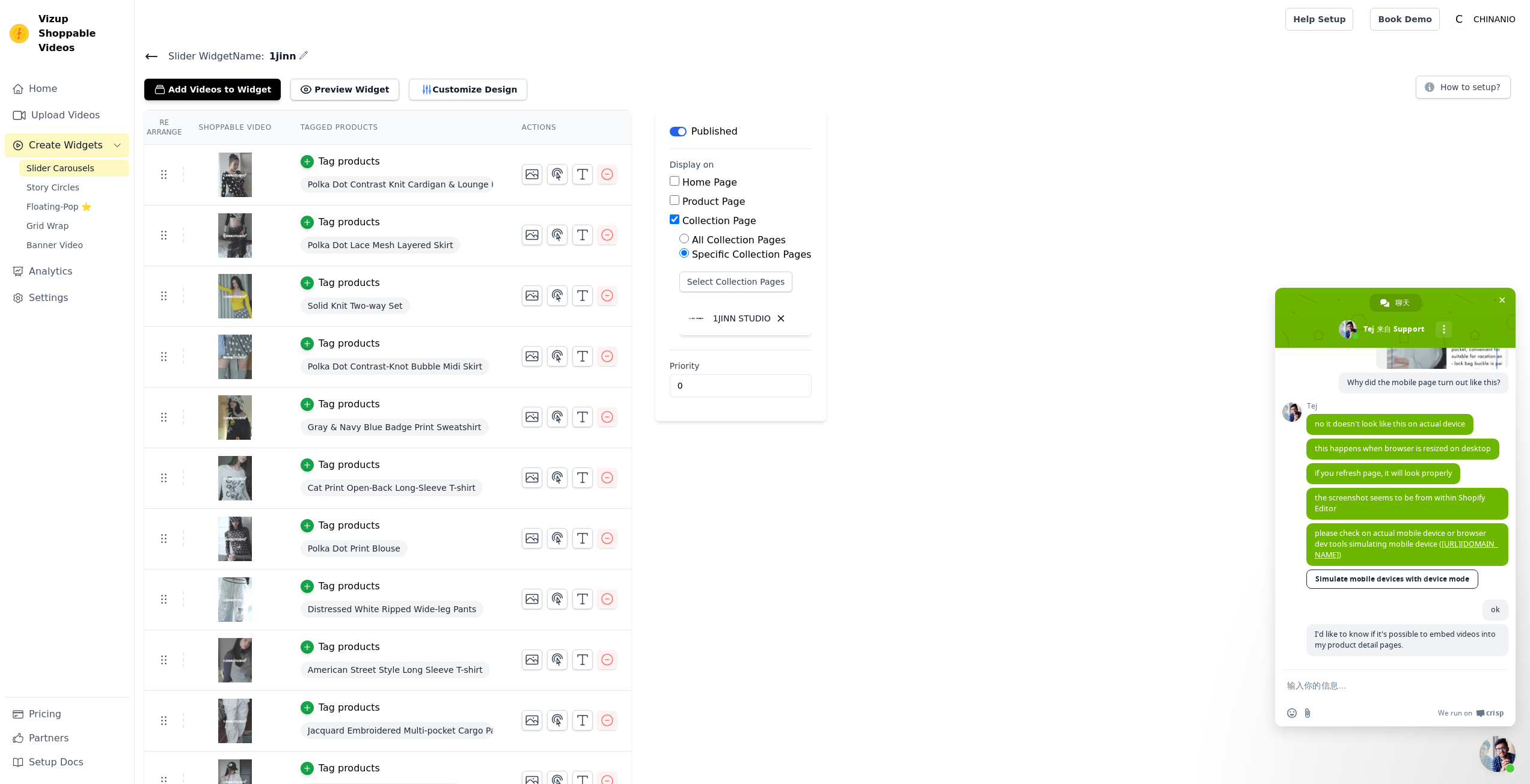
click at [695, 197] on label "Product Page" at bounding box center [714, 202] width 63 height 12
click at [679, 197] on input "Product Page" at bounding box center [675, 200] width 10 height 10
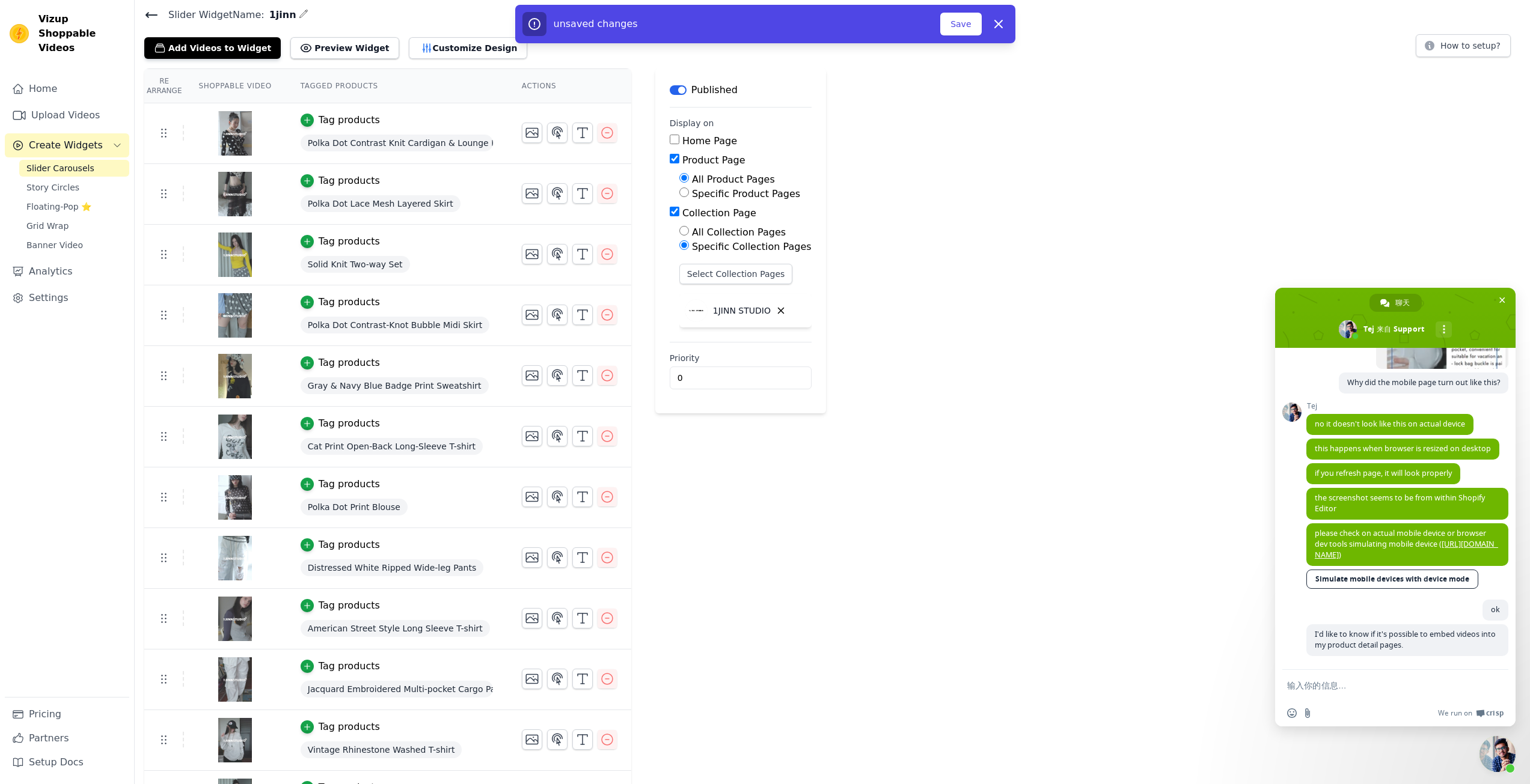
scroll to position [60, 0]
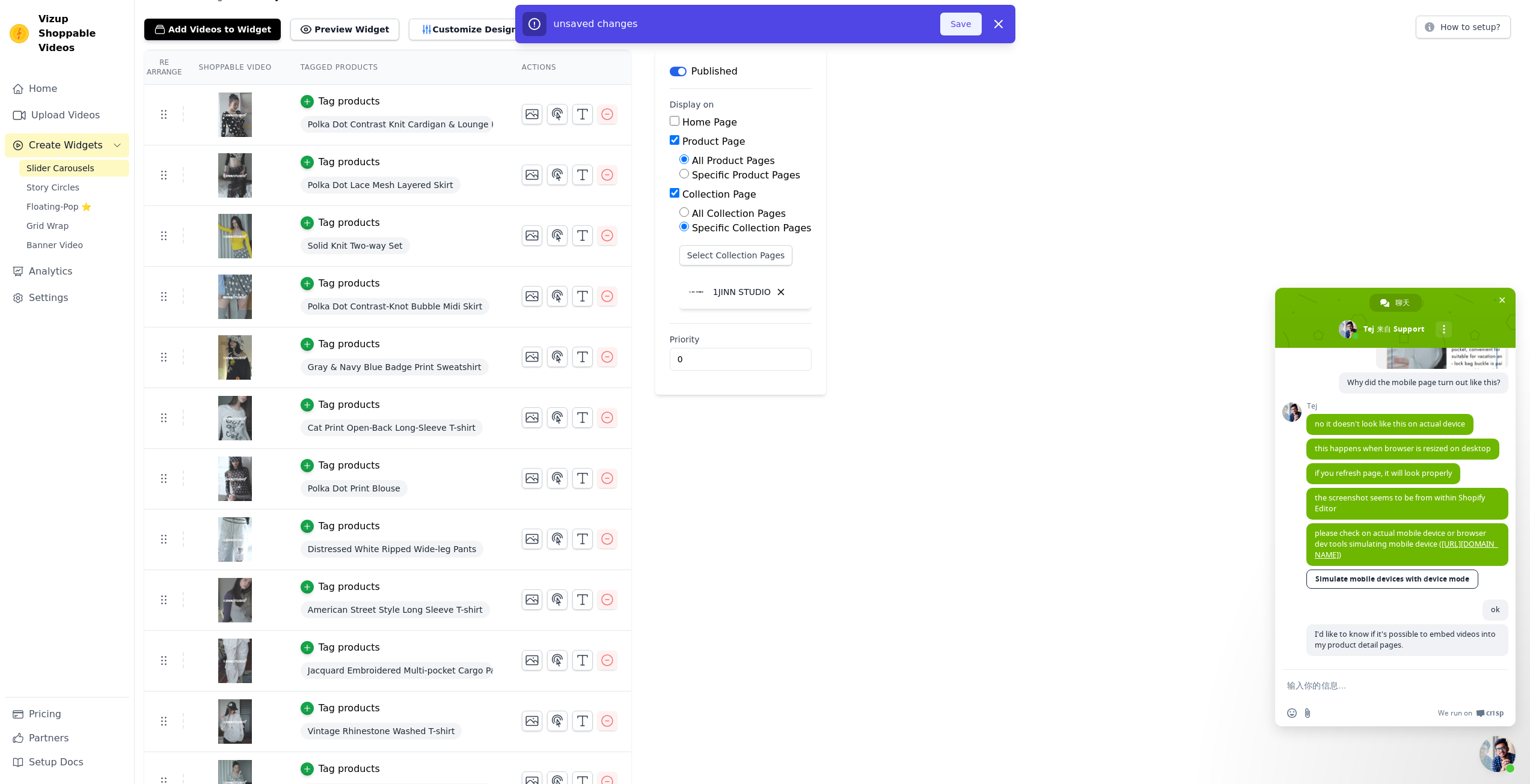
click at [955, 27] on button "Save" at bounding box center [961, 24] width 41 height 23
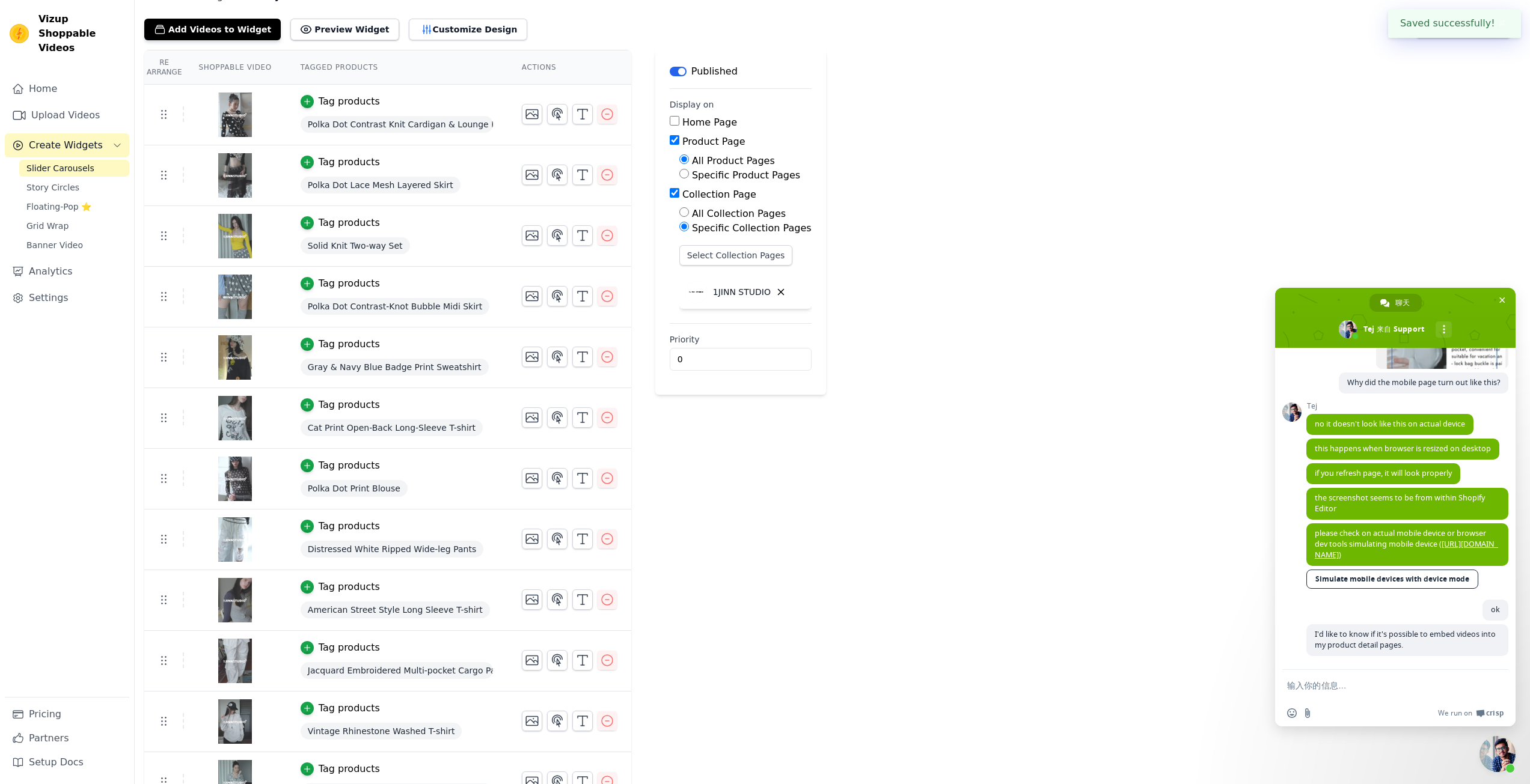
click at [948, 18] on div "Add Videos to Widget Preview Widget Customize Design How to setup?" at bounding box center [832, 26] width 1376 height 26
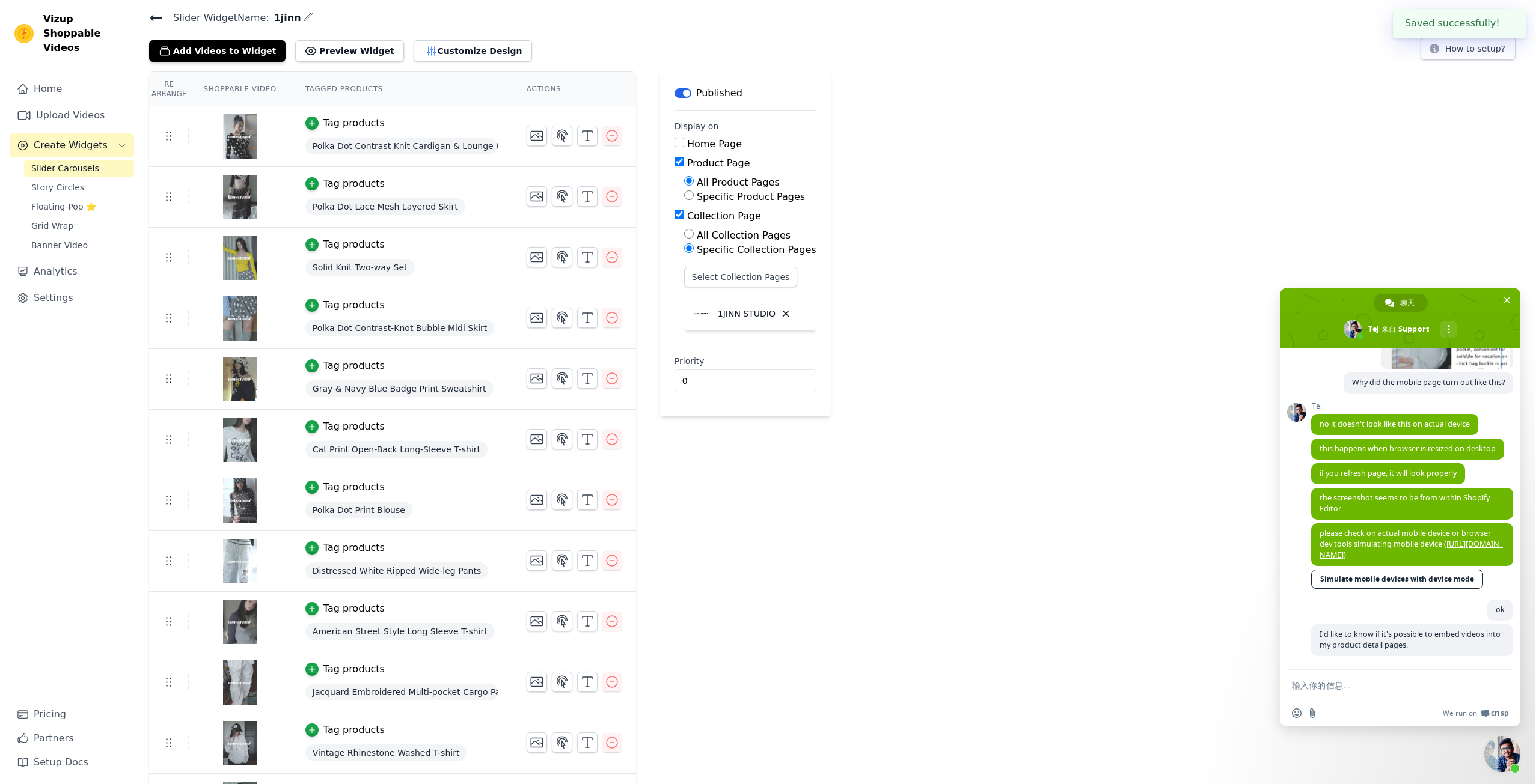
scroll to position [0, 0]
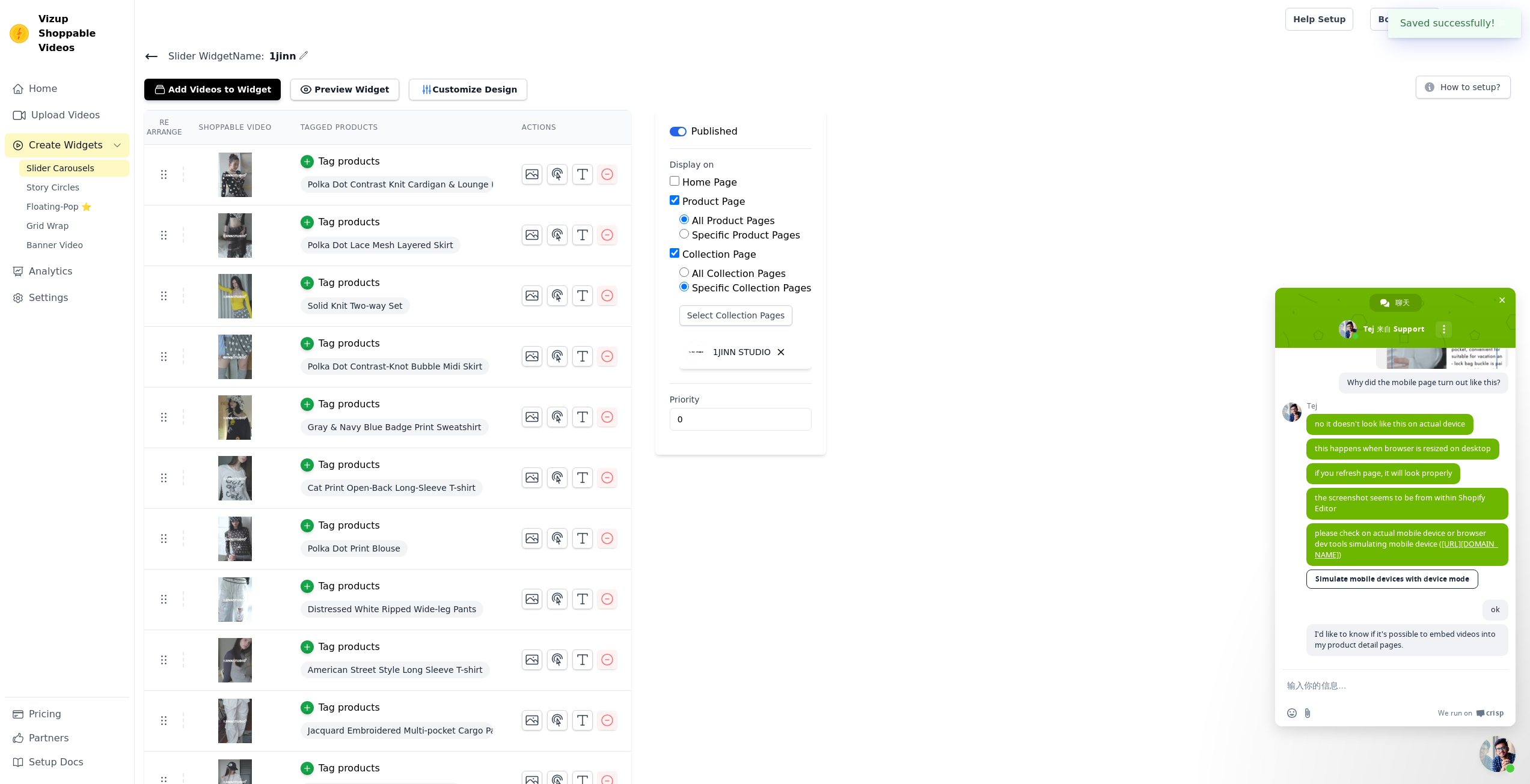
click at [1075, 145] on div "Re Arrange Shoppable Video Tagged Products Actions Tag products Polka Dot Contr…" at bounding box center [832, 582] width 1395 height 945
click at [696, 204] on label "Product Page" at bounding box center [714, 202] width 63 height 12
click at [679, 204] on input "Product Page" at bounding box center [675, 200] width 10 height 10
checkbox input "false"
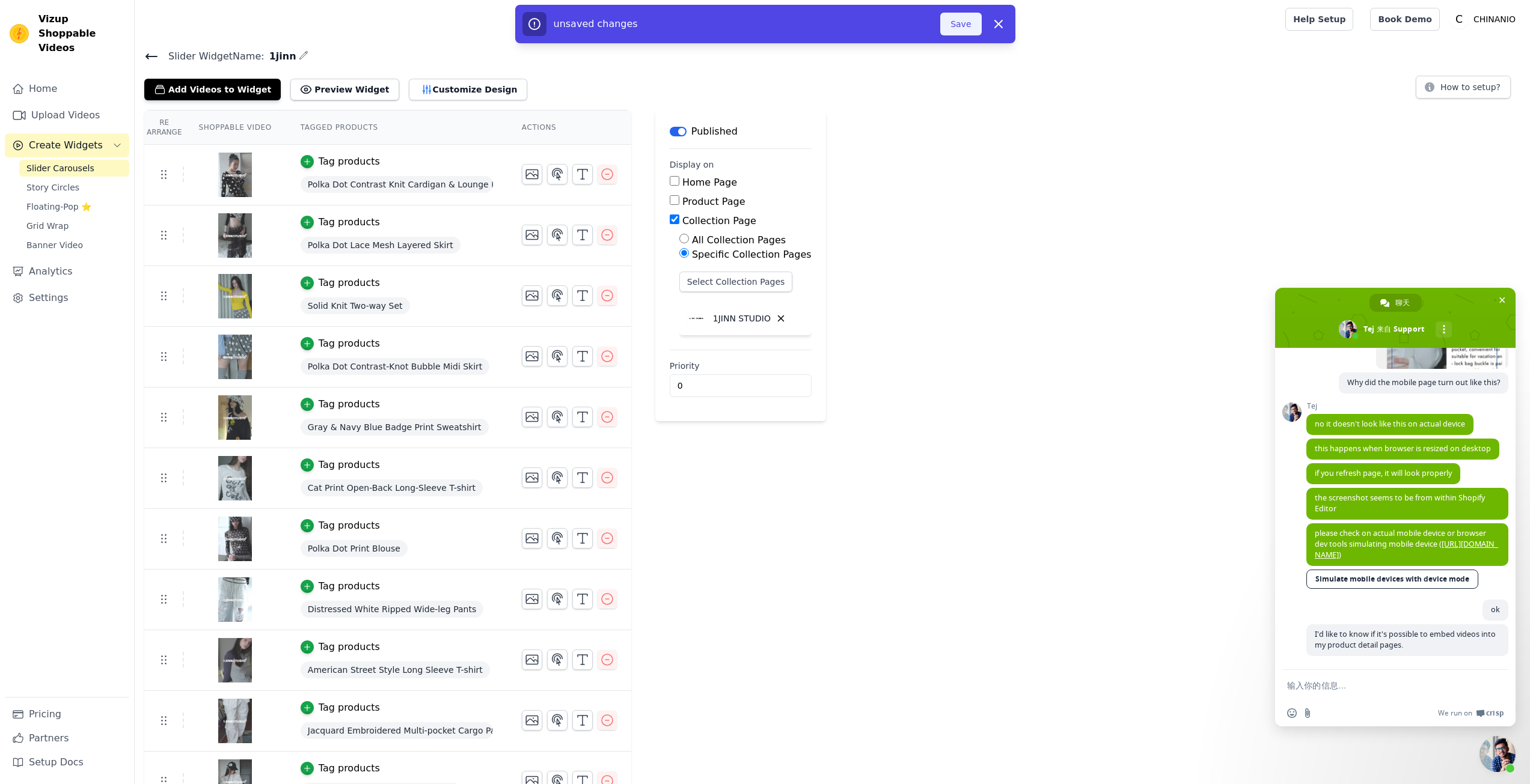
click at [959, 17] on button "Save" at bounding box center [961, 24] width 41 height 23
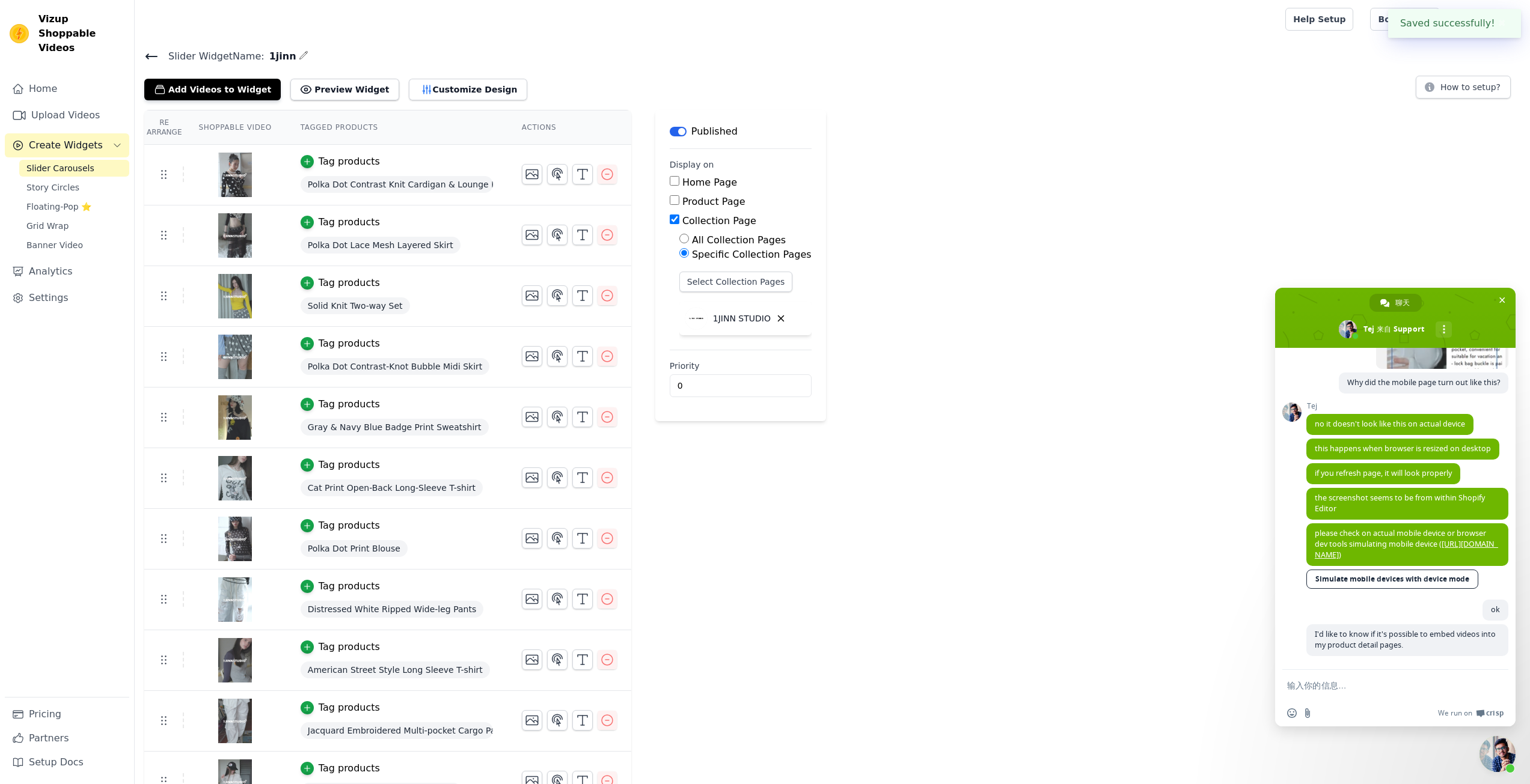
click at [875, 253] on div "Re Arrange Shoppable Video Tagged Products Actions Tag products Polka Dot Contr…" at bounding box center [832, 582] width 1395 height 945
click at [156, 59] on icon at bounding box center [151, 56] width 14 height 14
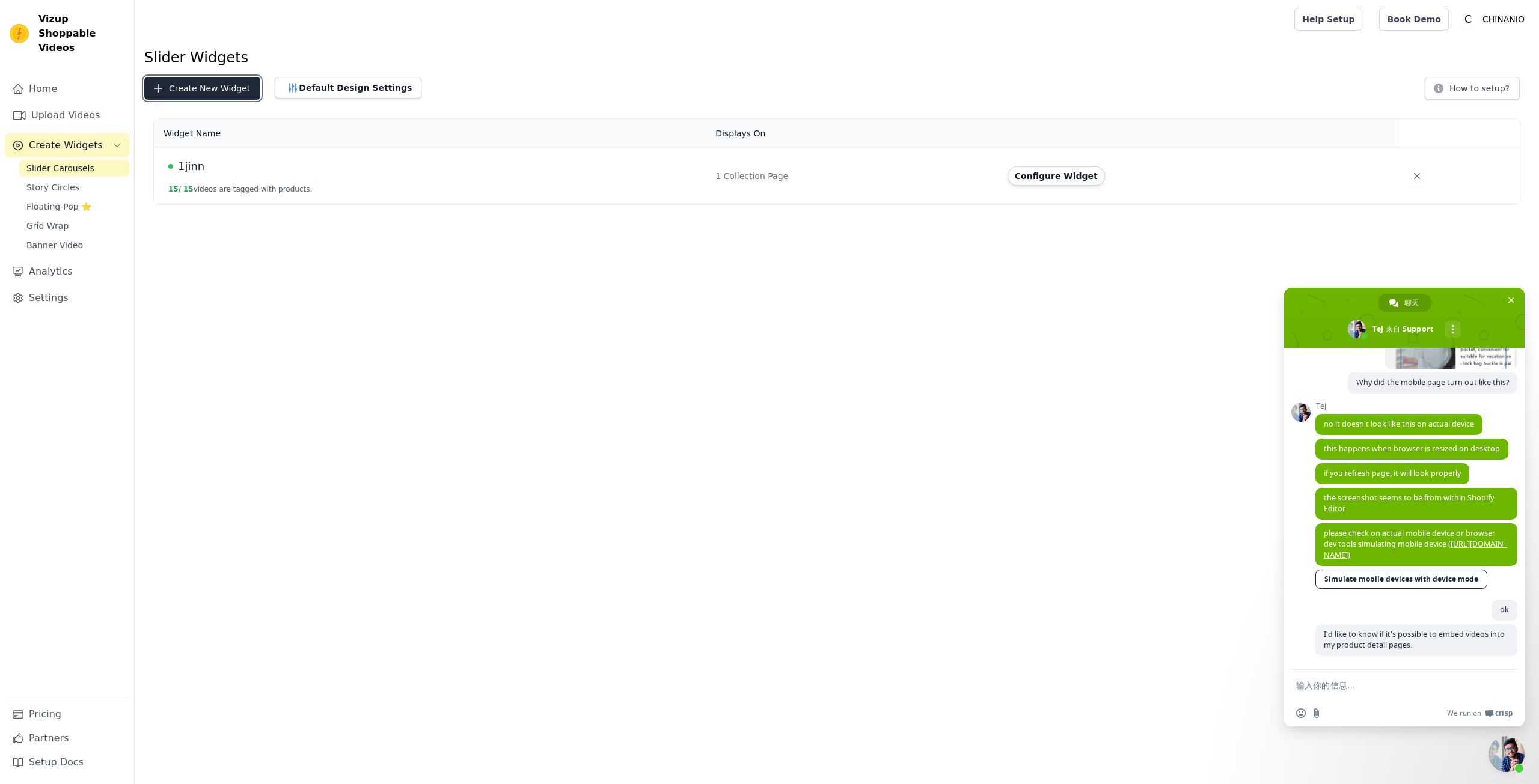
click at [201, 89] on button "Create New Widget" at bounding box center [202, 88] width 116 height 23
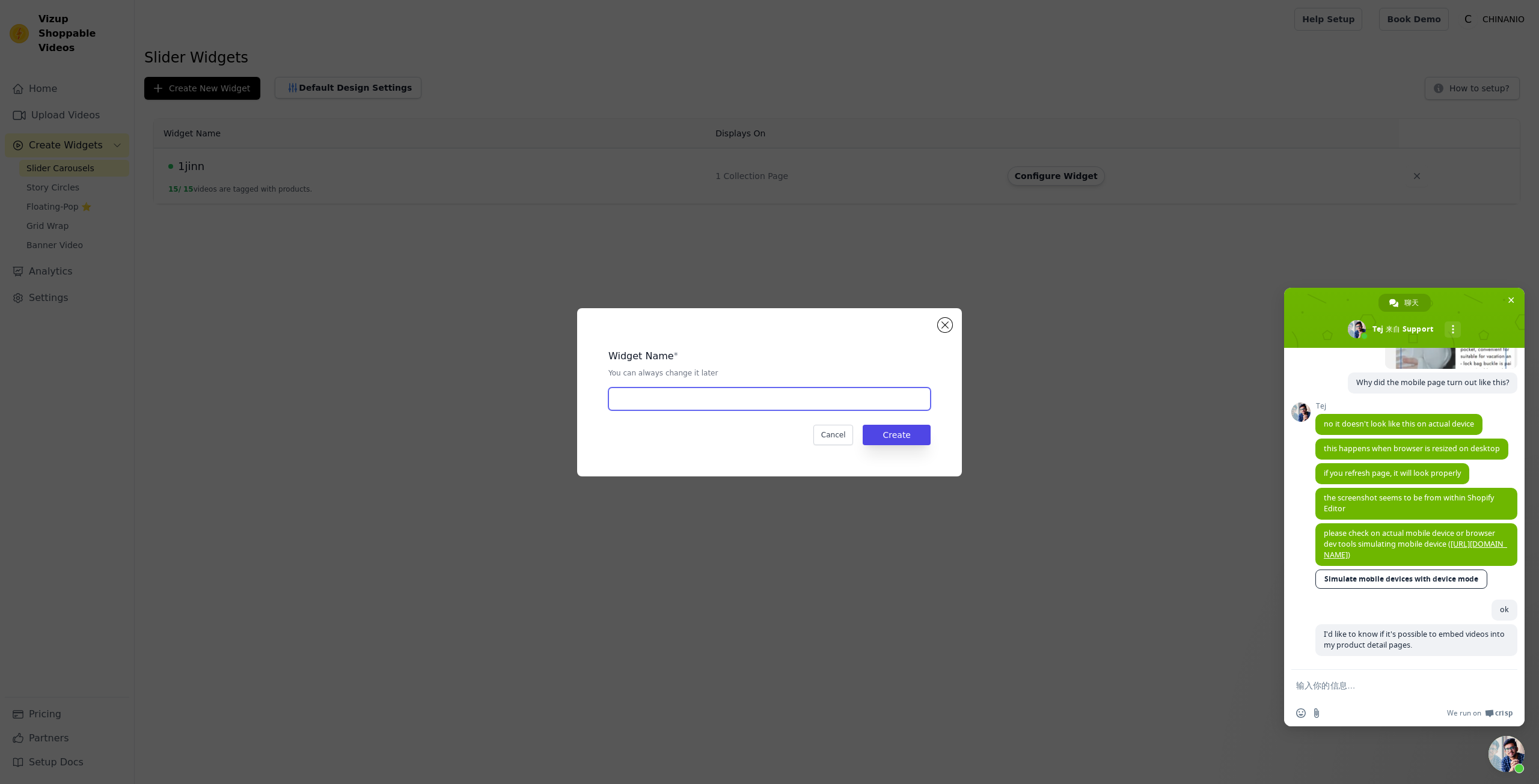
click at [703, 390] on input "text" at bounding box center [769, 398] width 322 height 23
click at [702, 397] on input "1jinn" at bounding box center [769, 398] width 322 height 23
type input "1jinn 1"
click at [883, 434] on button "Create" at bounding box center [896, 435] width 68 height 20
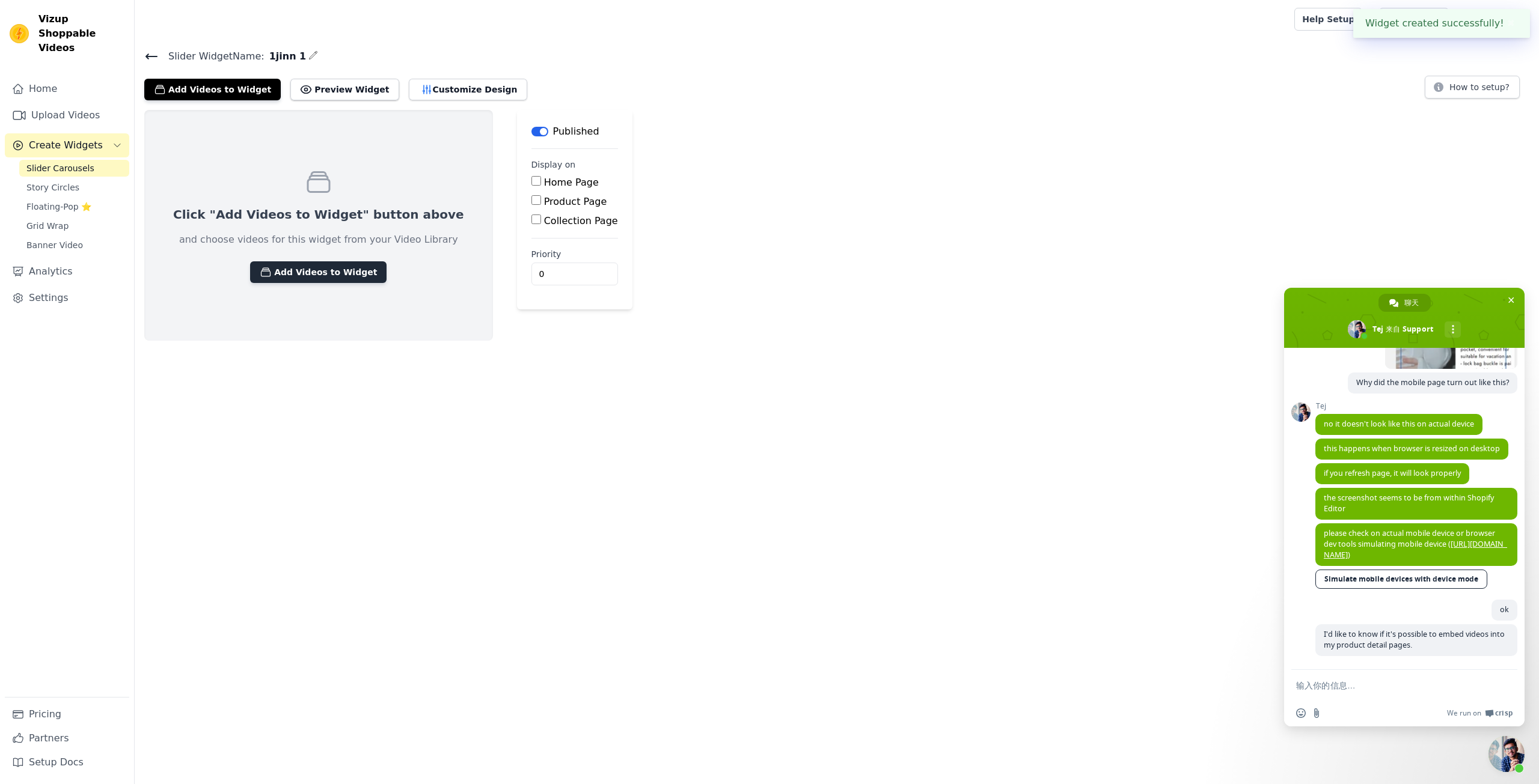
click at [308, 263] on button "Add Videos to Widget" at bounding box center [319, 272] width 137 height 22
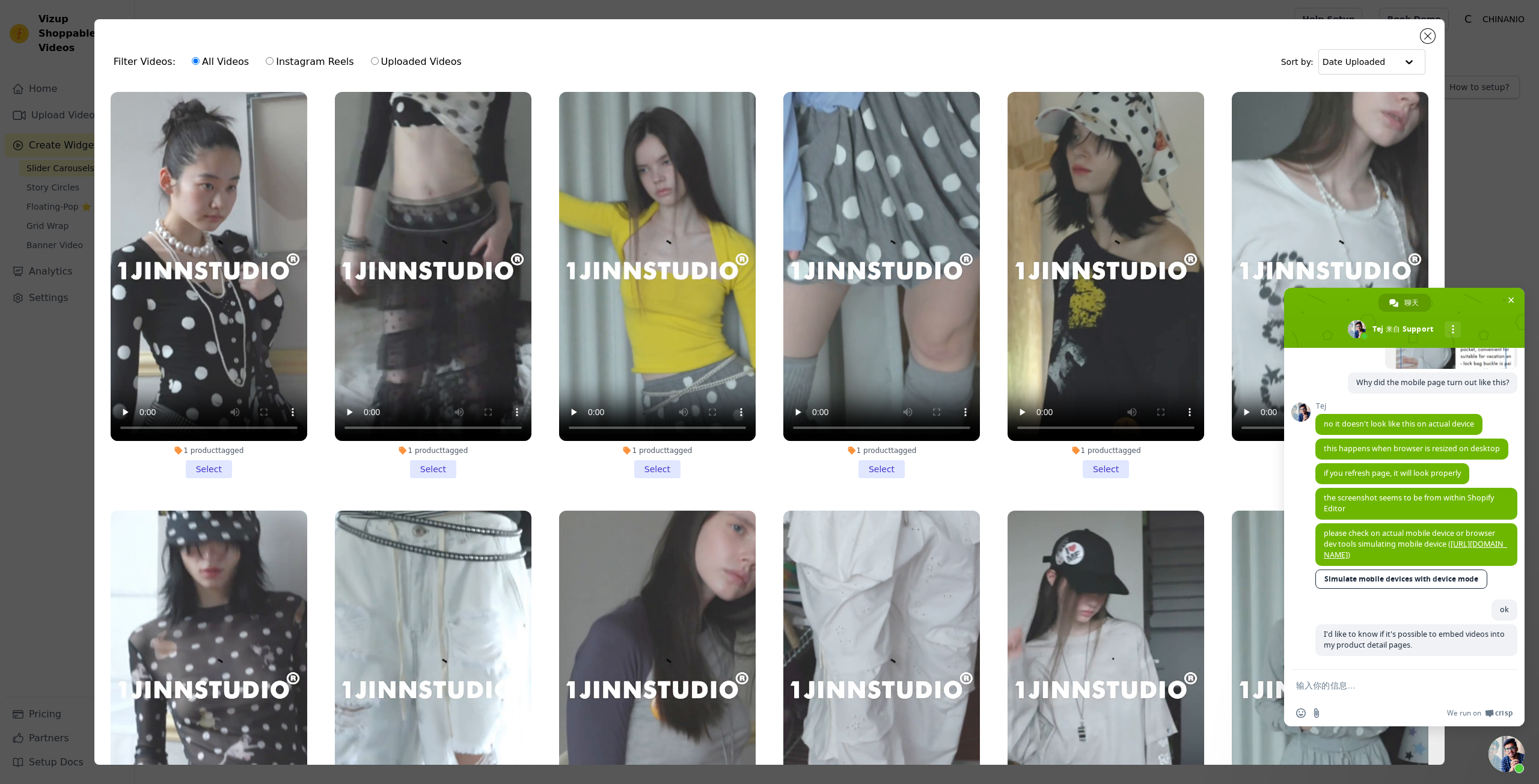
click at [215, 456] on li "1 product tagged Select" at bounding box center [209, 285] width 197 height 386
click at [0, 0] on input "1 product tagged Select" at bounding box center [0, 0] width 0 height 0
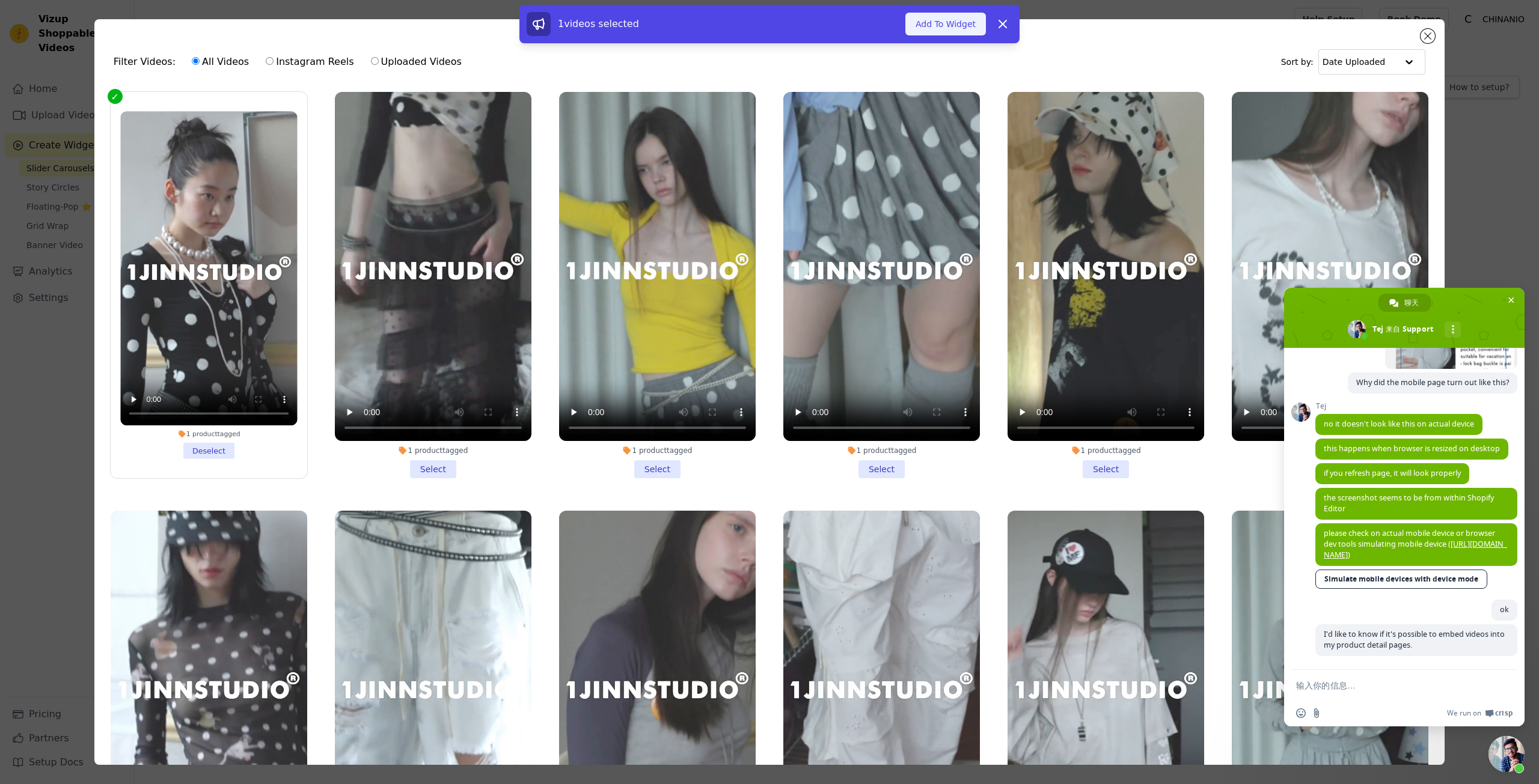
click at [963, 24] on button "Add To Widget" at bounding box center [945, 24] width 81 height 23
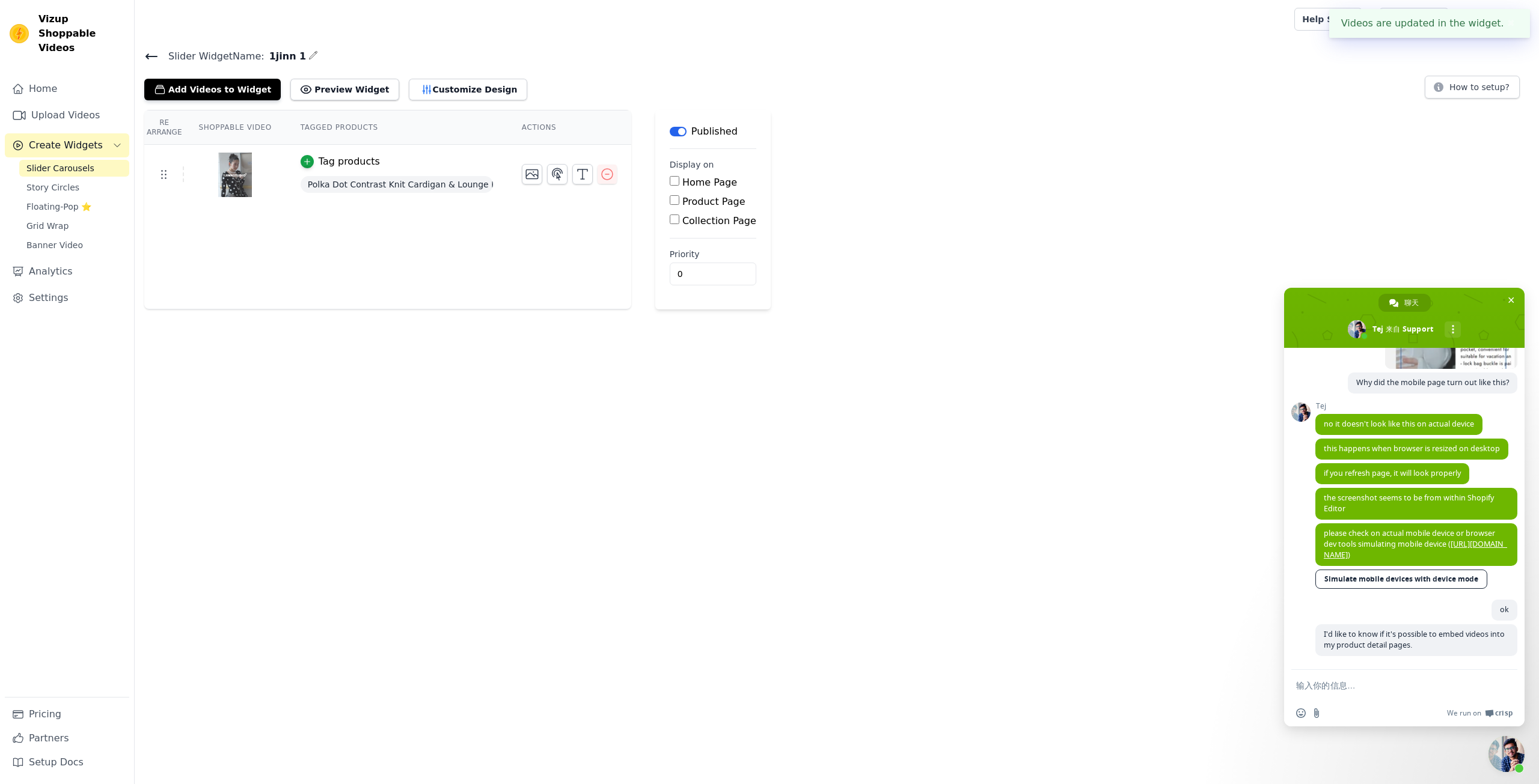
click at [704, 205] on label "Product Page" at bounding box center [714, 202] width 63 height 12
click at [679, 205] on input "Product Page" at bounding box center [675, 200] width 10 height 10
checkbox input "true"
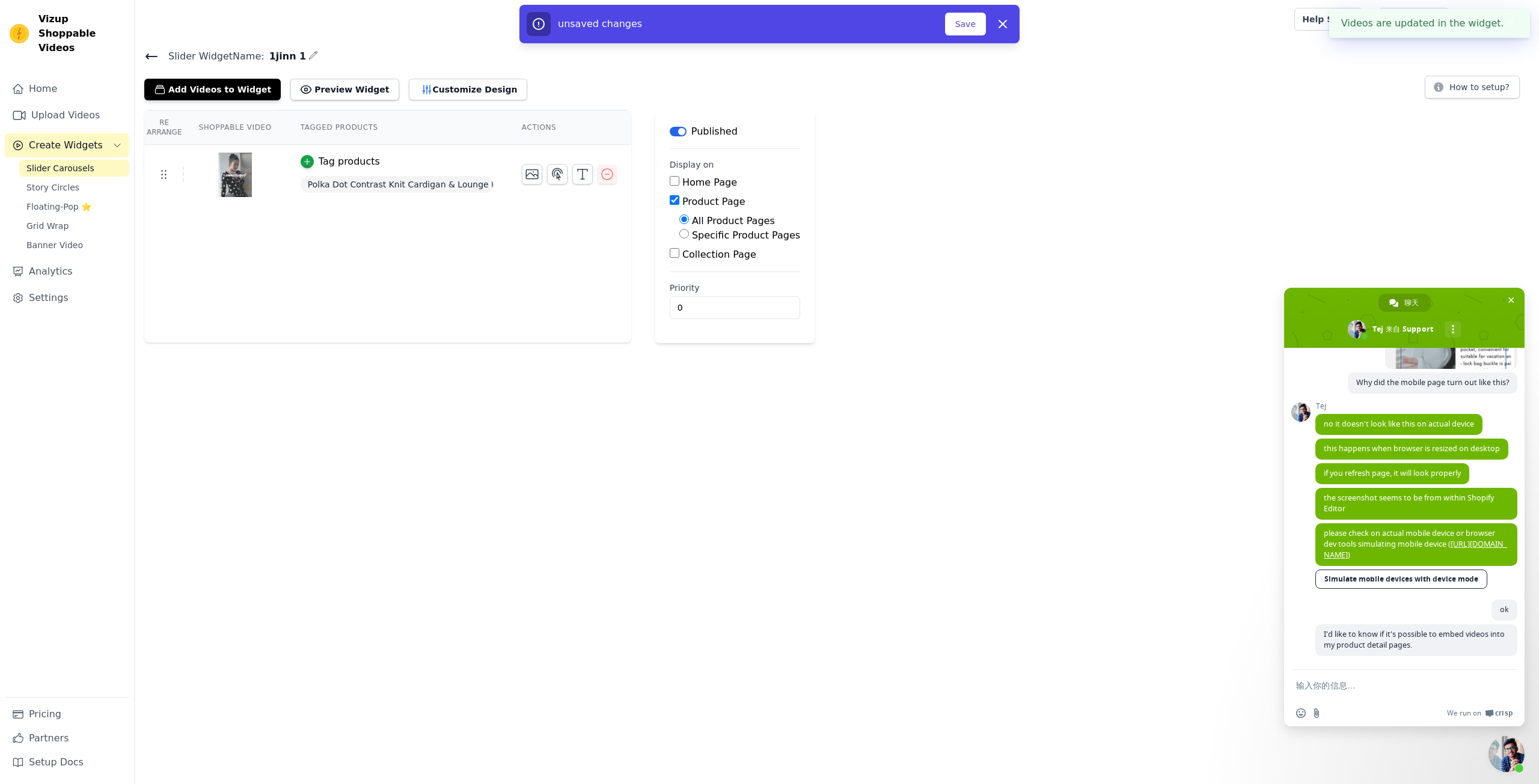
click at [727, 232] on label "Specific Product Pages" at bounding box center [746, 235] width 108 height 12
click at [689, 232] on input "Specific Product Pages" at bounding box center [684, 234] width 10 height 10
radio input "true"
click at [734, 261] on button "Select Products" at bounding box center [719, 262] width 81 height 20
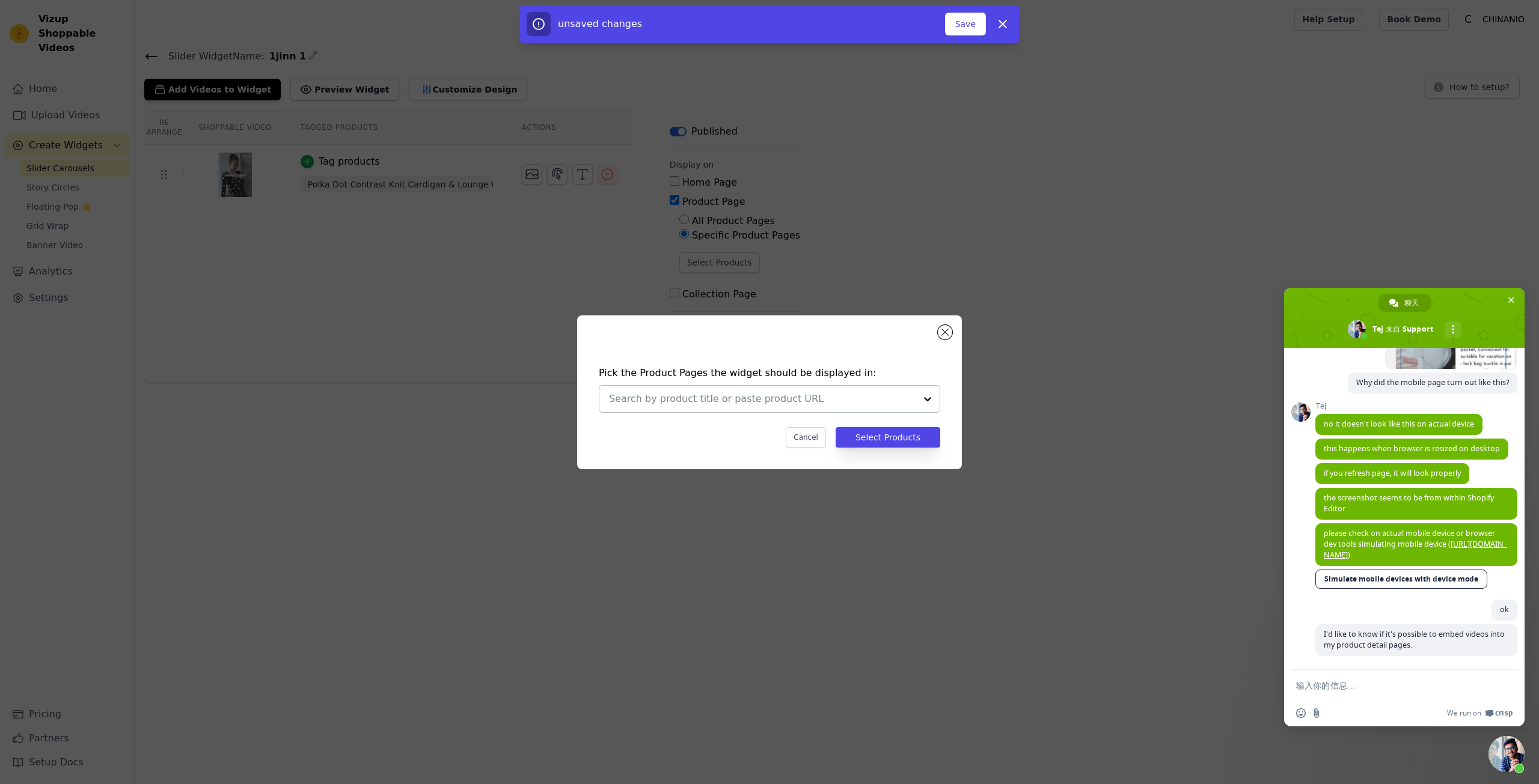
click at [704, 397] on input "text" at bounding box center [762, 398] width 306 height 14
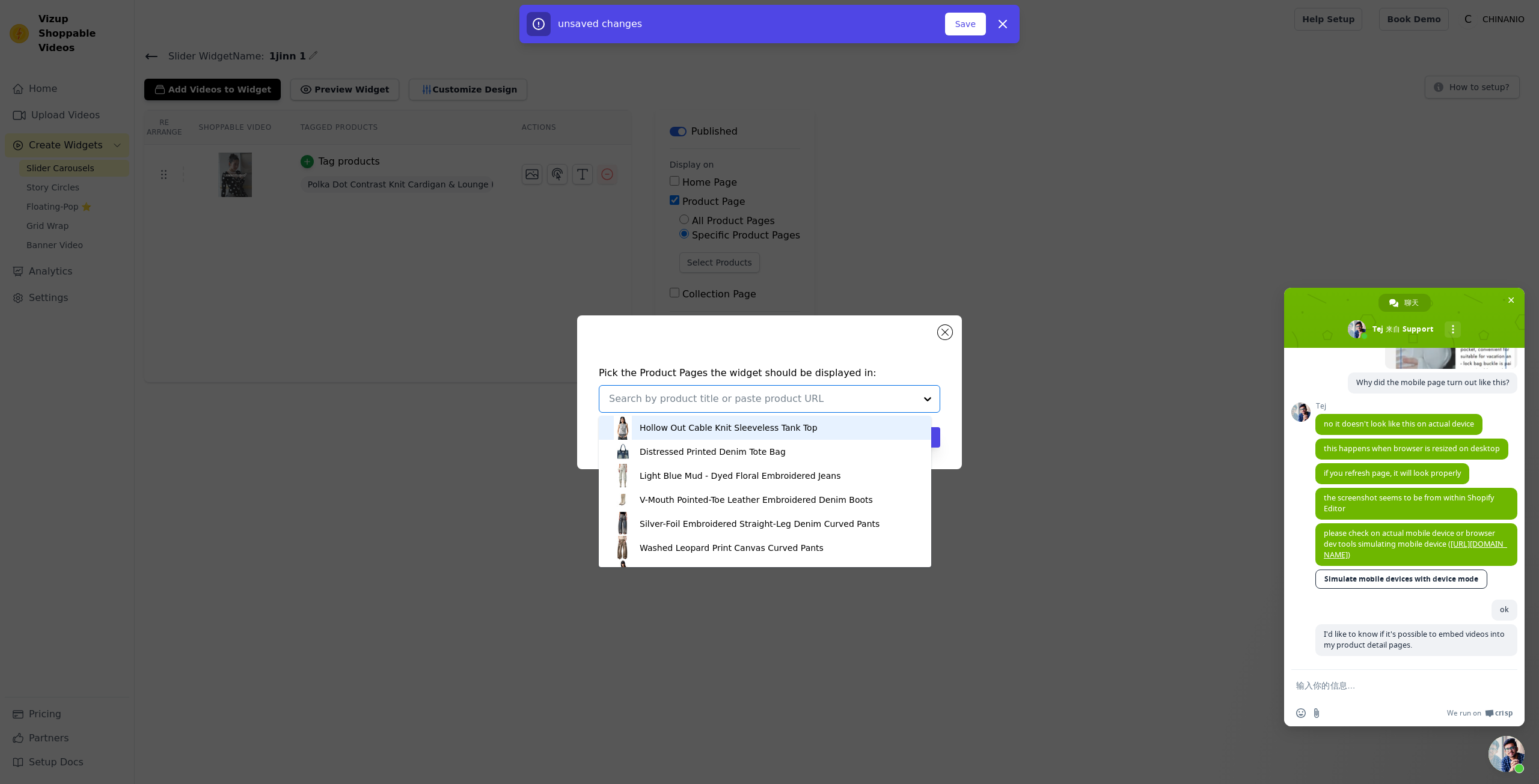
click at [408, 199] on div "Pick the Product Pages the widget should be displayed in: Hollow Out Cable Knit…" at bounding box center [769, 392] width 1539 height 784
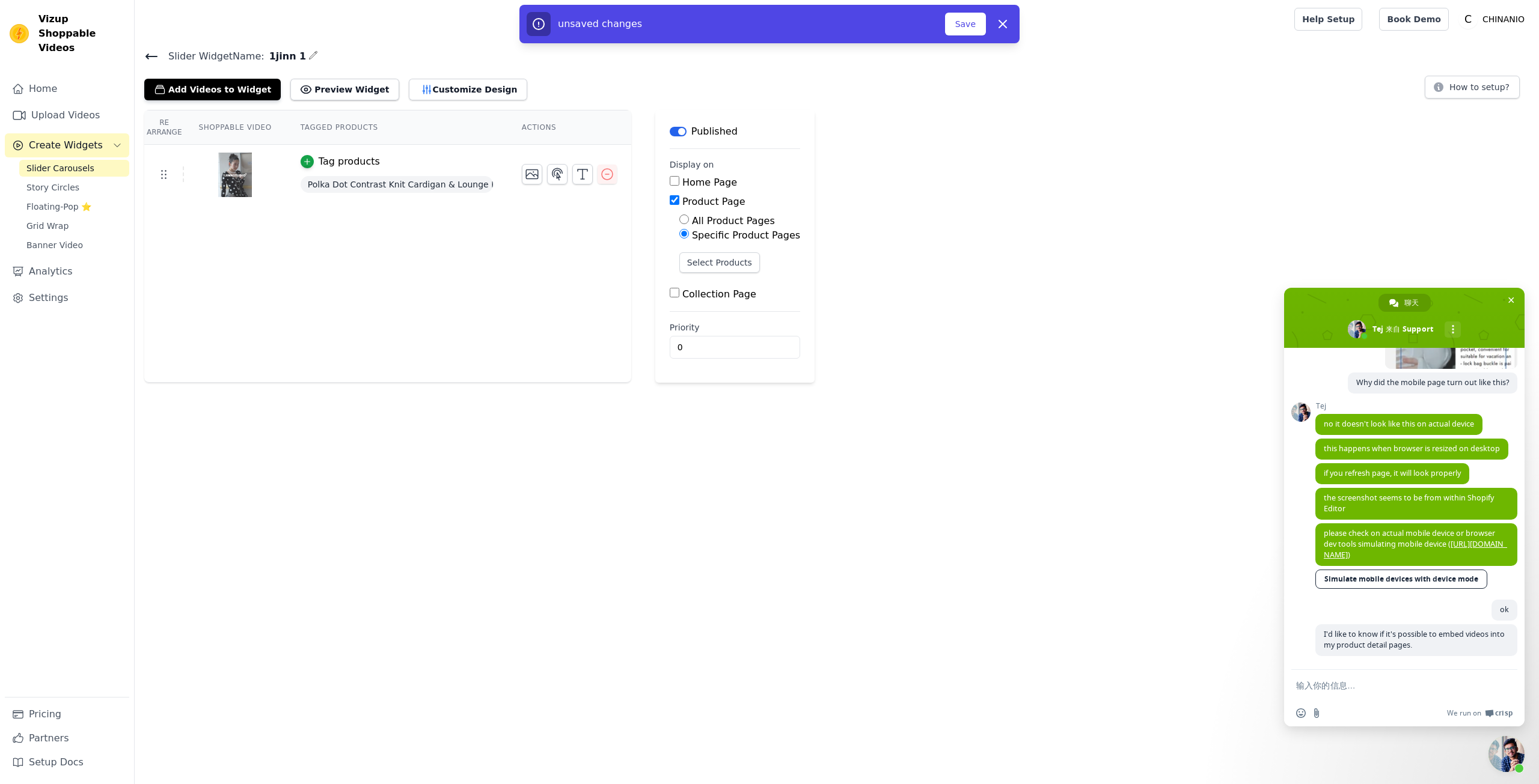
click at [466, 188] on span "Polka Dot Contrast Knit Cardigan & Lounge Pants Set" at bounding box center [397, 184] width 193 height 17
click at [467, 188] on span "Polka Dot Contrast Knit Cardigan & Lounge Pants Set" at bounding box center [397, 184] width 193 height 17
copy span "Polka Dot Contrast Knit Cardigan & Lounge Pants Set"
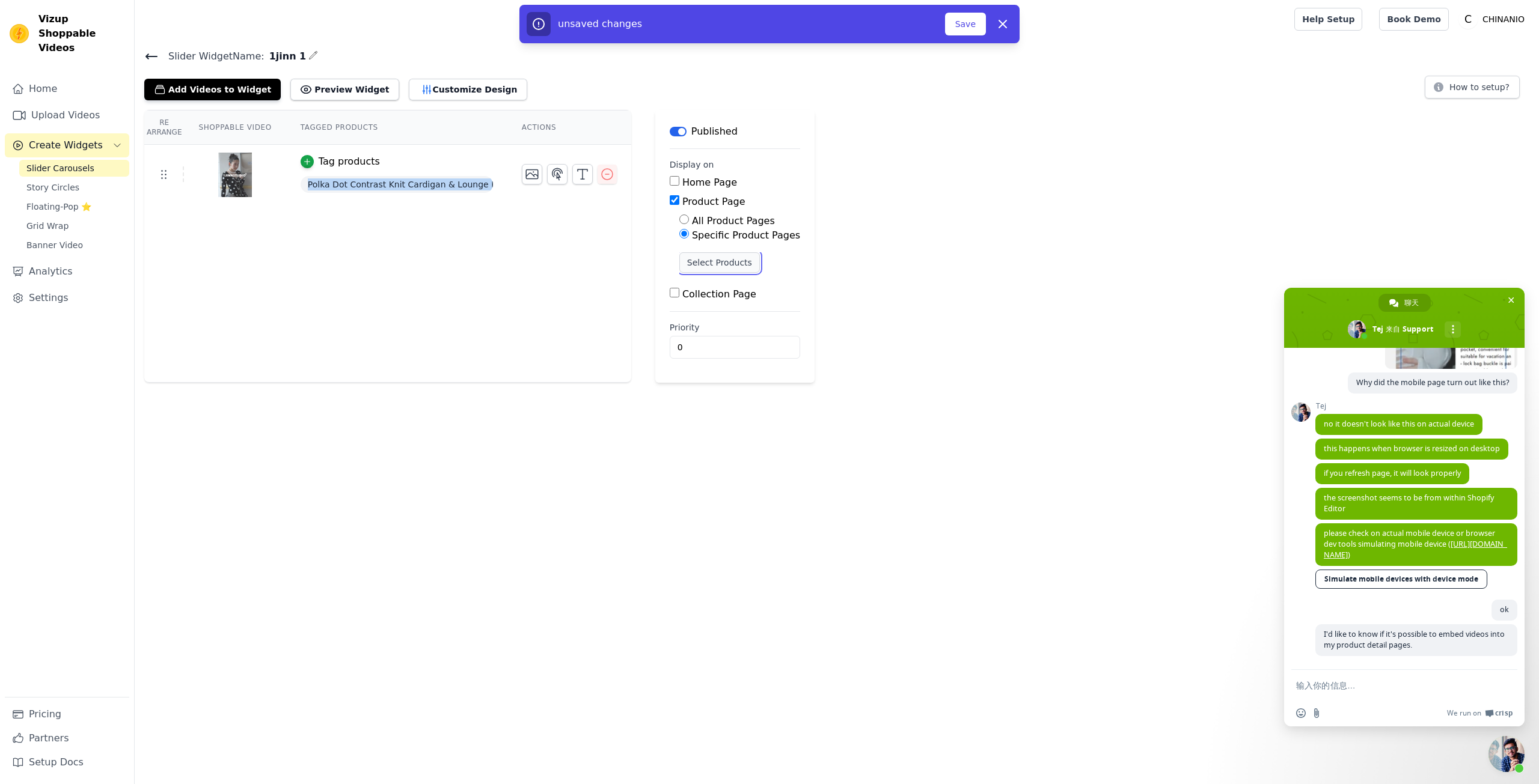
click at [733, 259] on button "Select Products" at bounding box center [719, 262] width 81 height 20
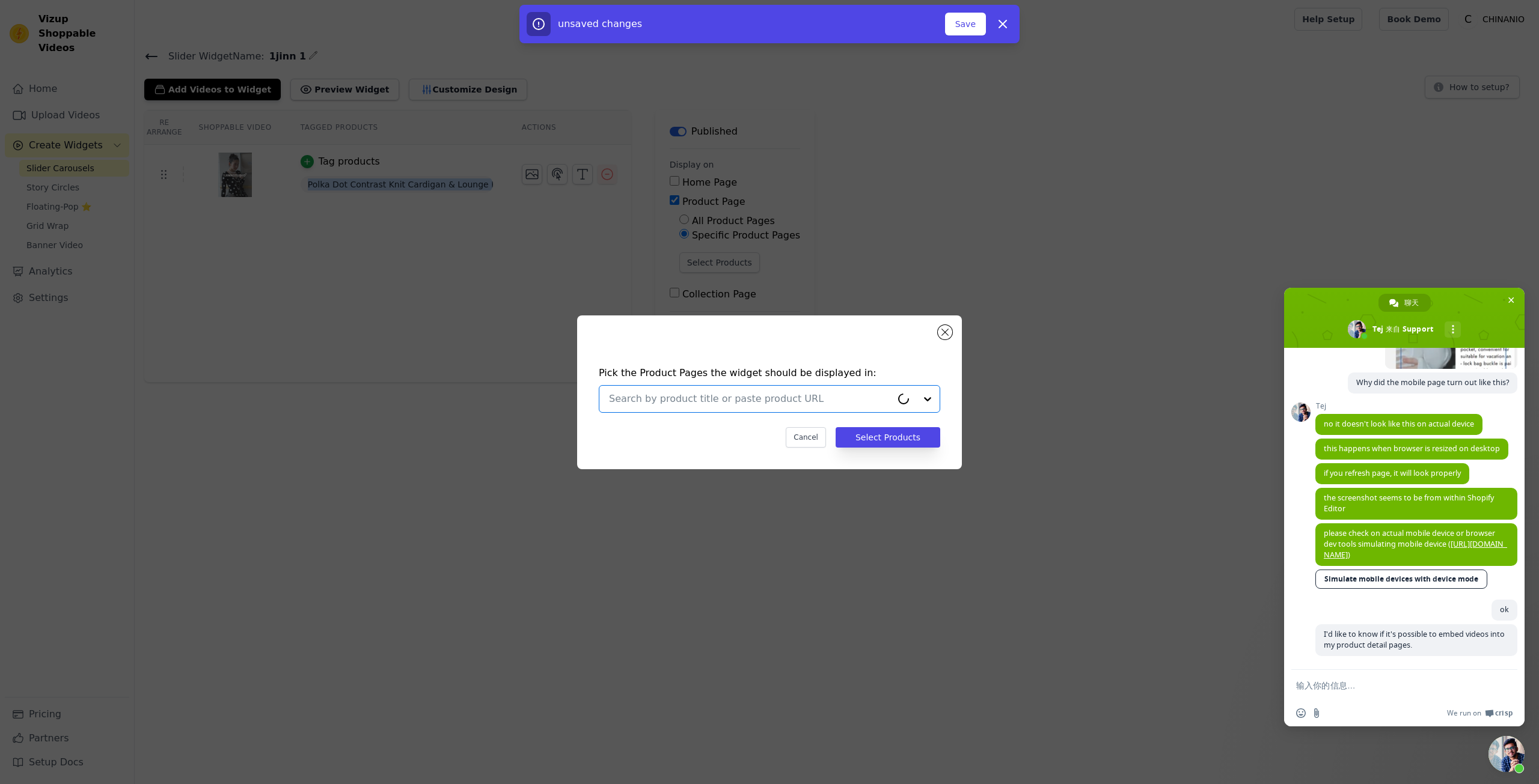
click at [789, 401] on input "text" at bounding box center [750, 398] width 282 height 14
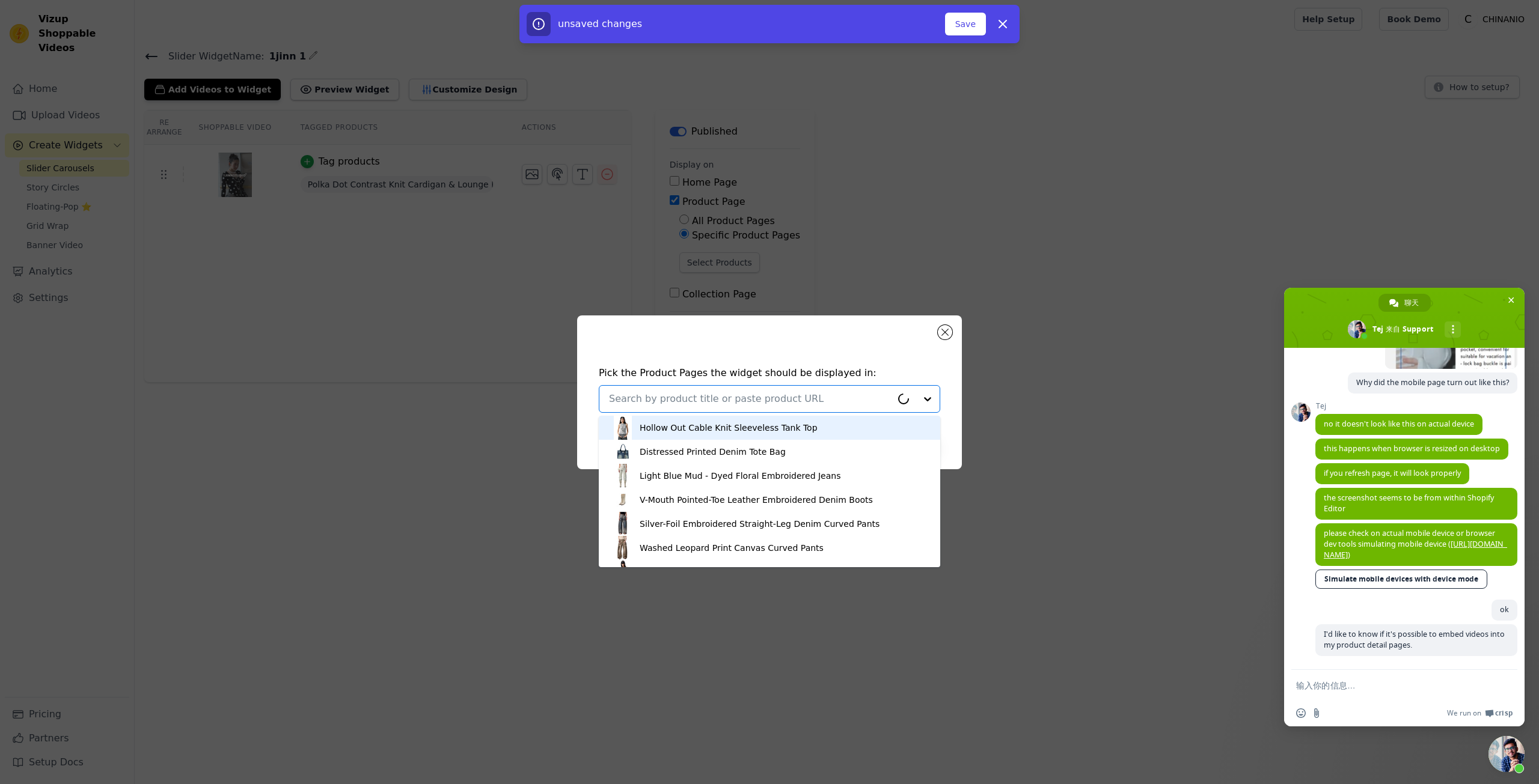
paste input "Polka Dot Contrast Knit Cardigan & Lounge Pants Set"
type input "Polka Dot Contrast Knit Cardigan & Lounge Pants Set"
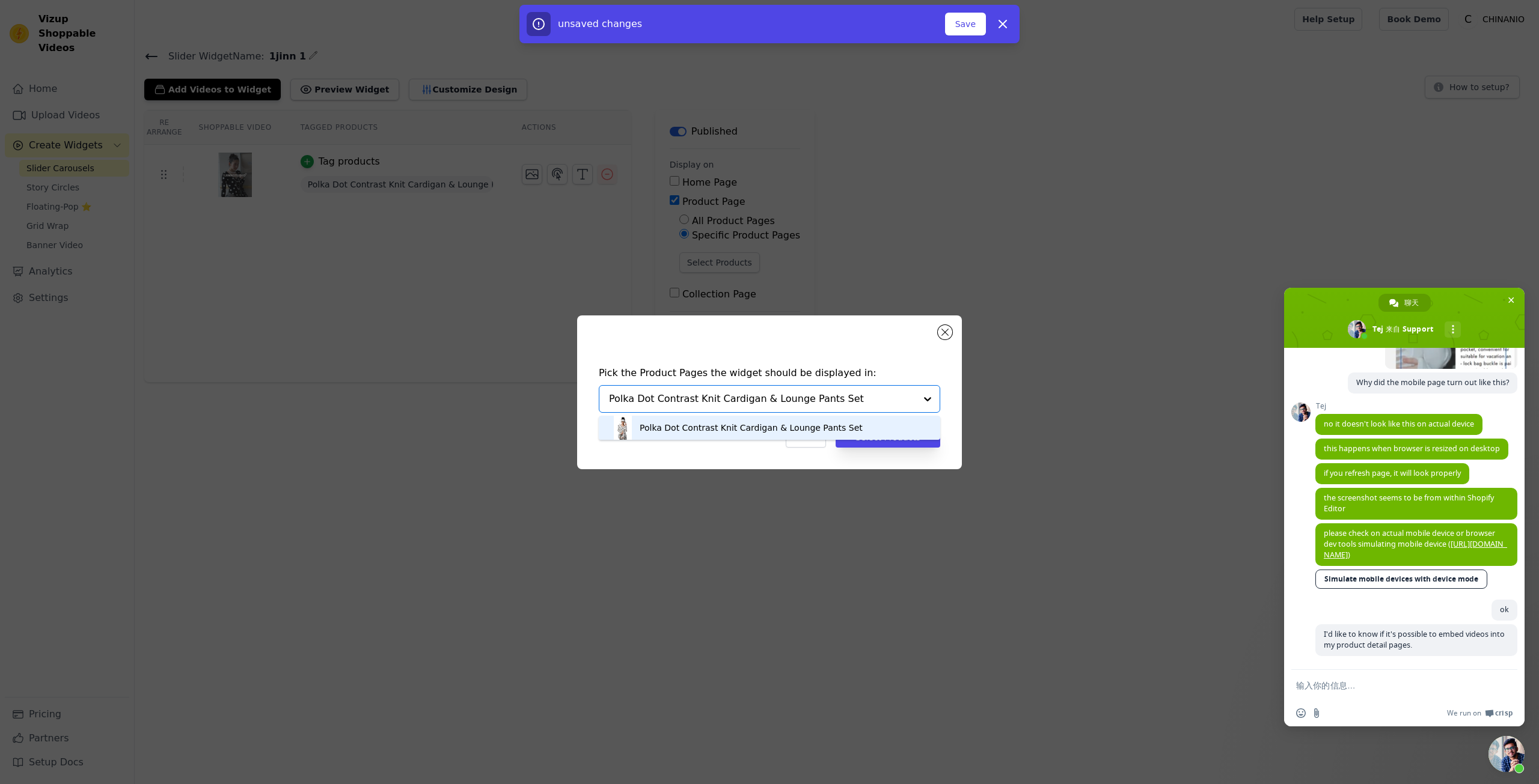
click at [843, 422] on div "Polka Dot Contrast Knit Cardigan & Lounge Pants Set" at bounding box center [751, 428] width 223 height 12
click at [908, 449] on div "Pick the Product Pages the widget should be displayed in: Option Polka Dot Cont…" at bounding box center [769, 407] width 365 height 106
click at [901, 440] on button "Select Products" at bounding box center [888, 437] width 105 height 20
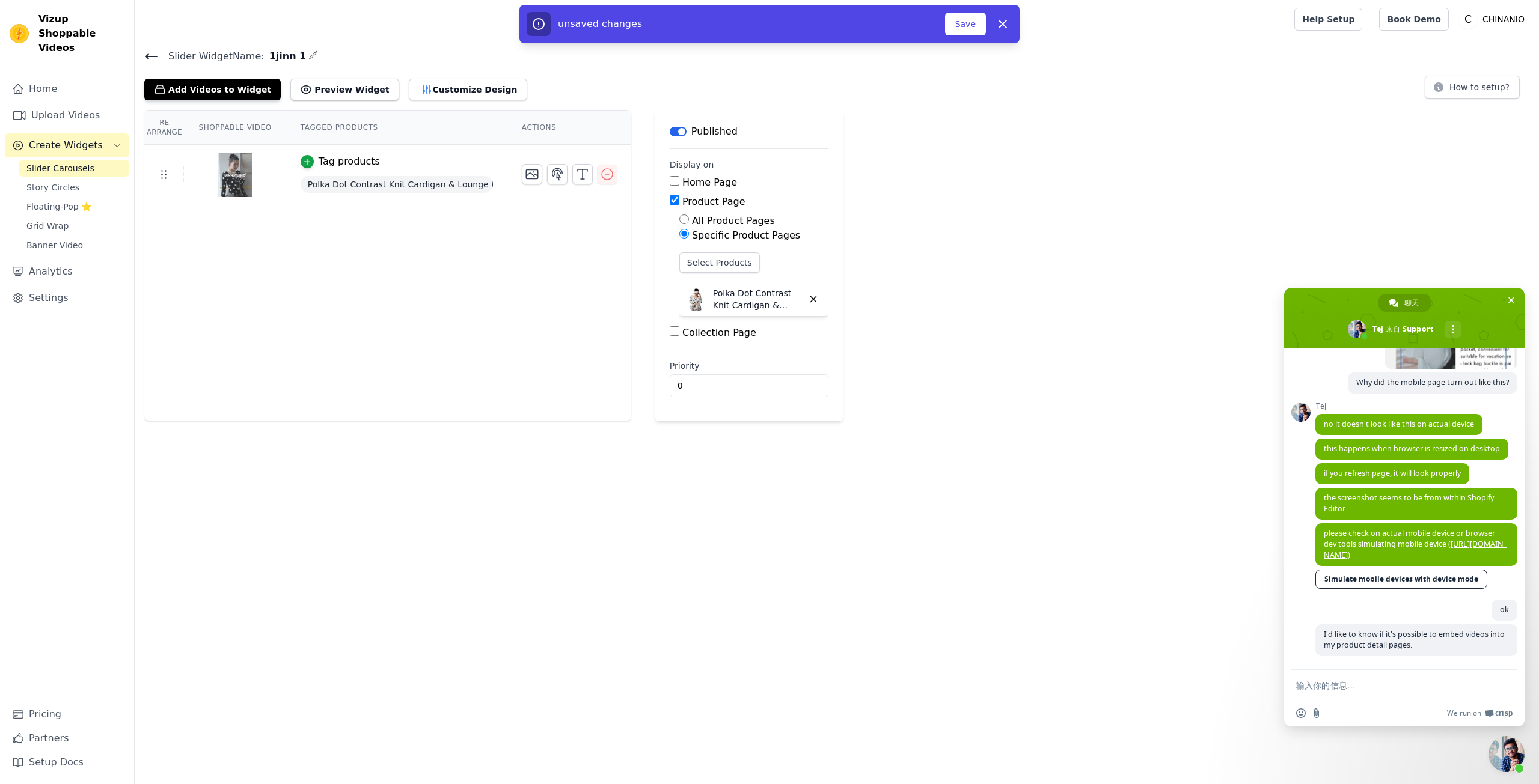
click at [906, 281] on div "Re Arrange Shoppable Video Tagged Products Actions Tag products Polka Dot Contr…" at bounding box center [837, 266] width 1404 height 311
click at [963, 34] on button "Save" at bounding box center [965, 24] width 41 height 23
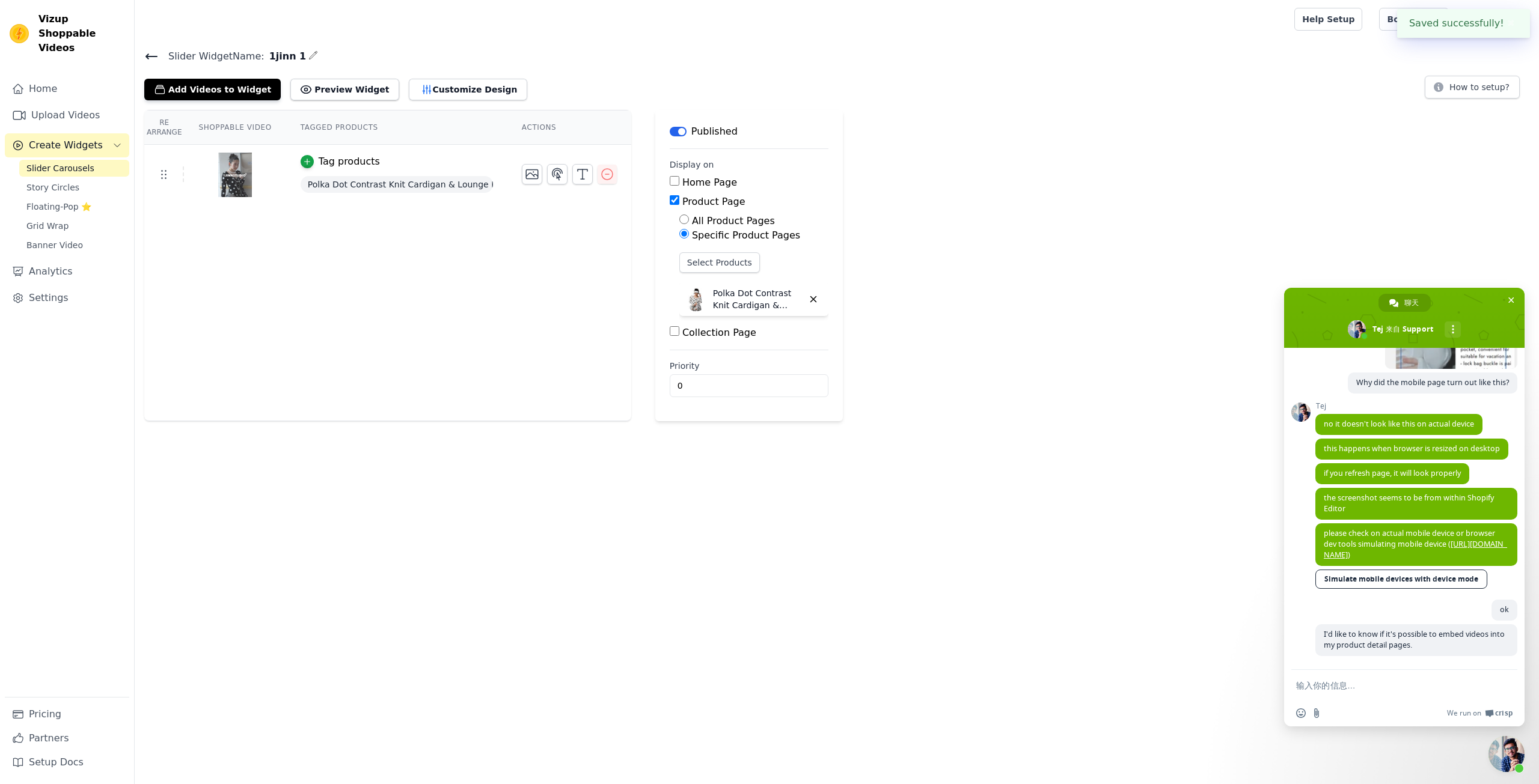
click at [906, 178] on div "Re Arrange Shoppable Video Tagged Products Actions Tag products Polka Dot Contr…" at bounding box center [837, 266] width 1404 height 311
click at [359, 87] on button "Preview Widget" at bounding box center [344, 89] width 108 height 22
click at [612, 173] on button "button" at bounding box center [606, 174] width 19 height 19
click at [606, 172] on icon "button" at bounding box center [606, 174] width 14 height 14
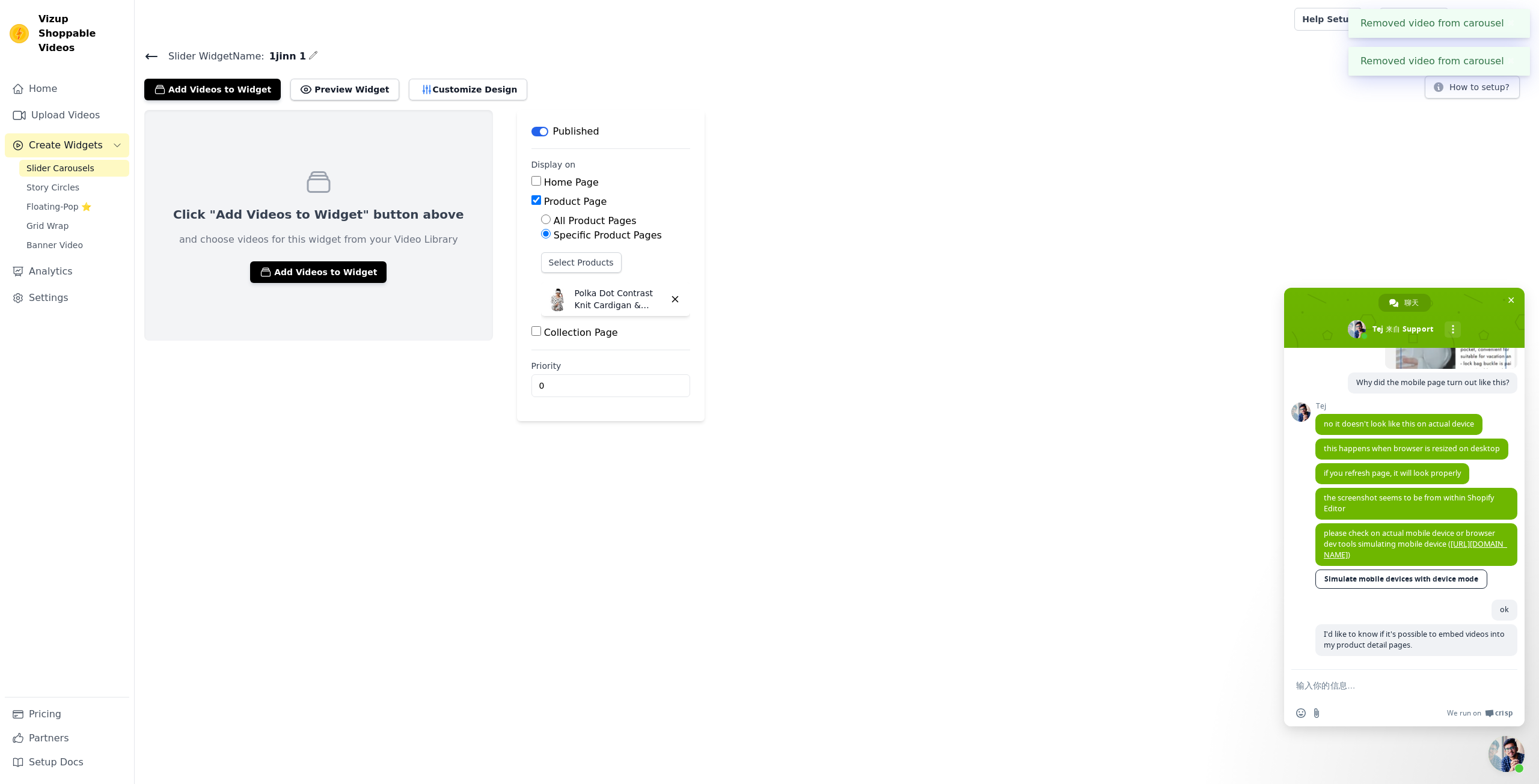
click at [105, 160] on link "Slider Carousels" at bounding box center [74, 168] width 110 height 17
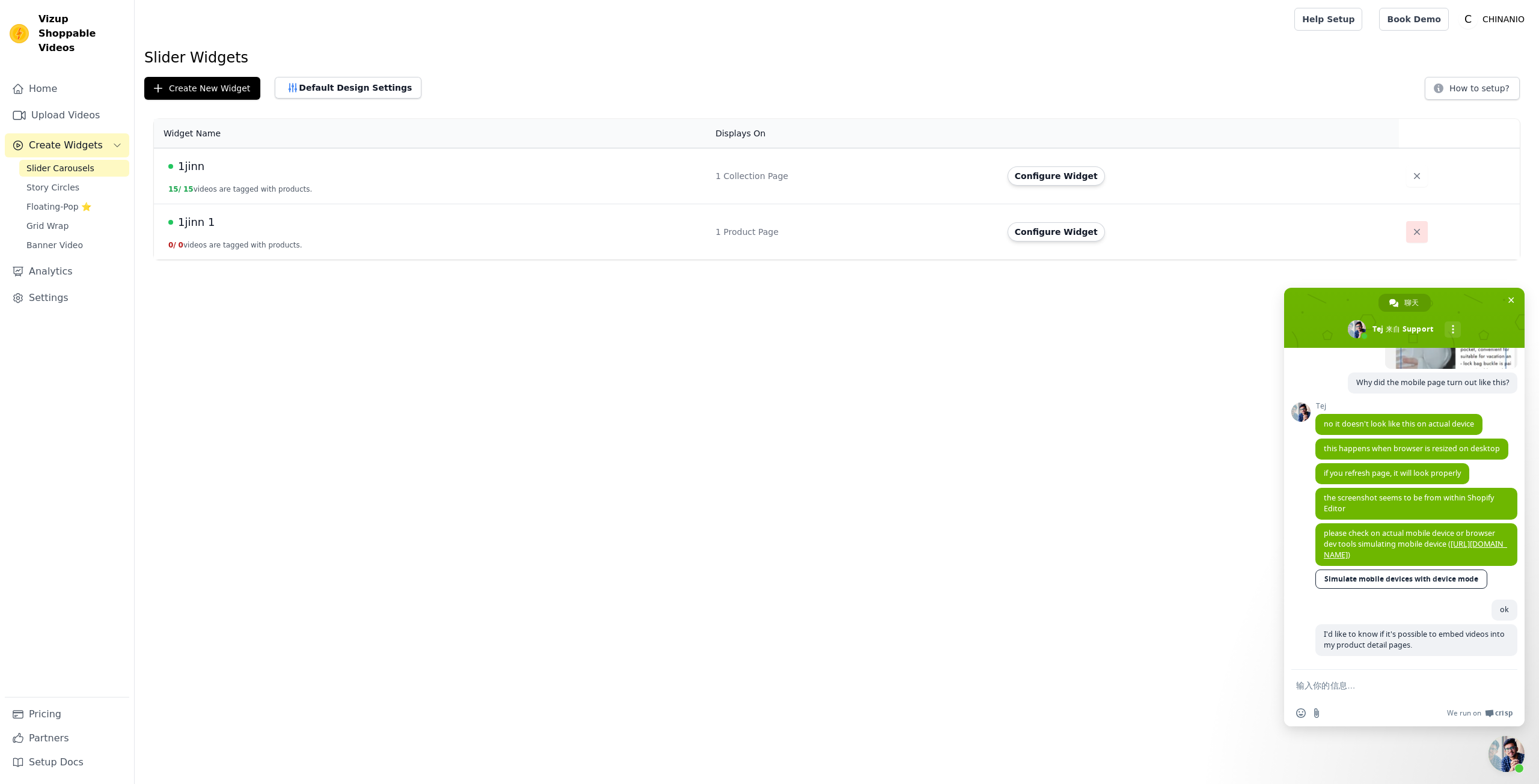
click at [1406, 225] on button "button" at bounding box center [1417, 232] width 22 height 22
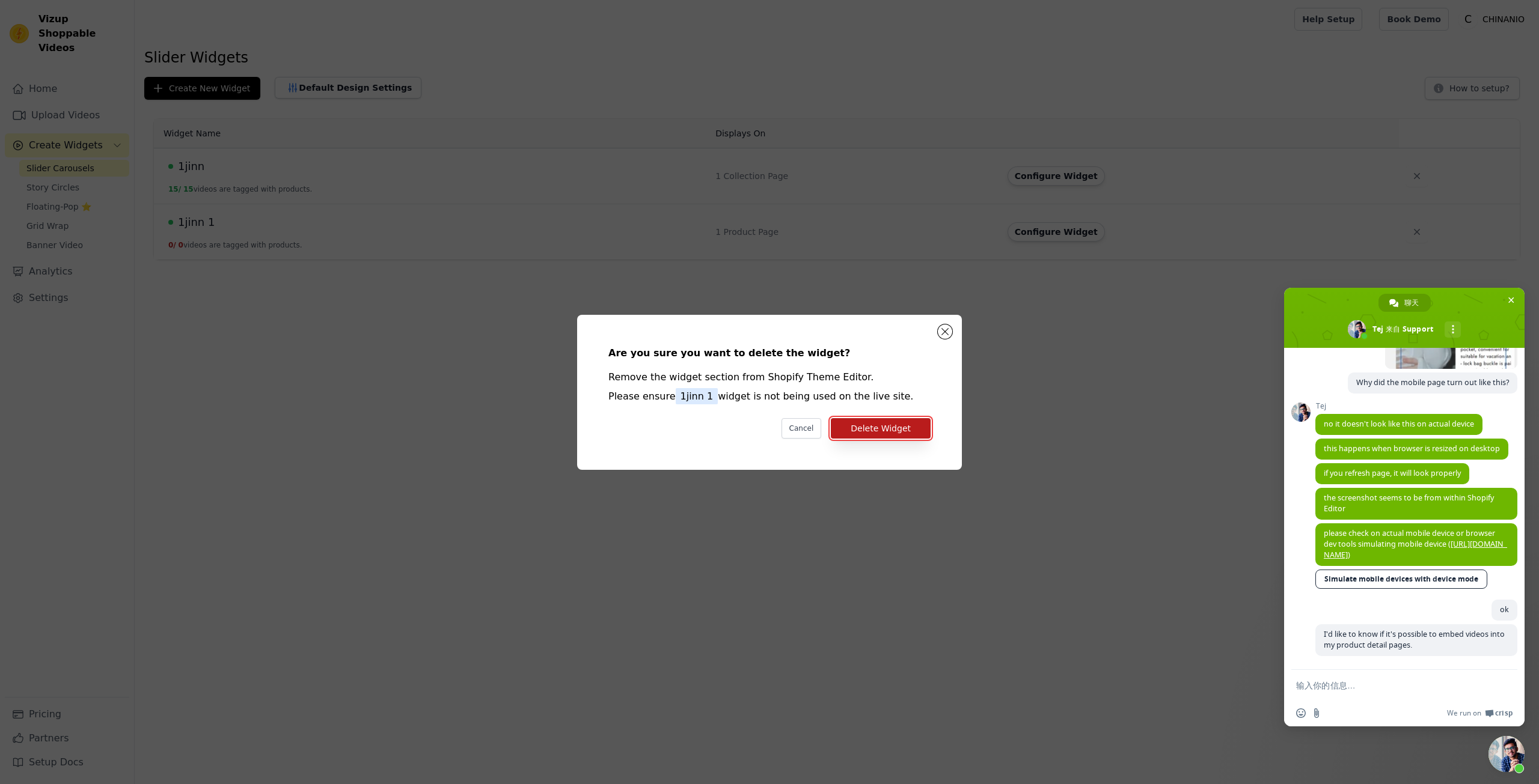
click at [865, 434] on button "Delete Widget" at bounding box center [881, 428] width 100 height 20
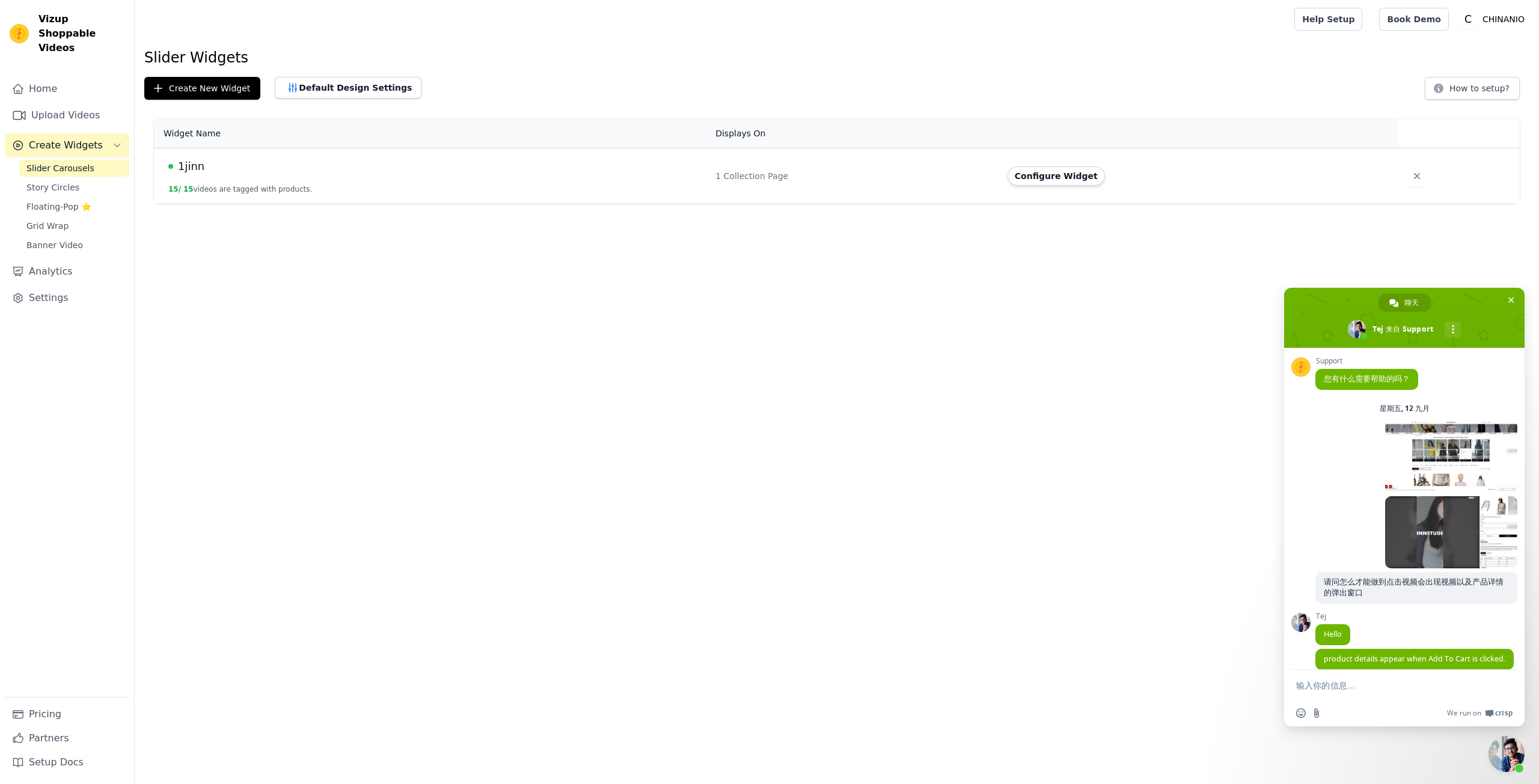
scroll to position [2097, 0]
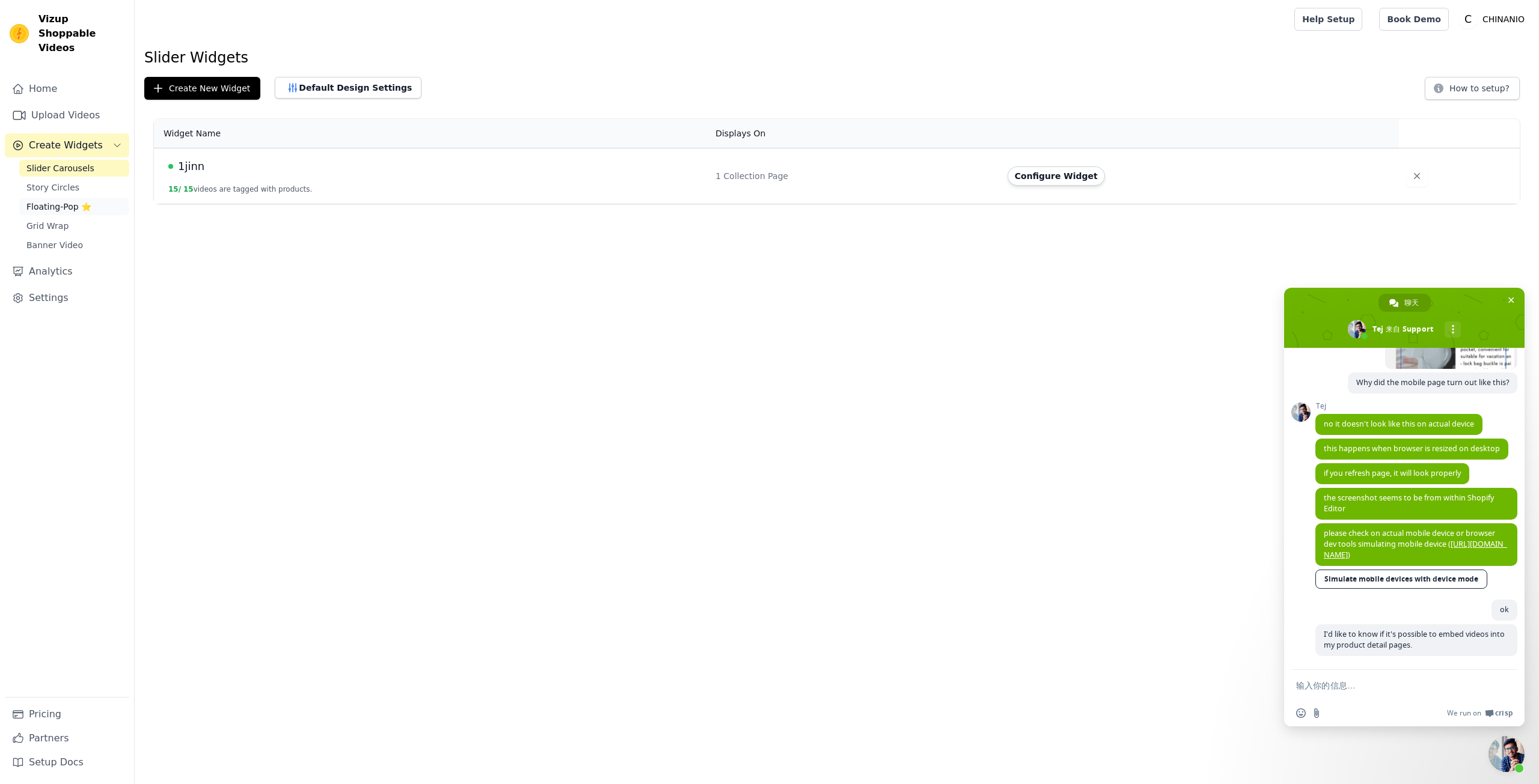
click at [54, 200] on span "Floating-Pop ⭐" at bounding box center [59, 207] width 65 height 12
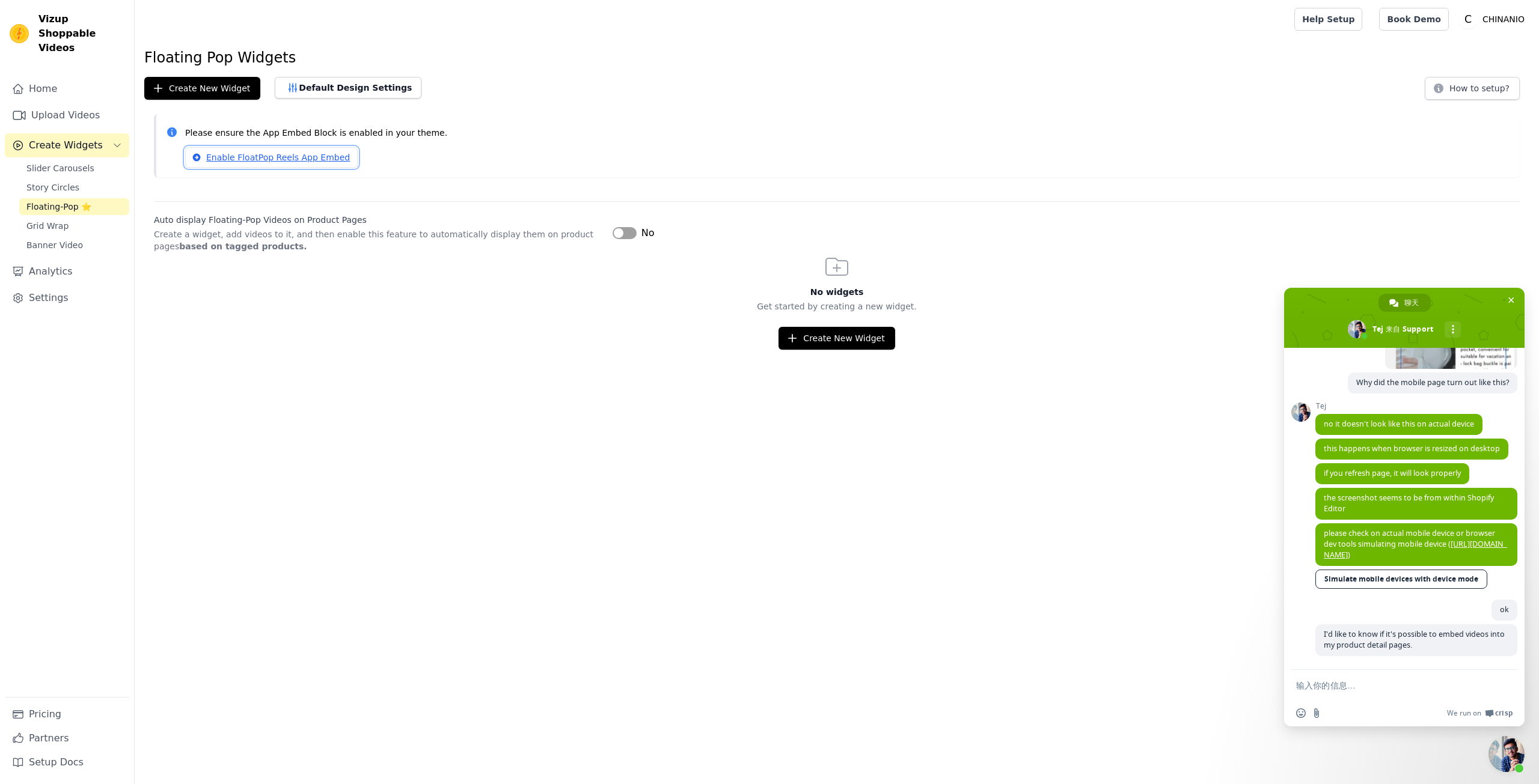
click at [317, 163] on link "Enable FloatPop Reels App Embed" at bounding box center [271, 157] width 172 height 20
click at [216, 70] on div "Floating Pop Widgets Create New Widget Default Design Settings How to setup? Pl…" at bounding box center [837, 199] width 1404 height 302
click at [222, 92] on button "Create New Widget" at bounding box center [202, 88] width 116 height 23
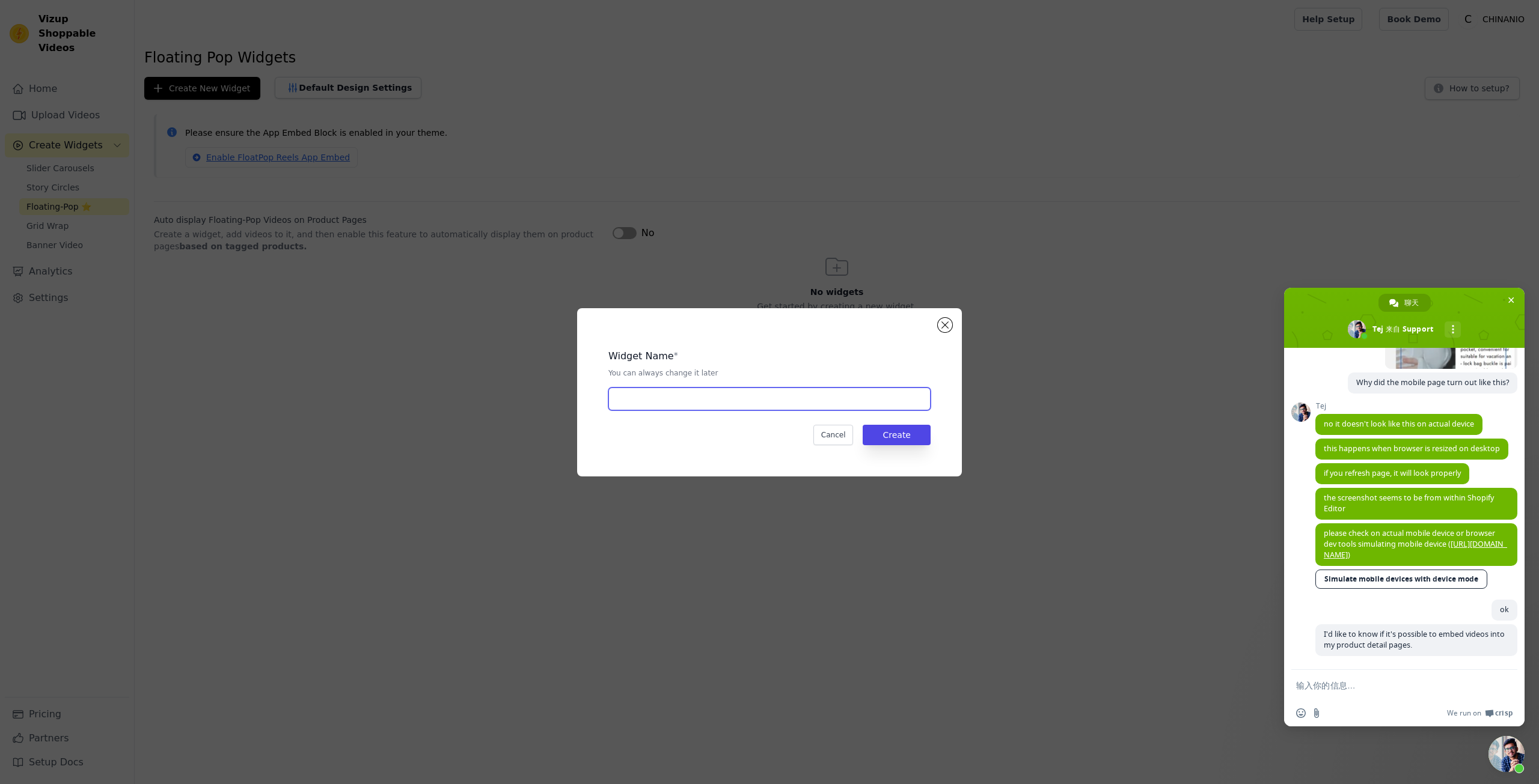
click at [652, 395] on input "text" at bounding box center [769, 398] width 322 height 23
type input "1jinn"
click at [891, 438] on button "Create" at bounding box center [896, 435] width 68 height 20
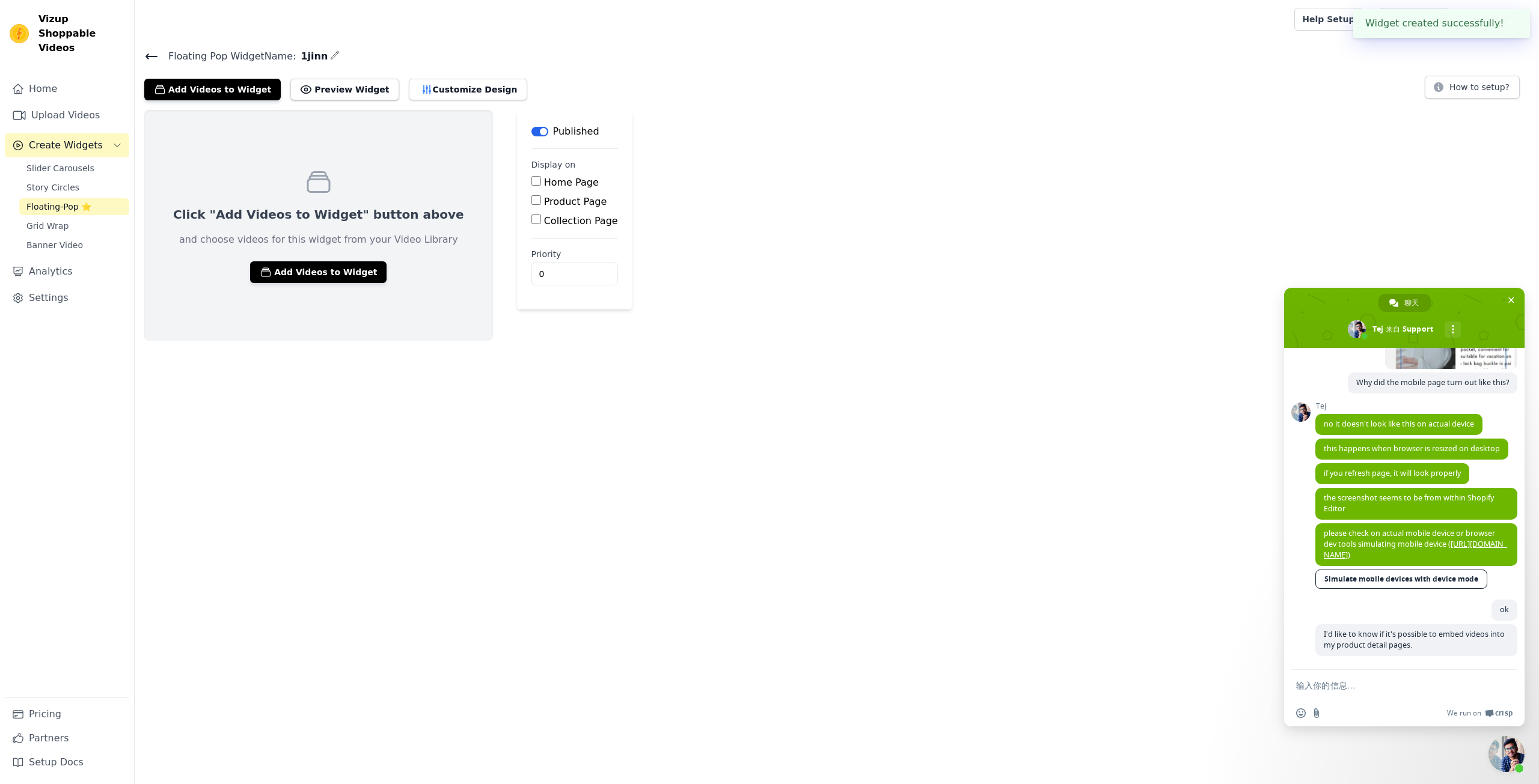
click at [568, 200] on label "Product Page" at bounding box center [576, 202] width 63 height 12
click at [541, 200] on input "Product Page" at bounding box center [536, 200] width 10 height 10
checkbox input "true"
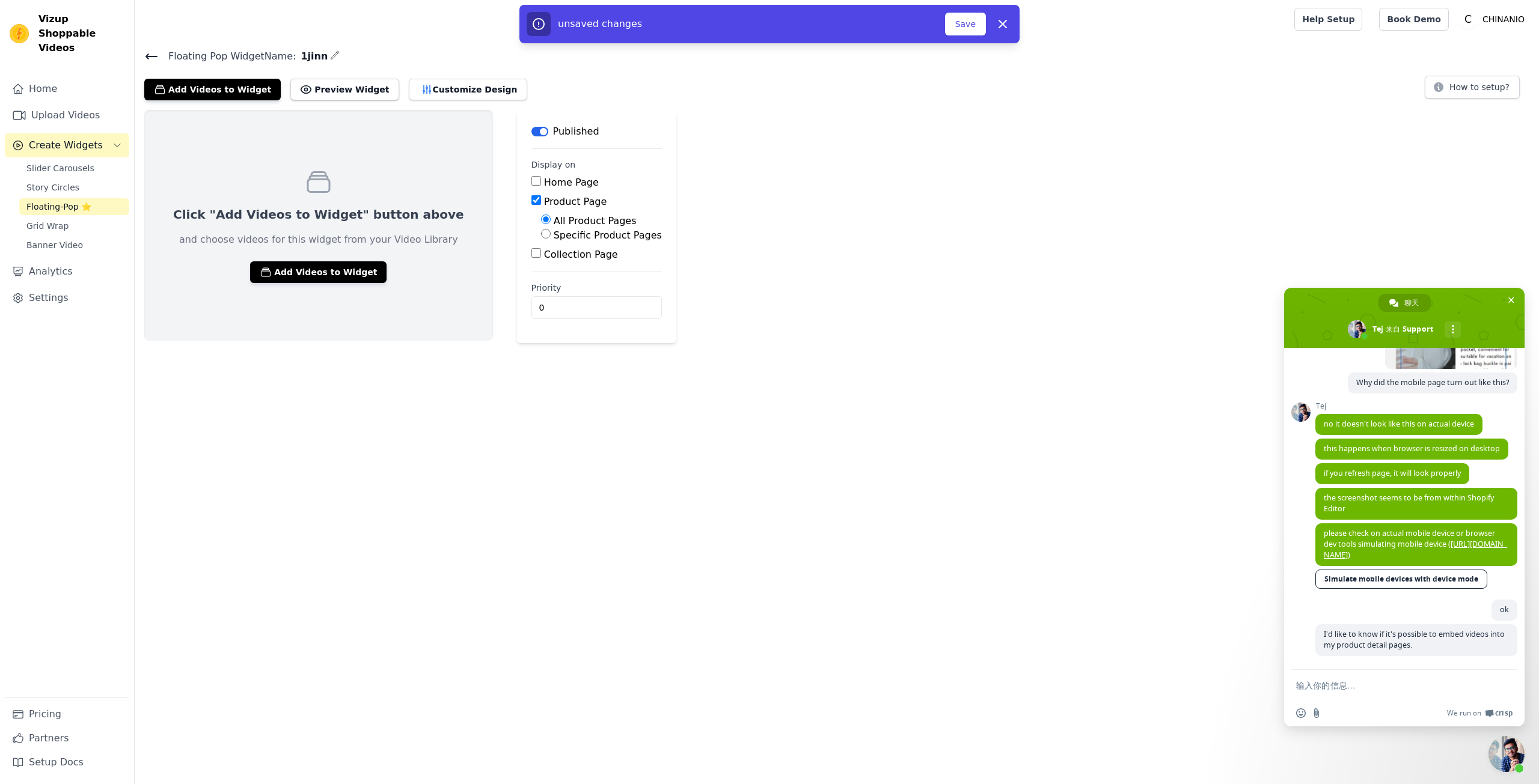
click at [568, 233] on label "Specific Product Pages" at bounding box center [608, 235] width 108 height 12
click at [551, 233] on input "Specific Product Pages" at bounding box center [546, 234] width 10 height 10
radio input "true"
click at [363, 280] on button "Add Videos to Widget" at bounding box center [319, 272] width 137 height 22
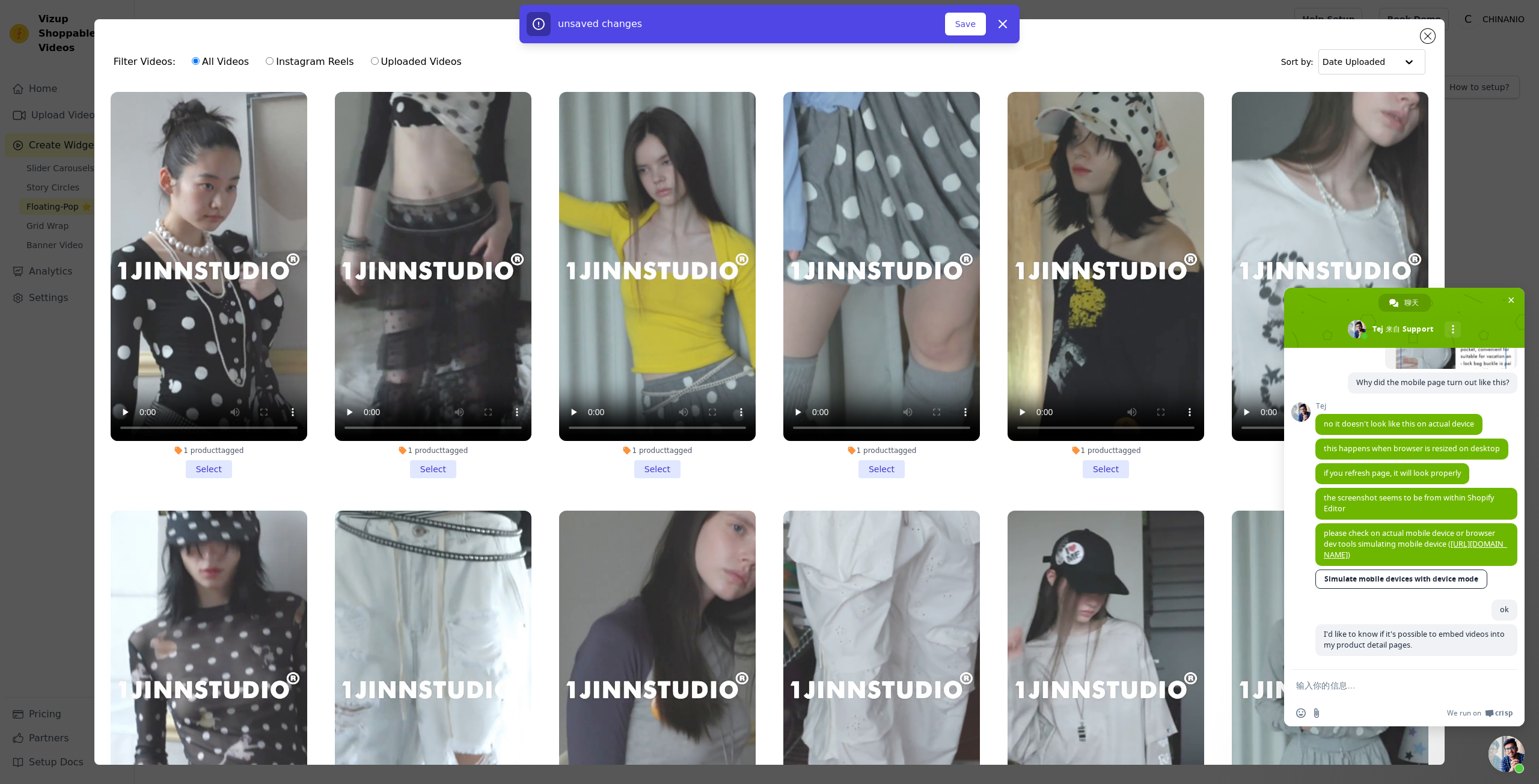
click at [202, 467] on li "1 product tagged Select" at bounding box center [209, 285] width 197 height 386
click at [0, 0] on input "1 product tagged Select" at bounding box center [0, 0] width 0 height 0
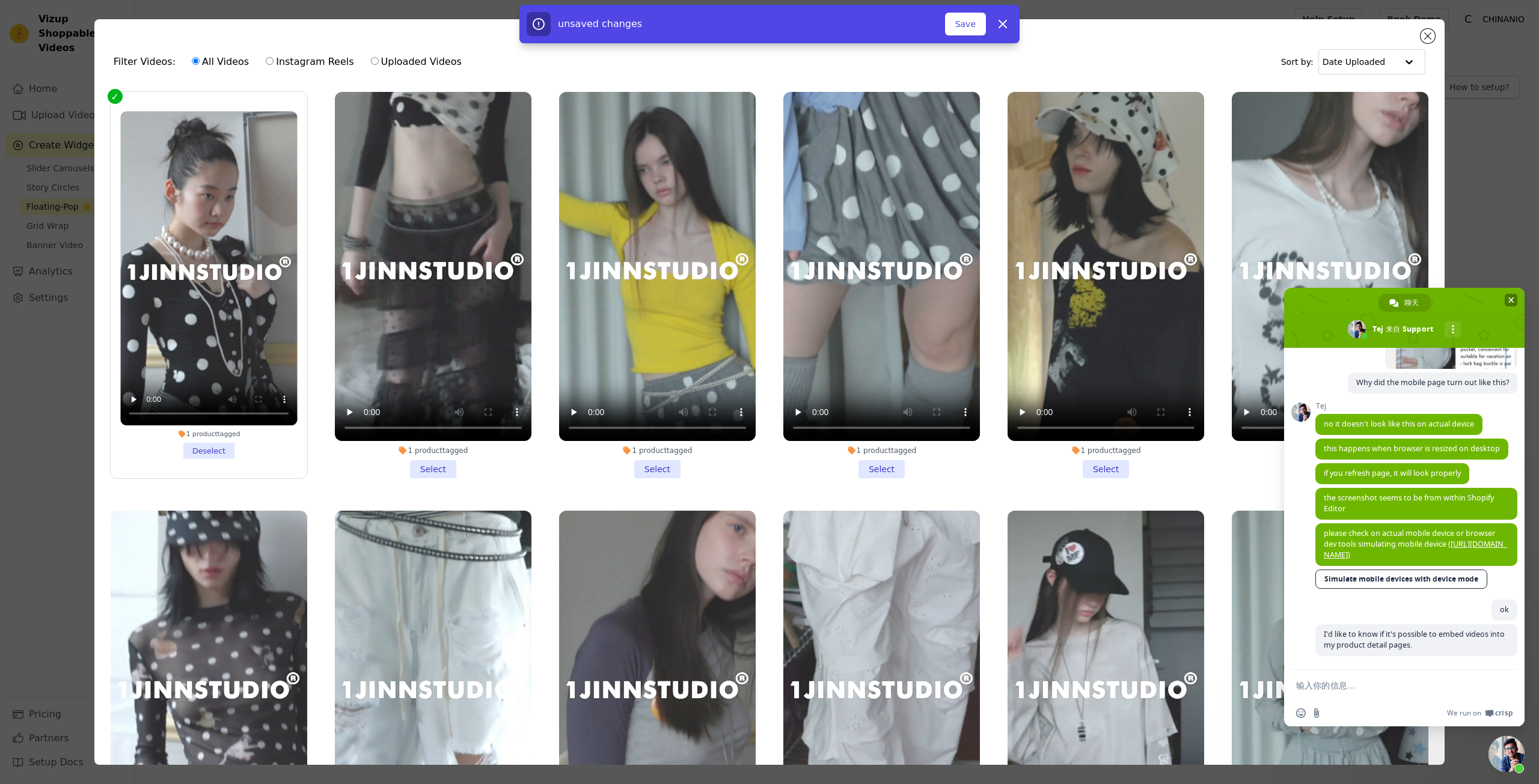
click at [1515, 303] on span "关闭聊天" at bounding box center [1511, 300] width 13 height 13
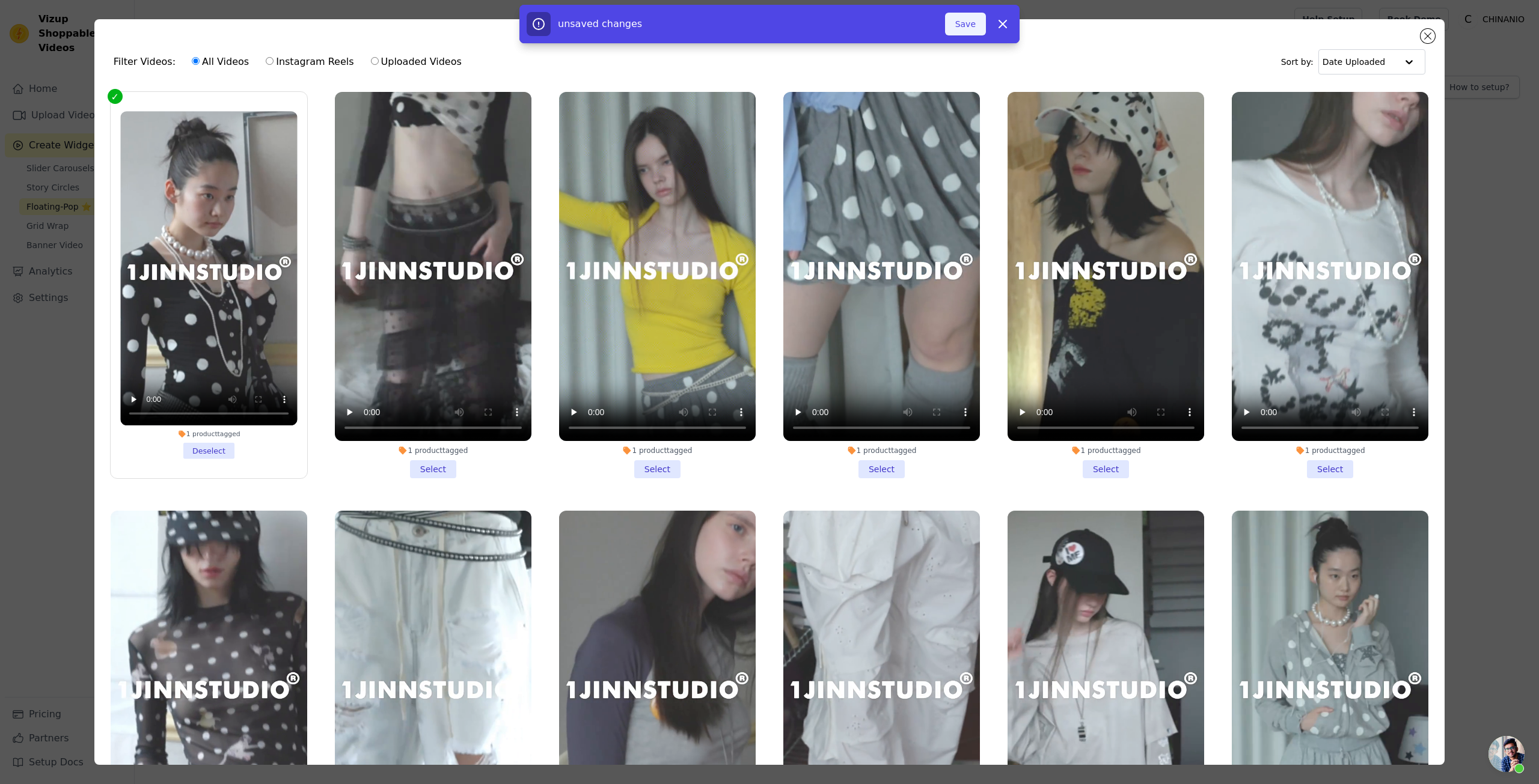
click at [964, 29] on button "Save" at bounding box center [965, 24] width 41 height 23
click at [969, 30] on button "Save" at bounding box center [965, 24] width 41 height 23
click at [1484, 170] on div "Filter Videos: All Videos Instagram Reels Uploaded Videos Sort by: Date Uploade…" at bounding box center [769, 392] width 1500 height 784
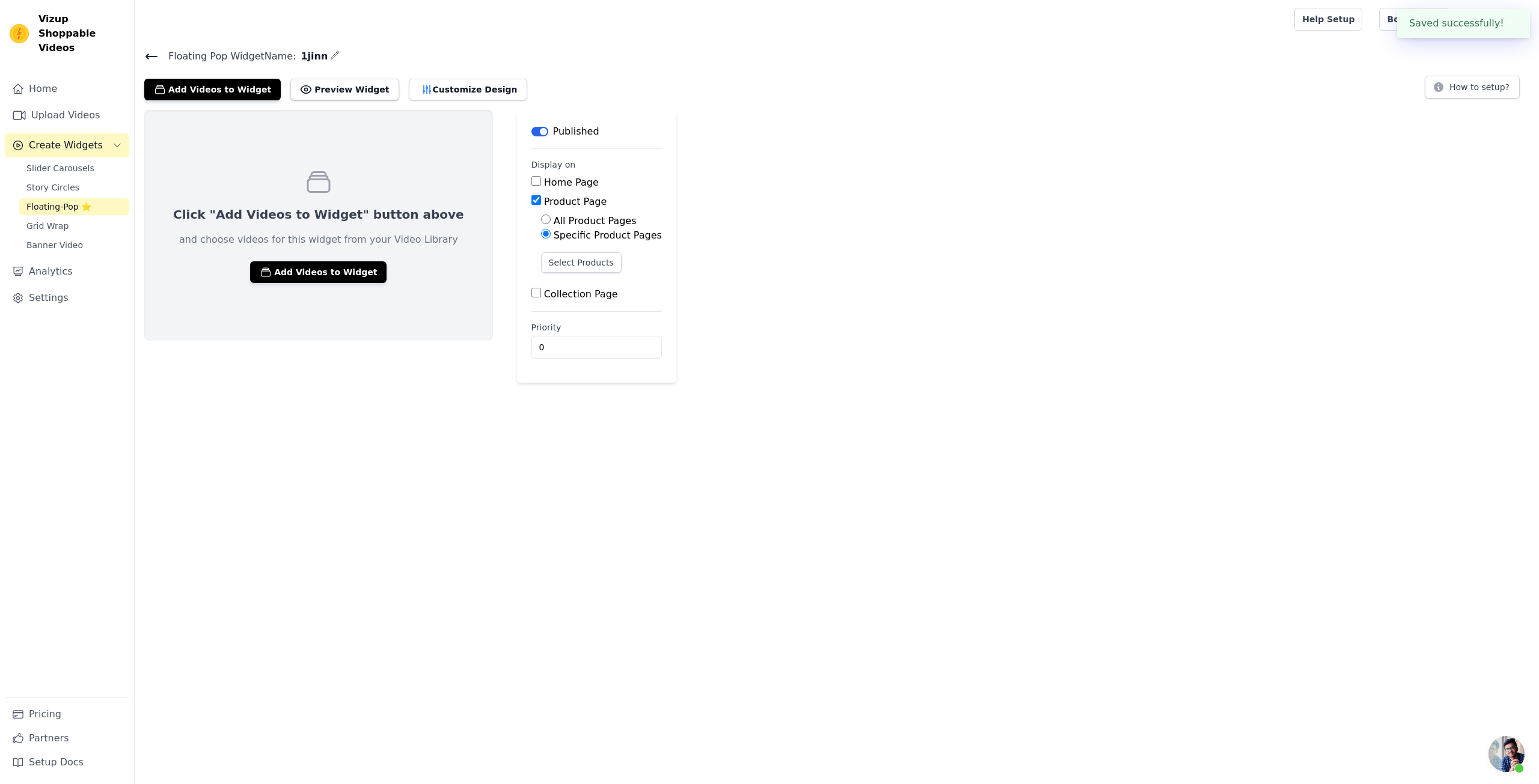
click at [87, 164] on div "Slider Carousels Story Circles Floating-Pop ⭐ Grid Wrap Banner Video" at bounding box center [74, 207] width 110 height 93
click at [71, 181] on span "Story Circles" at bounding box center [53, 188] width 53 height 12
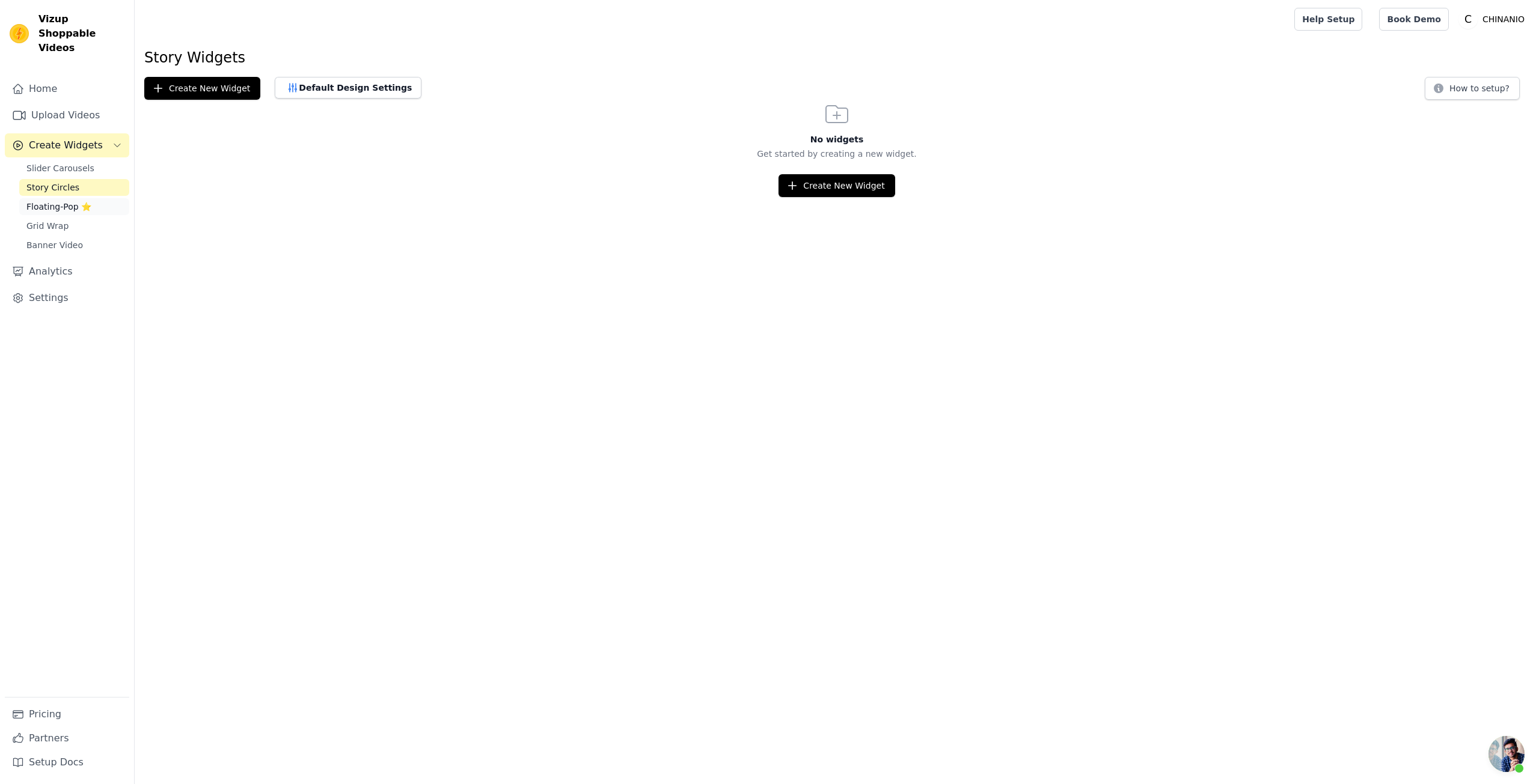
click at [62, 199] on link "Floating-Pop ⭐" at bounding box center [74, 207] width 110 height 17
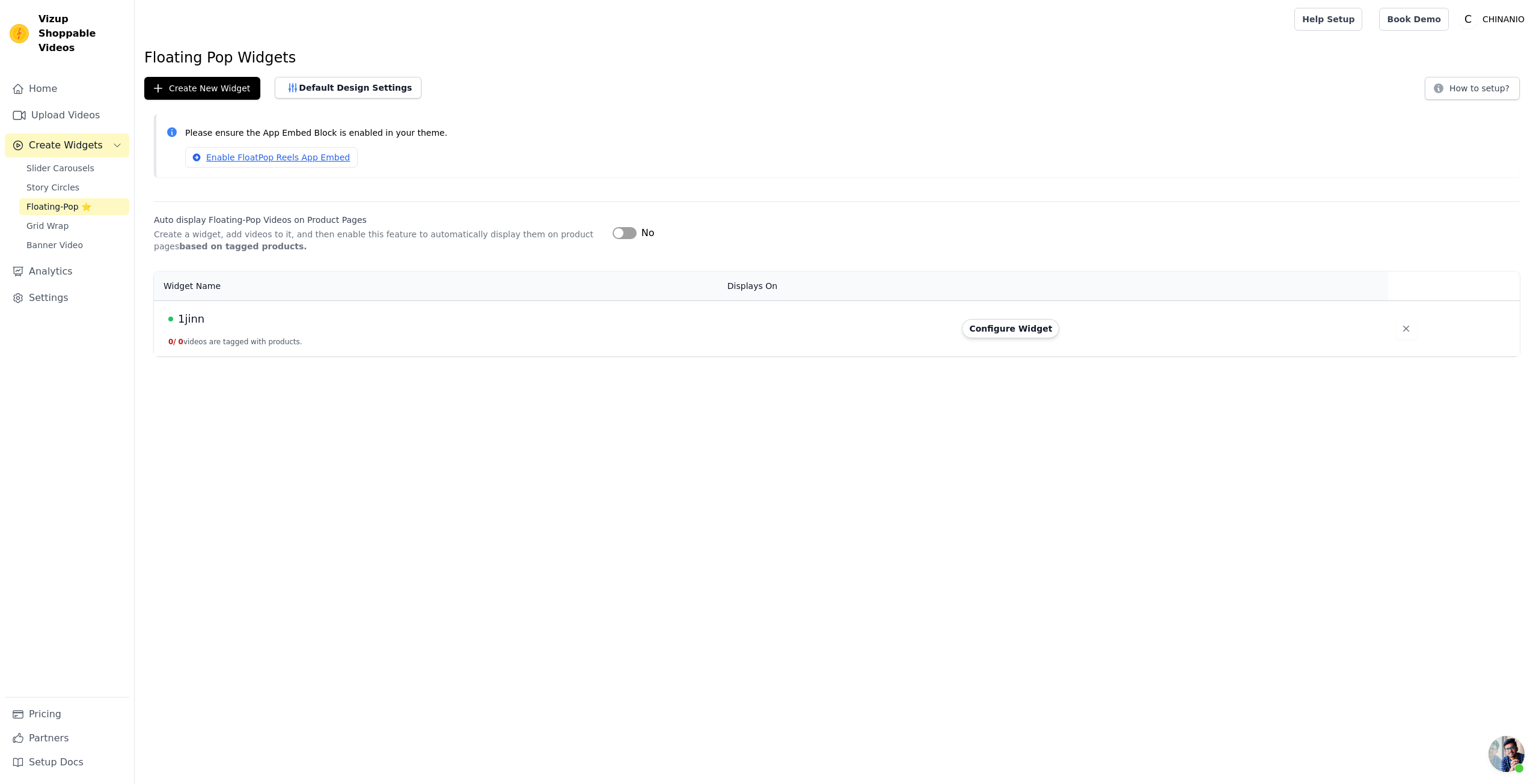
click at [669, 283] on th "Widget Name" at bounding box center [437, 287] width 567 height 30
click at [675, 325] on div "1jinn" at bounding box center [440, 319] width 544 height 17
click at [197, 334] on td "1jinn 0 / 0 videos are tagged with products." at bounding box center [437, 328] width 567 height 56
click at [191, 319] on span "1jinn" at bounding box center [191, 319] width 26 height 17
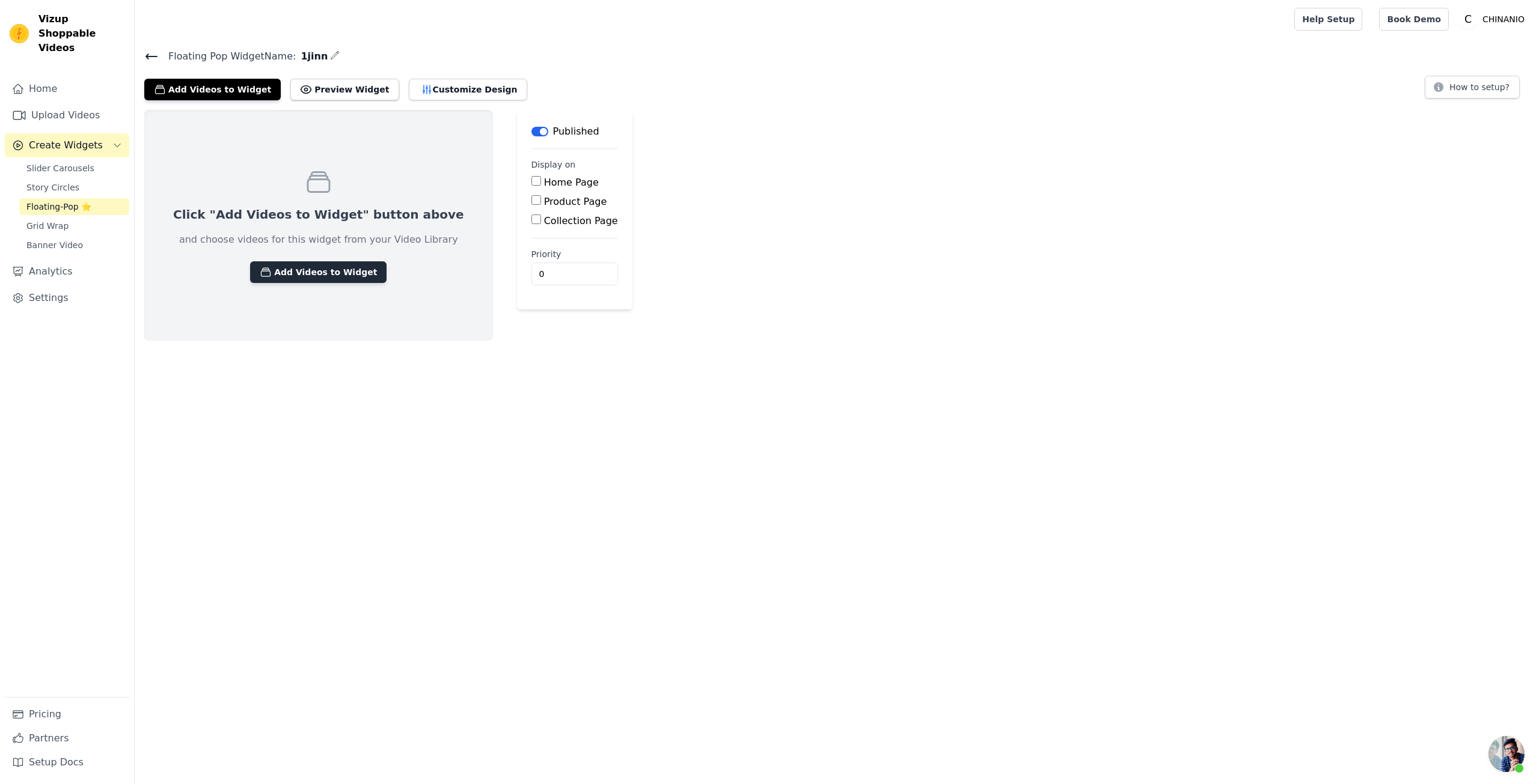
click at [319, 277] on button "Add Videos to Widget" at bounding box center [319, 272] width 137 height 22
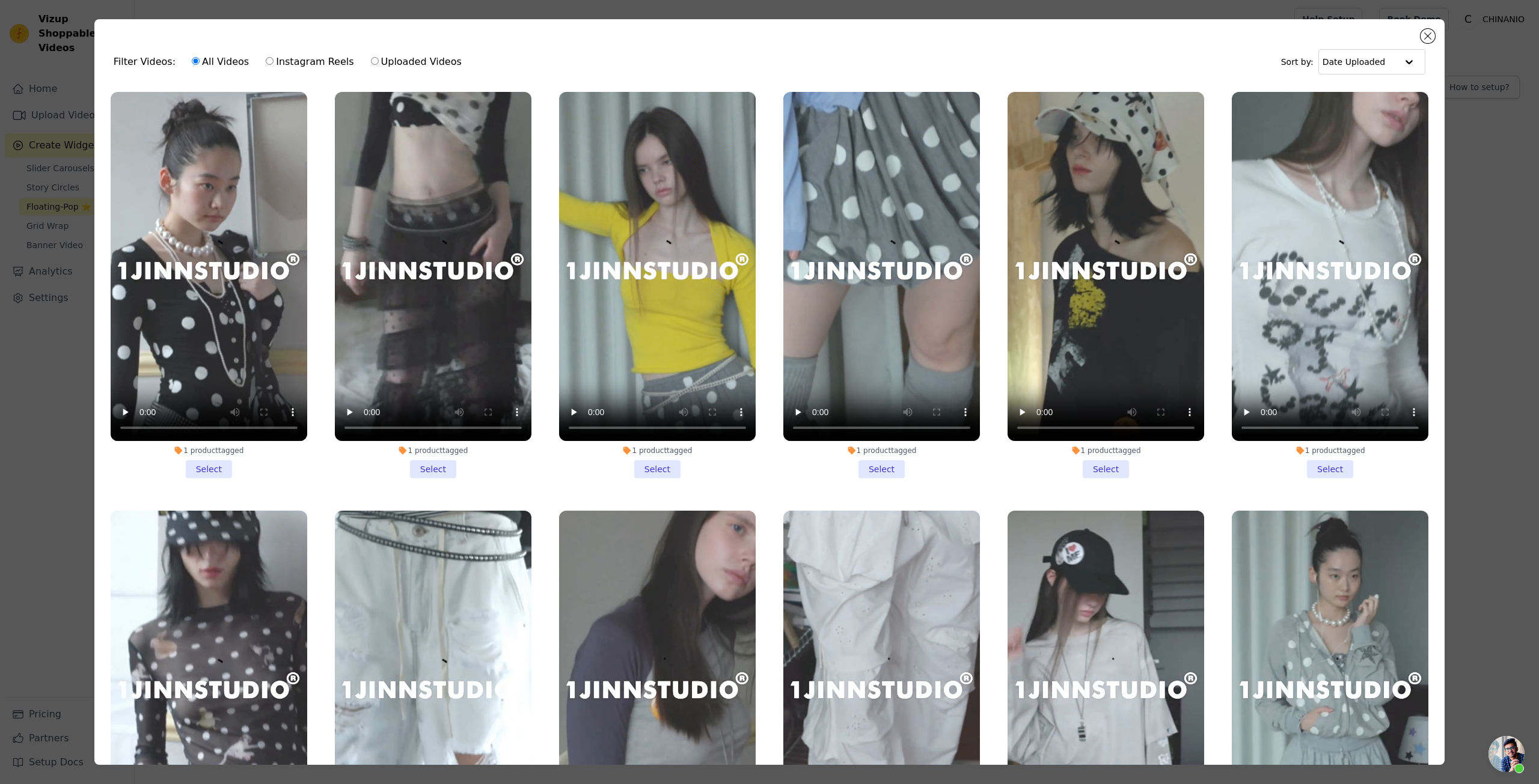
click at [221, 465] on li "1 product tagged Select" at bounding box center [209, 285] width 197 height 386
click at [0, 0] on input "1 product tagged Select" at bounding box center [0, 0] width 0 height 0
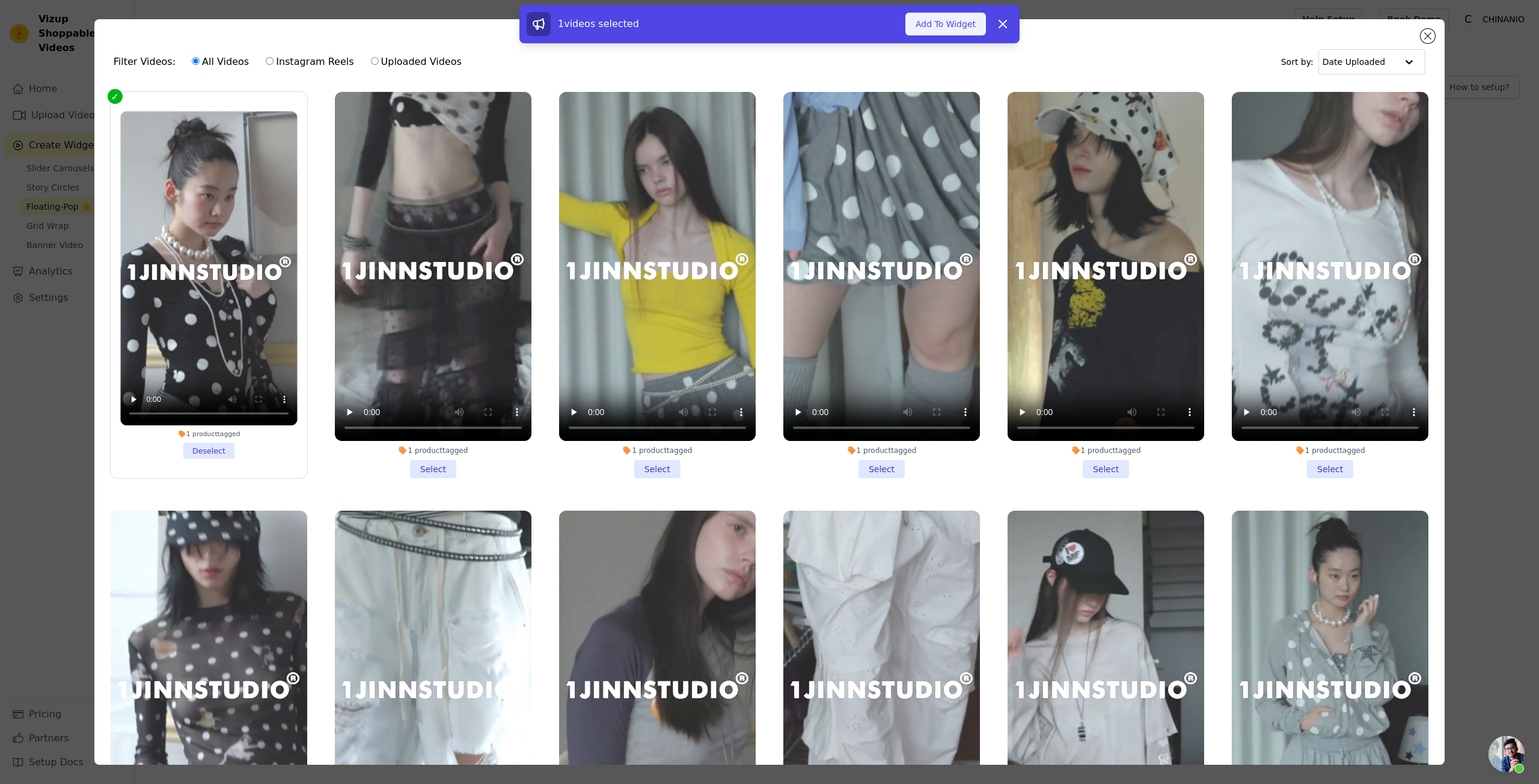
click at [945, 30] on button "Add To Widget" at bounding box center [945, 24] width 81 height 23
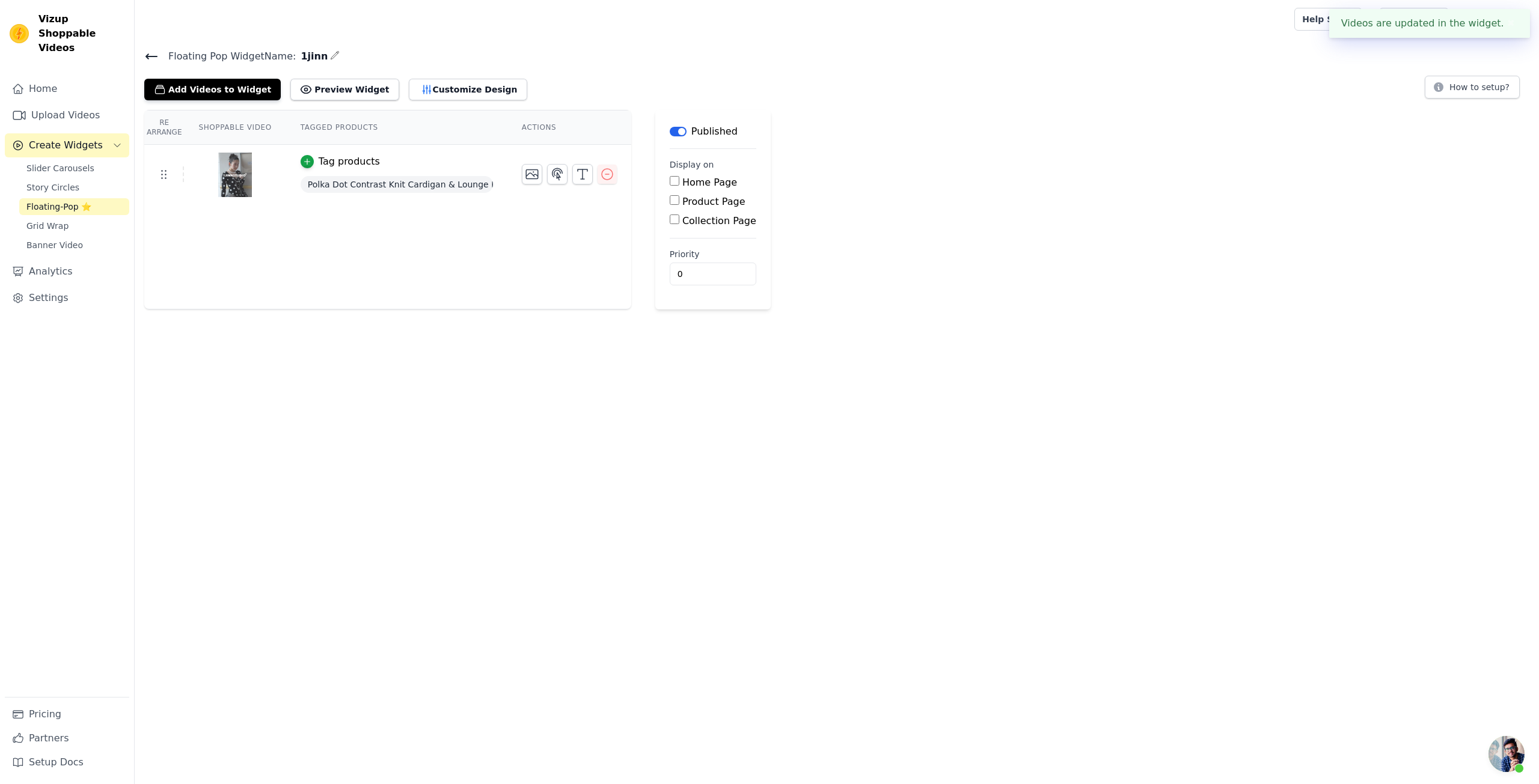
click at [686, 204] on label "Product Page" at bounding box center [714, 202] width 63 height 12
click at [679, 204] on input "Product Page" at bounding box center [675, 200] width 10 height 10
checkbox input "true"
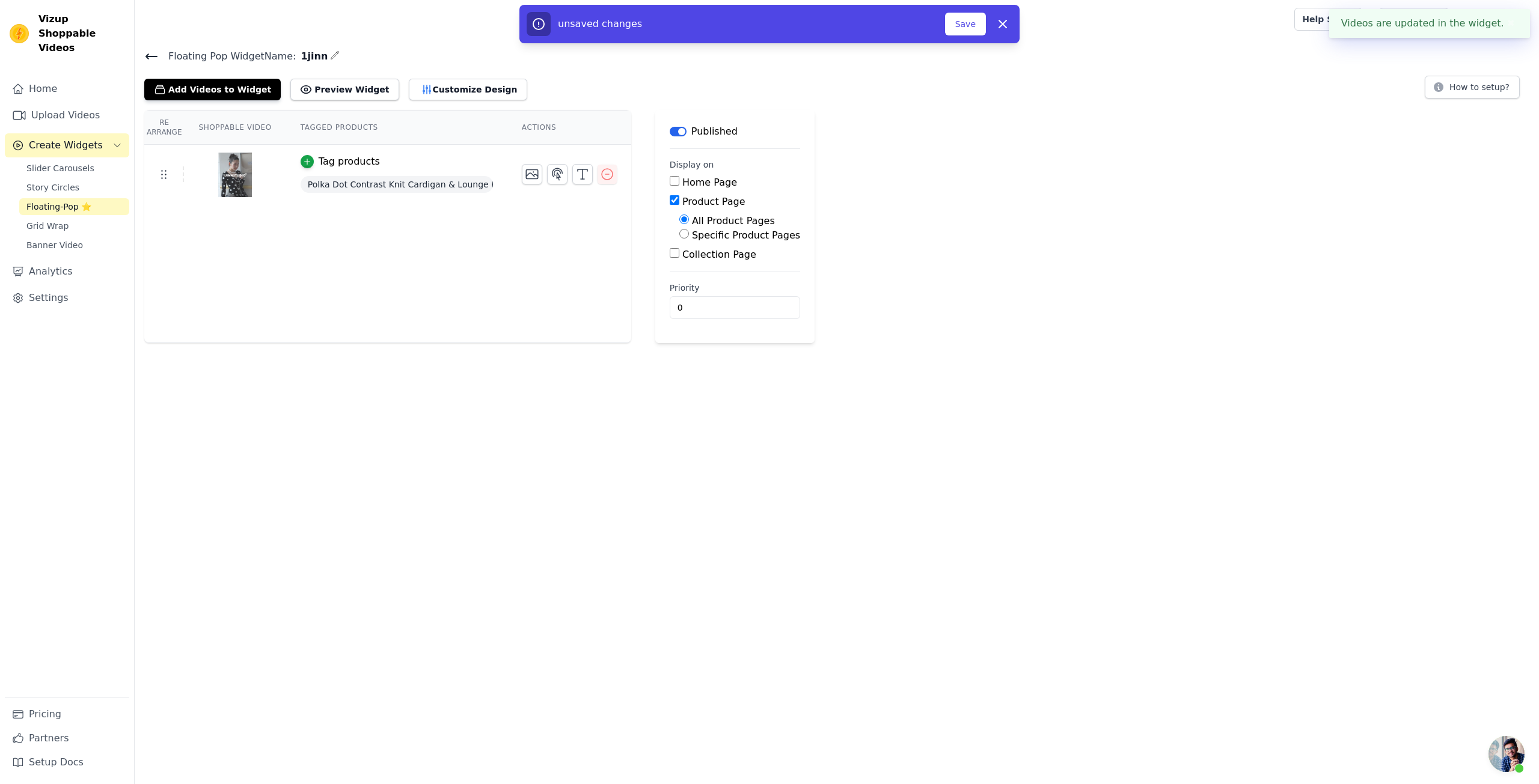
click at [699, 232] on label "Specific Product Pages" at bounding box center [746, 235] width 108 height 12
click at [689, 232] on input "Specific Product Pages" at bounding box center [684, 234] width 10 height 10
radio input "true"
click at [395, 192] on span "Polka Dot Contrast Knit Cardigan & Lounge Pants Set" at bounding box center [397, 184] width 193 height 17
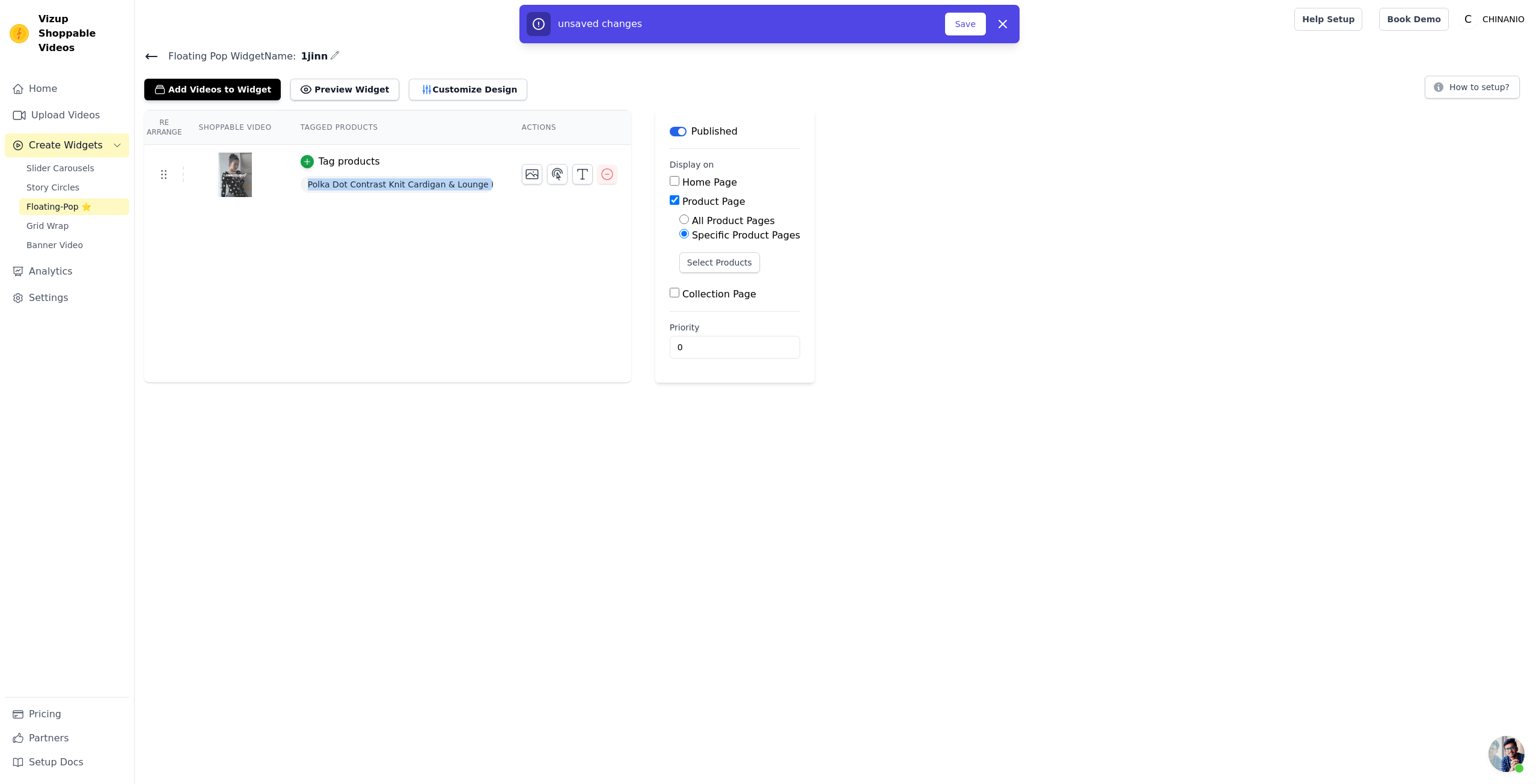
click at [395, 192] on span "Polka Dot Contrast Knit Cardigan & Lounge Pants Set" at bounding box center [397, 184] width 193 height 17
copy div "Polka Dot Contrast Knit Cardigan & Lounge Pants Set Save Videos In This New Ord…"
click at [707, 255] on button "Select Products" at bounding box center [719, 262] width 81 height 20
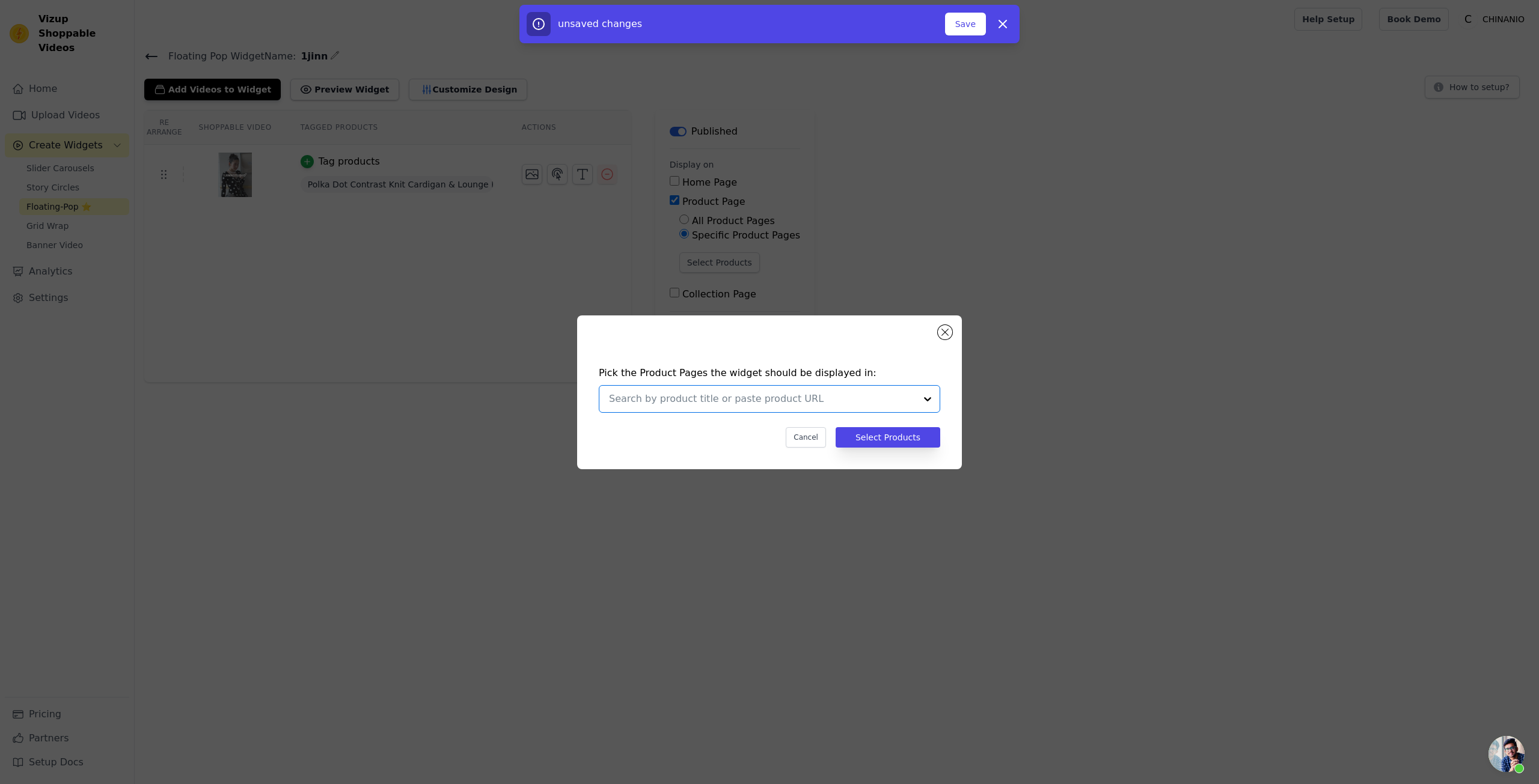
click at [711, 395] on input "text" at bounding box center [762, 398] width 306 height 14
paste input "Polka Dot Contrast Knit Cardigan & Lounge Pants Set"
type input "Polka Dot Contrast Knit Cardigan & Lounge Pants Set"
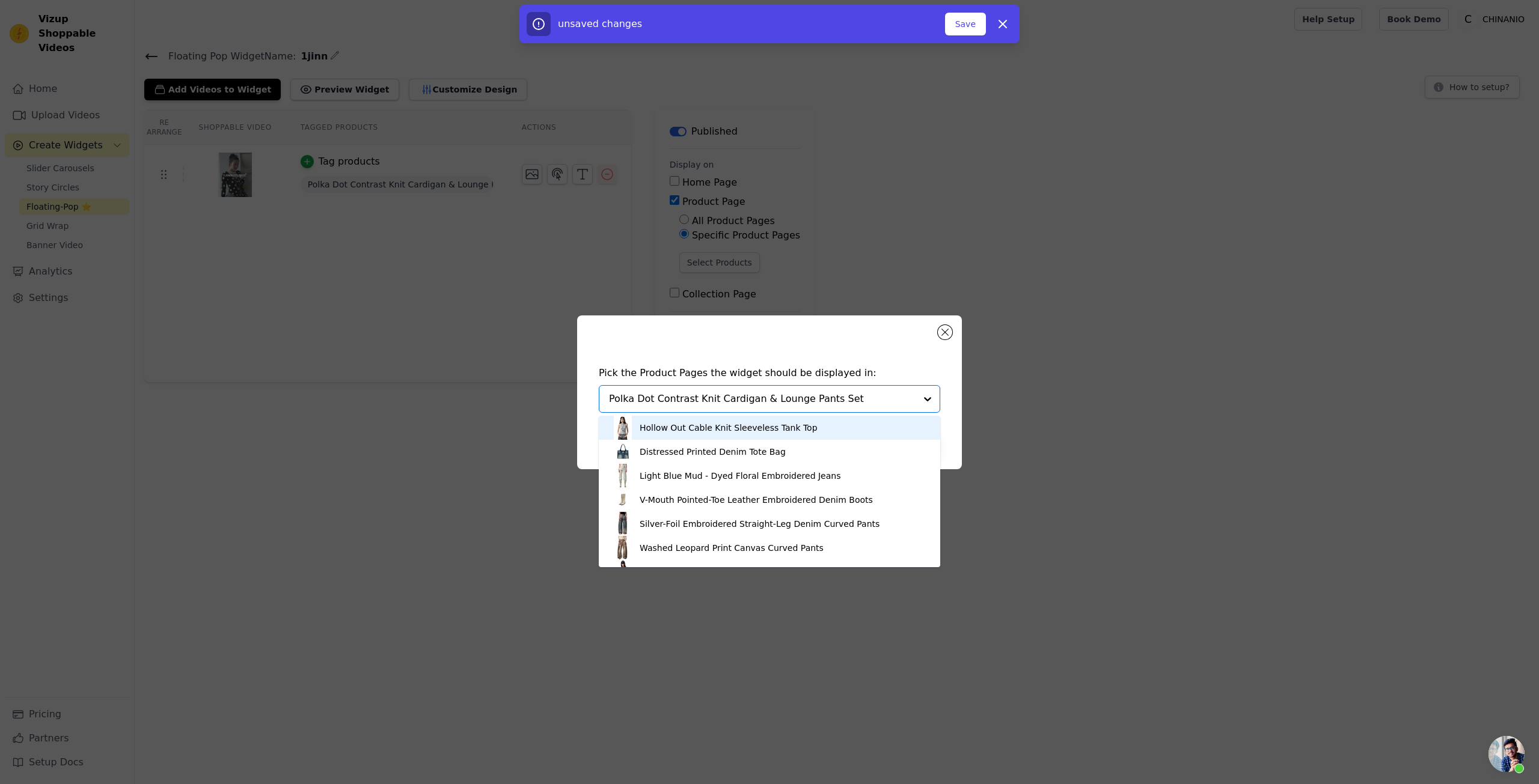
click at [800, 429] on div "Hollow Out Cable Knit Sleeveless Tank Top" at bounding box center [728, 428] width 178 height 12
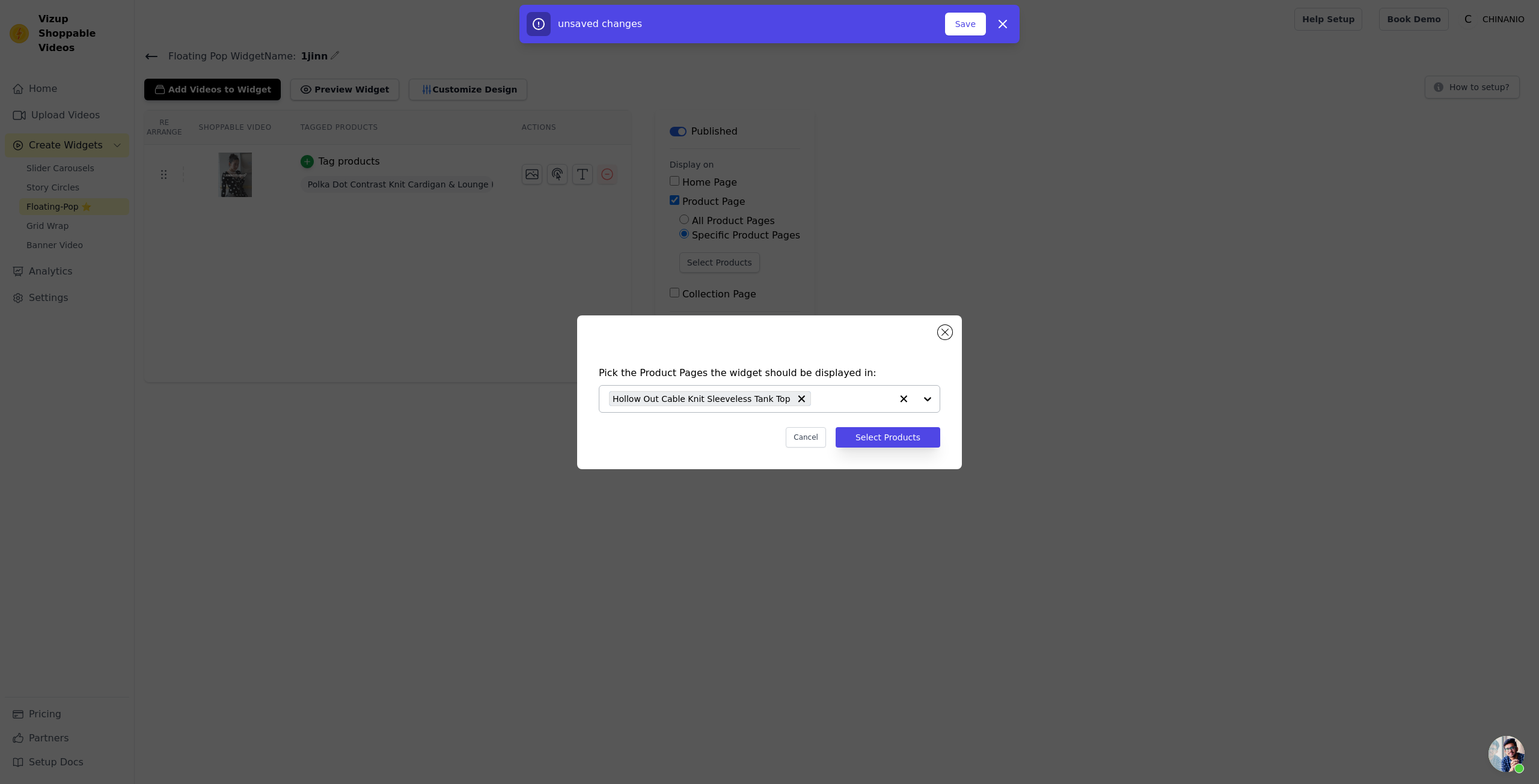
click at [801, 395] on div "Hollow Out Cable Knit Sleeveless Tank Top" at bounding box center [710, 398] width 202 height 15
click at [793, 398] on input "text" at bounding box center [762, 398] width 306 height 14
paste input "Polka Dot Contrast Knit Cardigan & Lounge Pants Set"
type input "Polka Dot Contrast Knit Cardigan & Lounge Pants Set"
click at [795, 429] on div "Polka Dot Contrast Knit Cardigan & Lounge Pants Set" at bounding box center [751, 428] width 223 height 12
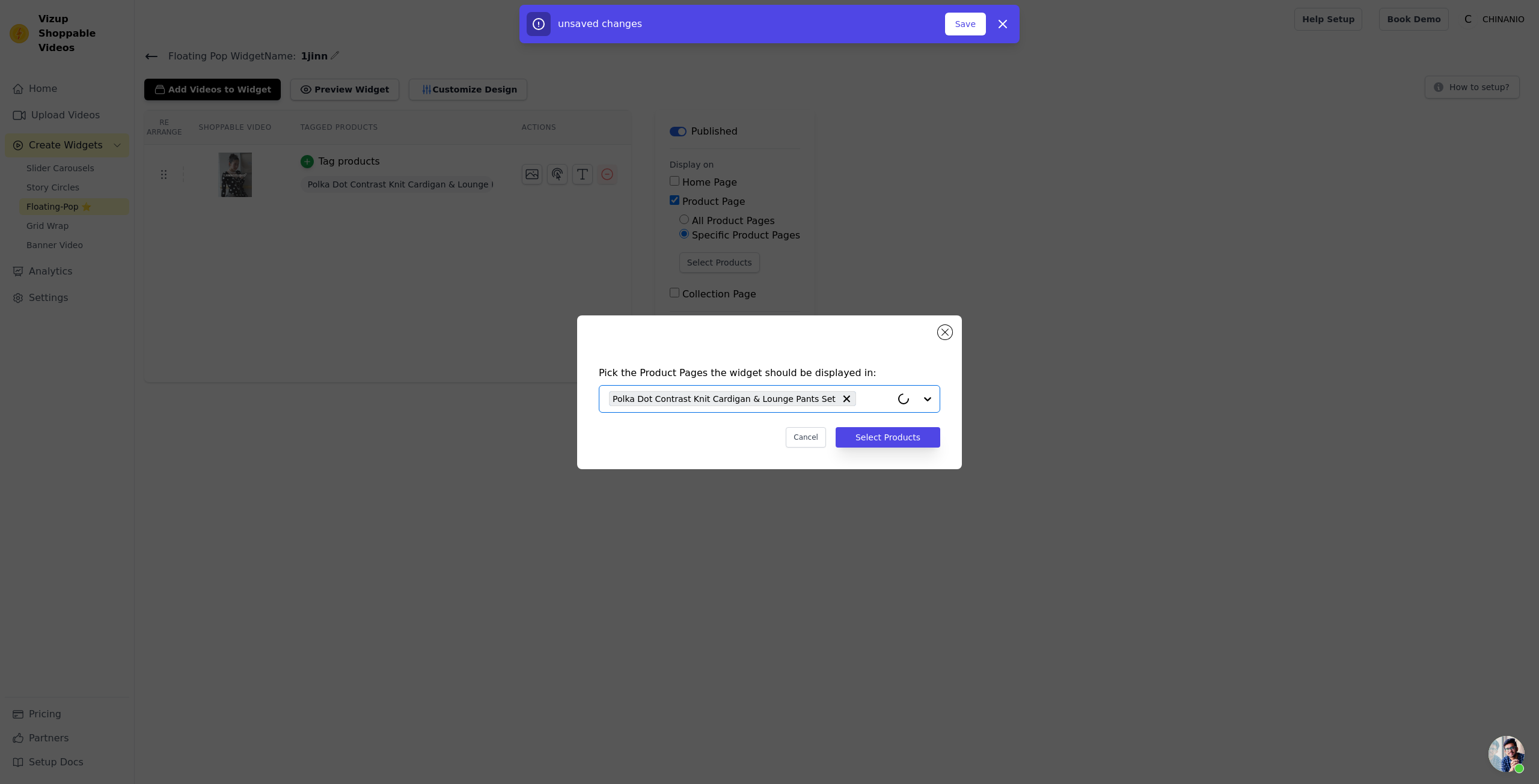
click at [738, 431] on div "Cancel Select Products" at bounding box center [769, 437] width 341 height 20
click at [885, 435] on button "Select Products" at bounding box center [888, 437] width 105 height 20
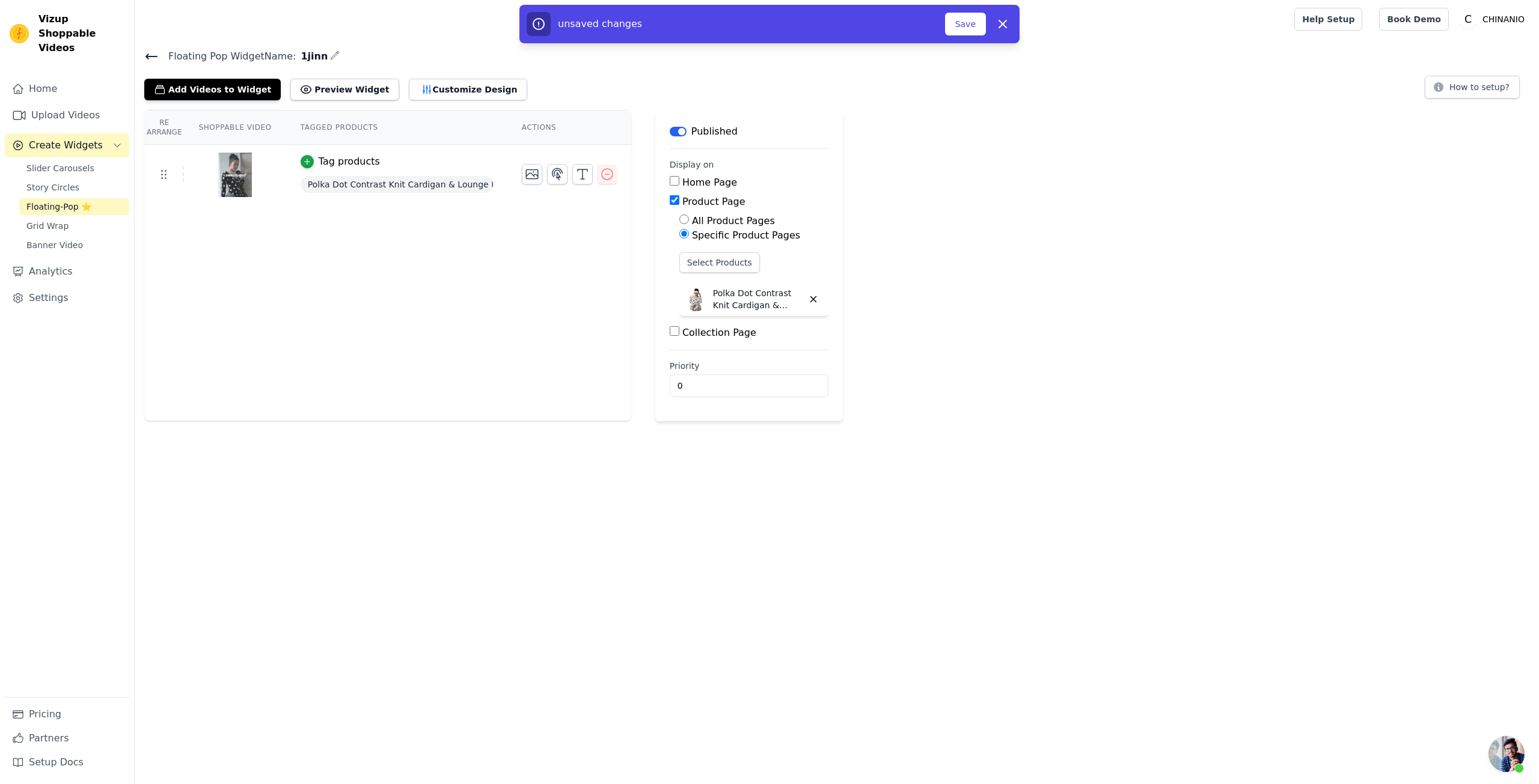
click at [1031, 373] on div "Re Arrange Shoppable Video Tagged Products Actions Tag products Polka Dot Contr…" at bounding box center [837, 266] width 1404 height 311
click at [375, 79] on button "Preview Widget" at bounding box center [344, 89] width 108 height 22
click at [65, 199] on link "Floating-Pop ⭐" at bounding box center [74, 207] width 110 height 17
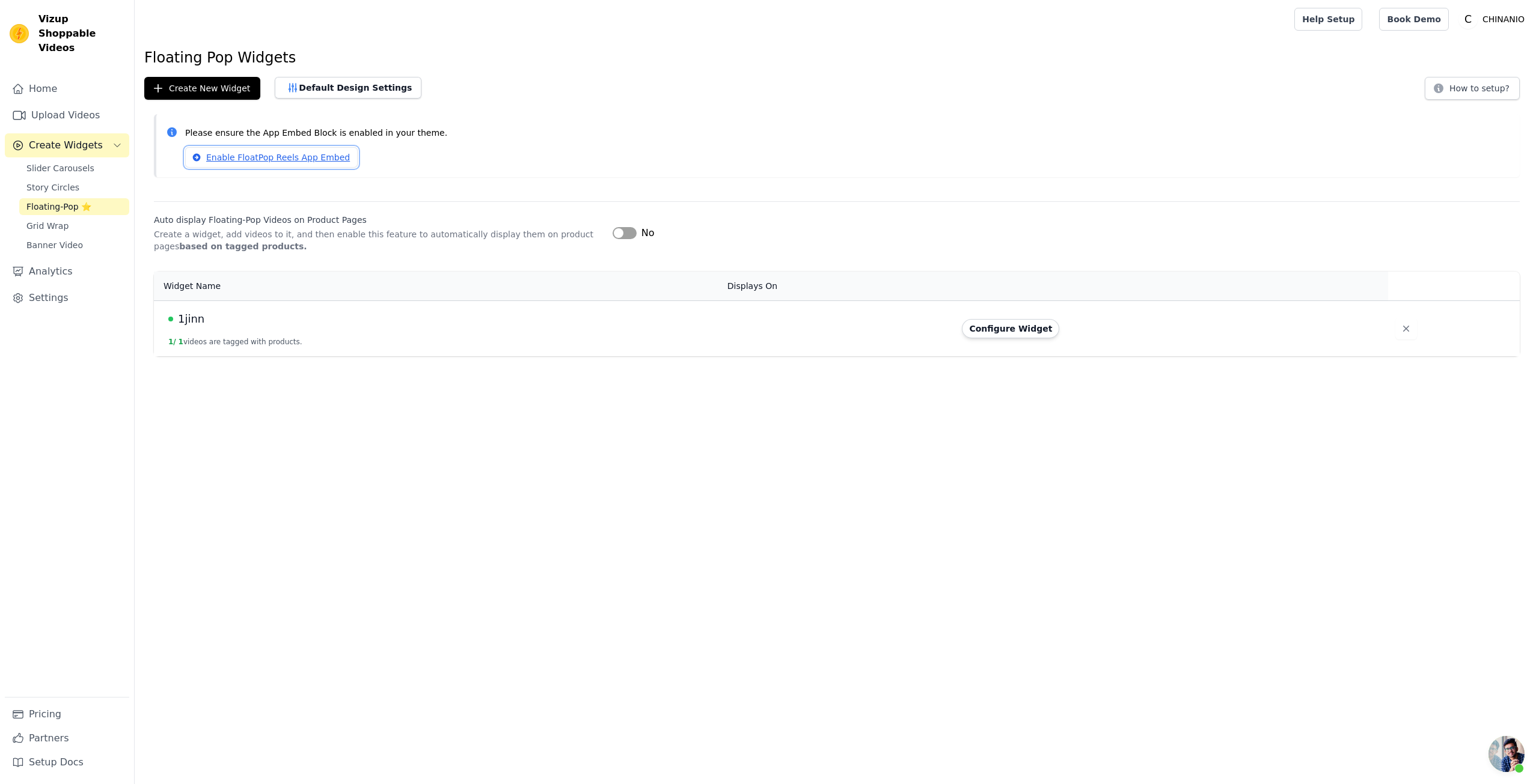
click at [277, 156] on link "Enable FloatPop Reels App Embed" at bounding box center [271, 157] width 172 height 20
click at [1498, 745] on span "开放式聊天" at bounding box center [1506, 754] width 36 height 36
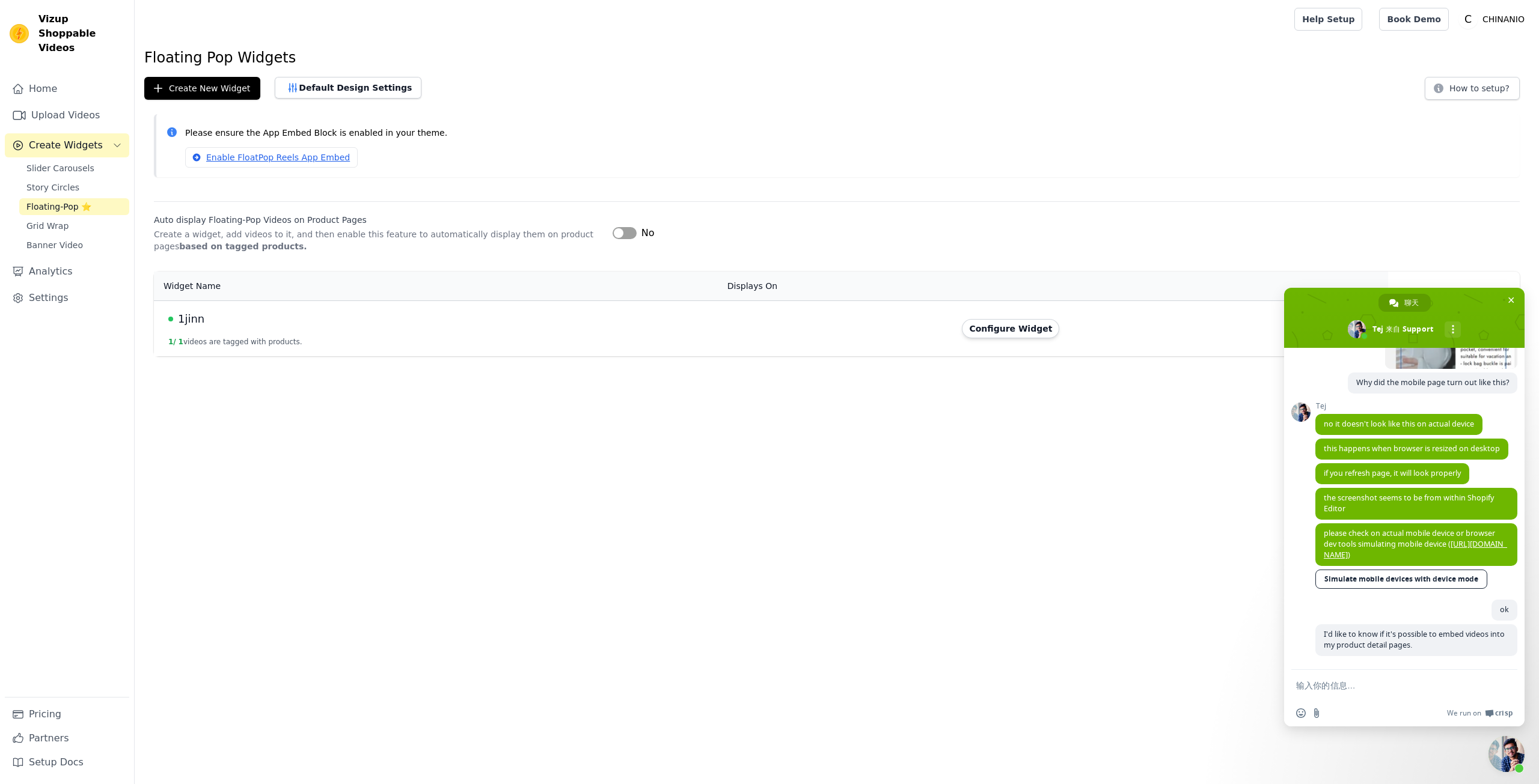
click at [1407, 694] on form at bounding box center [1391, 686] width 190 height 33
click at [1391, 686] on textarea "输入你的信息…" at bounding box center [1391, 686] width 190 height 12
paste textarea "Floating Pop"
click at [1346, 684] on textarea "Floating Pop" at bounding box center [1391, 686] width 190 height 11
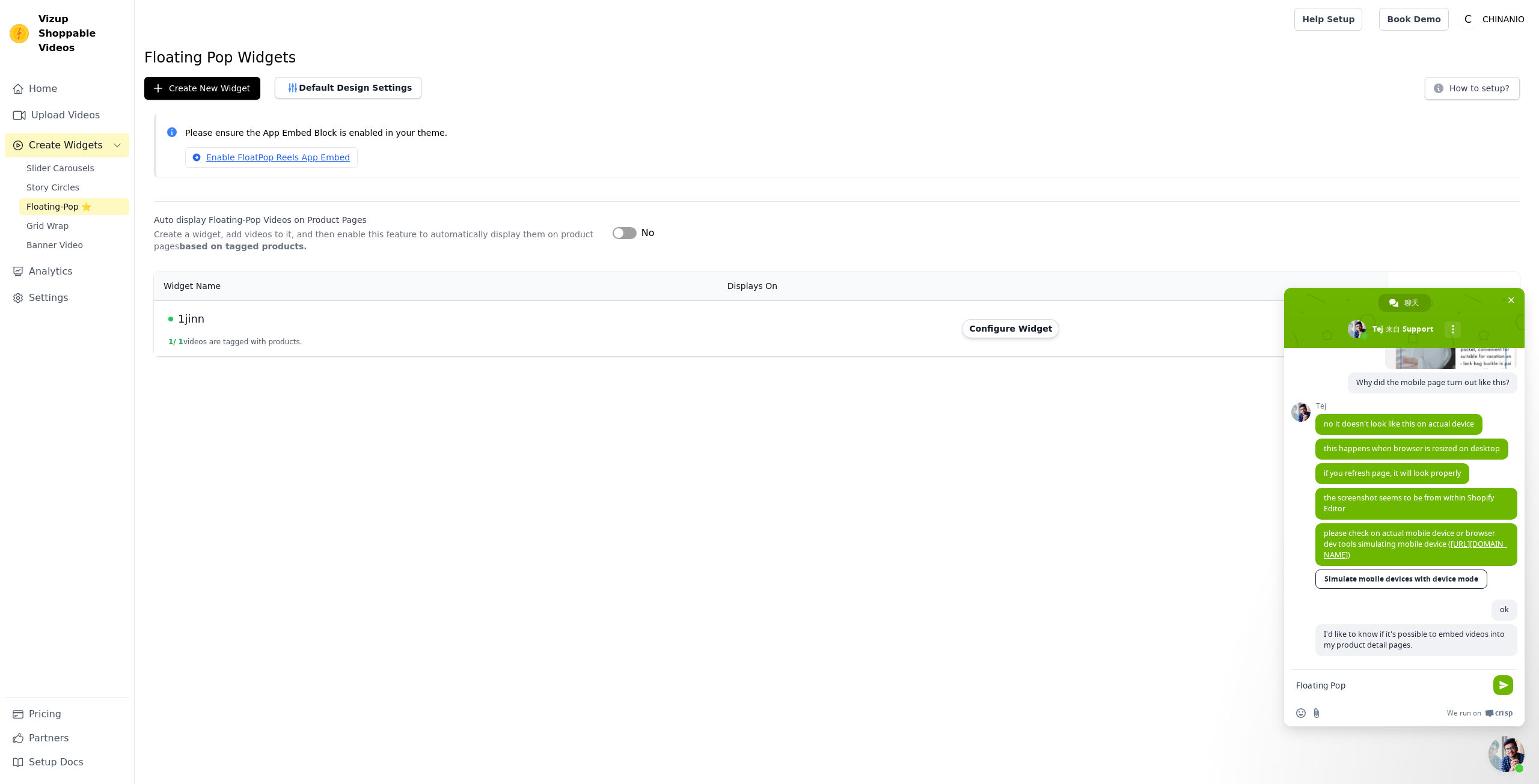
click at [1346, 684] on textarea "Floating Pop" at bounding box center [1391, 686] width 190 height 11
paste textarea "Why doesn't my app have a Floating Popup when embedded?"
type textarea "Why doesn't my app have a Floating Popup when embedded?"
click at [1508, 681] on span "发送" at bounding box center [1504, 683] width 9 height 9
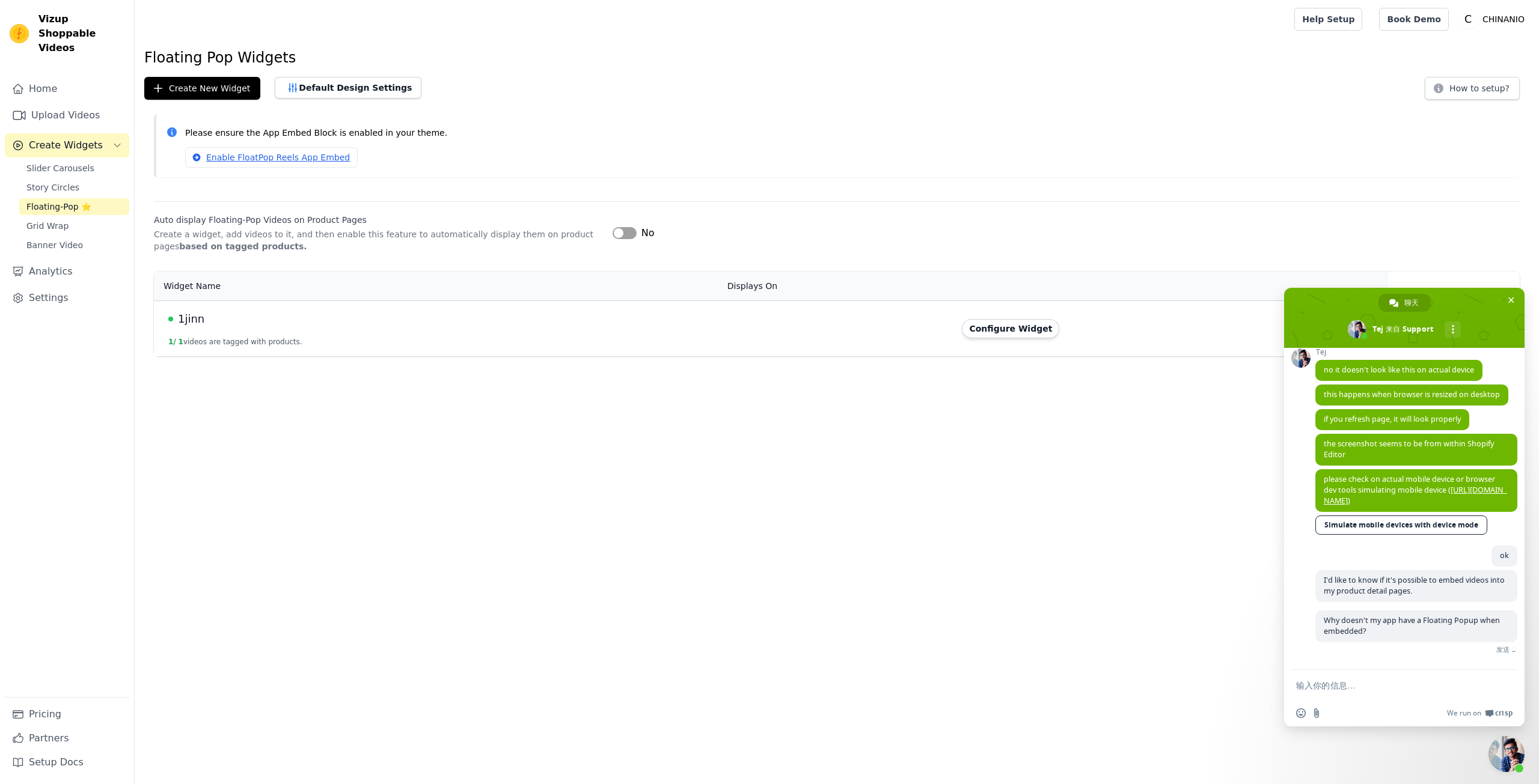
scroll to position [2133, 0]
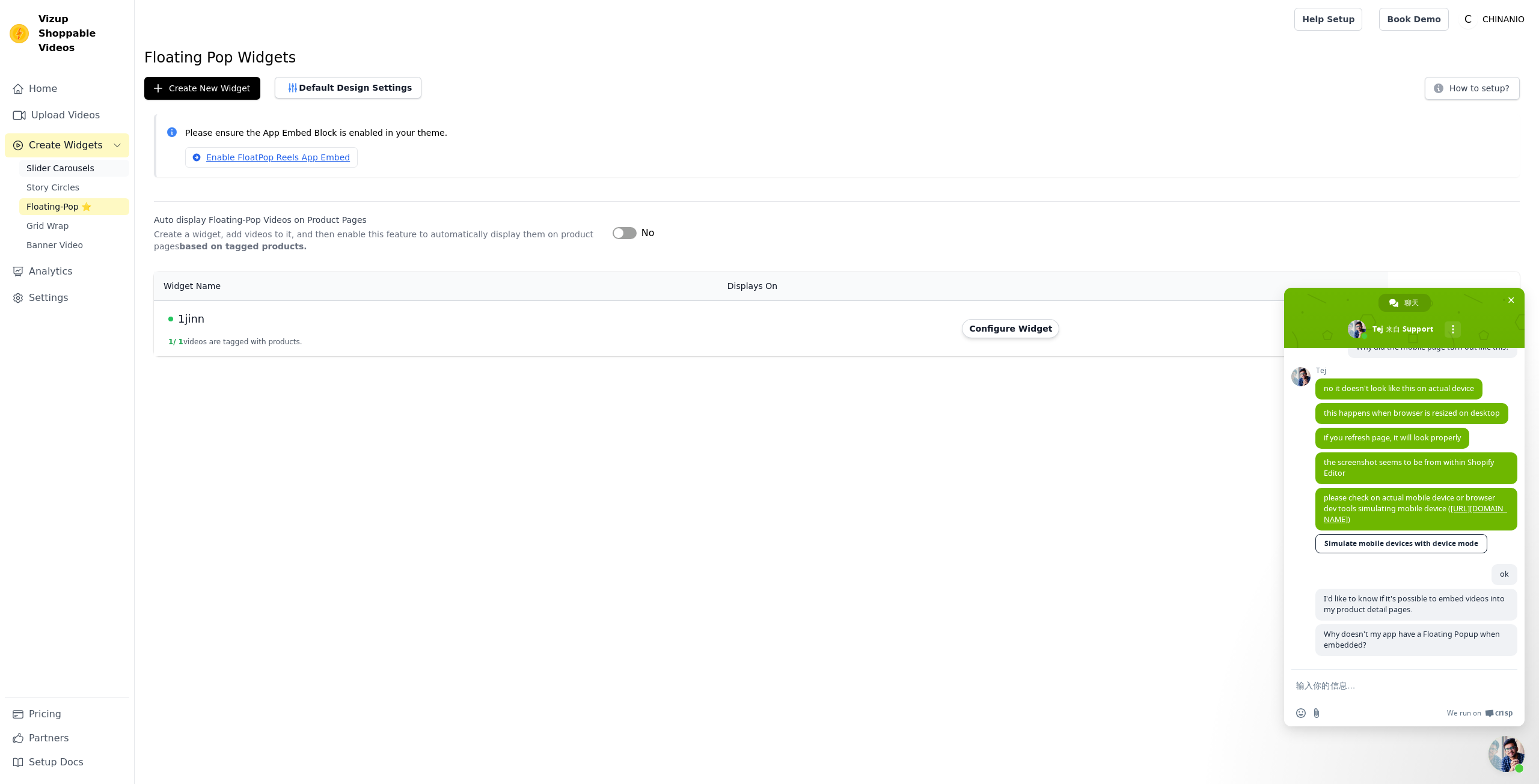
click at [60, 162] on span "Slider Carousels" at bounding box center [60, 168] width 68 height 12
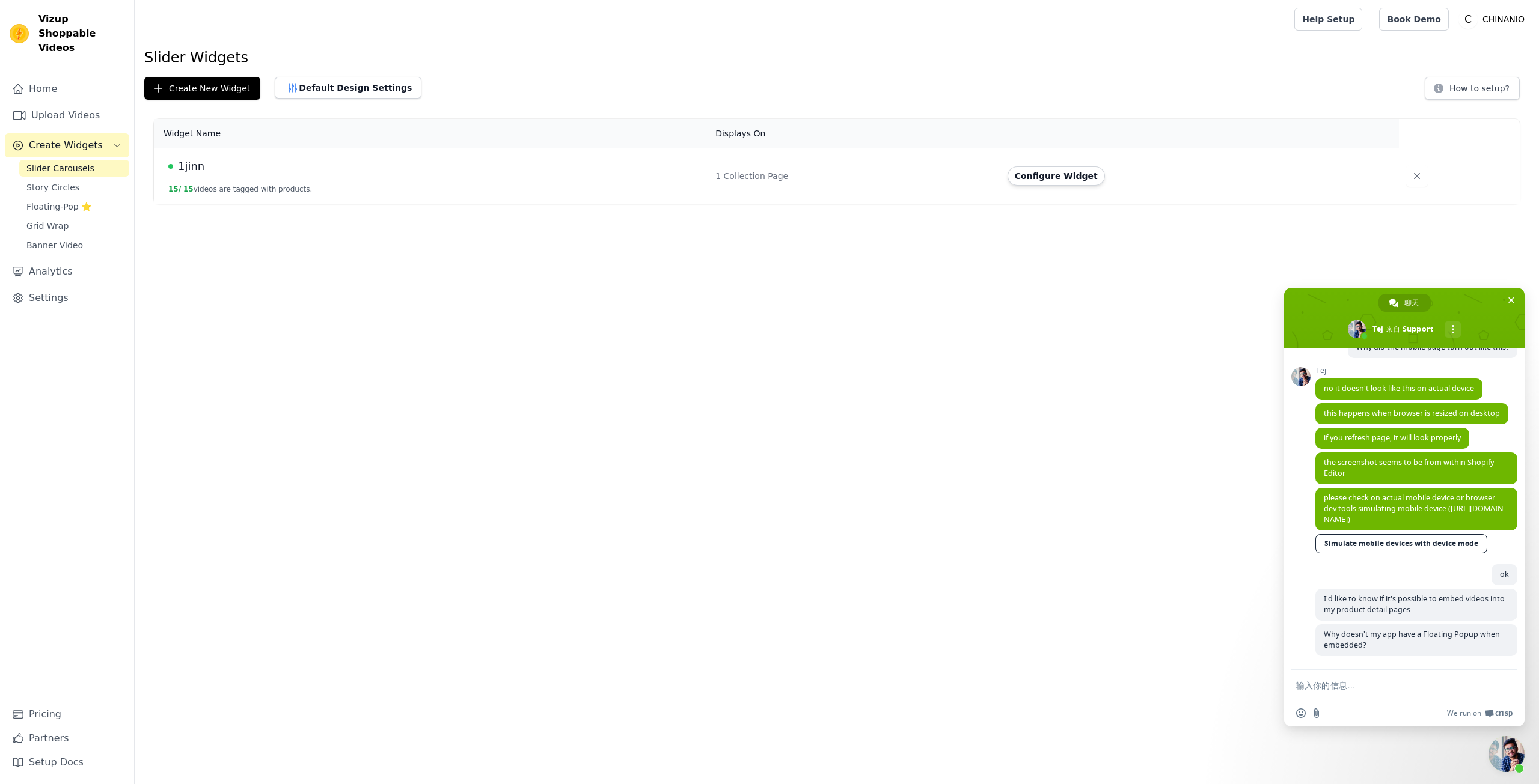
click at [458, 204] on html "Vizup Shoppable Videos Home Upload Videos Create Widgets Slider Carousels Story…" at bounding box center [769, 101] width 1539 height 204
click at [250, 90] on button "Create New Widget" at bounding box center [202, 88] width 116 height 23
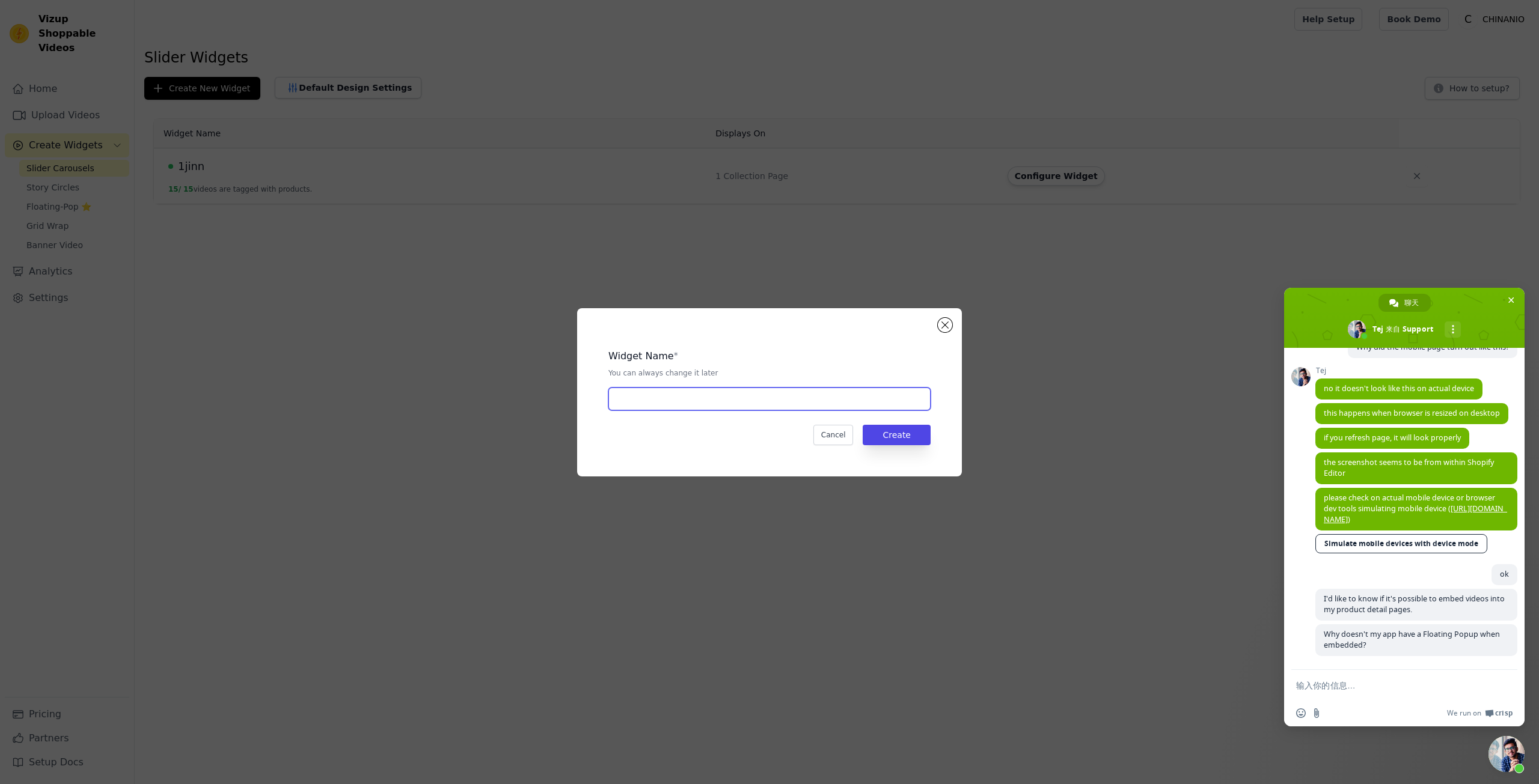
click at [848, 405] on input "text" at bounding box center [769, 398] width 322 height 23
type input "via pitti"
click at [895, 441] on button "Create" at bounding box center [896, 435] width 68 height 20
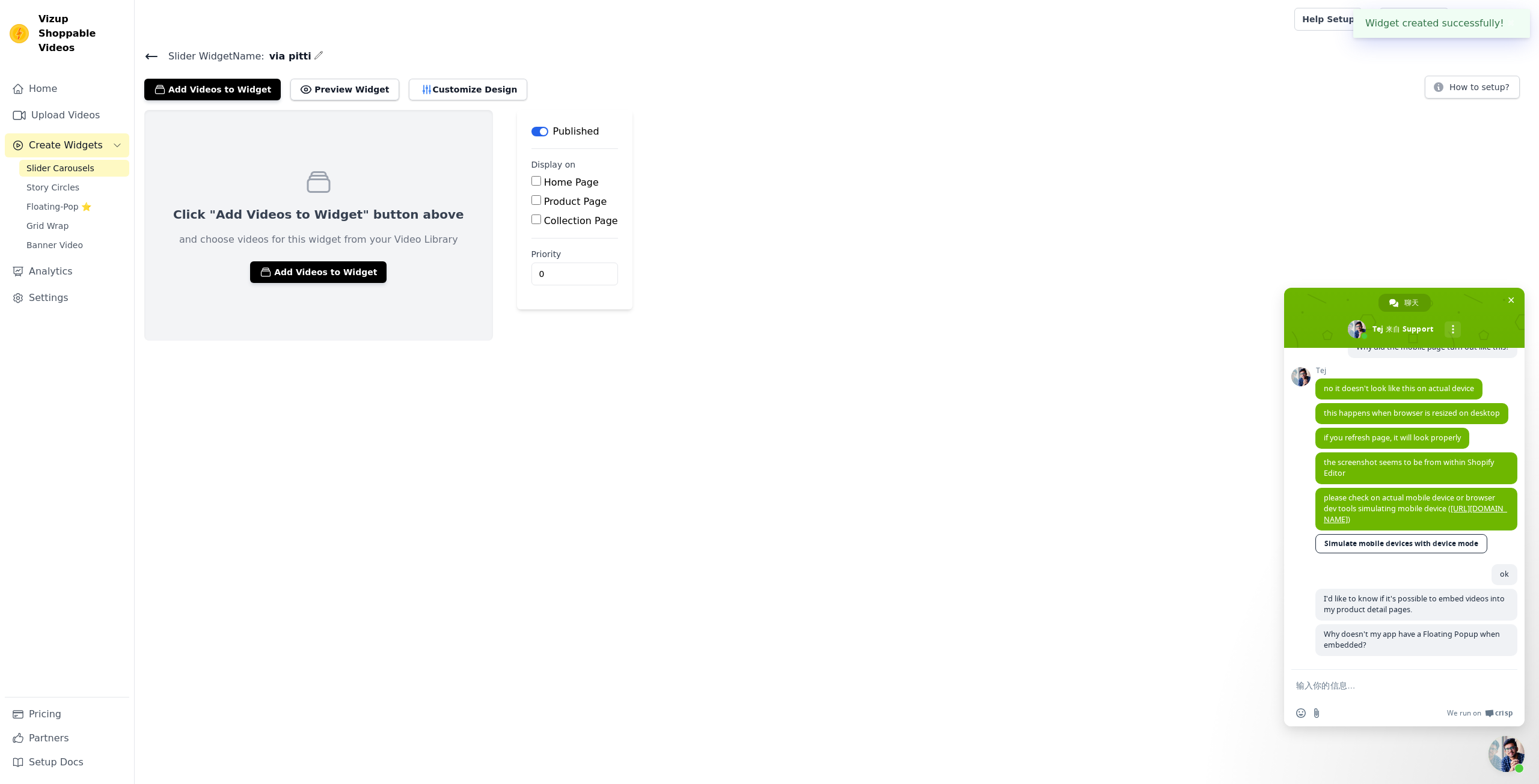
click at [73, 162] on span "Slider Carousels" at bounding box center [60, 168] width 68 height 12
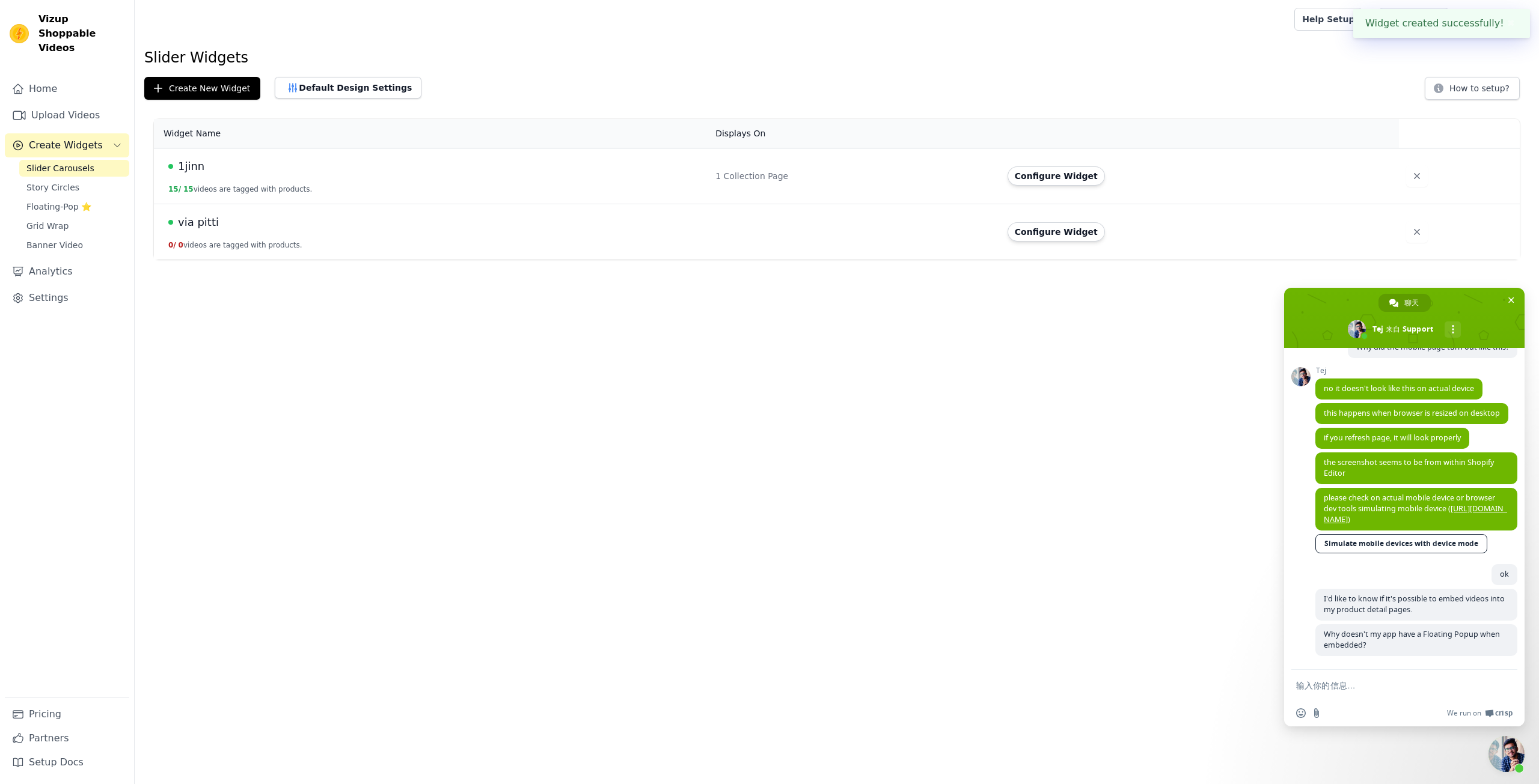
click at [232, 171] on div "1jinn" at bounding box center [435, 166] width 533 height 17
click at [228, 185] on button "15 / 15 videos are tagged with products." at bounding box center [241, 189] width 144 height 10
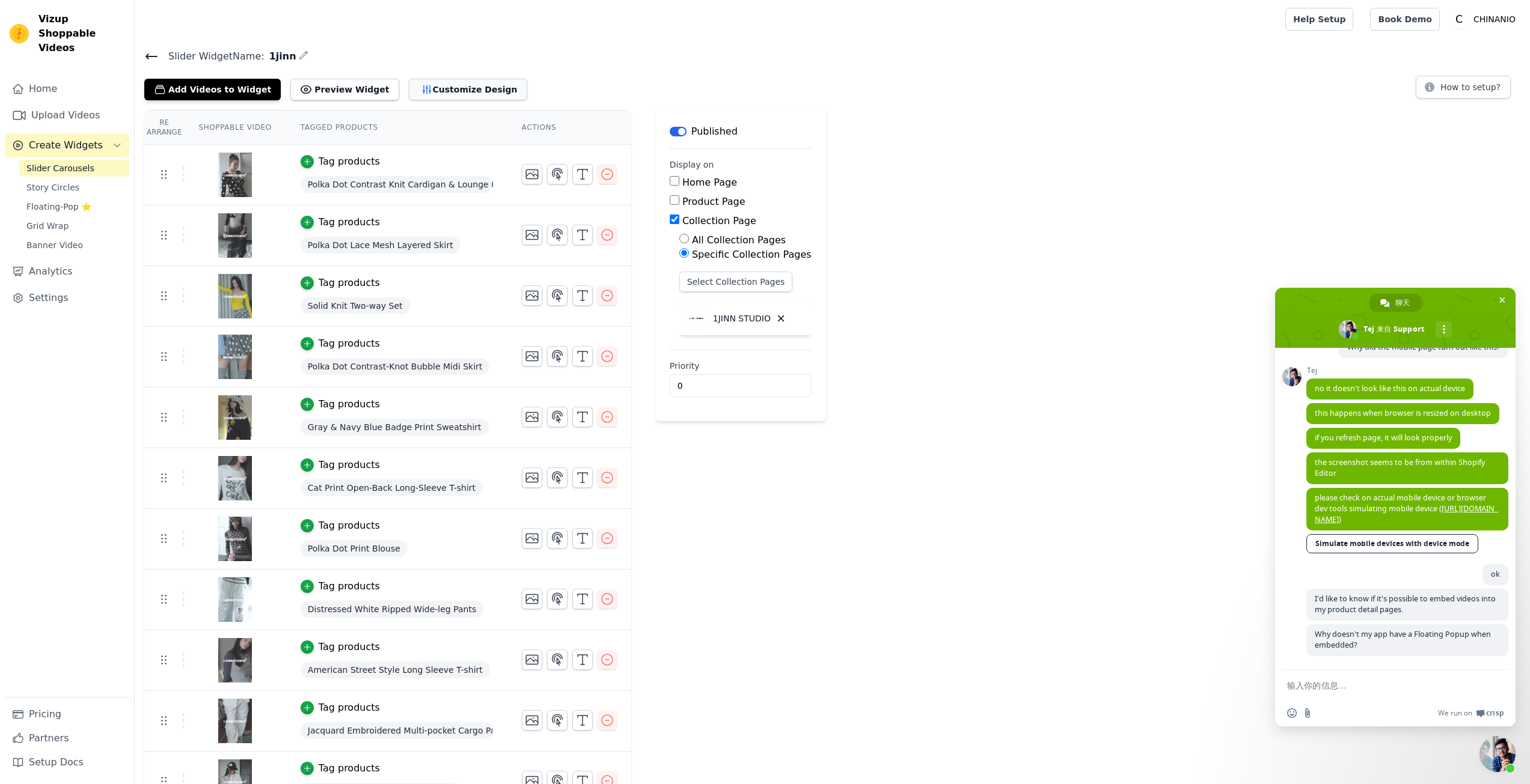
click at [455, 82] on button "Customize Design" at bounding box center [468, 89] width 119 height 22
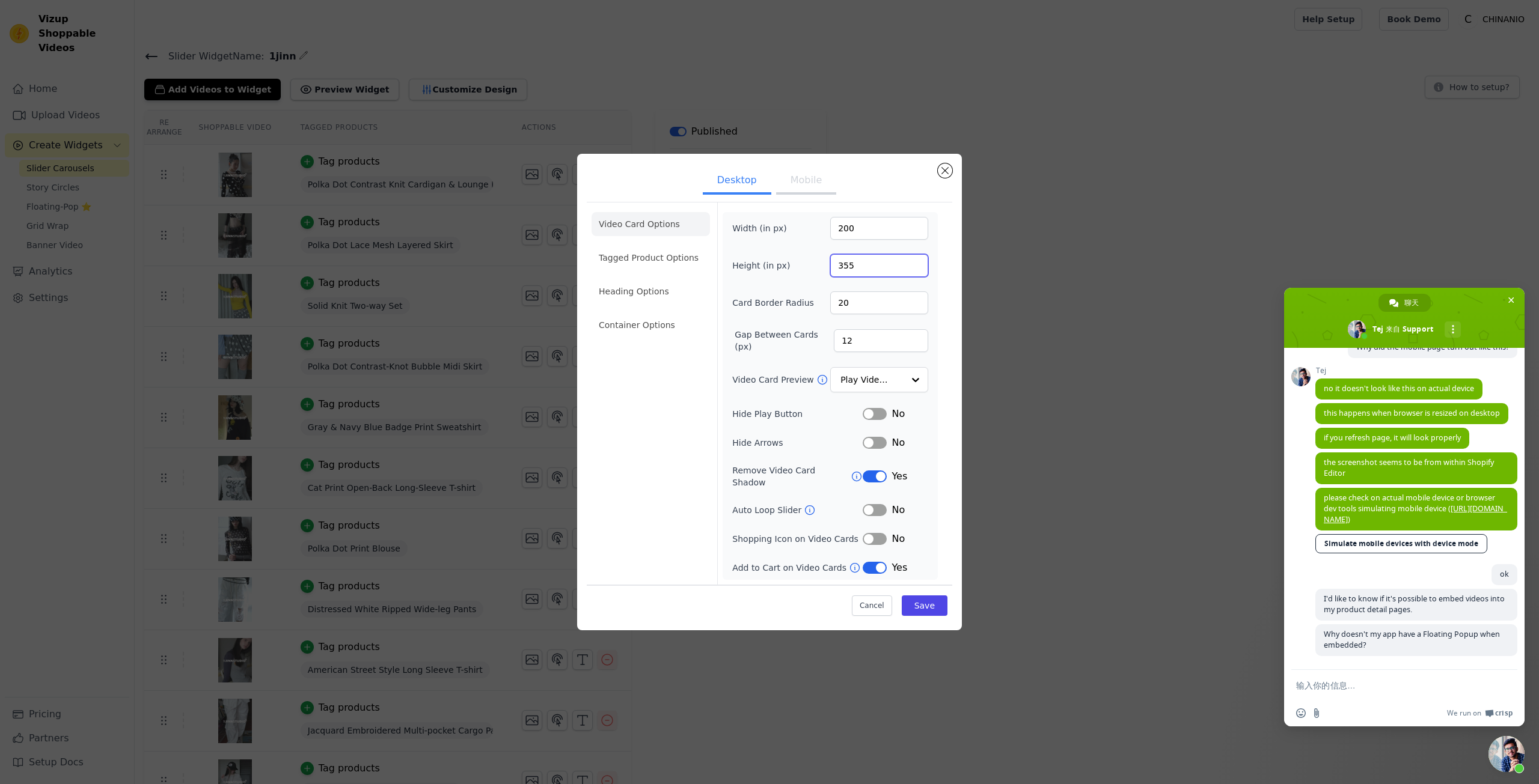
click at [870, 277] on input "355" at bounding box center [879, 265] width 98 height 23
type input "400"
click at [806, 189] on button "Mobile" at bounding box center [806, 181] width 60 height 26
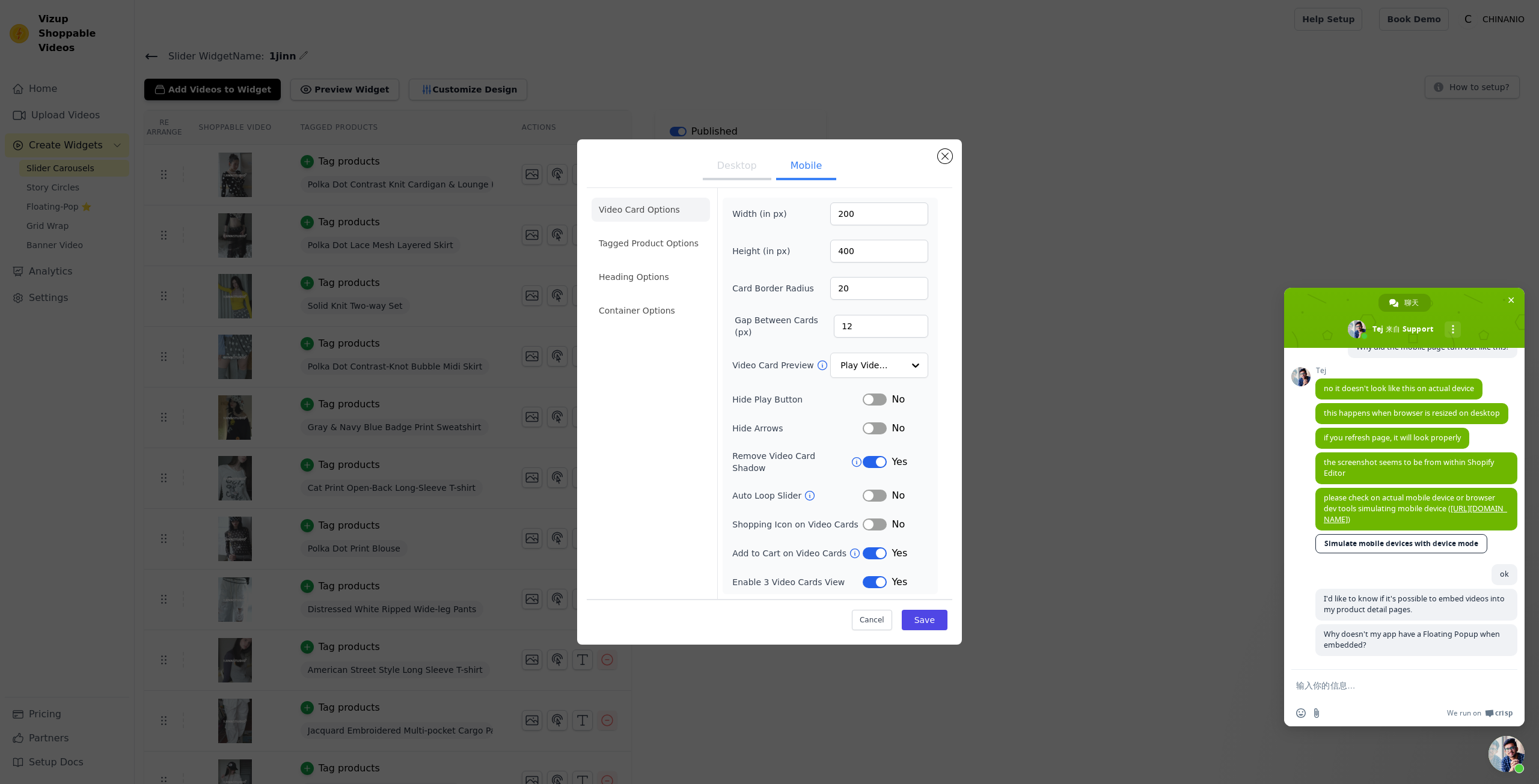
click at [742, 180] on button "Desktop" at bounding box center [737, 167] width 68 height 26
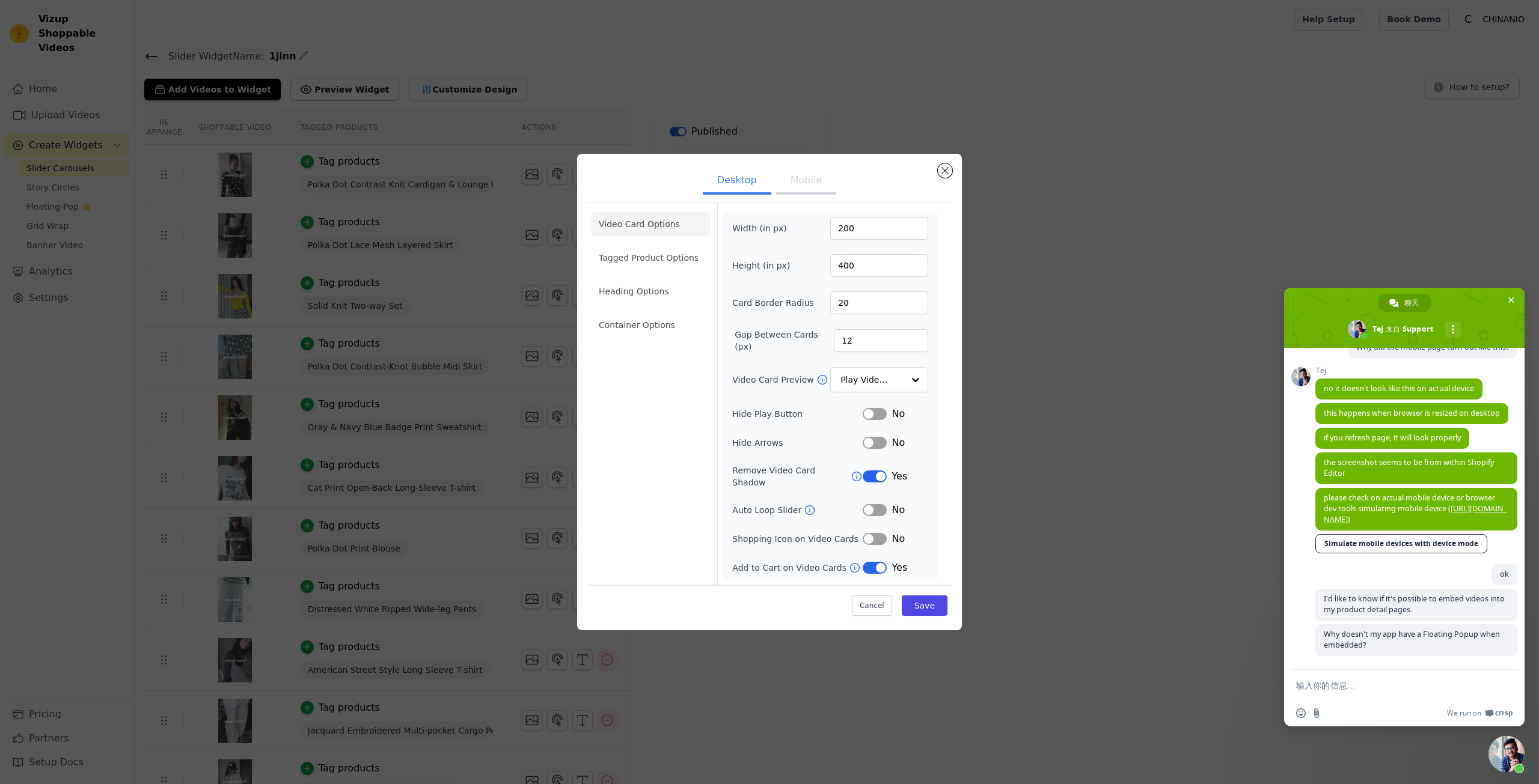
click at [800, 188] on button "Mobile" at bounding box center [806, 181] width 60 height 26
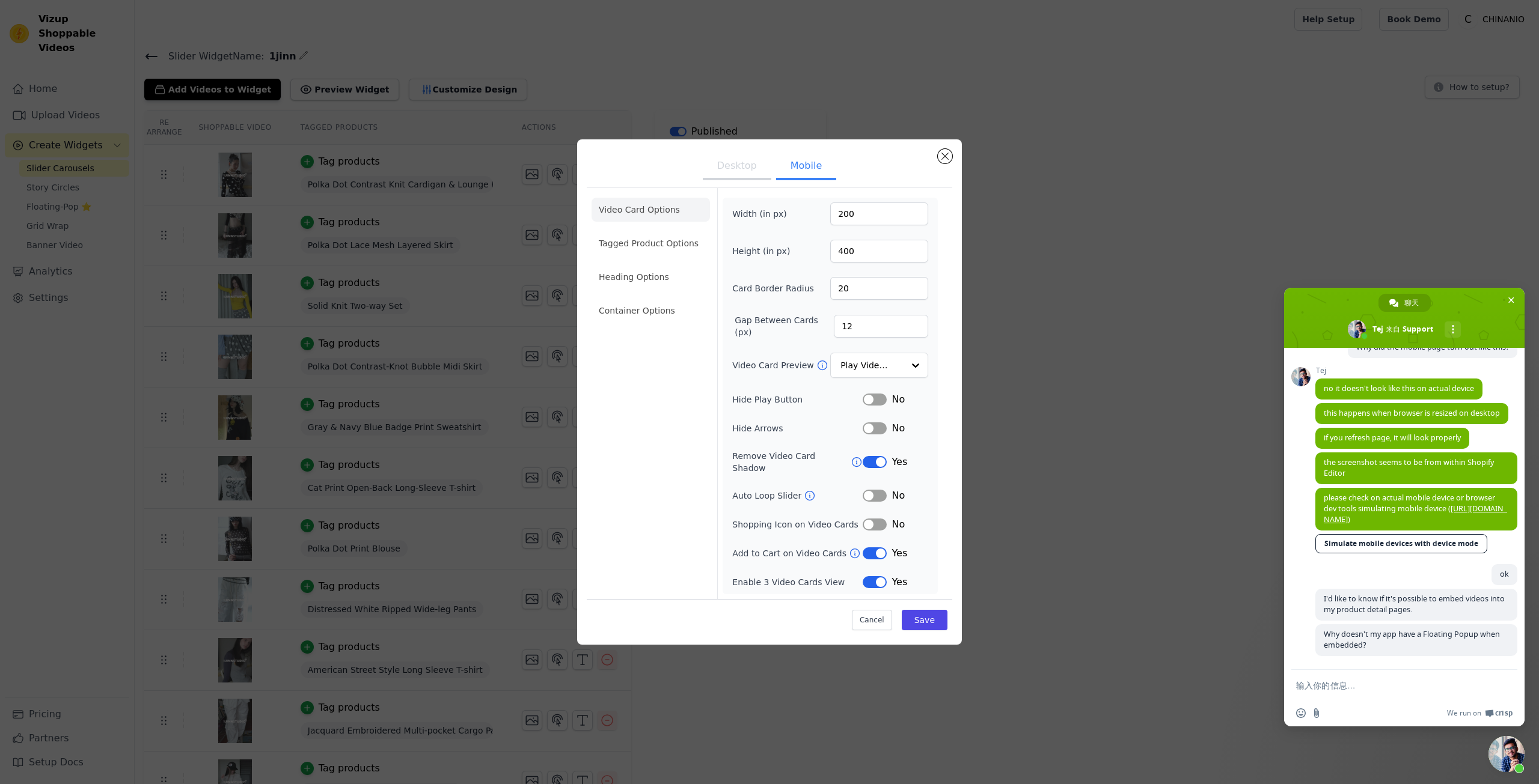
click at [759, 180] on button "Desktop" at bounding box center [737, 167] width 68 height 26
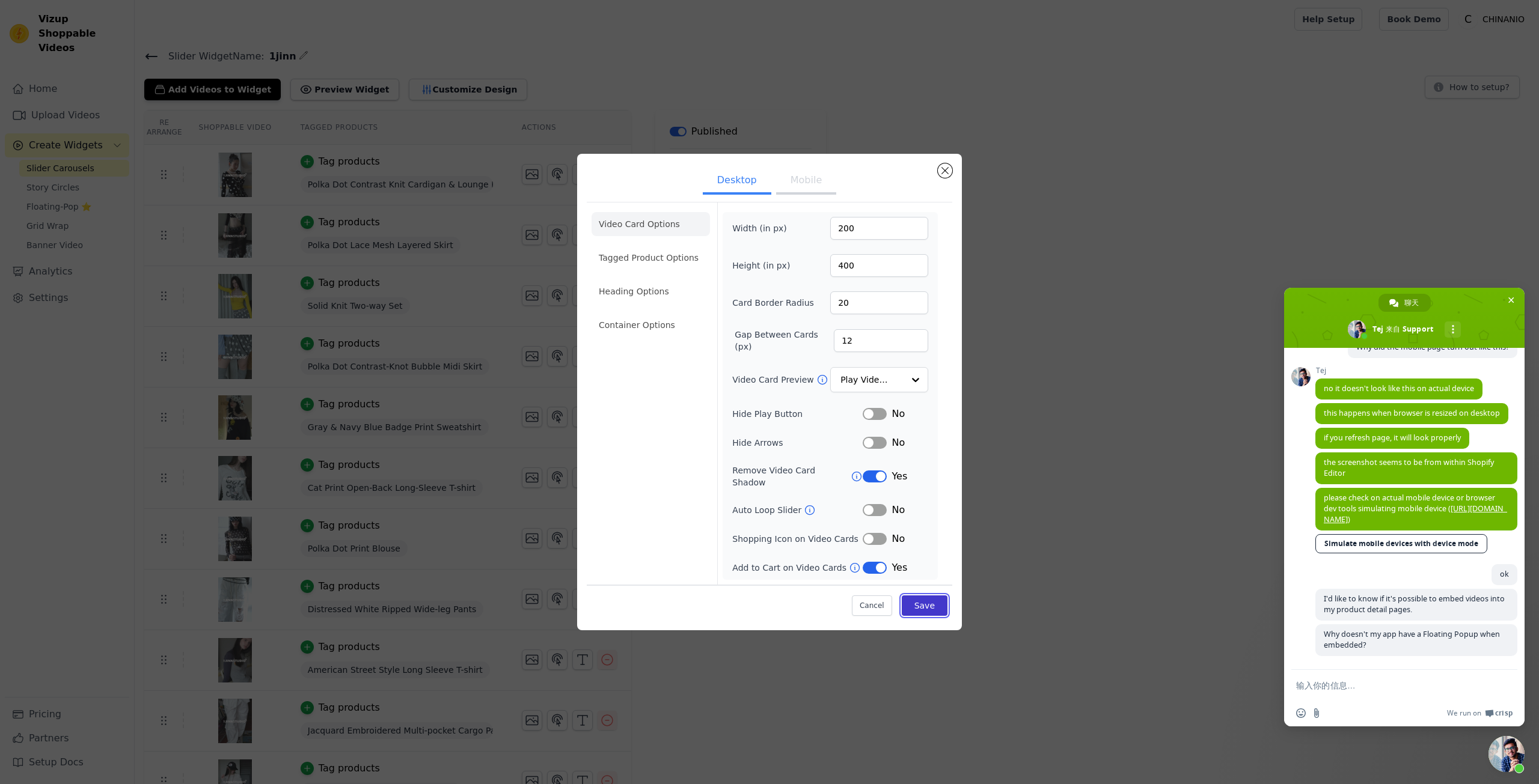
click at [918, 597] on button "Save" at bounding box center [925, 606] width 46 height 20
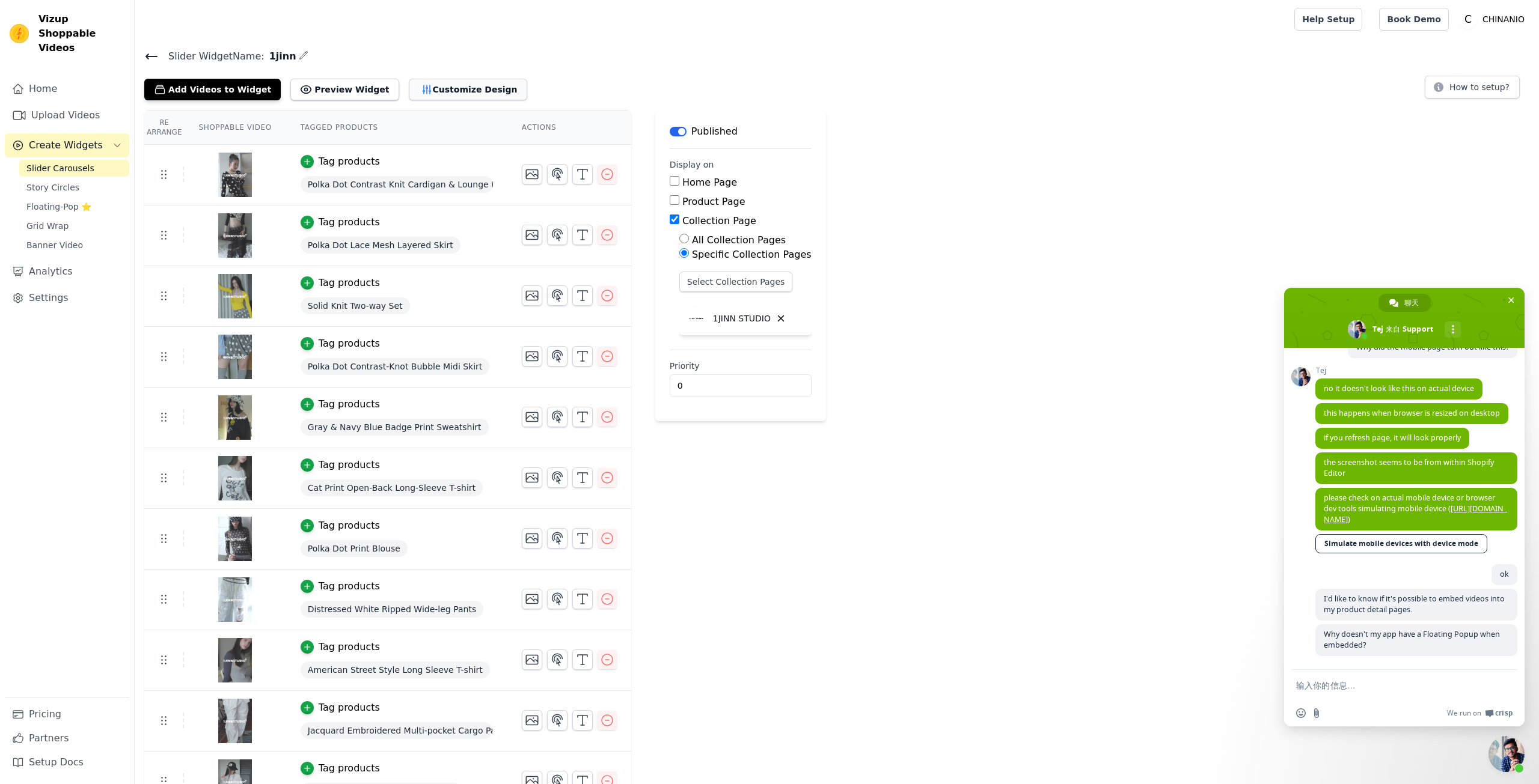
click at [428, 86] on button "Customize Design" at bounding box center [468, 89] width 119 height 22
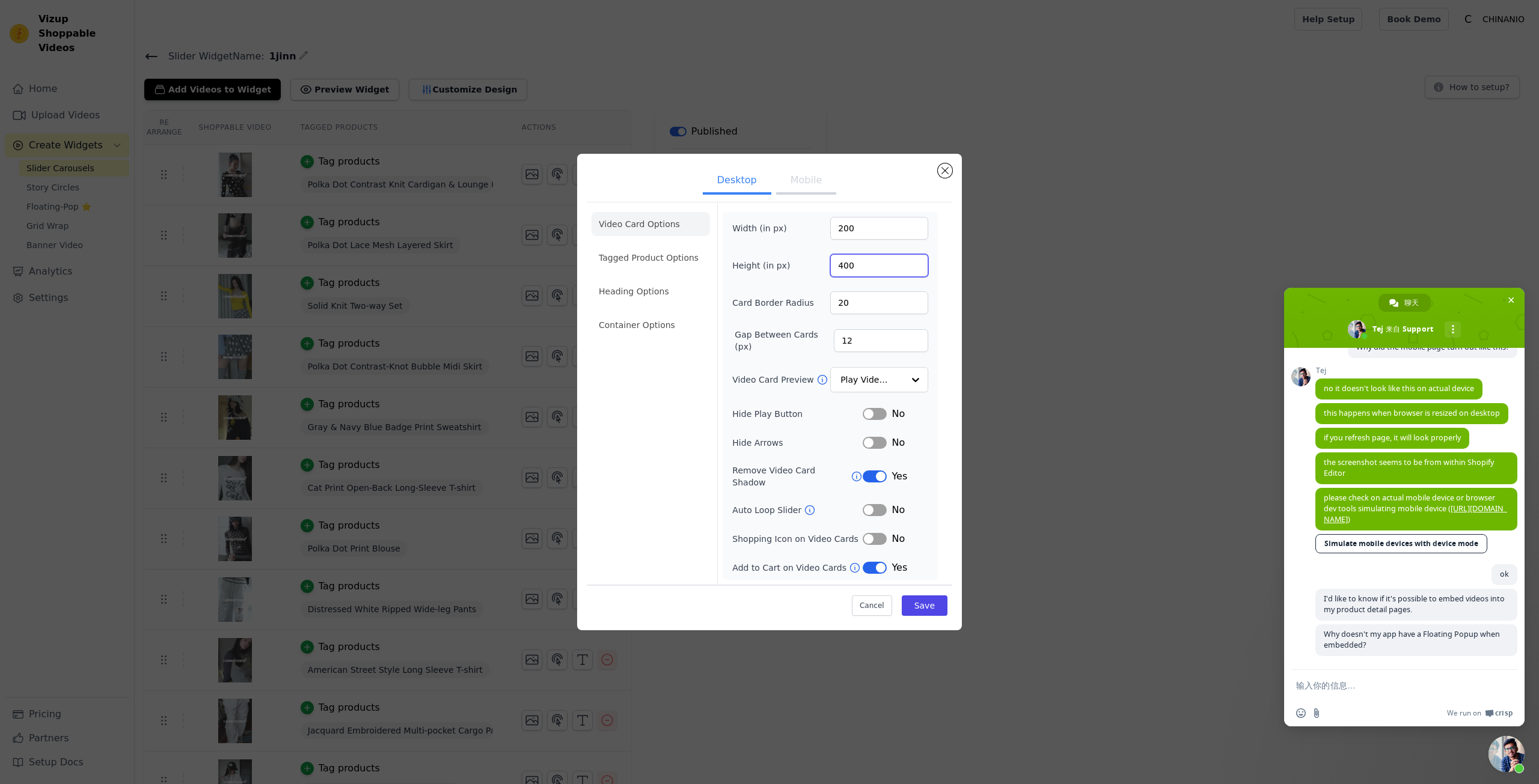
click at [859, 277] on input "400" at bounding box center [879, 265] width 98 height 23
click at [857, 275] on input "400" at bounding box center [879, 265] width 98 height 23
click at [848, 267] on input "400" at bounding box center [879, 265] width 98 height 23
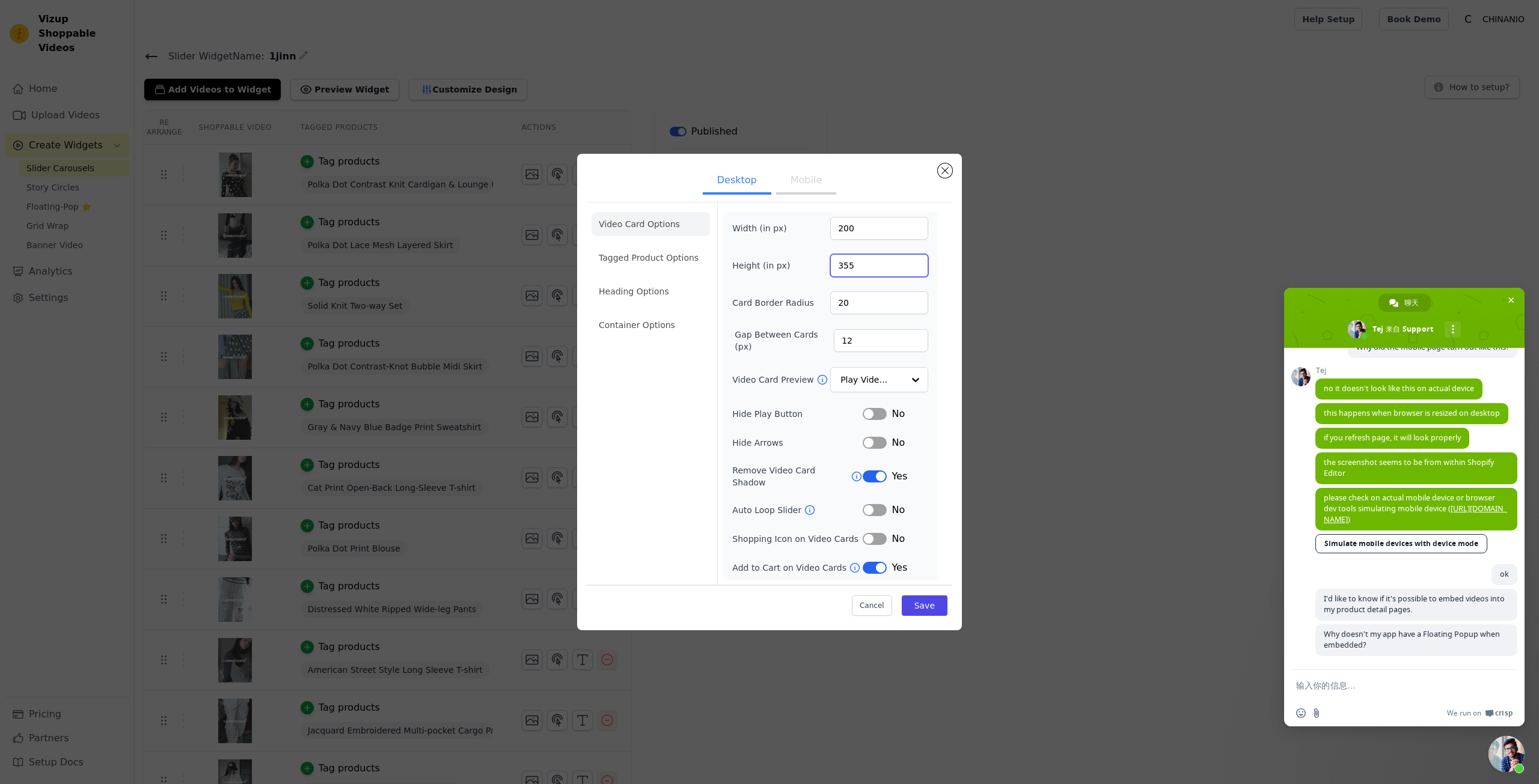
type input "355"
click at [805, 184] on button "Mobile" at bounding box center [806, 181] width 60 height 26
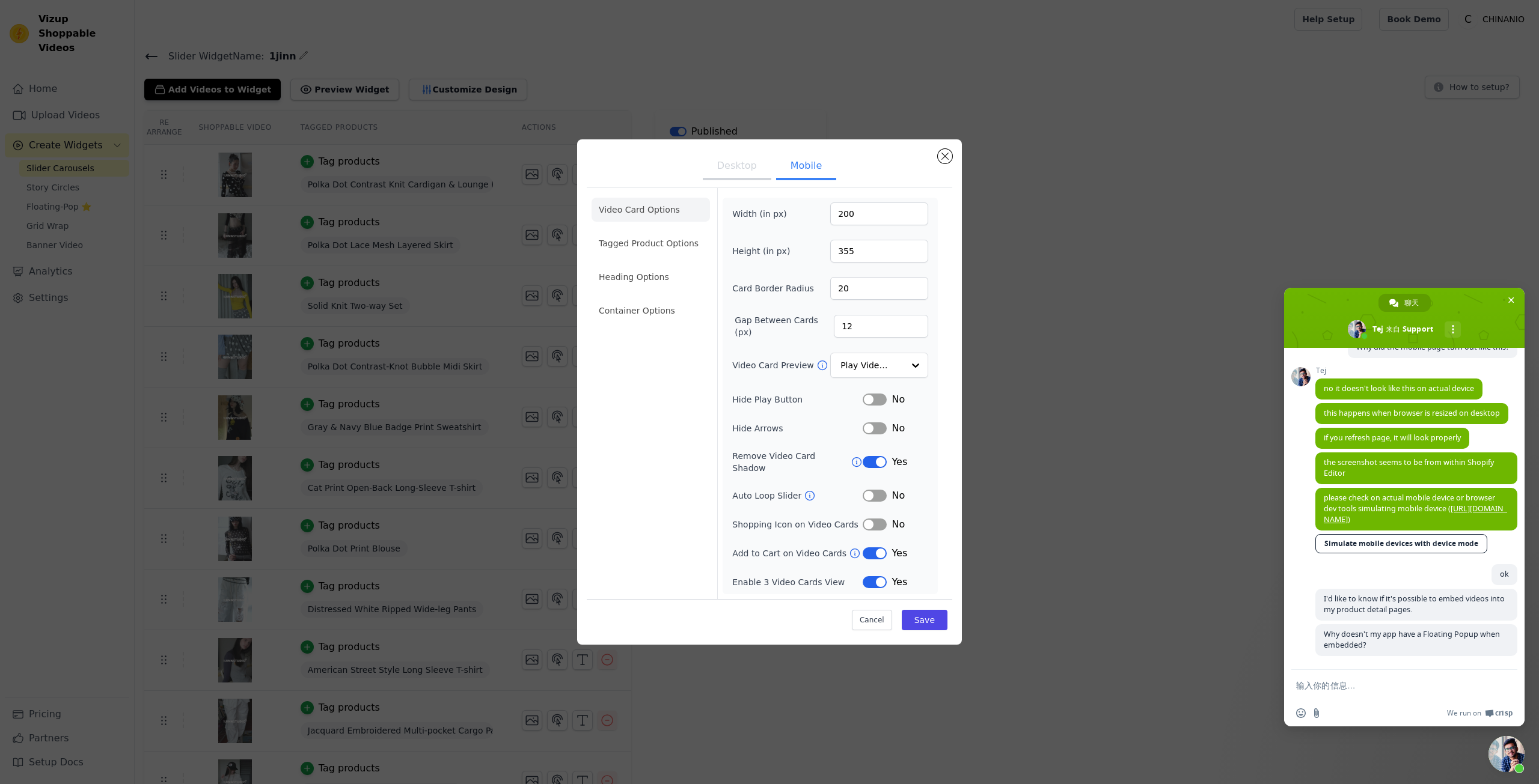
click at [752, 171] on button "Desktop" at bounding box center [737, 167] width 68 height 26
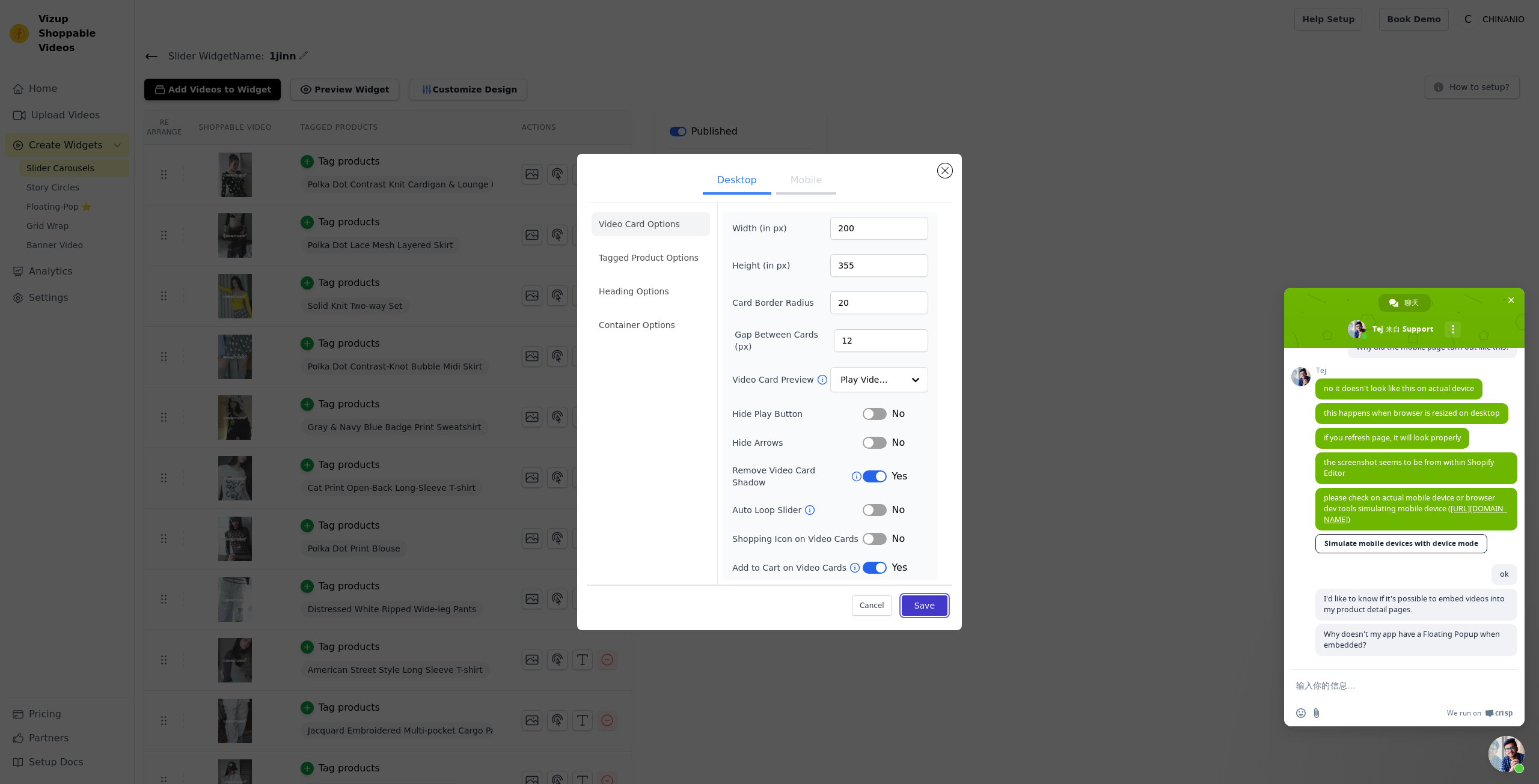
click at [932, 601] on button "Save" at bounding box center [925, 606] width 46 height 20
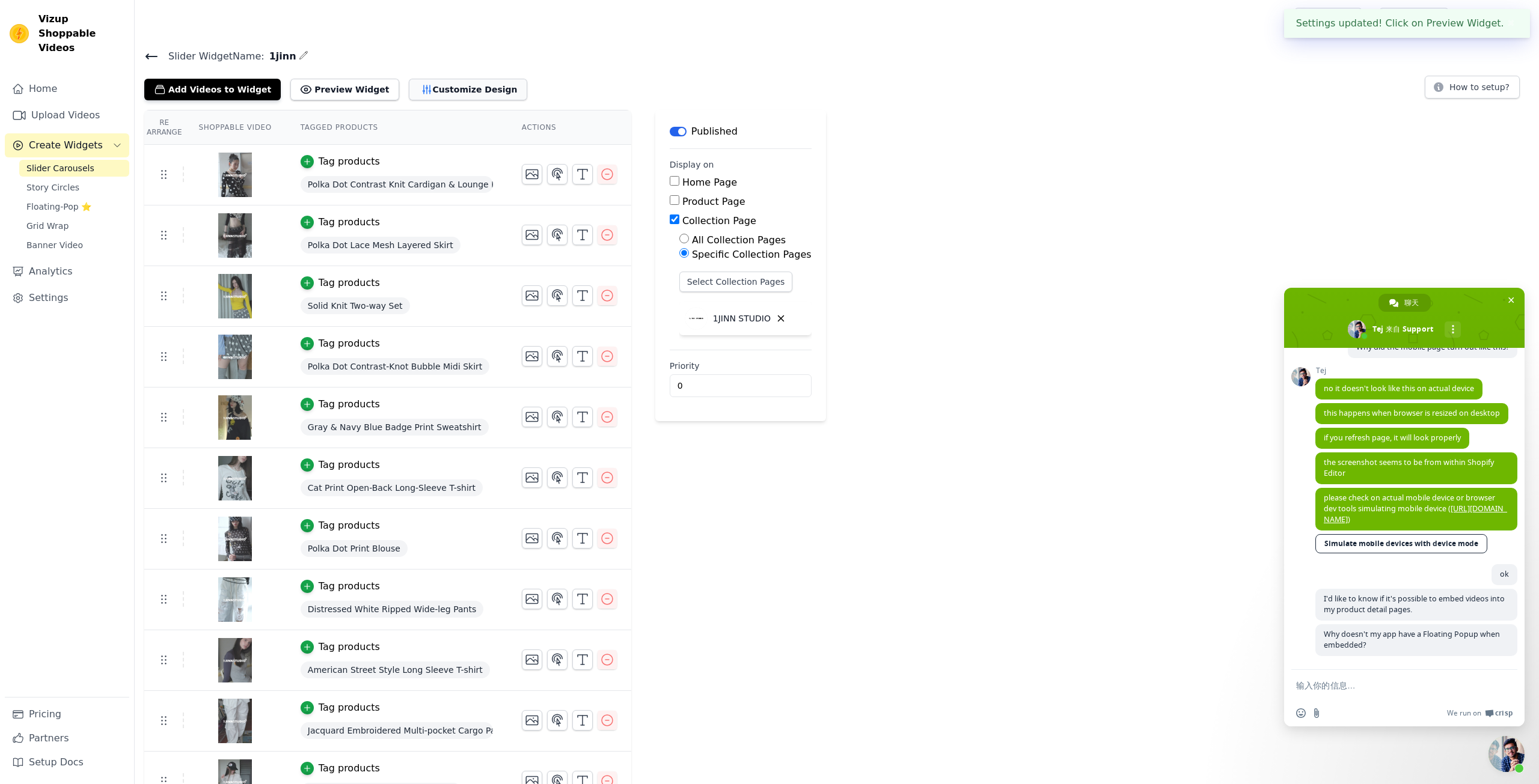
click at [441, 86] on button "Customize Design" at bounding box center [468, 89] width 119 height 22
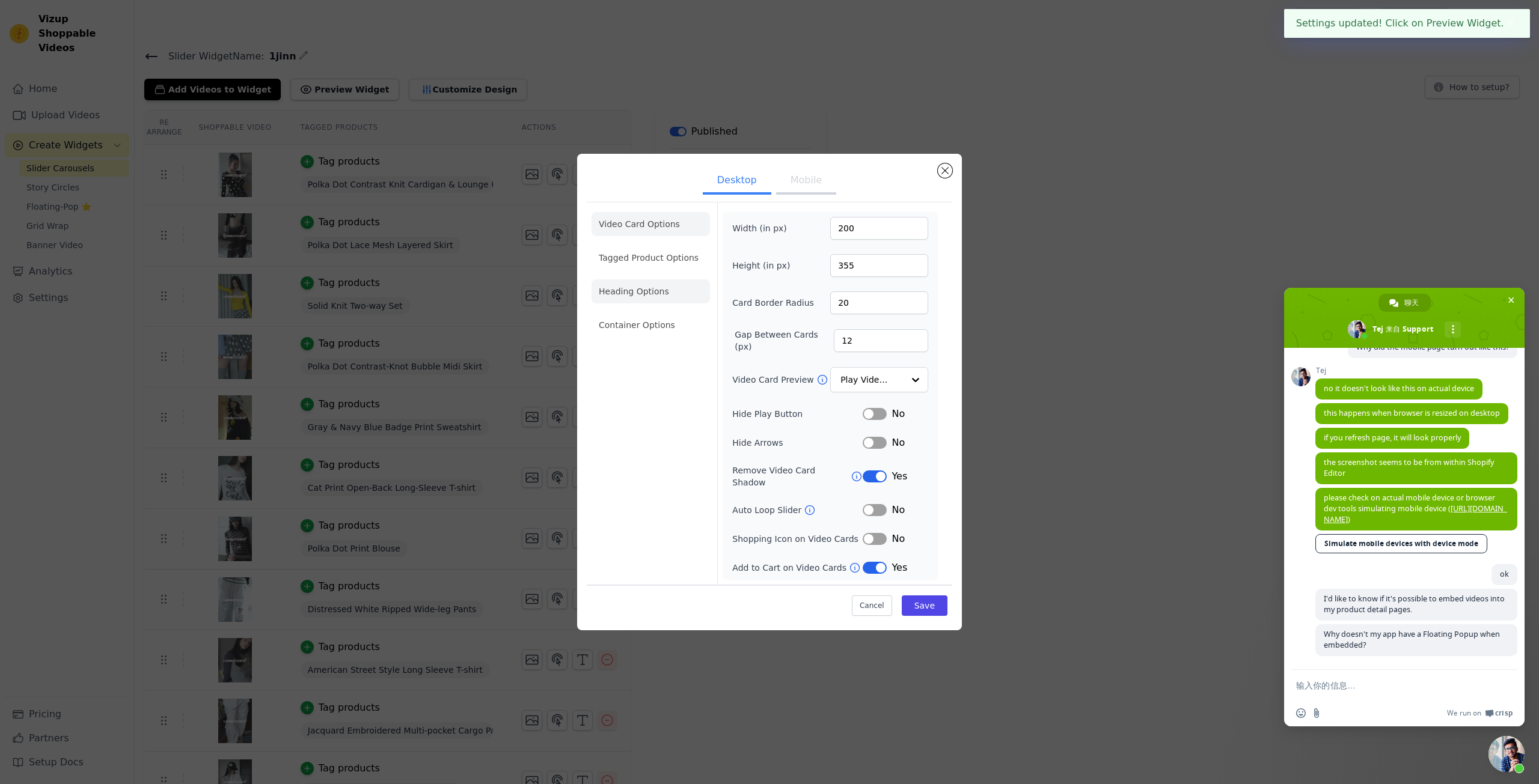
click at [648, 290] on li "Heading Options" at bounding box center [651, 291] width 119 height 24
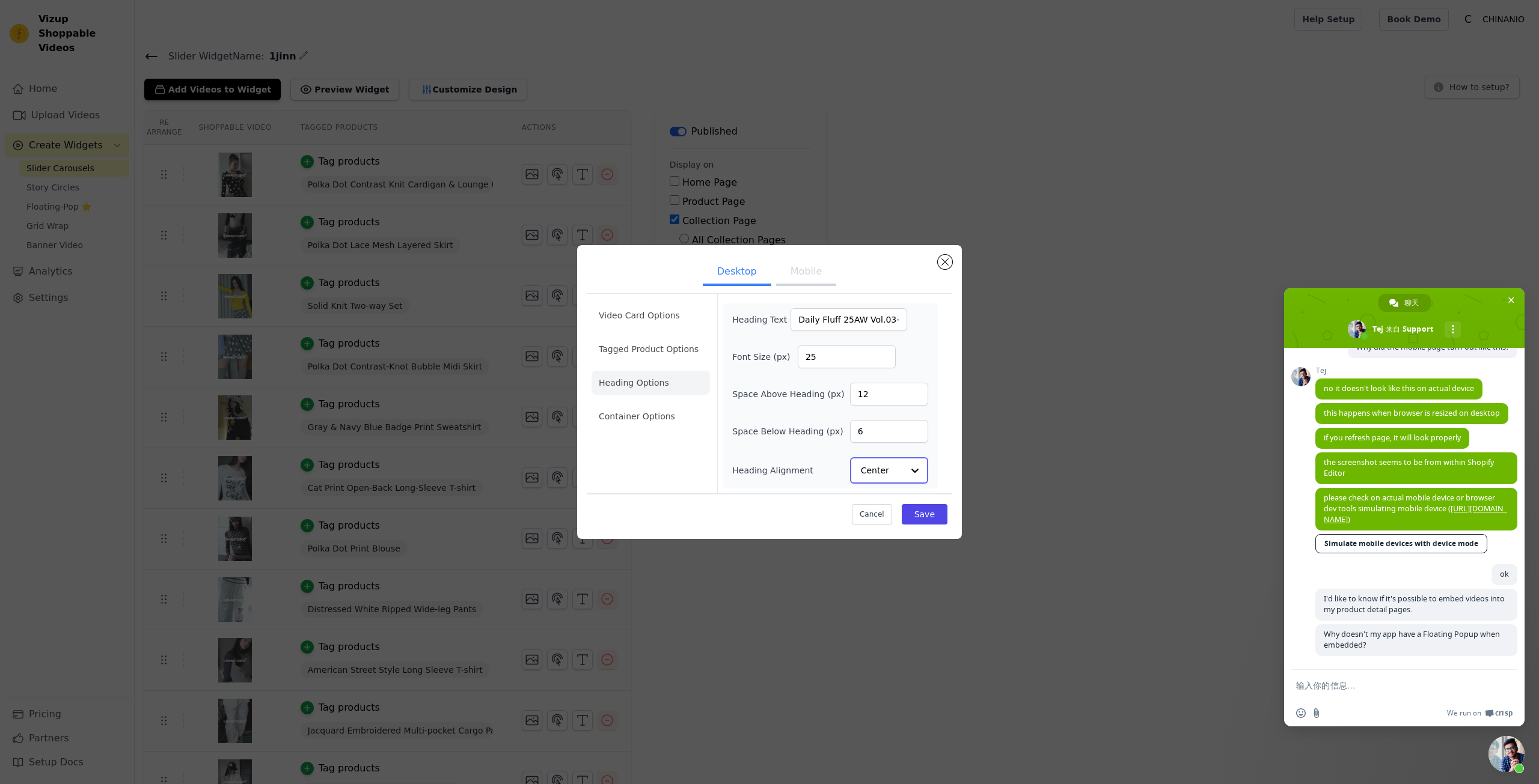
click at [870, 464] on input "Heading Alignment" at bounding box center [882, 470] width 42 height 24
click at [880, 465] on input "Heading Alignment" at bounding box center [882, 470] width 42 height 24
click at [638, 323] on li "Video Card Options" at bounding box center [651, 316] width 119 height 24
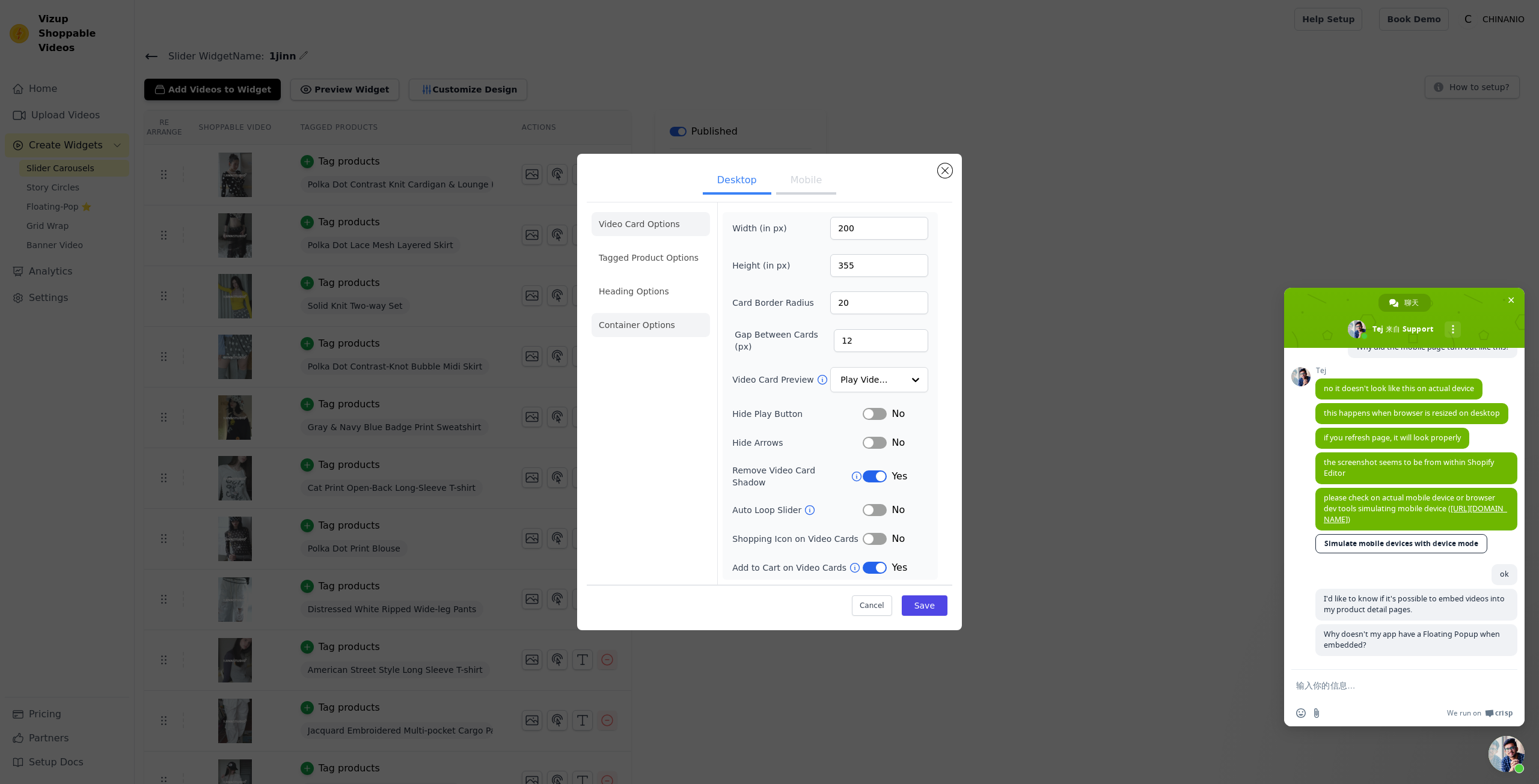
click at [646, 325] on li "Container Options" at bounding box center [651, 325] width 119 height 24
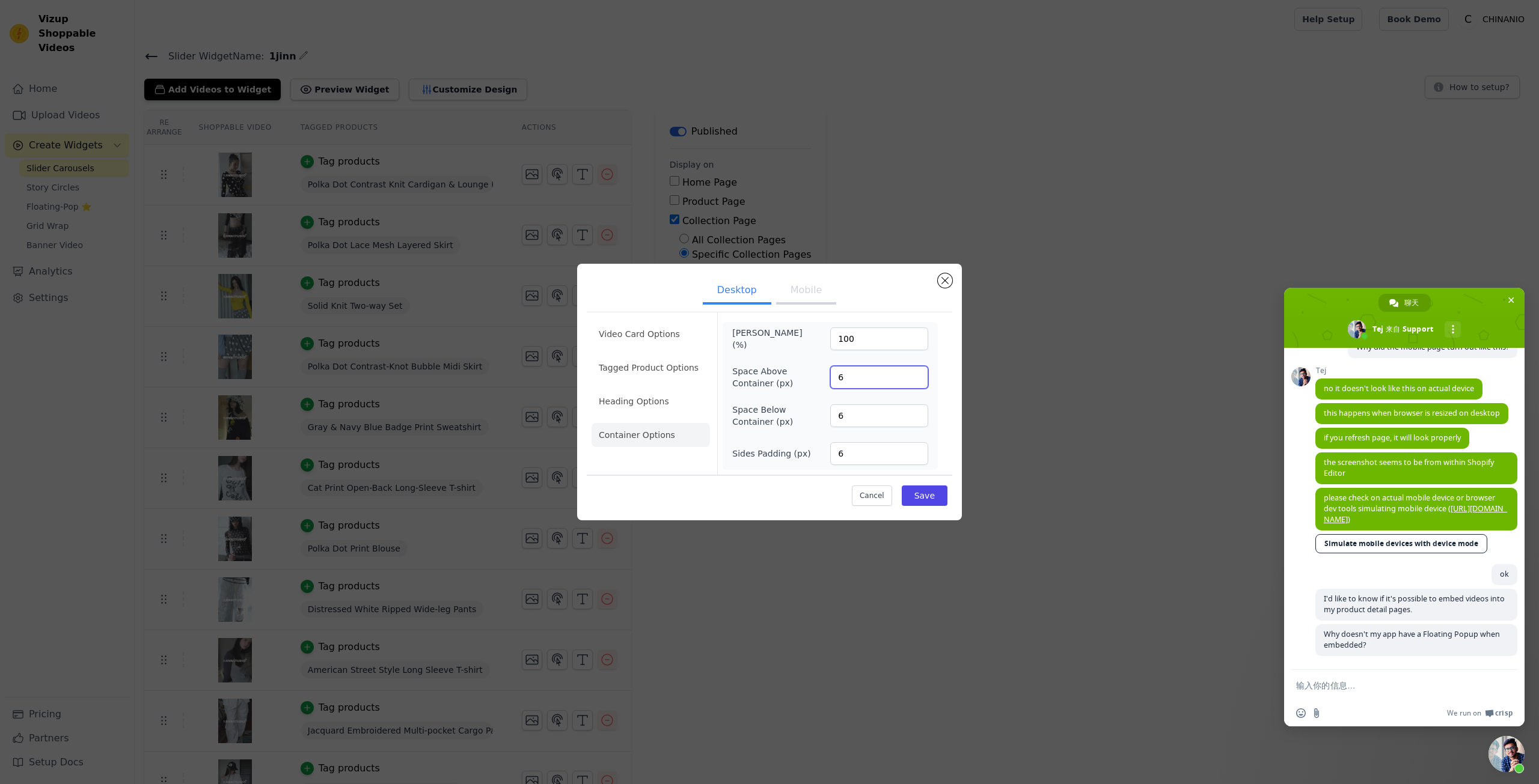
click at [856, 379] on input "6" at bounding box center [879, 377] width 98 height 23
click at [856, 378] on input "6" at bounding box center [879, 377] width 98 height 23
type input "0"
click at [918, 494] on button "Save" at bounding box center [925, 496] width 46 height 20
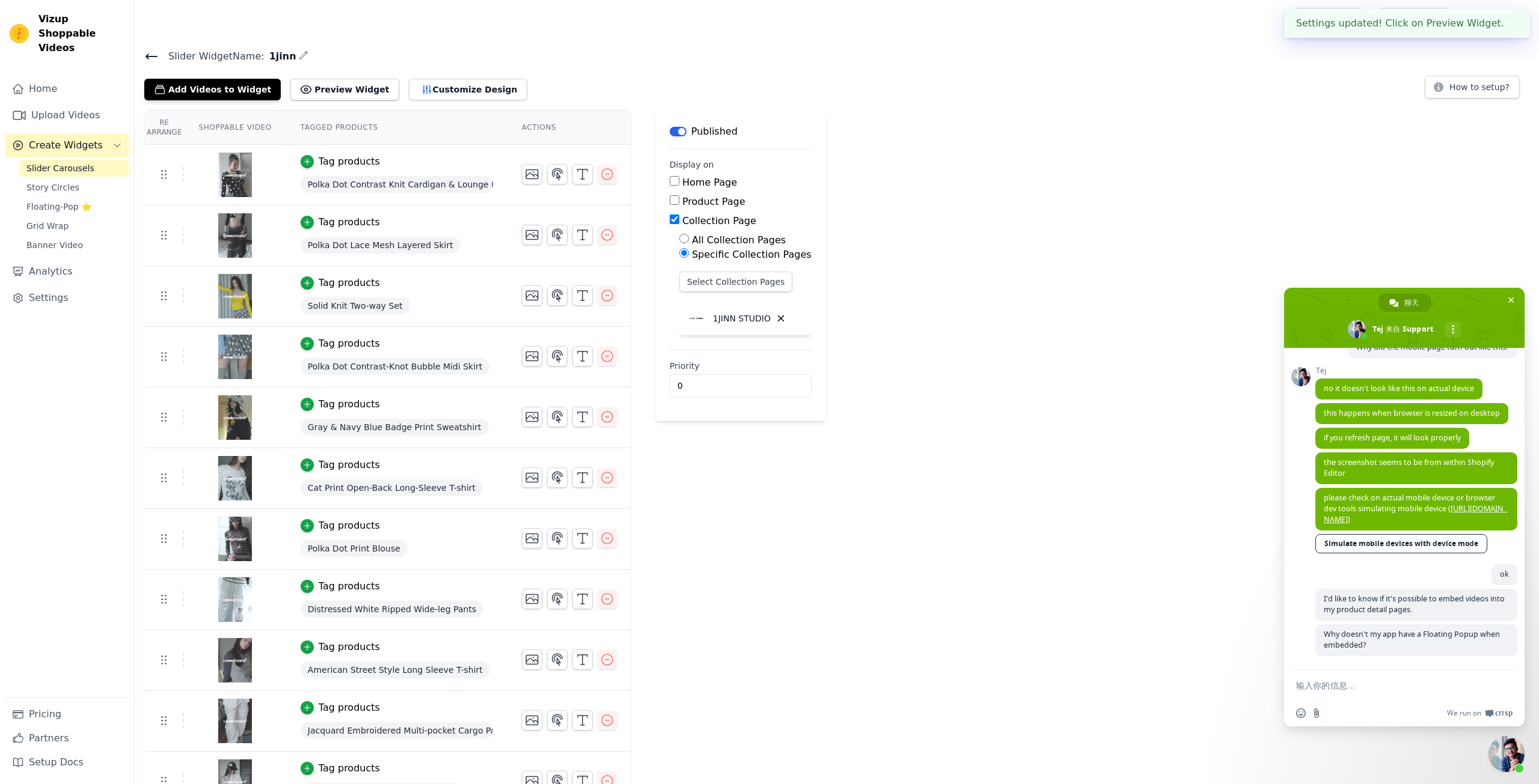
click at [974, 439] on div "Re Arrange Shoppable Video Tagged Products Actions Tag products Polka Dot Contr…" at bounding box center [837, 582] width 1404 height 945
click at [421, 91] on button "Customize Design" at bounding box center [468, 89] width 119 height 22
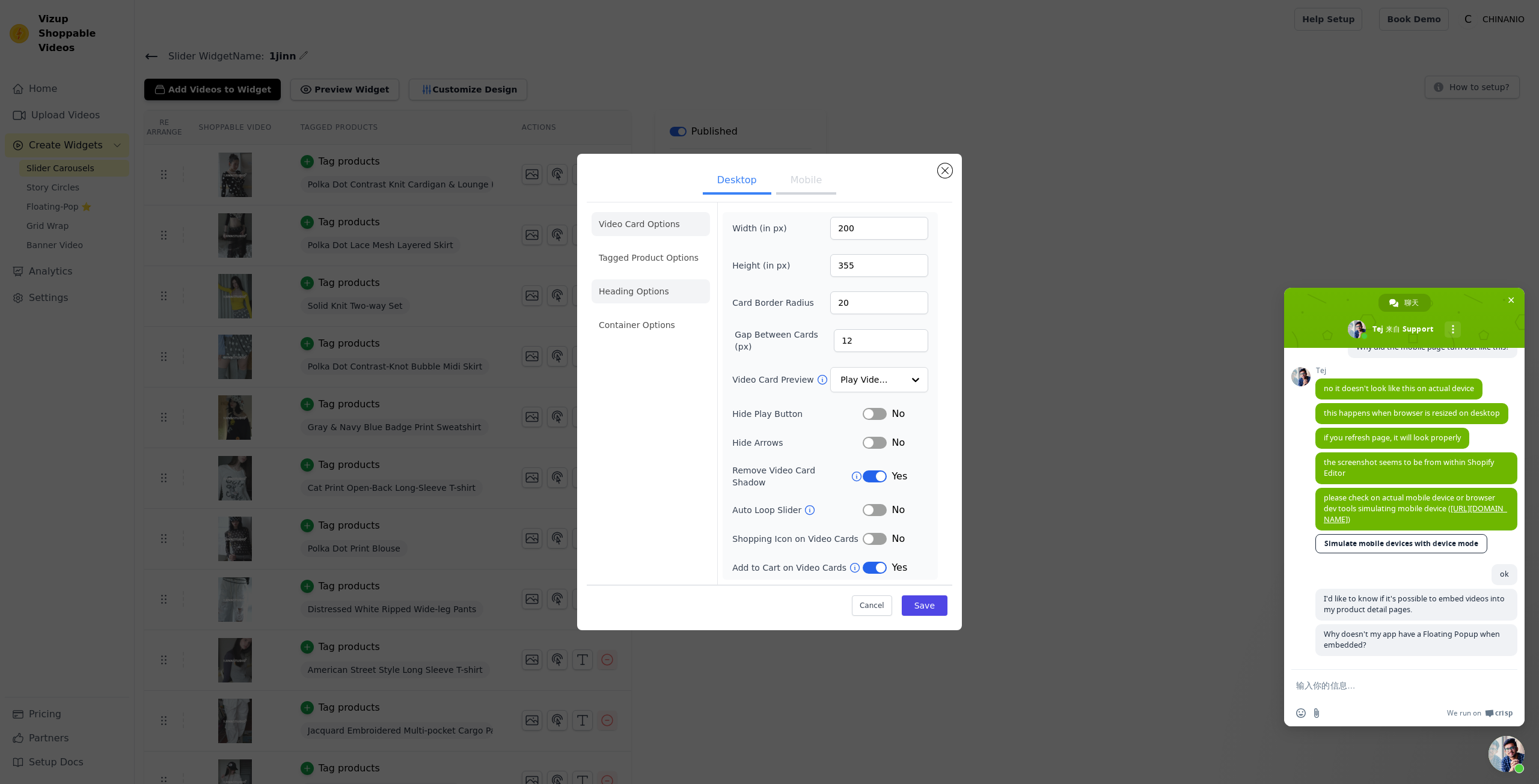
click at [647, 301] on li "Heading Options" at bounding box center [651, 291] width 119 height 24
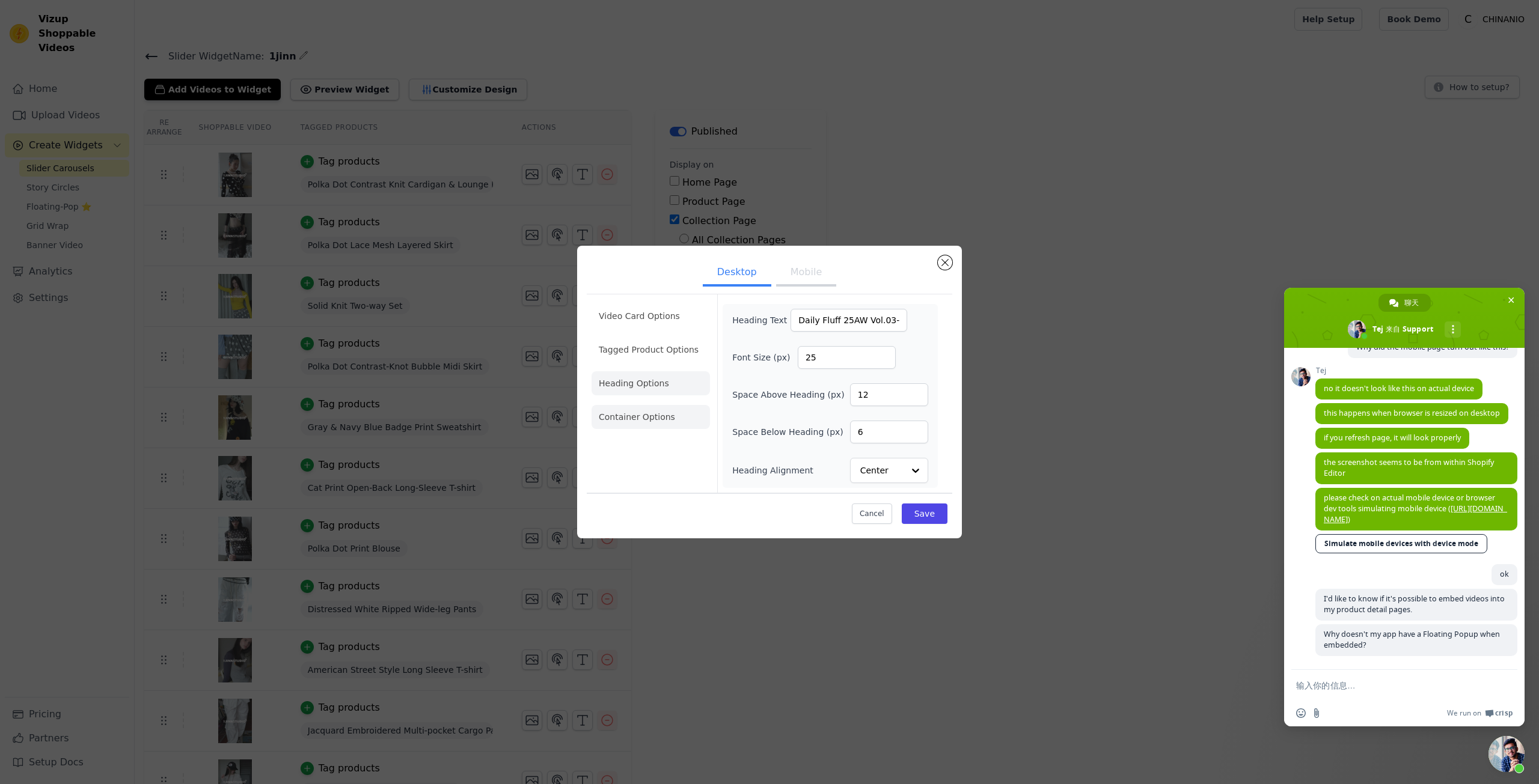
click at [685, 414] on li "Container Options" at bounding box center [651, 417] width 119 height 24
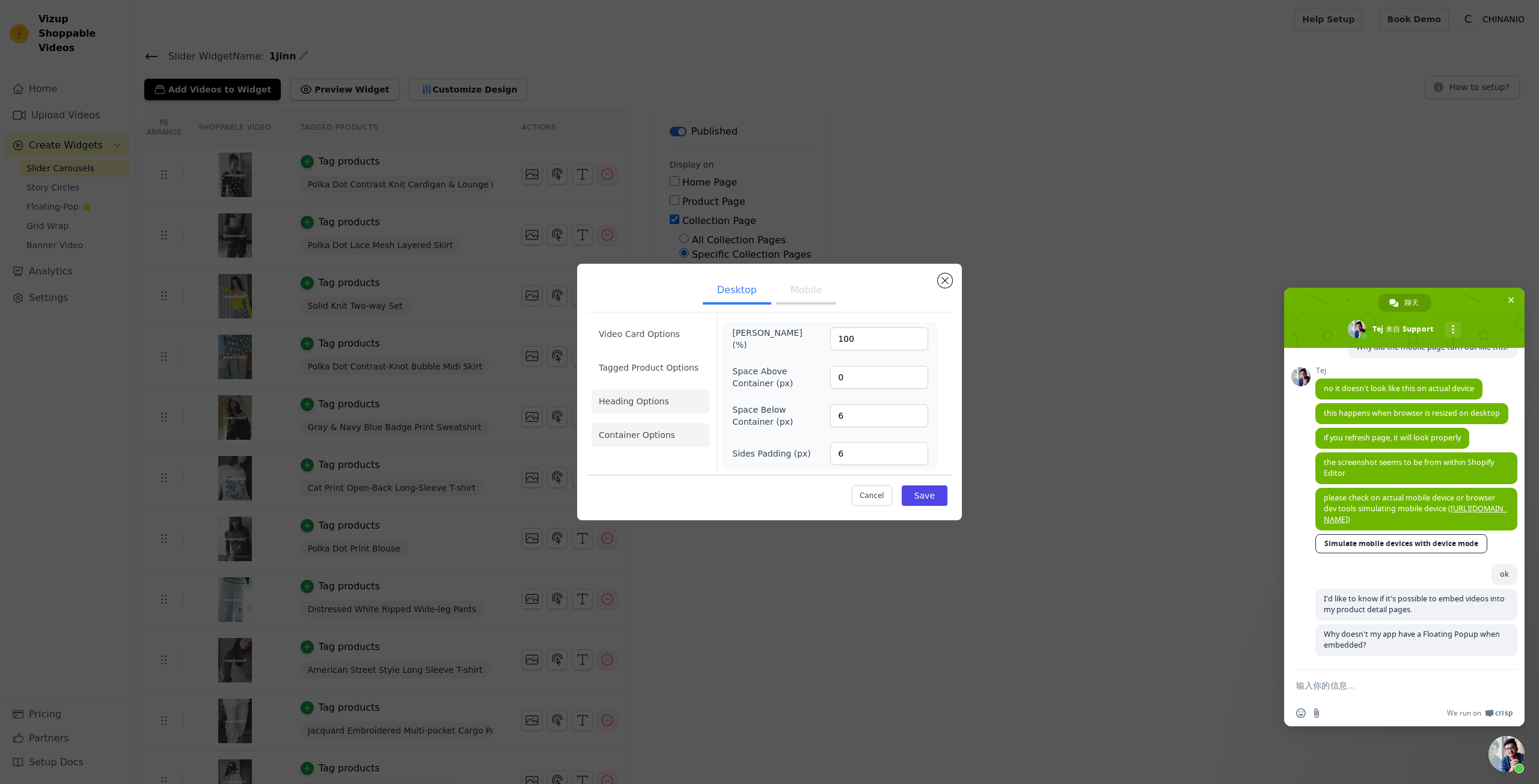
click at [677, 405] on li "Heading Options" at bounding box center [651, 401] width 119 height 24
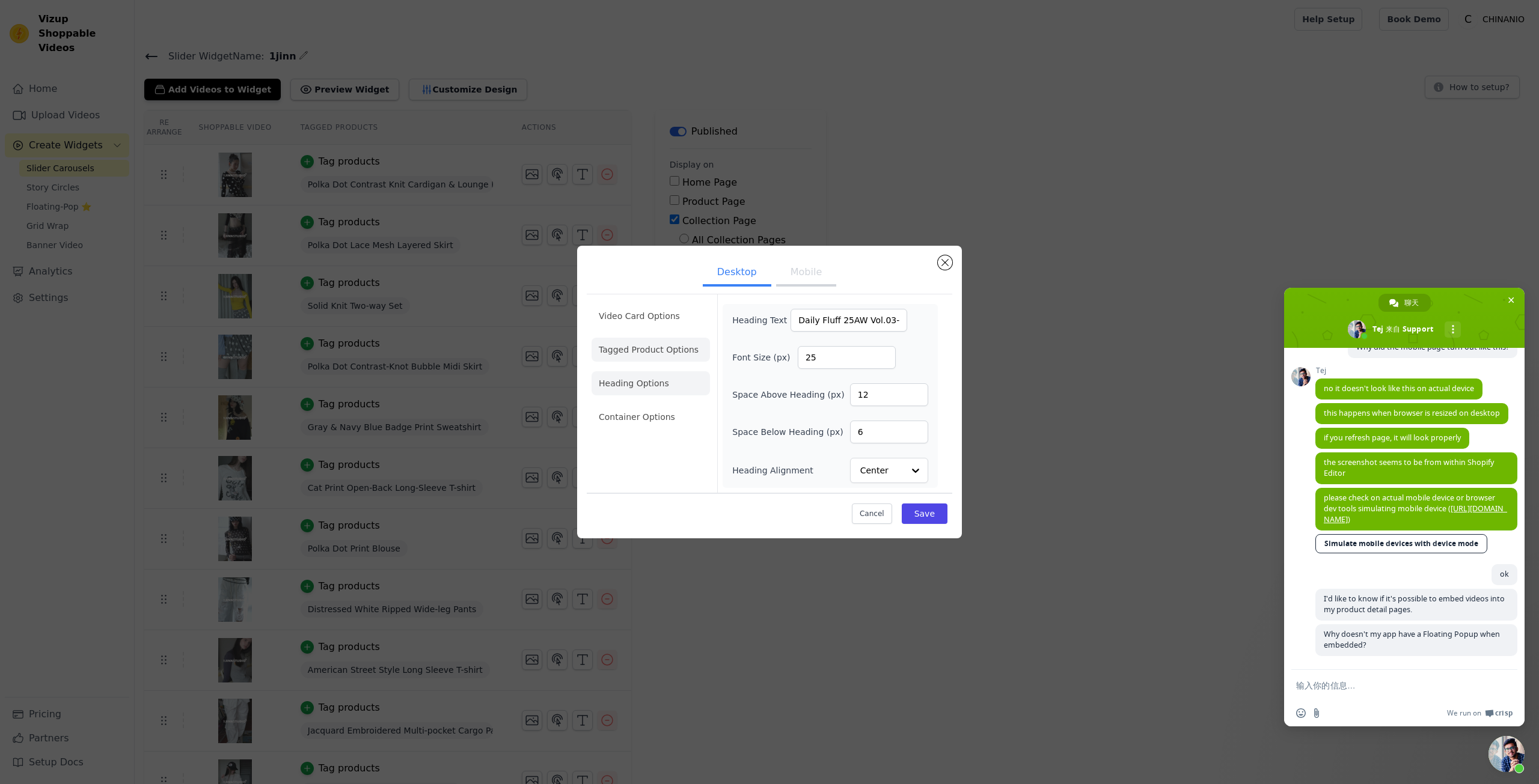
click at [697, 353] on li "Tagged Product Options" at bounding box center [651, 349] width 119 height 24
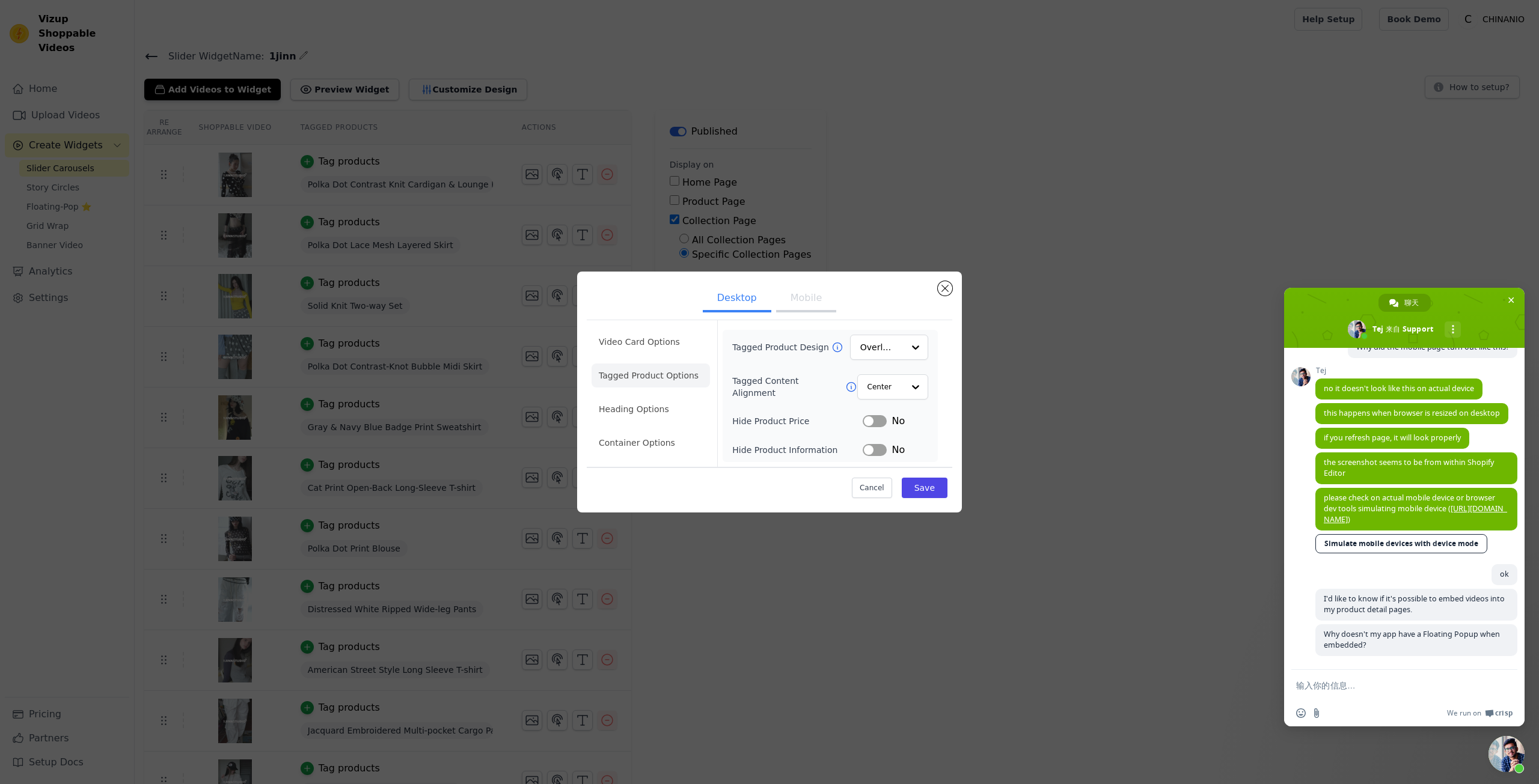
click at [948, 296] on ul "Desktop Mobile" at bounding box center [769, 299] width 365 height 36
click at [945, 293] on button "Close modal" at bounding box center [945, 288] width 14 height 14
